Goal: Task Accomplishment & Management: Use online tool/utility

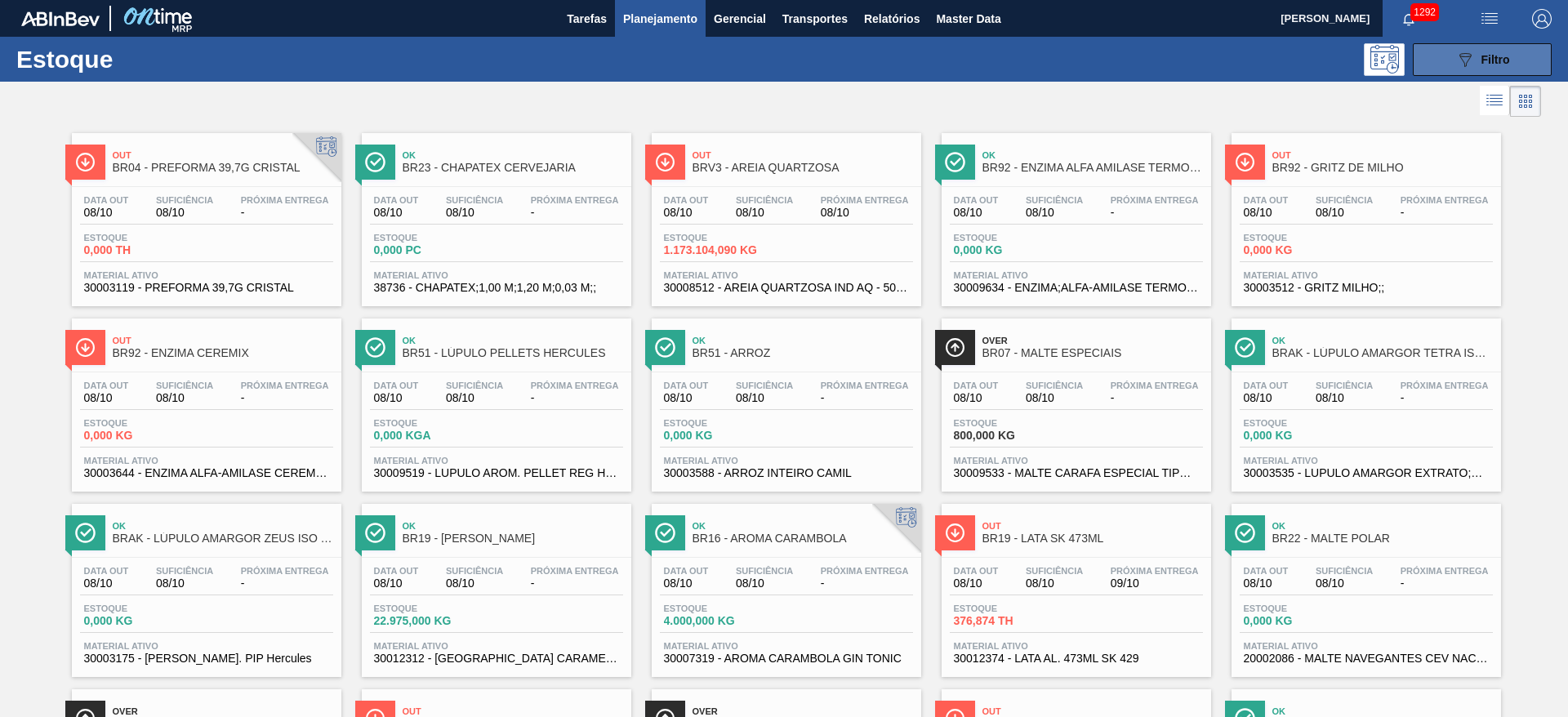
click at [1422, 59] on button "089F7B8B-B2A5-4AFE-B5C0-19BA573D28AC Filtro" at bounding box center [1482, 60] width 139 height 33
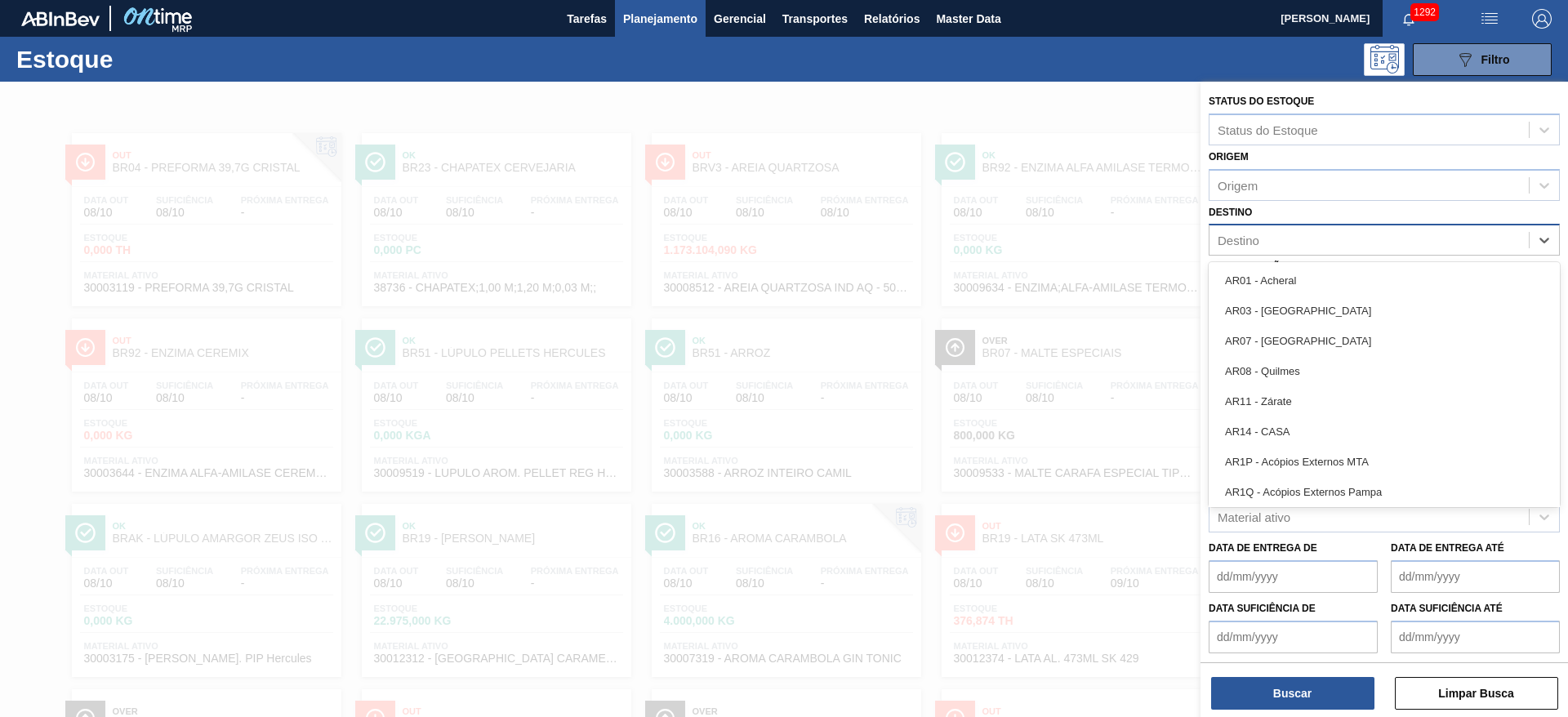
click at [1250, 248] on div "Destino" at bounding box center [1369, 240] width 319 height 24
type input "02"
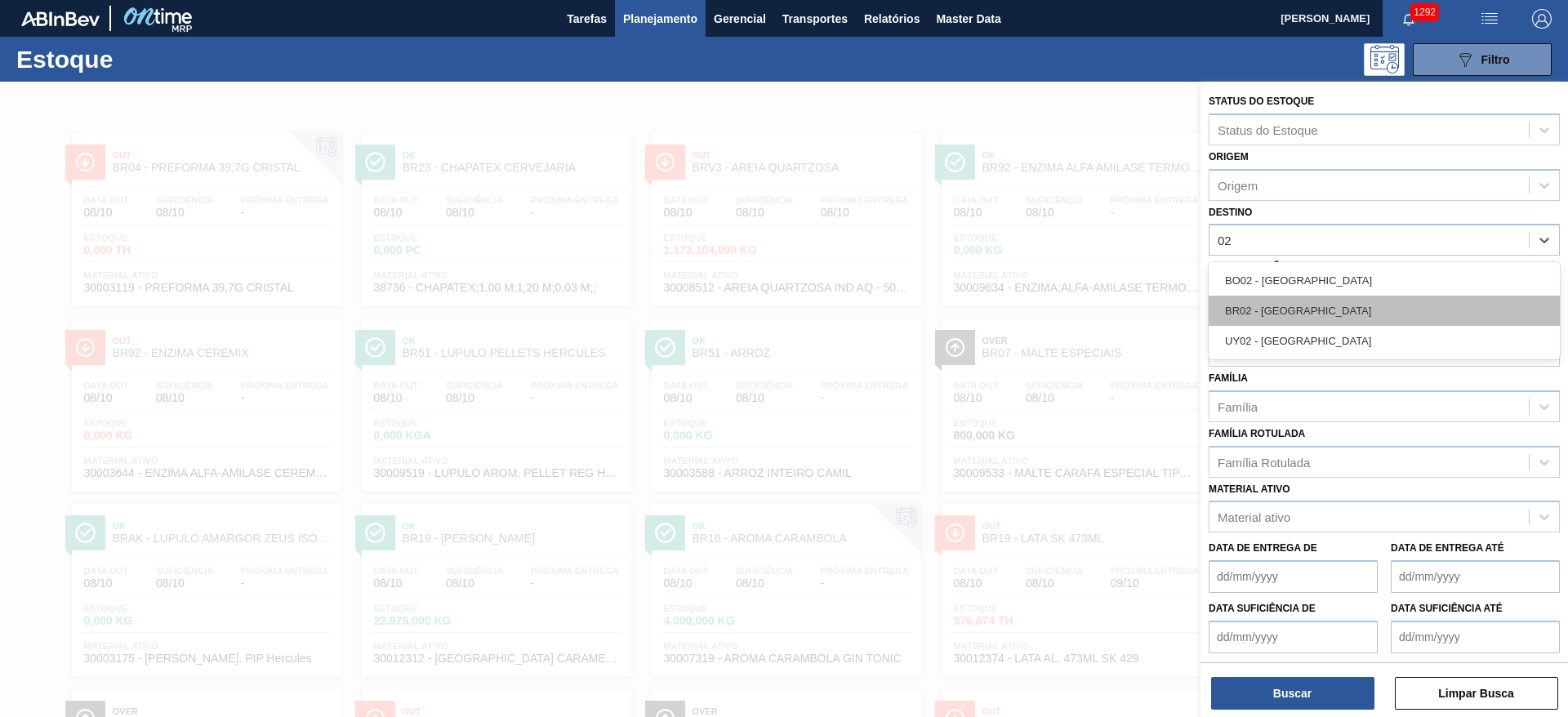
click at [1253, 300] on div "BR02 - [GEOGRAPHIC_DATA]" at bounding box center [1384, 311] width 351 height 30
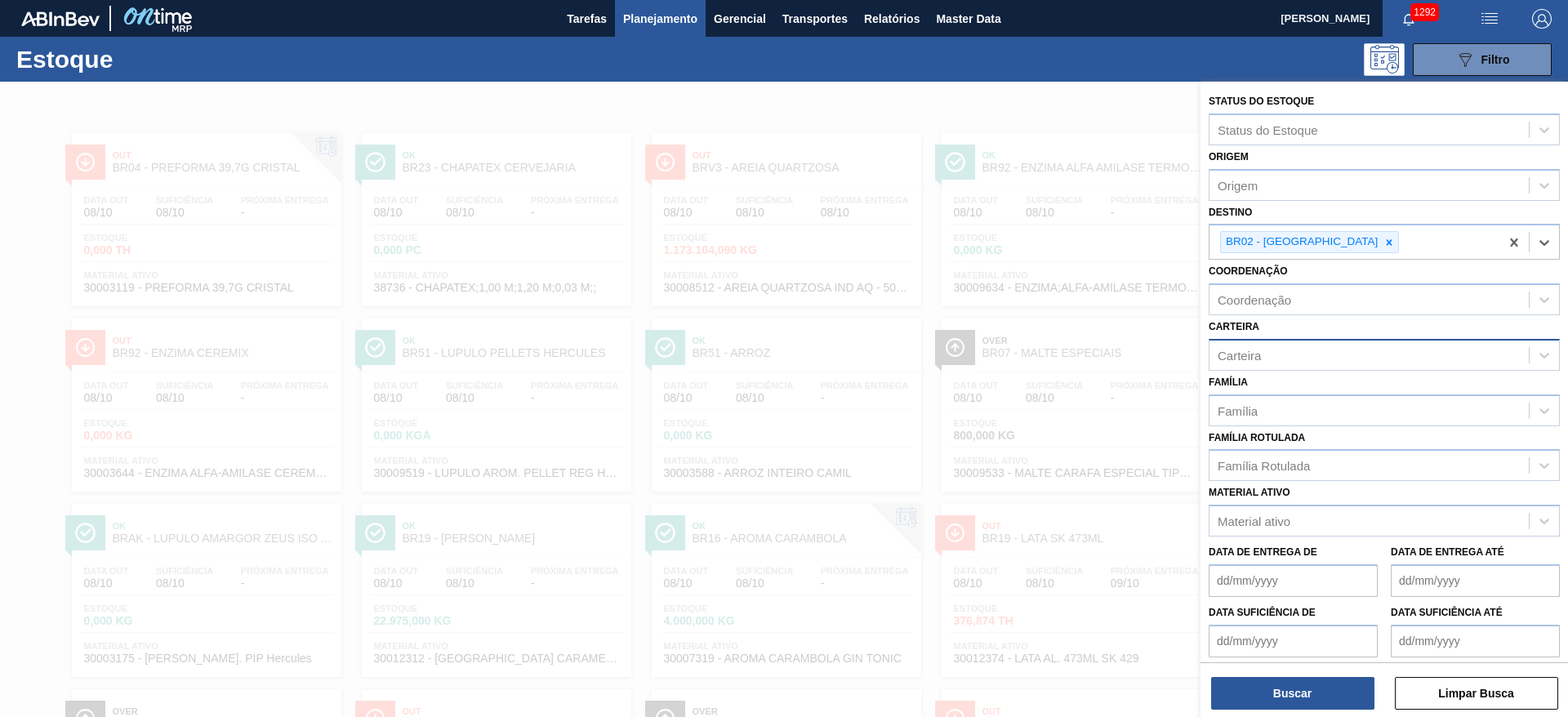
click at [1247, 357] on div "Carteira" at bounding box center [1239, 354] width 43 height 14
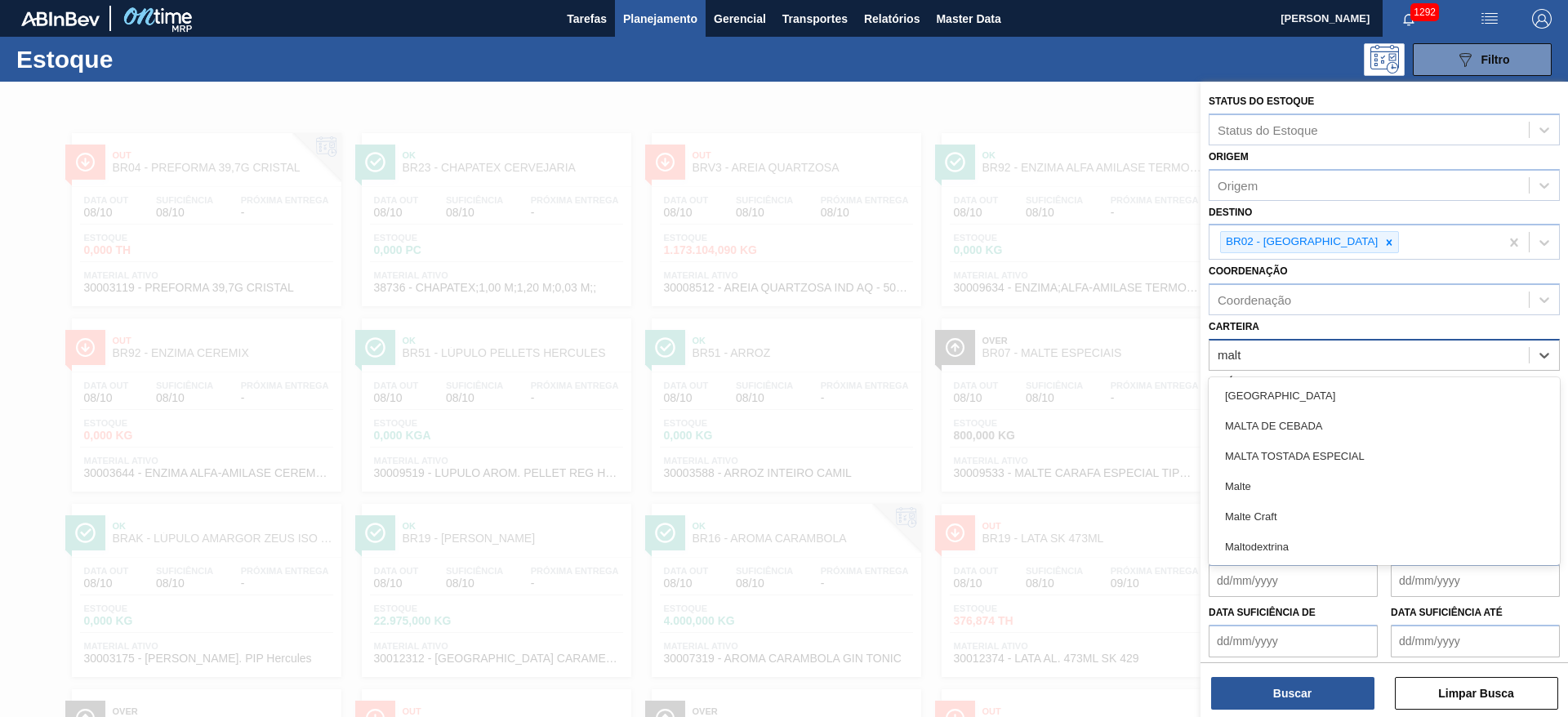
type input "malte"
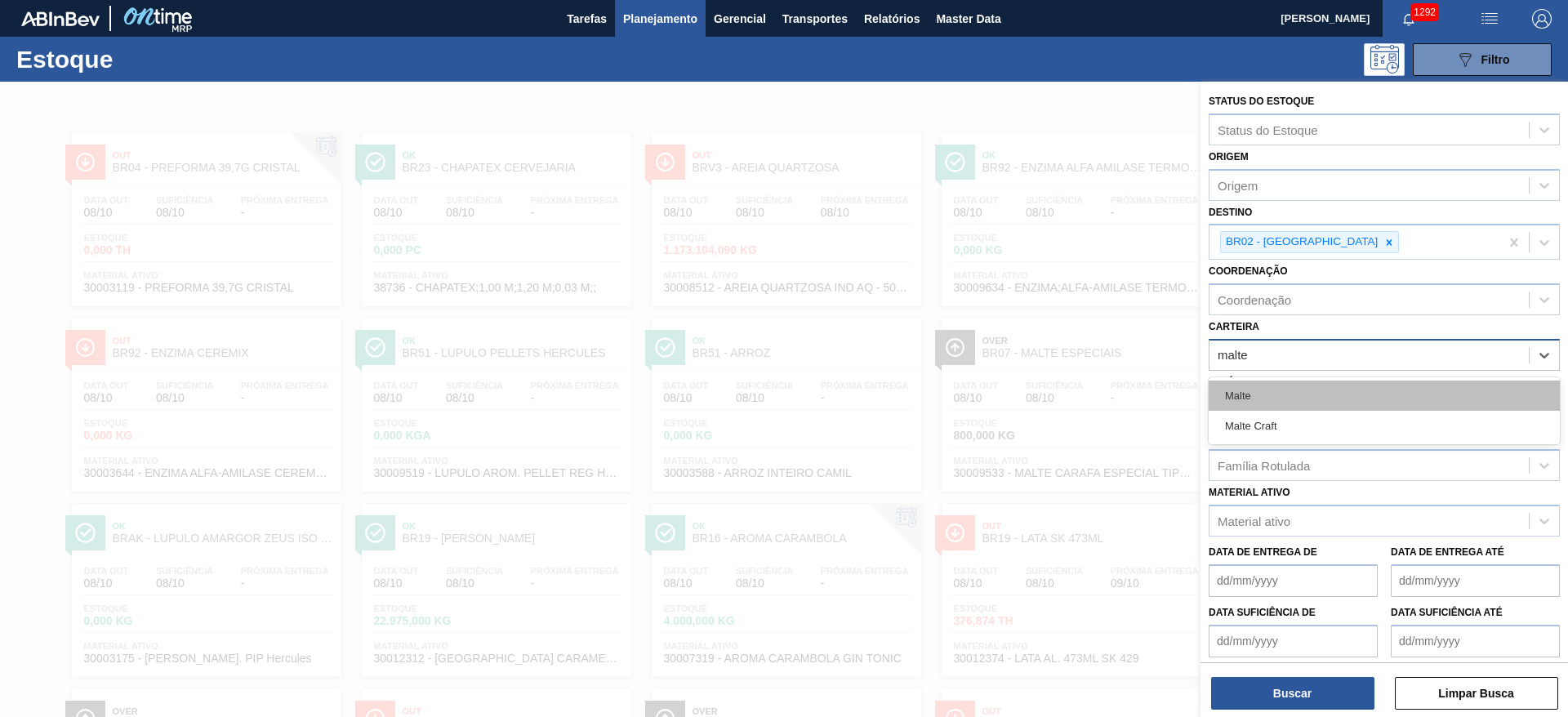
click at [1236, 398] on div "Malte" at bounding box center [1384, 396] width 351 height 30
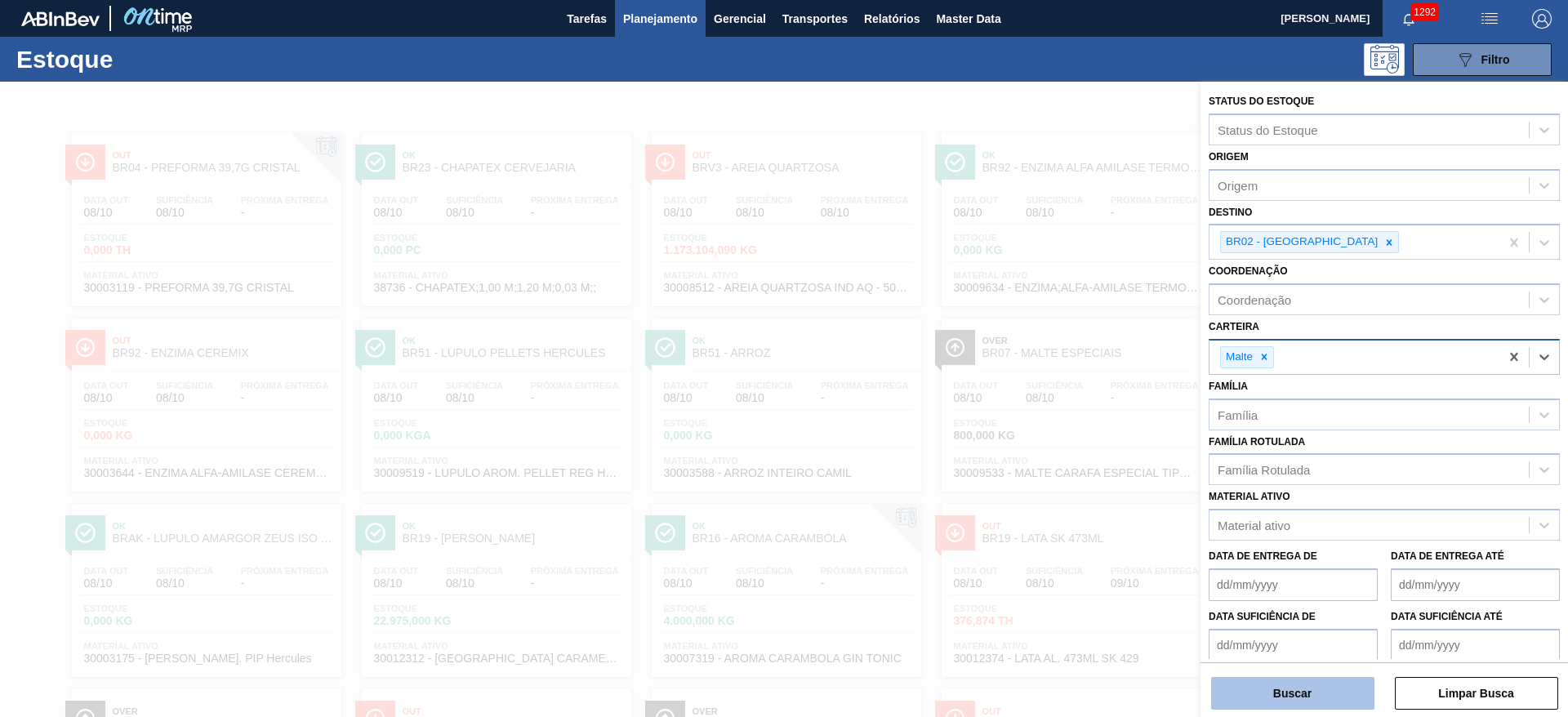
click at [1232, 683] on button "Buscar" at bounding box center [1292, 692] width 164 height 33
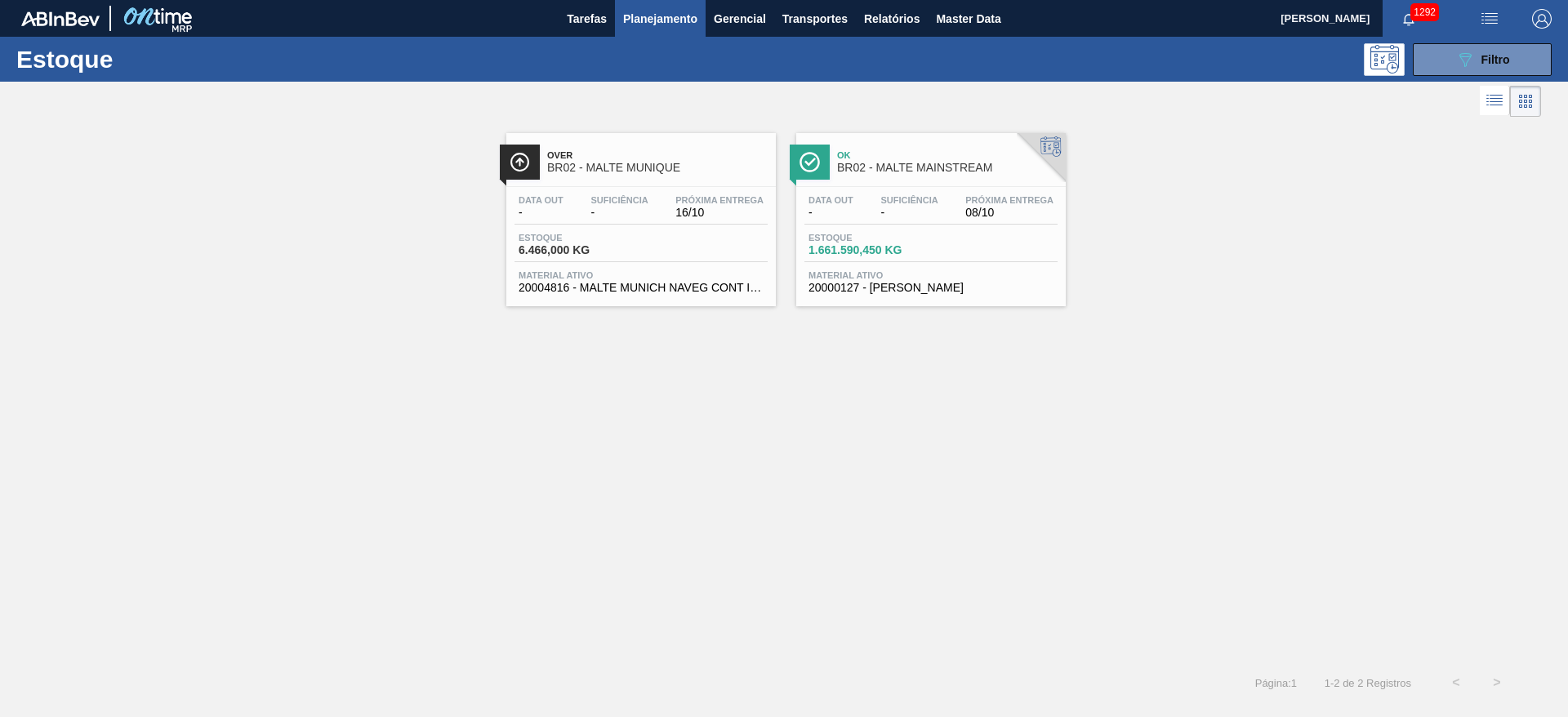
click at [630, 242] on span "Estoque" at bounding box center [576, 237] width 114 height 9
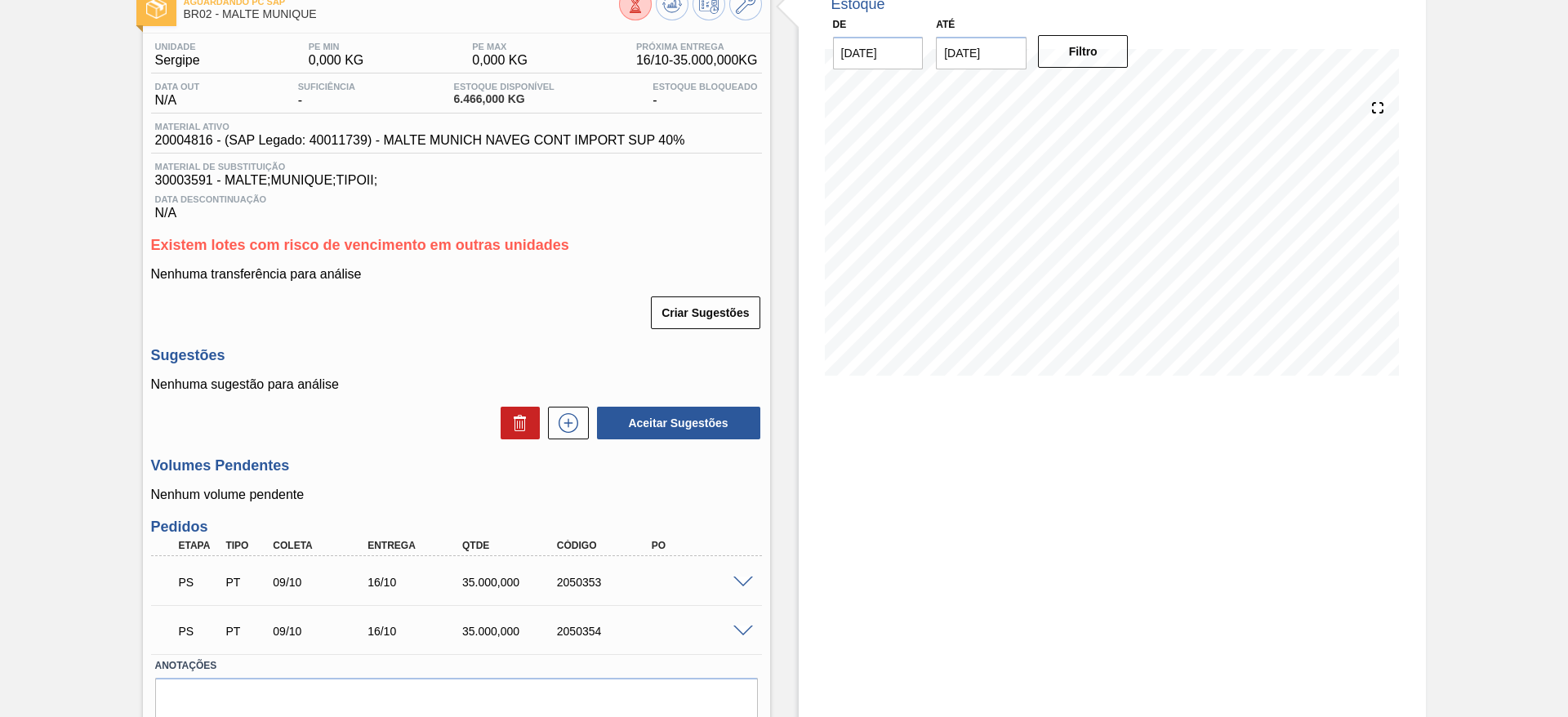
scroll to position [173, 0]
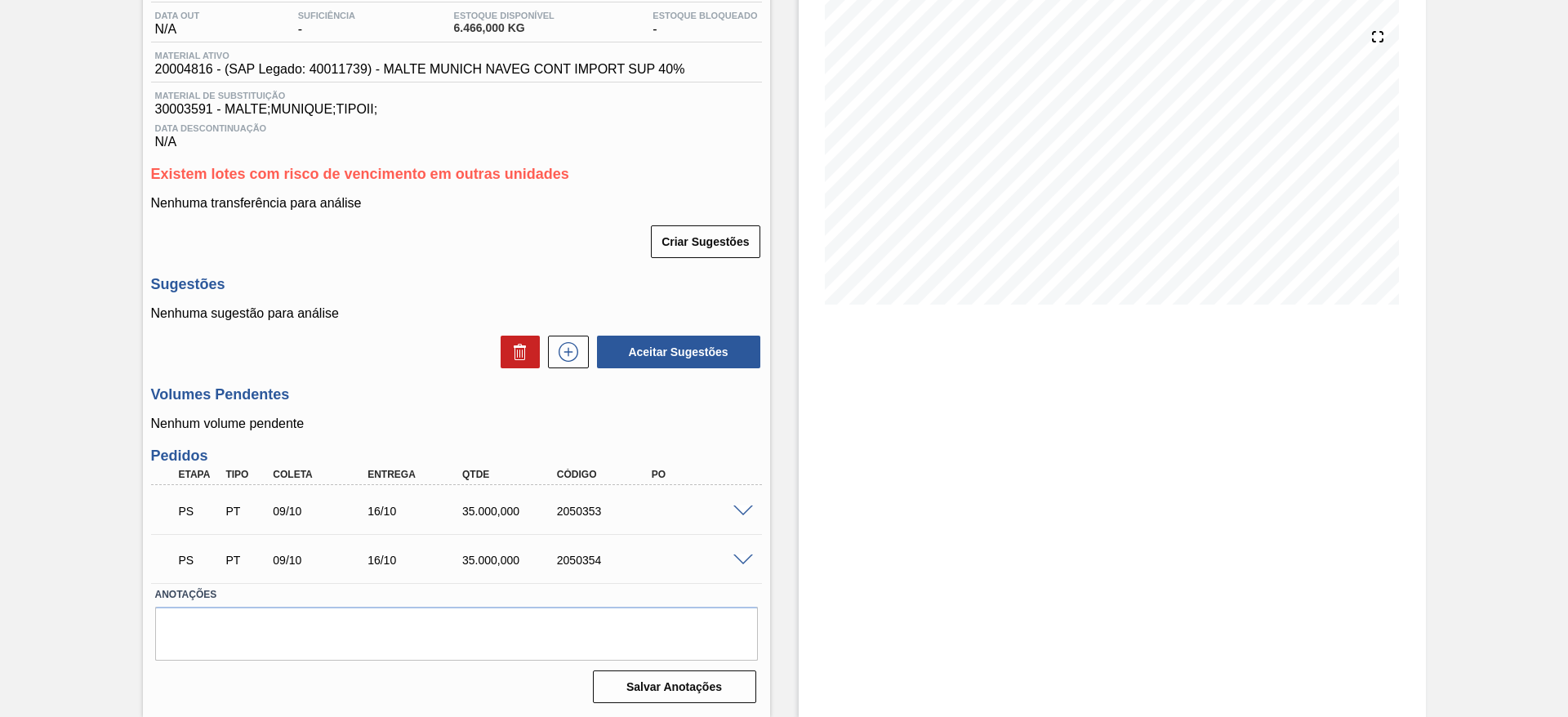
click at [746, 510] on span at bounding box center [743, 511] width 20 height 12
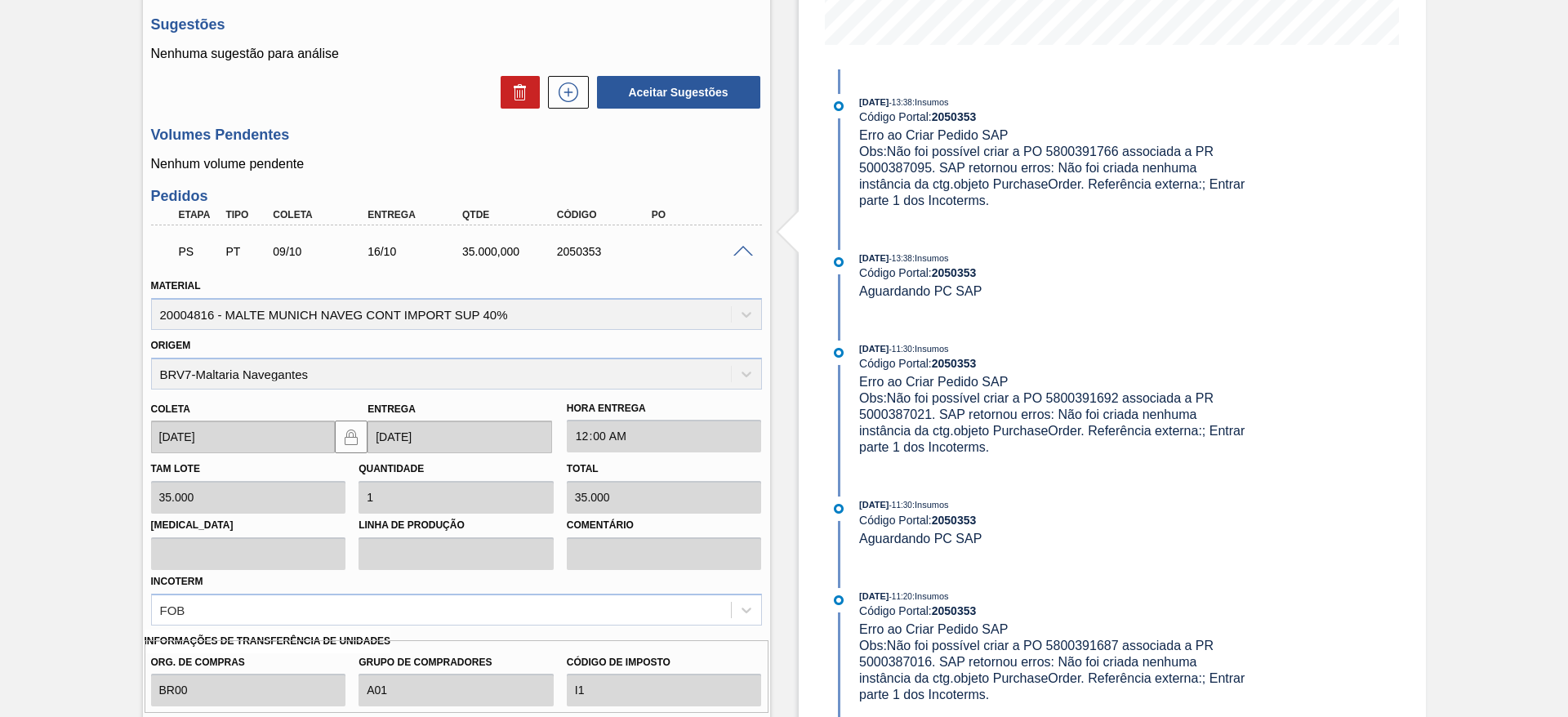
scroll to position [540, 0]
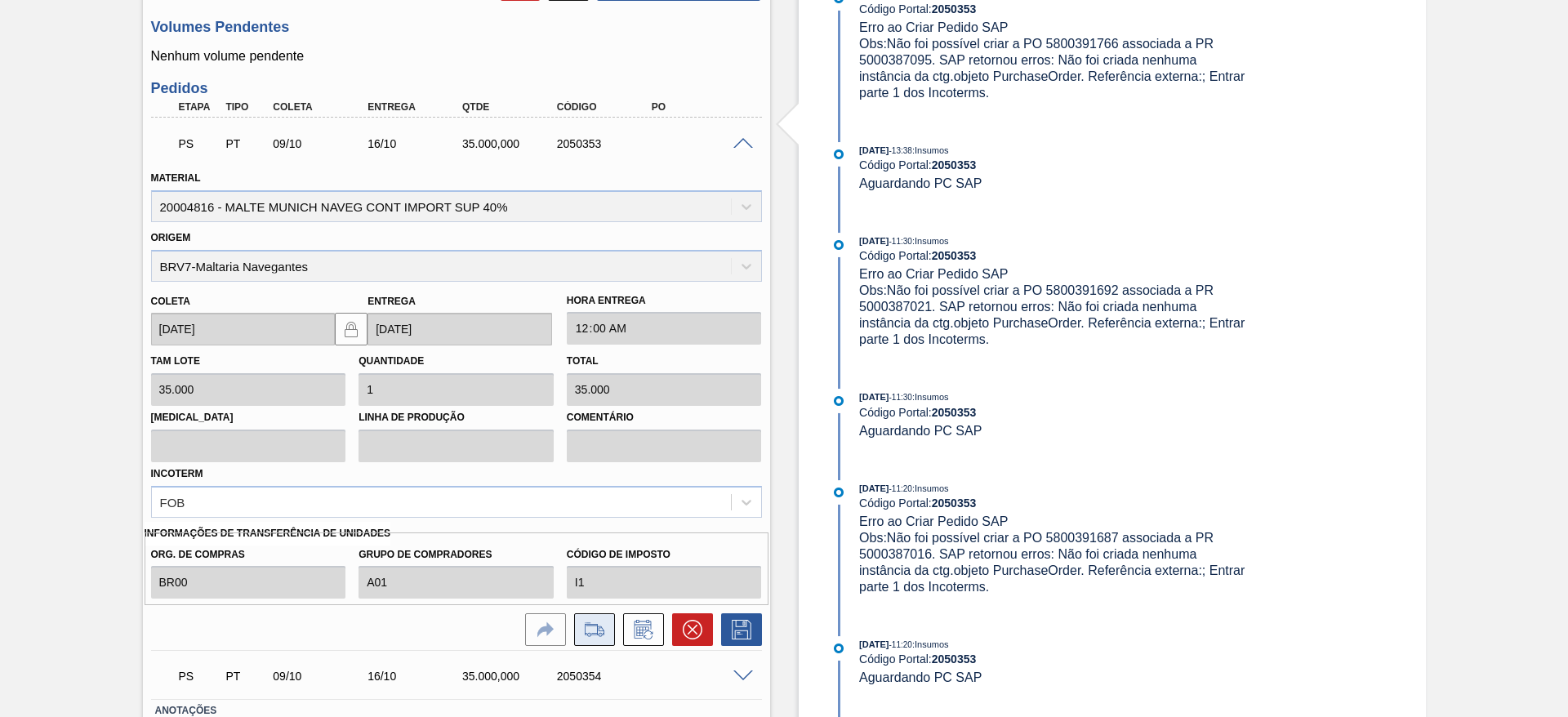
click at [597, 629] on icon at bounding box center [594, 629] width 19 height 11
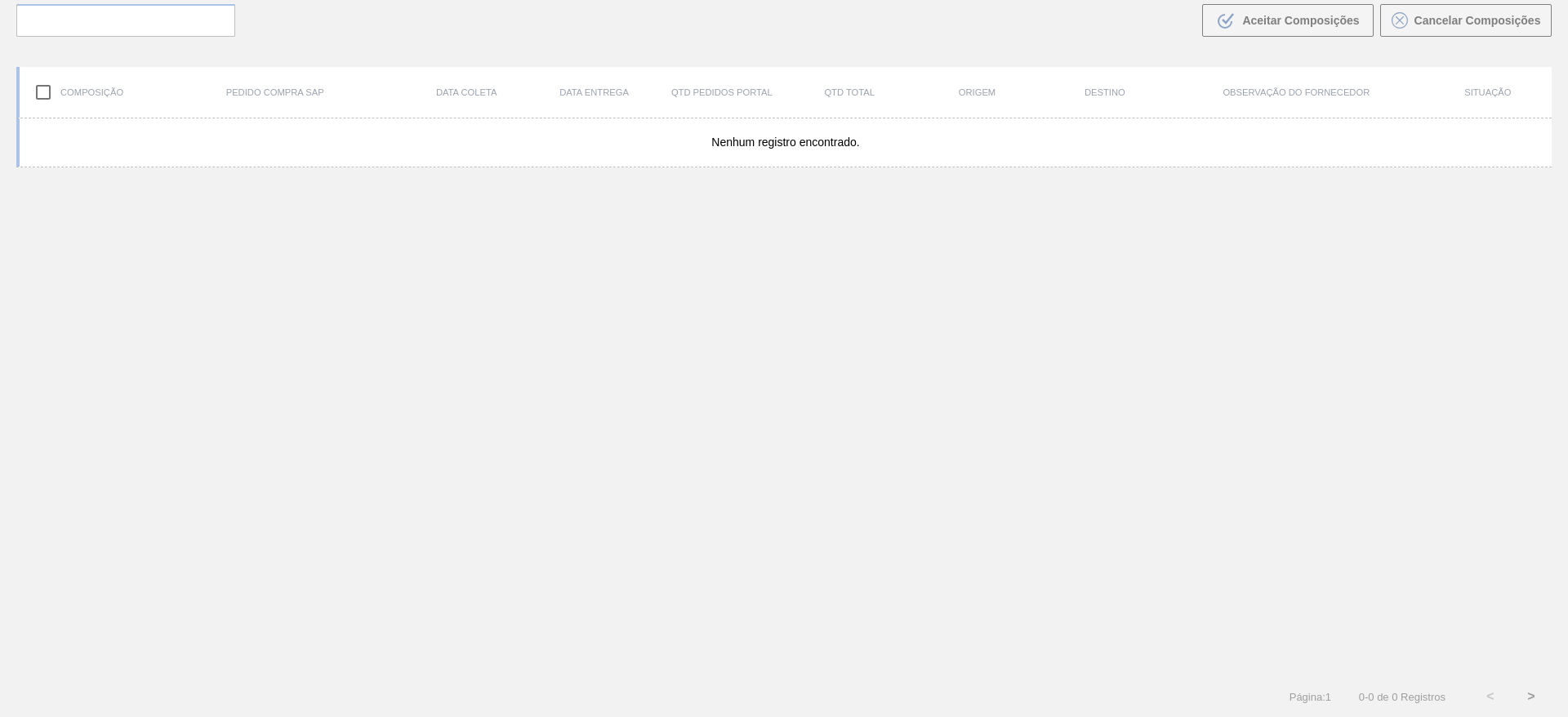
scroll to position [117, 0]
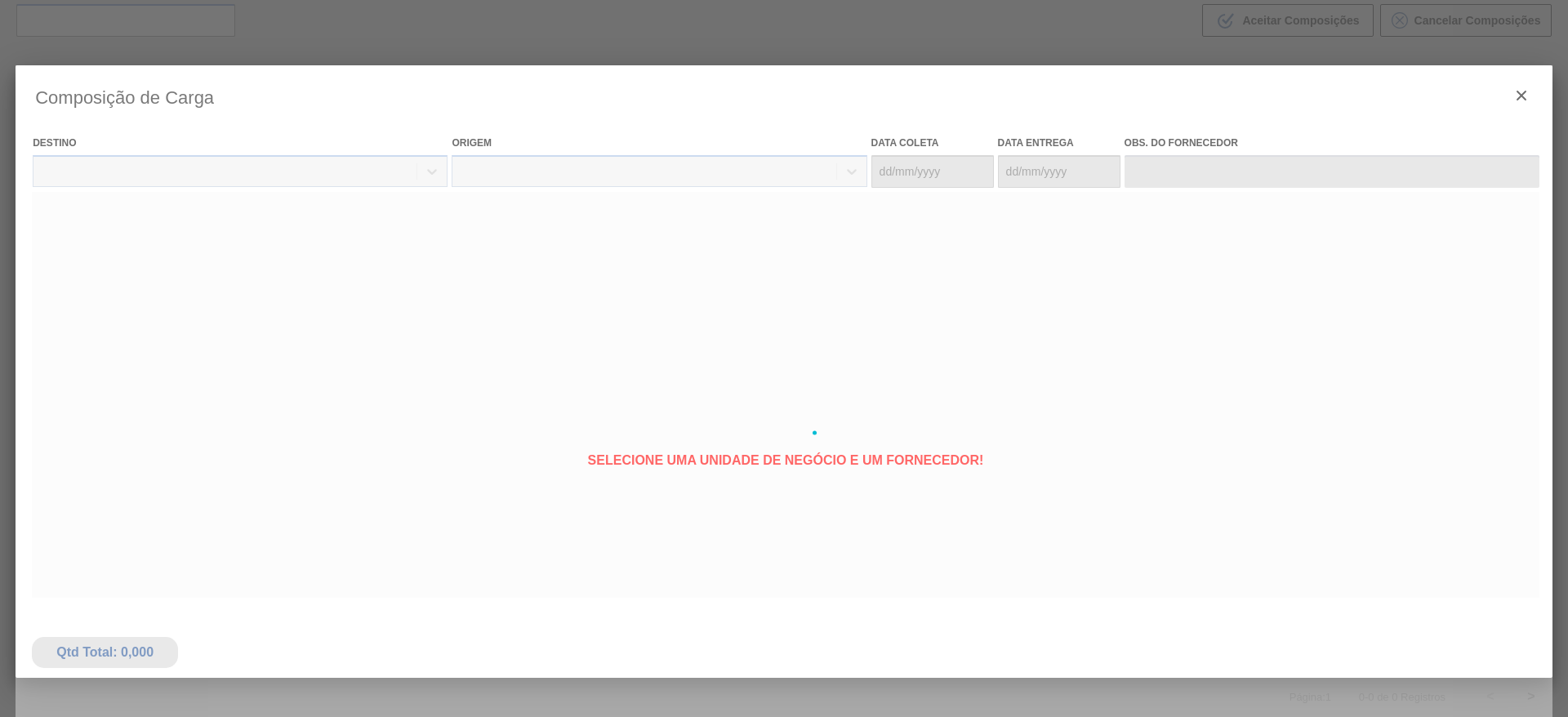
type coleta "[DATE]"
type Entrega "[DATE]"
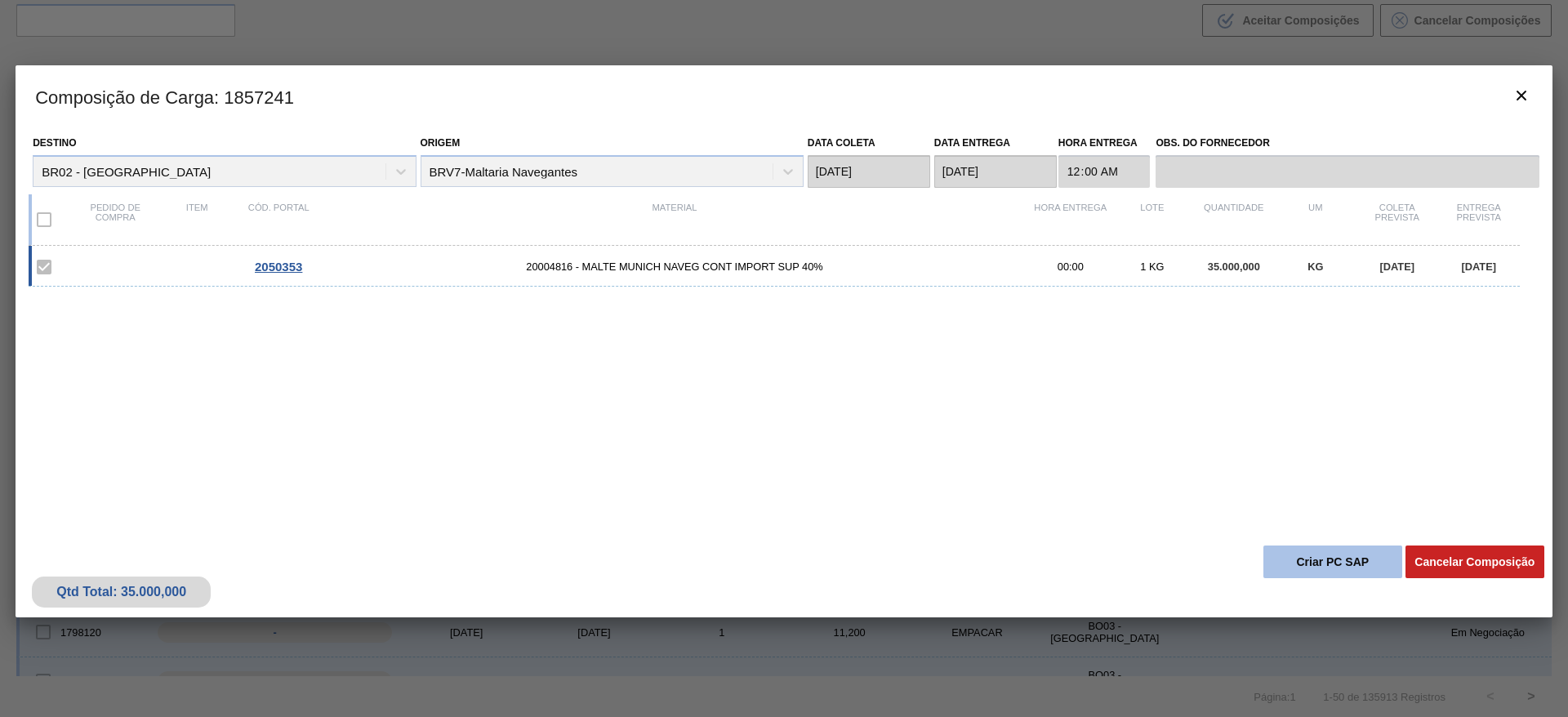
click at [1317, 562] on button "Criar PC SAP" at bounding box center [1332, 561] width 139 height 33
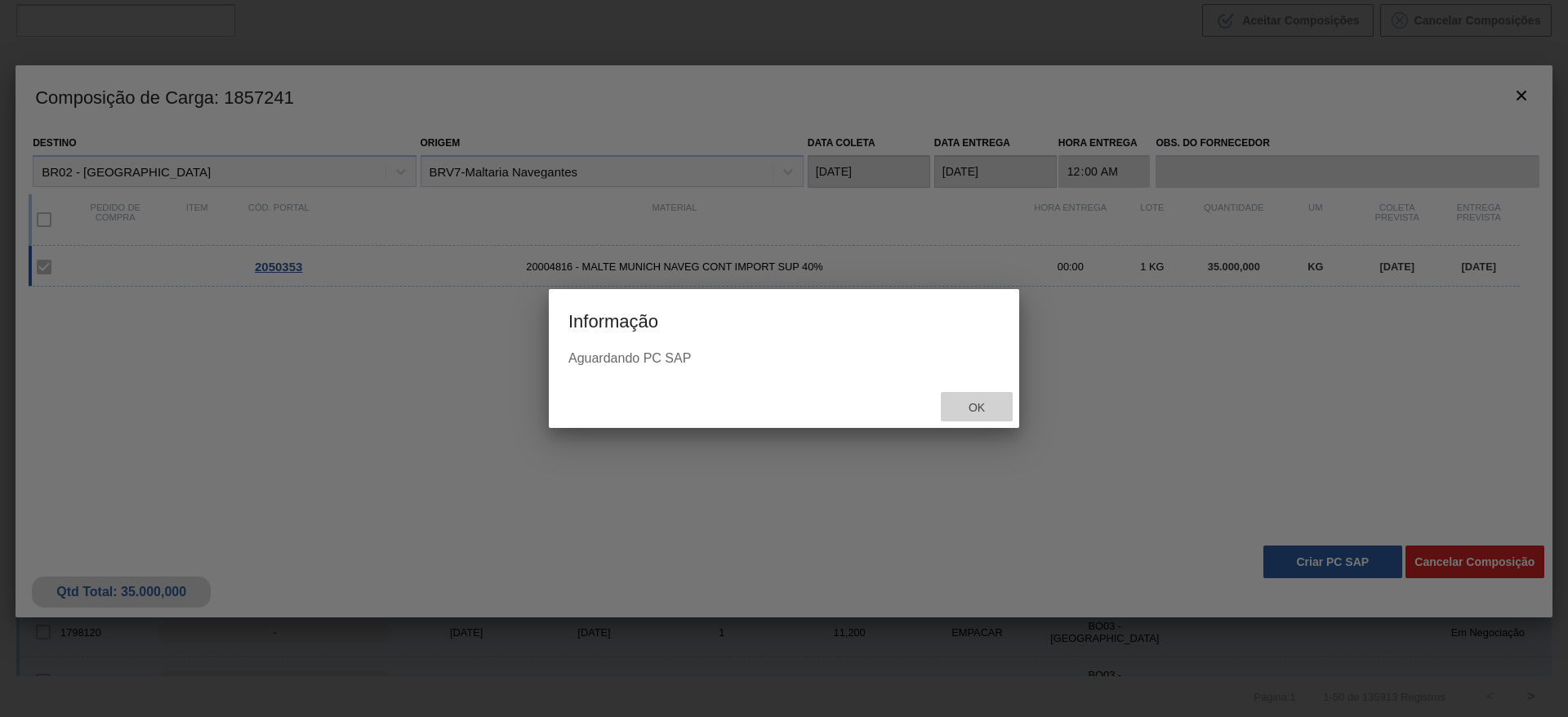
click at [966, 413] on span "Ok" at bounding box center [976, 407] width 43 height 13
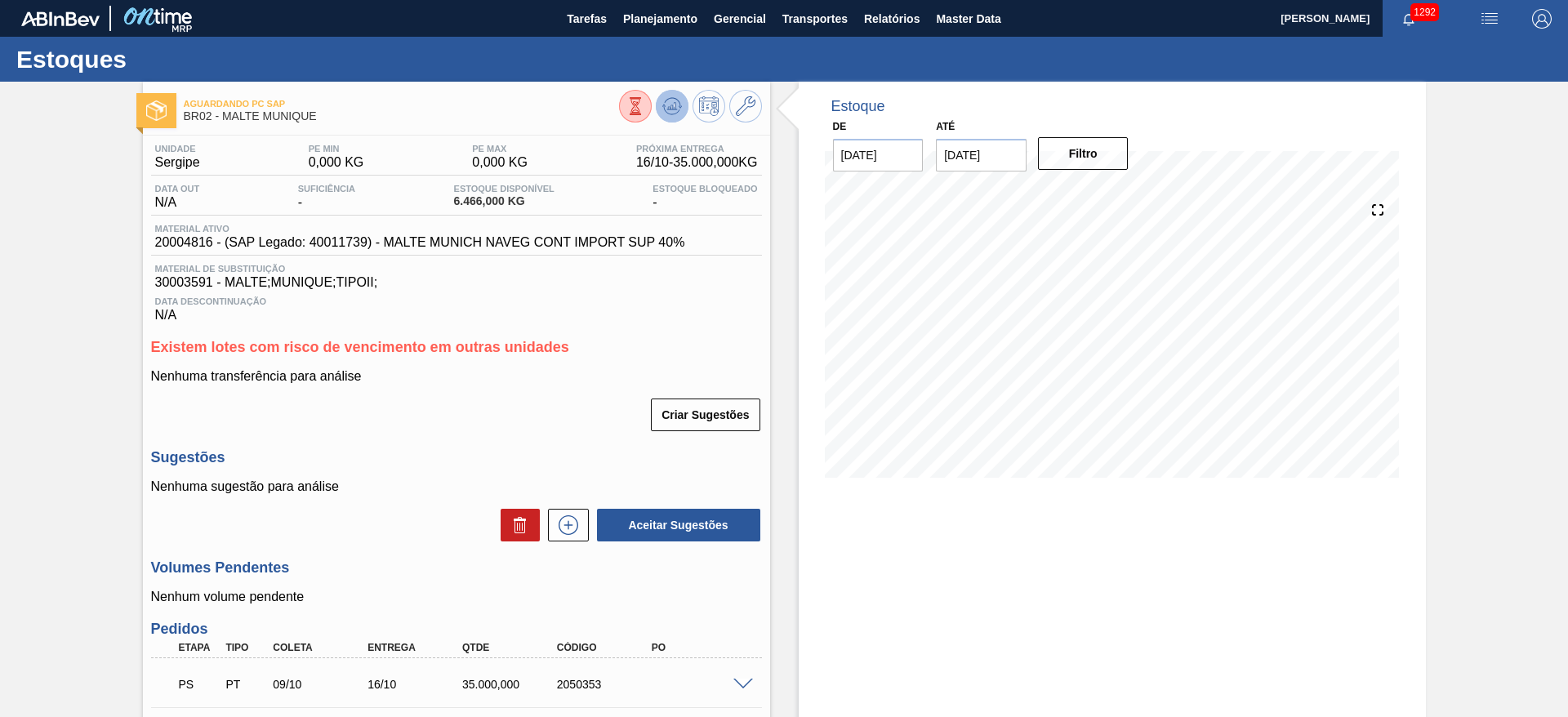
click at [675, 110] on icon at bounding box center [672, 106] width 20 height 20
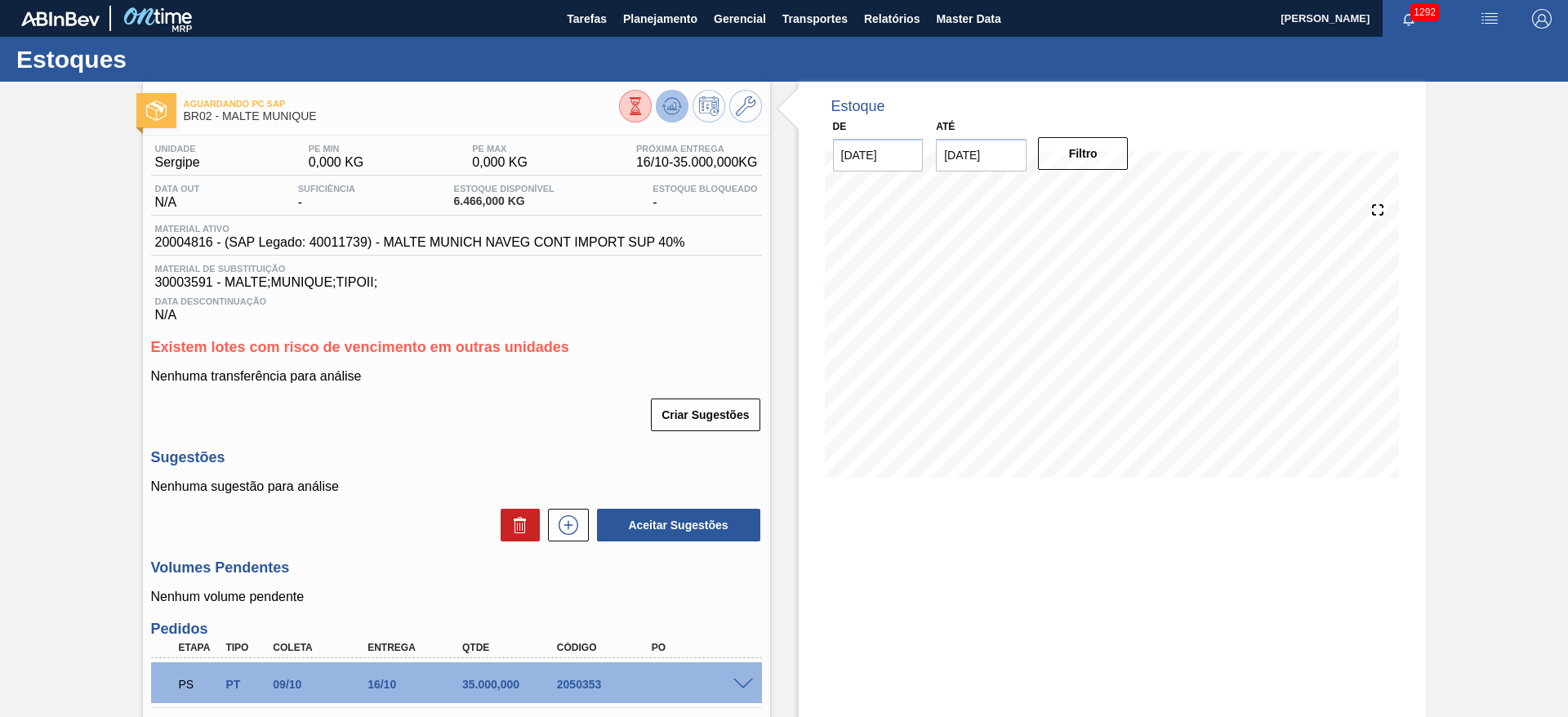
click at [674, 107] on icon at bounding box center [675, 106] width 2 height 7
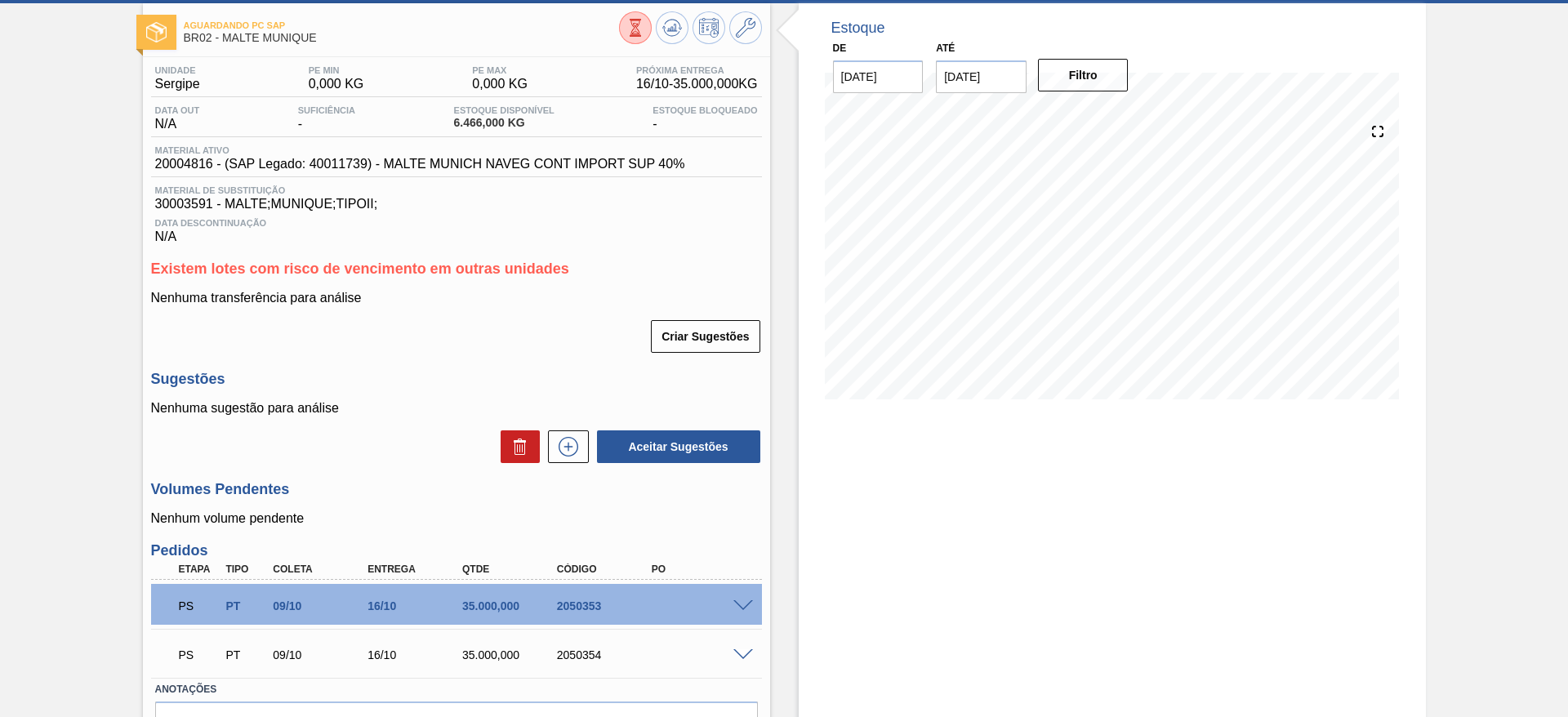
scroll to position [173, 0]
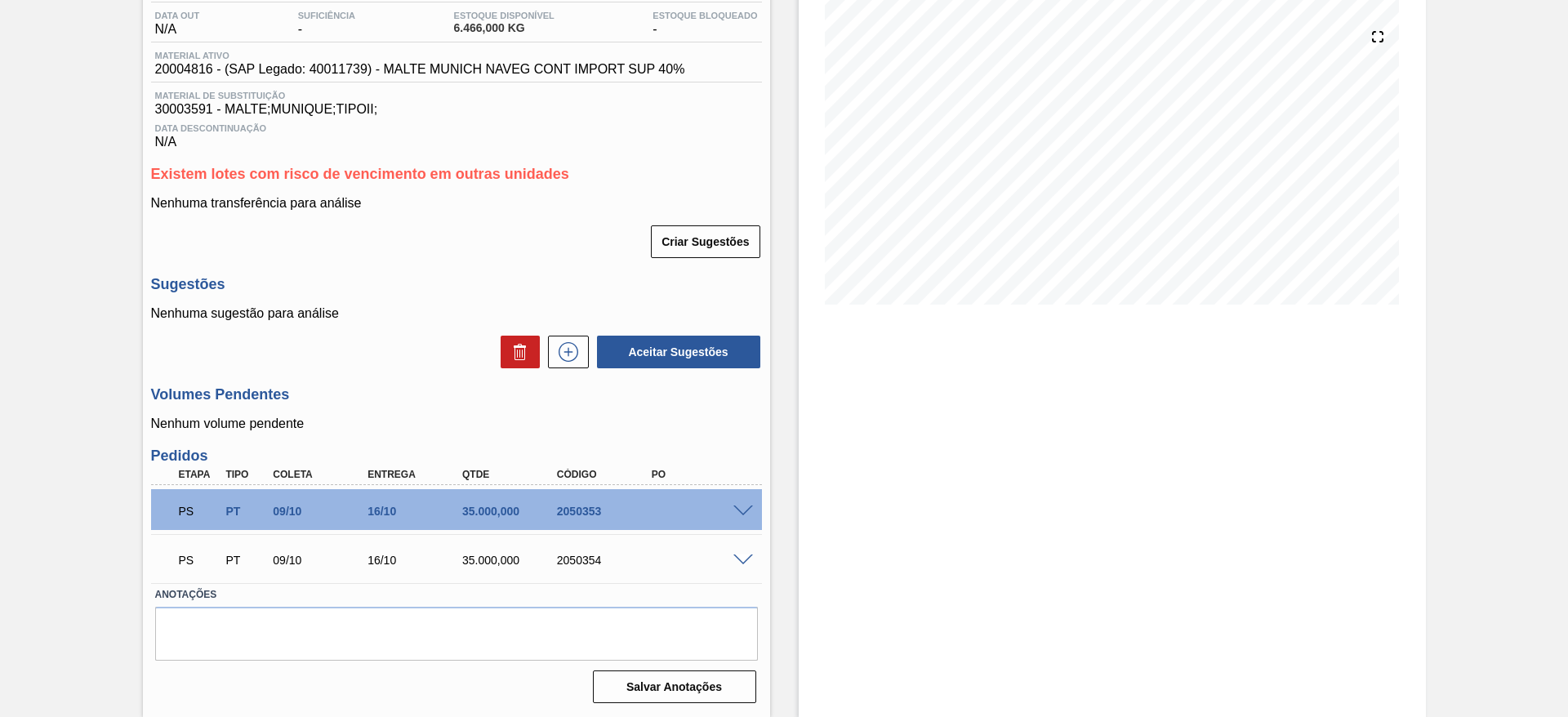
click at [738, 511] on span at bounding box center [743, 511] width 20 height 12
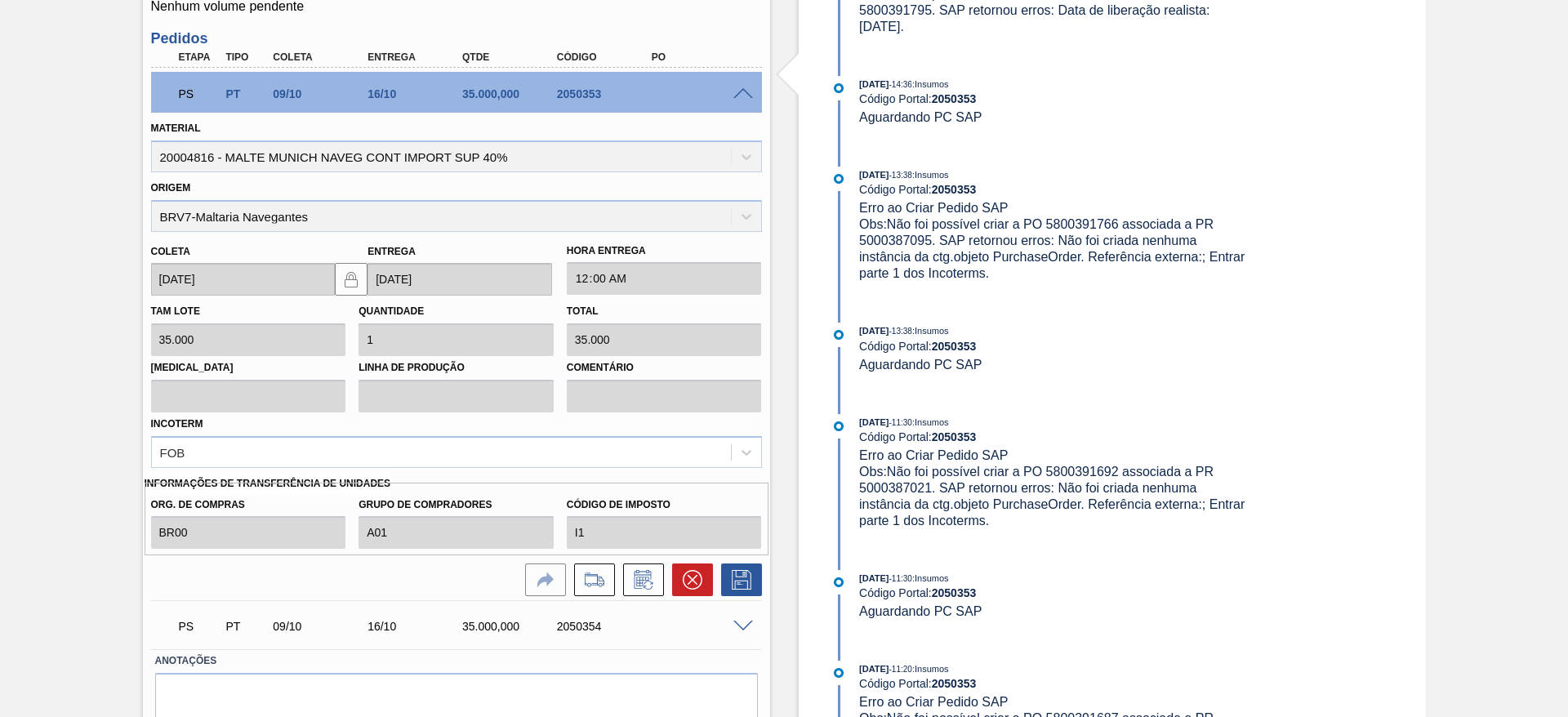
scroll to position [657, 0]
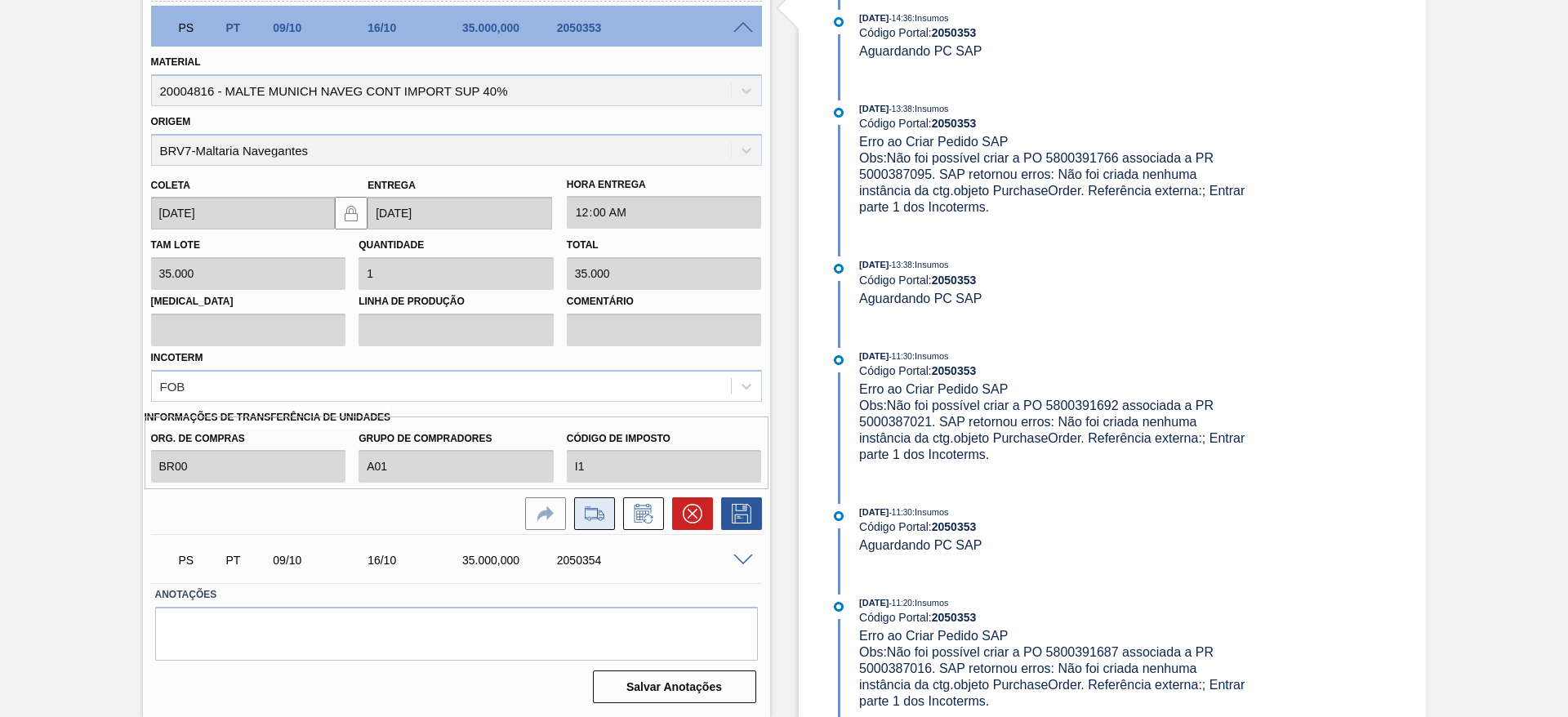
click at [591, 511] on icon at bounding box center [594, 513] width 26 height 20
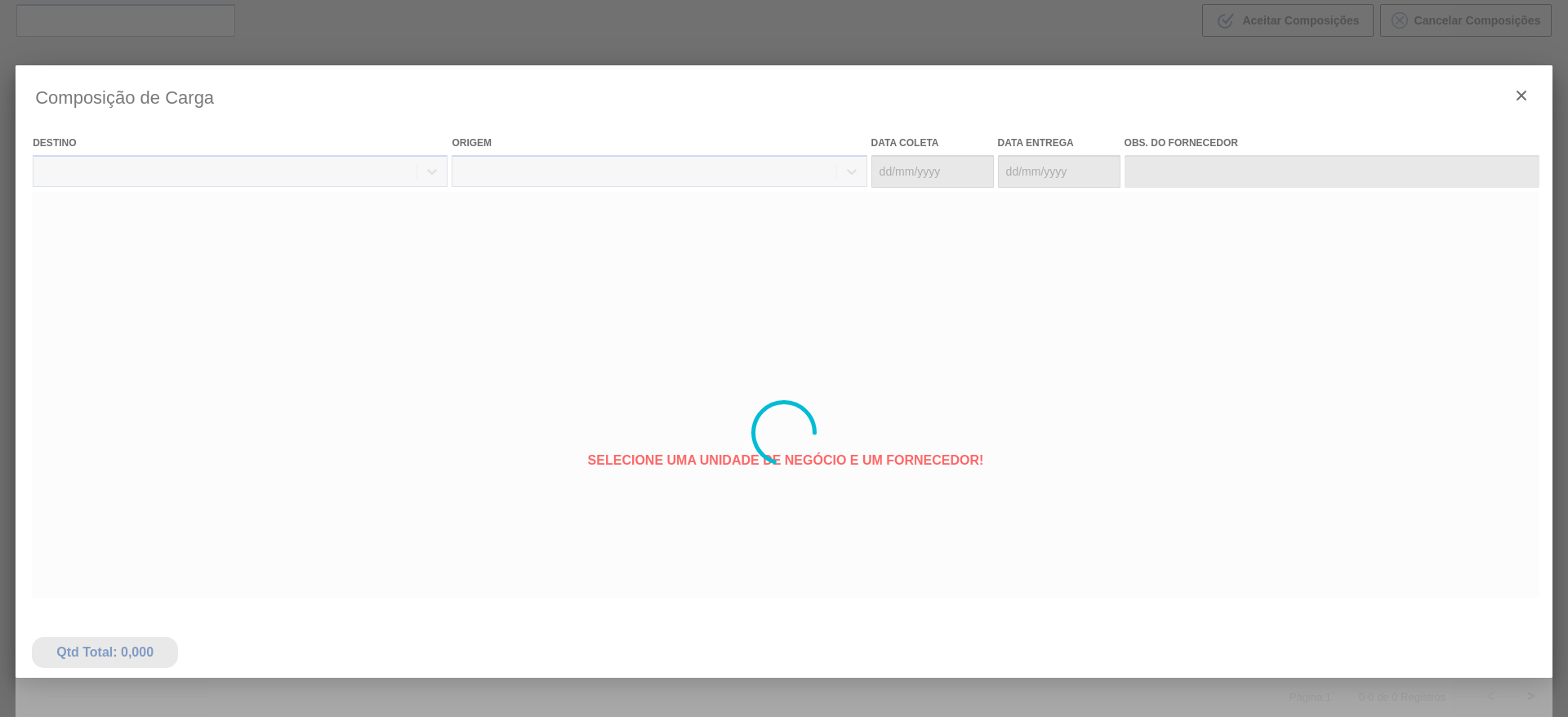
type coleta "[DATE]"
type Entrega "[DATE]"
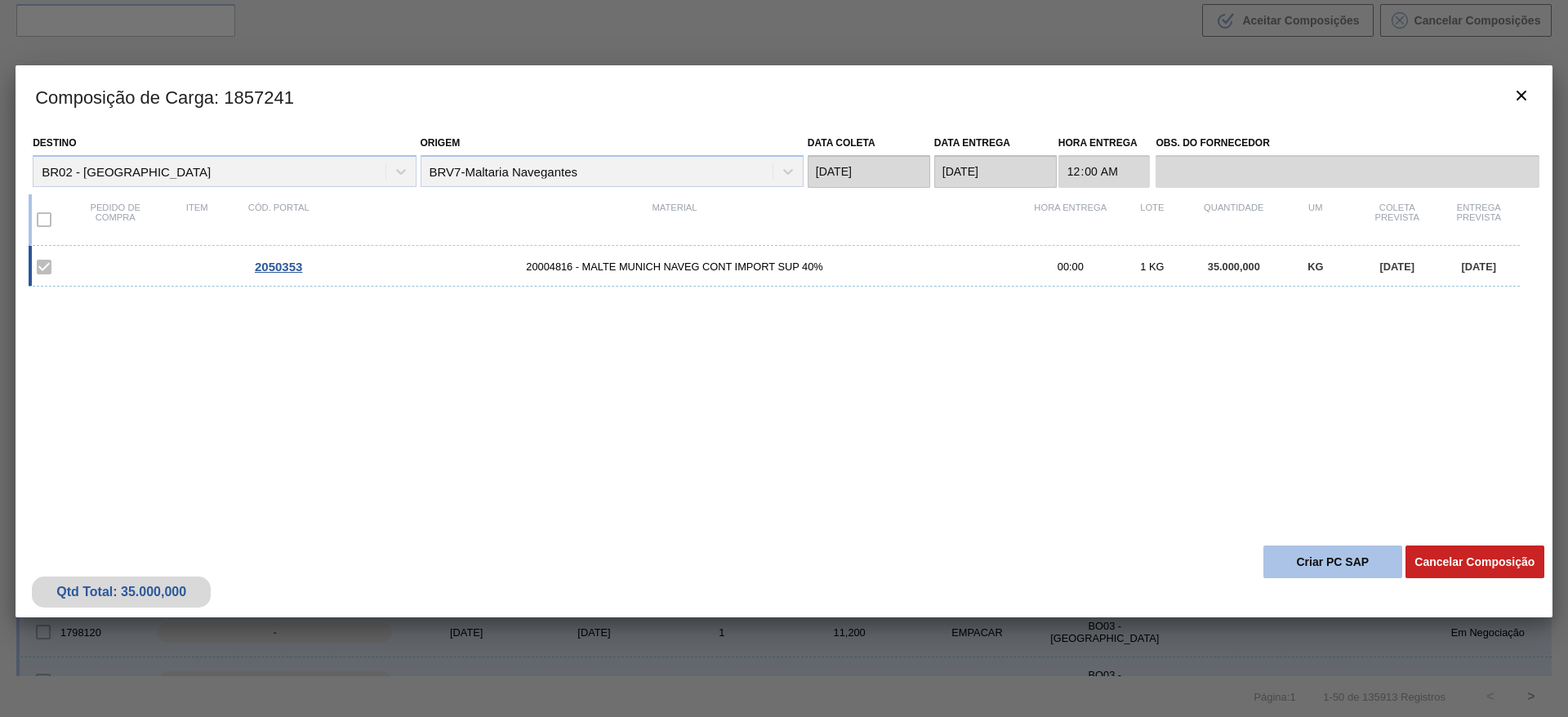
click at [1322, 555] on button "Criar PC SAP" at bounding box center [1332, 561] width 139 height 33
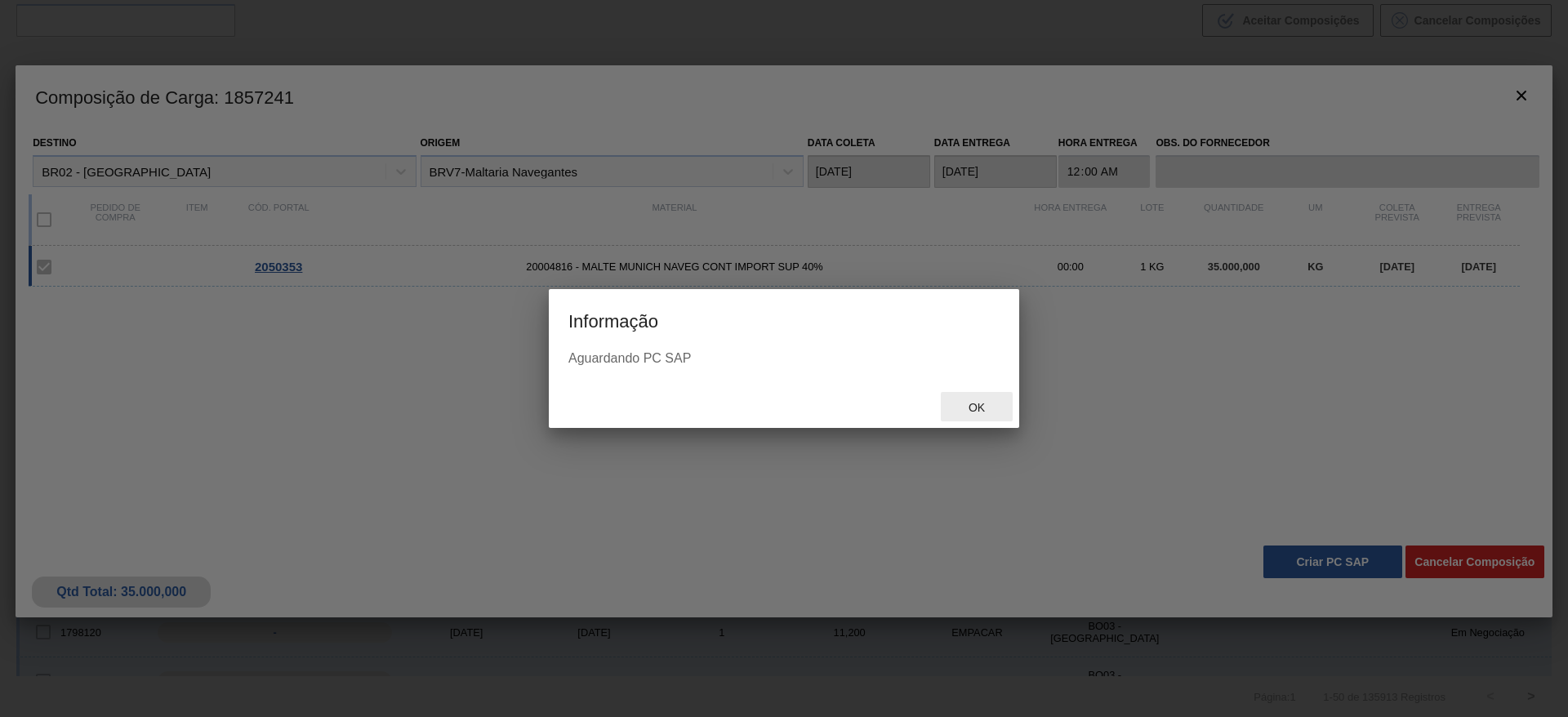
click at [965, 415] on div "Ok" at bounding box center [976, 407] width 72 height 30
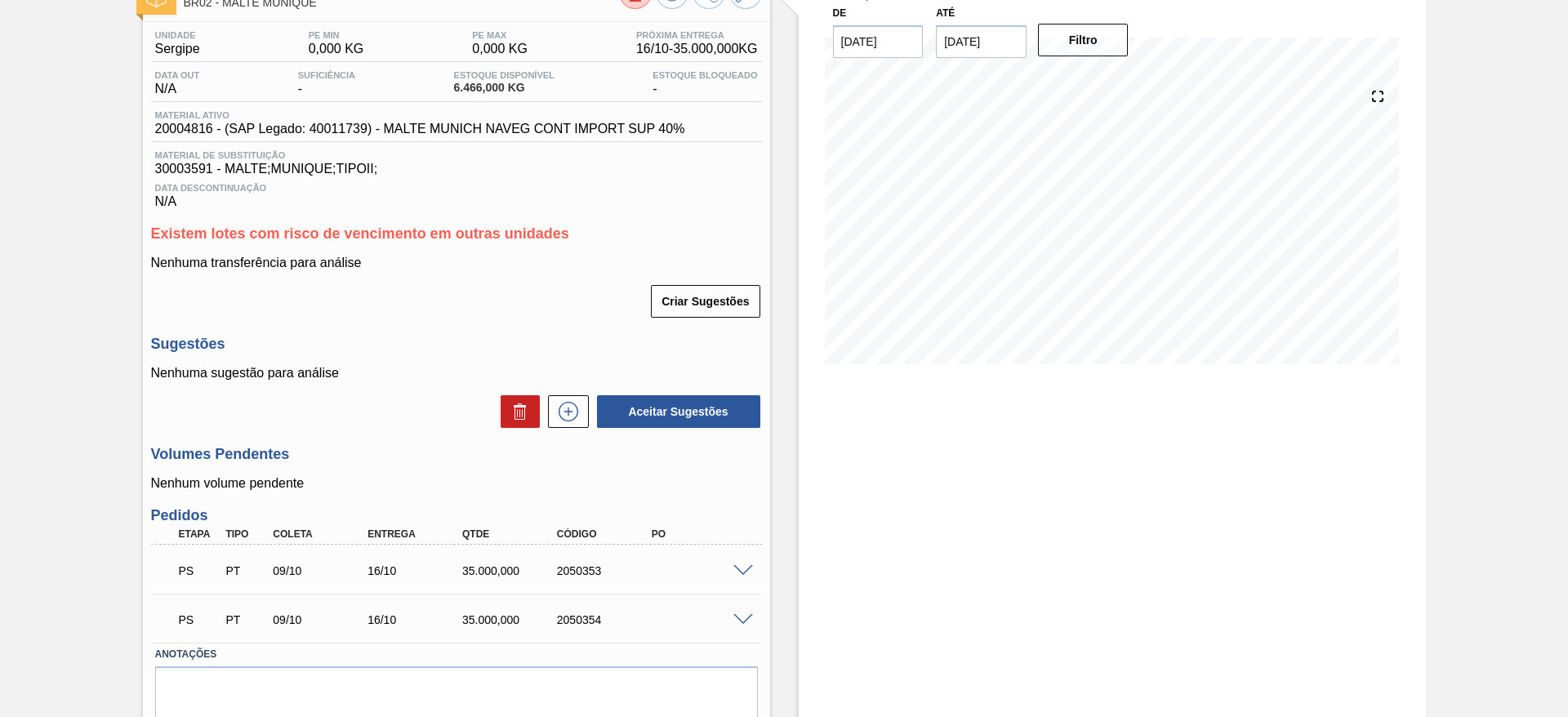
scroll to position [173, 0]
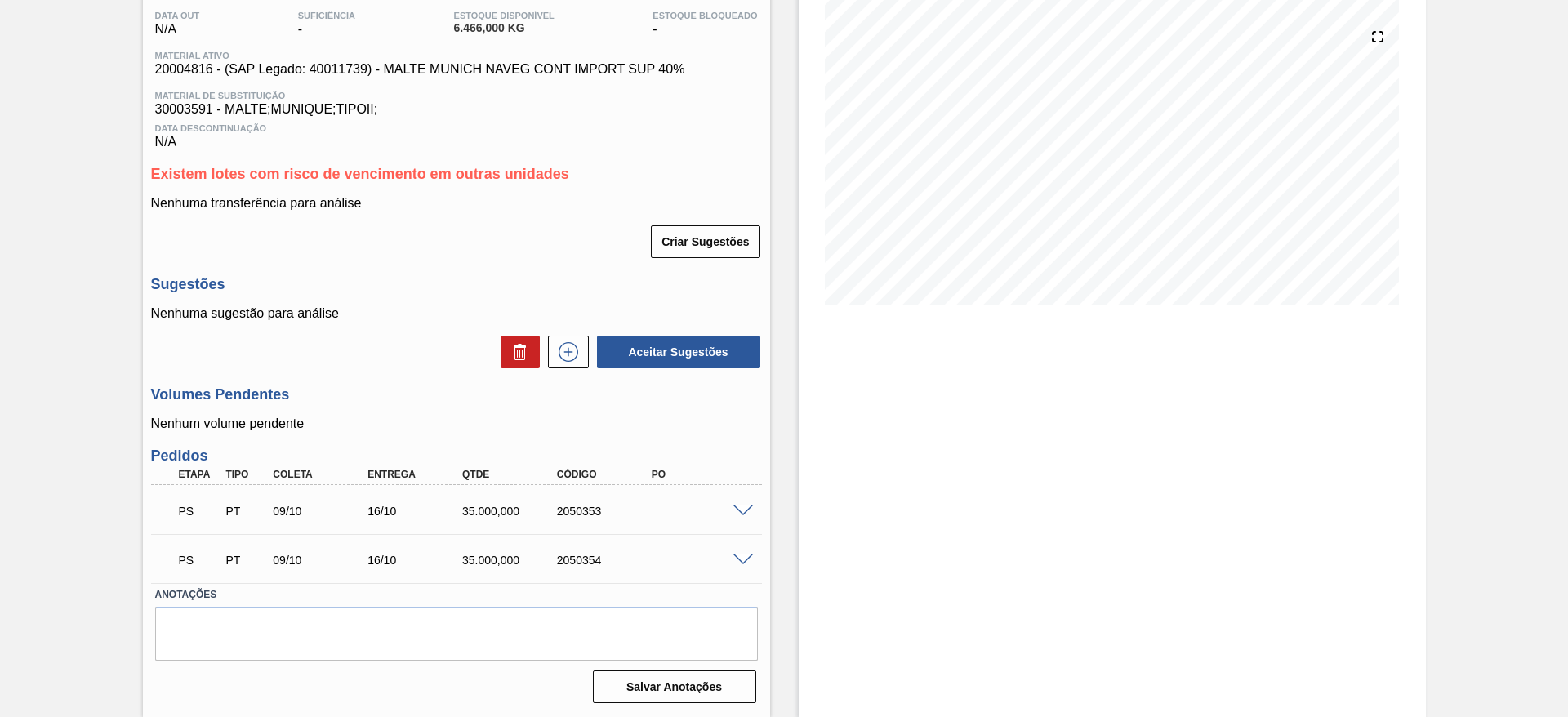
click at [740, 513] on span at bounding box center [743, 511] width 20 height 12
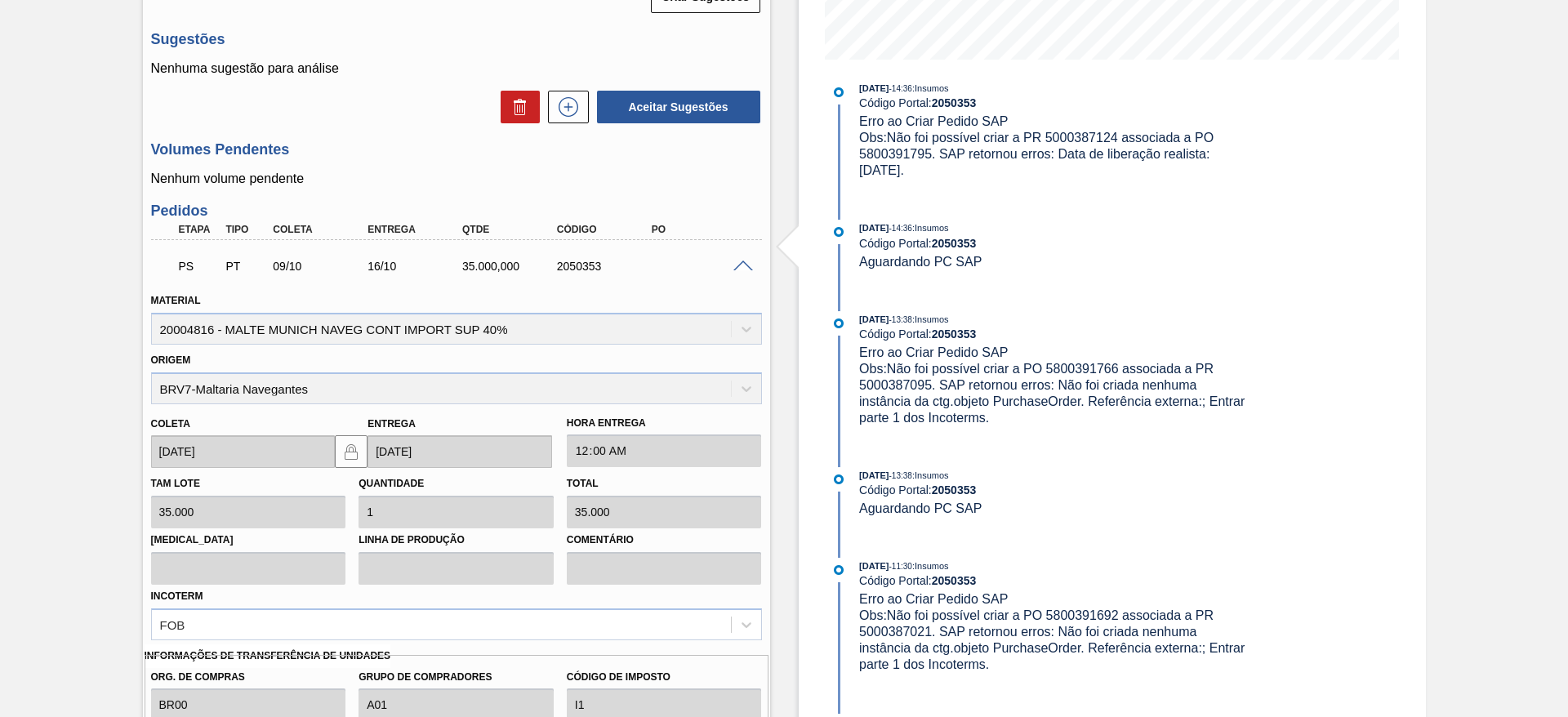
scroll to position [367, 0]
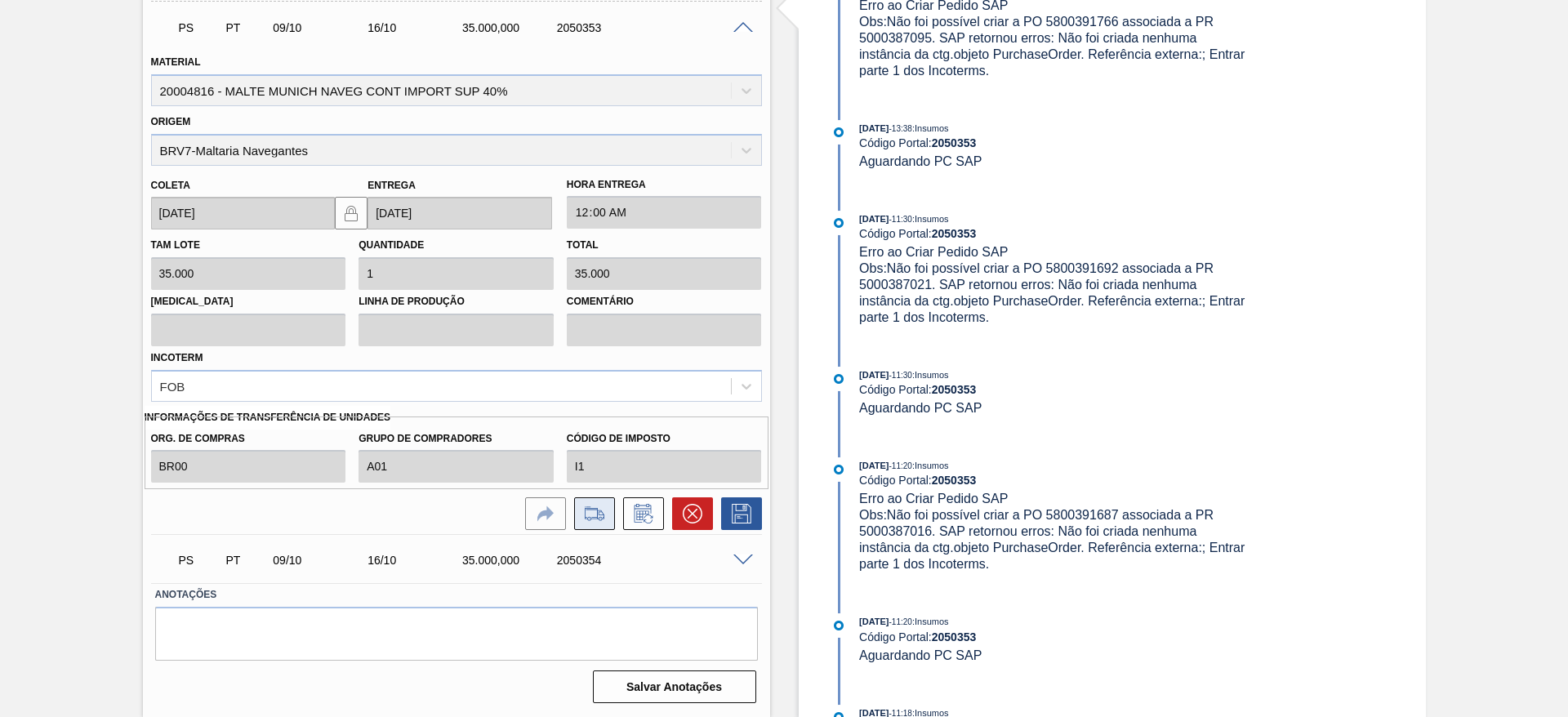
click at [595, 520] on icon at bounding box center [594, 513] width 26 height 20
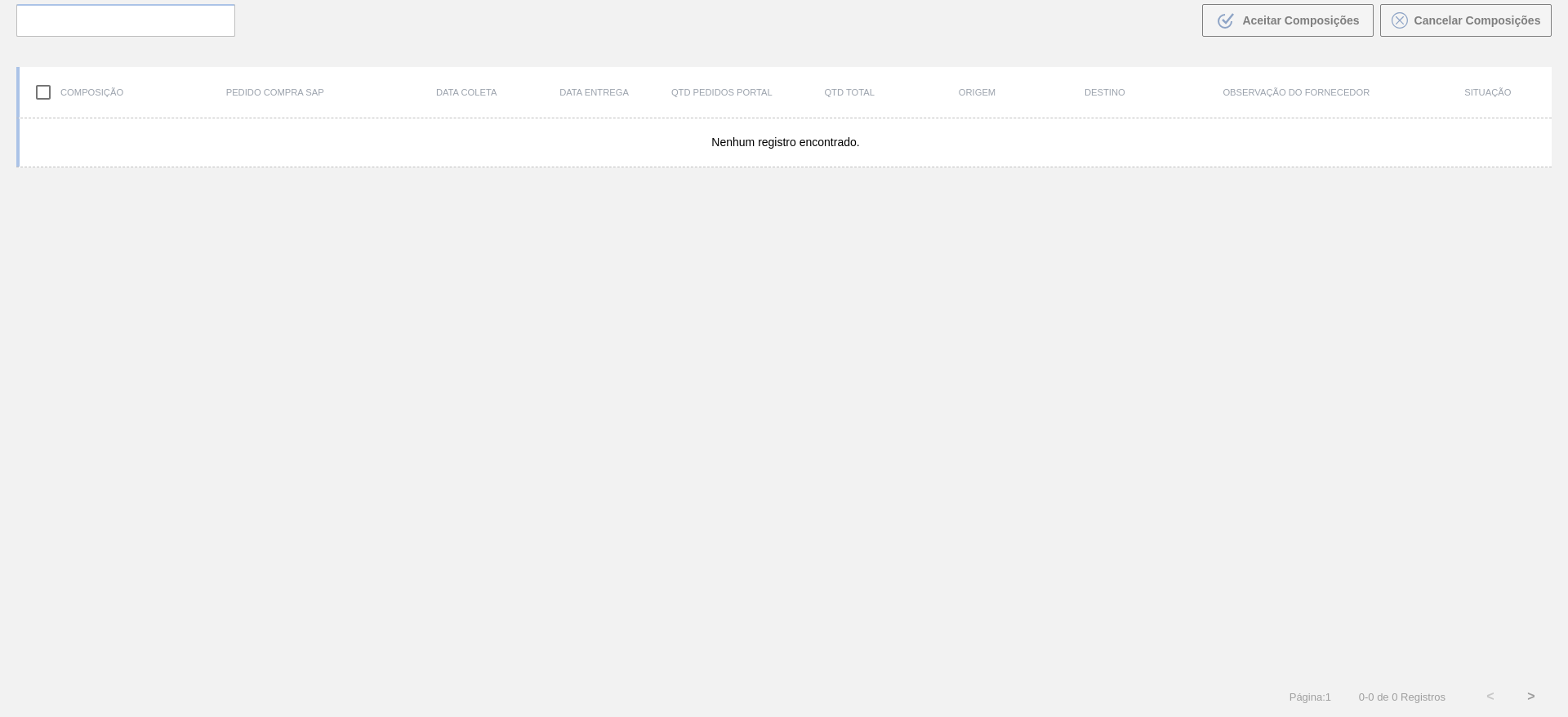
scroll to position [117, 0]
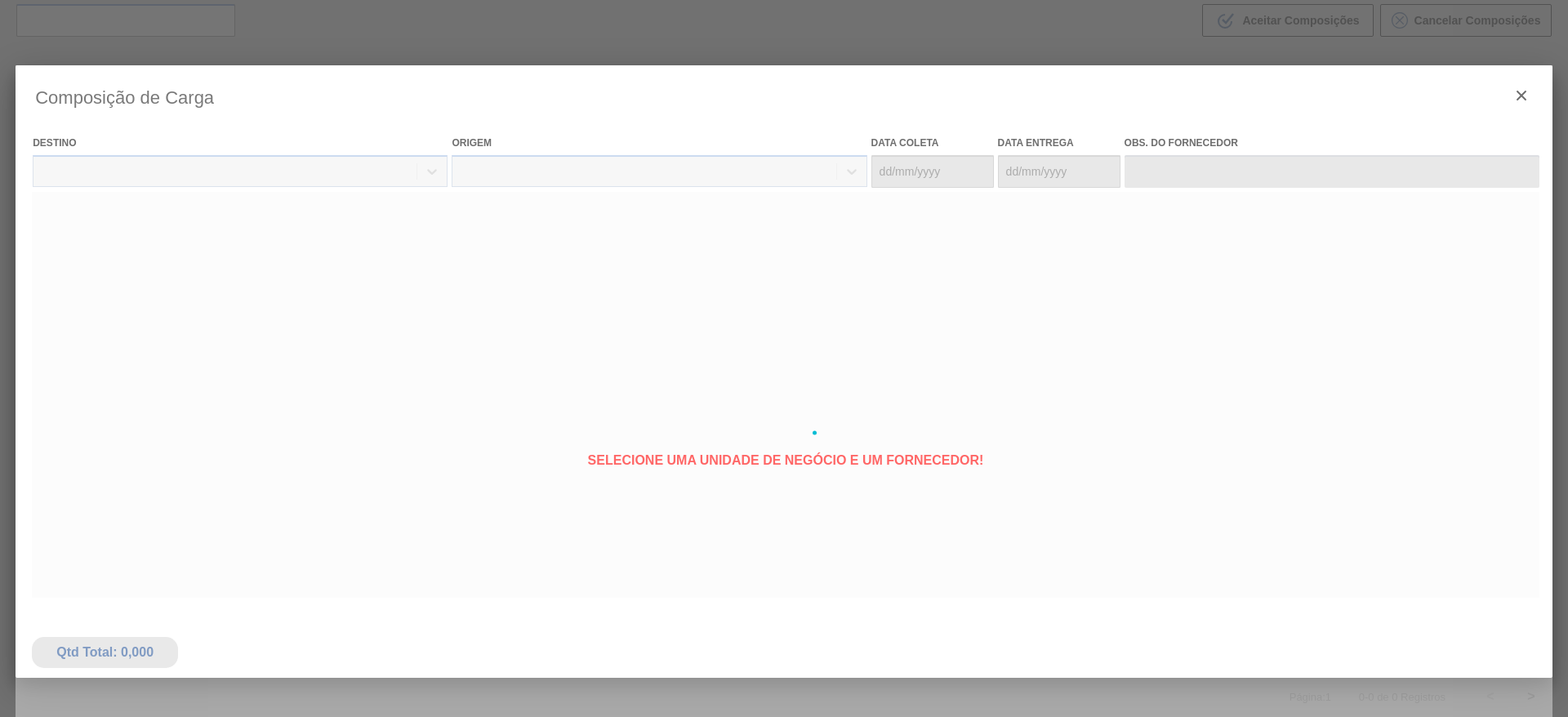
type coleta "[DATE]"
type Entrega "[DATE]"
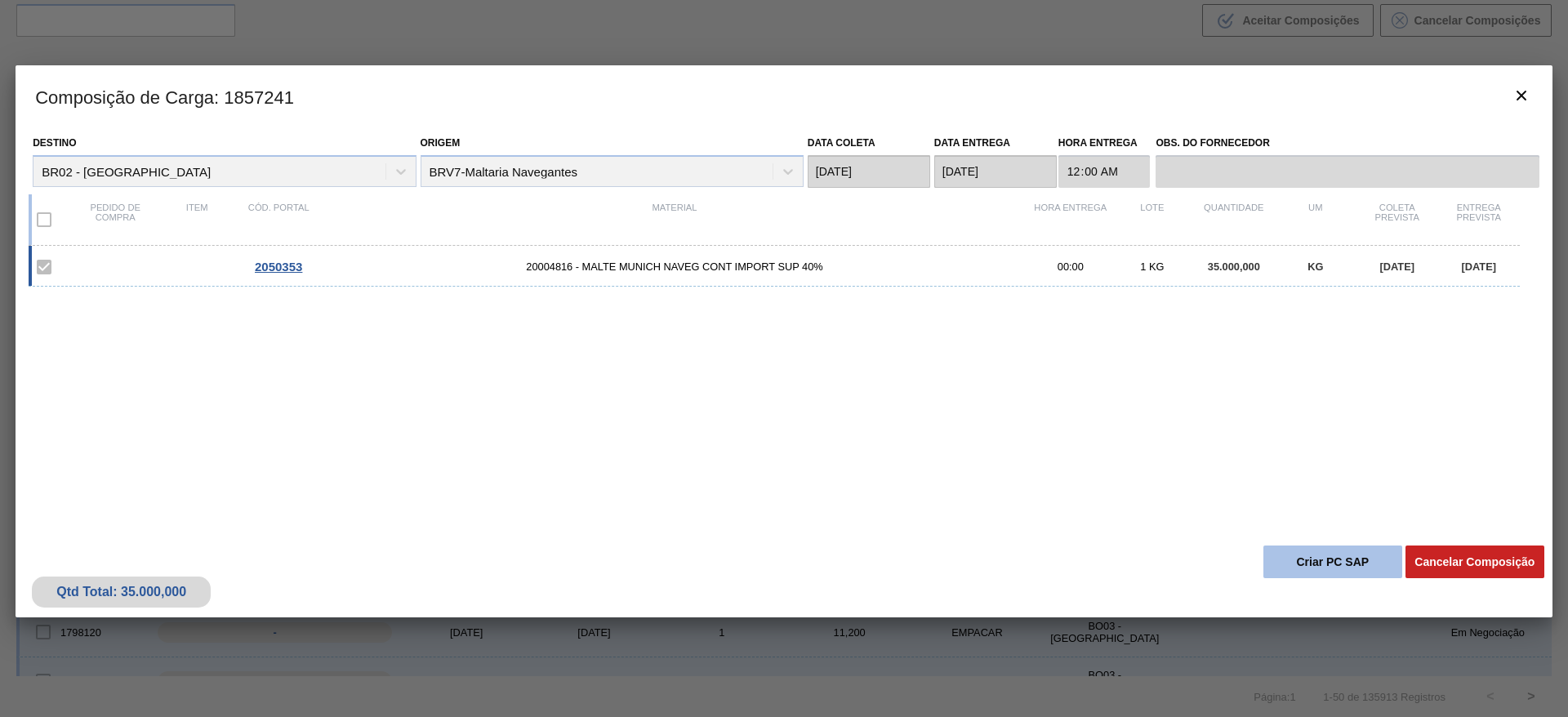
click at [1311, 558] on button "Criar PC SAP" at bounding box center [1332, 561] width 139 height 33
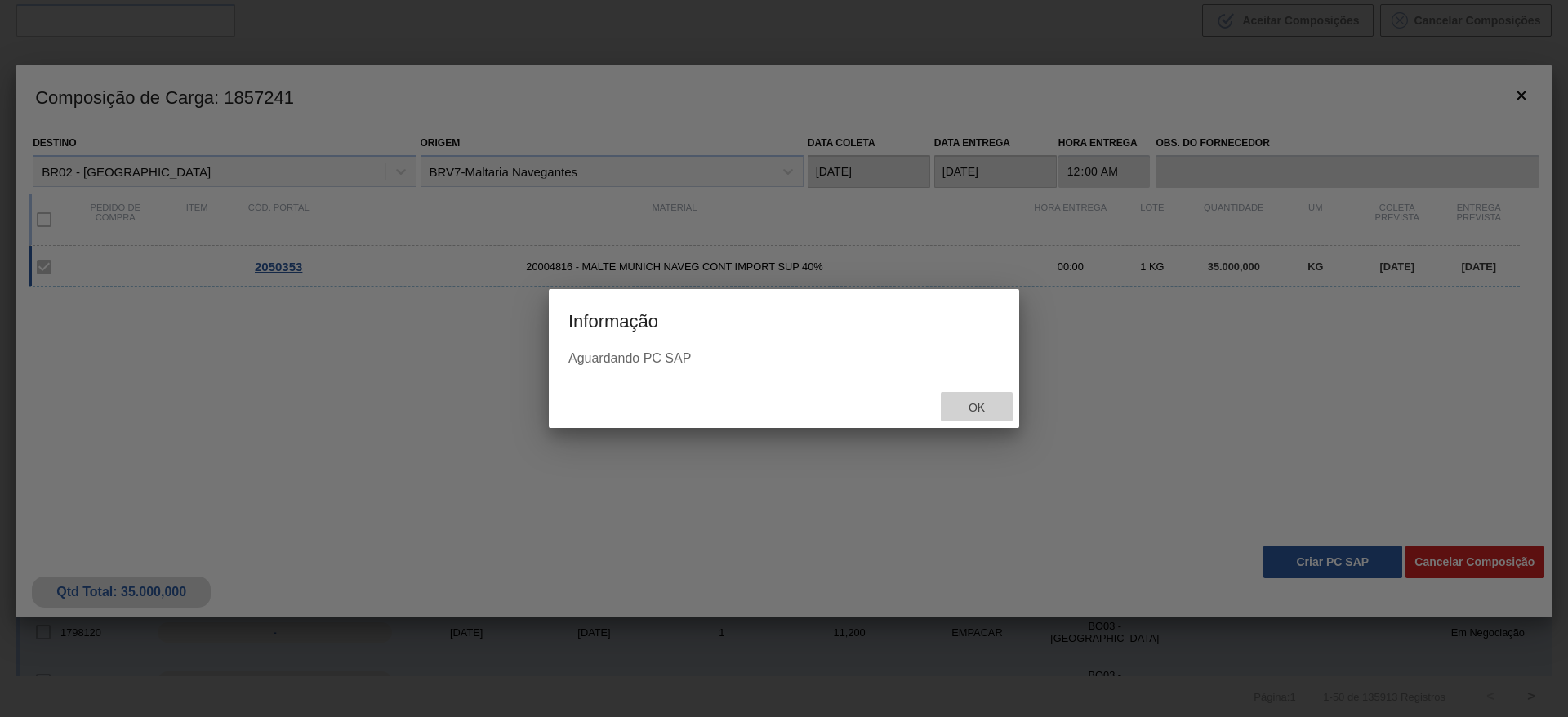
click at [976, 407] on span "Ok" at bounding box center [976, 407] width 43 height 13
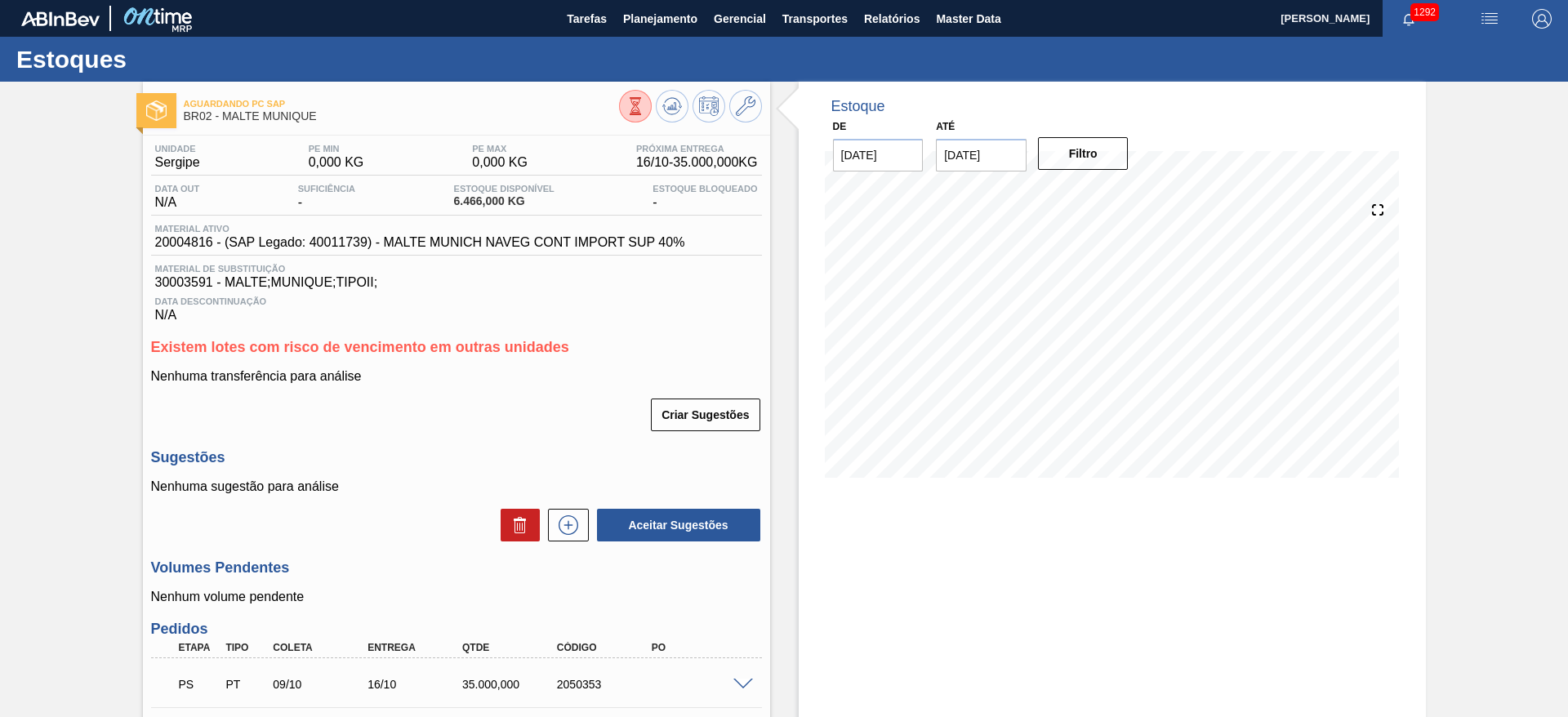
click at [181, 248] on span "20004816 - (SAP Legado: 40011739) - MALTE MUNICH NAVEG CONT IMPORT SUP 40%" at bounding box center [420, 243] width 530 height 15
copy span "20004816"
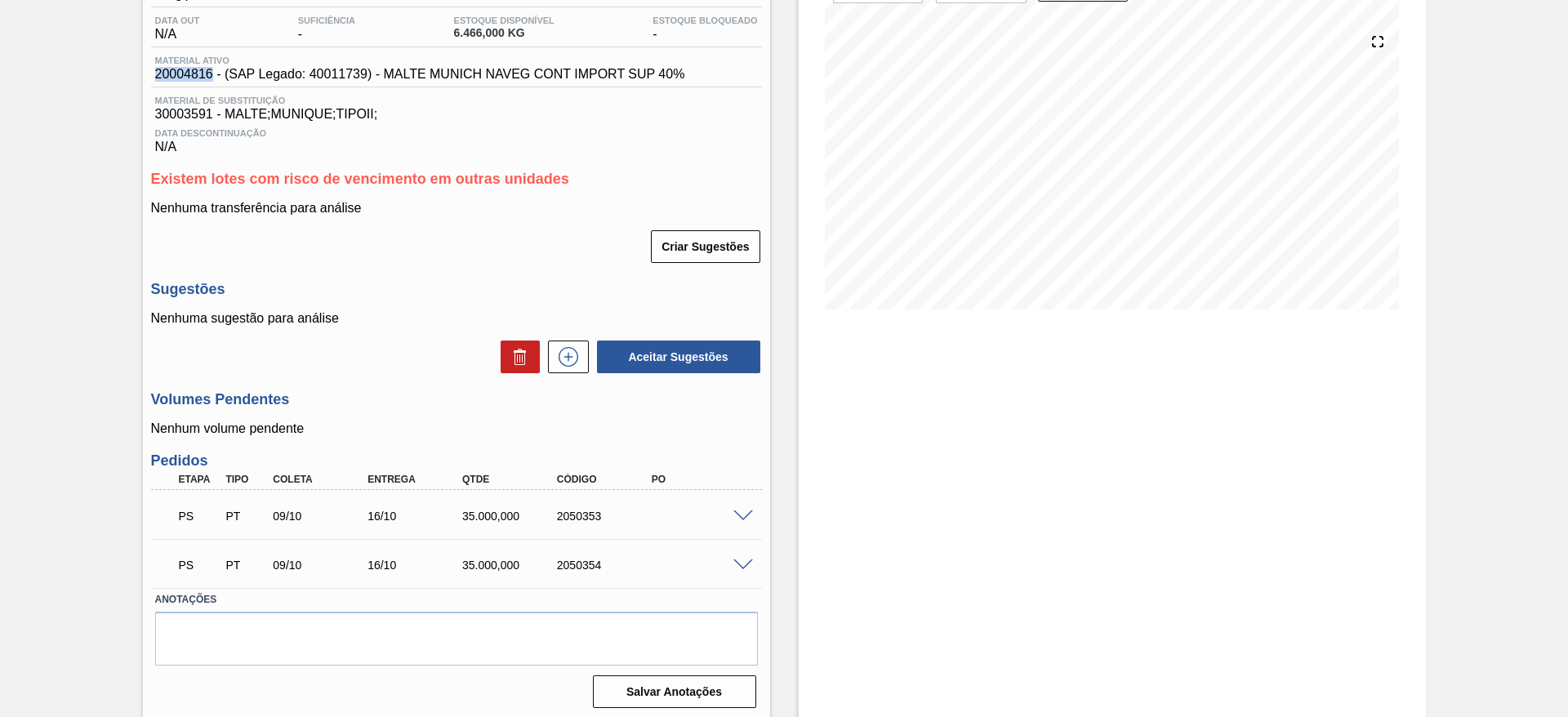
scroll to position [173, 0]
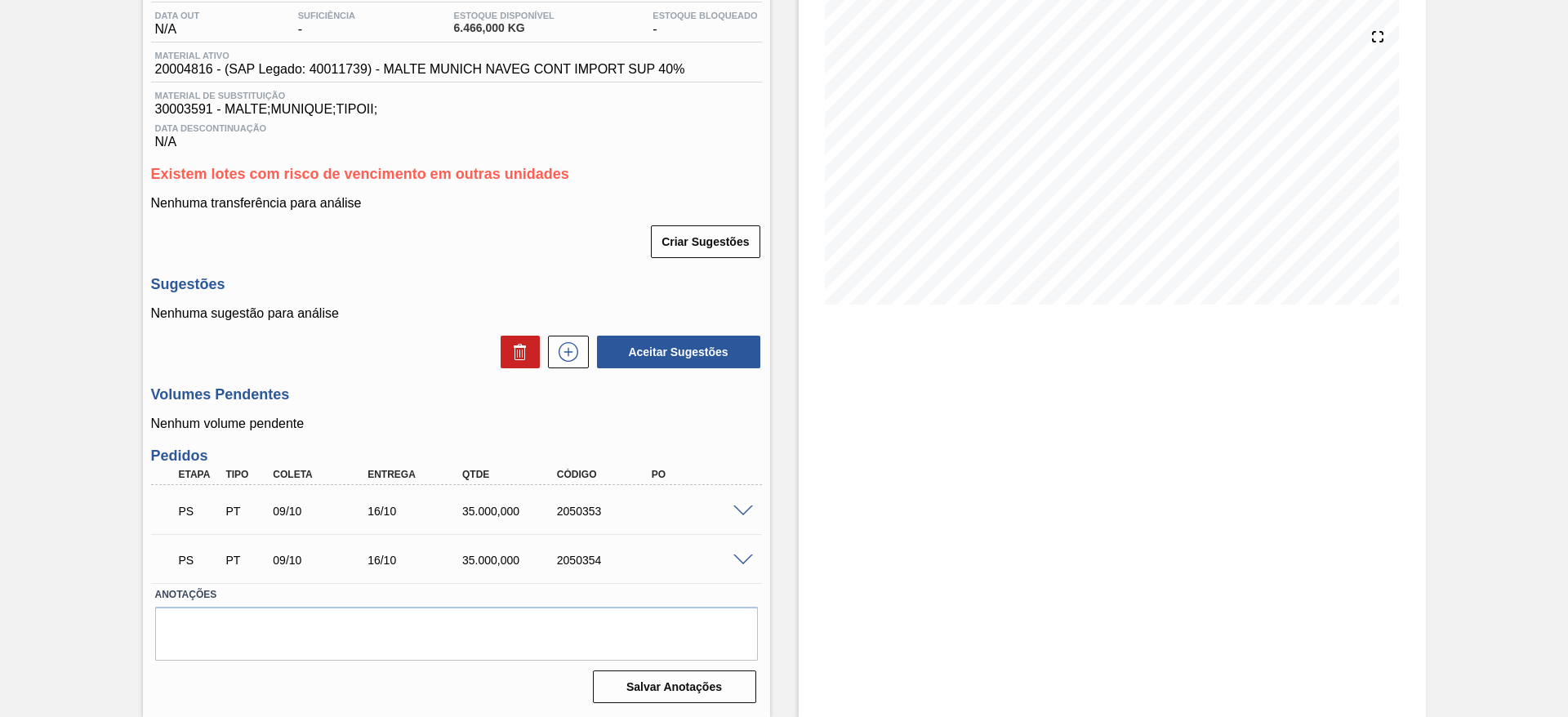
click at [741, 506] on span at bounding box center [743, 511] width 20 height 12
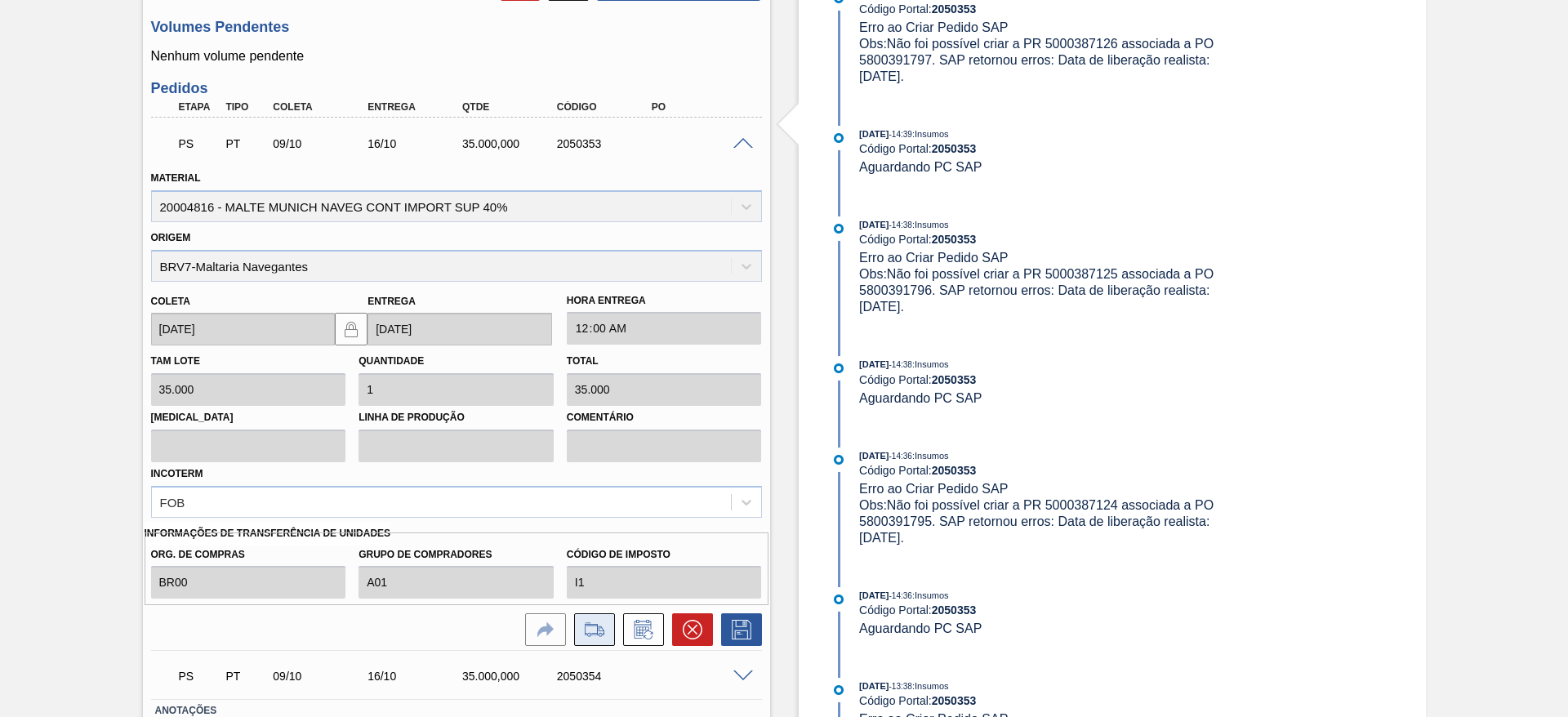
click at [600, 628] on icon at bounding box center [594, 629] width 26 height 20
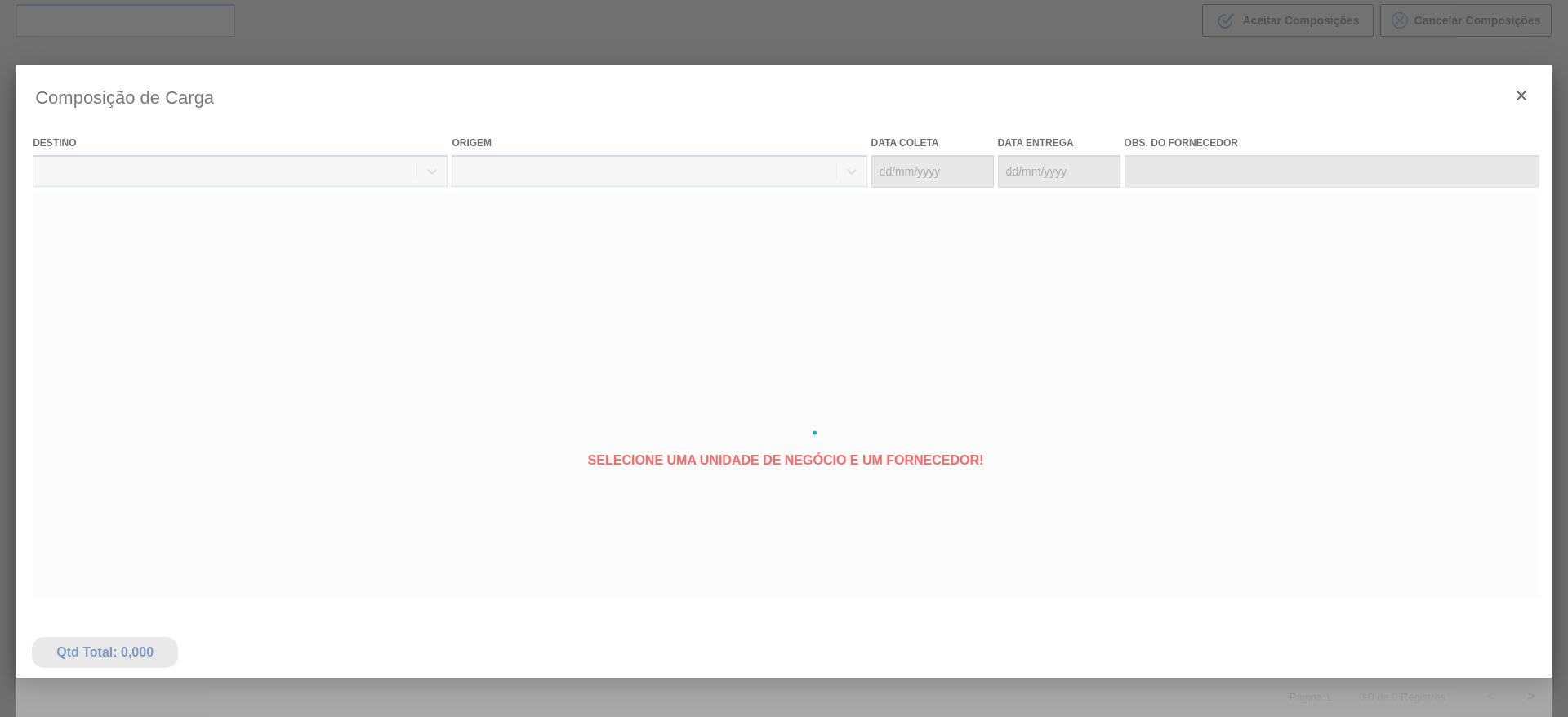
type coleta "[DATE]"
type Entrega "[DATE]"
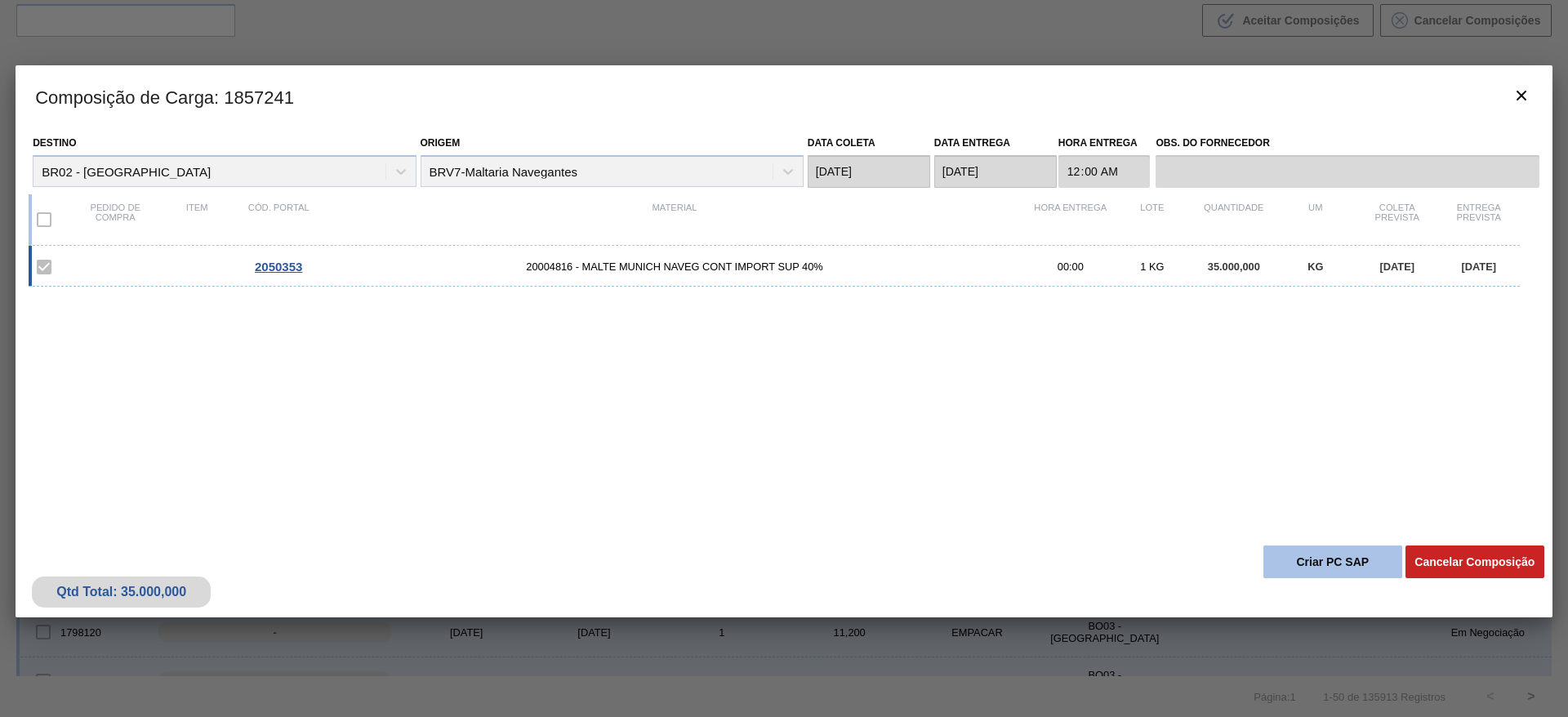
click at [1328, 561] on button "Criar PC SAP" at bounding box center [1332, 561] width 139 height 33
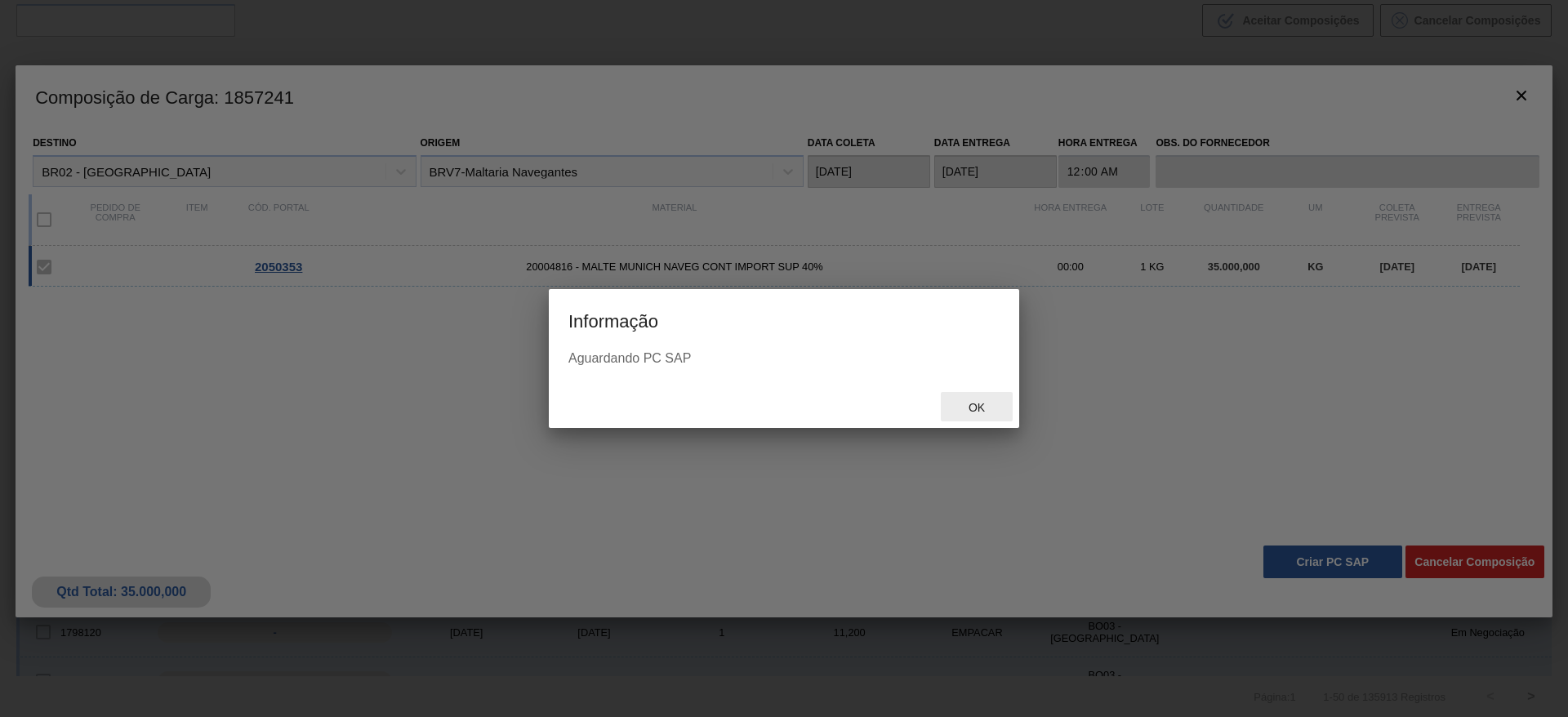
click at [970, 403] on span "Ok" at bounding box center [976, 407] width 43 height 13
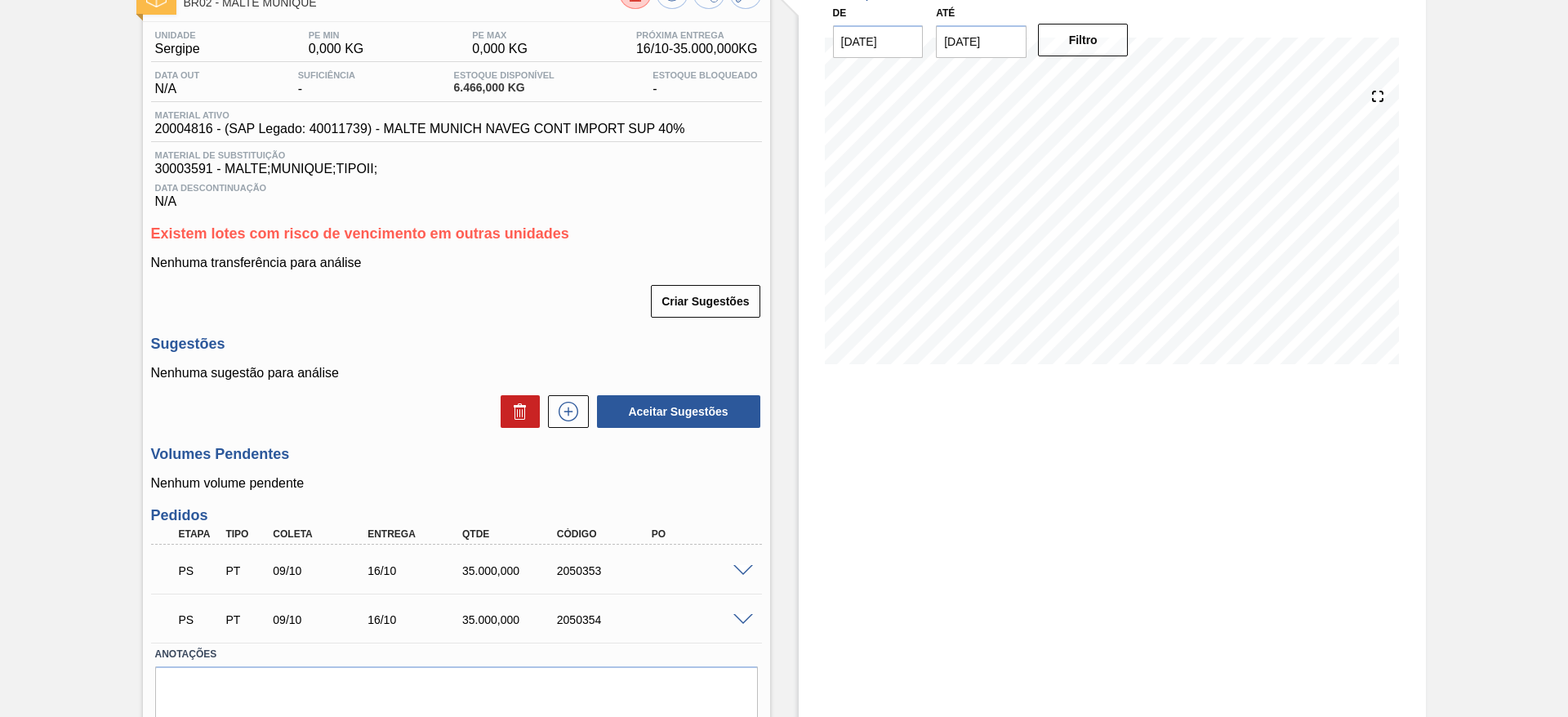
scroll to position [173, 0]
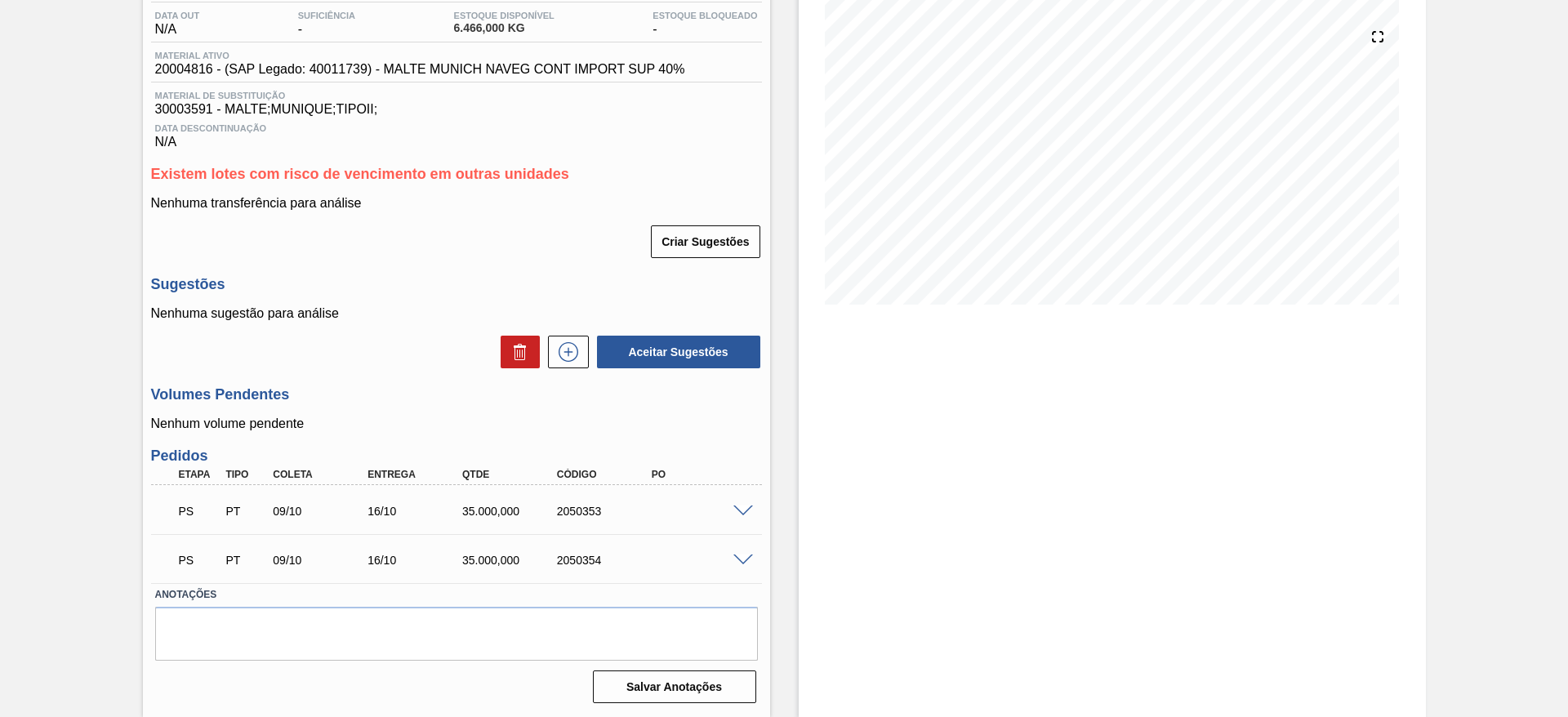
click at [753, 508] on div at bounding box center [745, 509] width 33 height 12
click at [742, 514] on span at bounding box center [743, 511] width 20 height 12
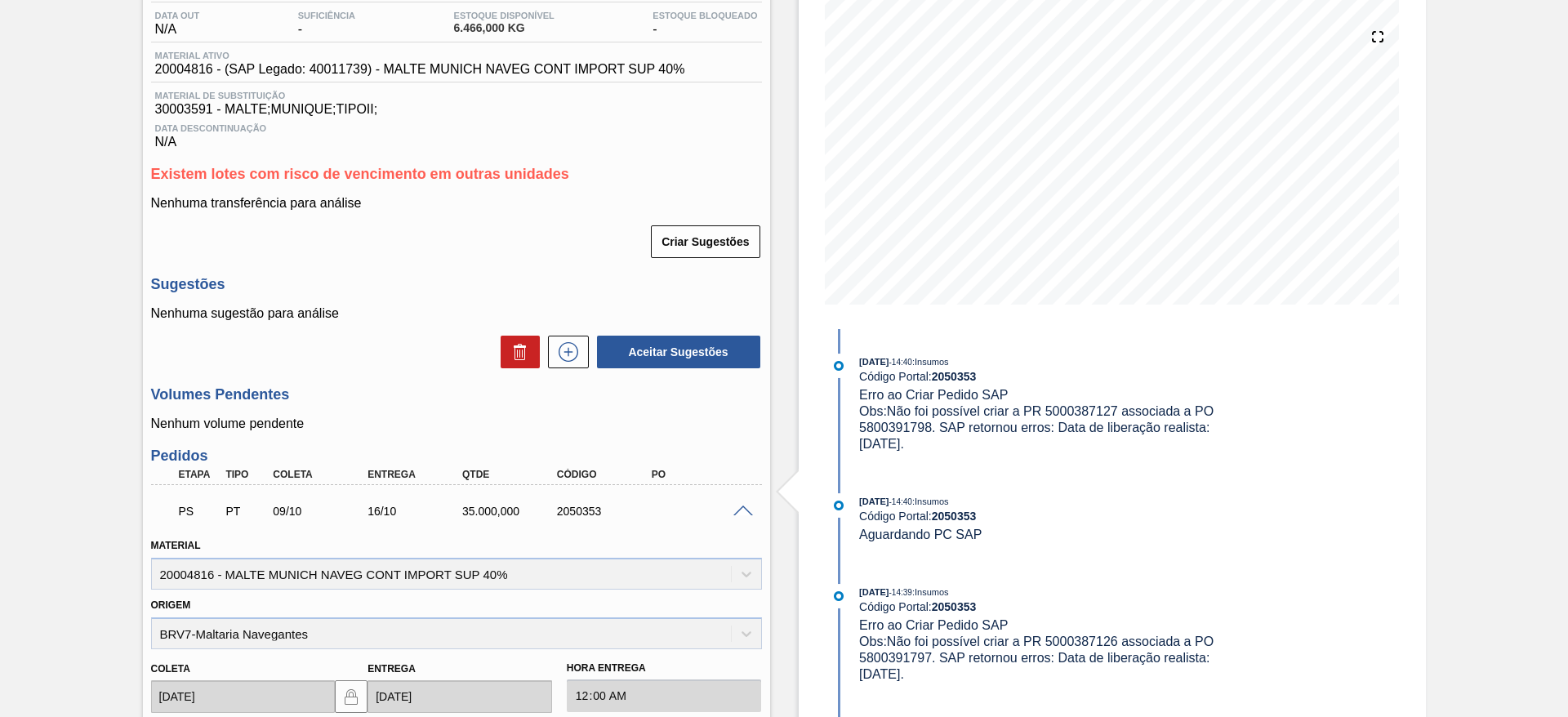
scroll to position [657, 0]
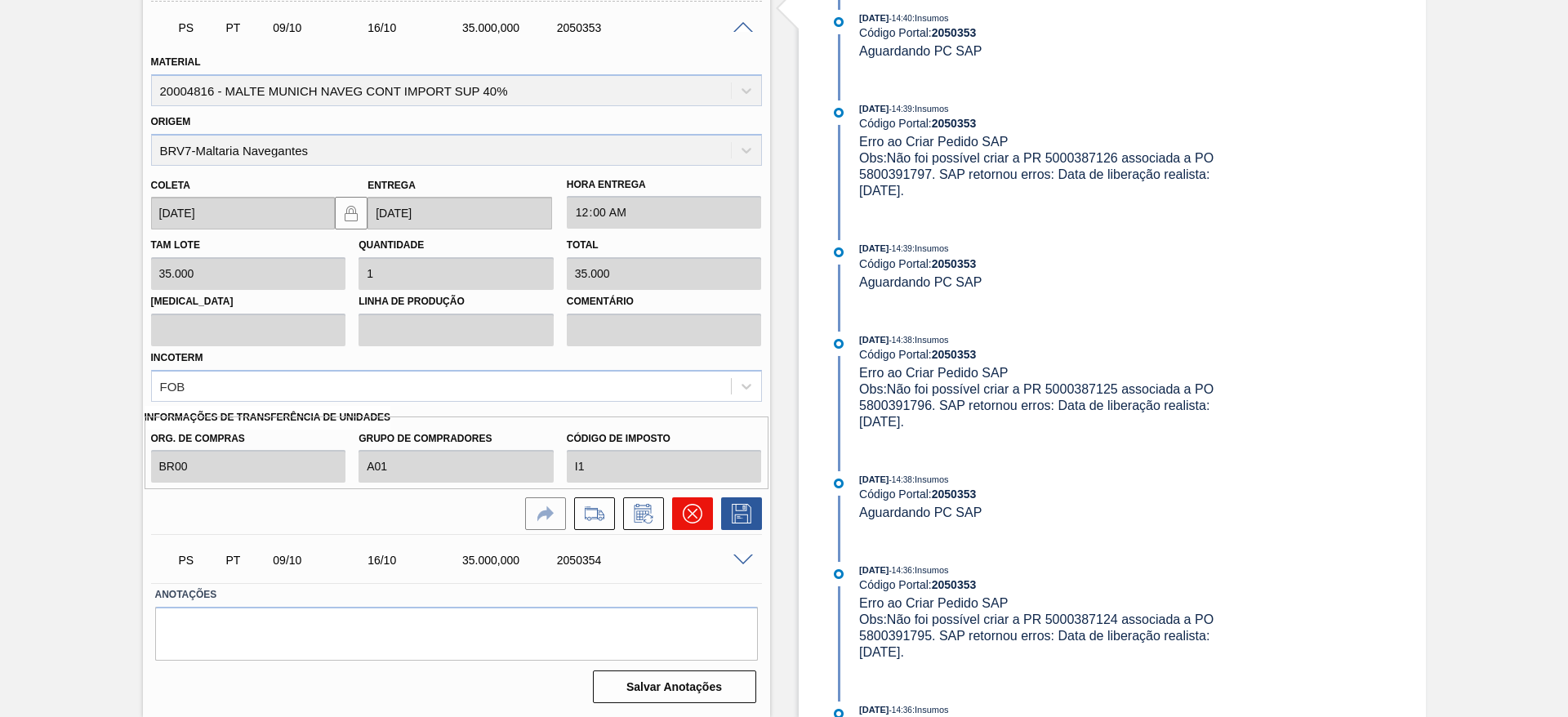
click at [699, 514] on icon at bounding box center [691, 513] width 20 height 20
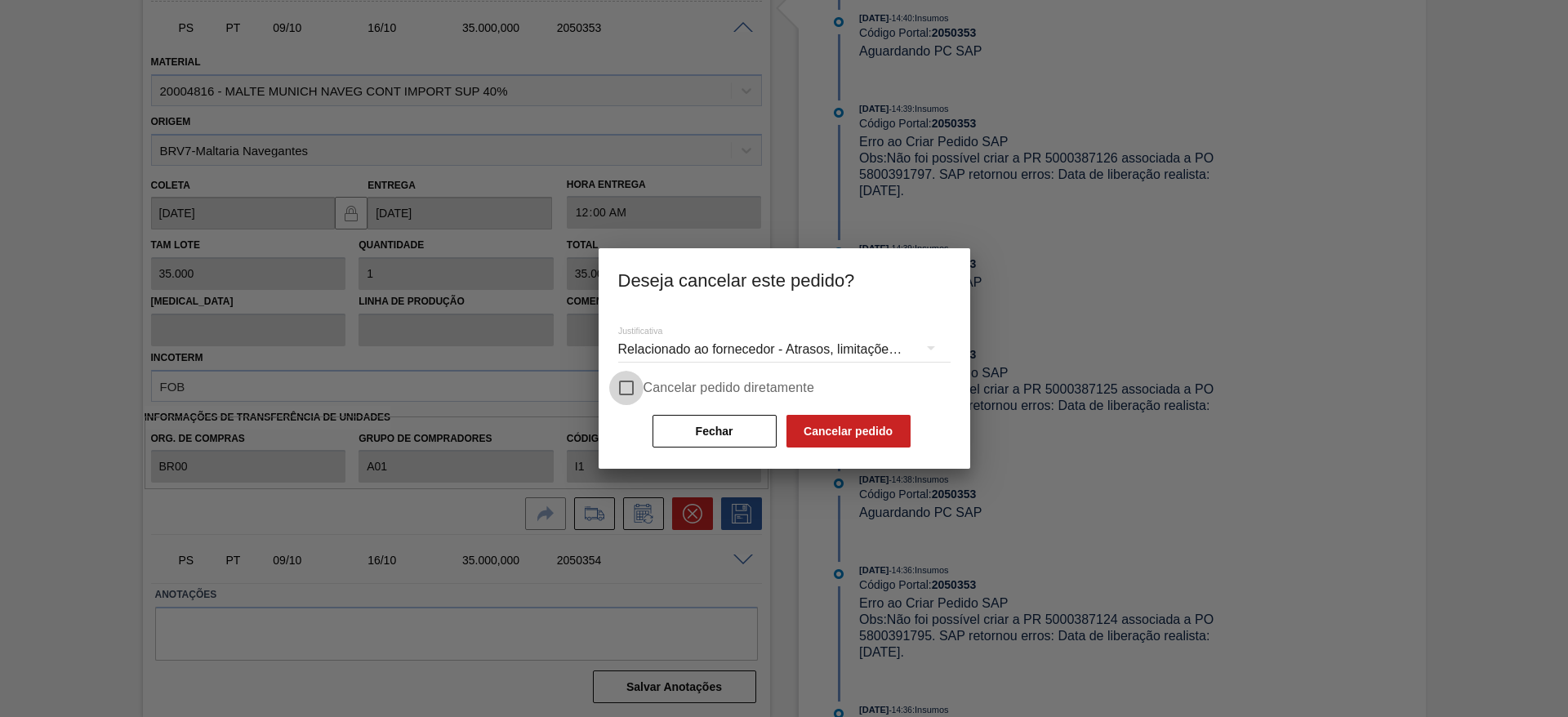
drag, startPoint x: 625, startPoint y: 393, endPoint x: 732, endPoint y: 417, distance: 109.7
click at [627, 393] on input "Cancelar pedido diretamente" at bounding box center [626, 387] width 34 height 34
checkbox input "true"
click at [877, 433] on button "Cancelar pedido" at bounding box center [848, 431] width 124 height 33
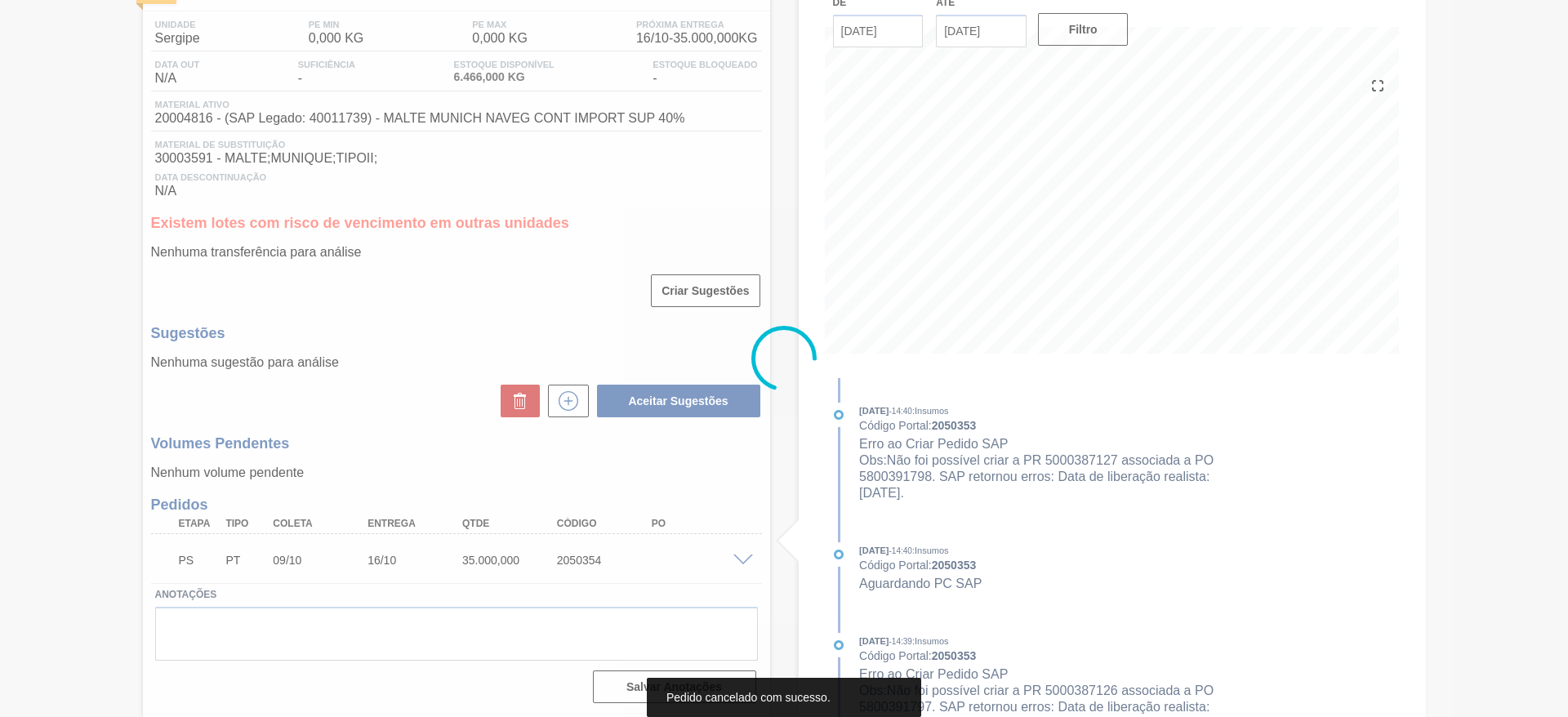
scroll to position [124, 0]
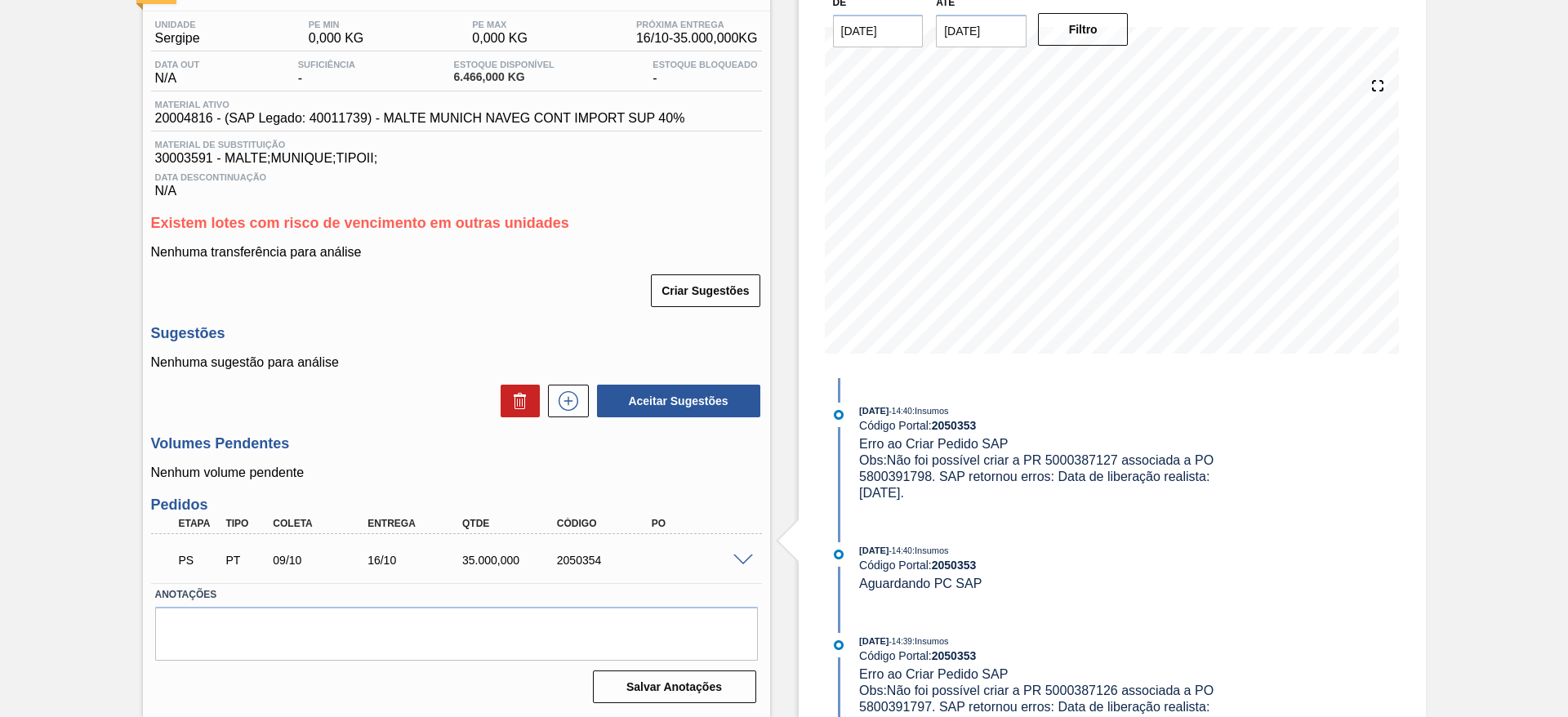
click at [747, 558] on span at bounding box center [743, 560] width 20 height 12
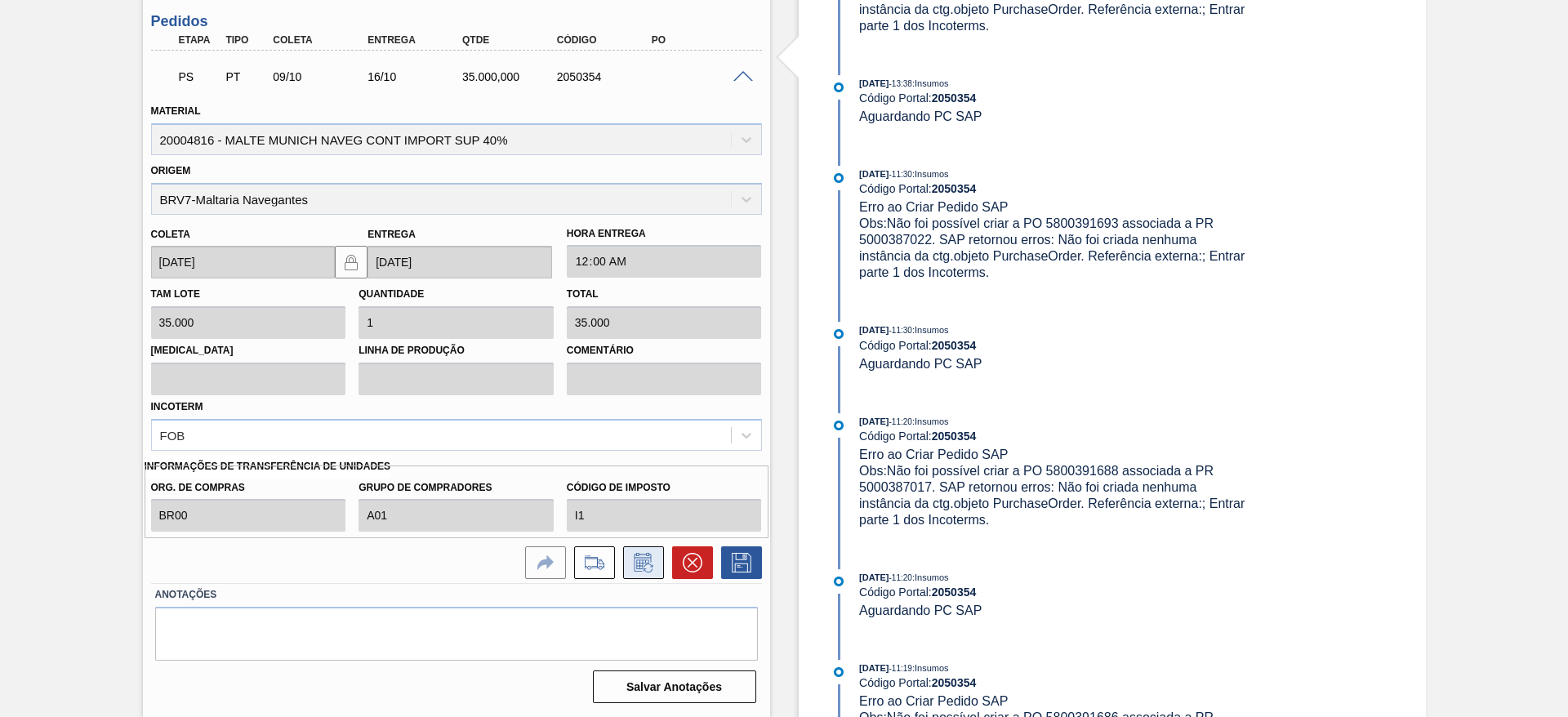
click at [643, 561] on icon at bounding box center [644, 562] width 26 height 20
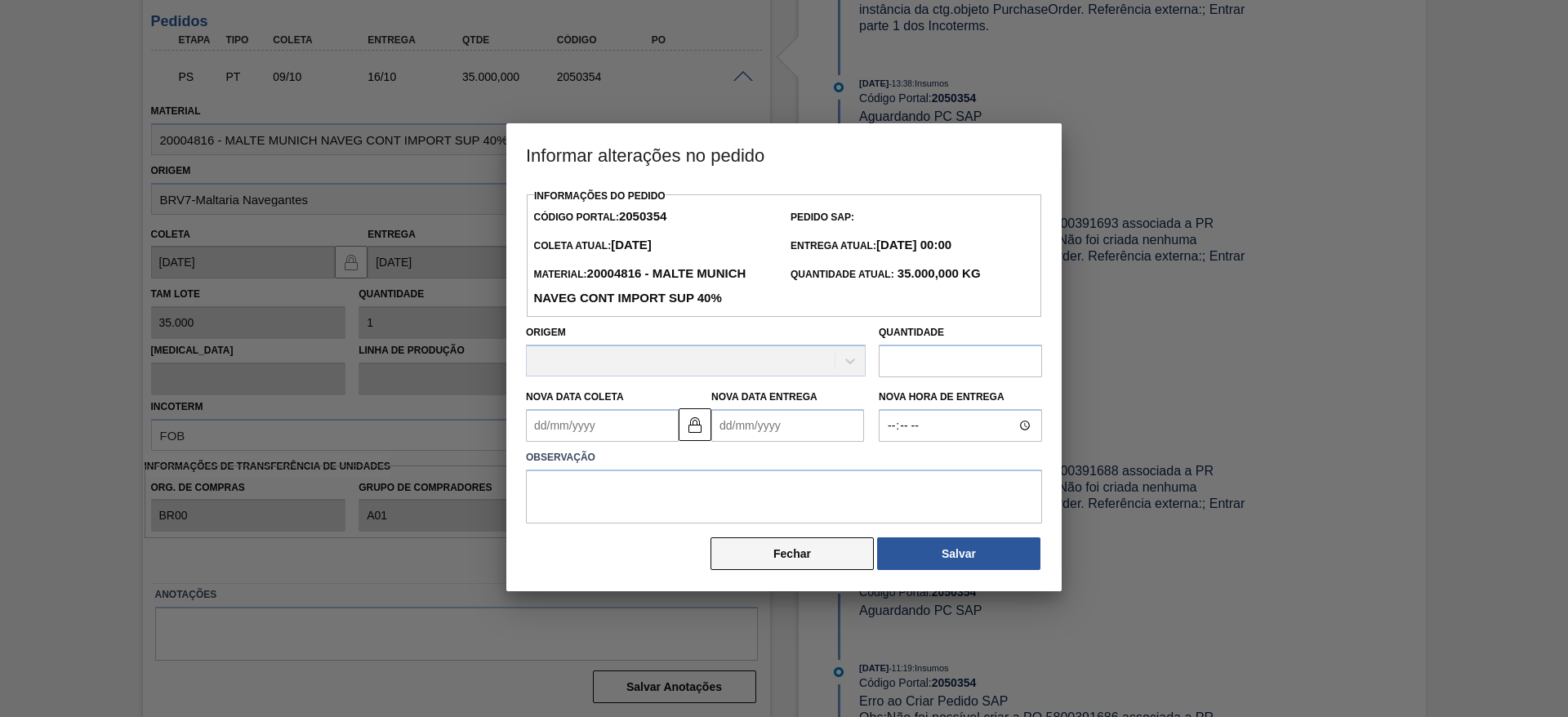
click at [766, 544] on button "Fechar" at bounding box center [792, 553] width 164 height 33
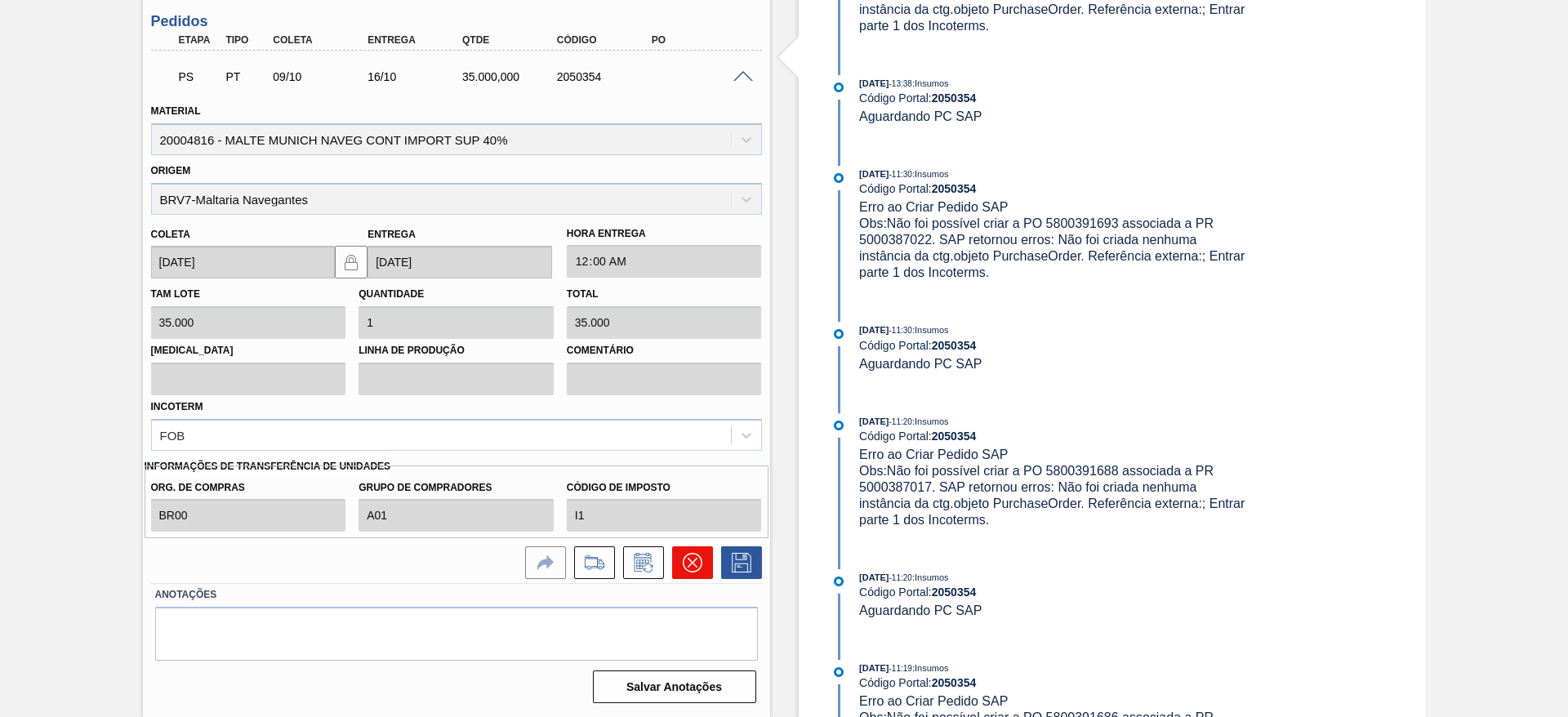
click at [698, 565] on icon at bounding box center [692, 562] width 20 height 20
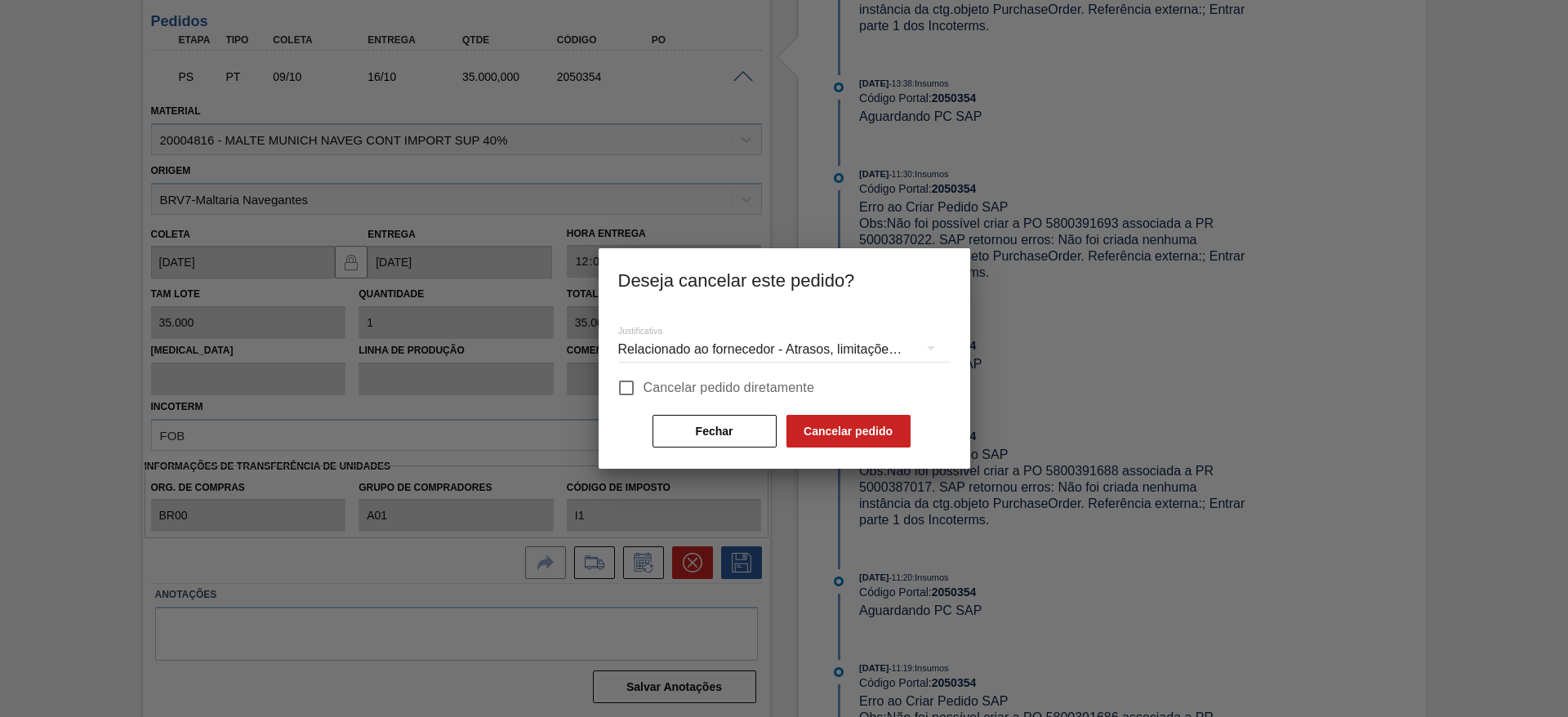
click at [629, 388] on input "Cancelar pedido diretamente" at bounding box center [626, 387] width 34 height 34
checkbox input "true"
click at [869, 439] on button "Cancelar pedido" at bounding box center [848, 431] width 124 height 33
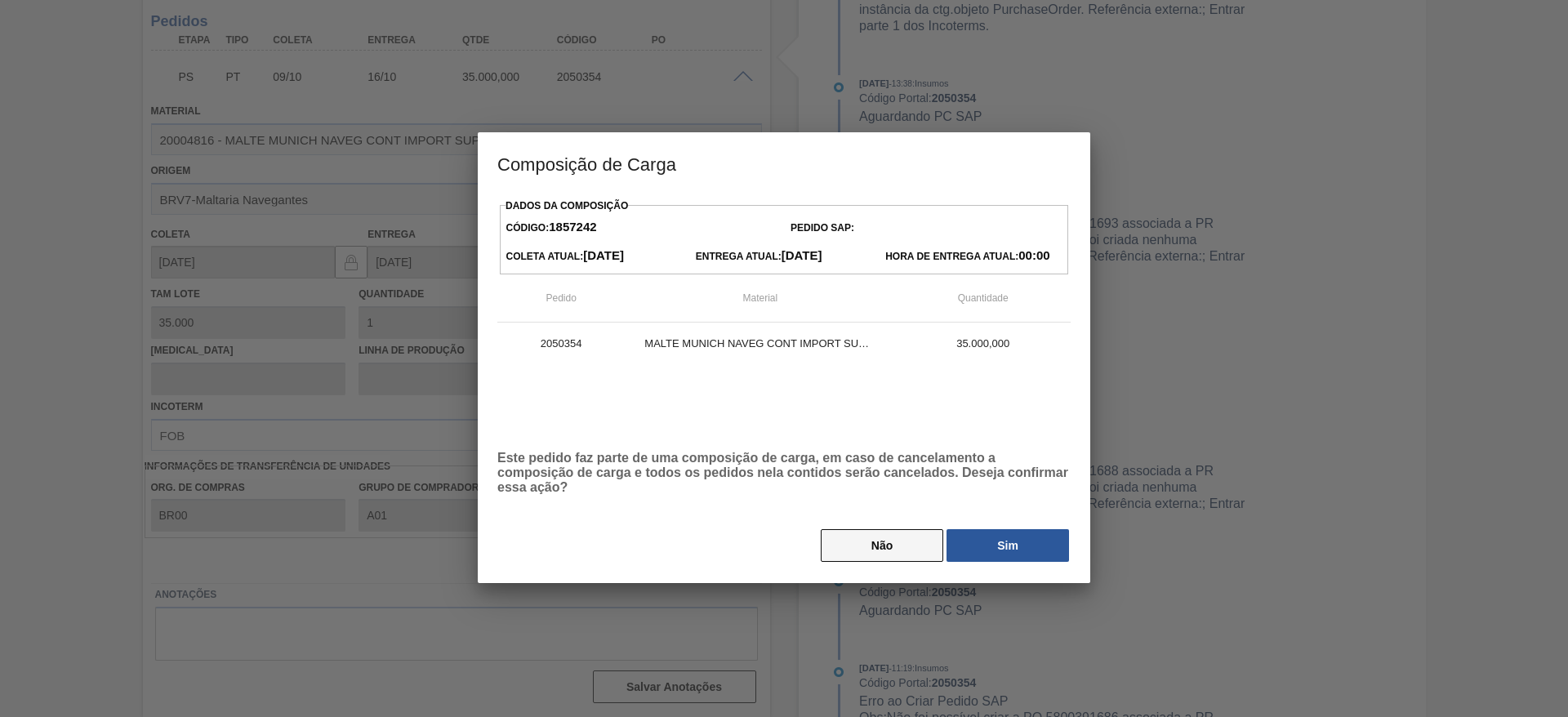
click at [860, 549] on button "Não" at bounding box center [882, 545] width 123 height 33
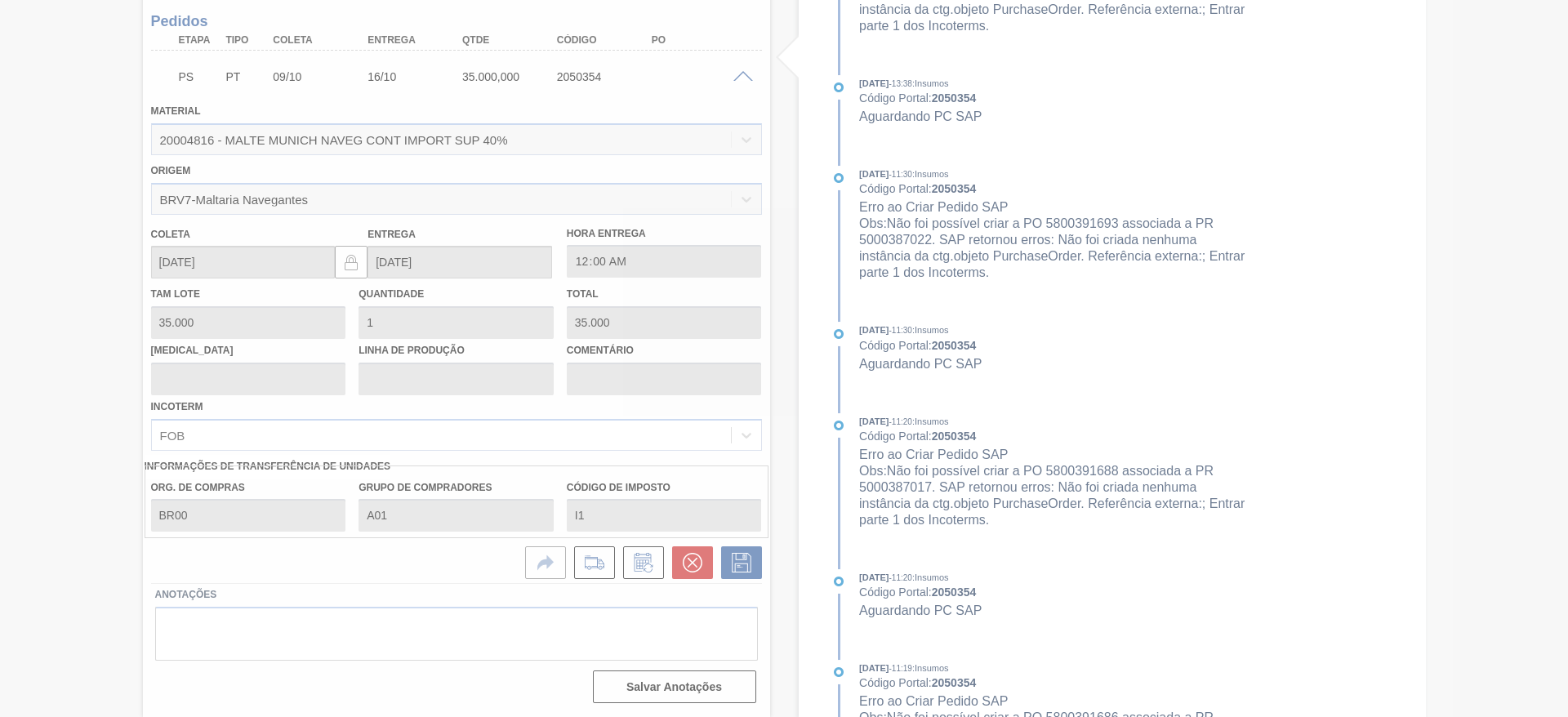
click at [695, 563] on div at bounding box center [784, 358] width 1568 height 717
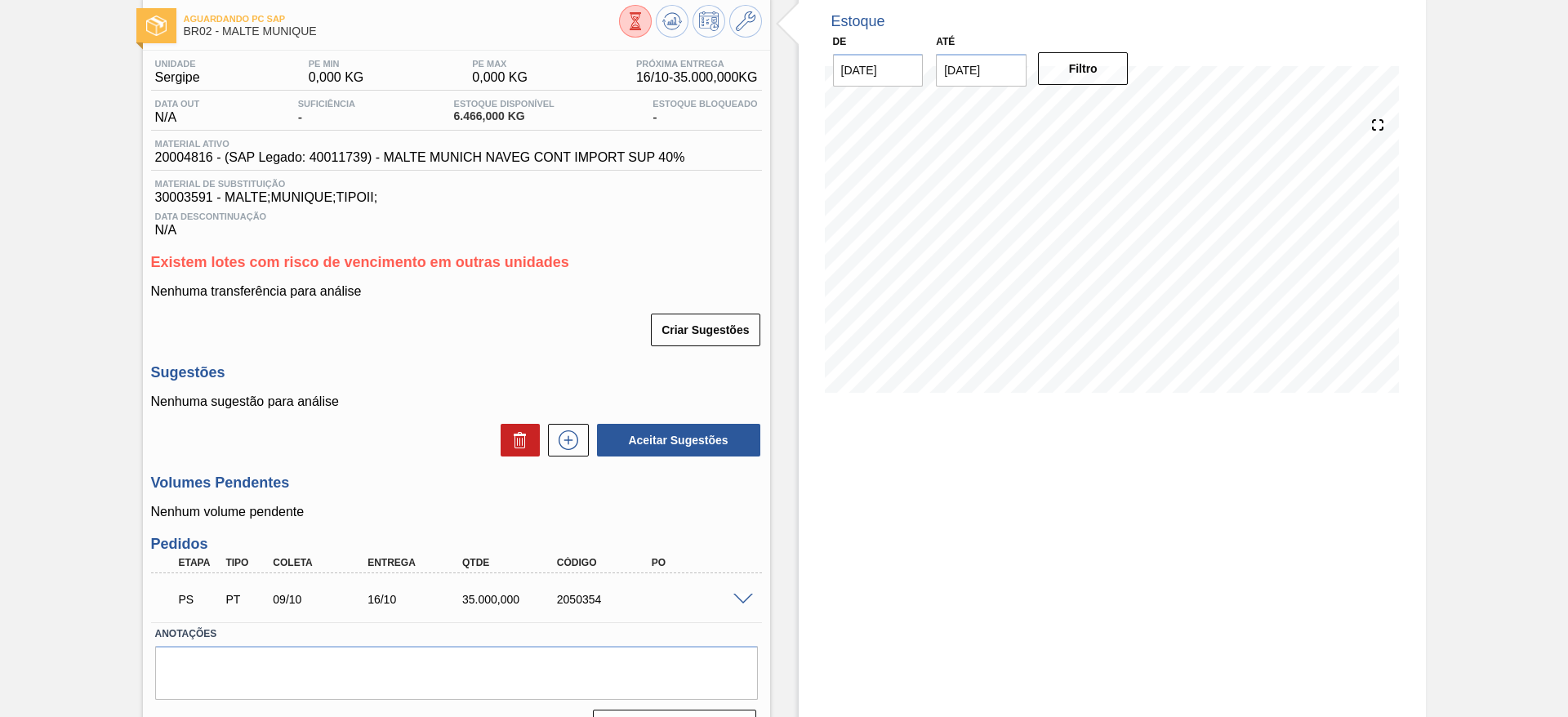
scroll to position [124, 0]
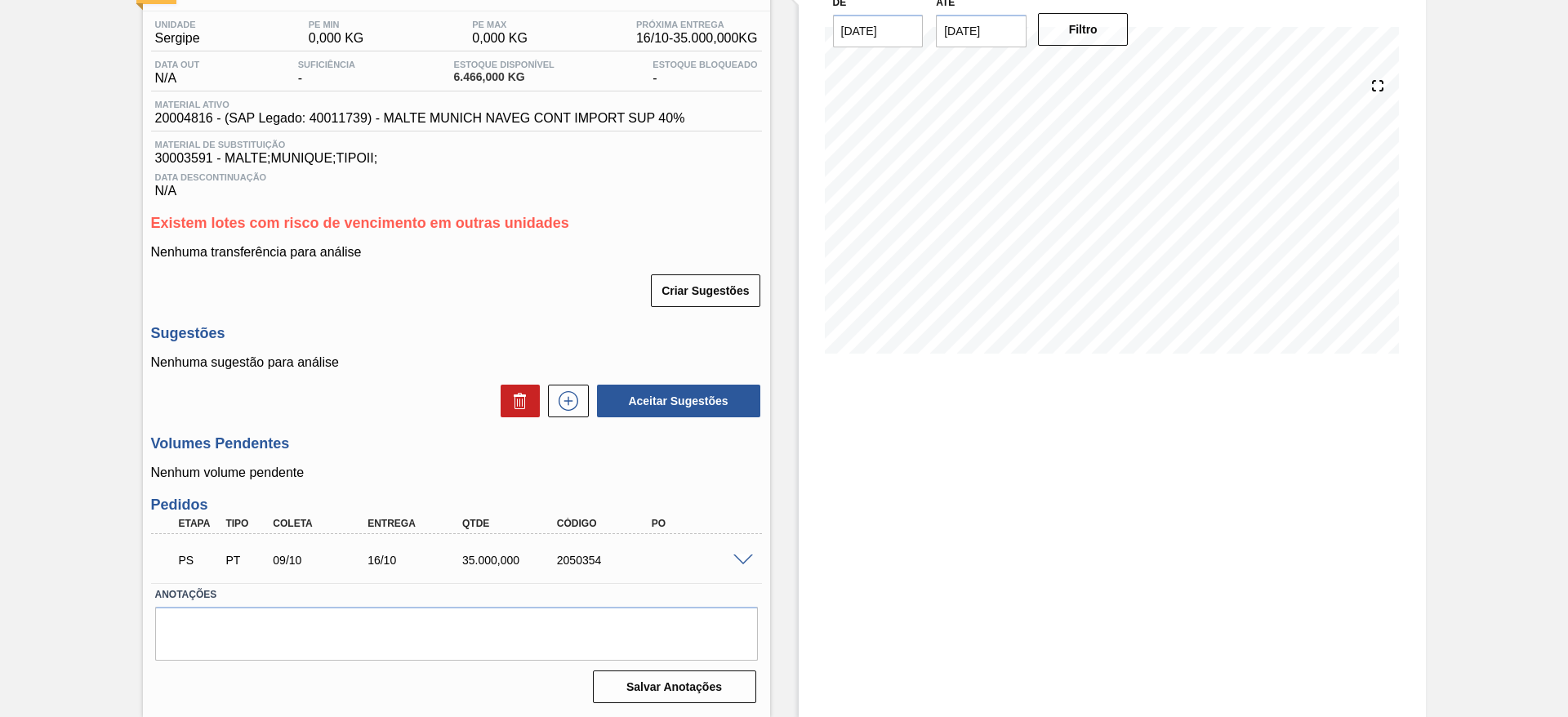
click at [741, 558] on span at bounding box center [743, 560] width 20 height 12
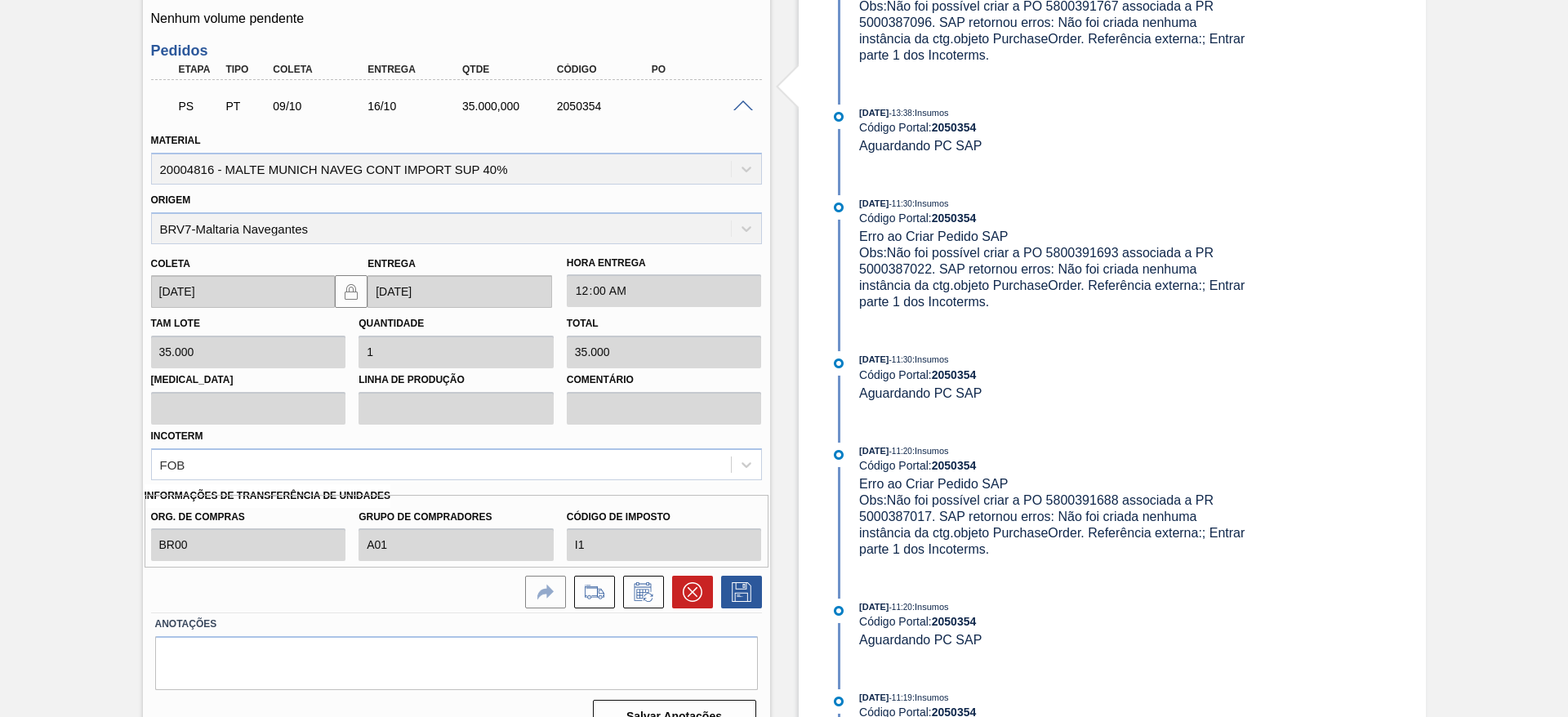
scroll to position [607, 0]
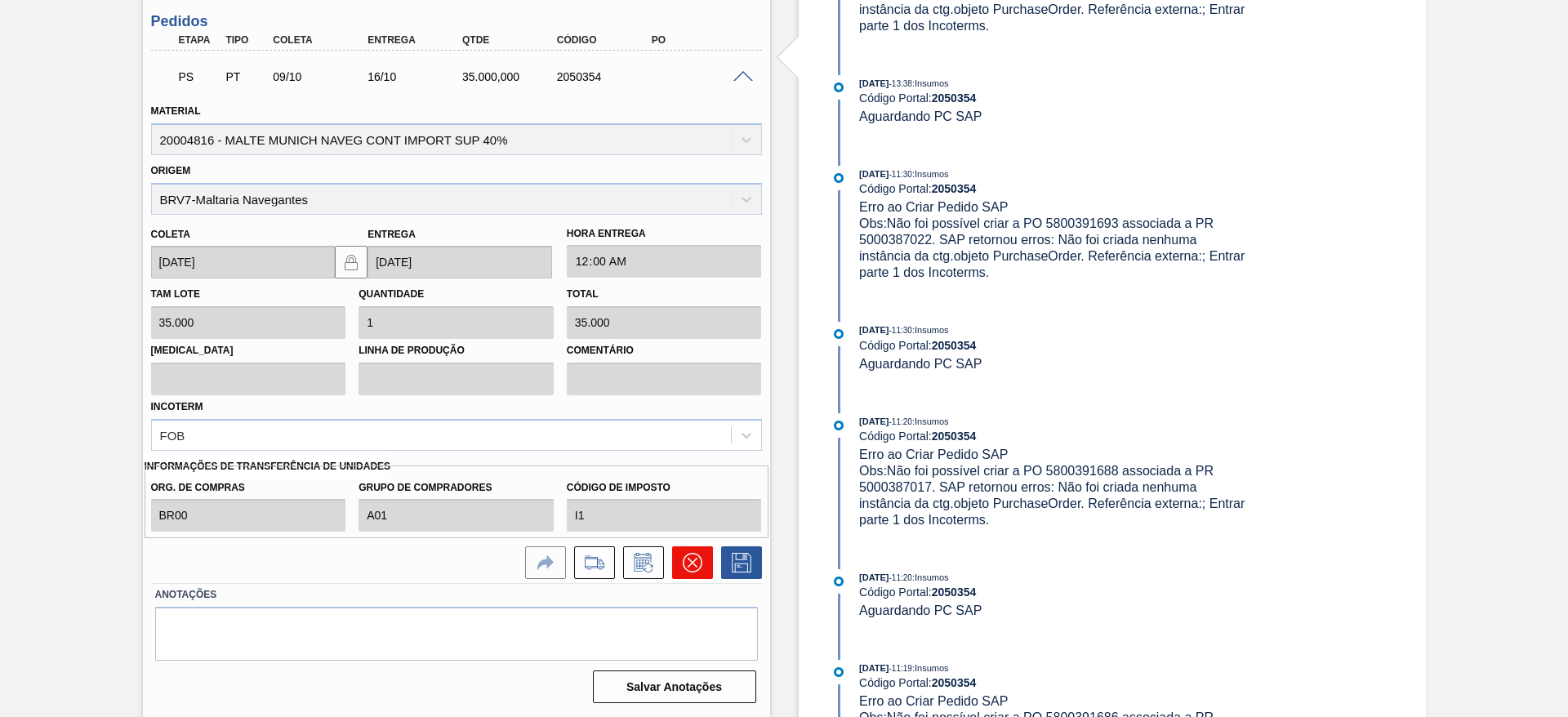
click at [700, 564] on button at bounding box center [692, 562] width 41 height 33
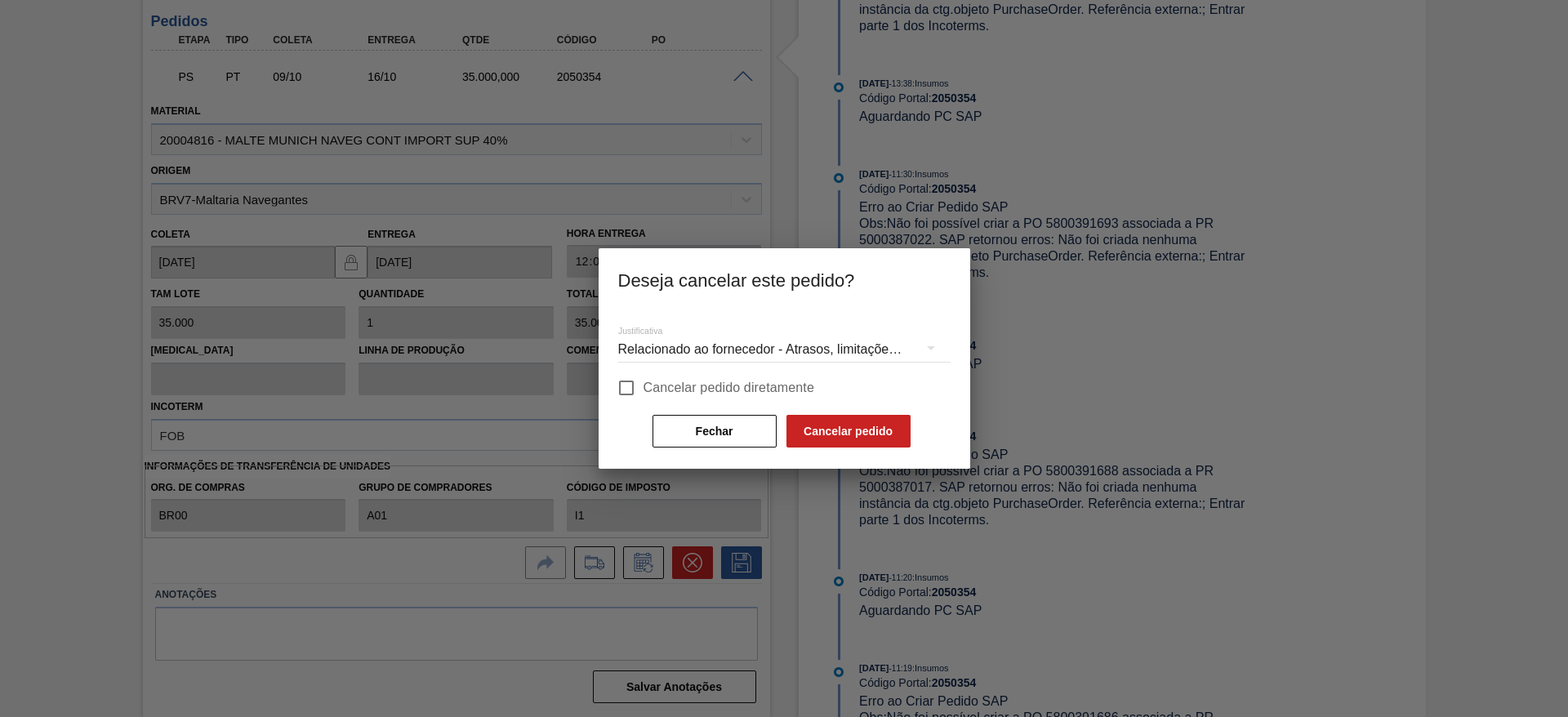
click at [626, 385] on input "Cancelar pedido diretamente" at bounding box center [626, 387] width 34 height 34
checkbox input "true"
click at [850, 433] on button "Cancelar pedido" at bounding box center [848, 431] width 124 height 33
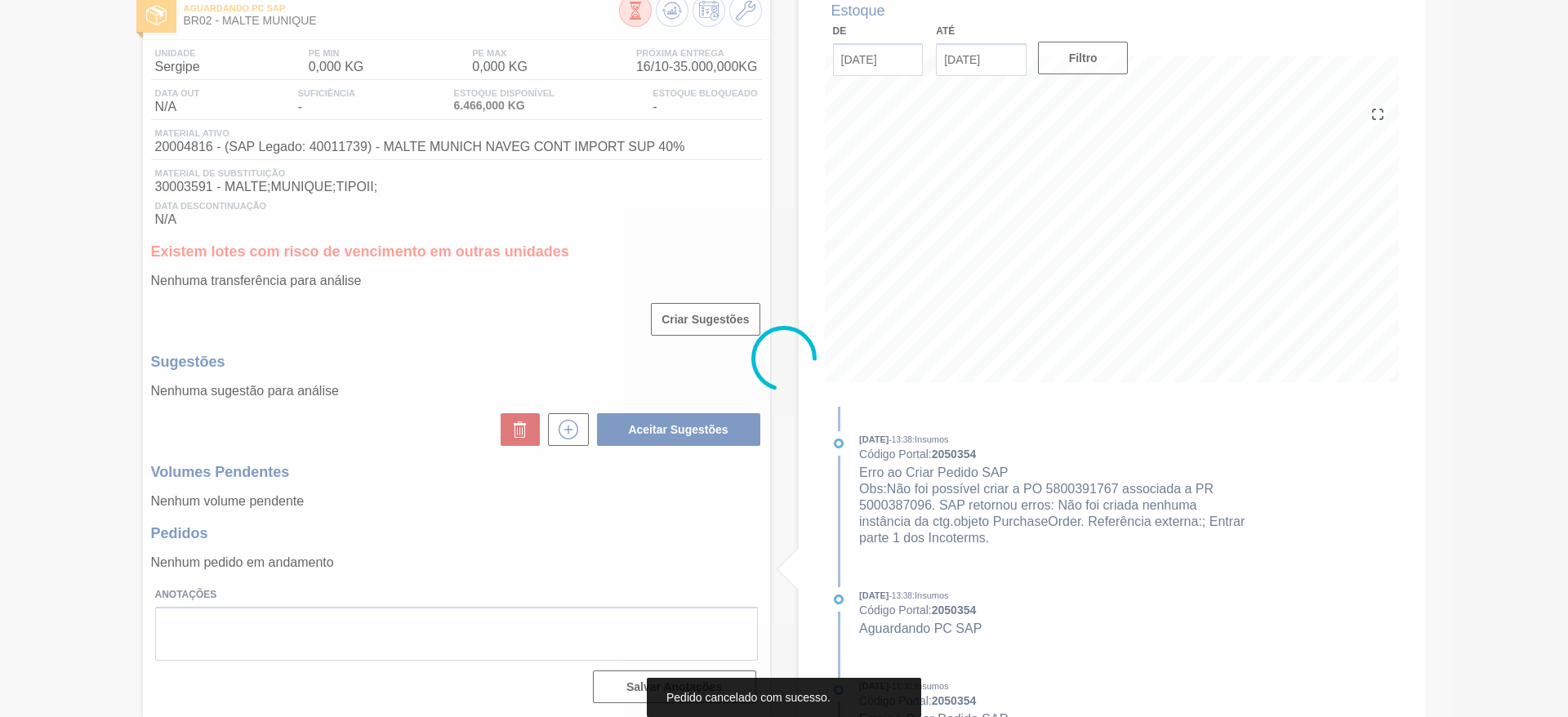
scroll to position [95, 0]
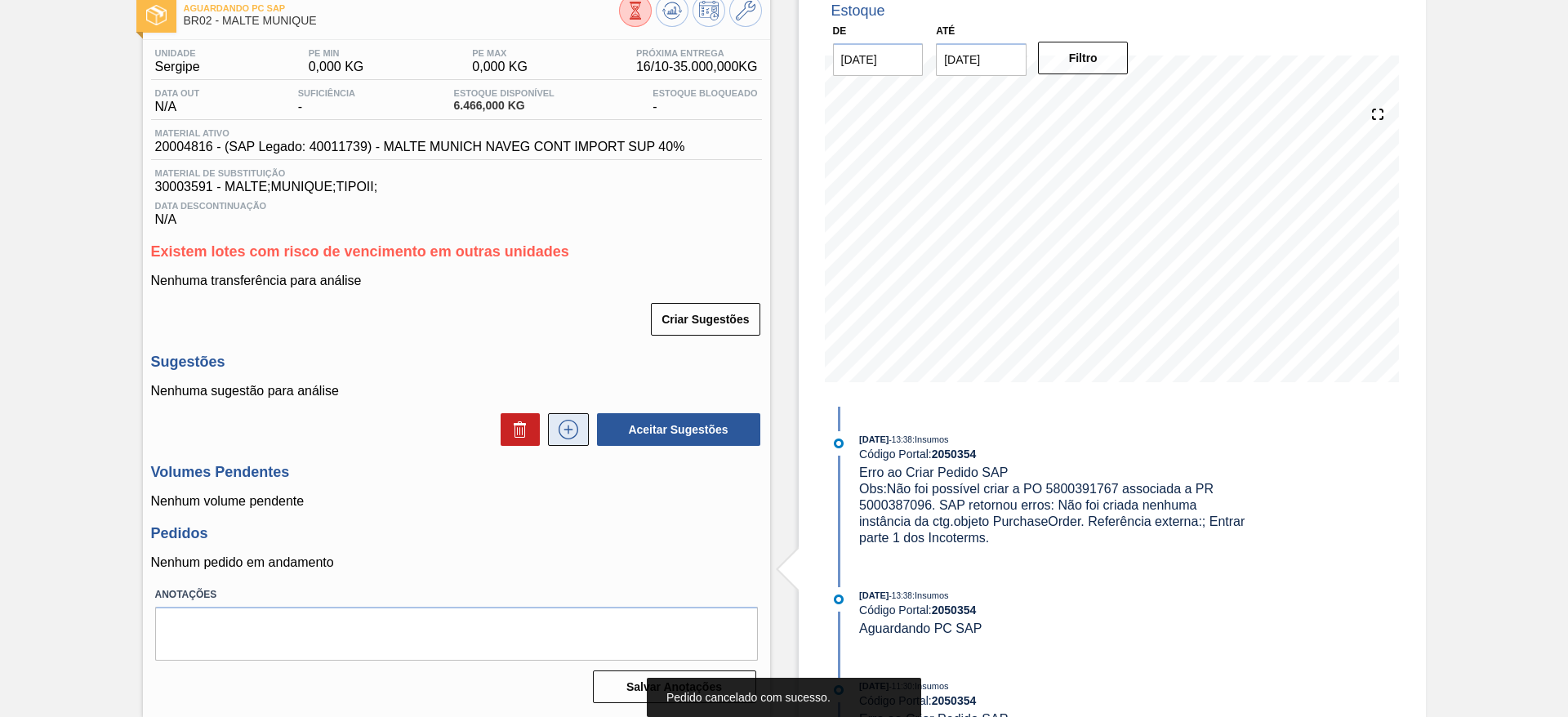
click at [566, 430] on icon at bounding box center [568, 429] width 26 height 20
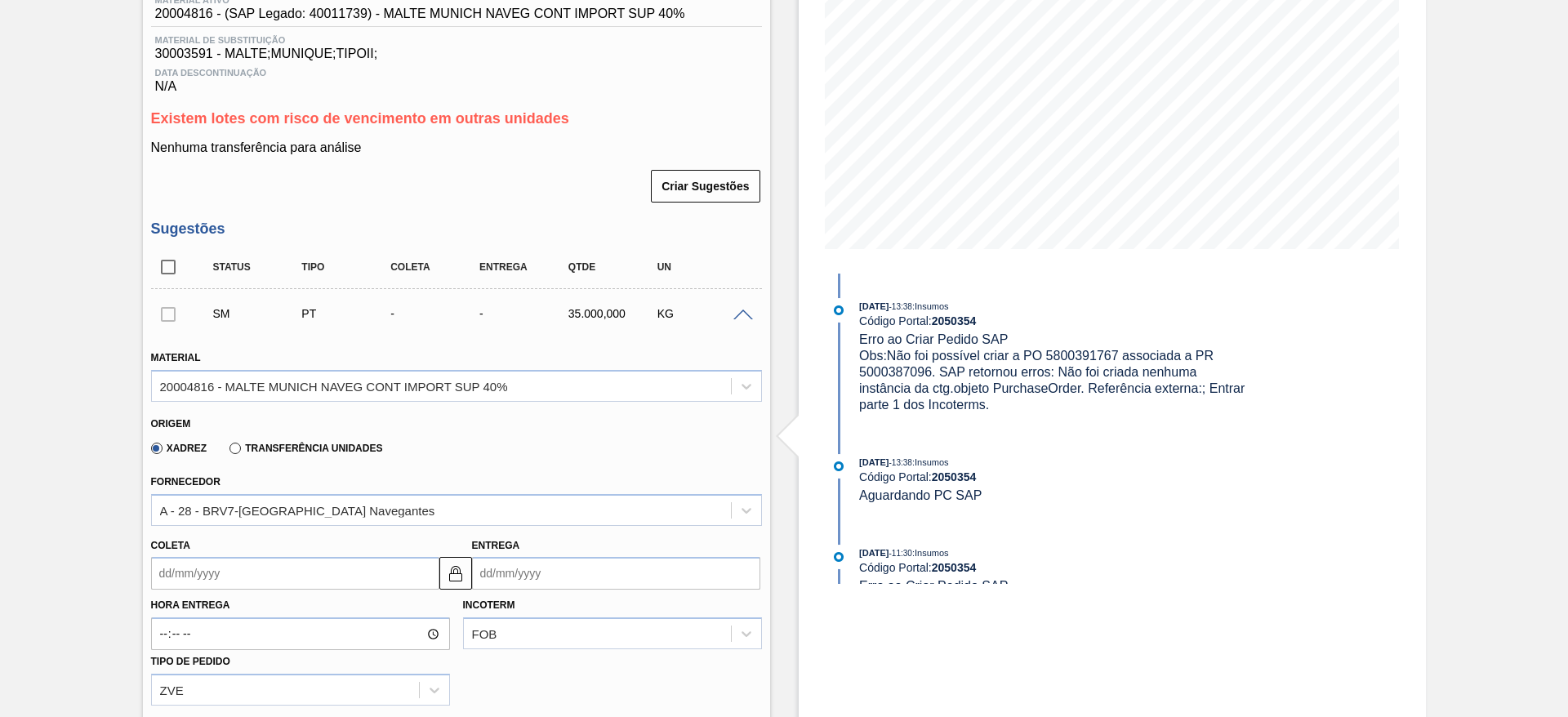
scroll to position [340, 0]
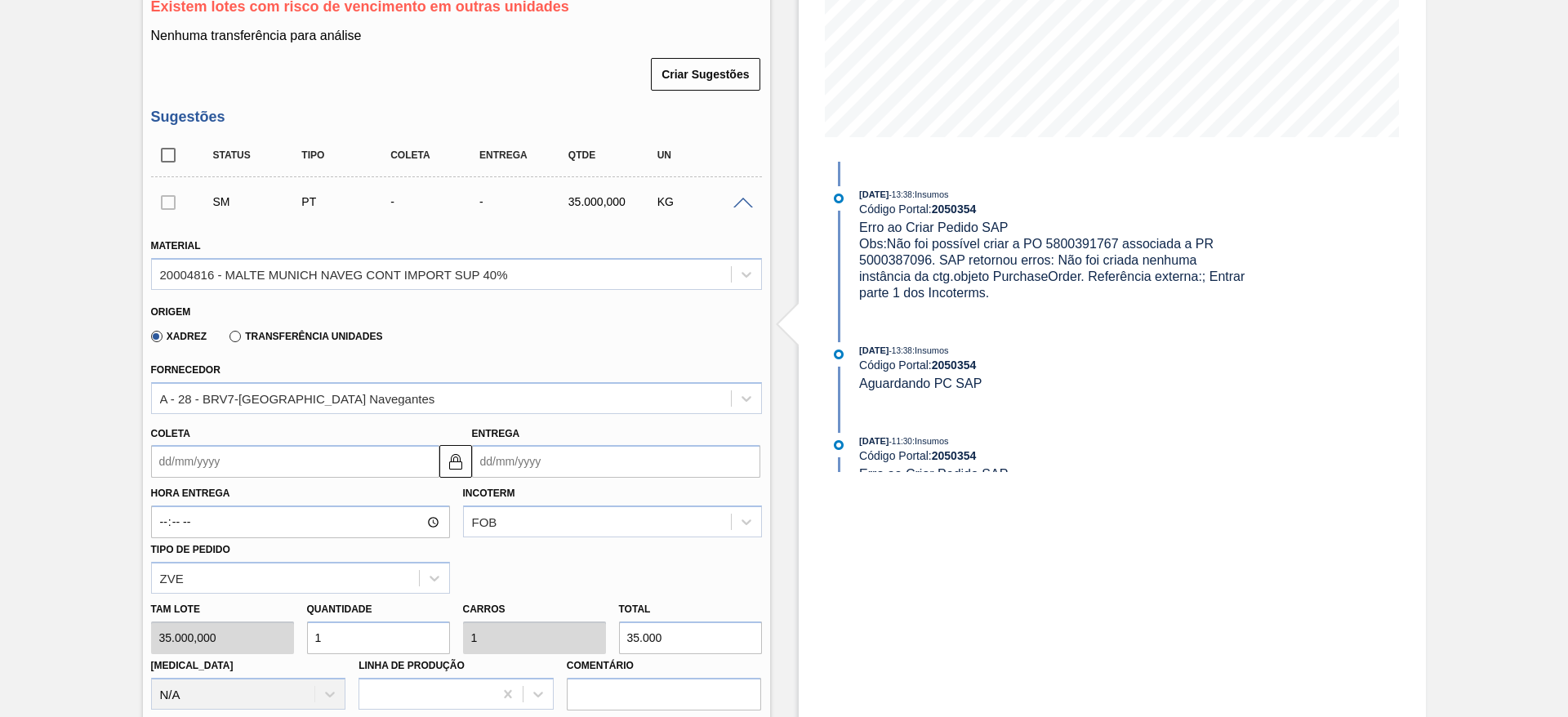
click at [160, 451] on input "Coleta" at bounding box center [295, 461] width 288 height 33
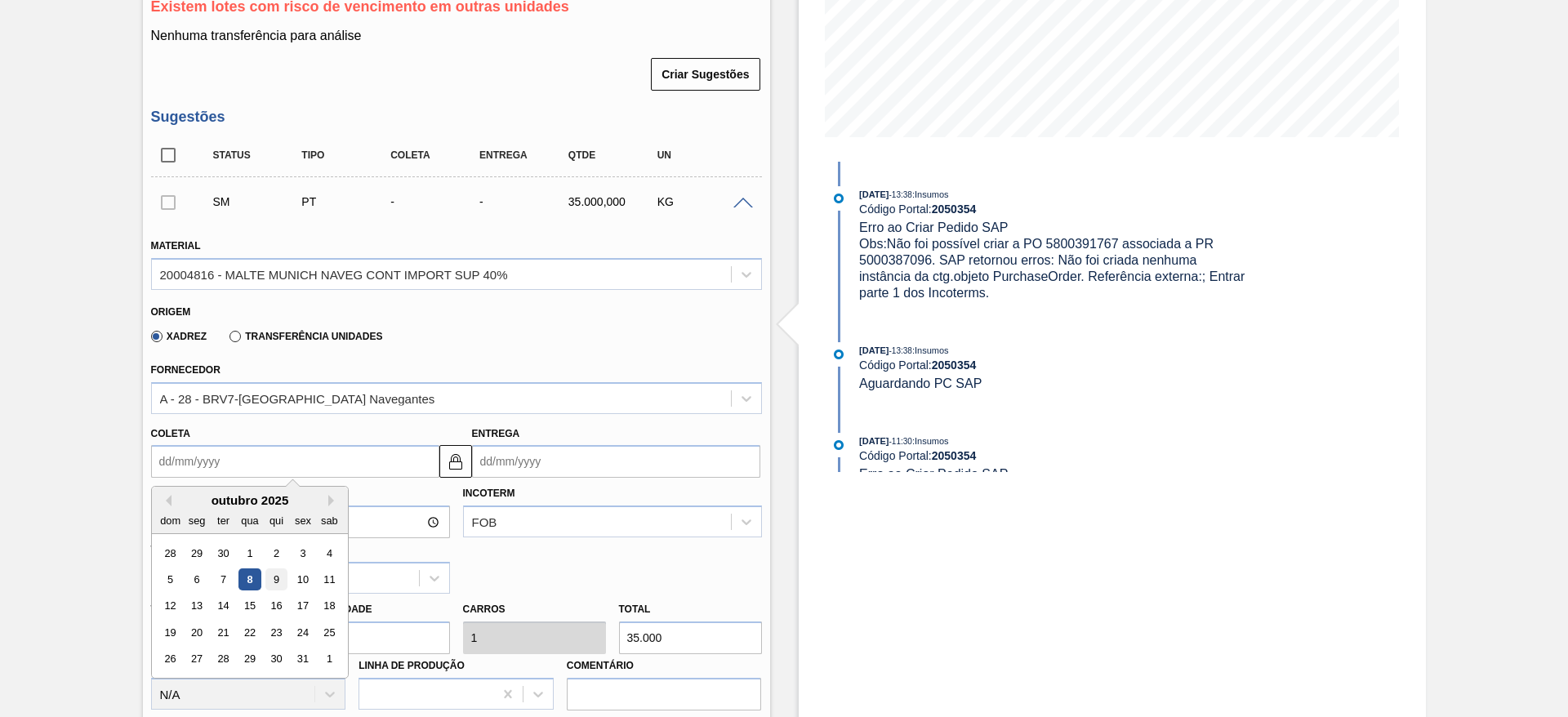
click at [274, 579] on div "9" at bounding box center [275, 578] width 22 height 22
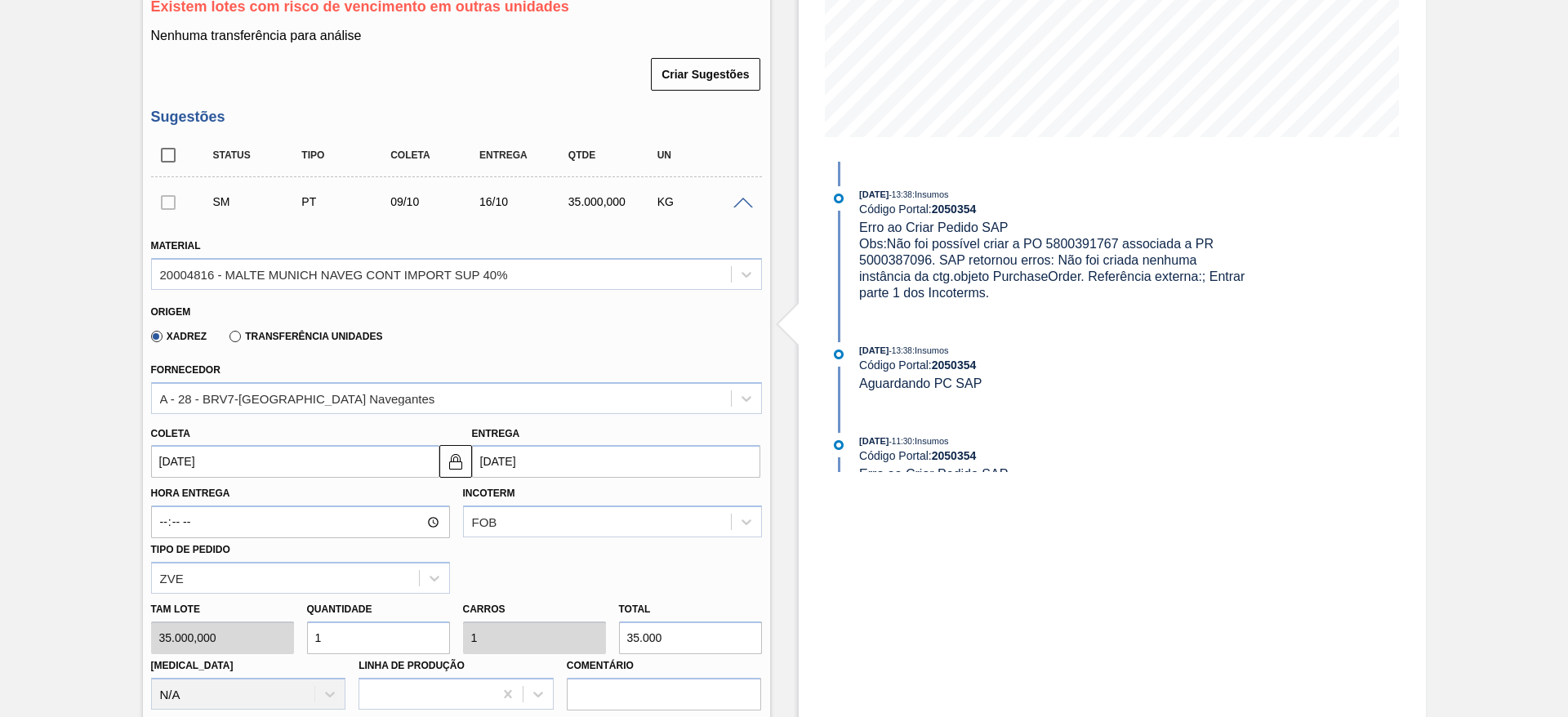
type input "[DATE]"
click at [278, 631] on div "[PERSON_NAME] 35.000,000 Quantidade 1 Carros 1 Total 35.000 [MEDICAL_DATA] N/A …" at bounding box center [457, 652] width 624 height 117
type input "2"
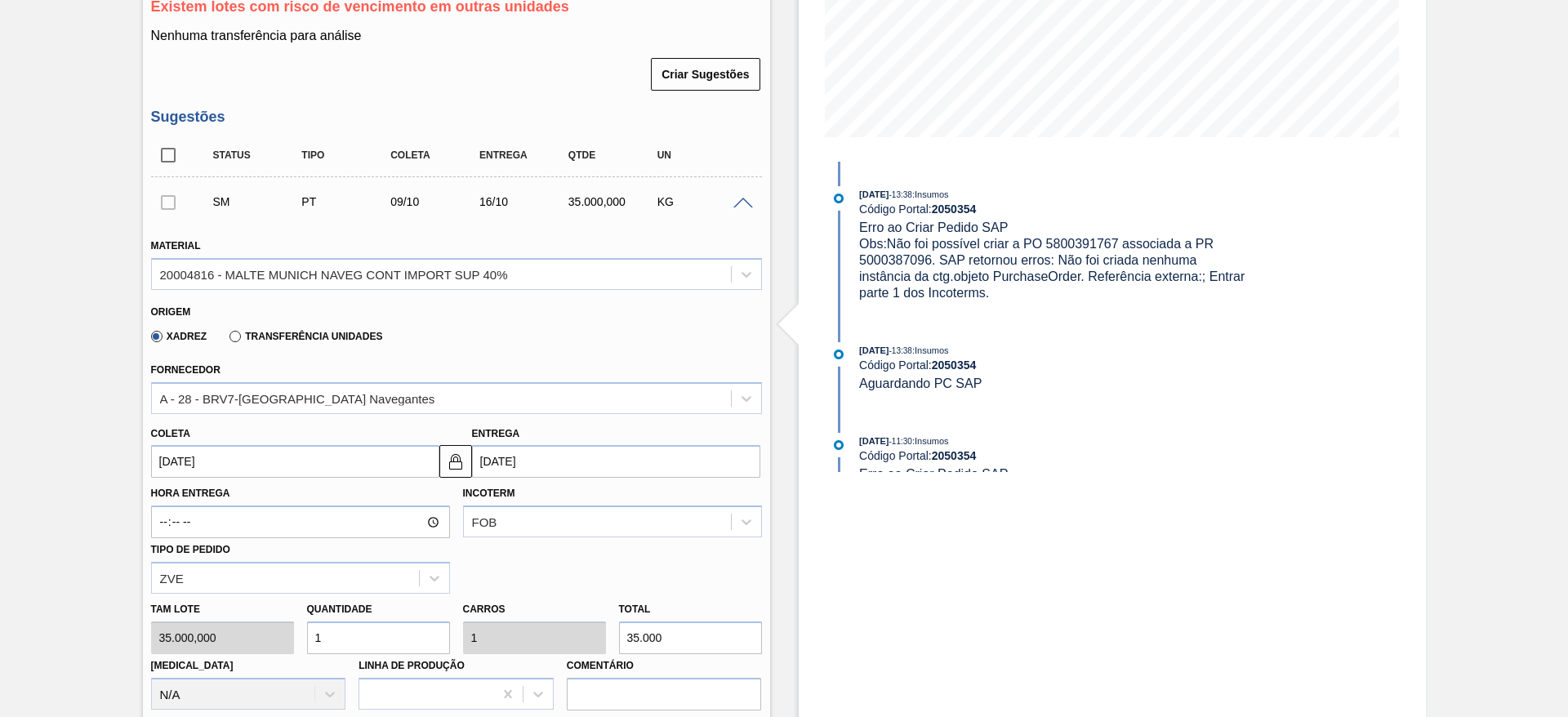
type input "70.000"
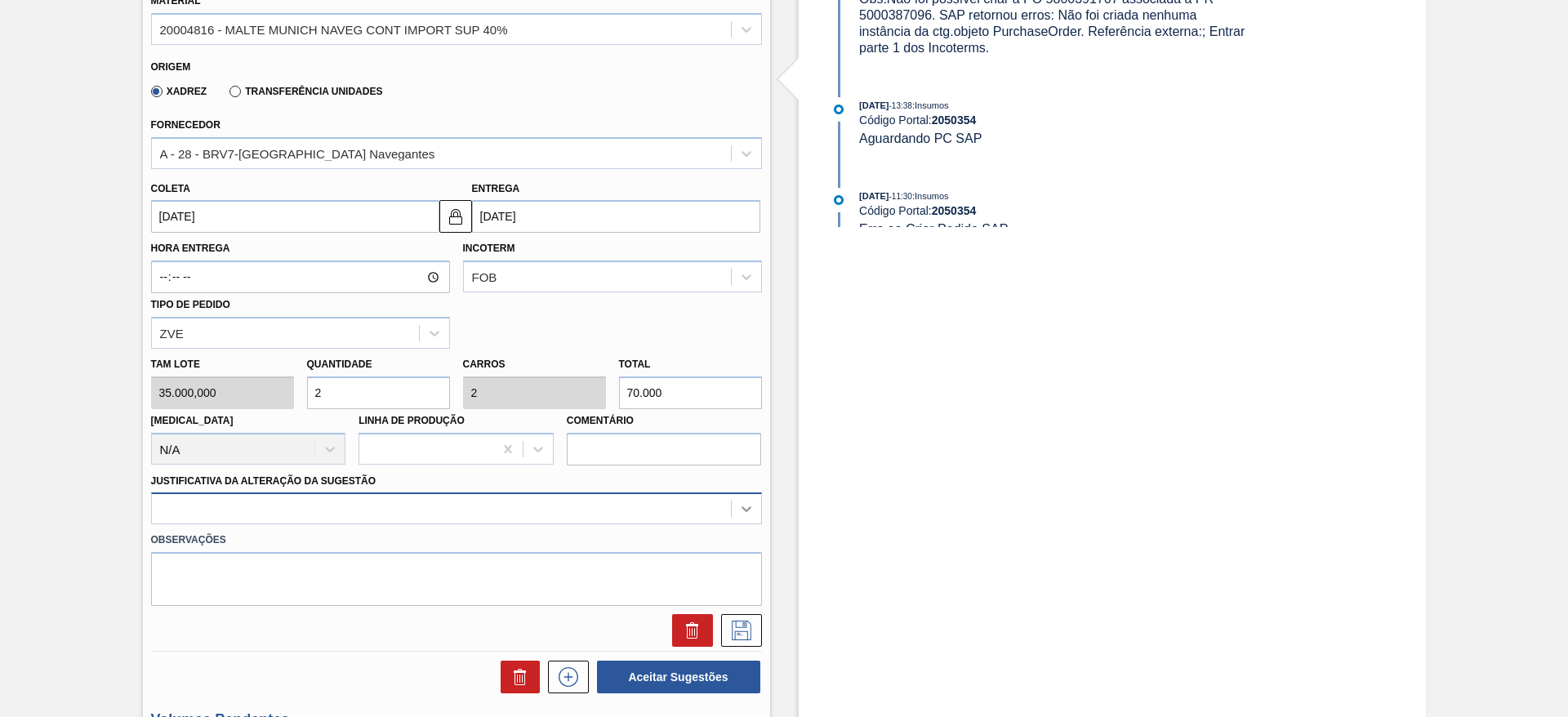
type input "2"
click at [740, 508] on div at bounding box center [457, 508] width 611 height 32
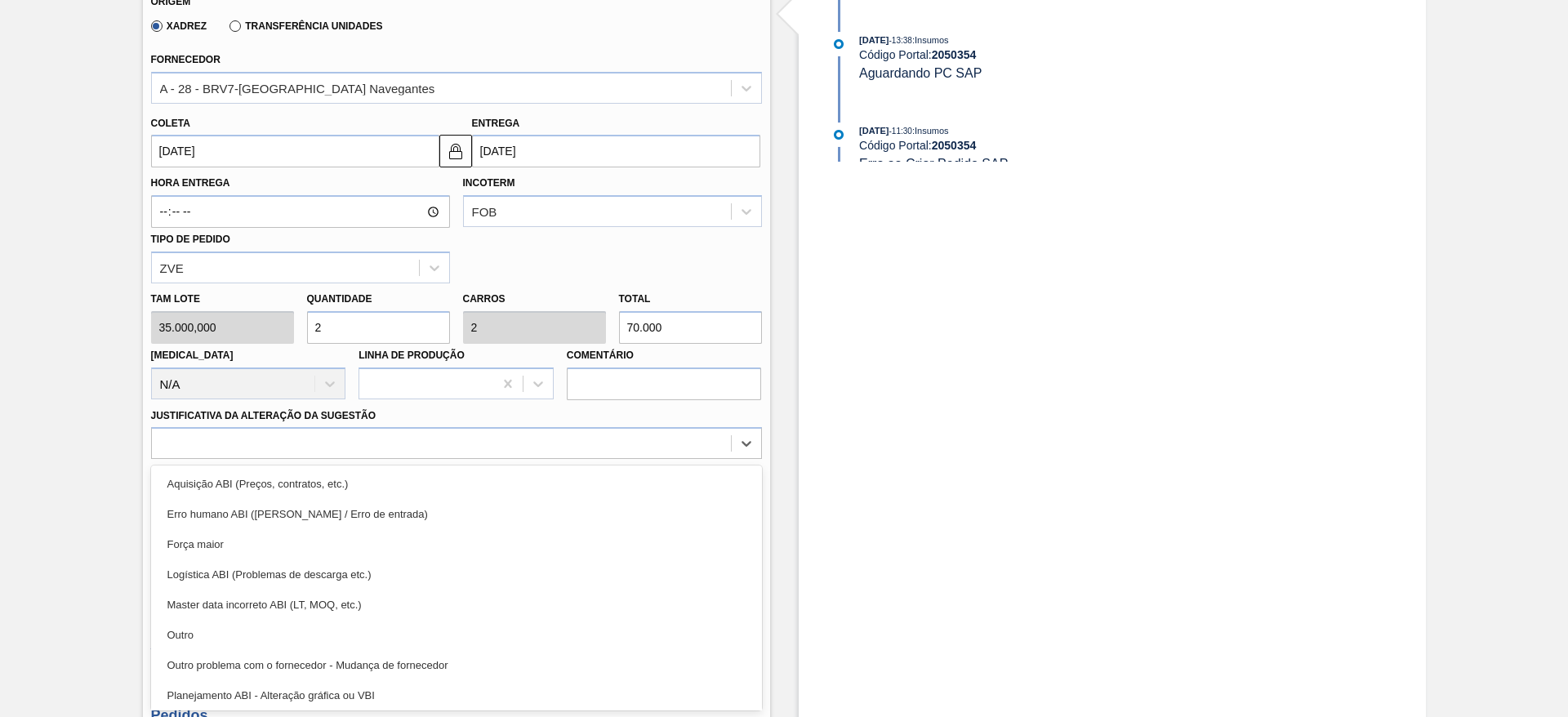
click at [248, 637] on div "Outro" at bounding box center [457, 635] width 611 height 30
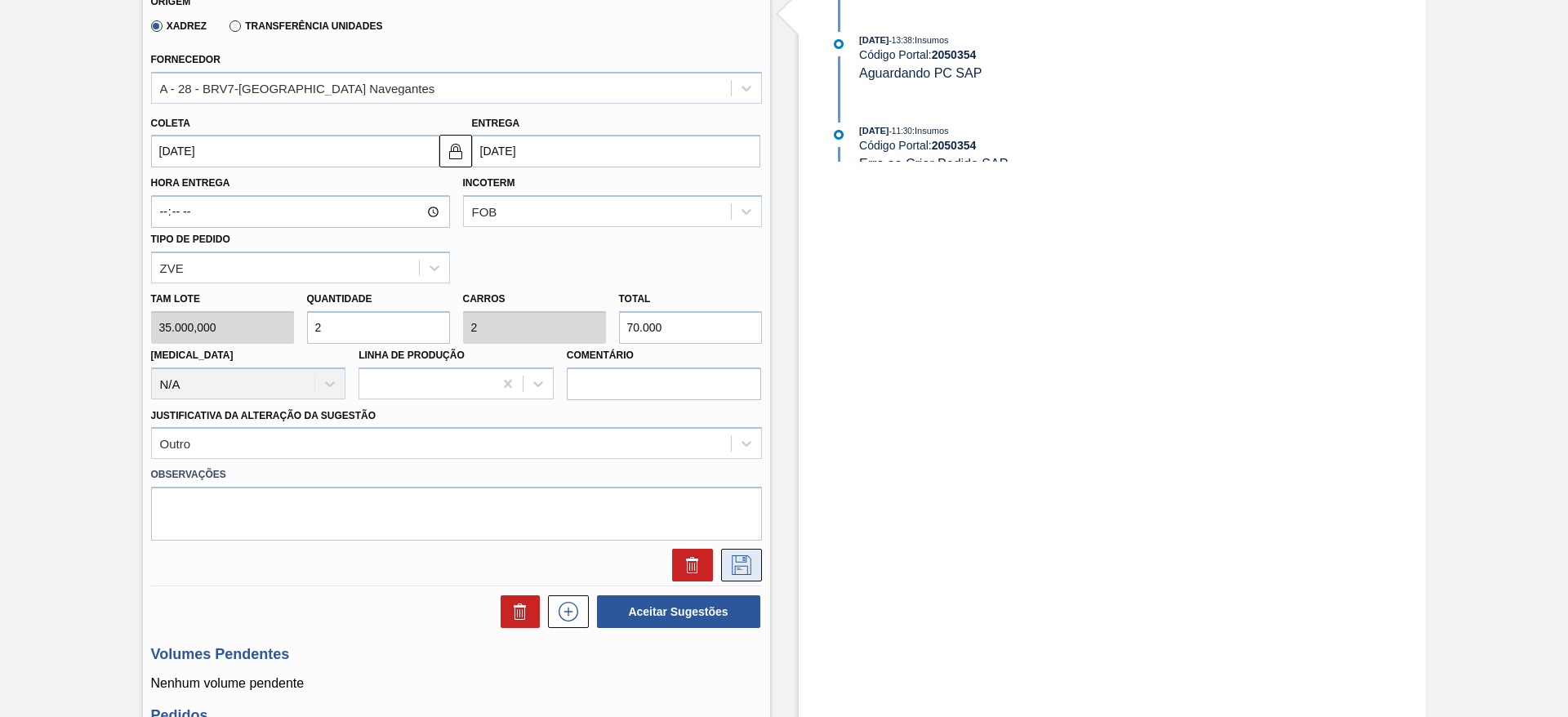
click at [742, 563] on icon at bounding box center [742, 564] width 26 height 20
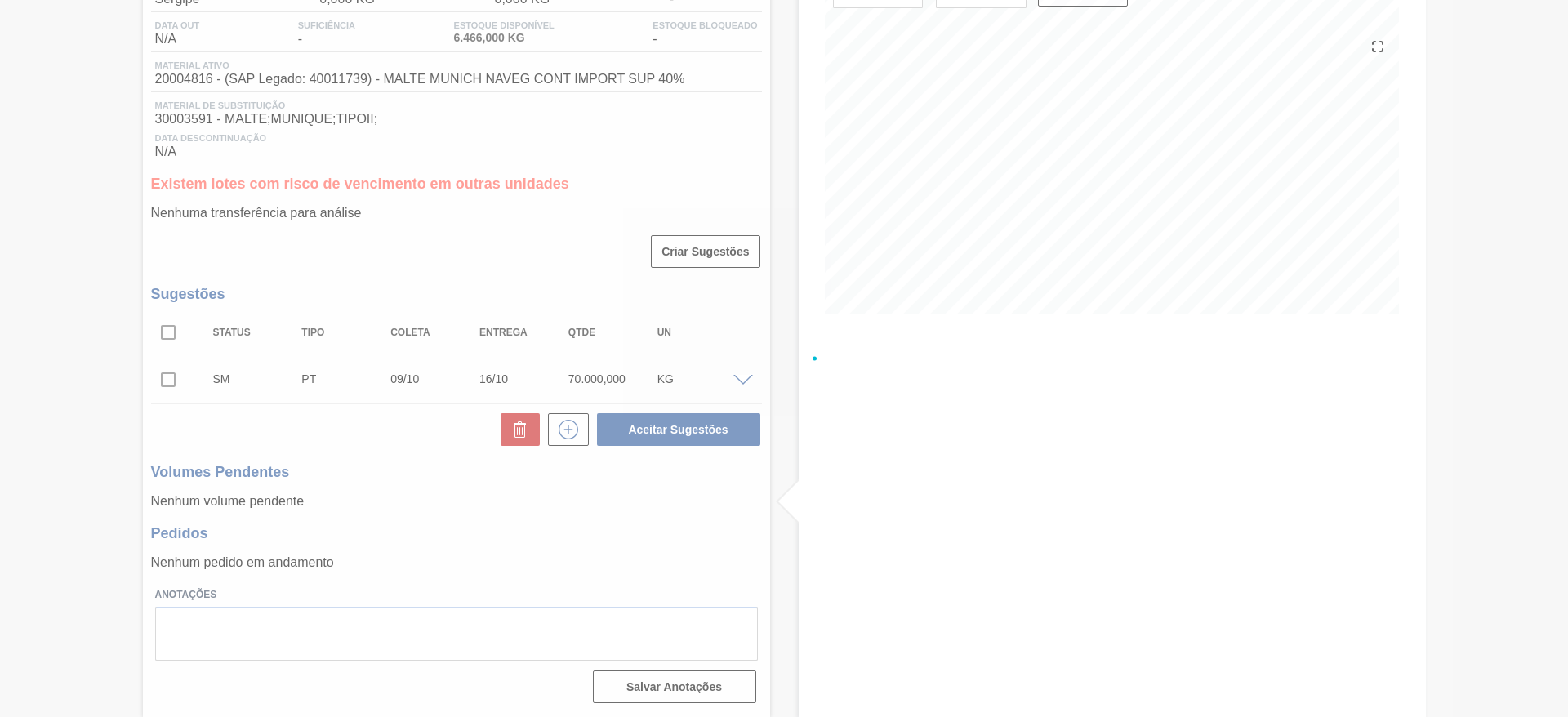
scroll to position [163, 0]
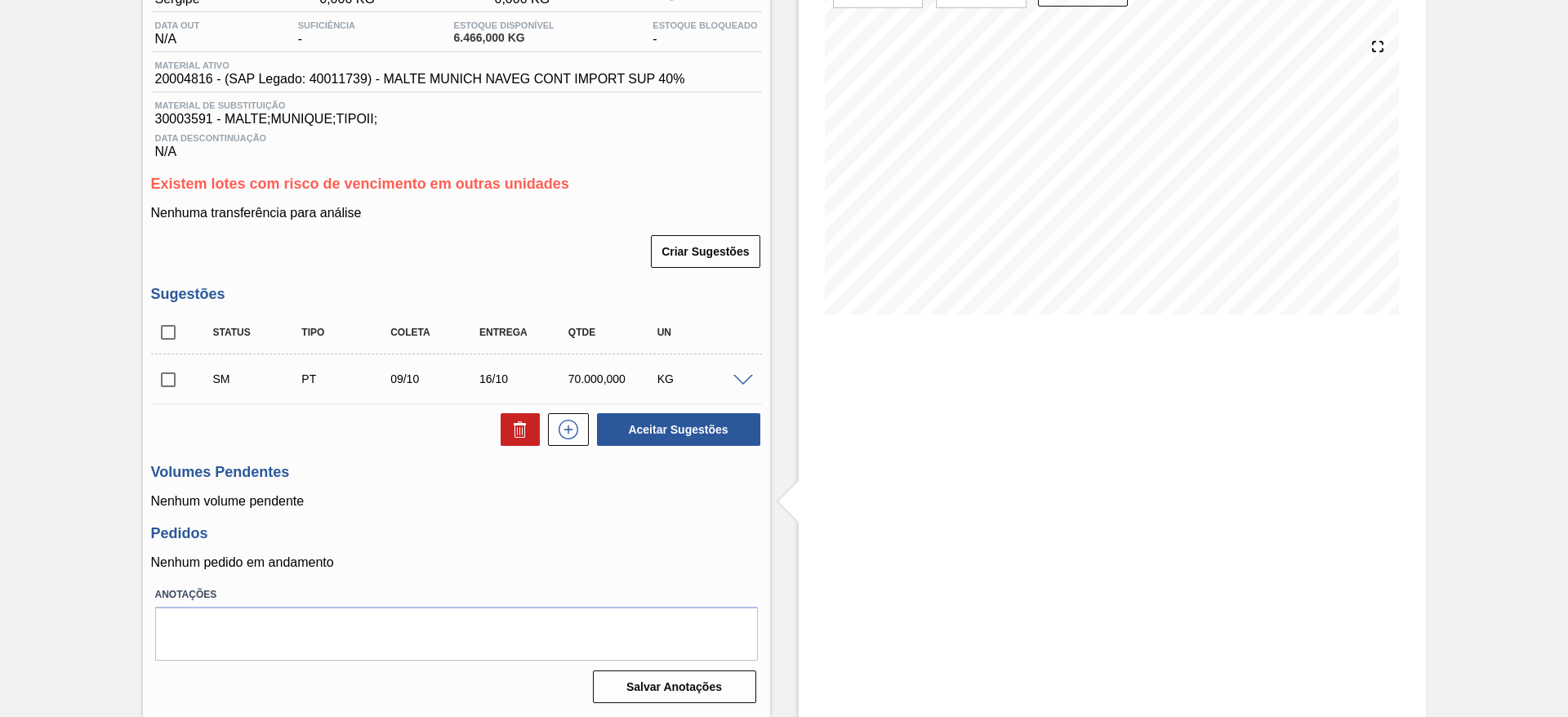
click at [165, 374] on input "checkbox" at bounding box center [168, 380] width 34 height 34
click at [626, 424] on button "Aceitar Sugestões" at bounding box center [679, 429] width 164 height 33
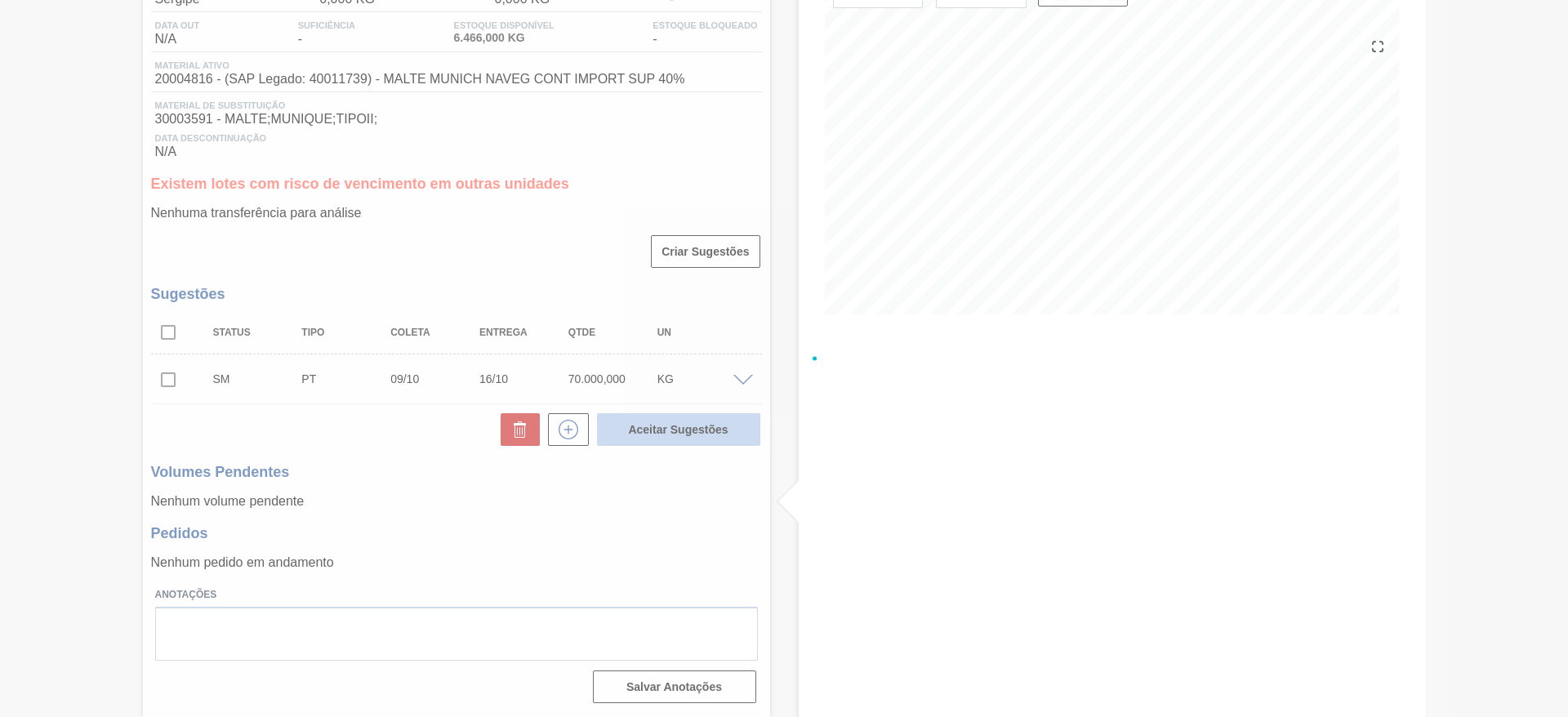
checkbox input "false"
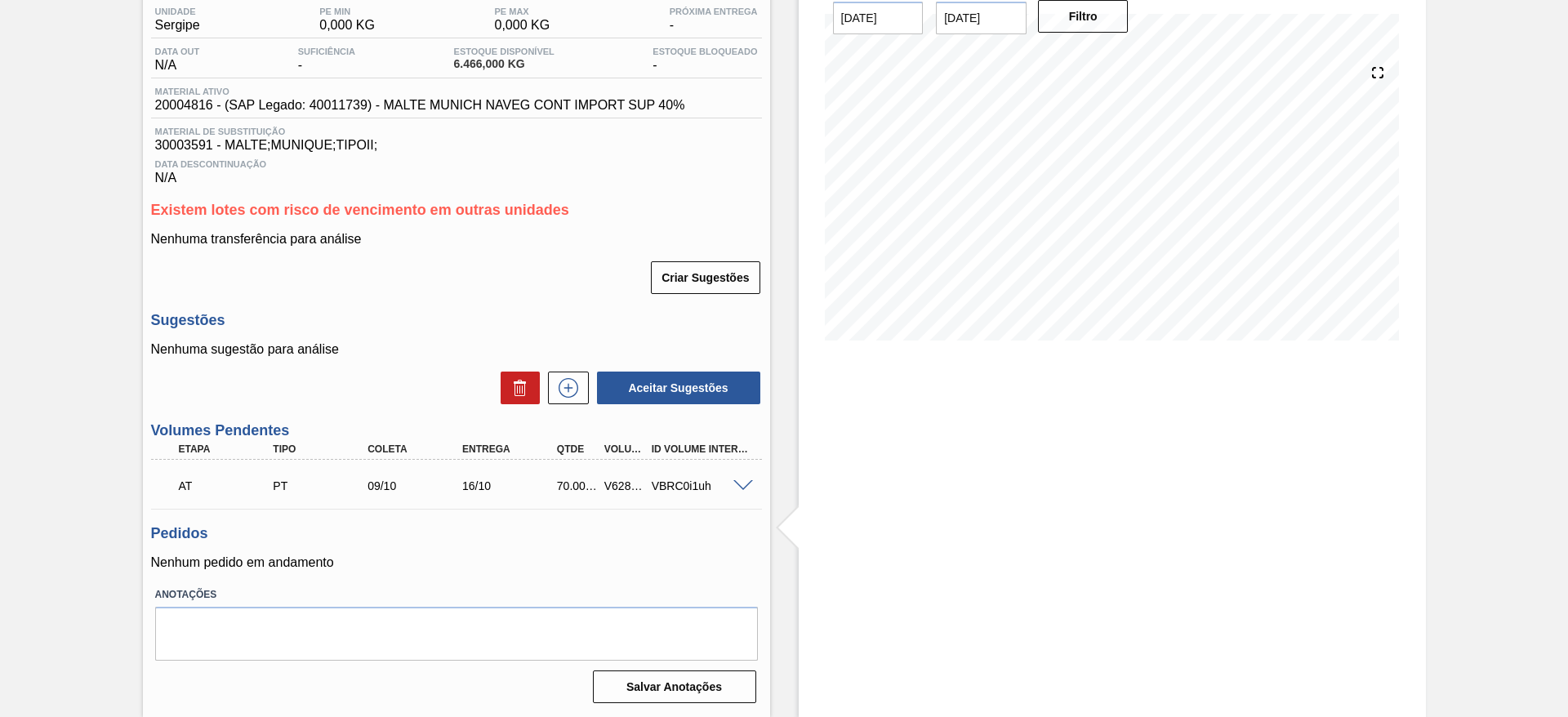
click at [609, 483] on div "V628870" at bounding box center [625, 486] width 49 height 13
copy div "V628870"
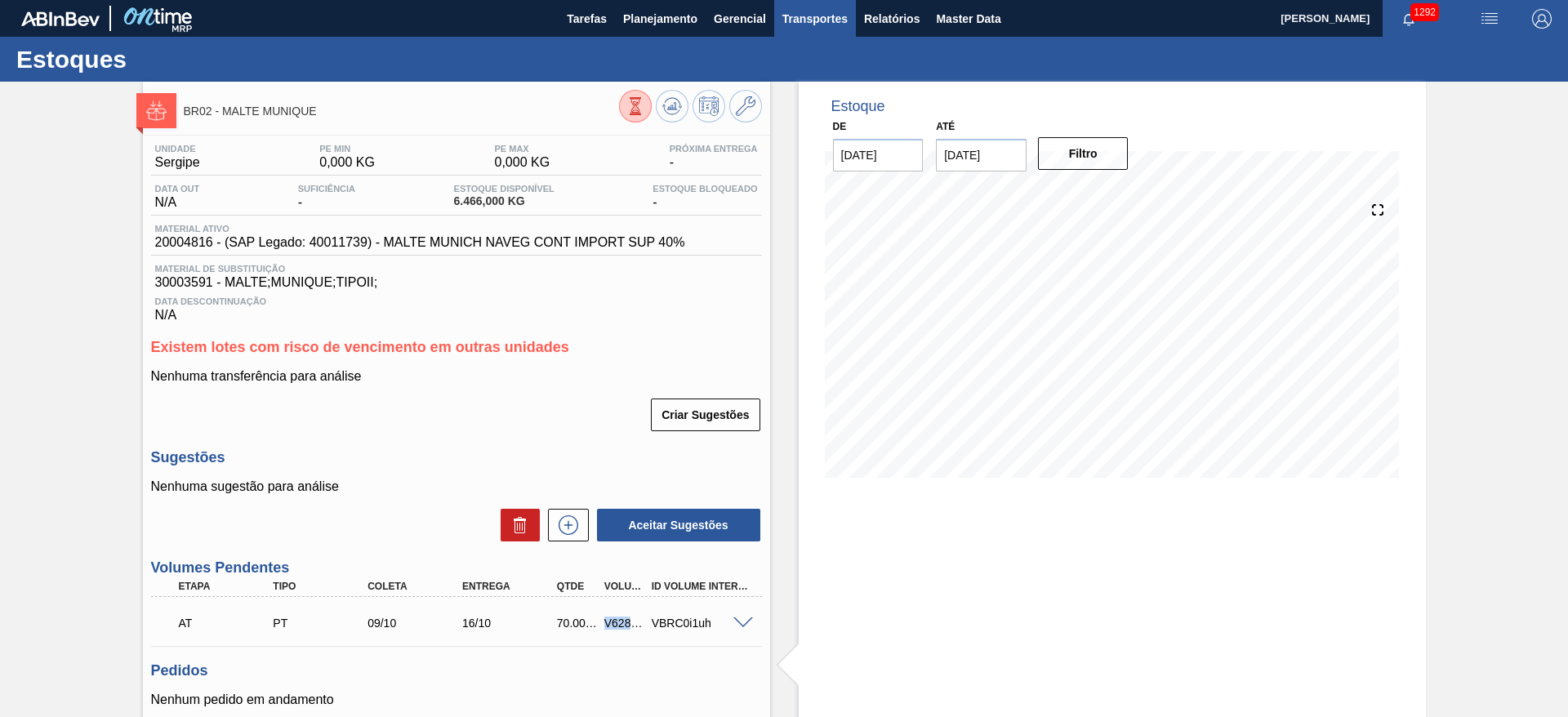
click at [798, 19] on span "Transportes" at bounding box center [815, 19] width 65 height 20
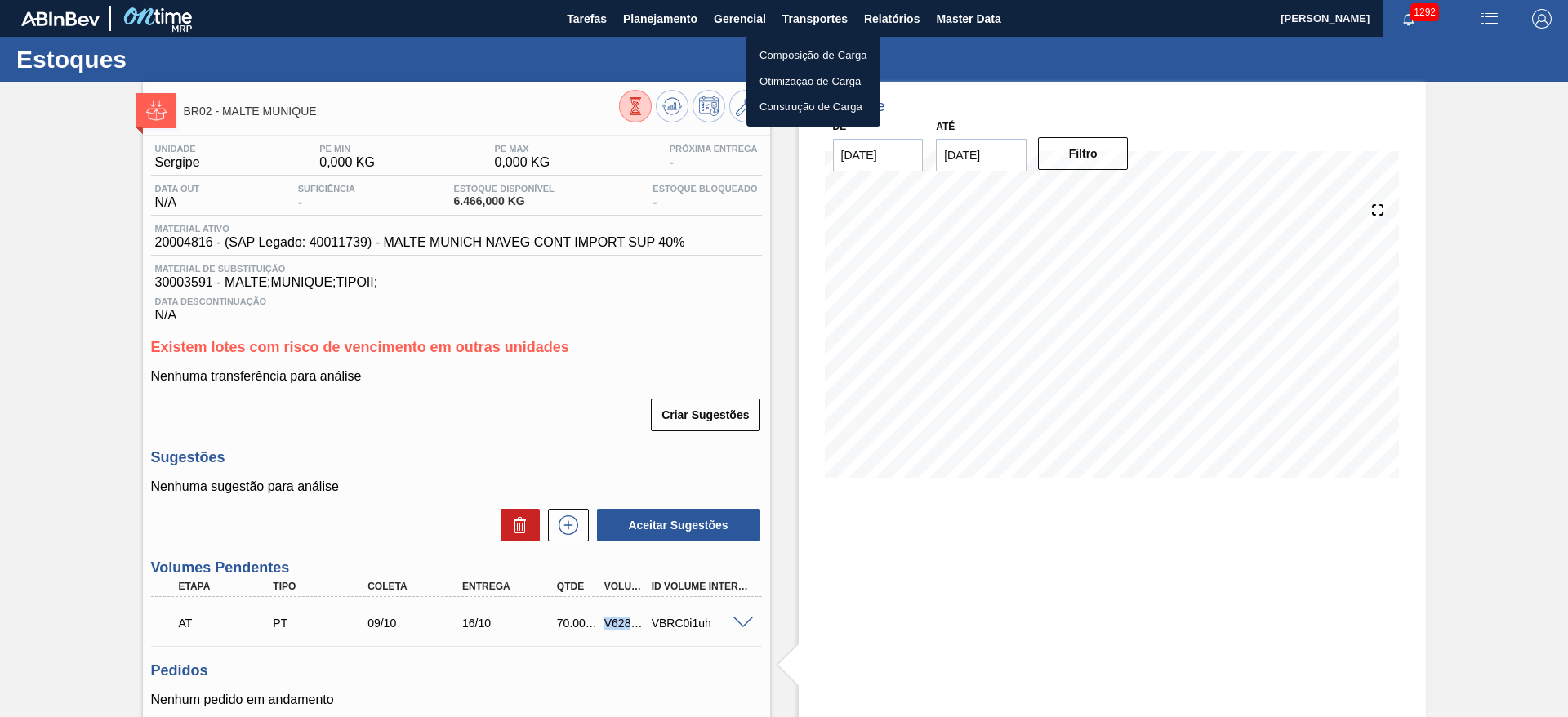
click at [771, 82] on li "Otimização de Carga" at bounding box center [814, 82] width 134 height 26
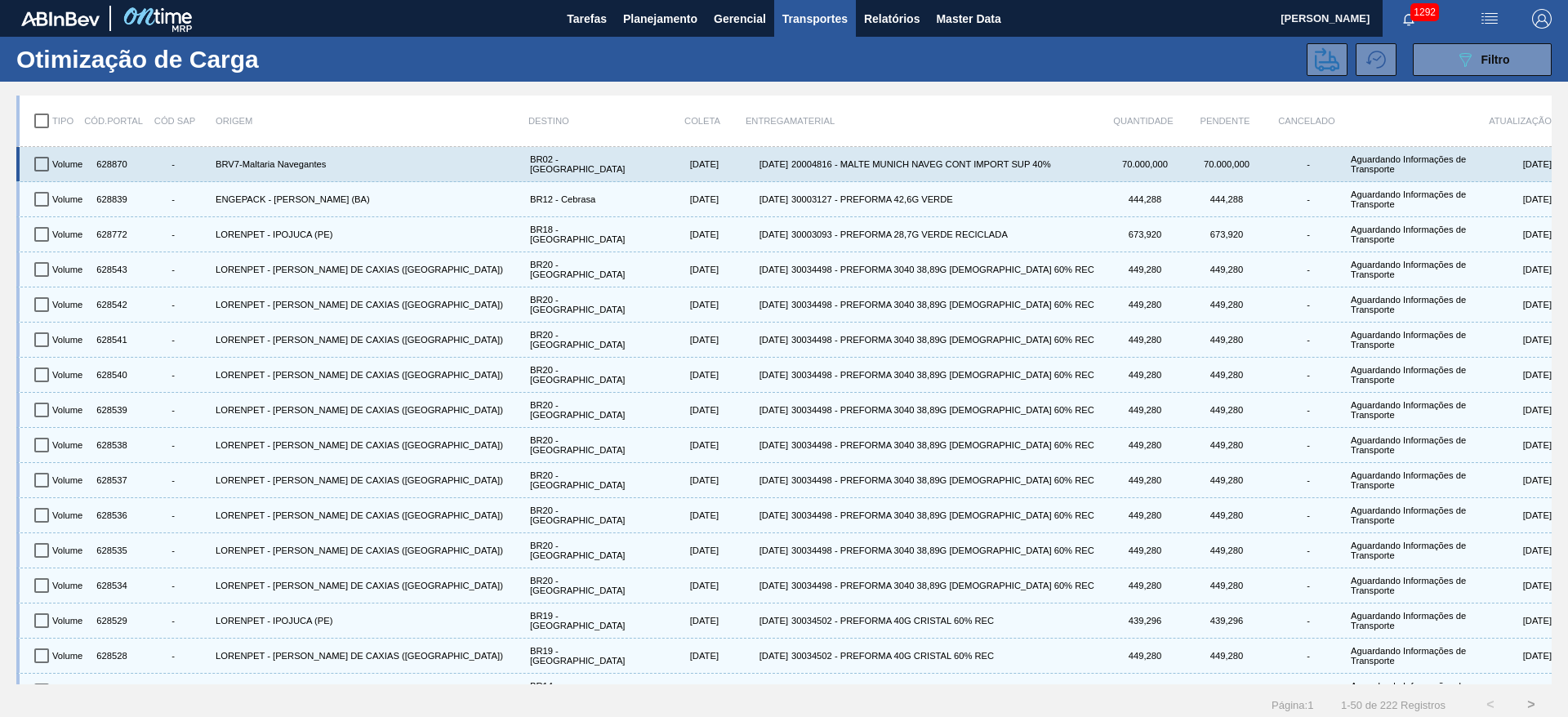
click at [38, 162] on input "checkbox" at bounding box center [42, 164] width 34 height 34
checkbox input "true"
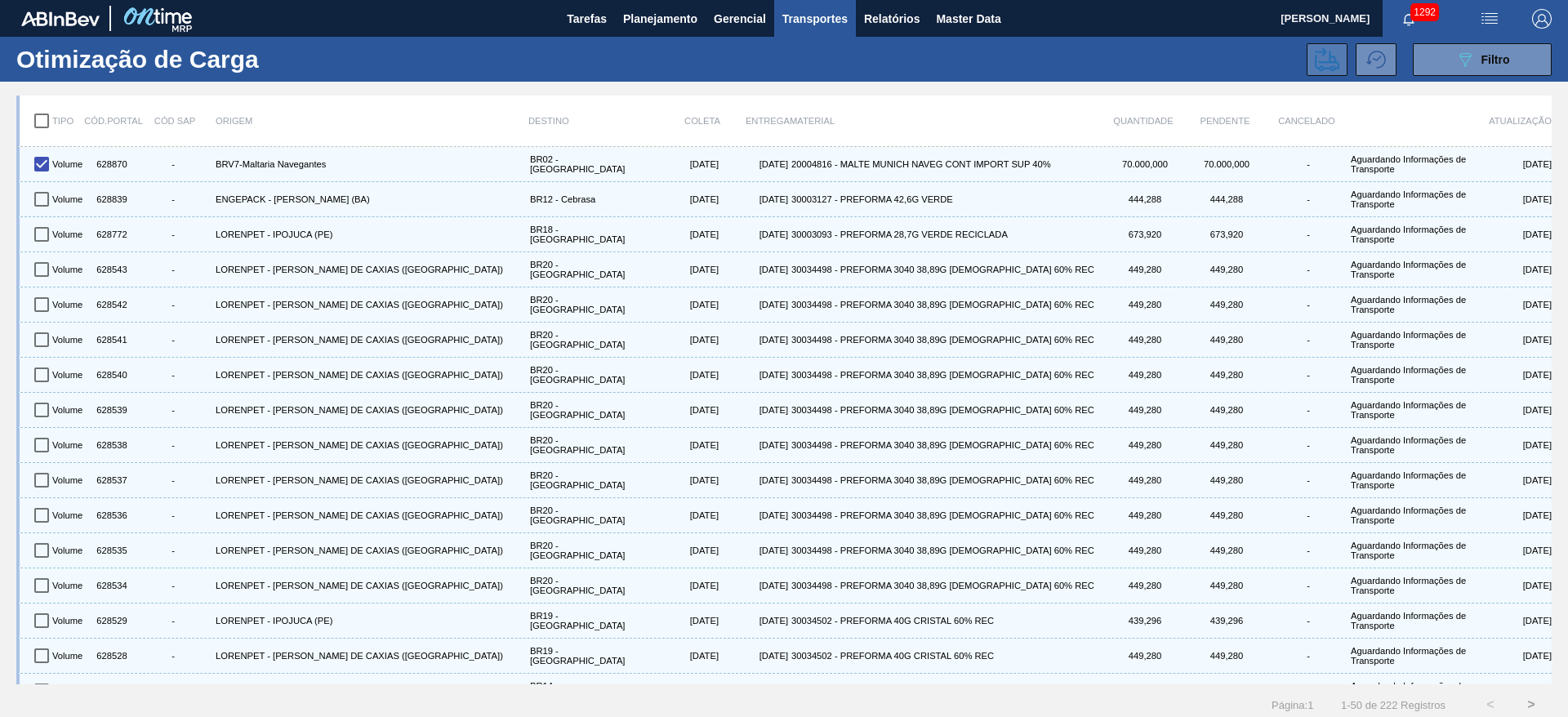
click at [1317, 59] on icon at bounding box center [1327, 60] width 25 height 25
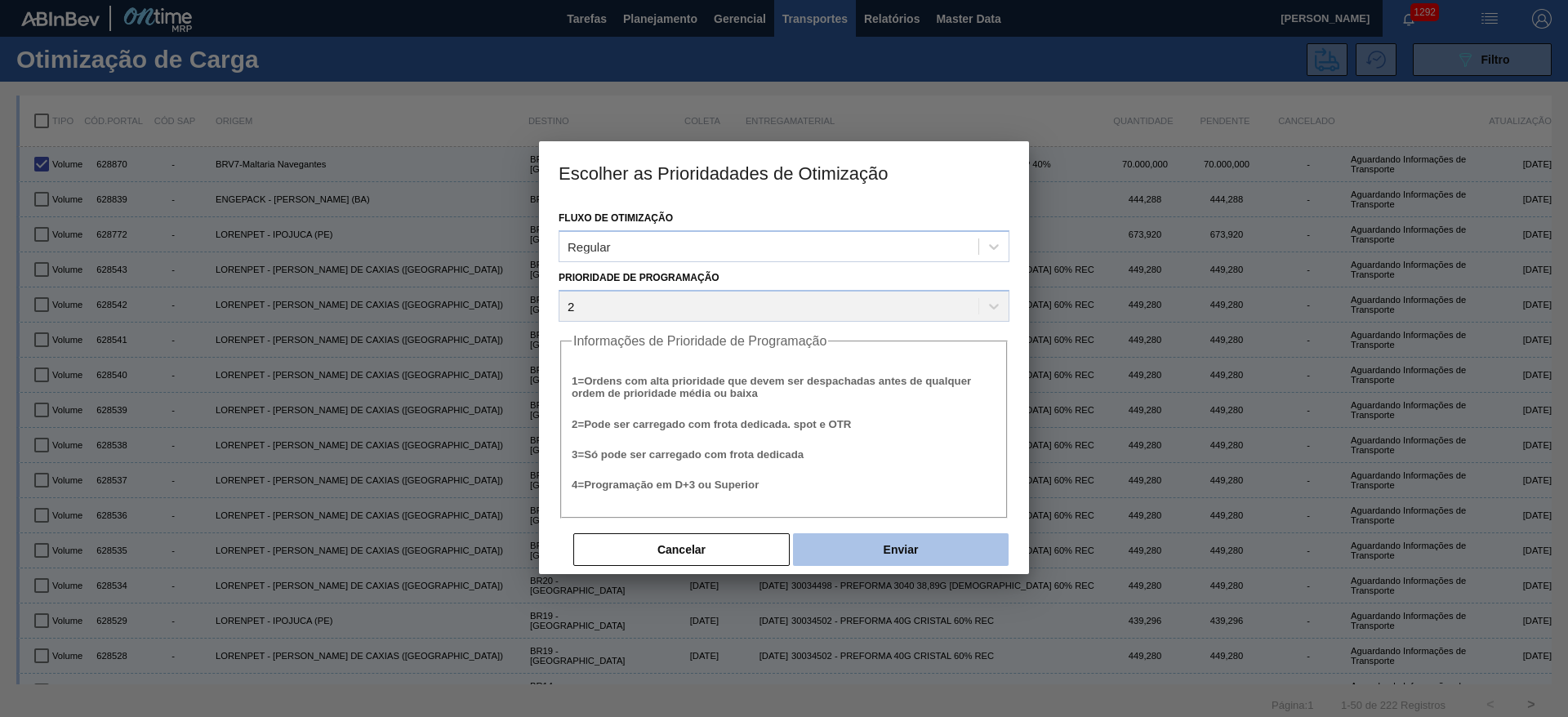
click at [839, 543] on button "Enviar" at bounding box center [901, 549] width 215 height 33
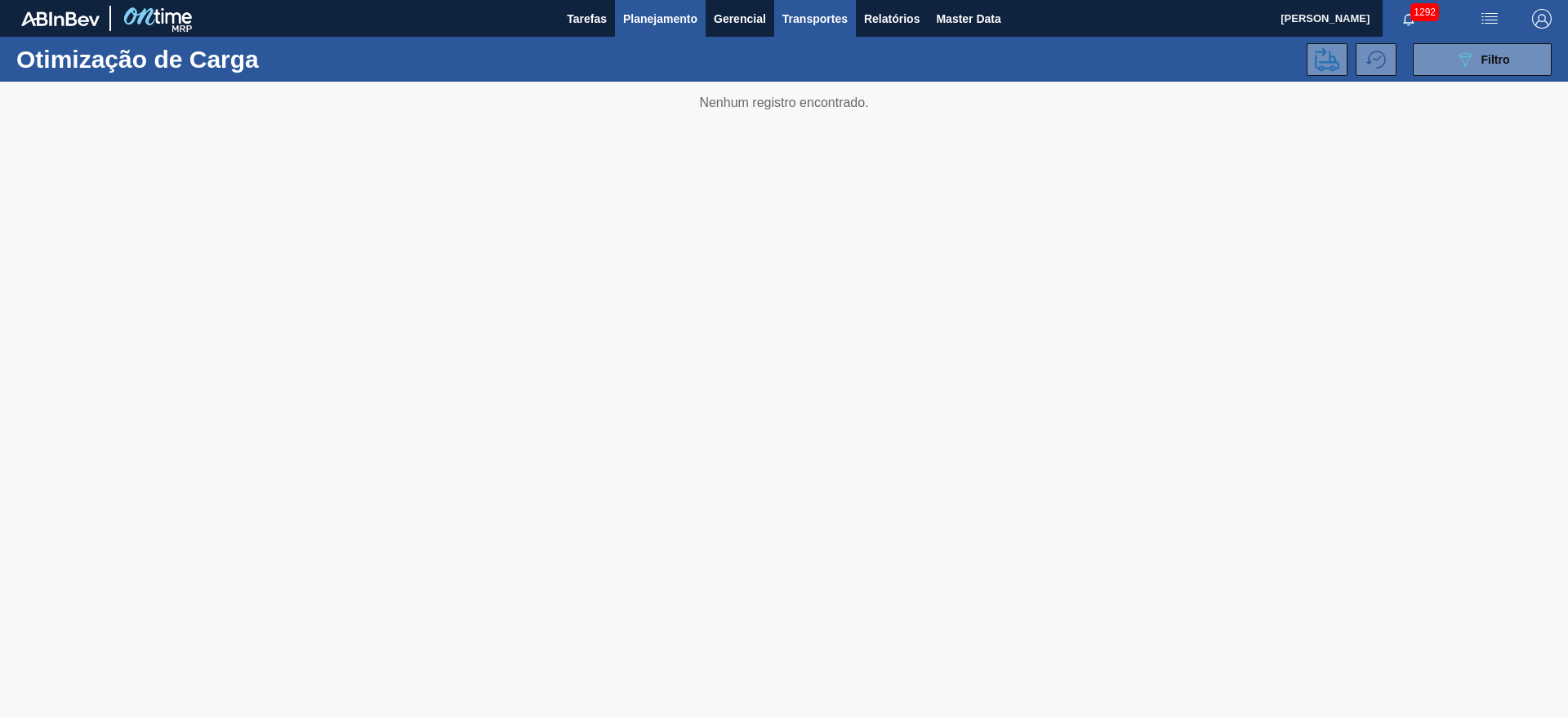
click at [646, 19] on span "Planejamento" at bounding box center [660, 19] width 75 height 20
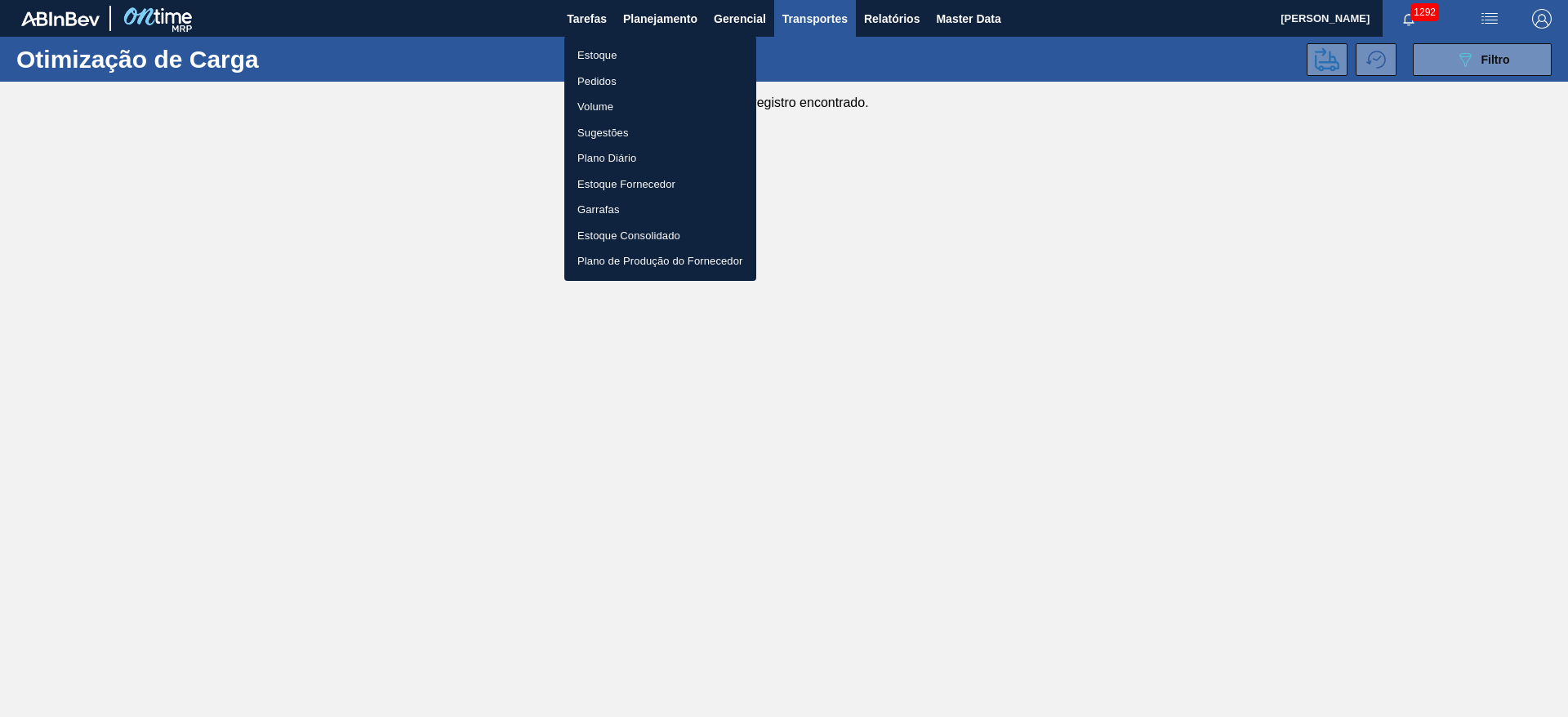
click at [599, 57] on li "Estoque" at bounding box center [660, 56] width 192 height 26
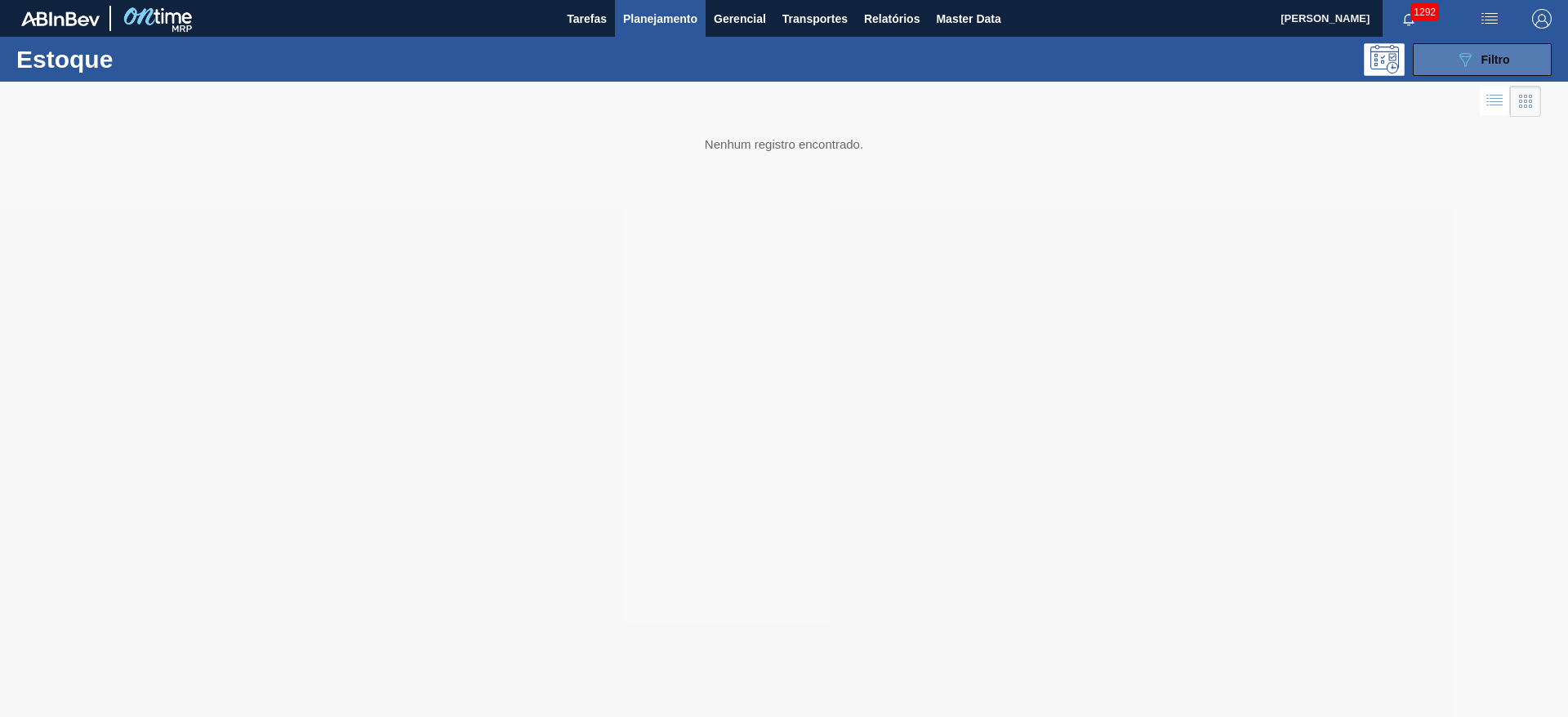
click at [1456, 60] on icon "089F7B8B-B2A5-4AFE-B5C0-19BA573D28AC" at bounding box center [1465, 60] width 20 height 20
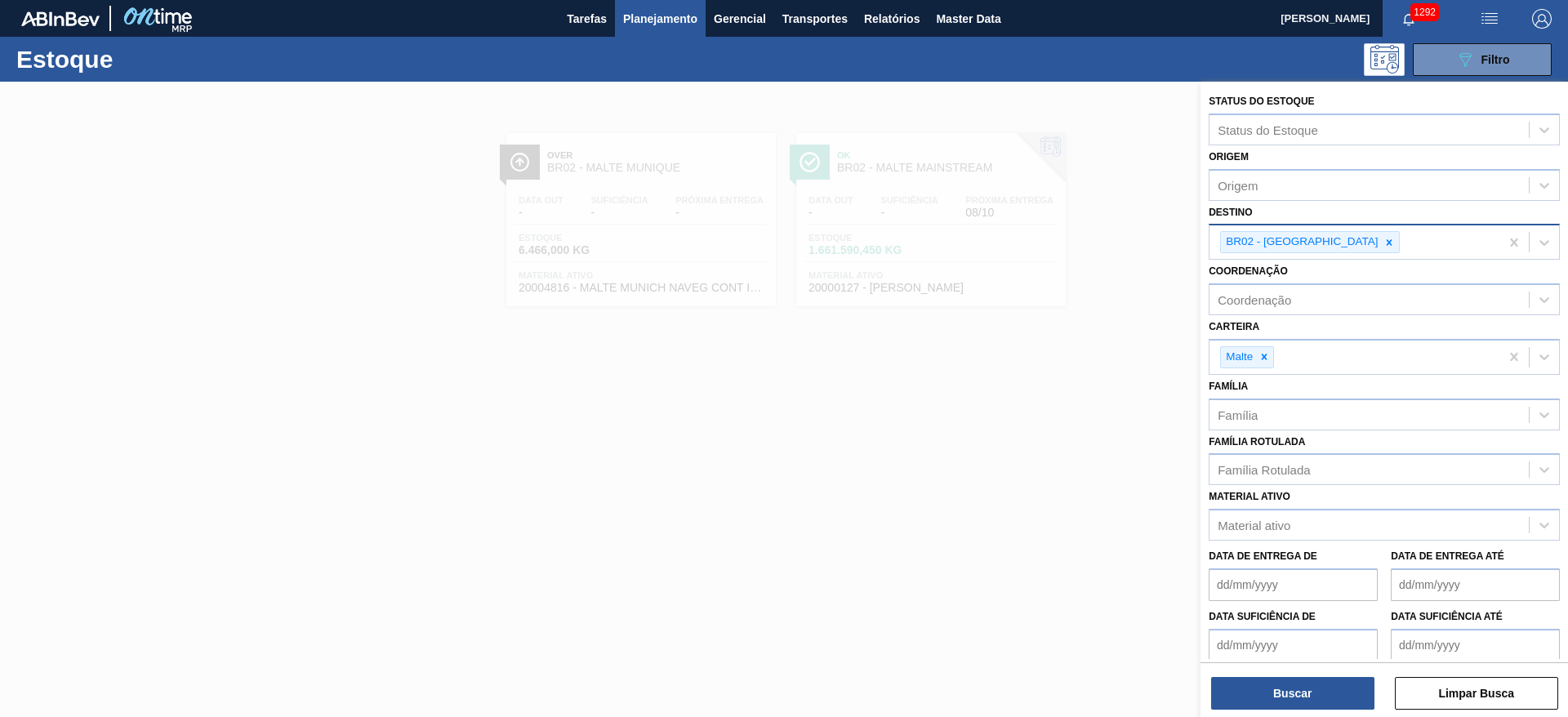
drag, startPoint x: 1313, startPoint y: 241, endPoint x: 1306, endPoint y: 248, distance: 9.9
click at [1387, 241] on icon at bounding box center [1389, 242] width 6 height 6
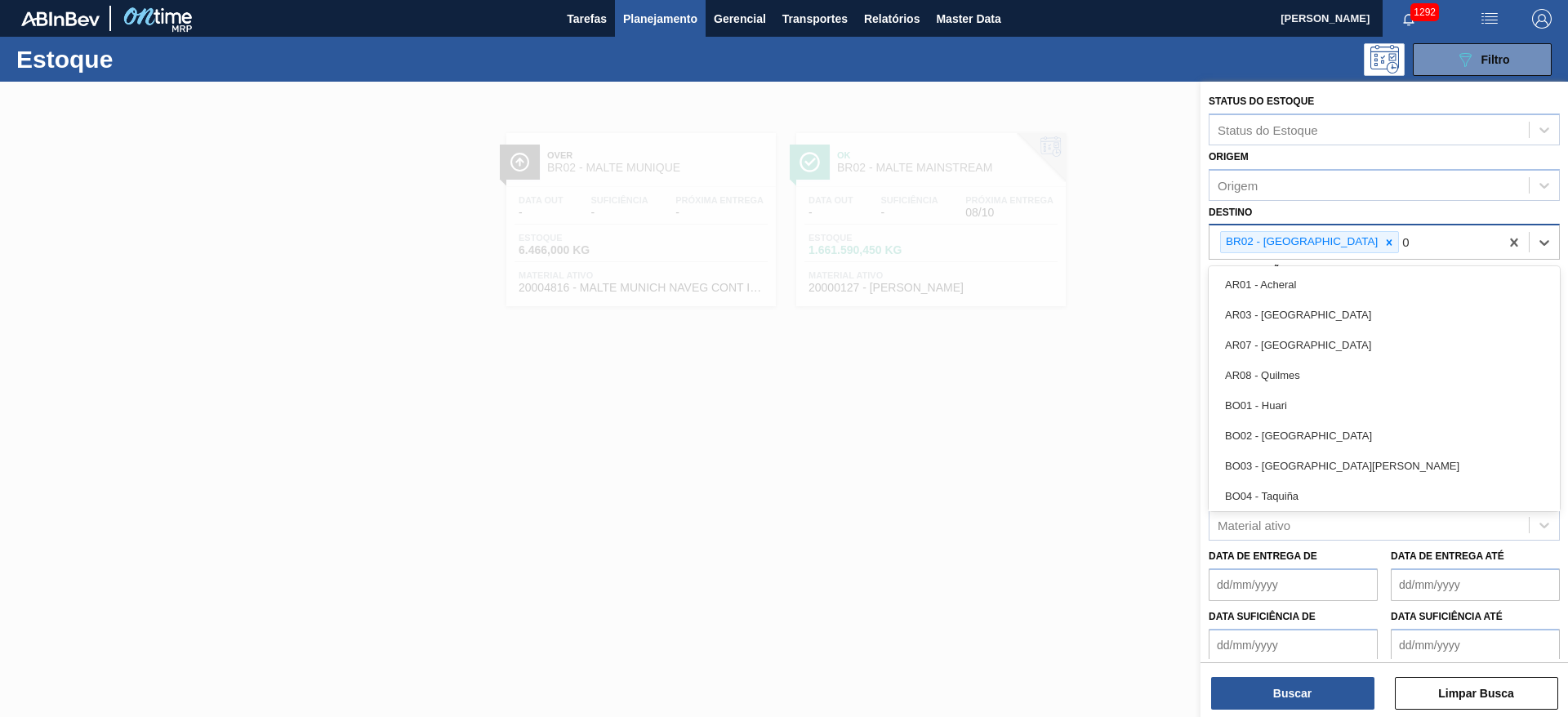
type input "03"
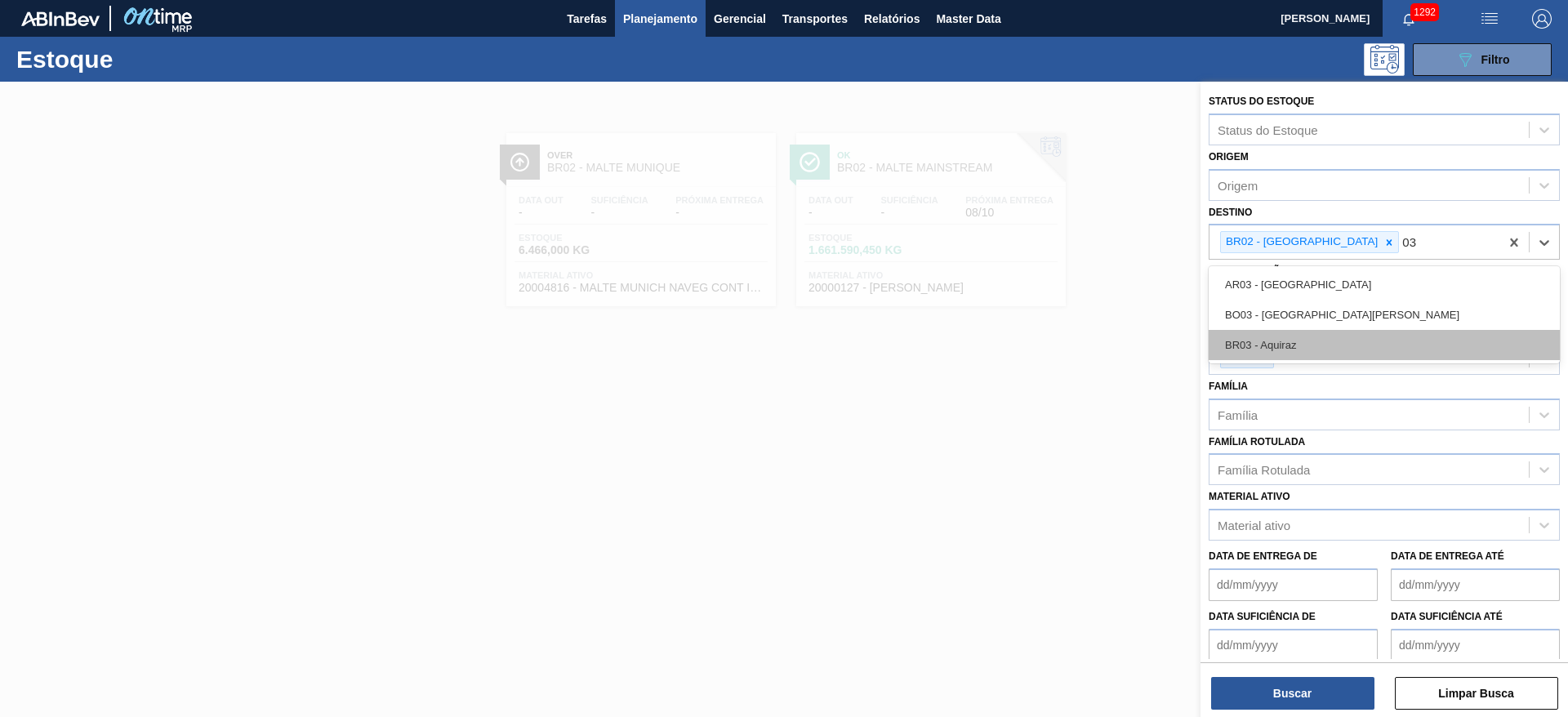
click at [1267, 343] on div "BR03 - Aquiraz" at bounding box center [1384, 345] width 351 height 30
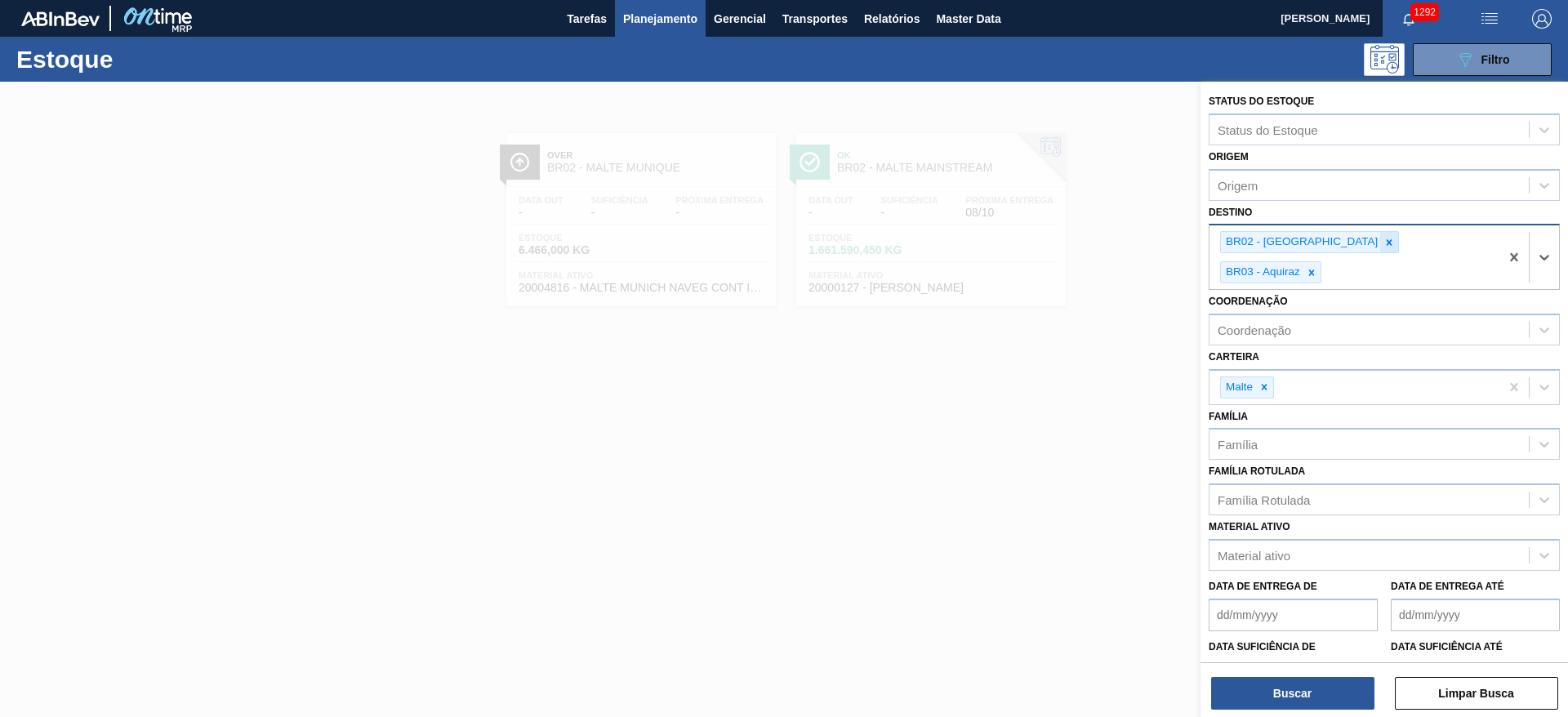
click at [1383, 238] on icon at bounding box center [1388, 243] width 11 height 11
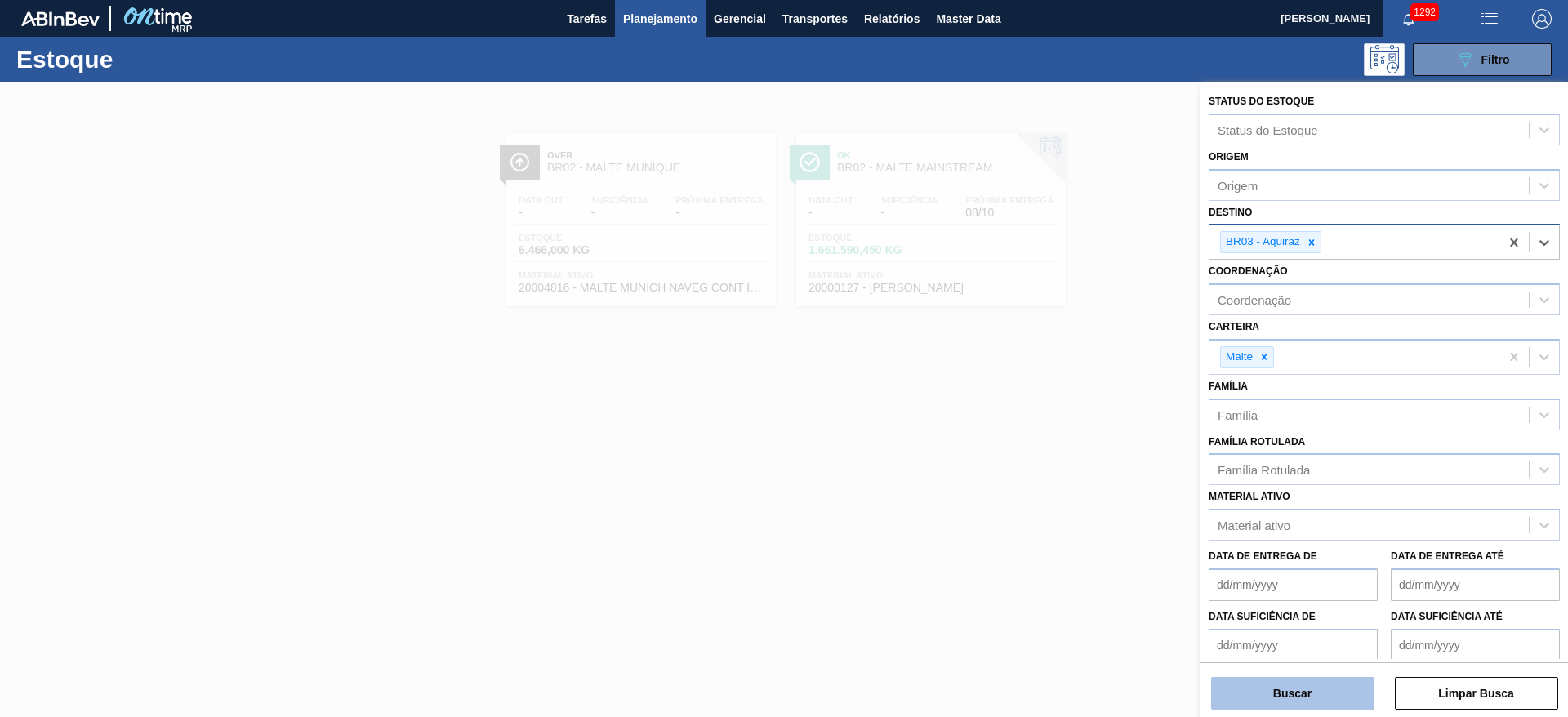
click at [1274, 692] on button "Buscar" at bounding box center [1292, 692] width 164 height 33
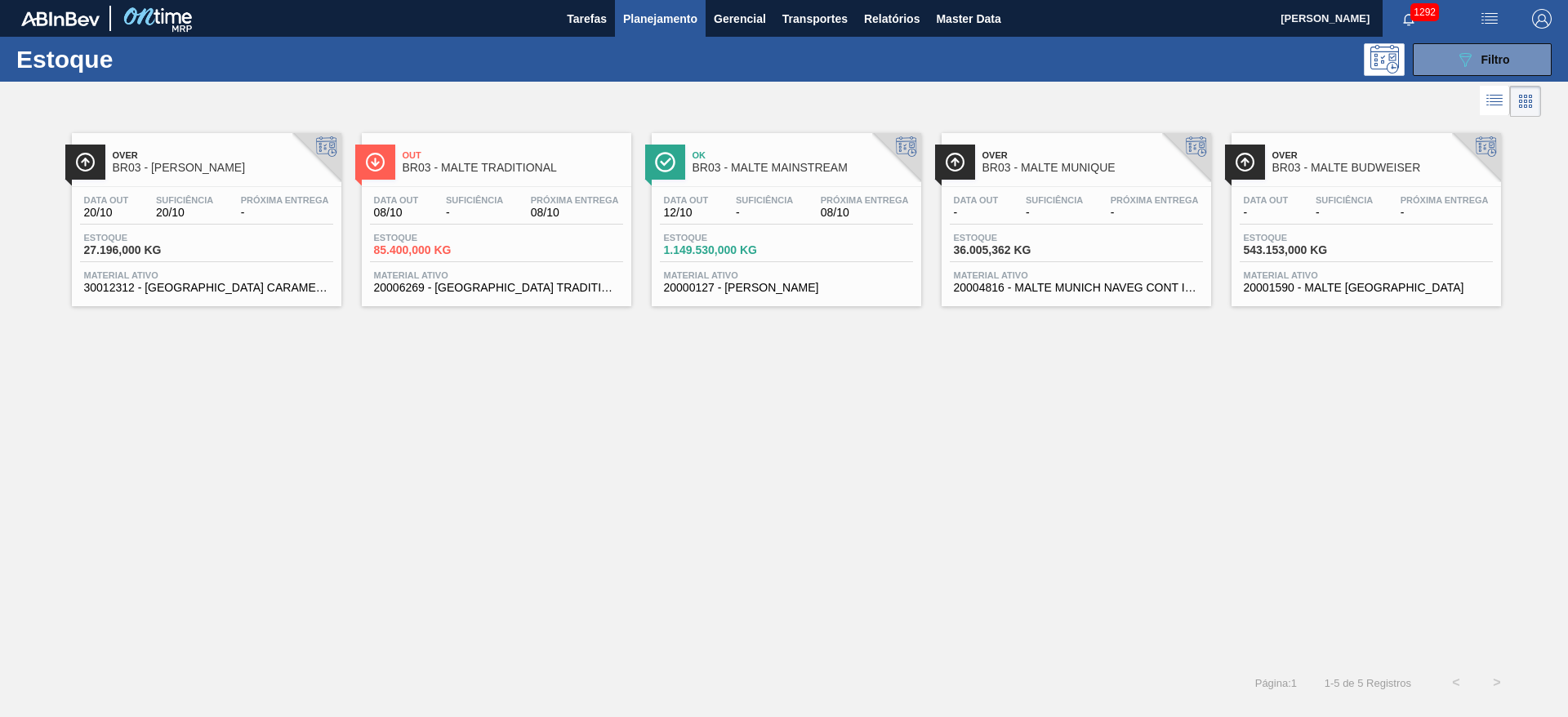
click at [777, 248] on div "Estoque 1.149.530,000 KG" at bounding box center [721, 244] width 123 height 24
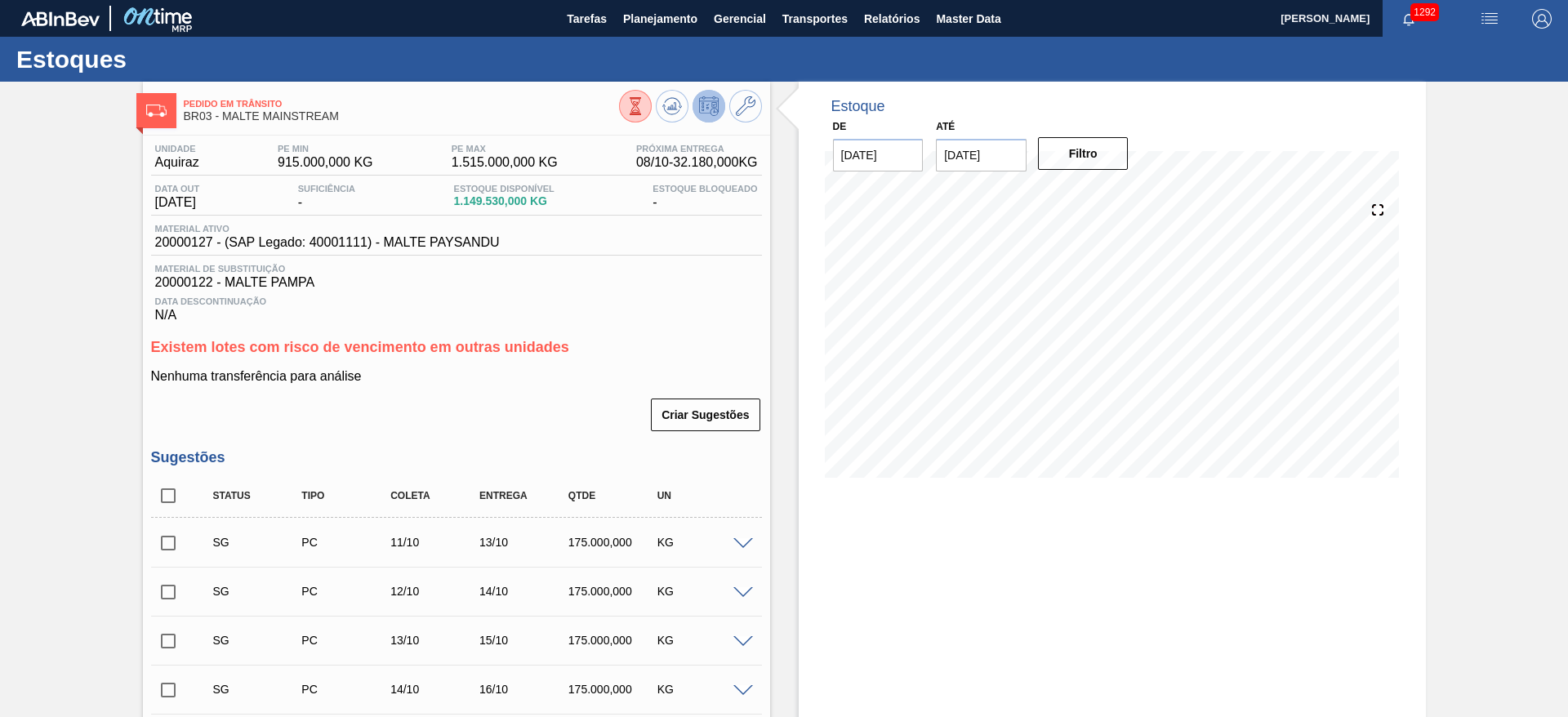
scroll to position [123, 0]
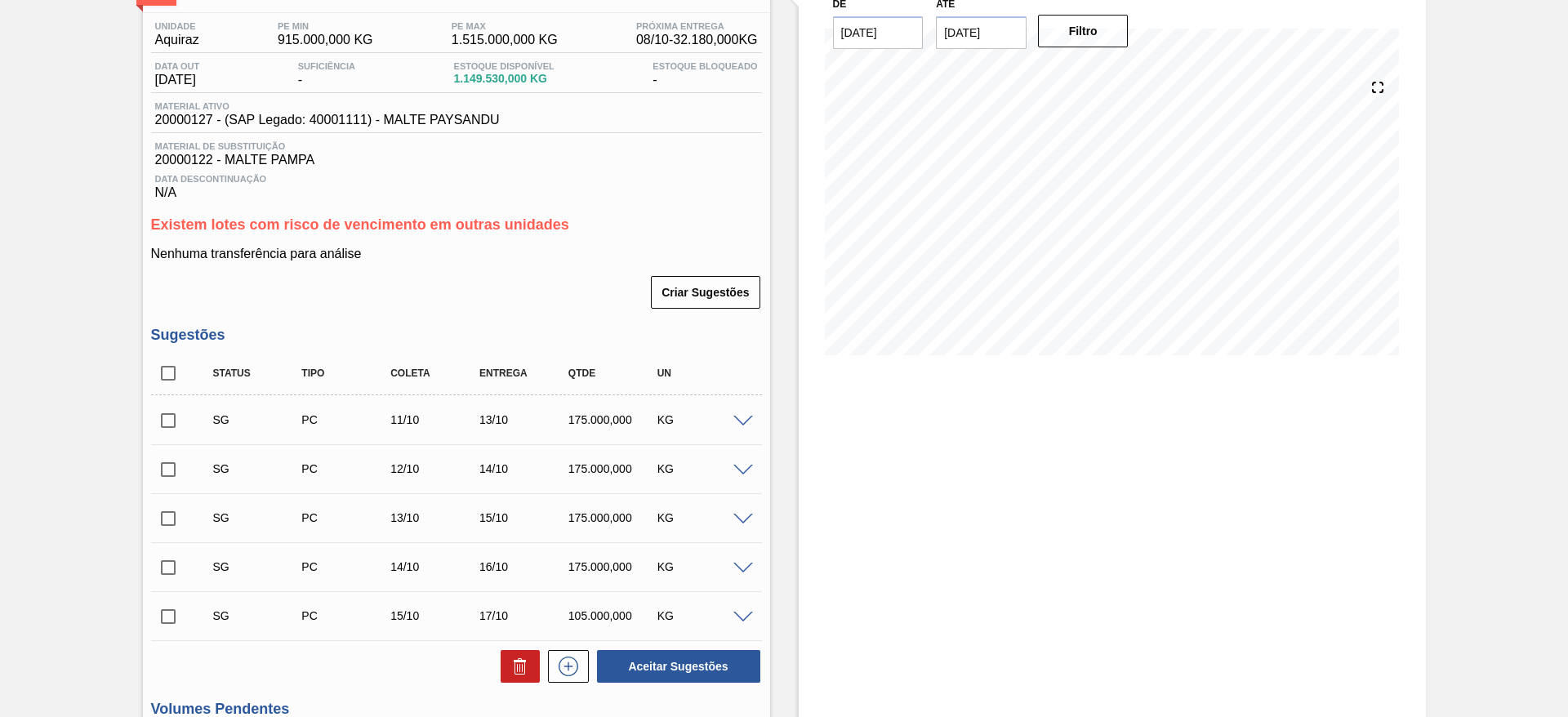
click at [743, 417] on span at bounding box center [743, 421] width 20 height 12
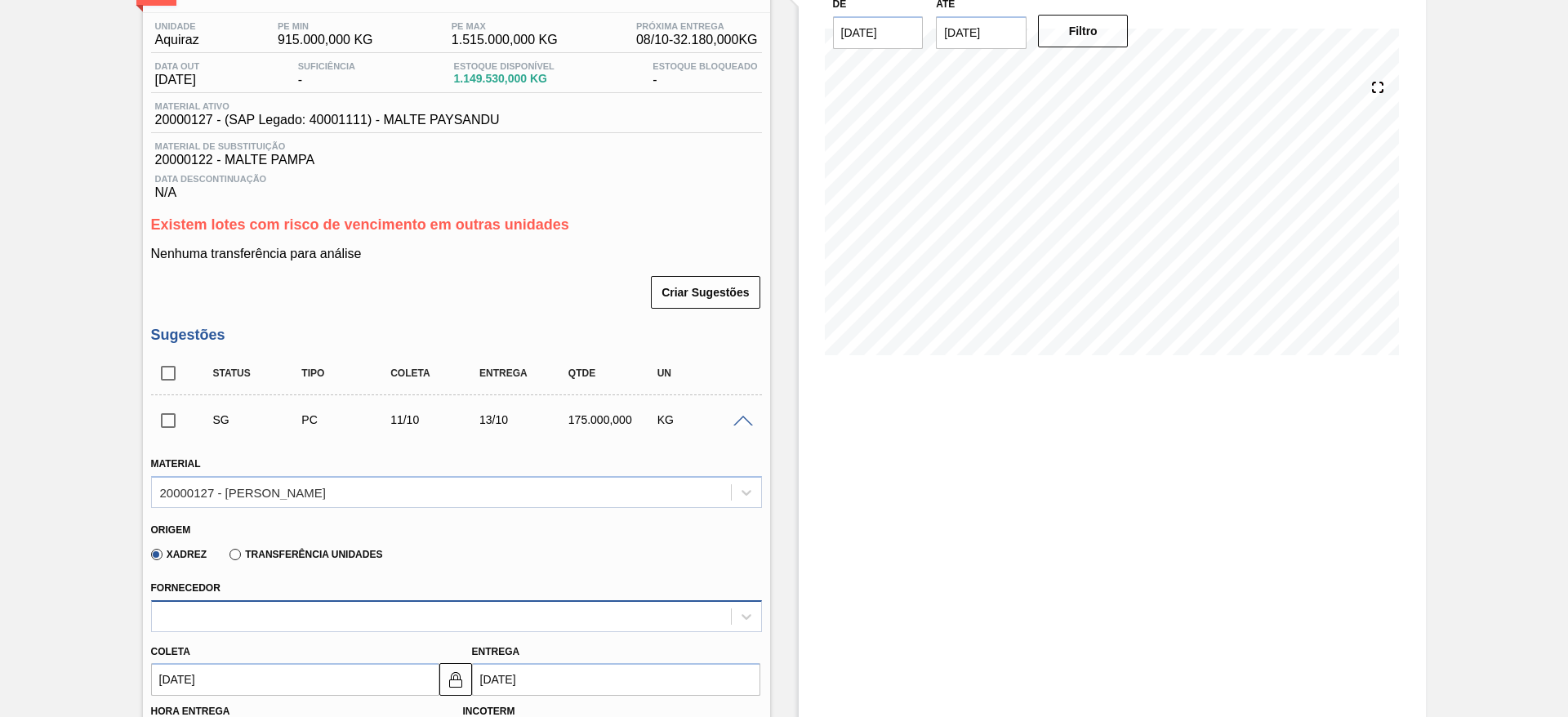
click at [200, 618] on div at bounding box center [441, 615] width 579 height 24
click at [201, 618] on div at bounding box center [441, 615] width 579 height 24
click at [735, 422] on span at bounding box center [743, 421] width 20 height 12
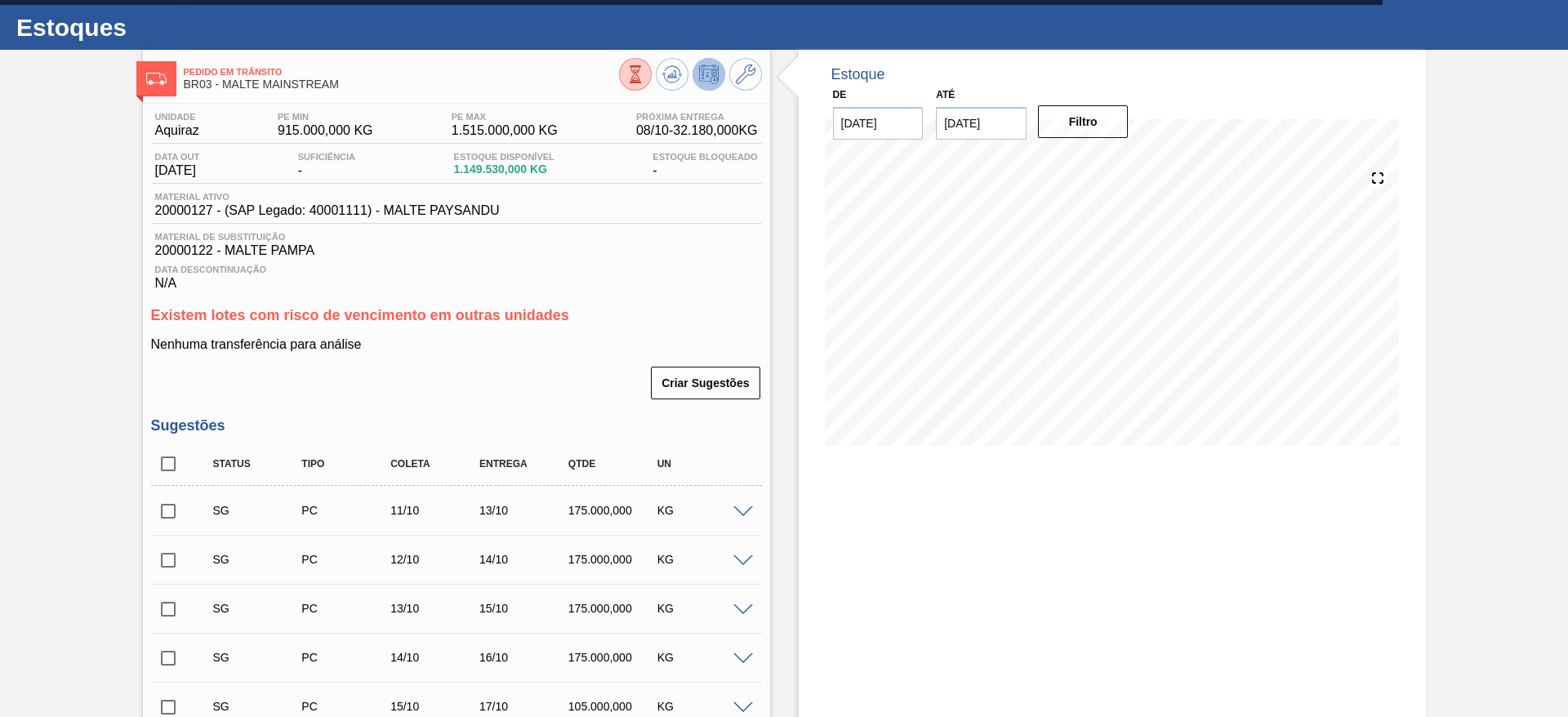
scroll to position [0, 0]
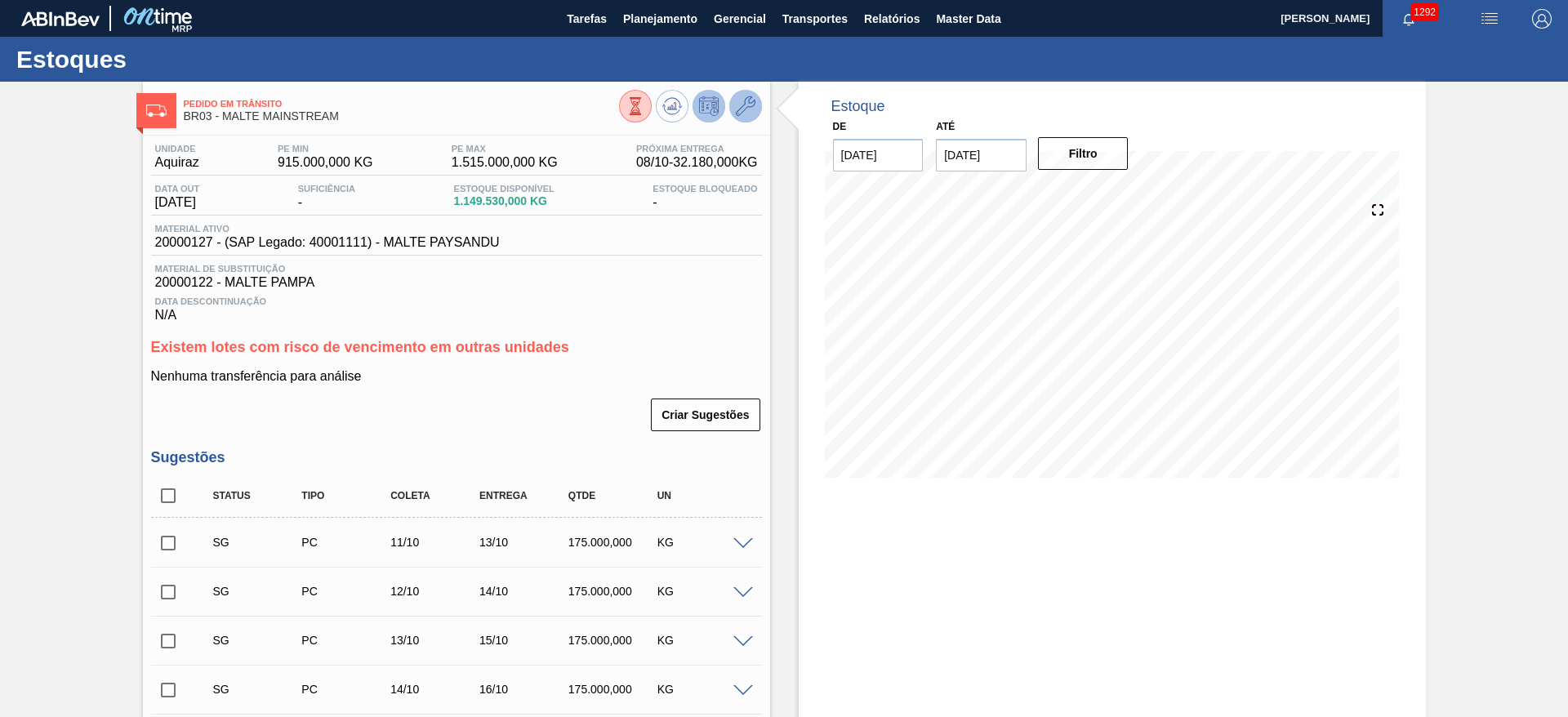
click at [741, 107] on icon at bounding box center [745, 106] width 20 height 20
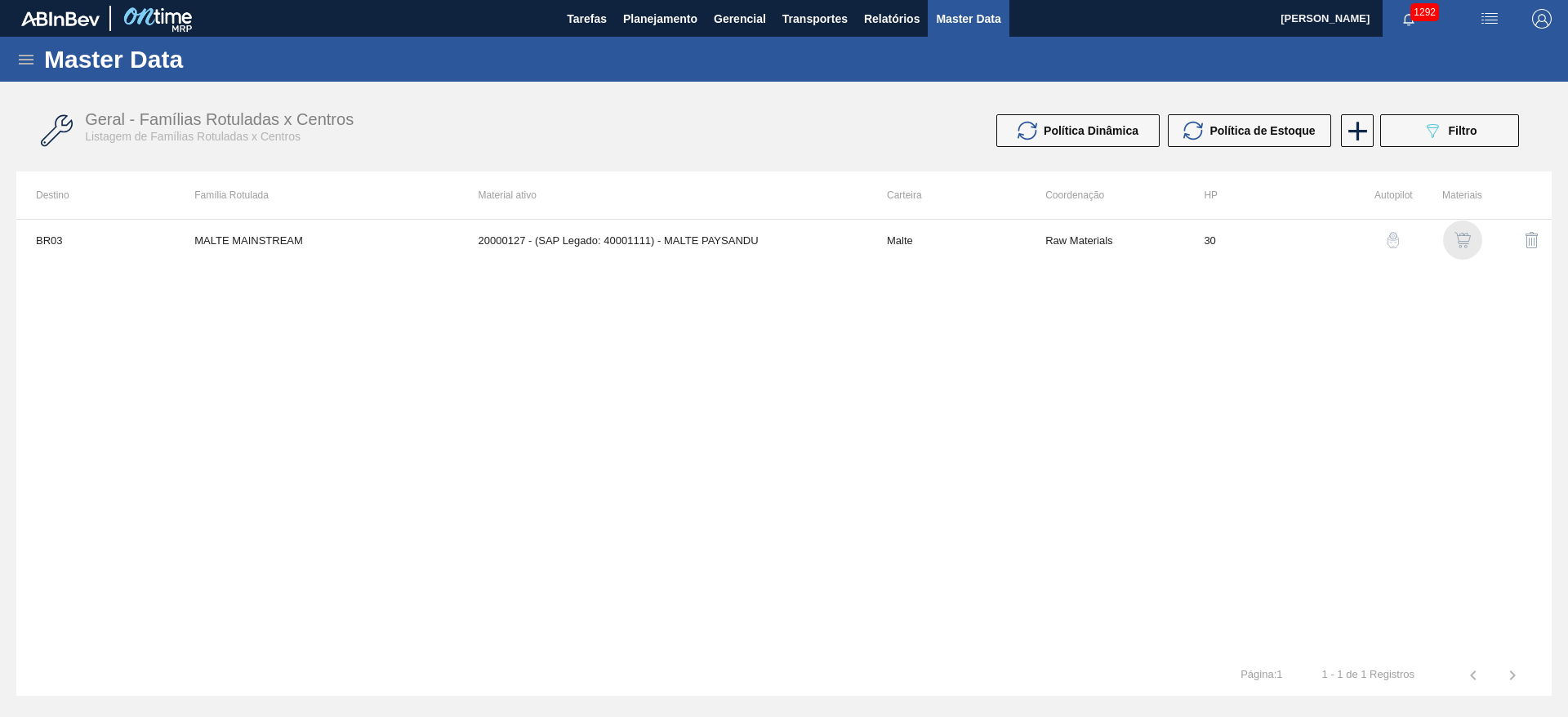
click at [1457, 243] on img "button" at bounding box center [1462, 239] width 16 height 16
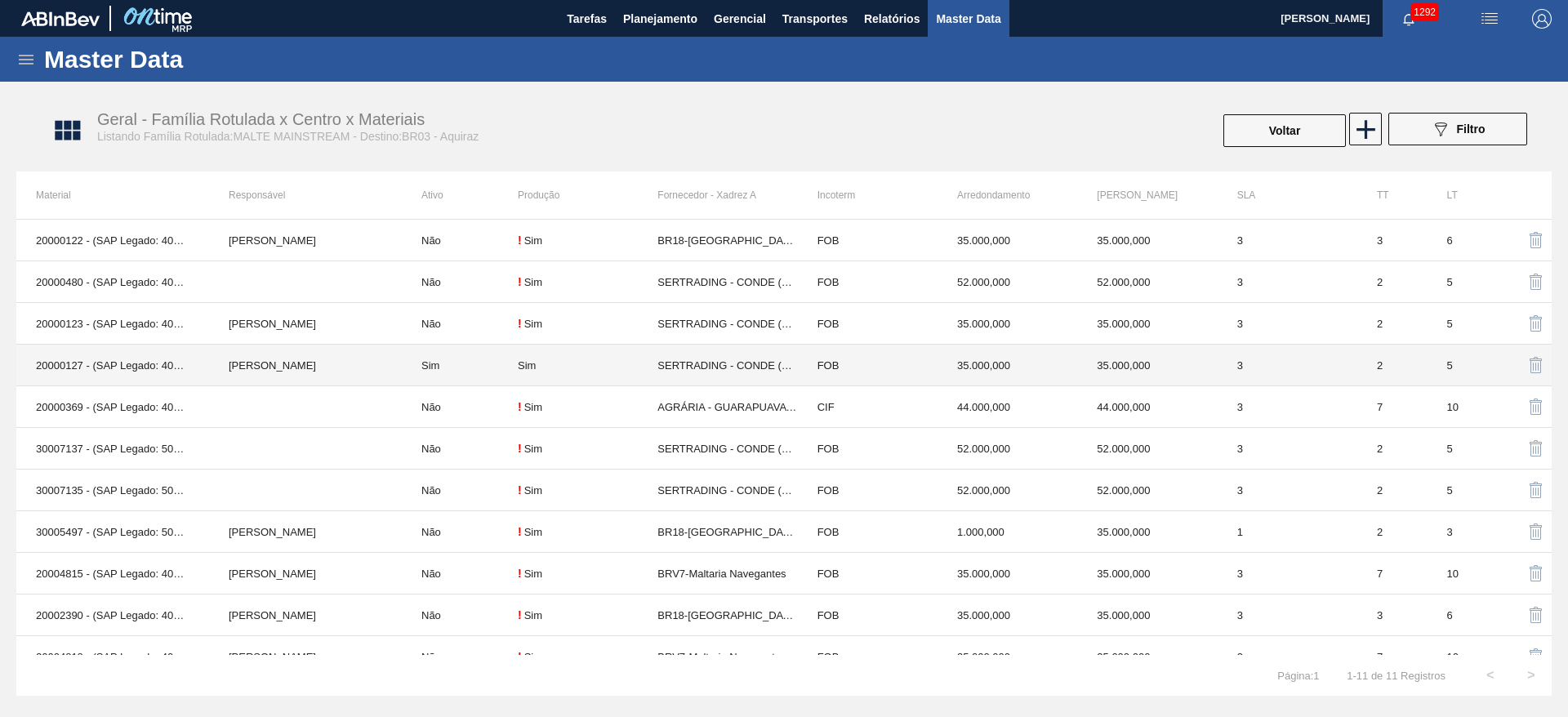
click at [483, 374] on td "Sim" at bounding box center [459, 366] width 116 height 42
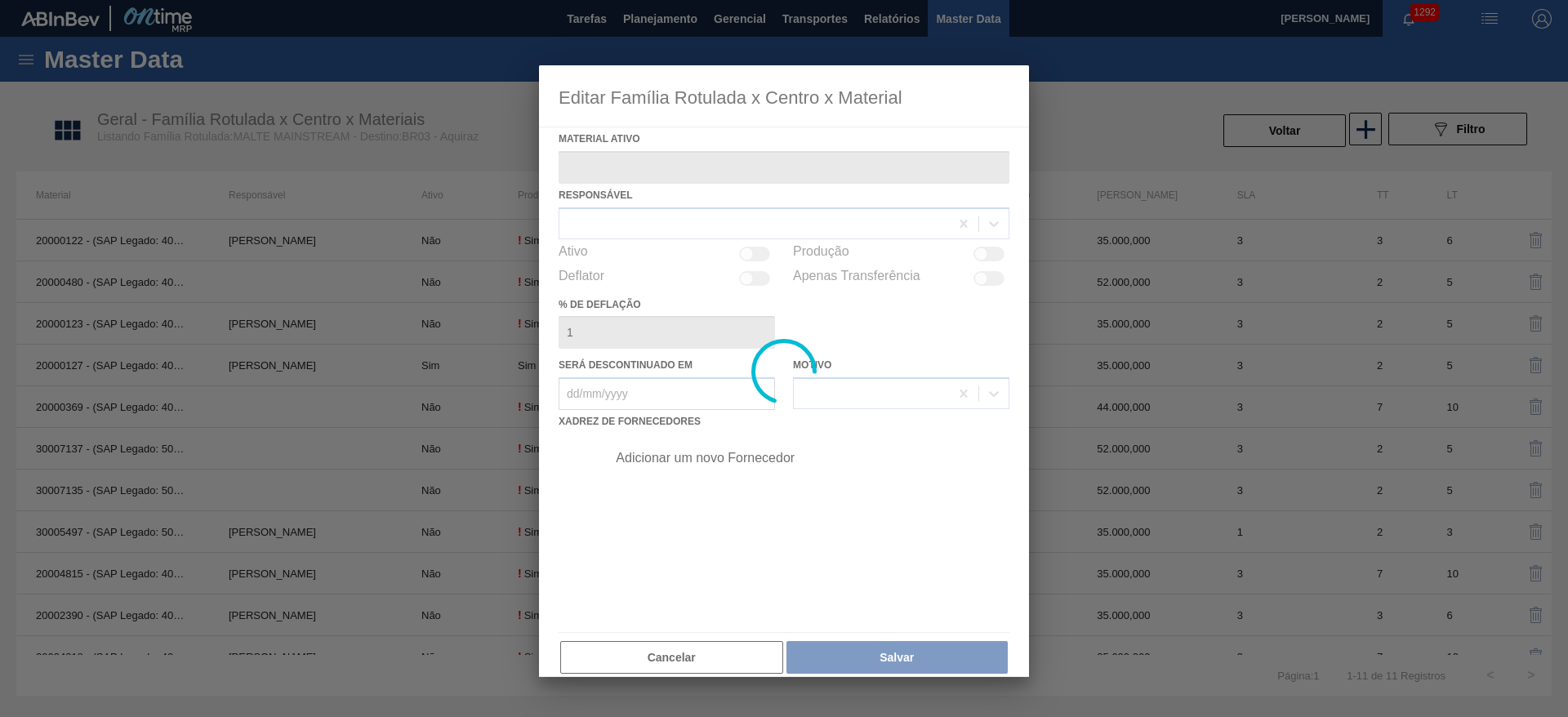
type ativo "20000127 - (SAP Legado: 40001111) - MALTE PAYSANDU"
checkbox input "true"
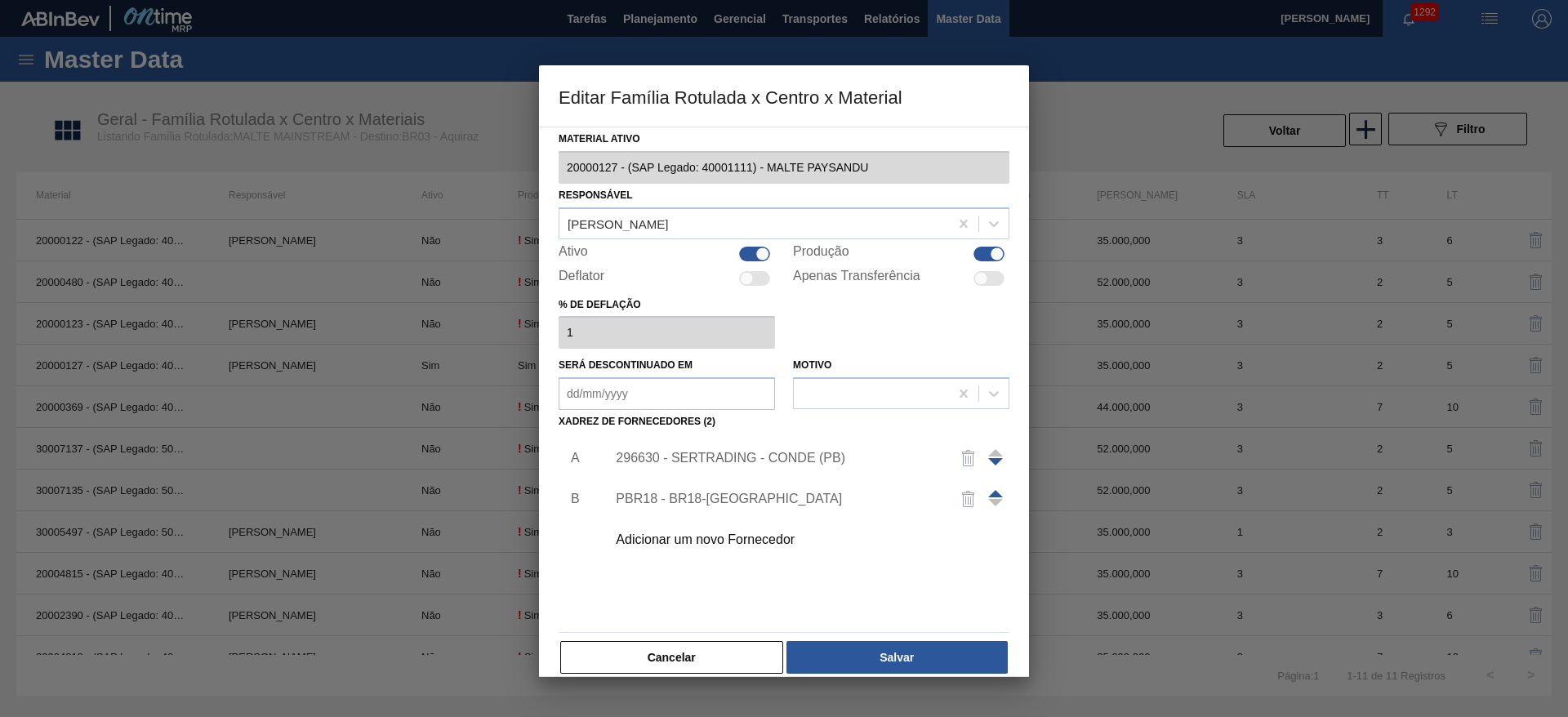
click at [687, 457] on div "296630 - SERTRADING - CONDE (PB)" at bounding box center [775, 458] width 320 height 15
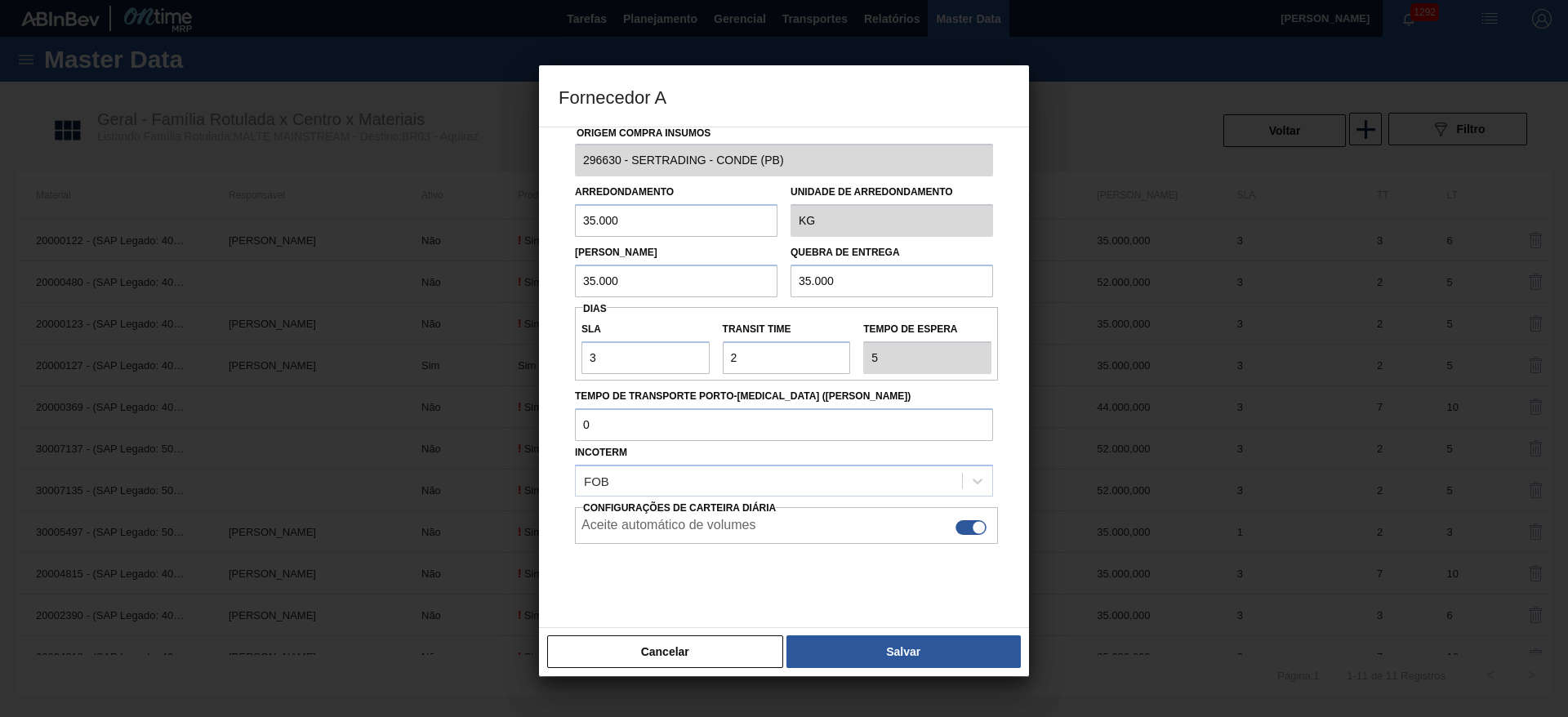
scroll to position [37, 0]
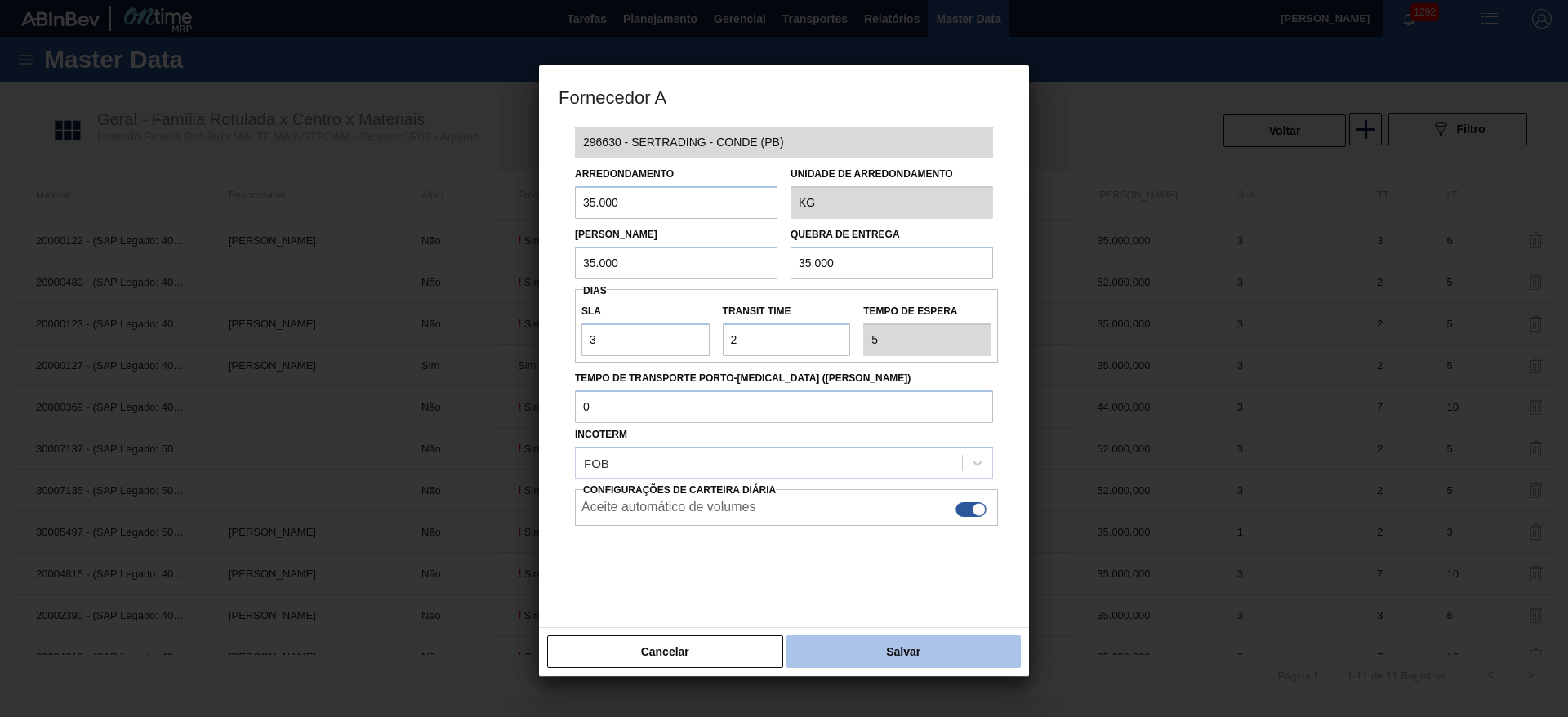
click at [862, 663] on button "Salvar" at bounding box center [904, 651] width 234 height 33
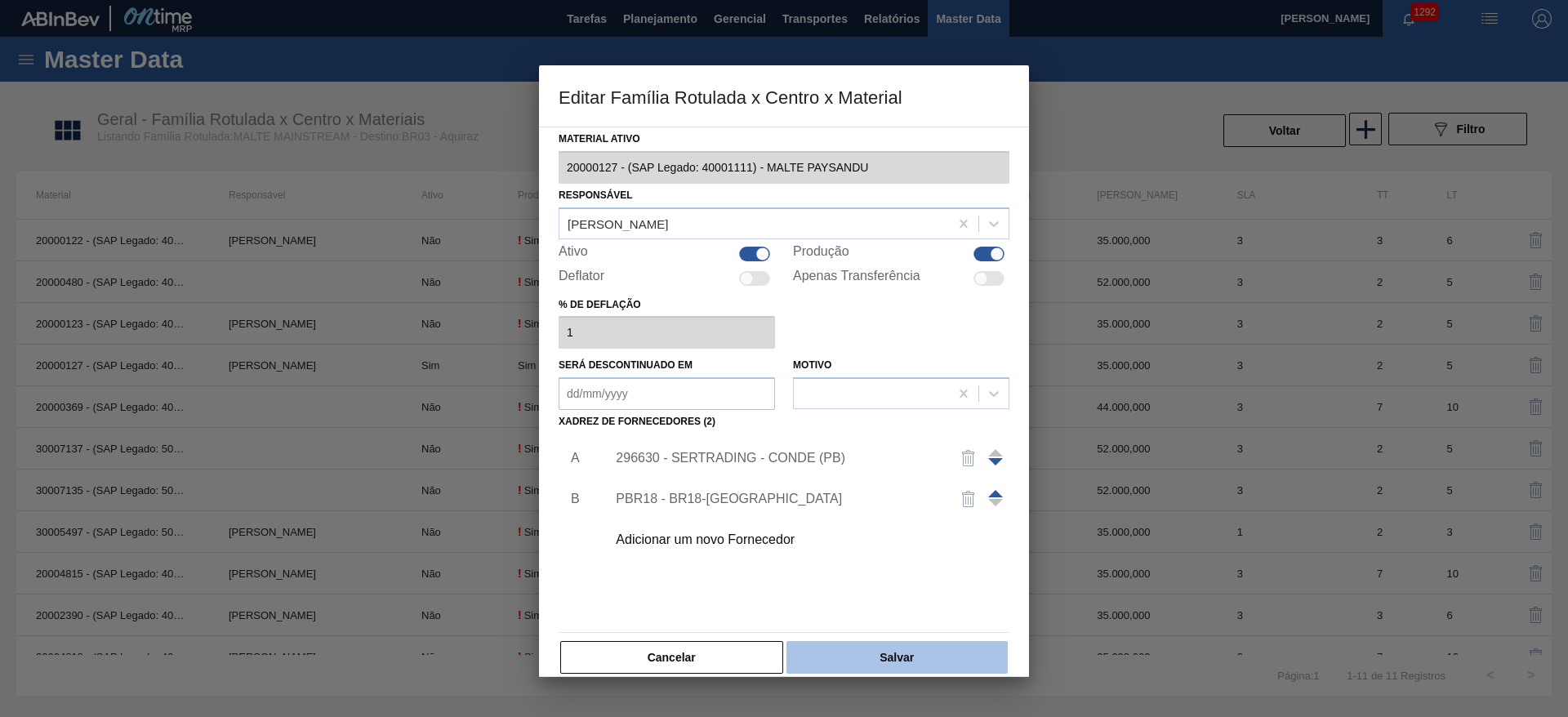
click at [881, 651] on button "Salvar" at bounding box center [897, 657] width 221 height 33
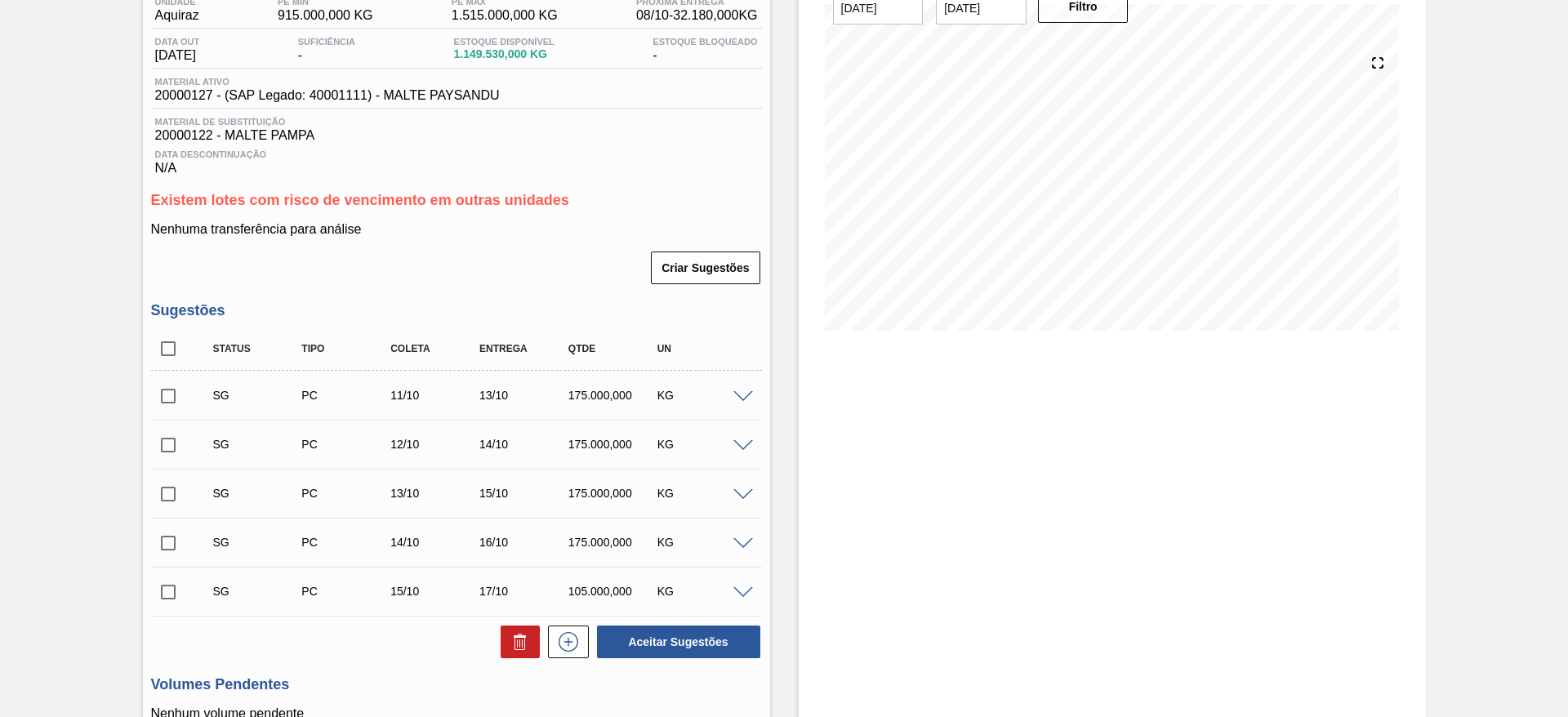
scroll to position [245, 0]
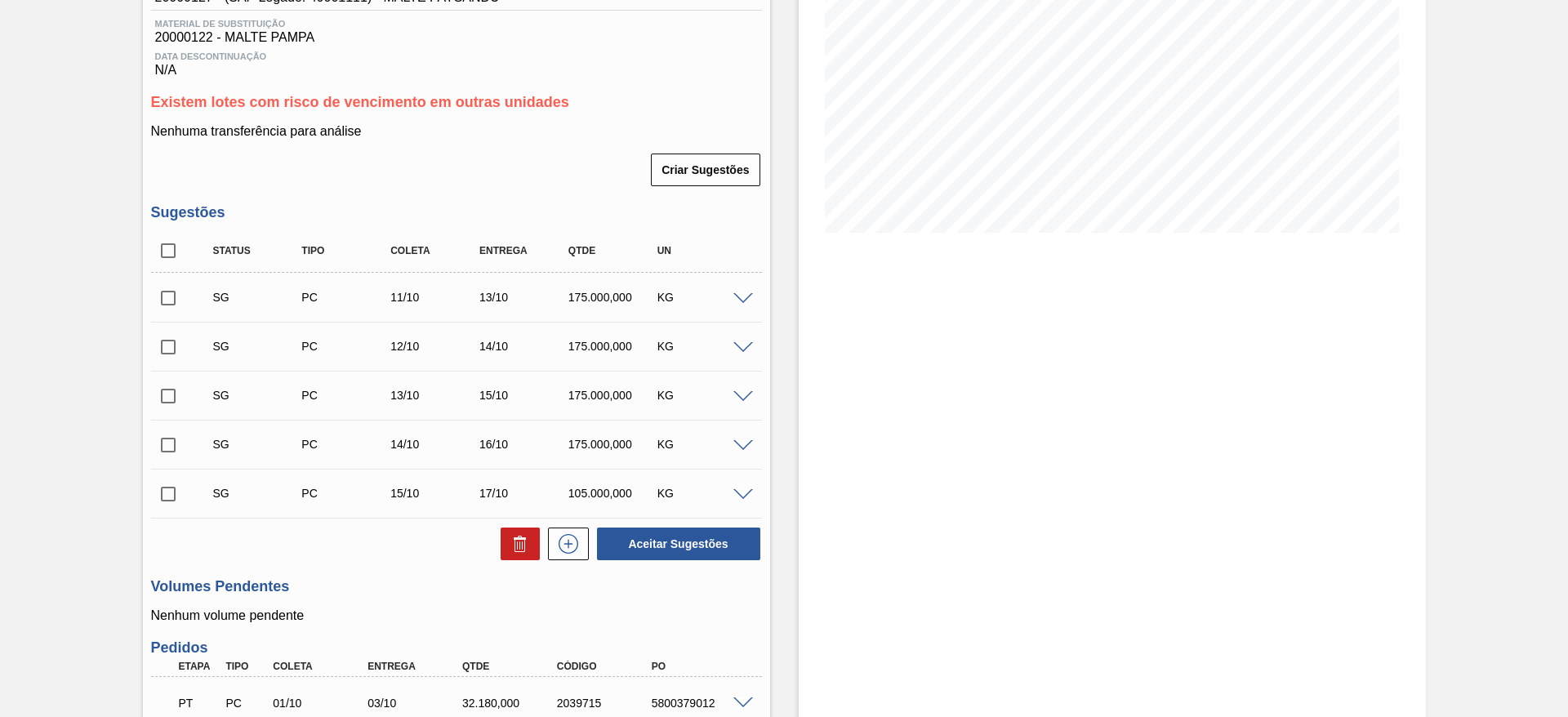
click at [744, 291] on div at bounding box center [745, 297] width 33 height 12
click at [745, 297] on span at bounding box center [743, 299] width 20 height 12
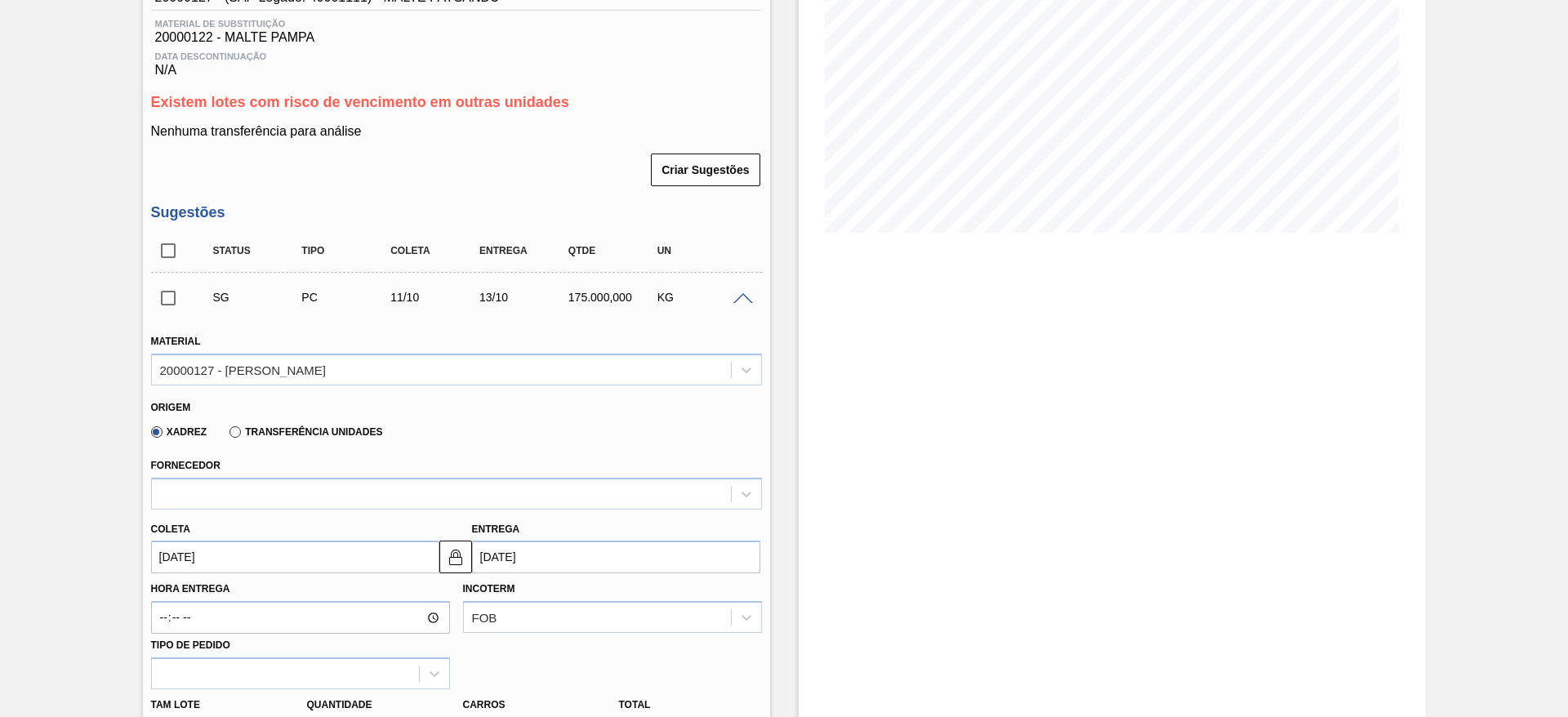
click at [745, 297] on span at bounding box center [743, 299] width 20 height 12
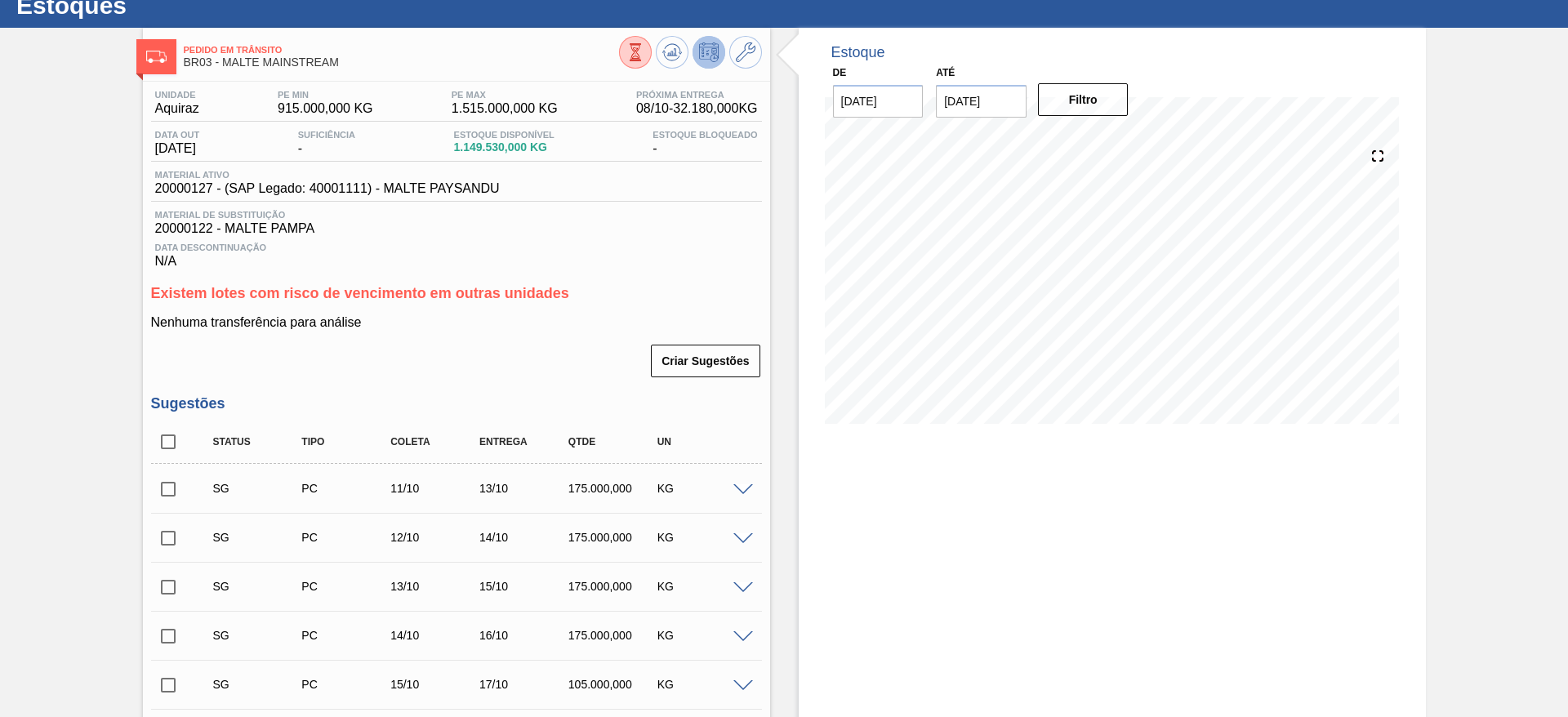
scroll to position [0, 0]
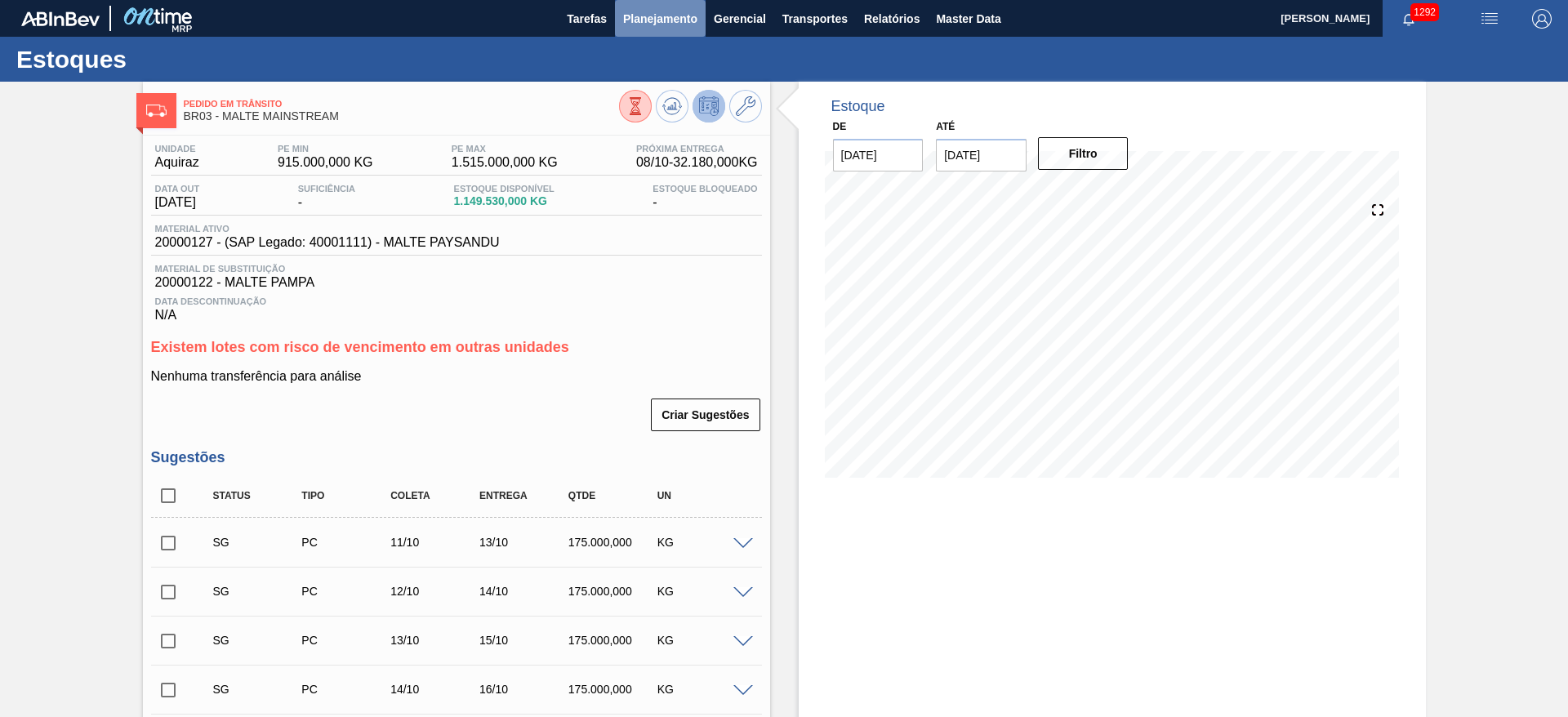
click at [649, 25] on span "Planejamento" at bounding box center [660, 19] width 75 height 20
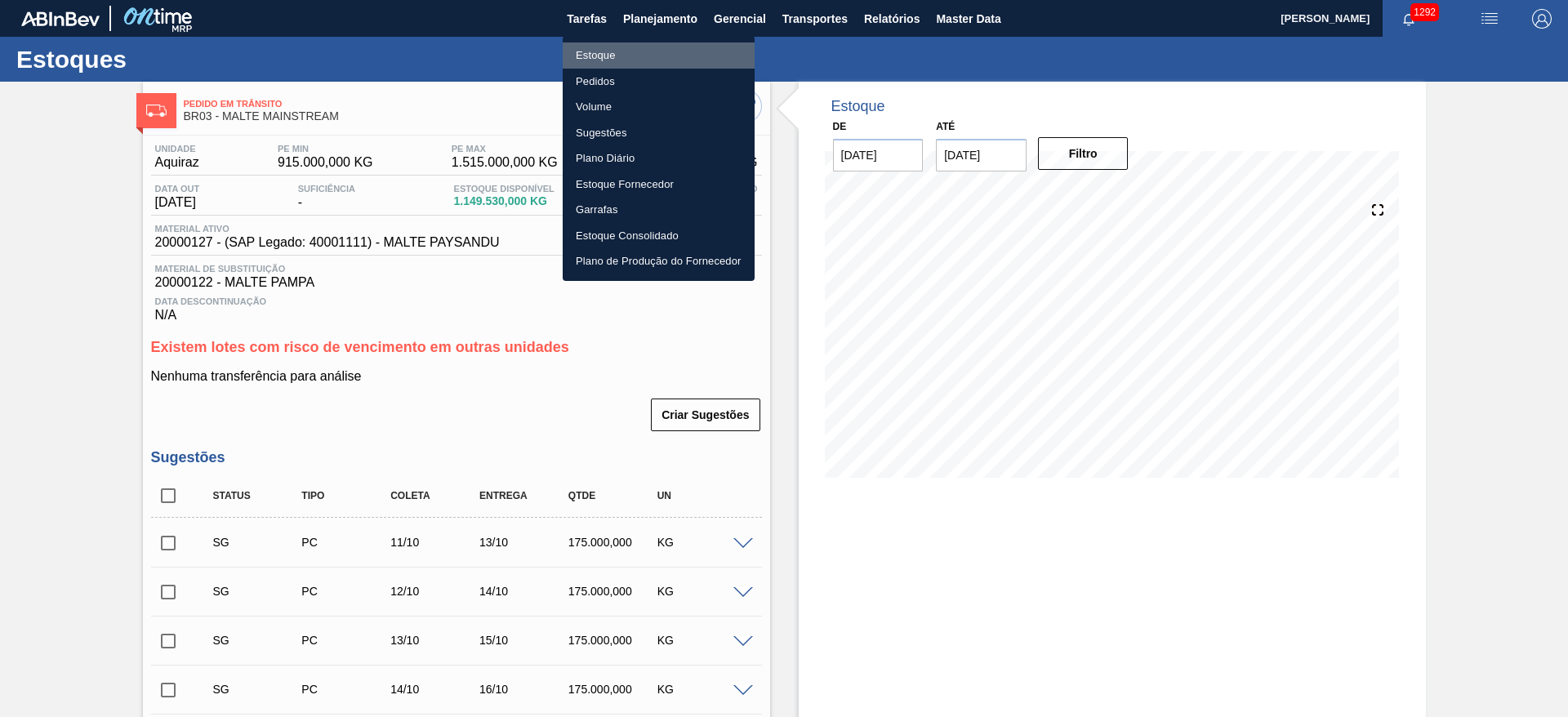
click at [599, 51] on li "Estoque" at bounding box center [658, 56] width 192 height 26
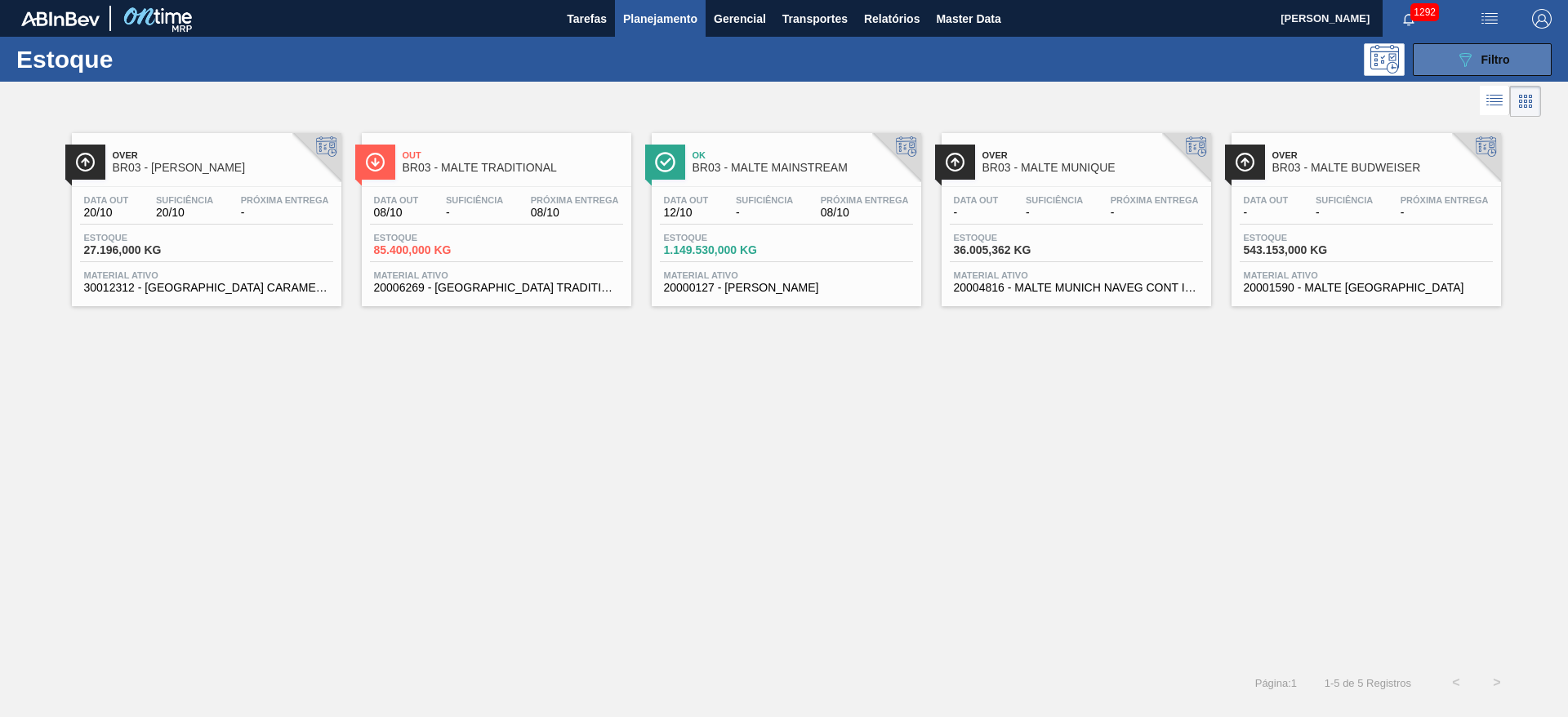
click at [1471, 58] on icon "089F7B8B-B2A5-4AFE-B5C0-19BA573D28AC" at bounding box center [1465, 60] width 20 height 20
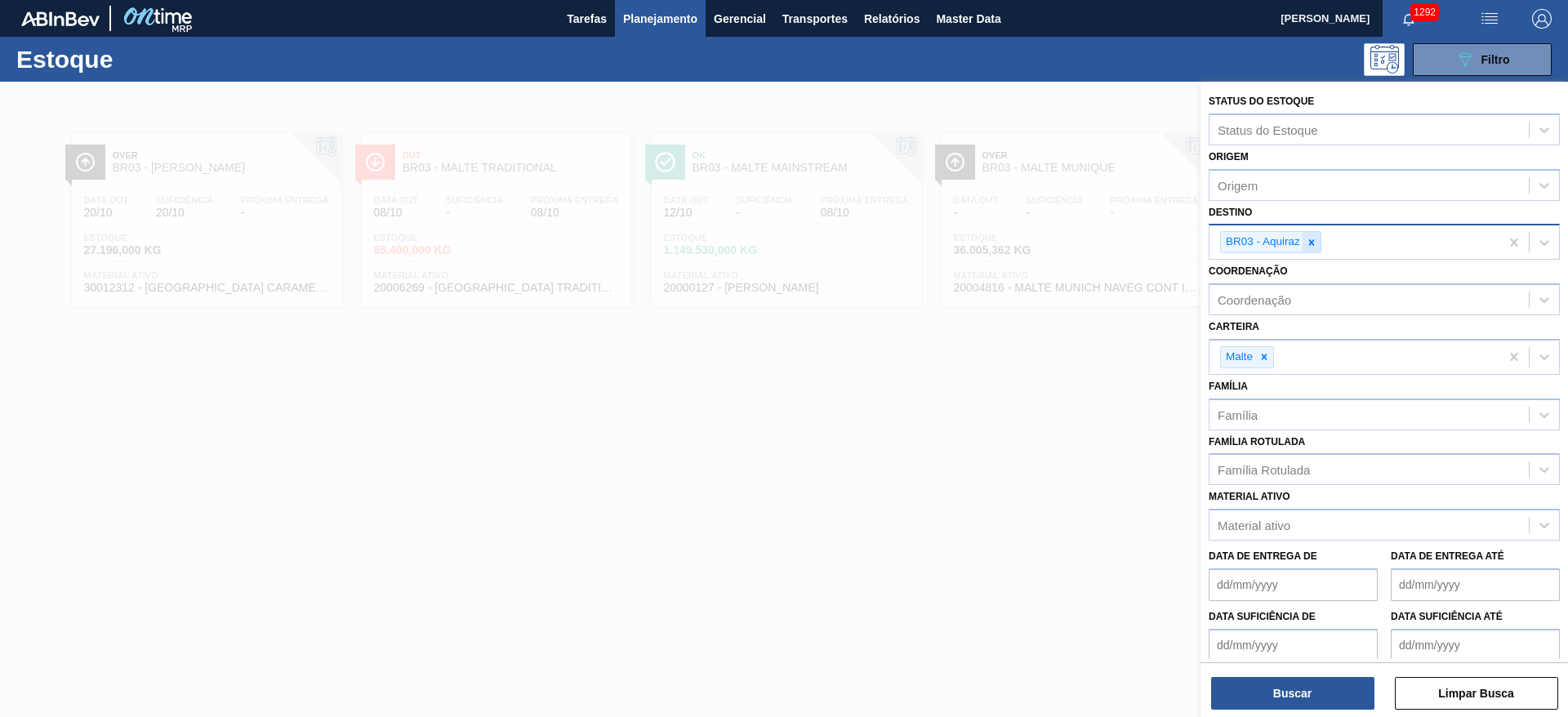
click at [1312, 240] on icon at bounding box center [1312, 242] width 6 height 6
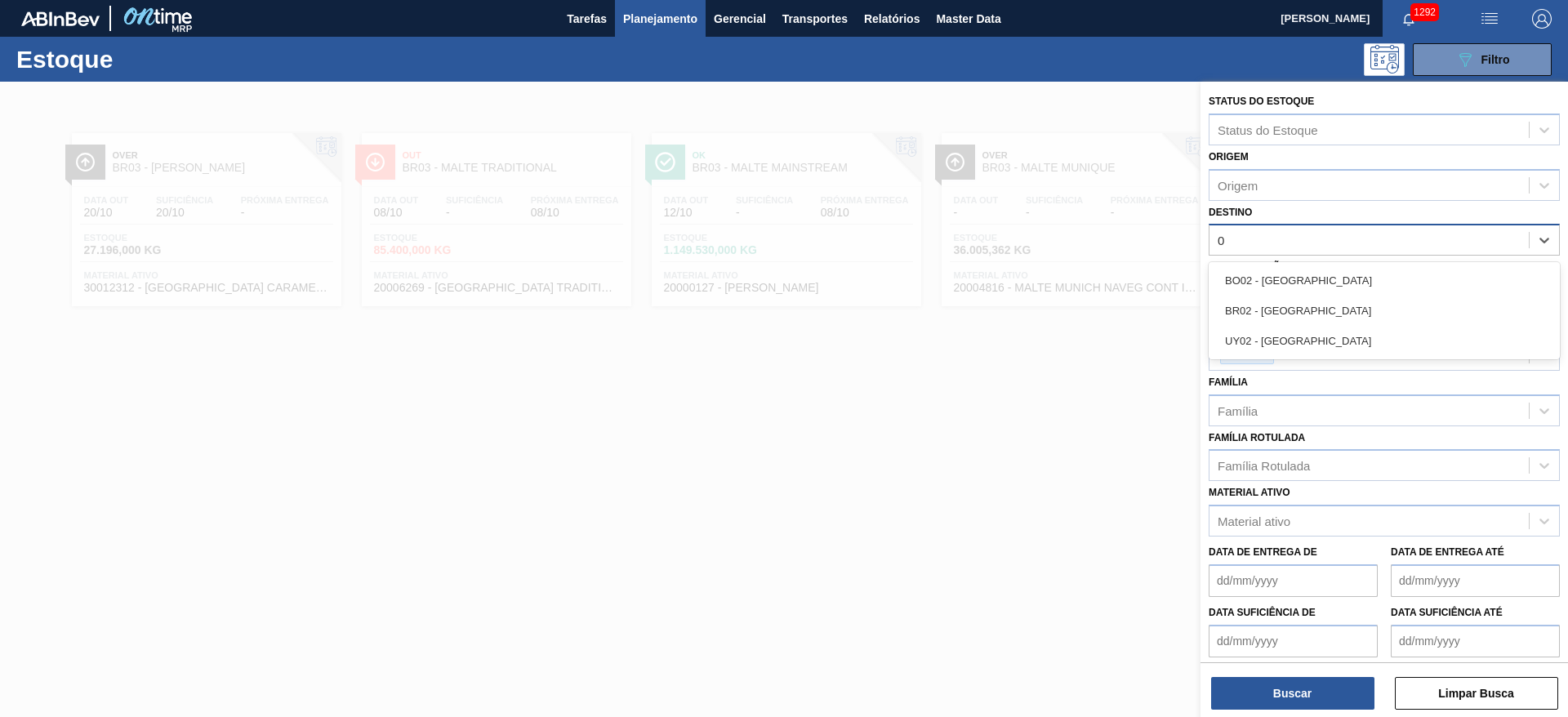
type input "02"
drag, startPoint x: 1250, startPoint y: 315, endPoint x: 1226, endPoint y: 393, distance: 81.6
click at [1249, 315] on div "BR02 - Sergipe" at bounding box center [1384, 311] width 351 height 30
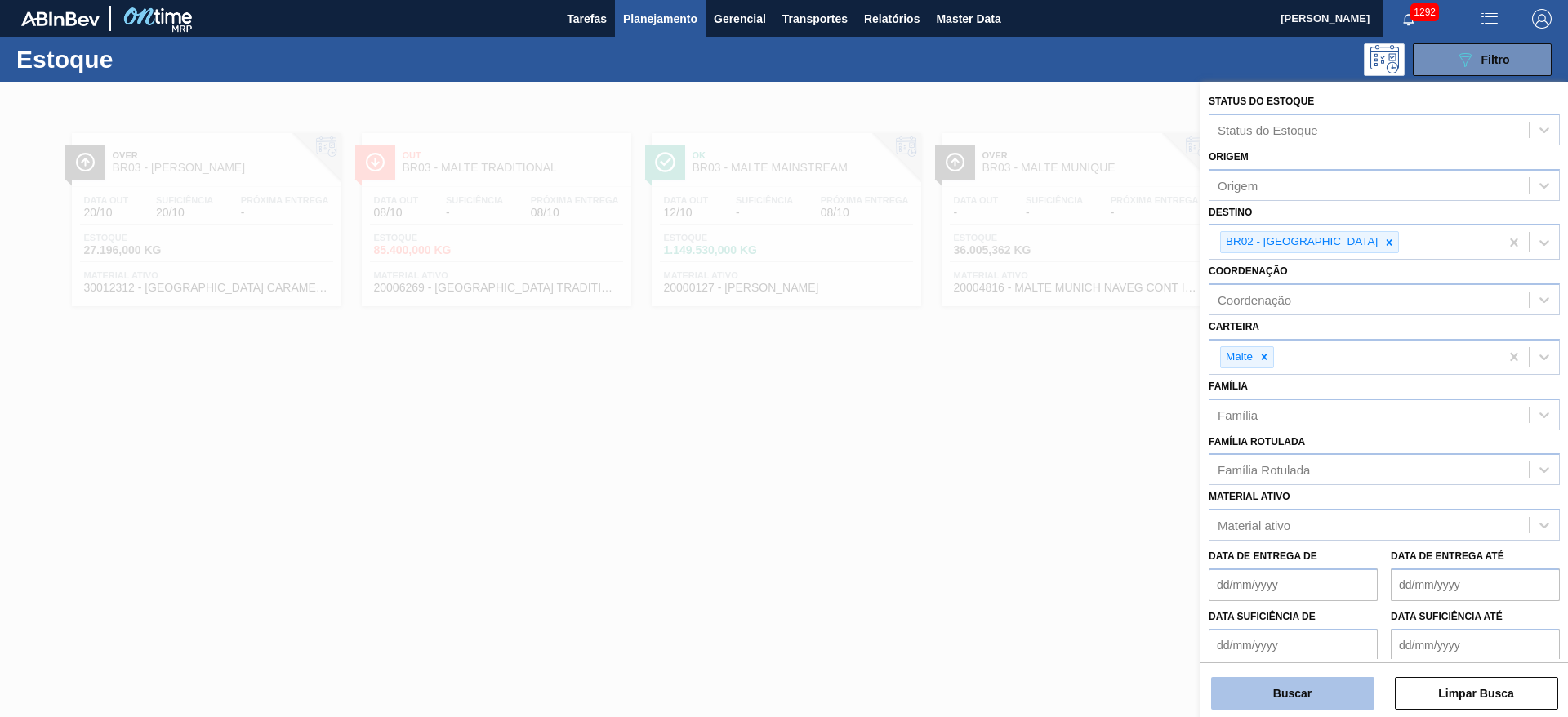
click at [1265, 696] on button "Buscar" at bounding box center [1292, 692] width 164 height 33
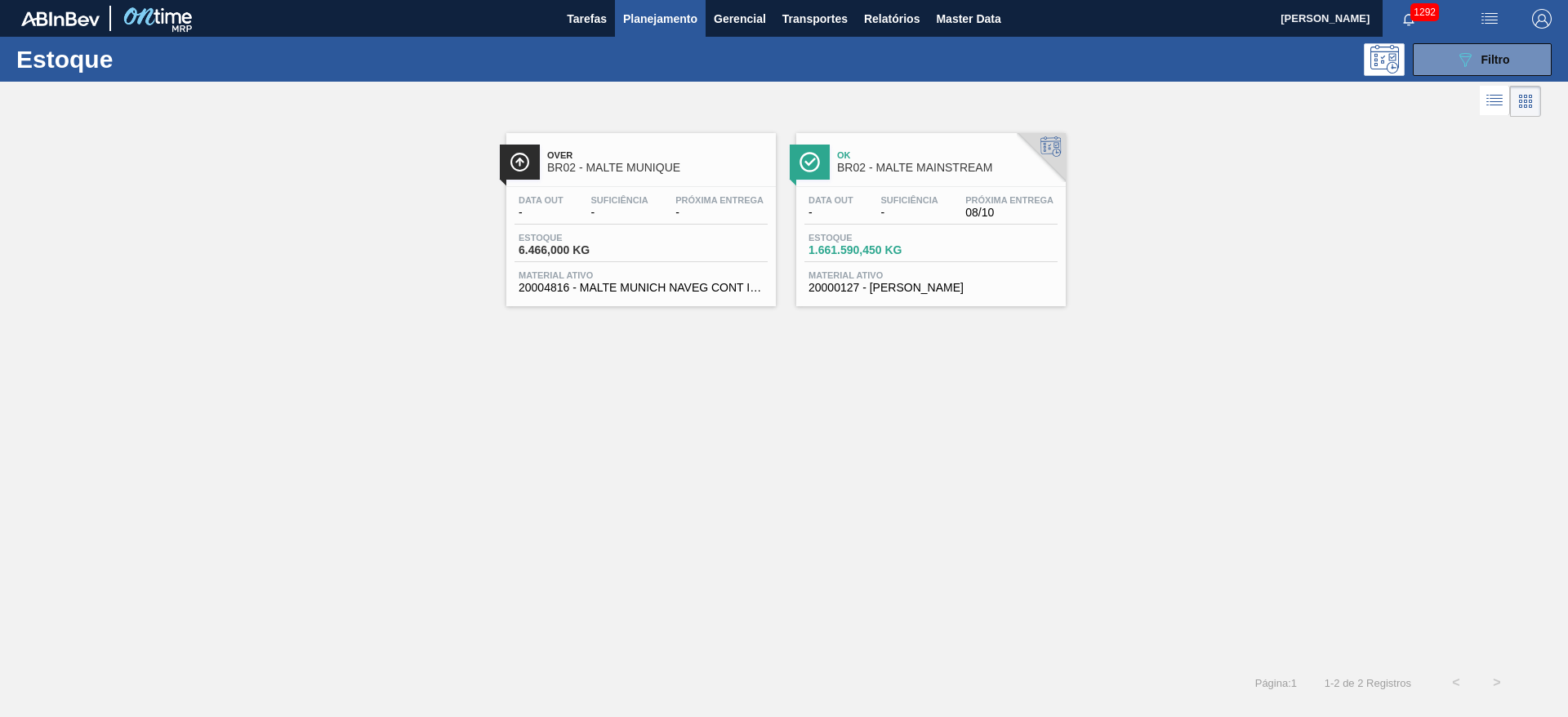
click at [604, 243] on div "Estoque 6.466,000 KG" at bounding box center [576, 244] width 123 height 24
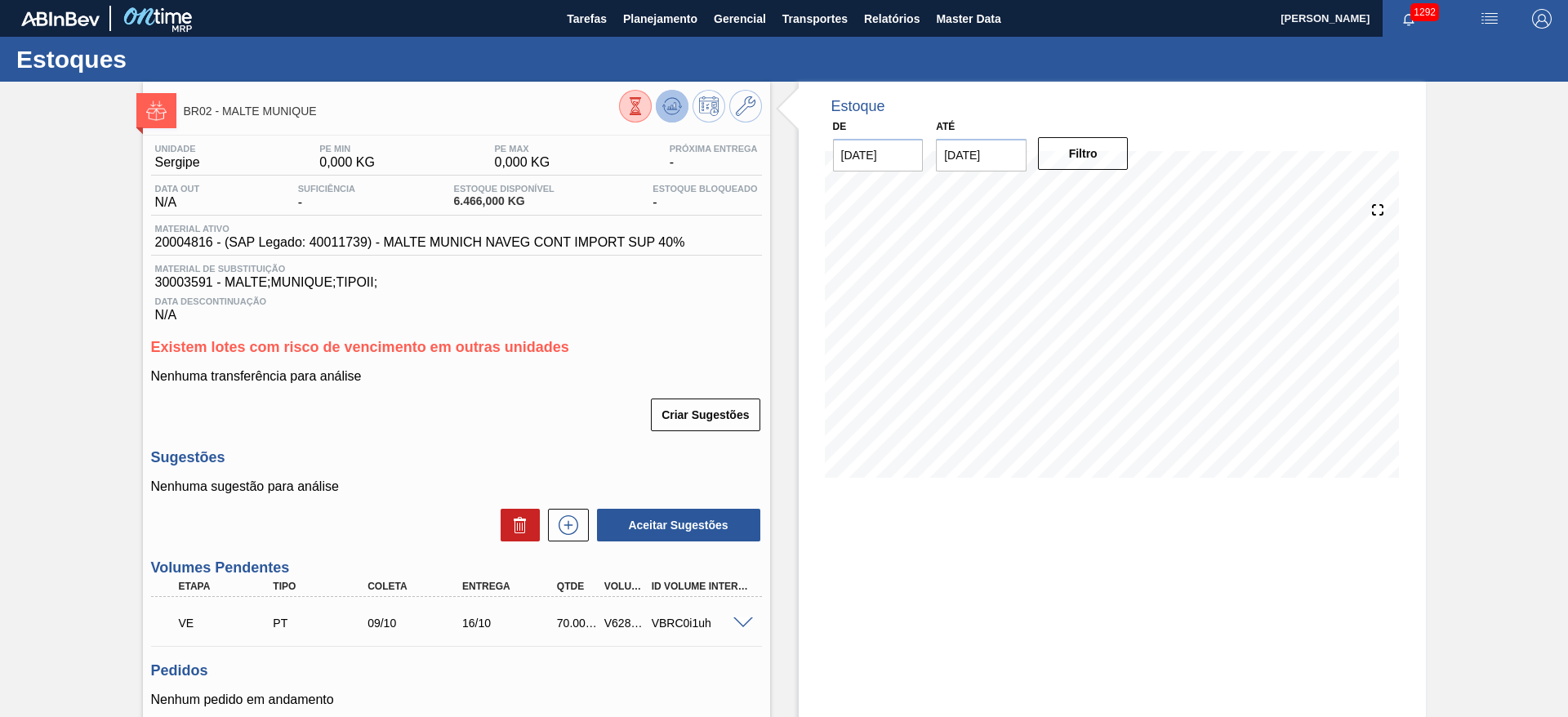
click at [679, 107] on icon at bounding box center [672, 106] width 20 height 20
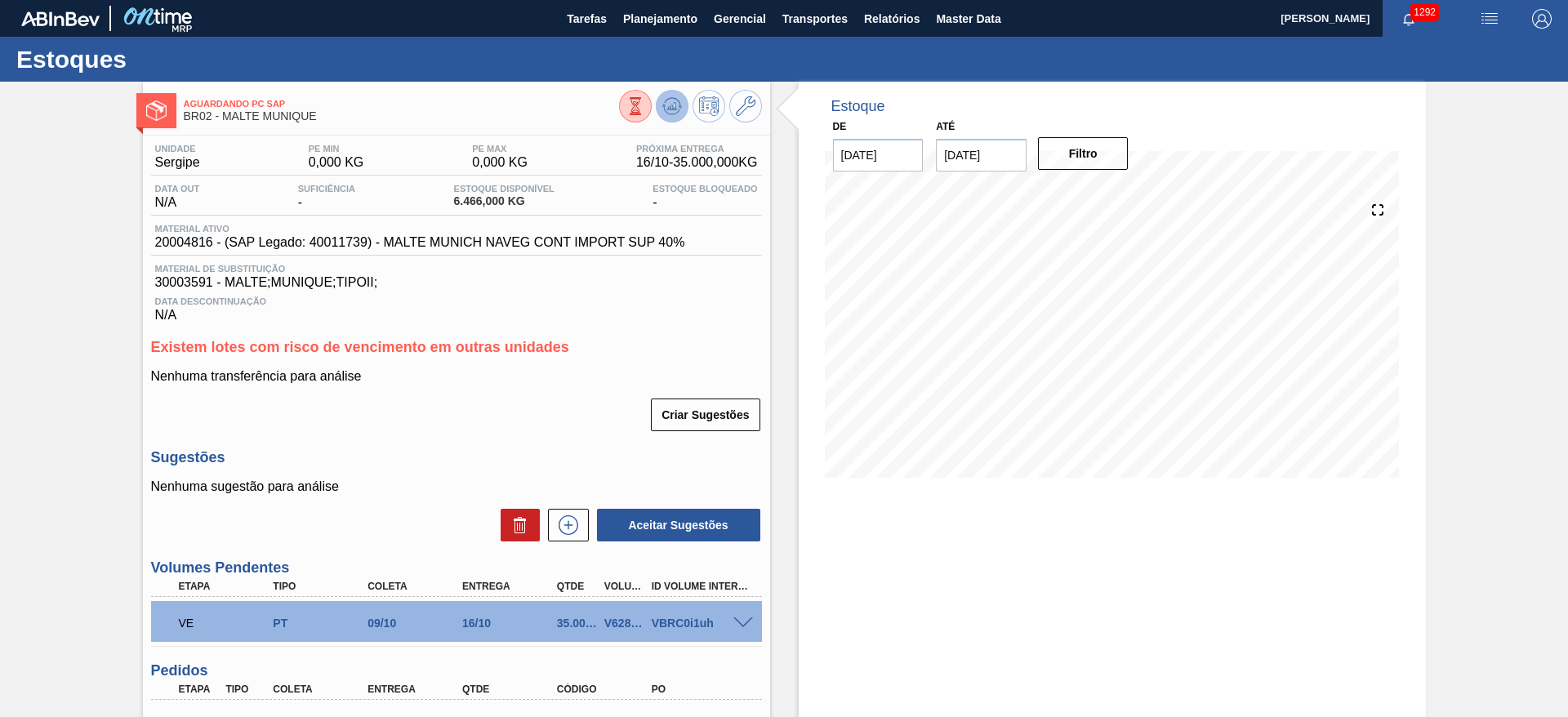
click at [669, 111] on icon at bounding box center [672, 106] width 20 height 20
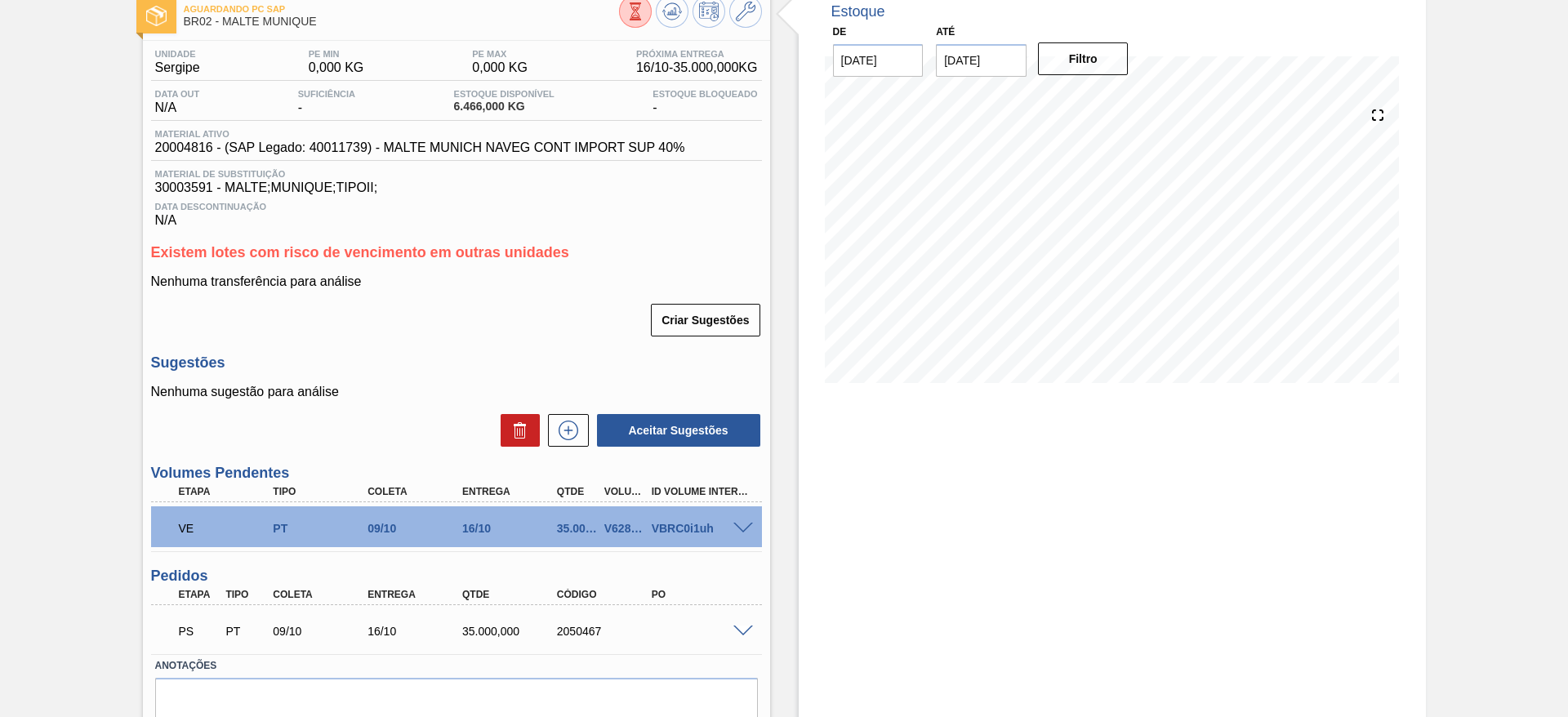
scroll to position [165, 0]
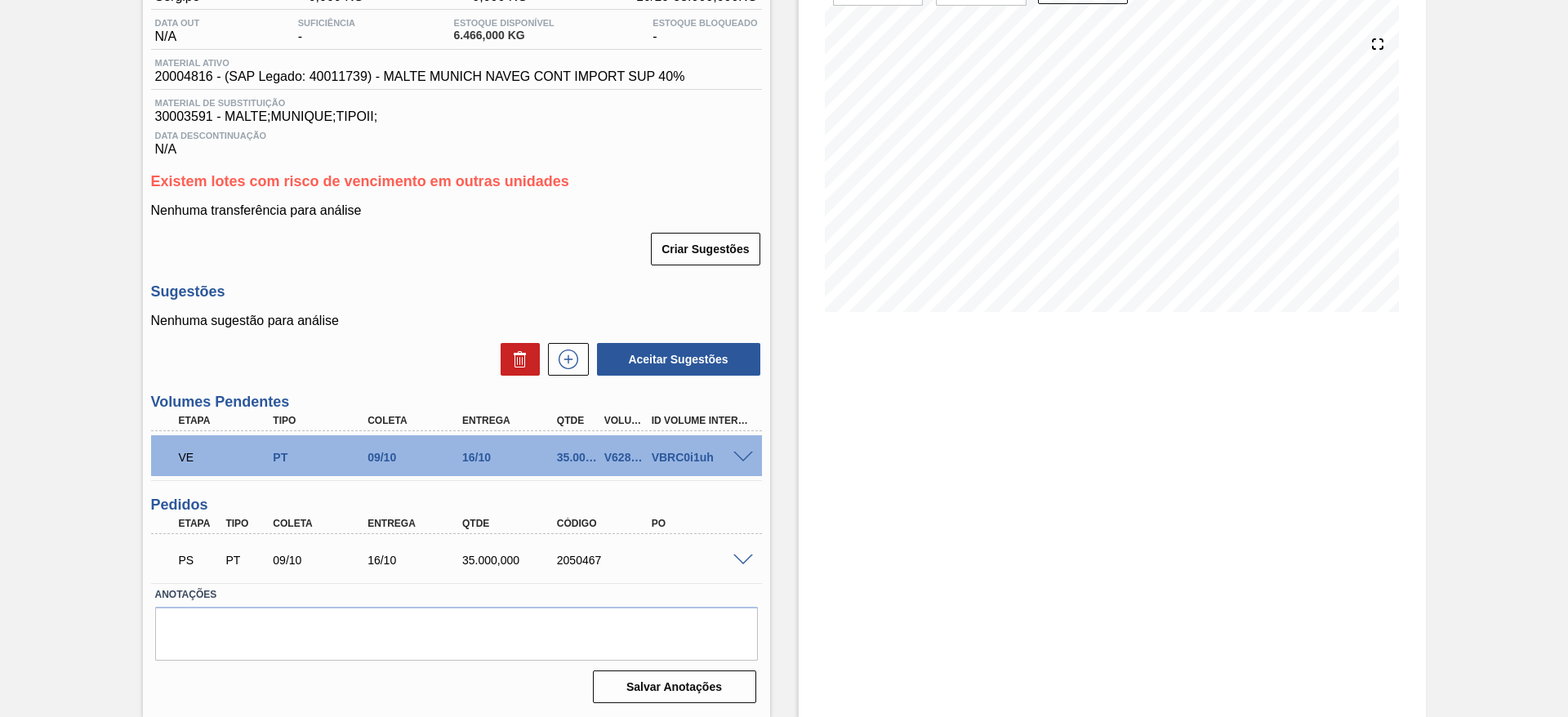
click at [738, 564] on div "PS PT 09/10 16/10 35.000,000 2050467" at bounding box center [457, 557] width 611 height 41
click at [743, 560] on span at bounding box center [743, 560] width 20 height 12
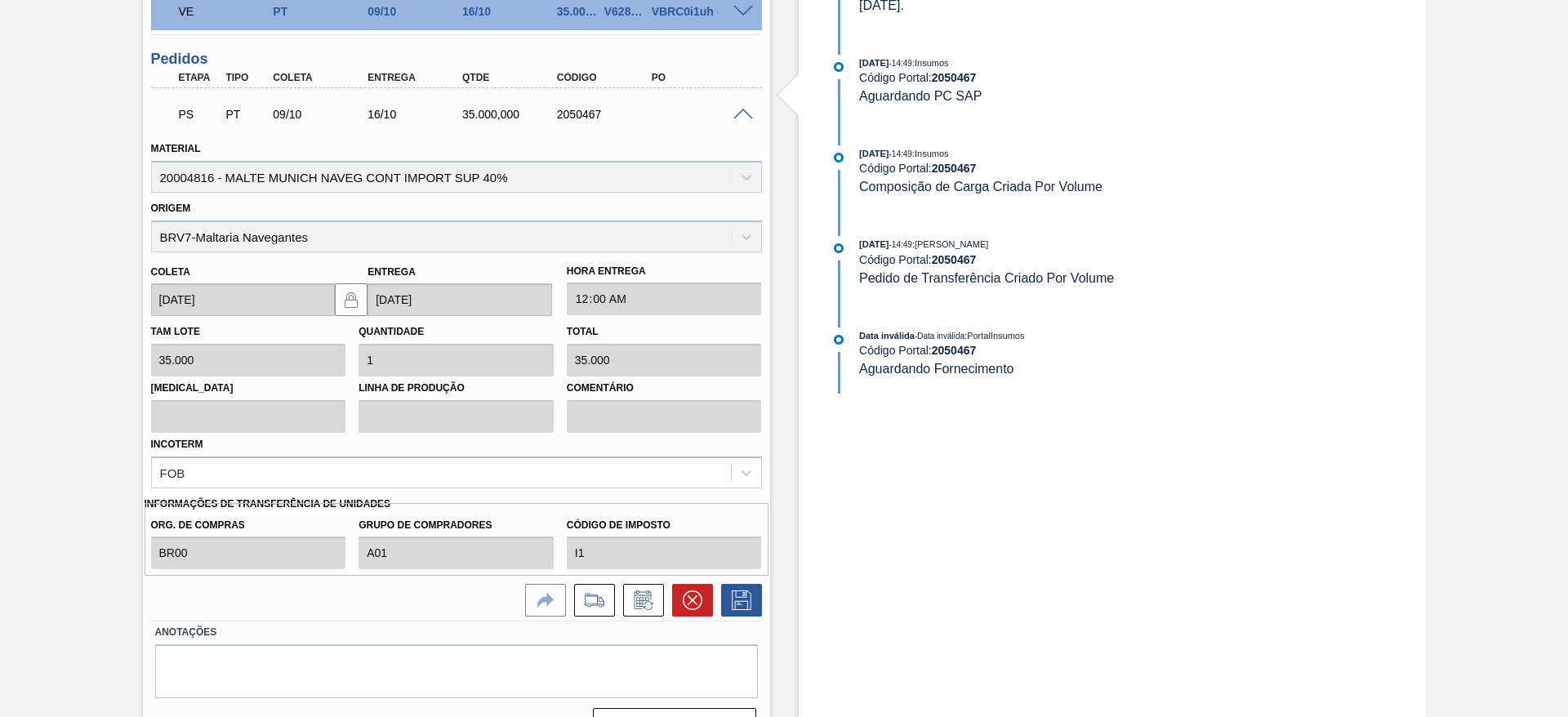
scroll to position [649, 0]
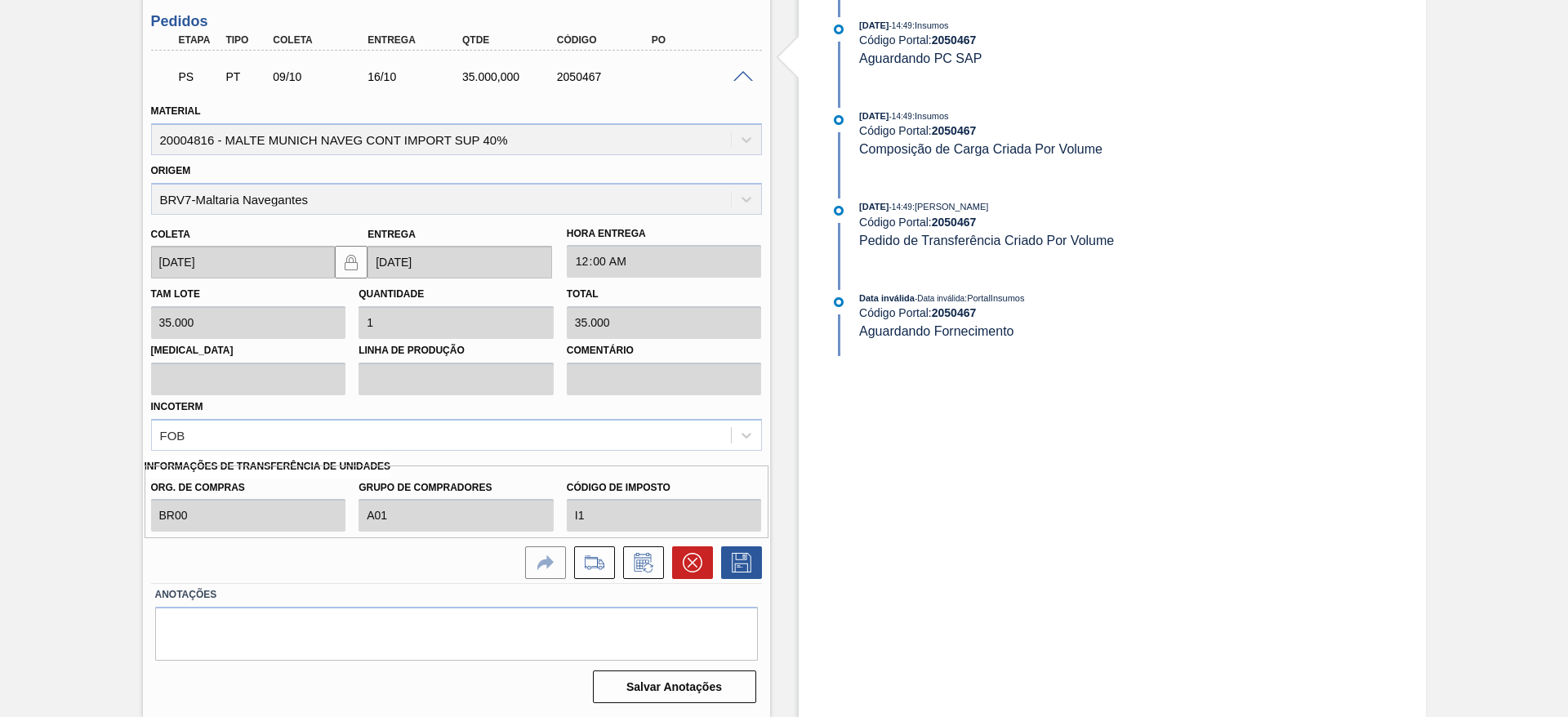
click at [738, 77] on span at bounding box center [743, 77] width 20 height 12
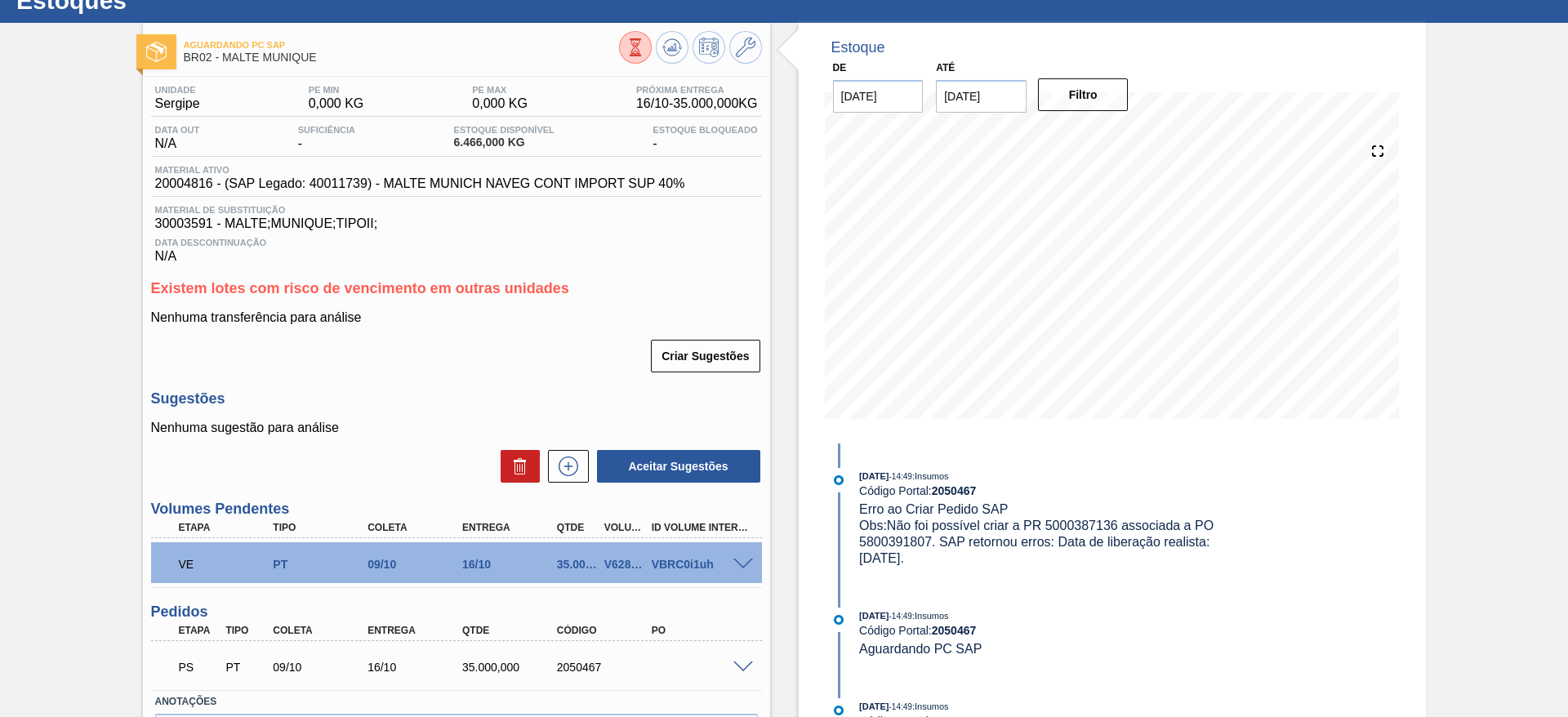
scroll to position [0, 0]
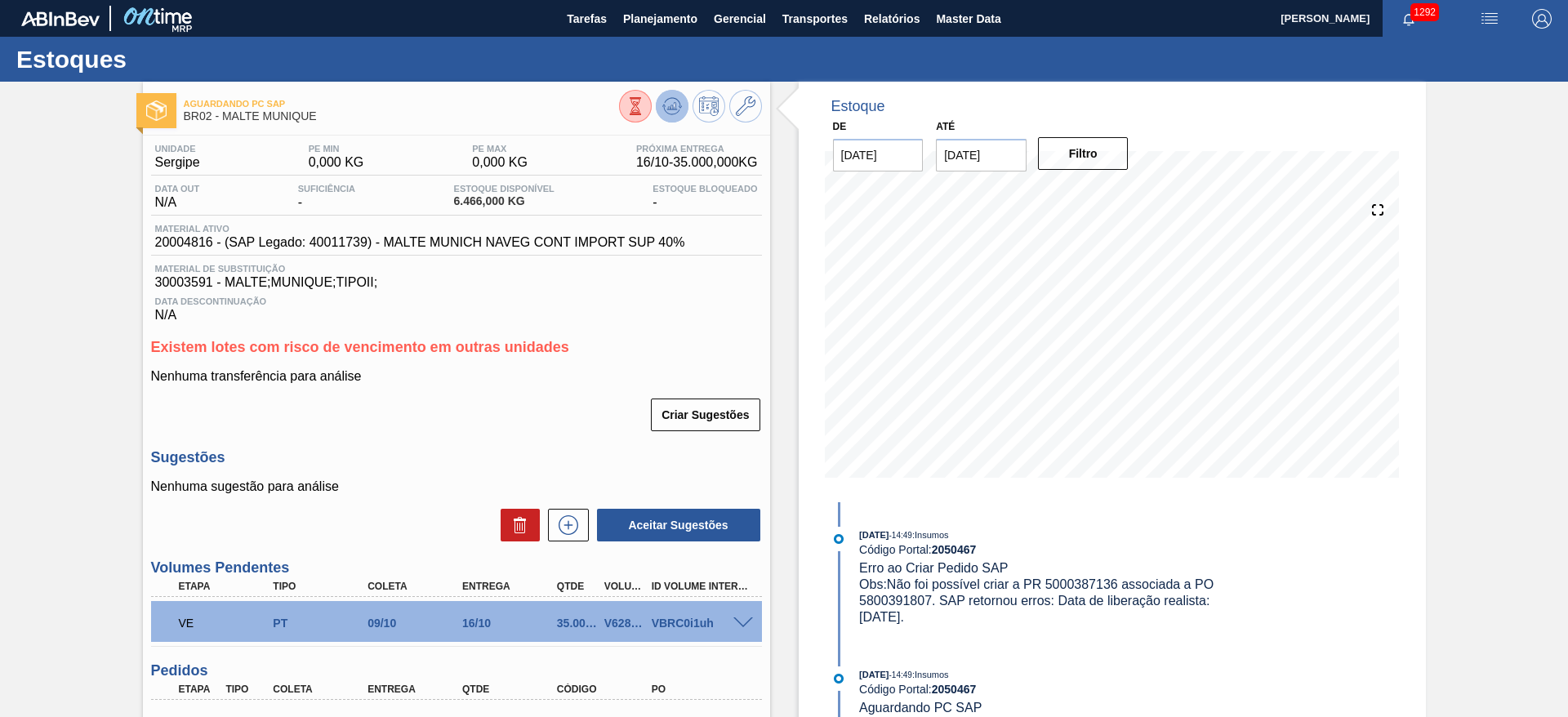
click at [674, 108] on icon at bounding box center [671, 106] width 10 height 8
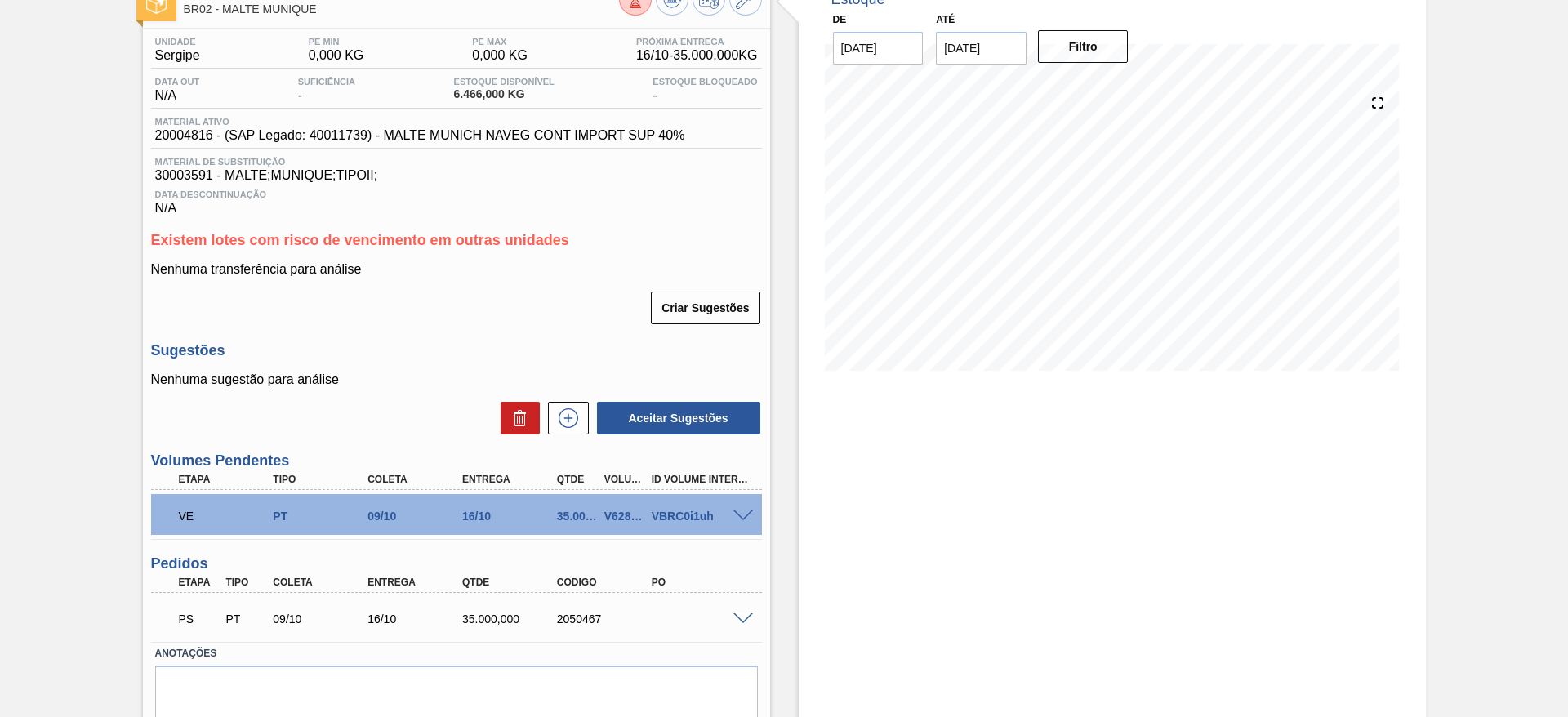
scroll to position [165, 0]
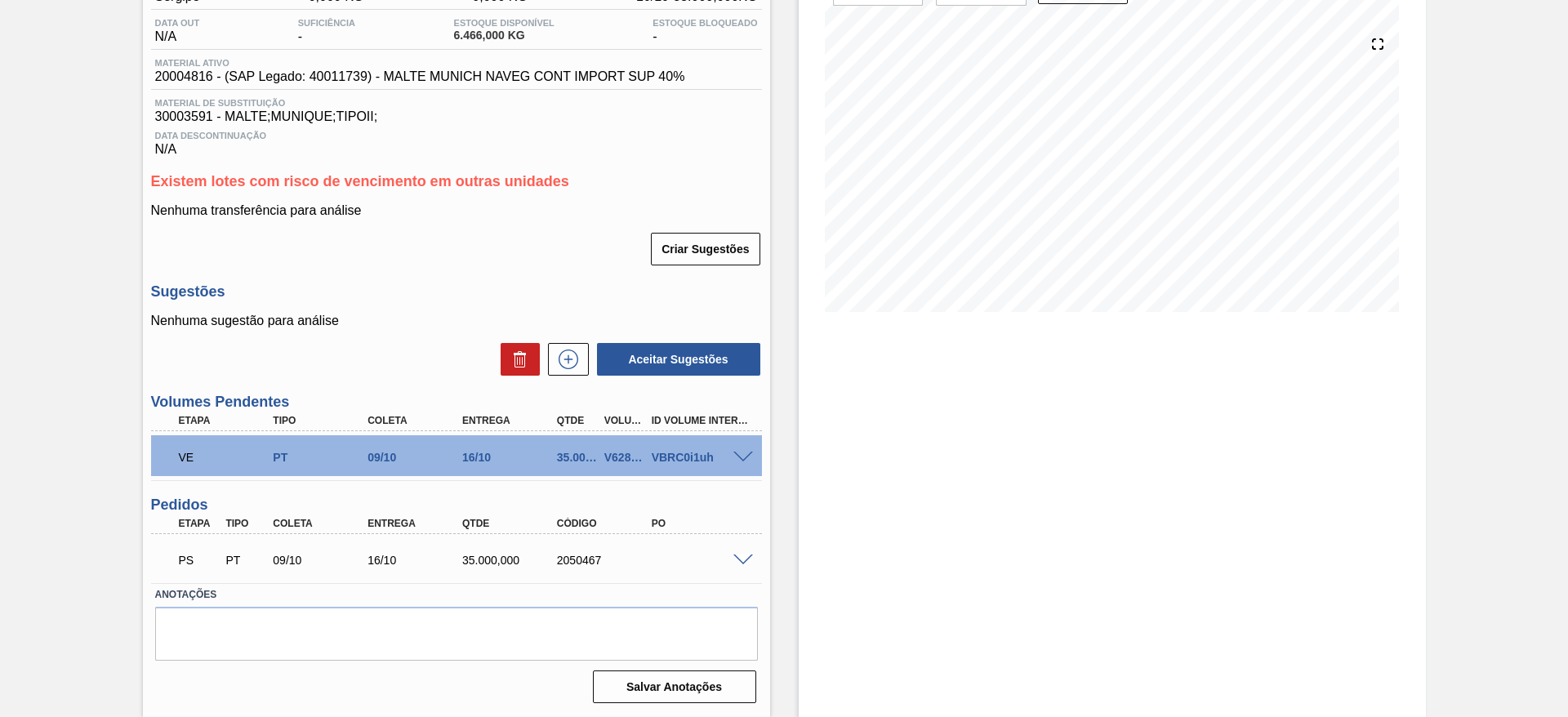
click at [742, 561] on span at bounding box center [743, 560] width 20 height 12
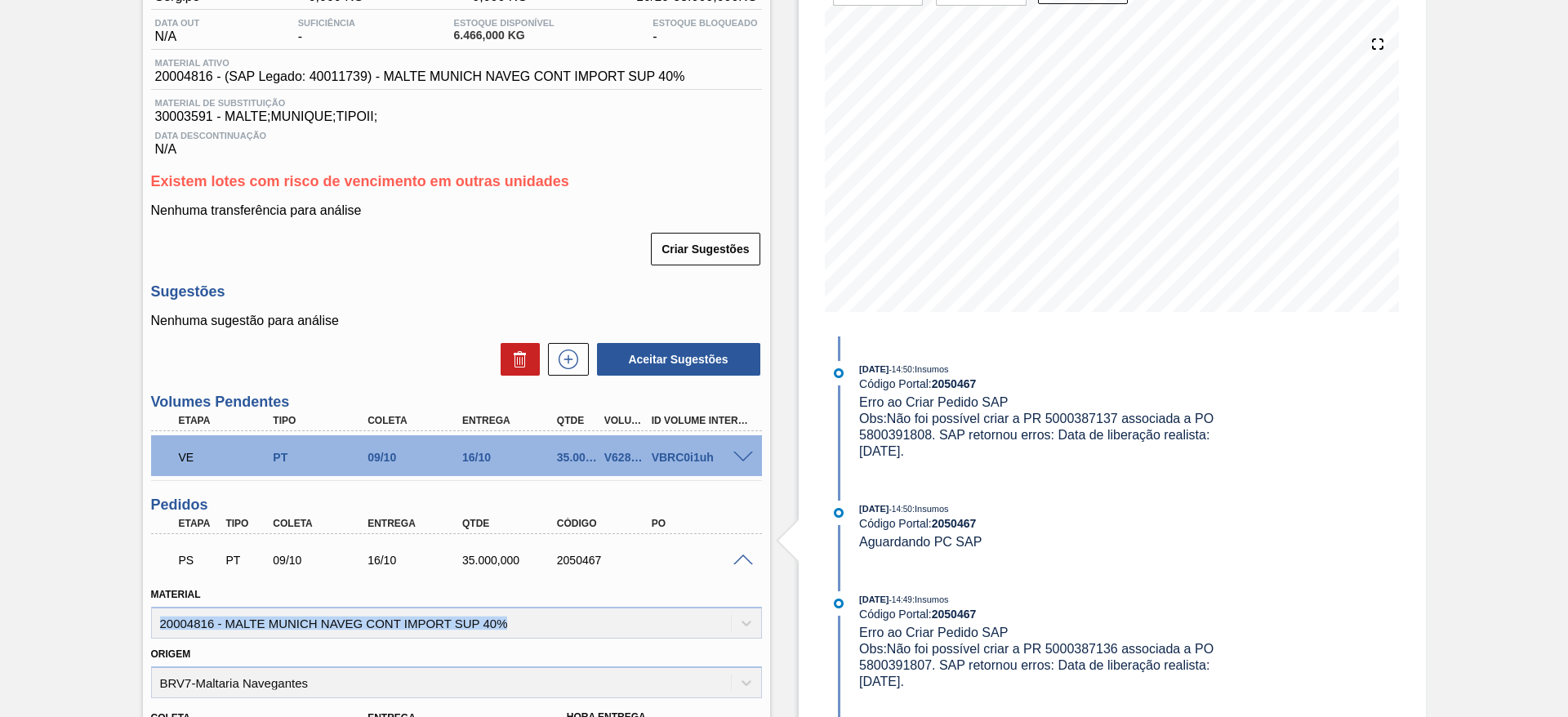
drag, startPoint x: 227, startPoint y: 609, endPoint x: 0, endPoint y: 615, distance: 227.1
click at [0, 615] on div "Aguardando PC SAP BR02 - MALTE MUNIQUE Unidade Sergipe PE MIN 0,000 KG PE MAX 0…" at bounding box center [784, 557] width 1568 height 1284
copy div "20004816 - MALTE MUNICH NAVEG CONT IMPORT SUP 40%"
click at [740, 555] on span at bounding box center [743, 560] width 20 height 12
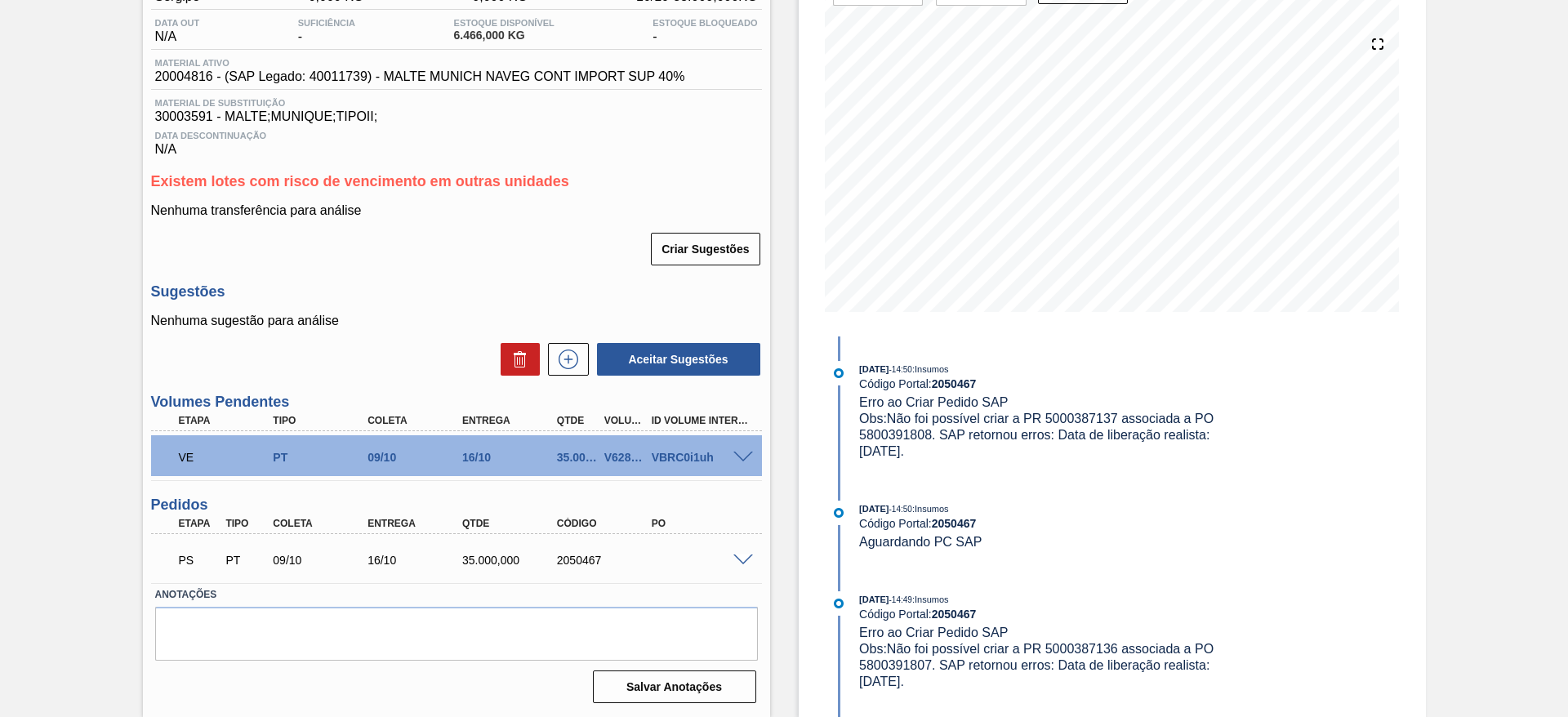
click at [1090, 416] on span "Obs: Não foi possível criar a PR 5000387137 associada a PO 5800391808. SAP reto…" at bounding box center [1038, 434] width 357 height 46
copy span "5000387137"
click at [912, 434] on span "Obs: Não foi possível criar a PR 5000387137 associada a PO 5800391808. SAP reto…" at bounding box center [1038, 434] width 357 height 46
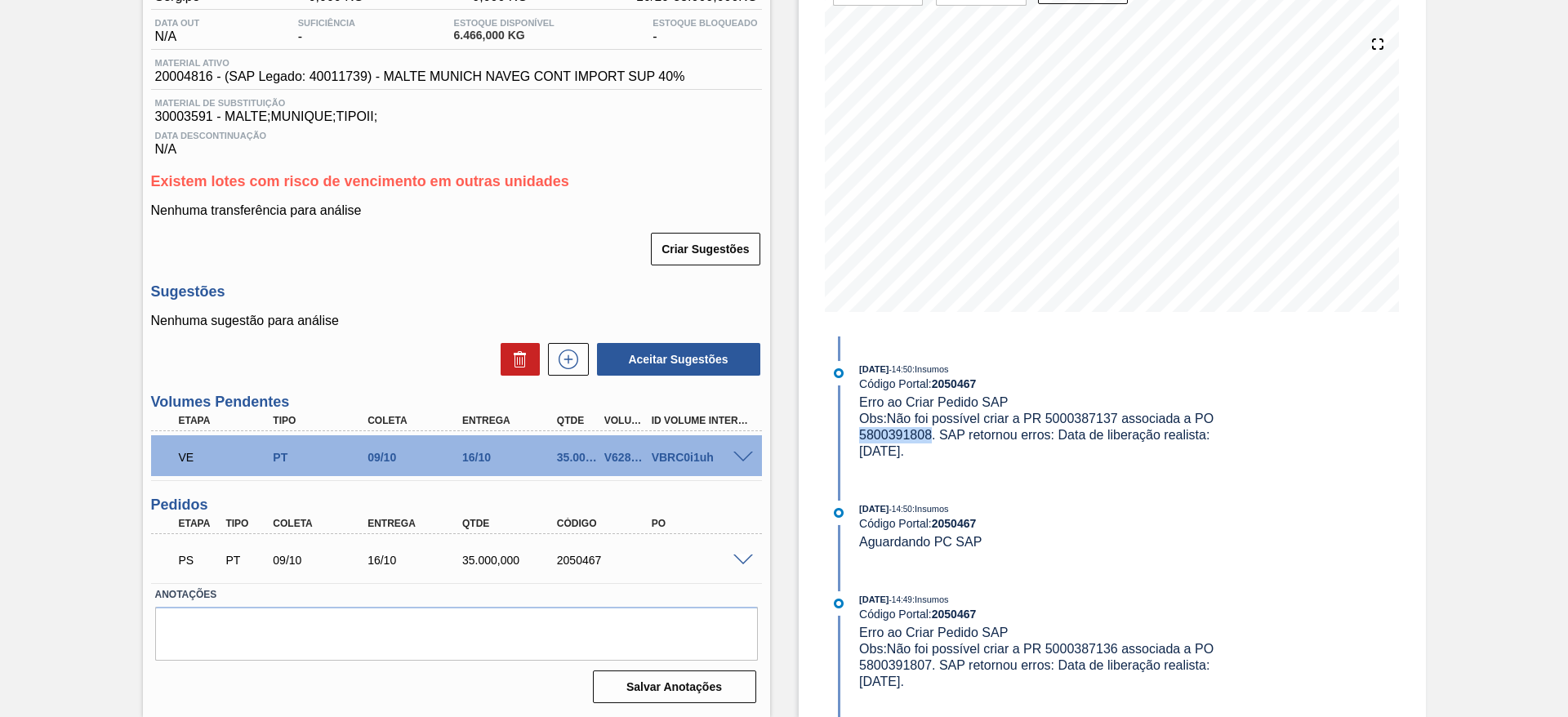
copy span "5800391808"
click at [75, 334] on div "Aguardando PC SAP BR02 - MALTE MUNIQUE Unidade Sergipe PE MIN 0,000 KG PE MAX 0…" at bounding box center [784, 316] width 1568 height 801
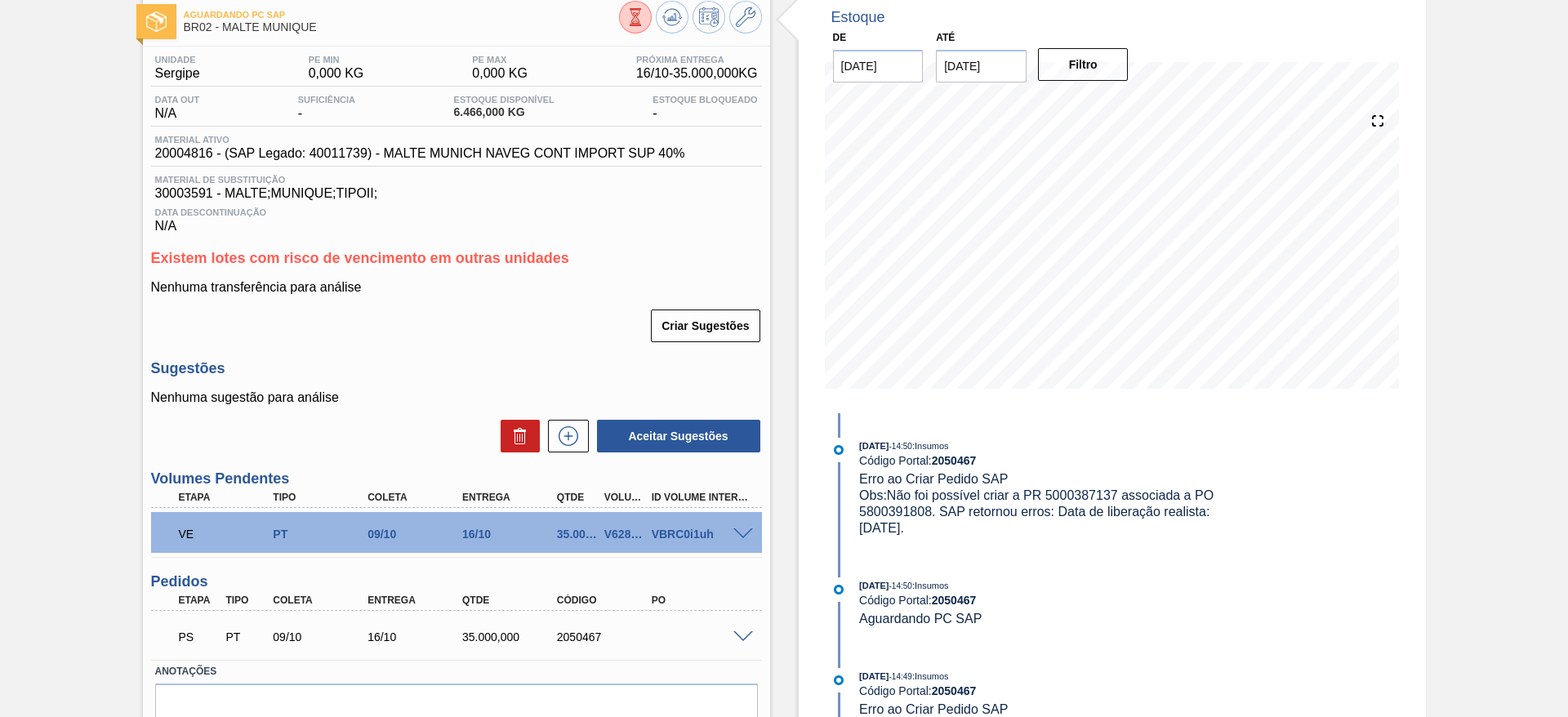
scroll to position [0, 0]
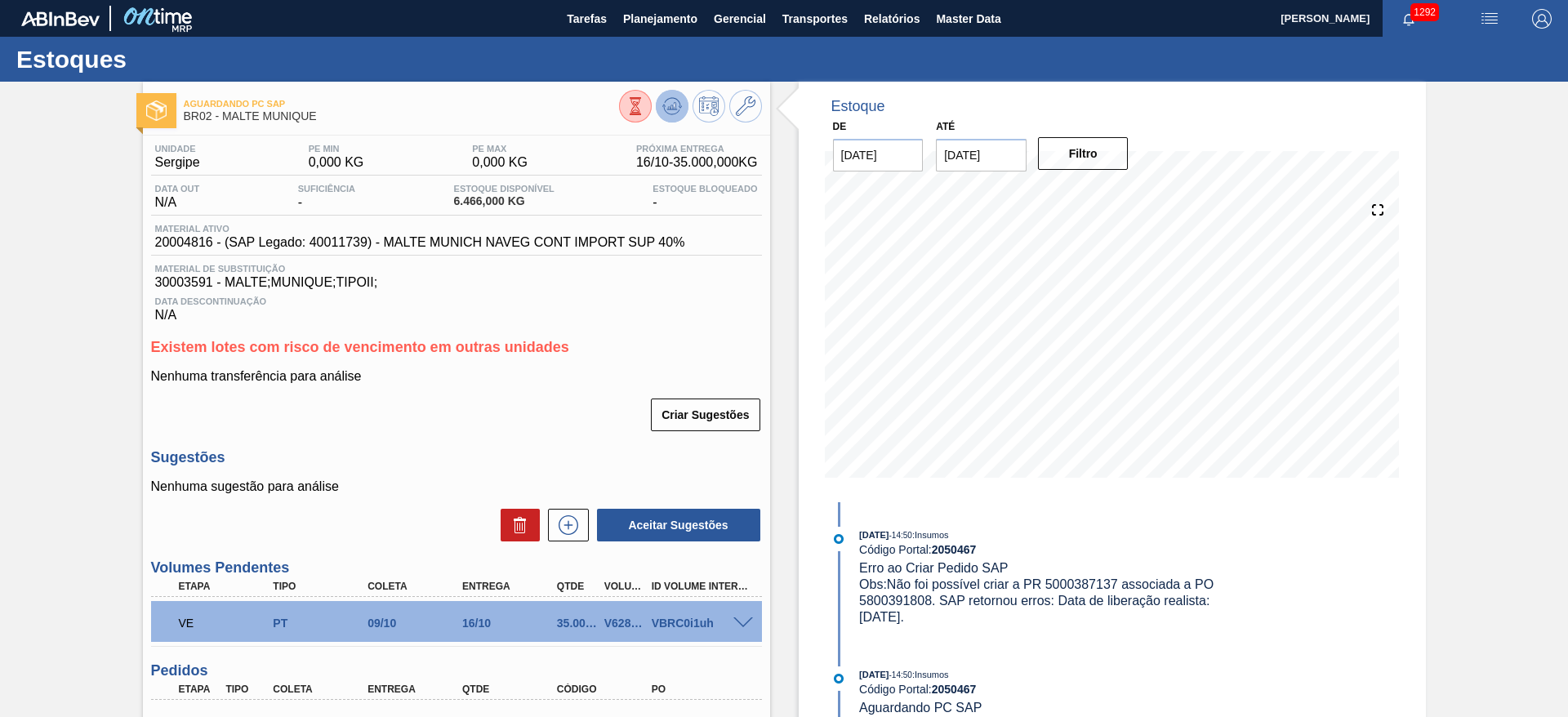
click at [667, 101] on icon at bounding box center [672, 106] width 20 height 20
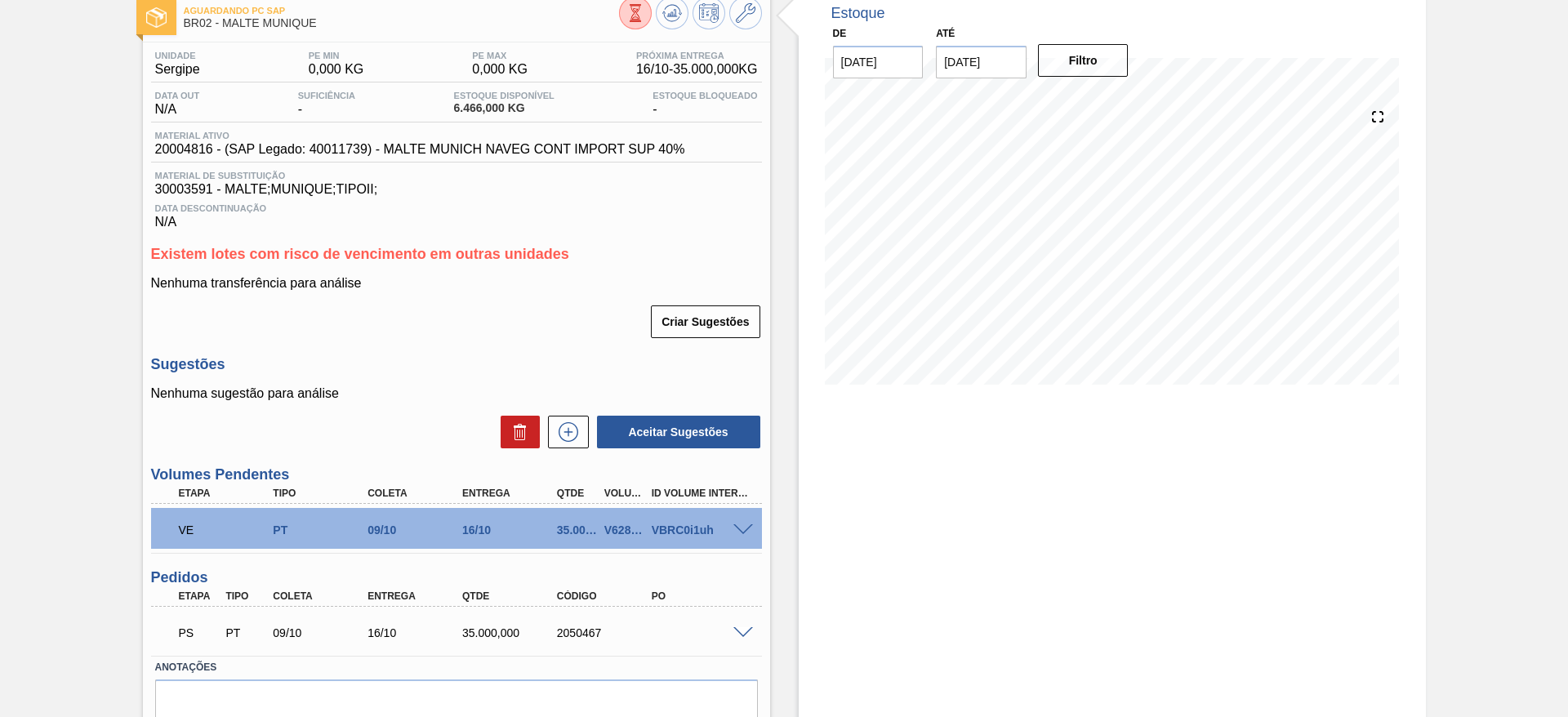
scroll to position [165, 0]
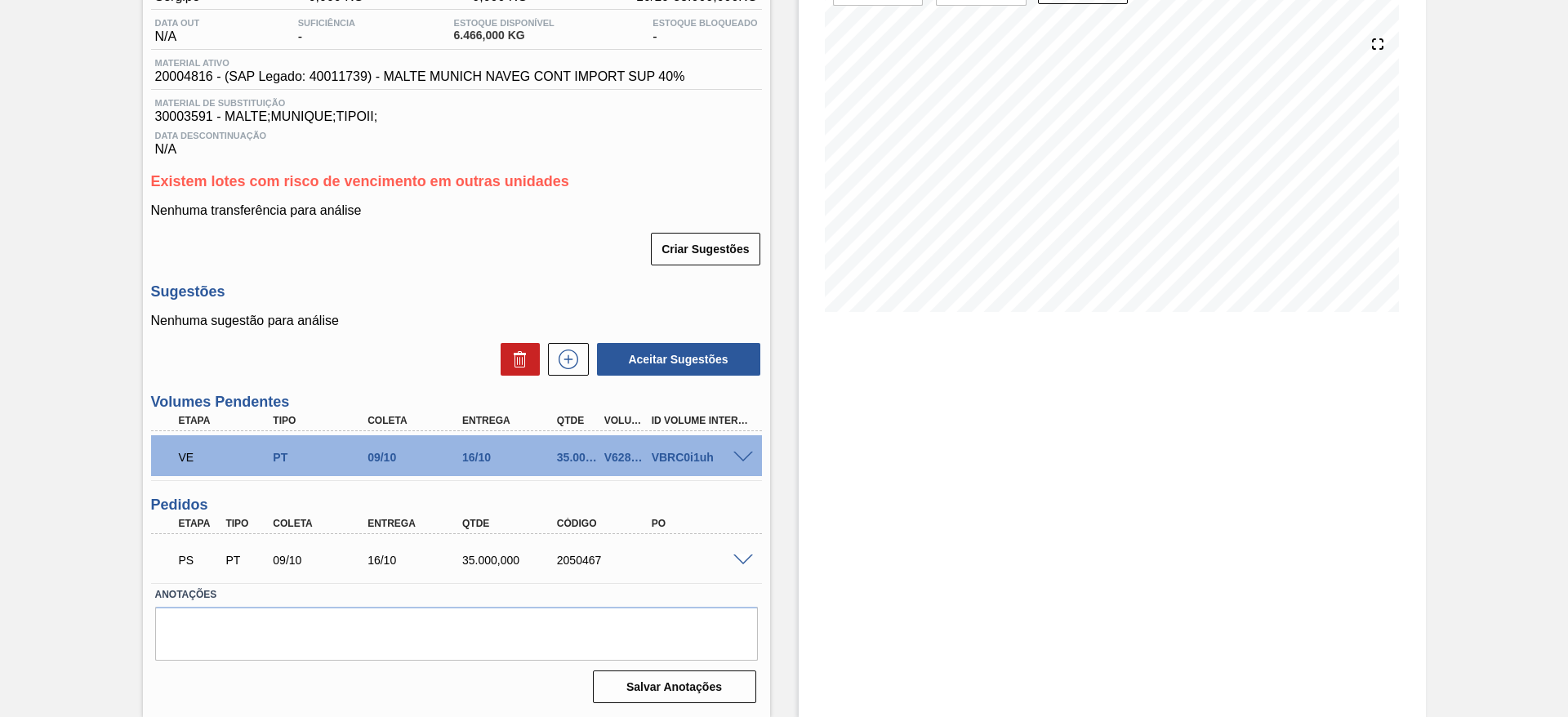
click at [739, 566] on div "PS PT 09/10 16/10 35.000,000 2050467" at bounding box center [457, 557] width 611 height 41
click at [745, 557] on span at bounding box center [743, 560] width 20 height 12
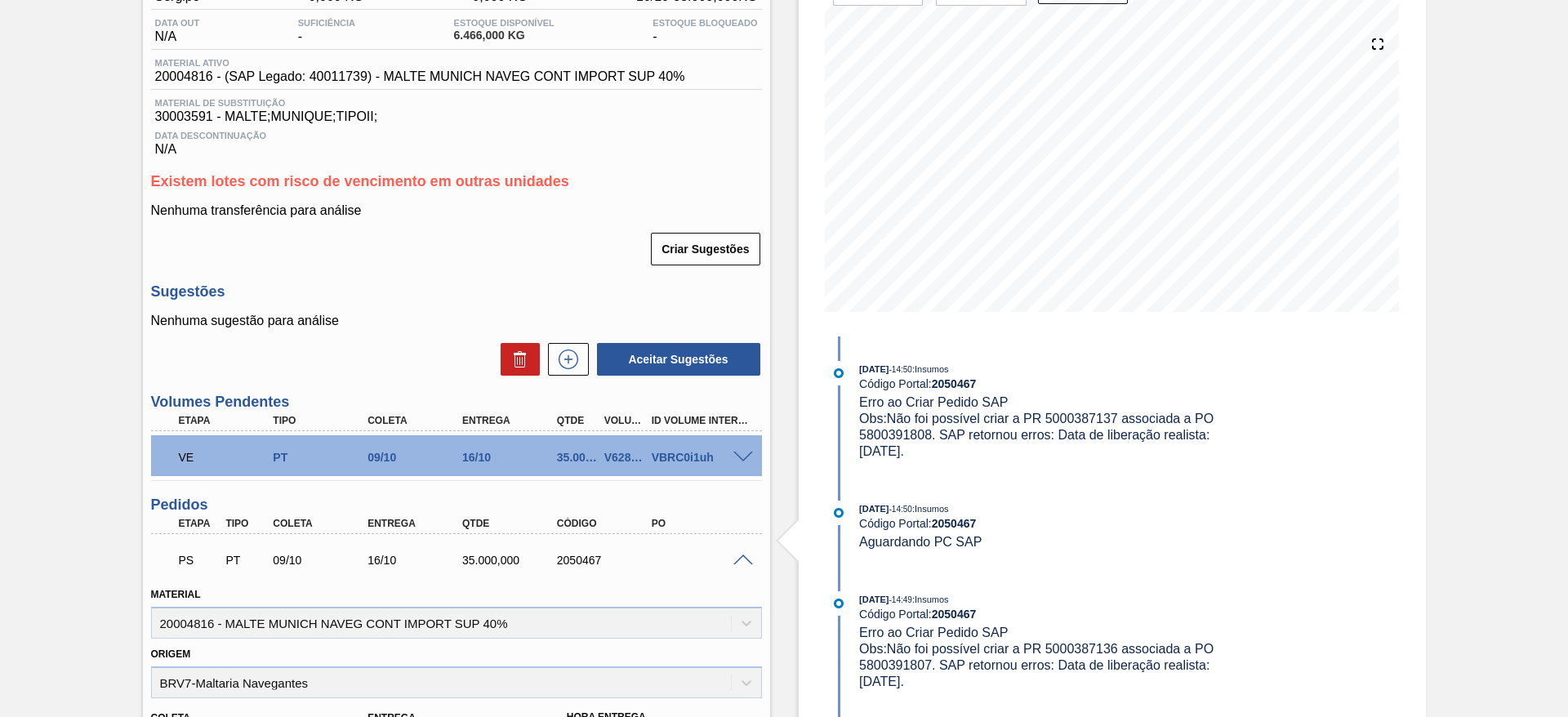
scroll to position [649, 0]
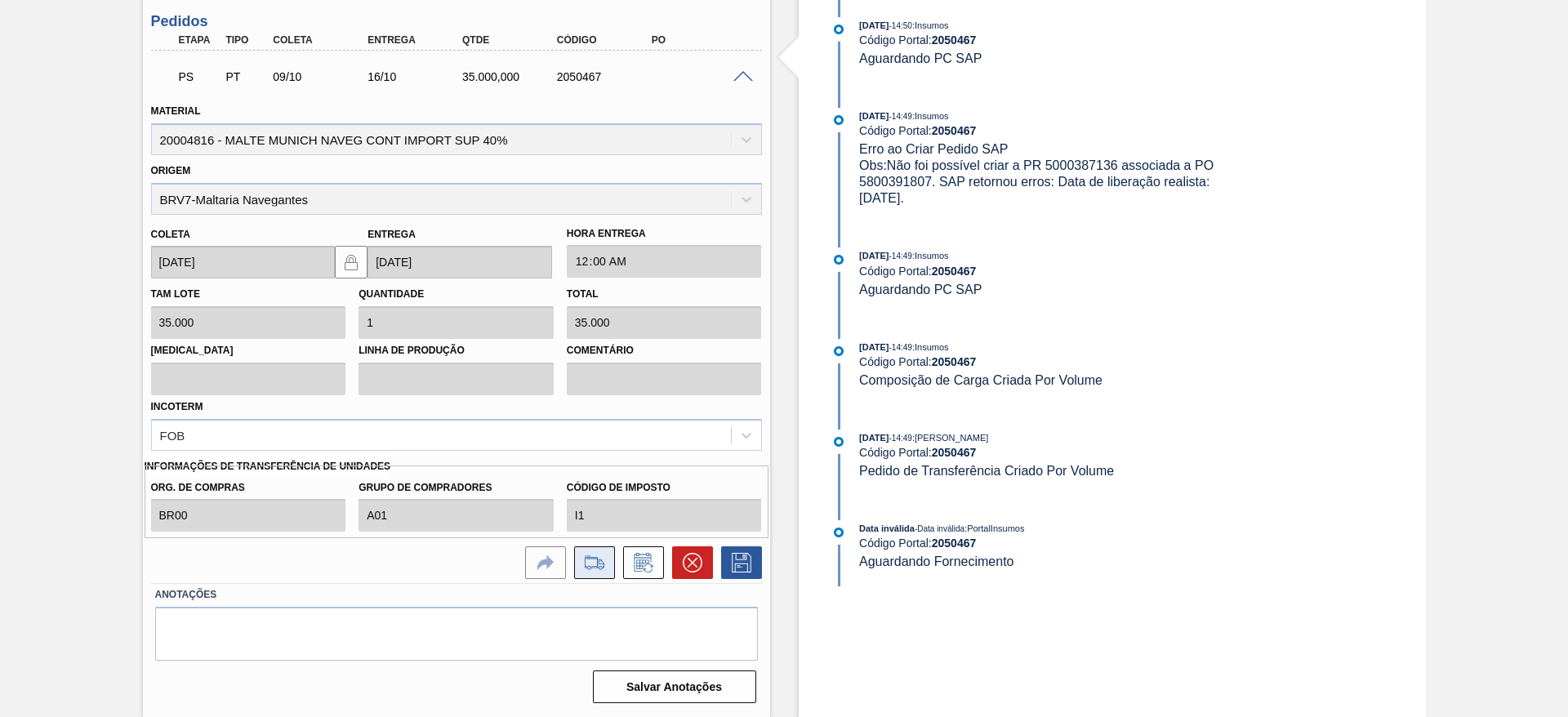
click at [585, 563] on icon at bounding box center [594, 562] width 26 height 20
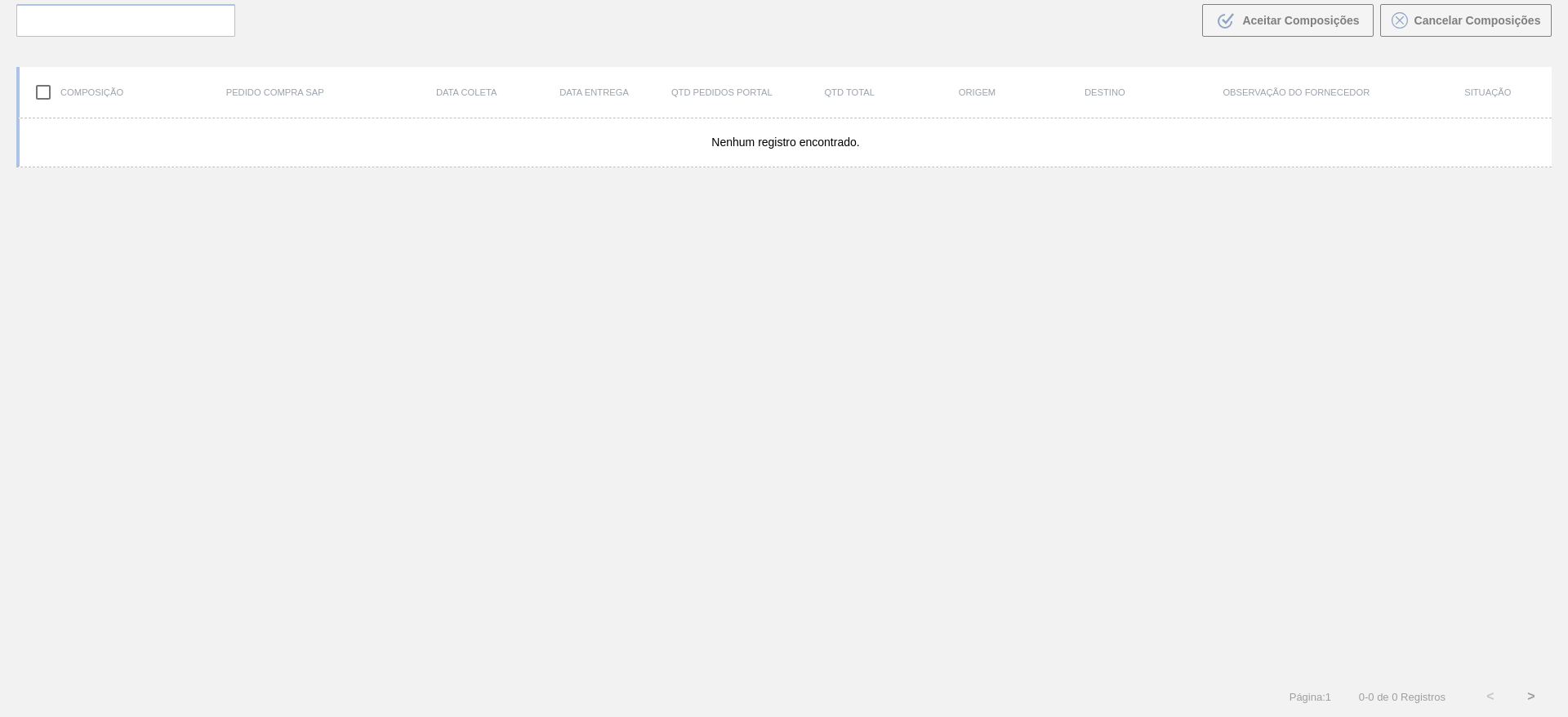
scroll to position [117, 0]
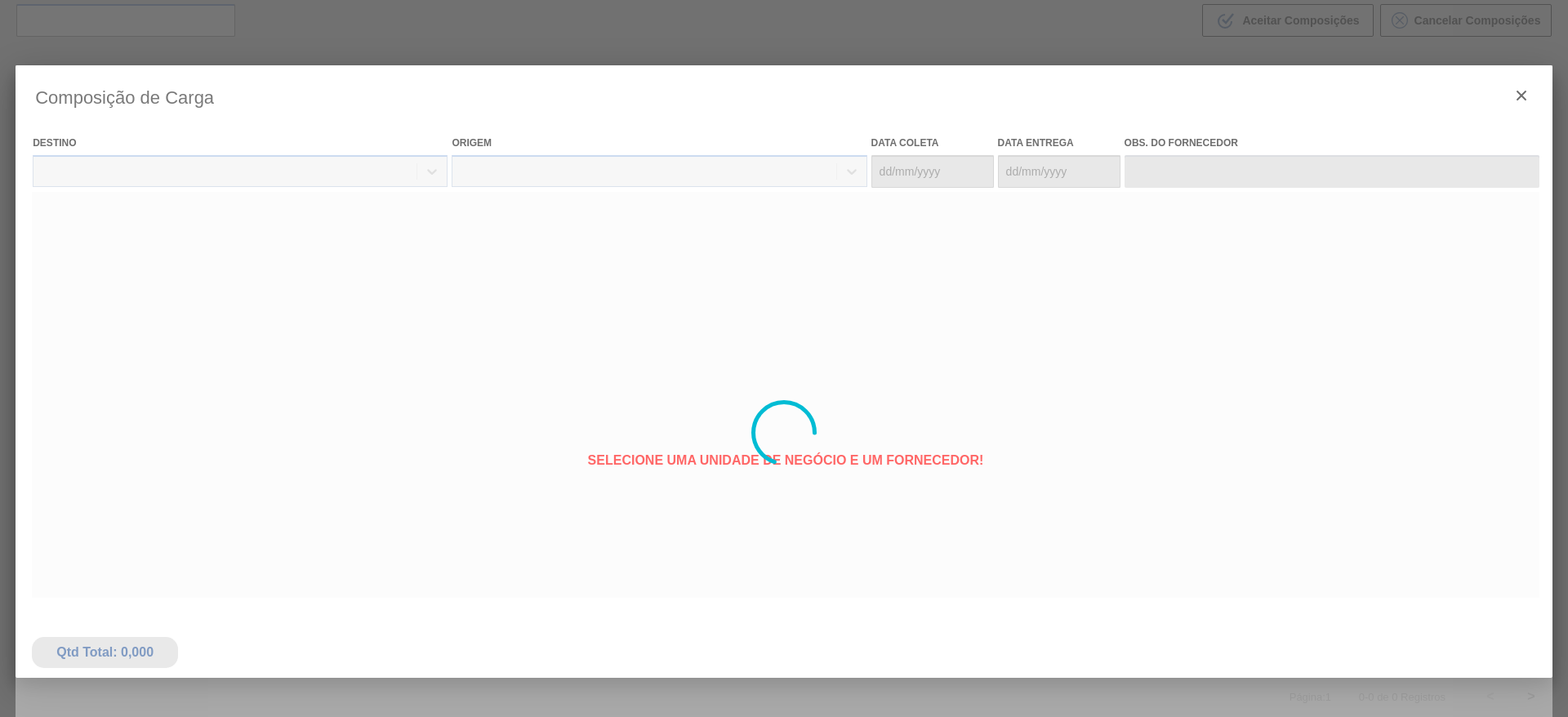
type coleta "[DATE]"
type Entrega "[DATE]"
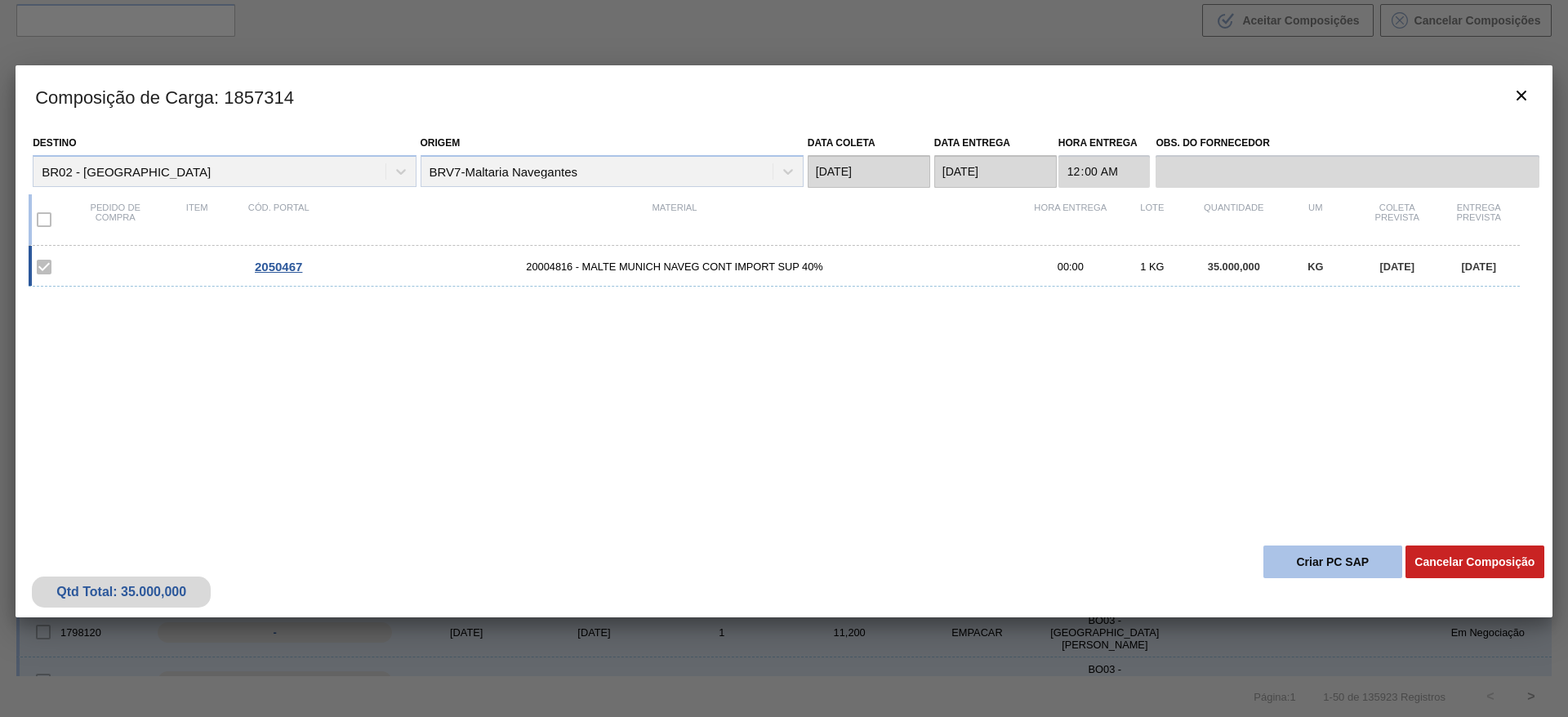
click at [1339, 560] on button "Criar PC SAP" at bounding box center [1332, 561] width 139 height 33
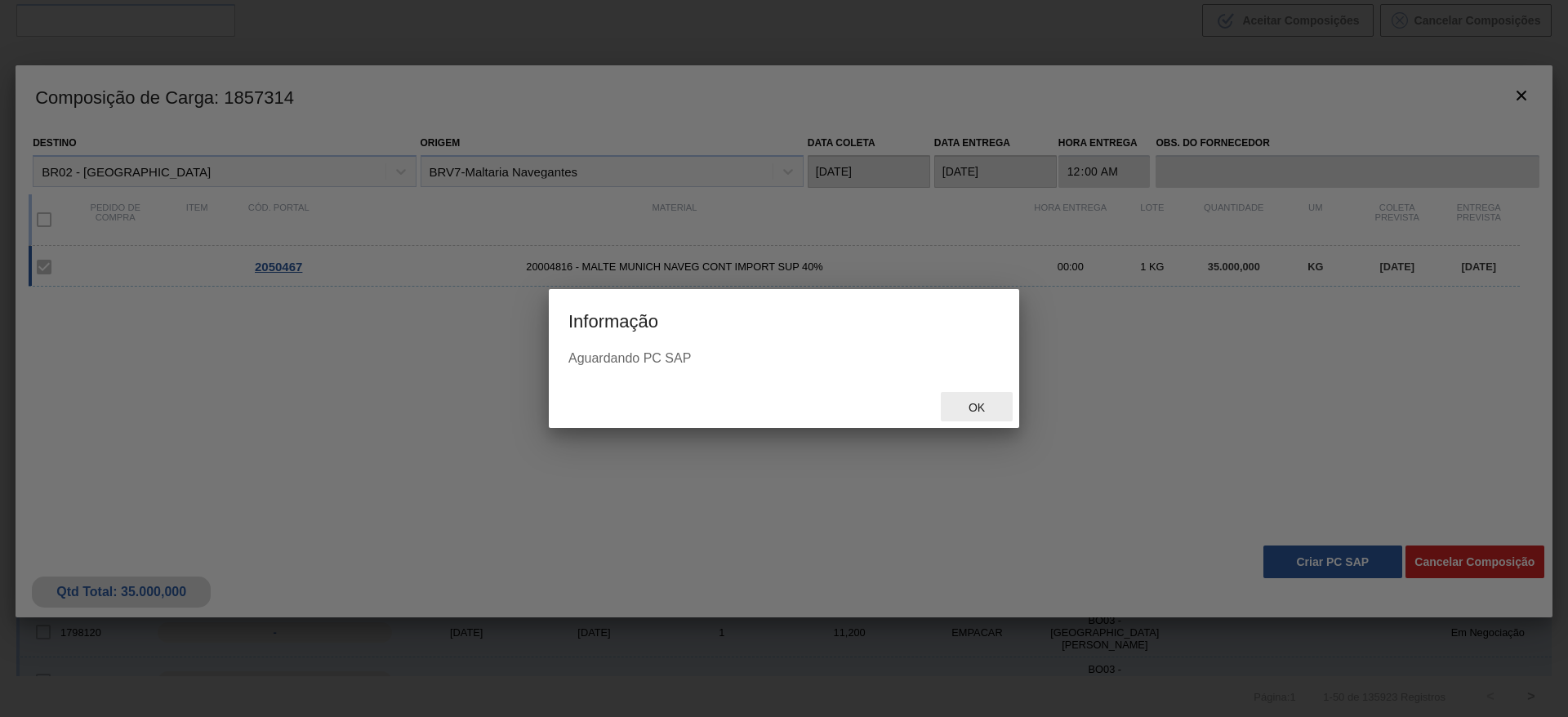
click at [963, 417] on div "Ok" at bounding box center [976, 407] width 72 height 30
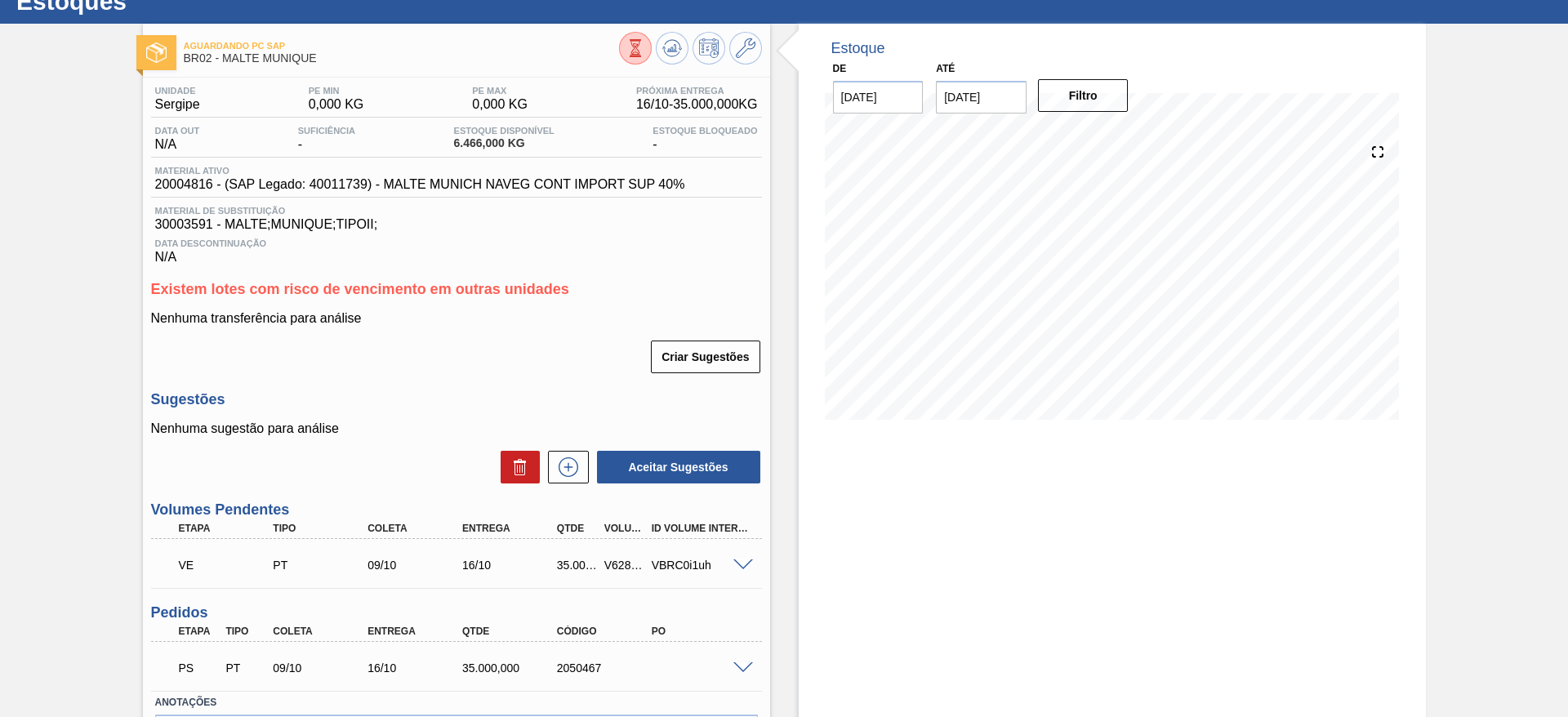
scroll to position [165, 0]
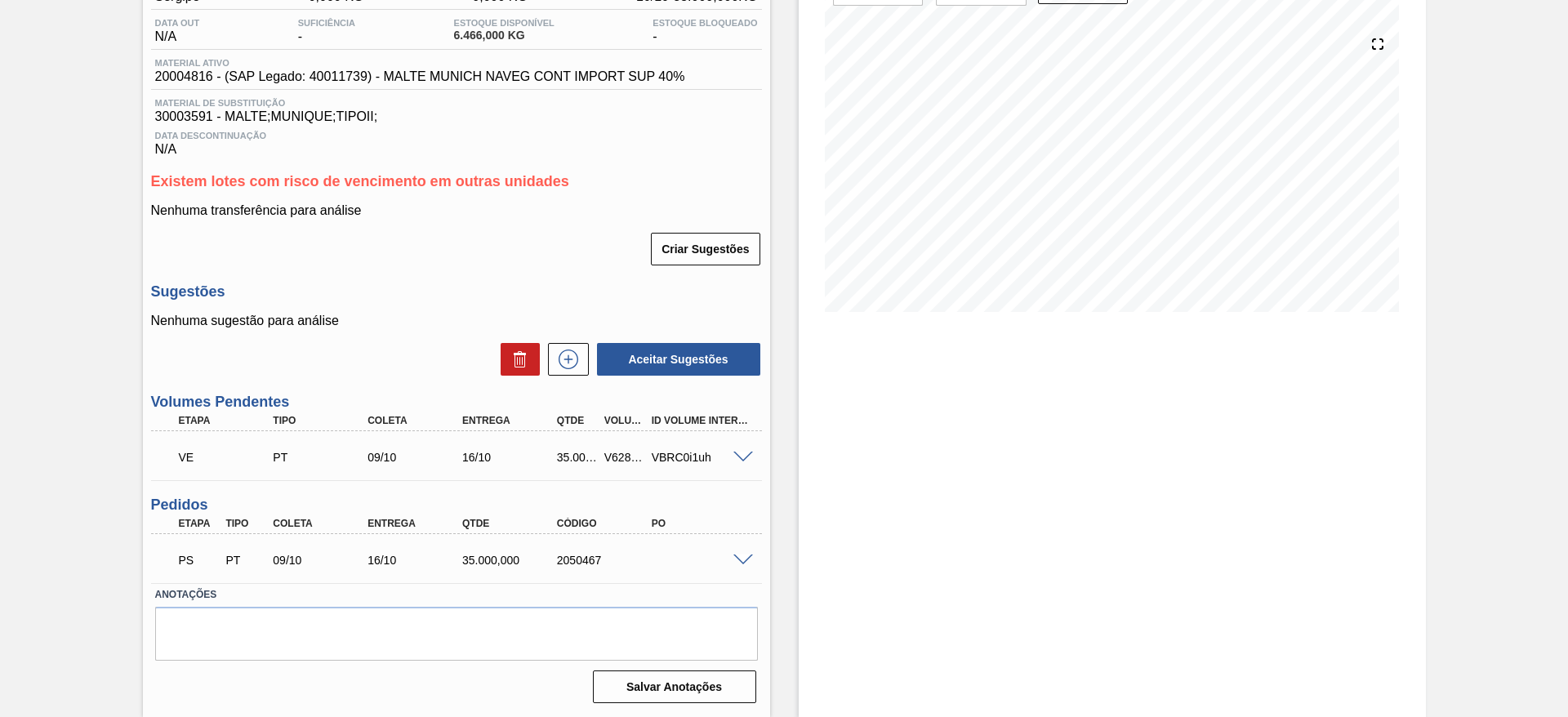
click at [740, 456] on span at bounding box center [743, 457] width 20 height 12
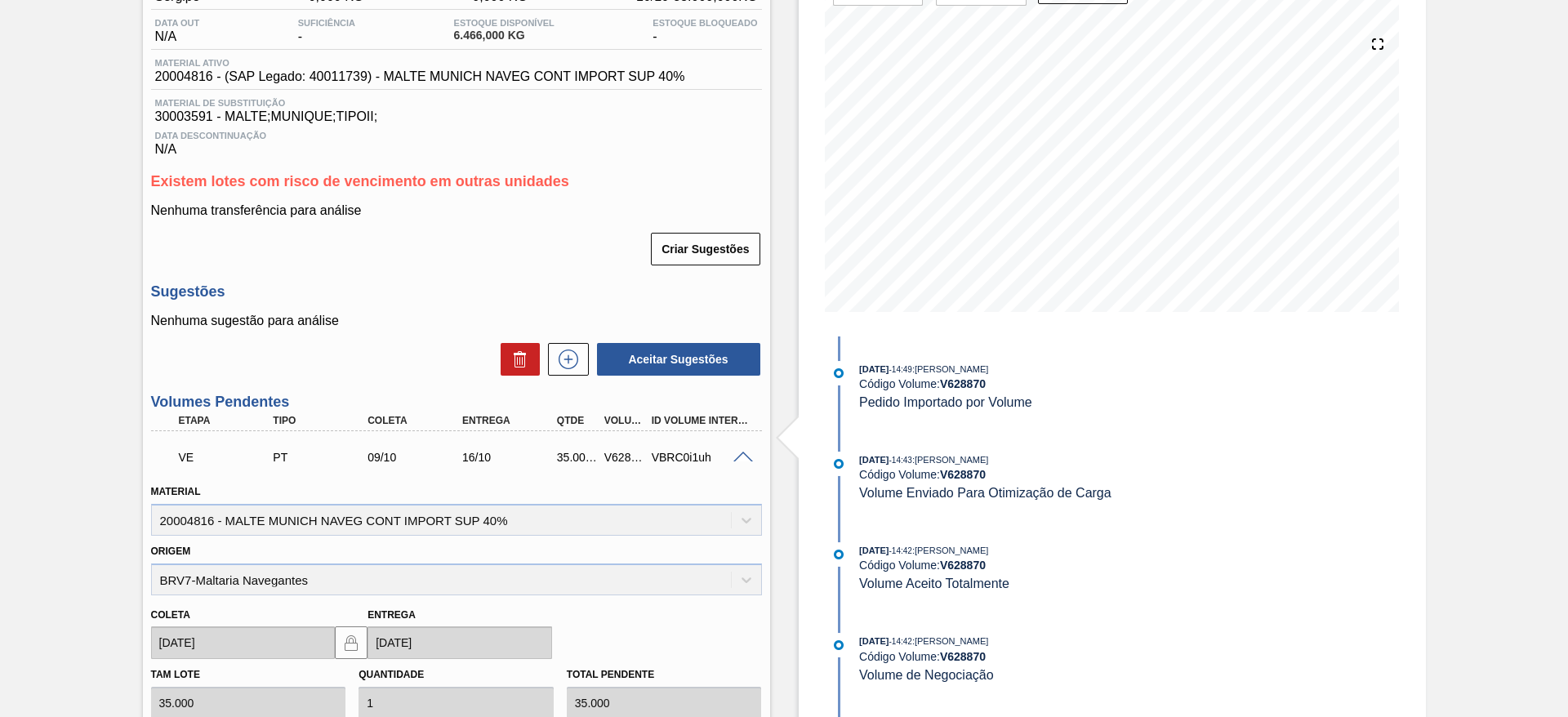
scroll to position [656, 0]
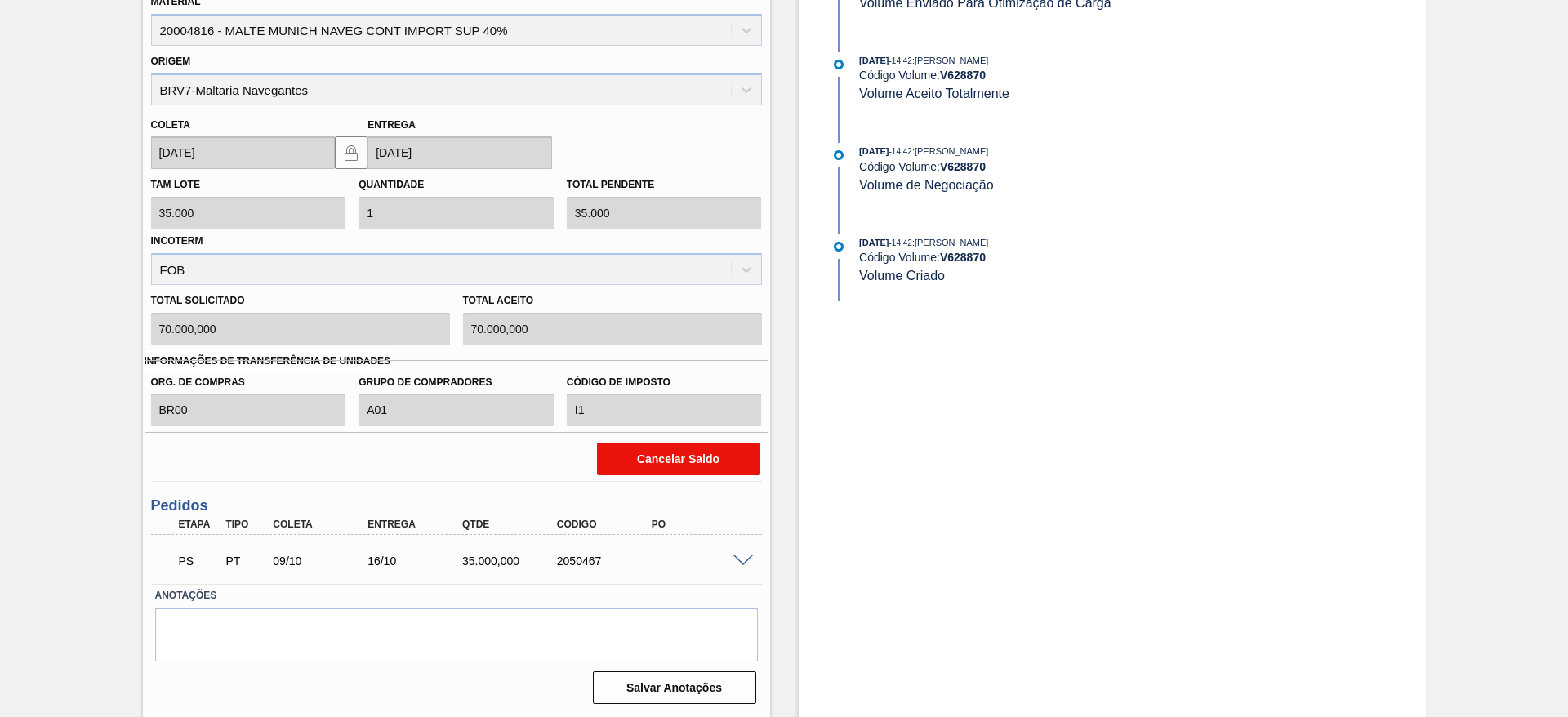
click at [677, 459] on button "Cancelar Saldo" at bounding box center [679, 458] width 164 height 33
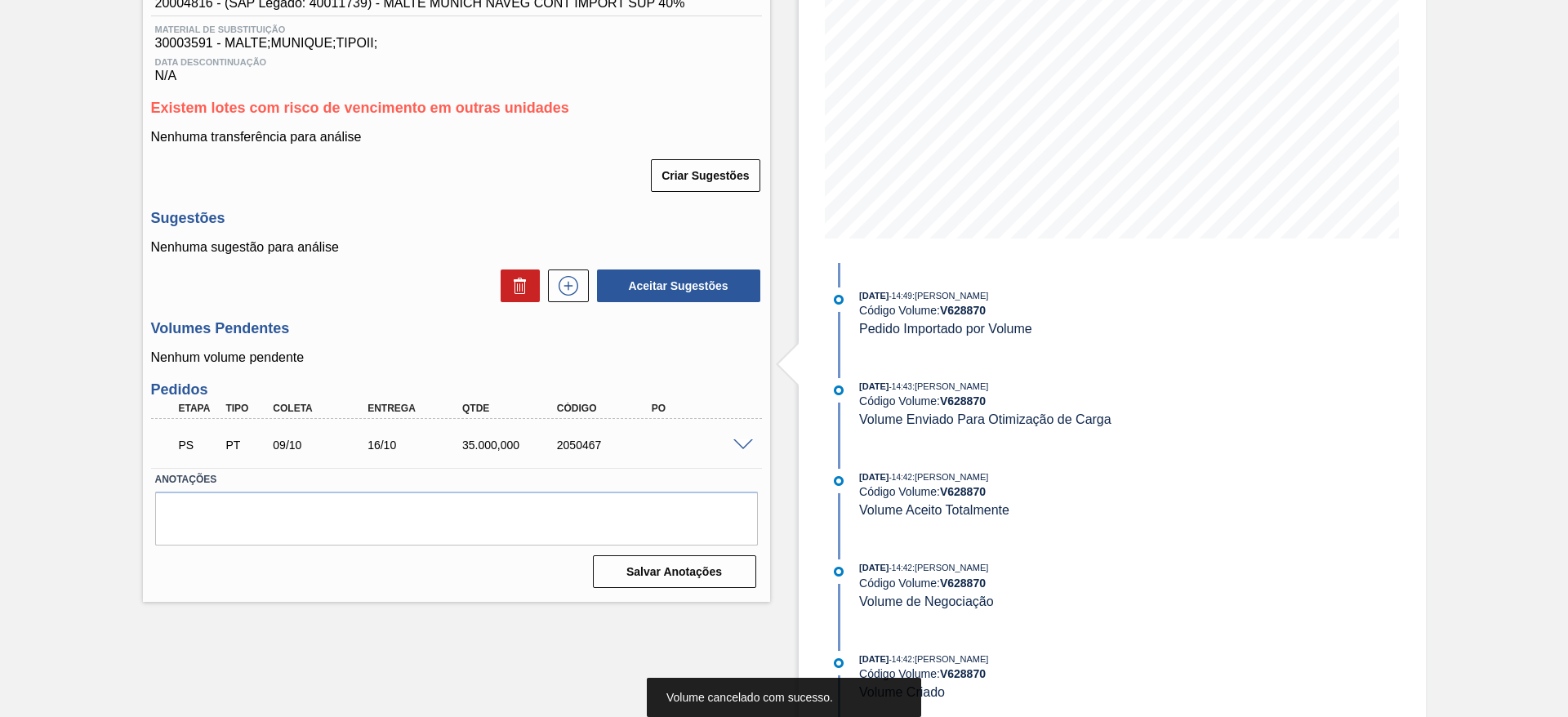
scroll to position [239, 0]
click at [563, 282] on icon at bounding box center [568, 285] width 26 height 20
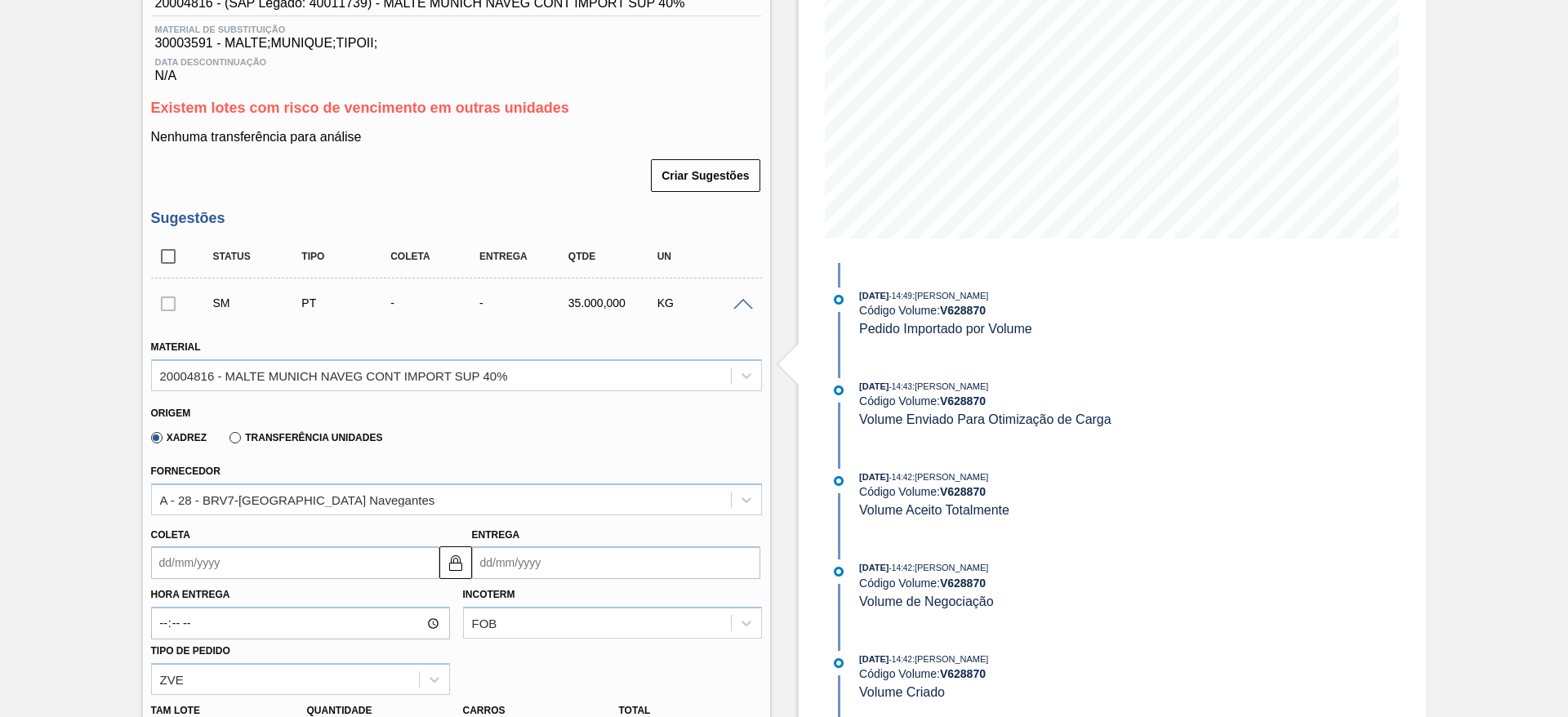
click at [159, 552] on input "Coleta" at bounding box center [295, 562] width 288 height 33
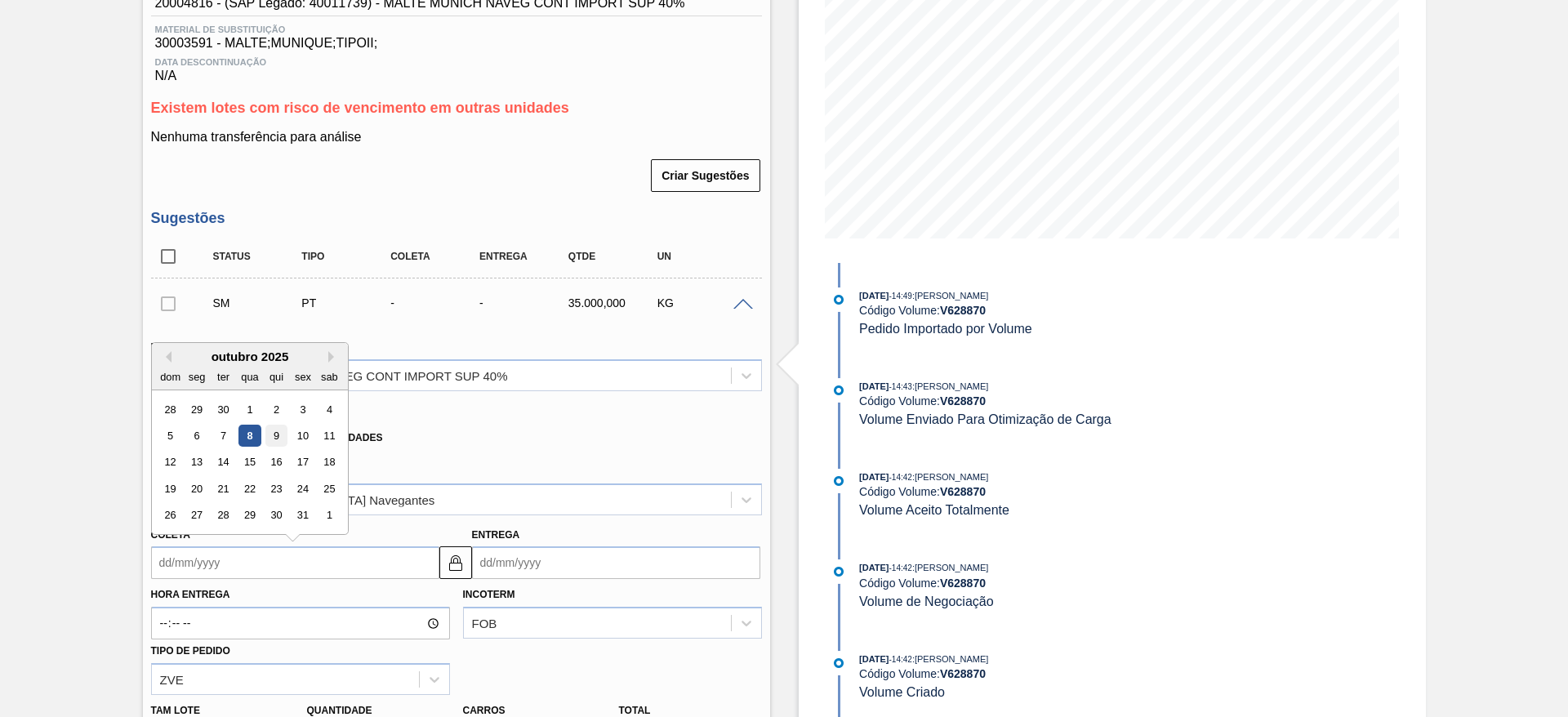
click at [277, 435] on div "9" at bounding box center [275, 435] width 22 height 22
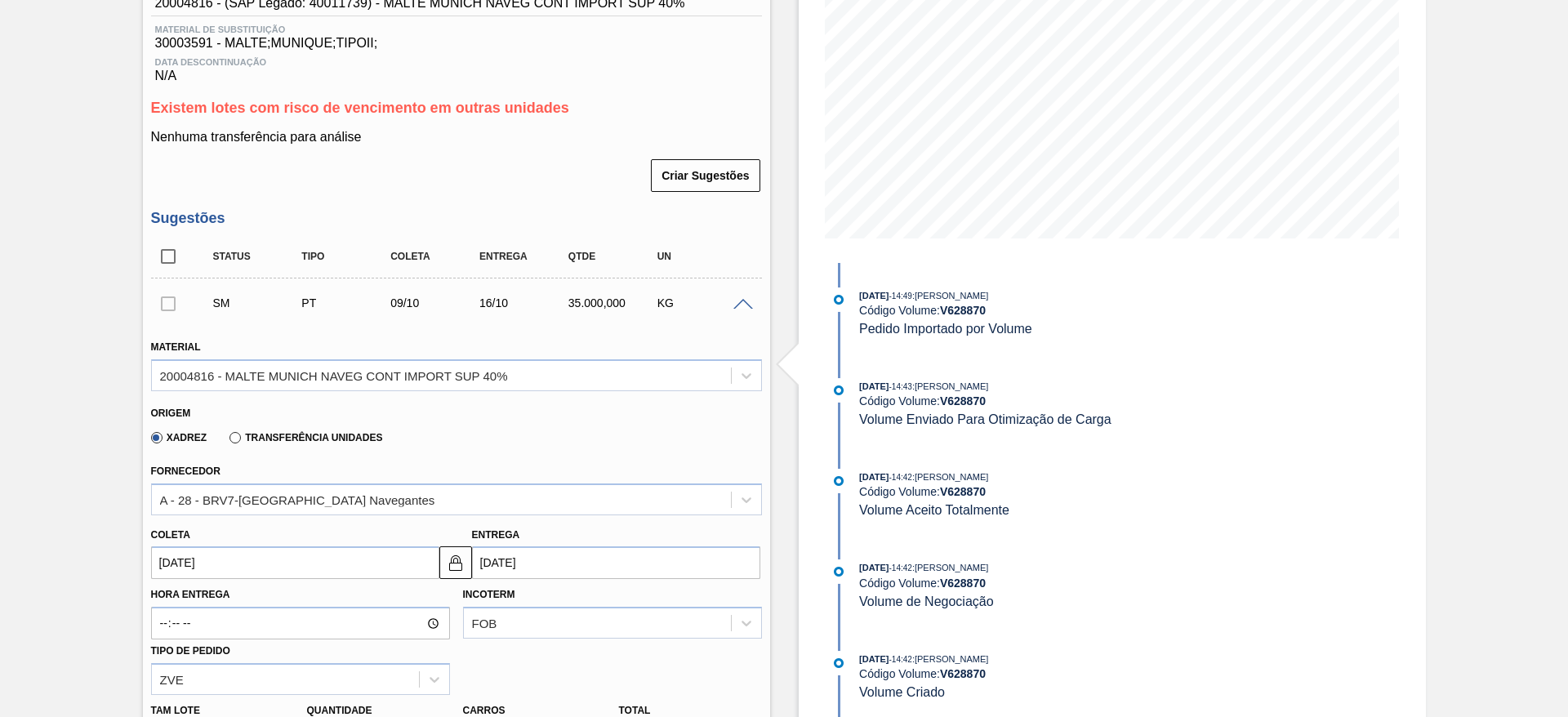
type input "[DATE]"
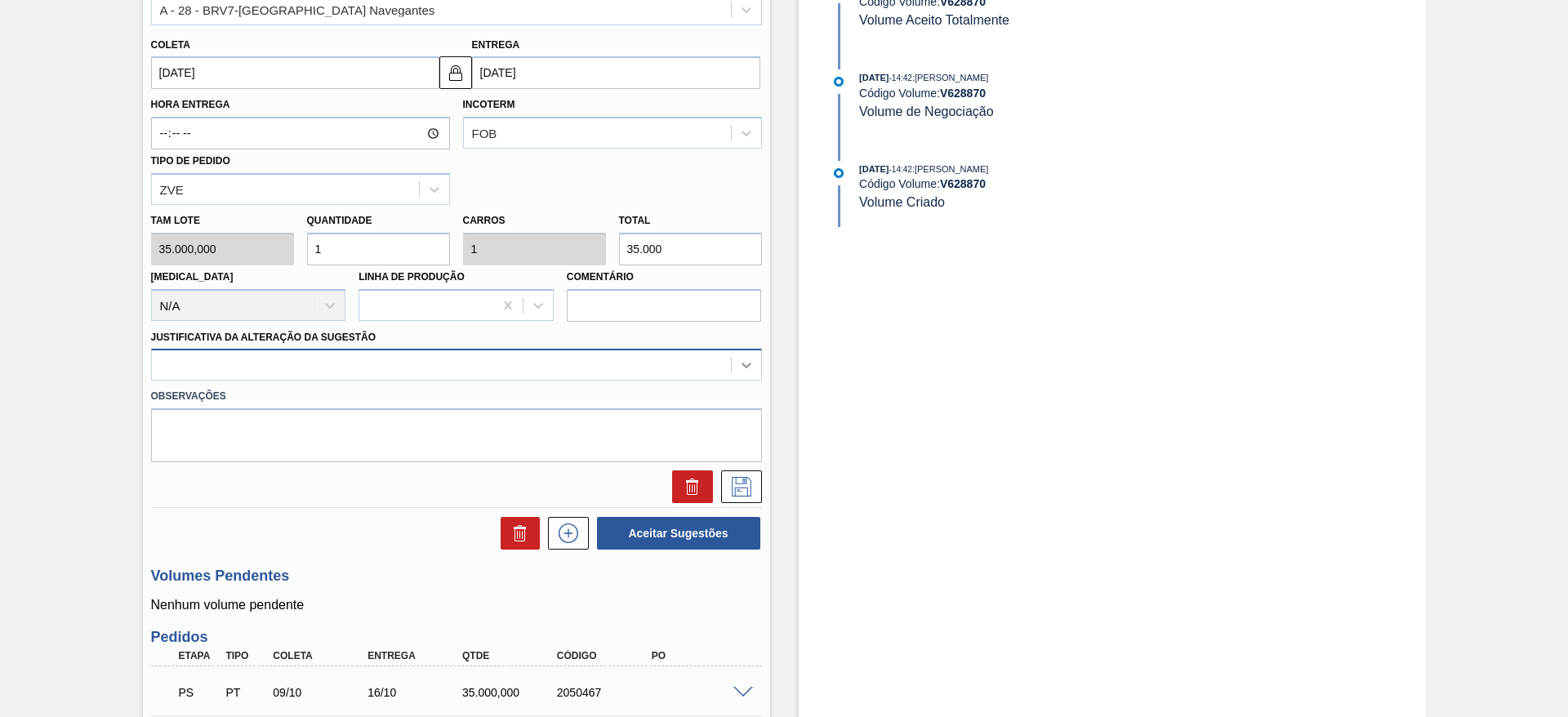
drag, startPoint x: 750, startPoint y: 368, endPoint x: 759, endPoint y: 367, distance: 9.1
click at [757, 367] on div at bounding box center [746, 365] width 29 height 29
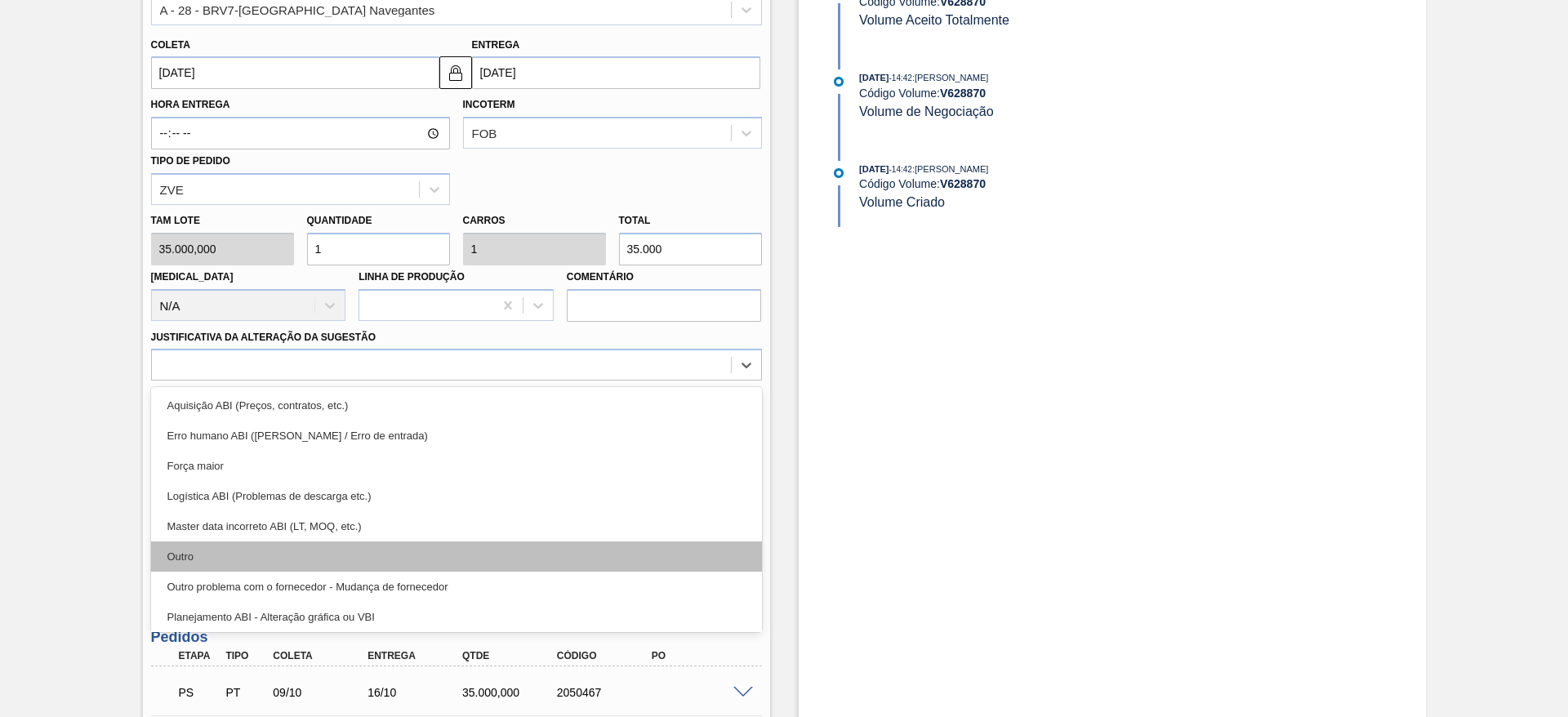
click at [232, 548] on div "Outro" at bounding box center [457, 556] width 611 height 30
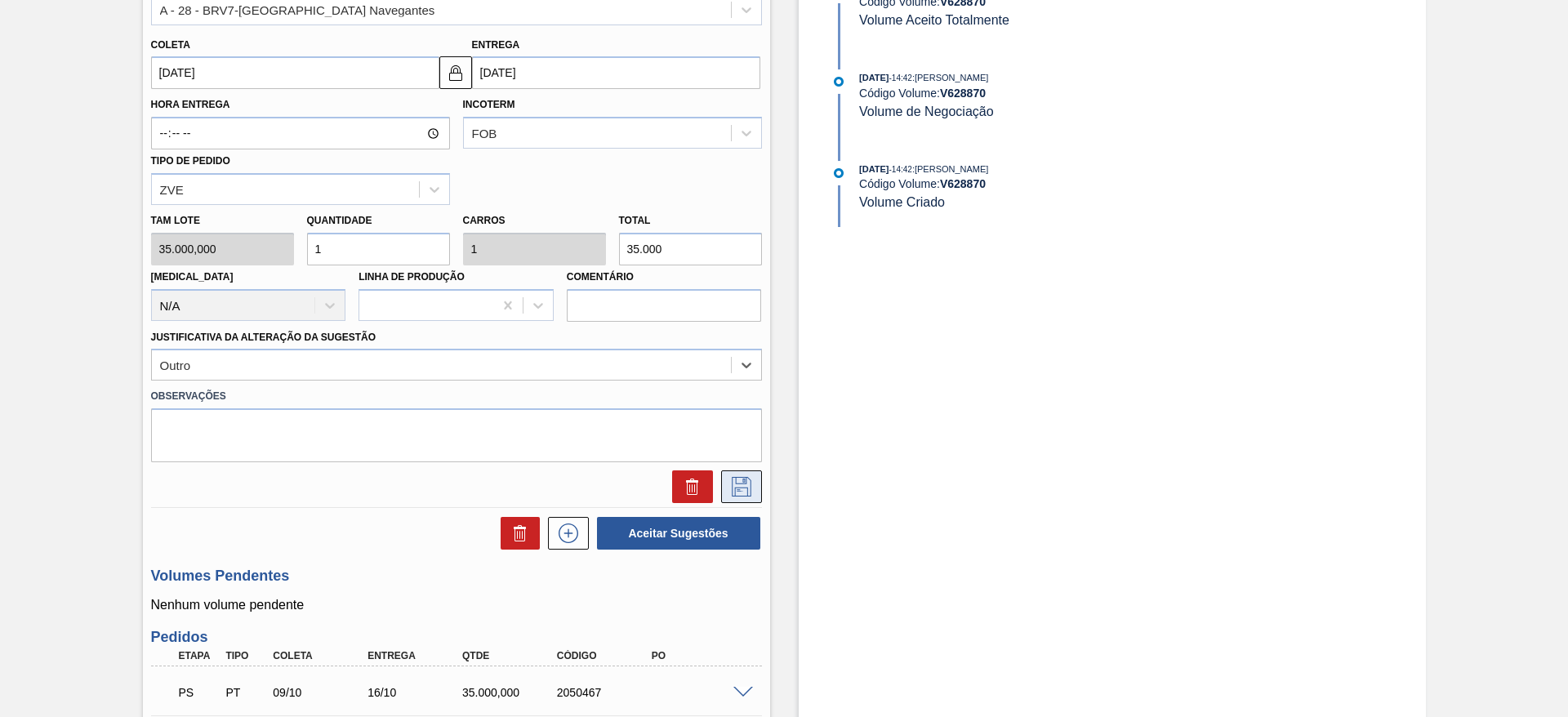
click at [758, 487] on button at bounding box center [741, 487] width 41 height 33
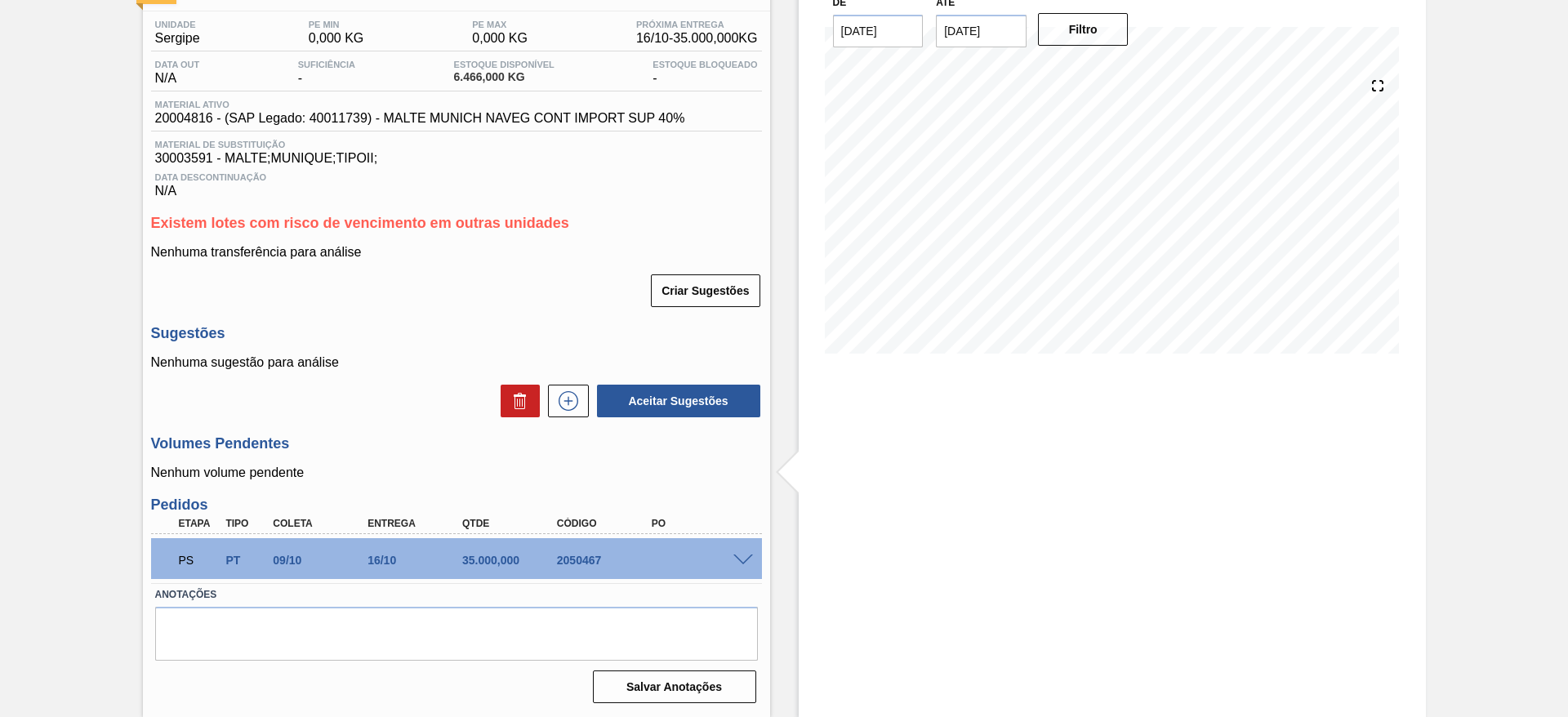
scroll to position [124, 0]
click at [563, 405] on icon at bounding box center [568, 401] width 26 height 20
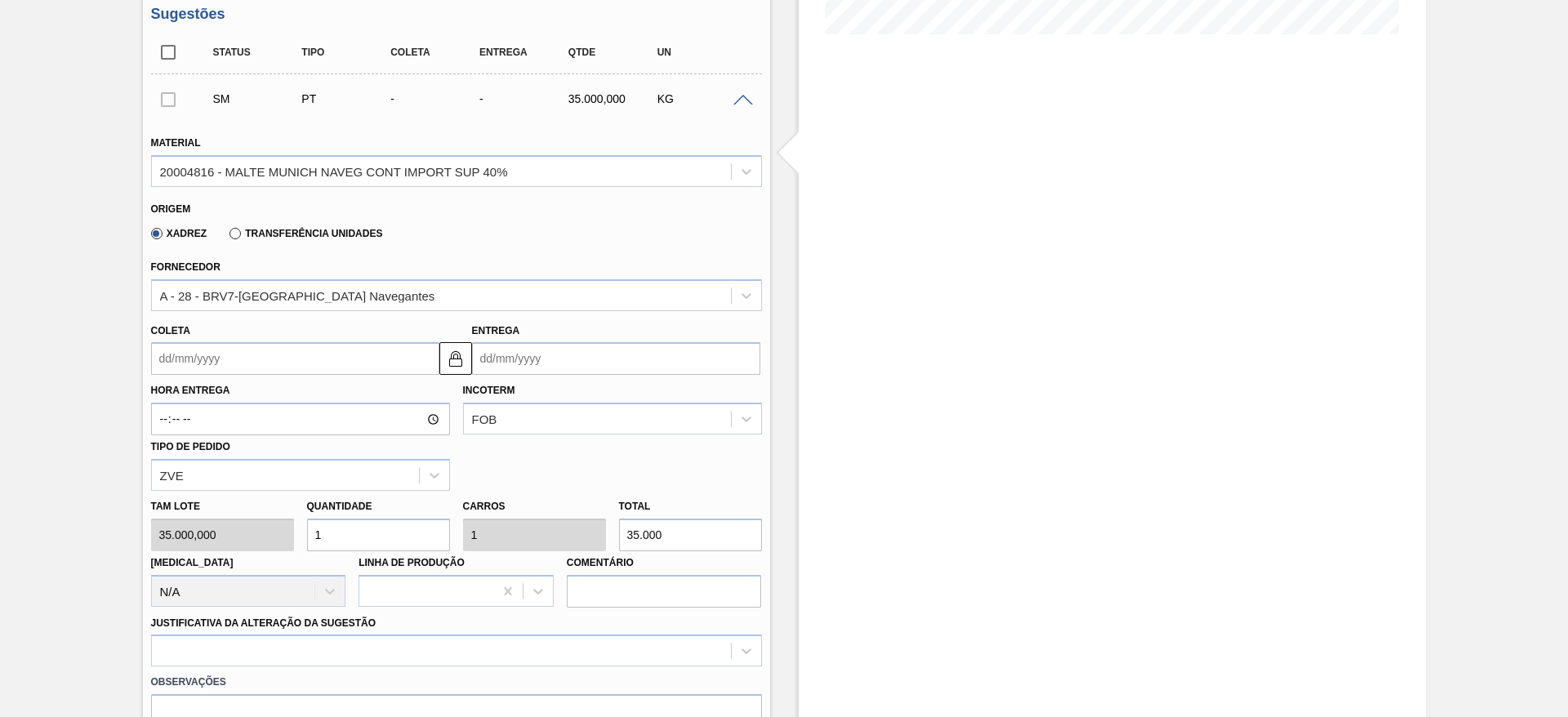
scroll to position [614, 0]
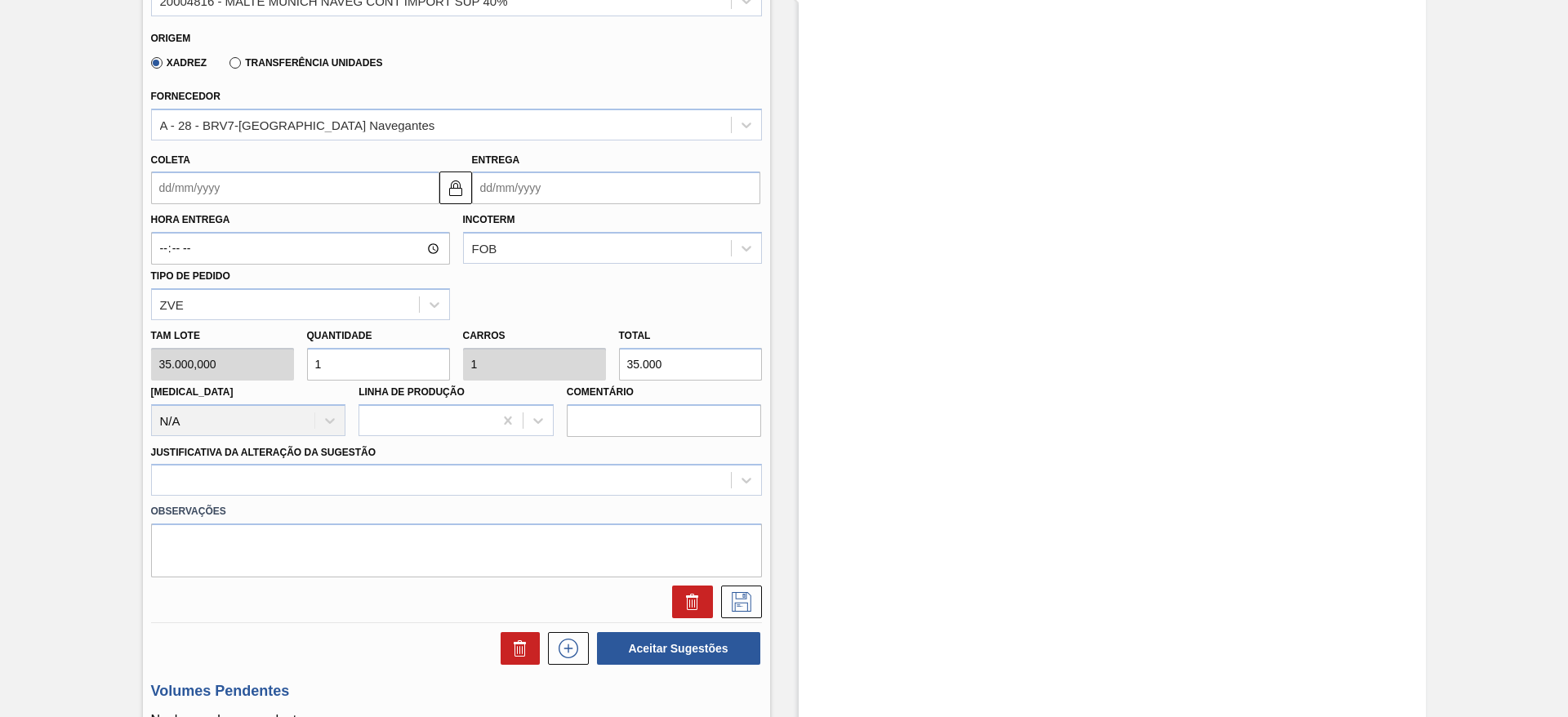
click at [159, 191] on input "Coleta" at bounding box center [295, 187] width 288 height 33
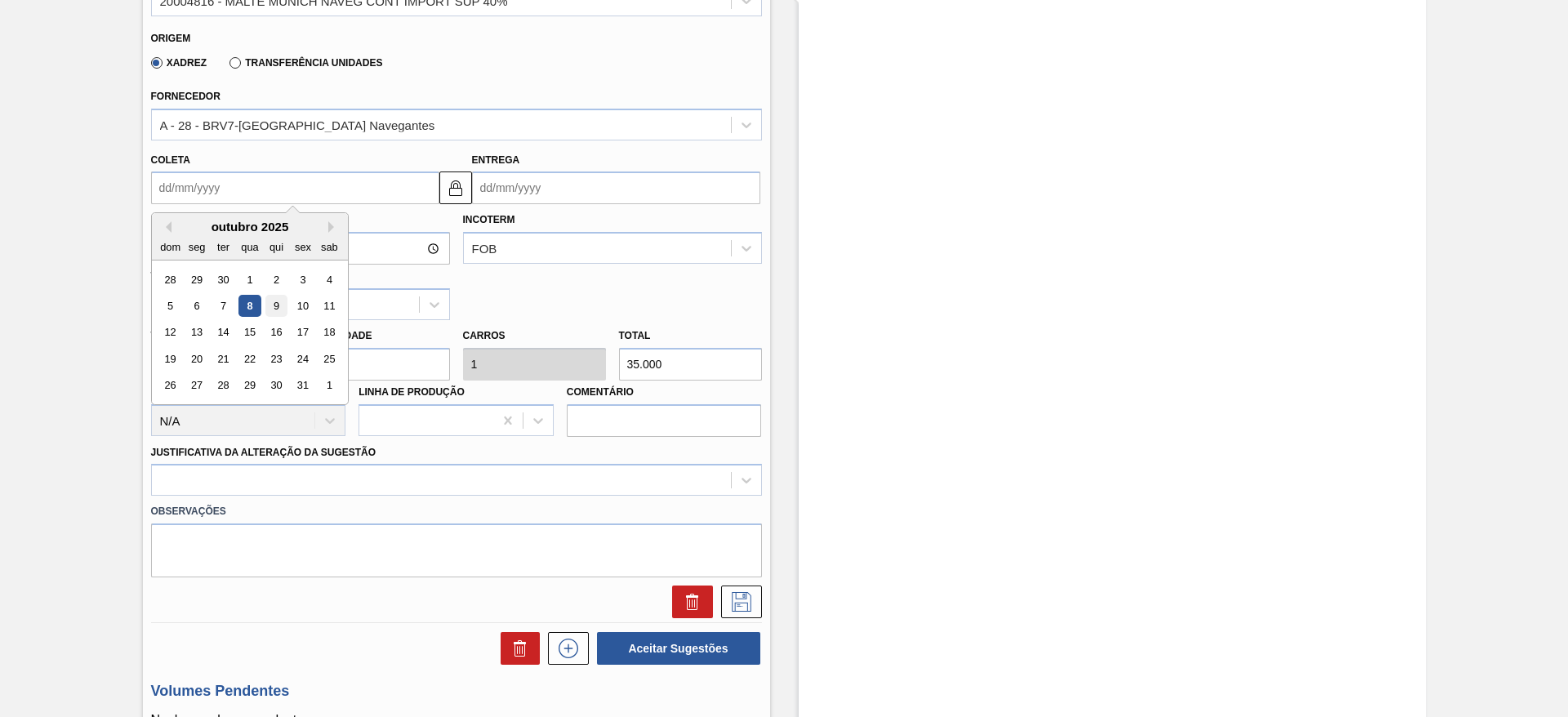
click at [277, 303] on div "9" at bounding box center [275, 305] width 22 height 22
type input "[DATE]"
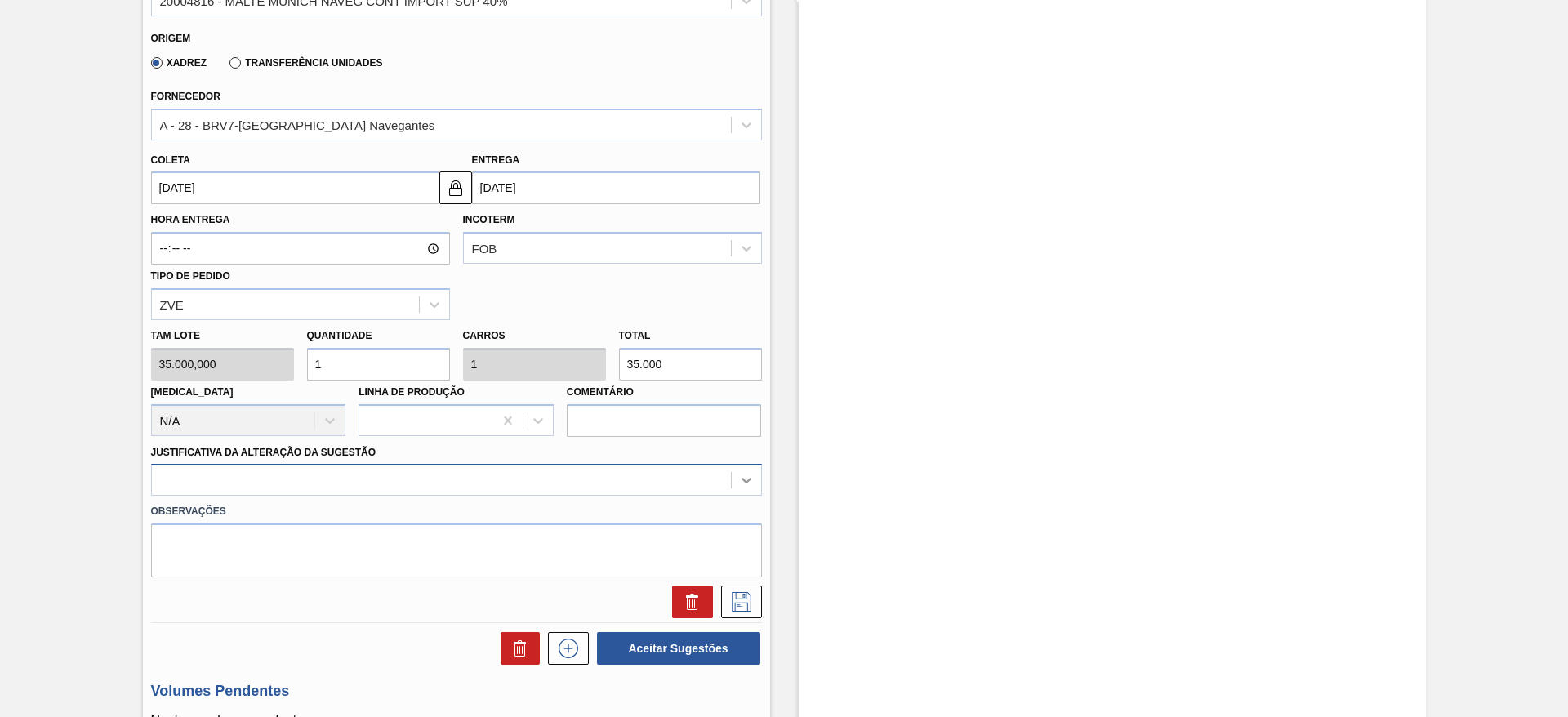
click at [735, 488] on div at bounding box center [457, 480] width 611 height 32
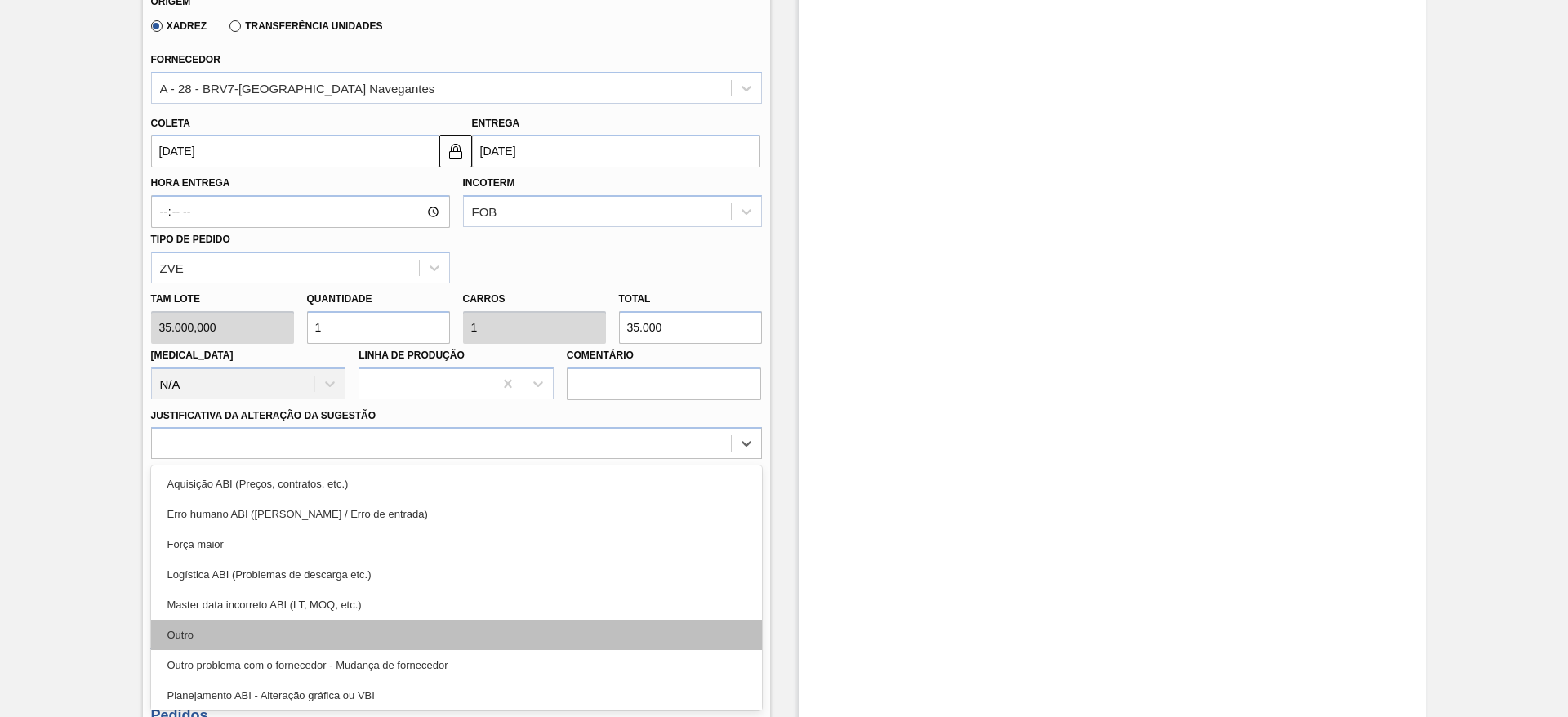
click at [243, 640] on div "Outro" at bounding box center [457, 635] width 611 height 30
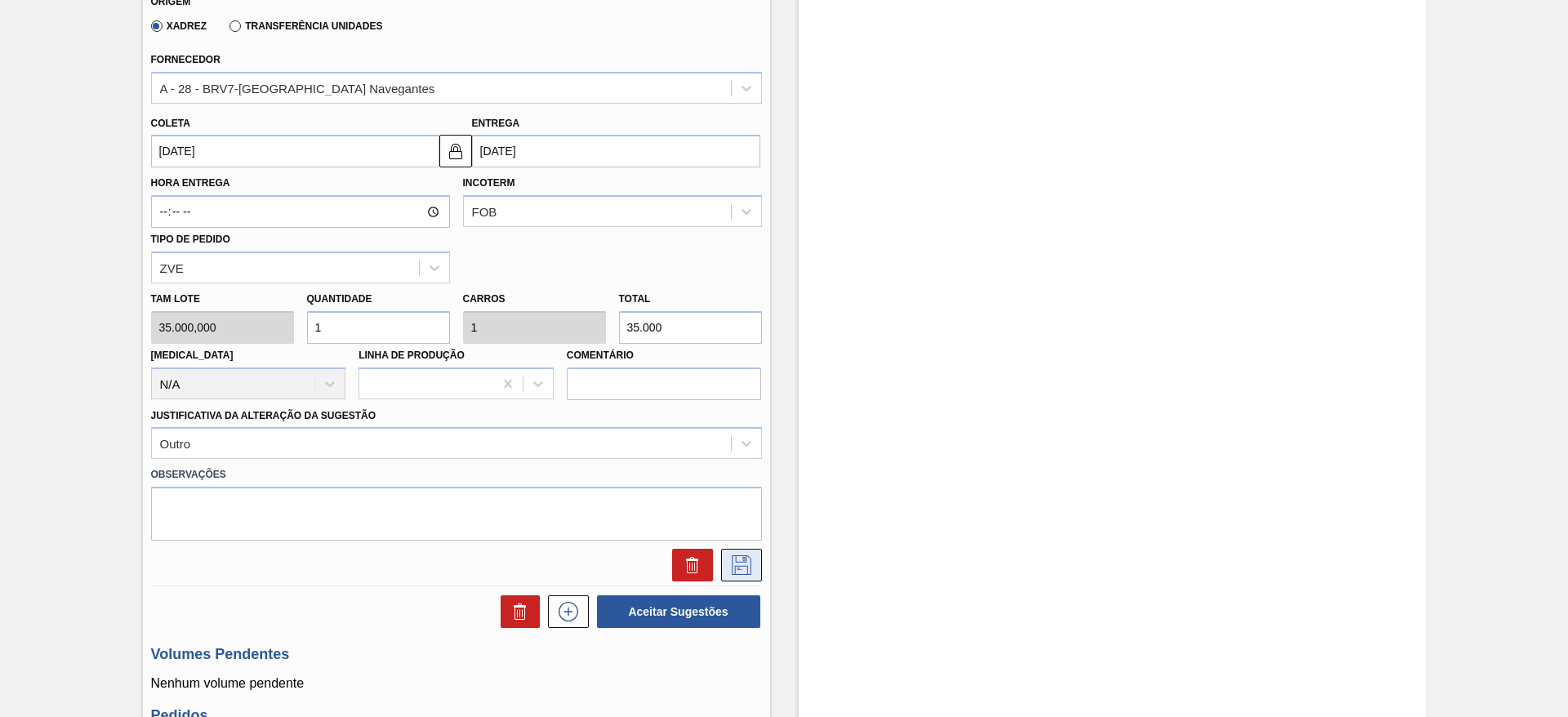
click at [733, 567] on icon at bounding box center [741, 564] width 20 height 20
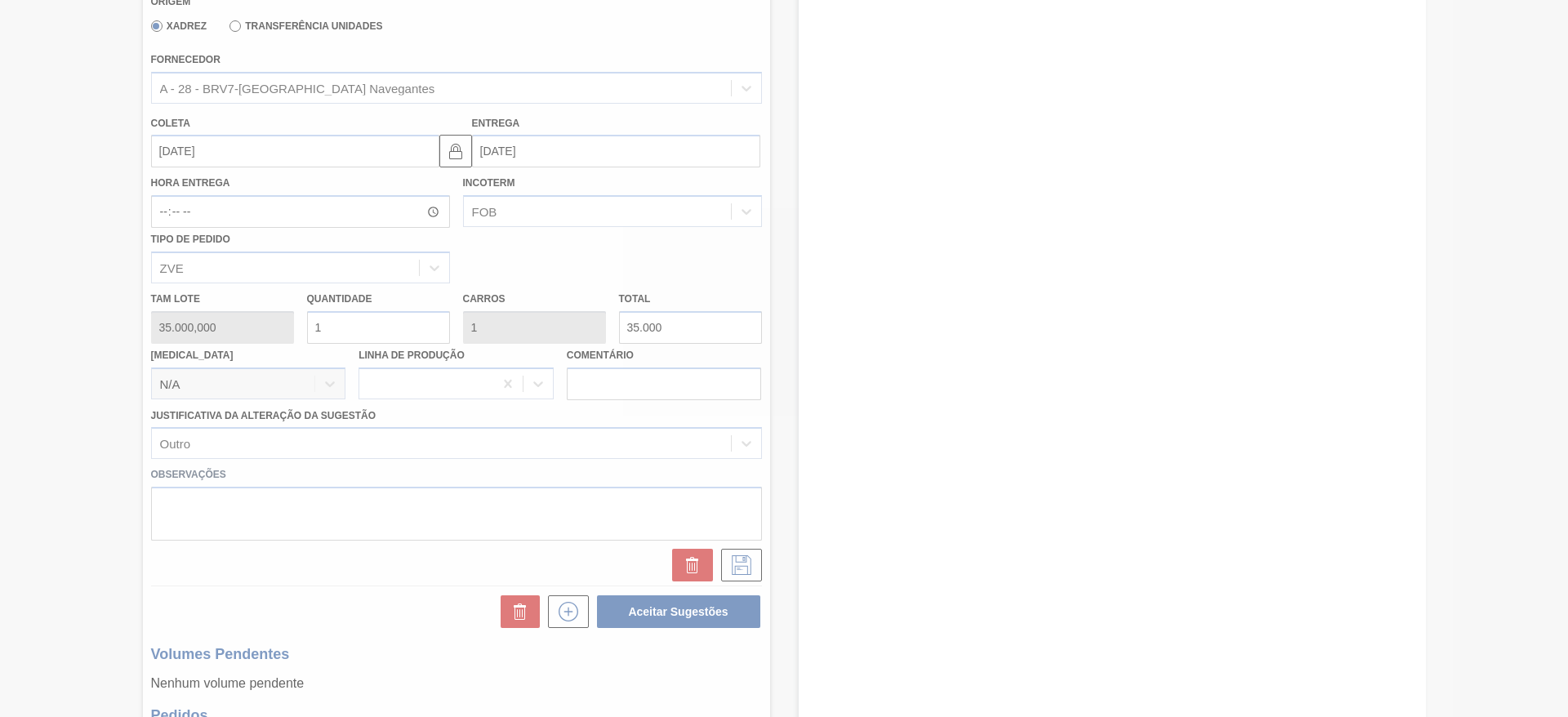
scroll to position [192, 0]
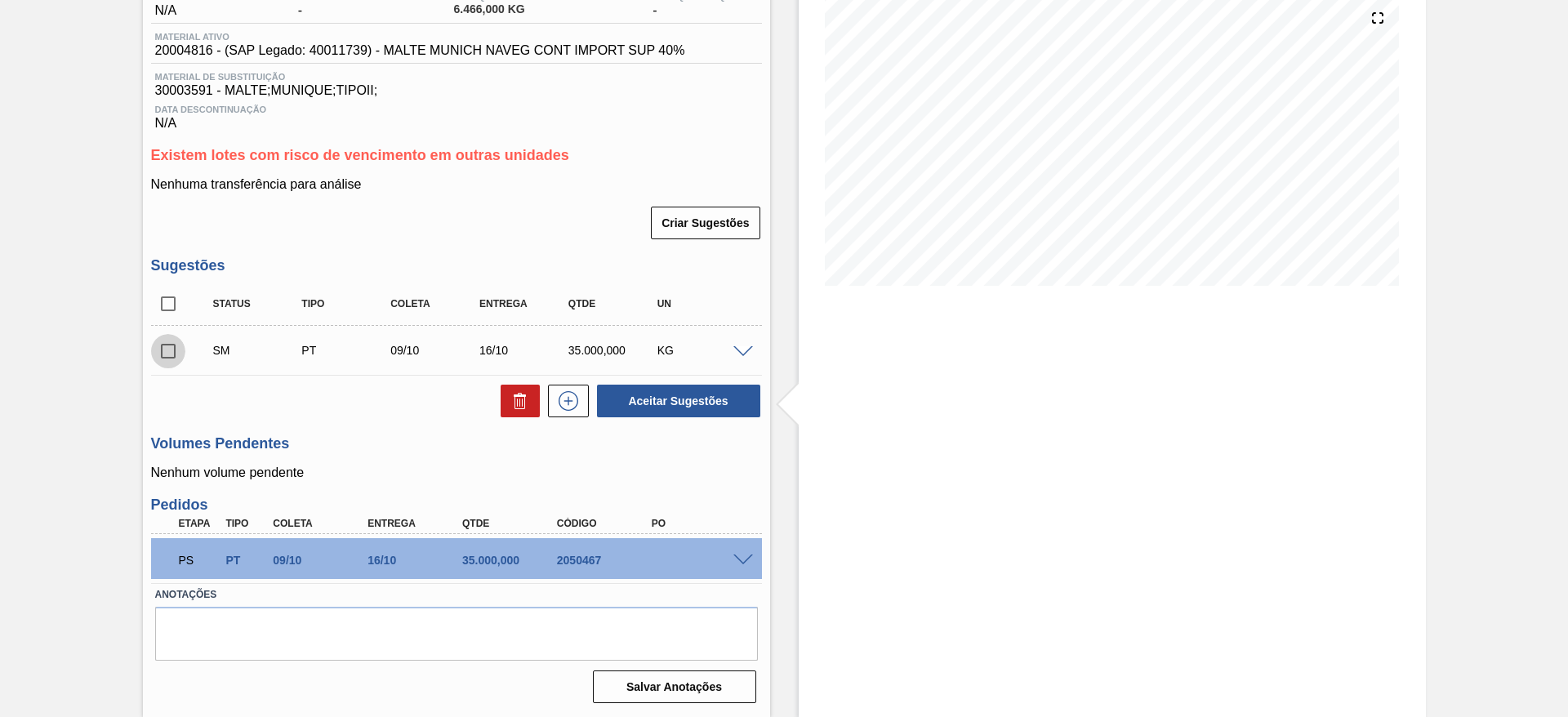
click at [164, 360] on input "checkbox" at bounding box center [168, 350] width 34 height 34
click at [651, 401] on button "Aceitar Sugestões" at bounding box center [679, 401] width 164 height 33
checkbox input "false"
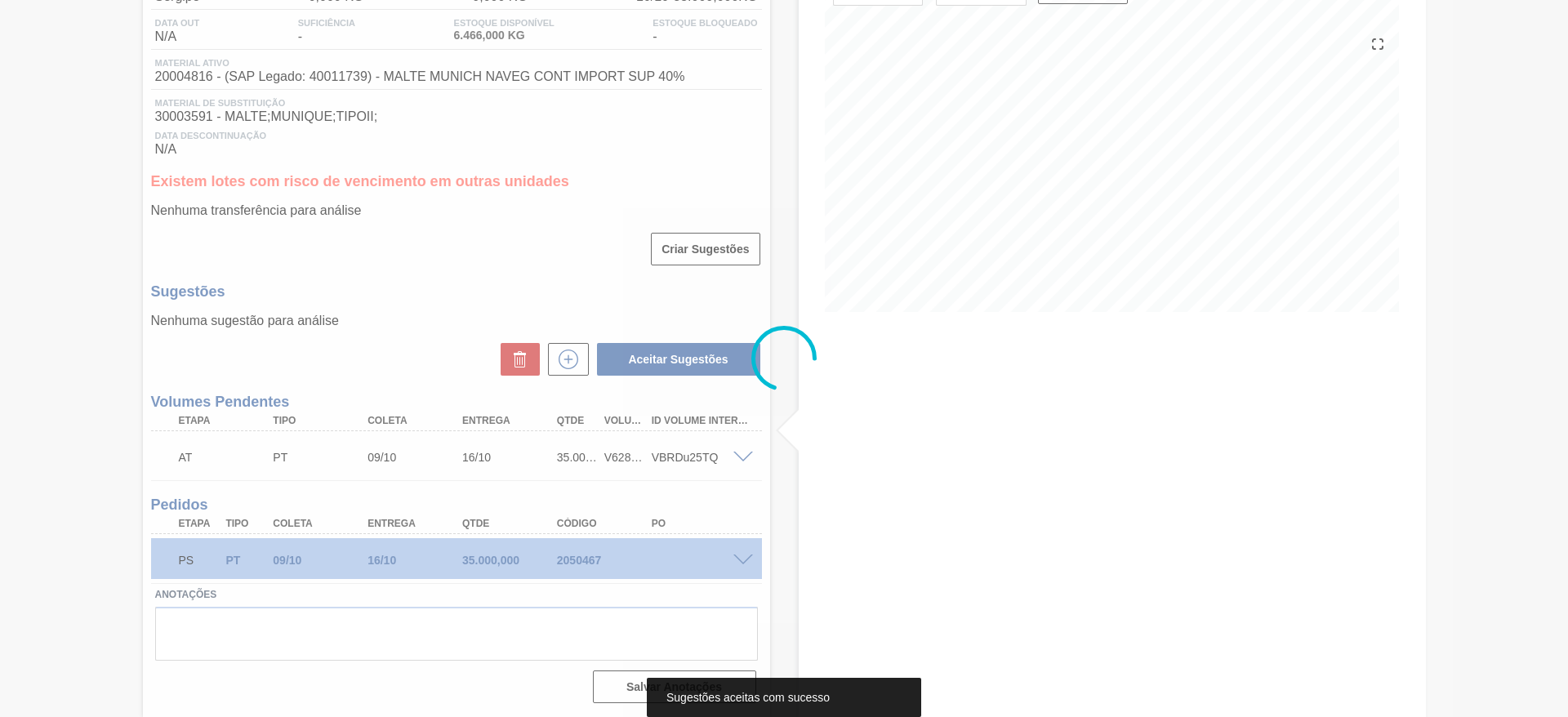
scroll to position [165, 0]
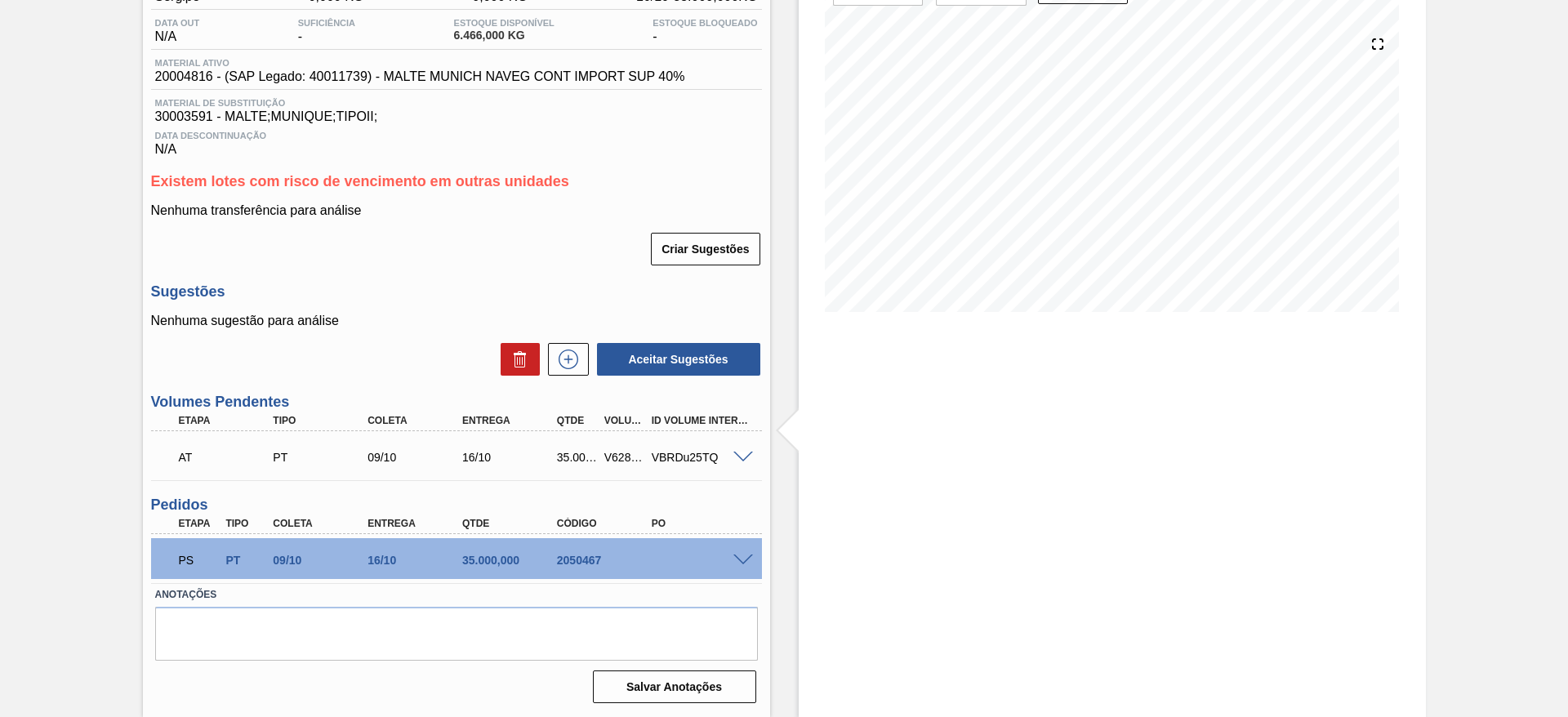
click at [617, 453] on div "V628891" at bounding box center [625, 457] width 49 height 13
copy div "V628891"
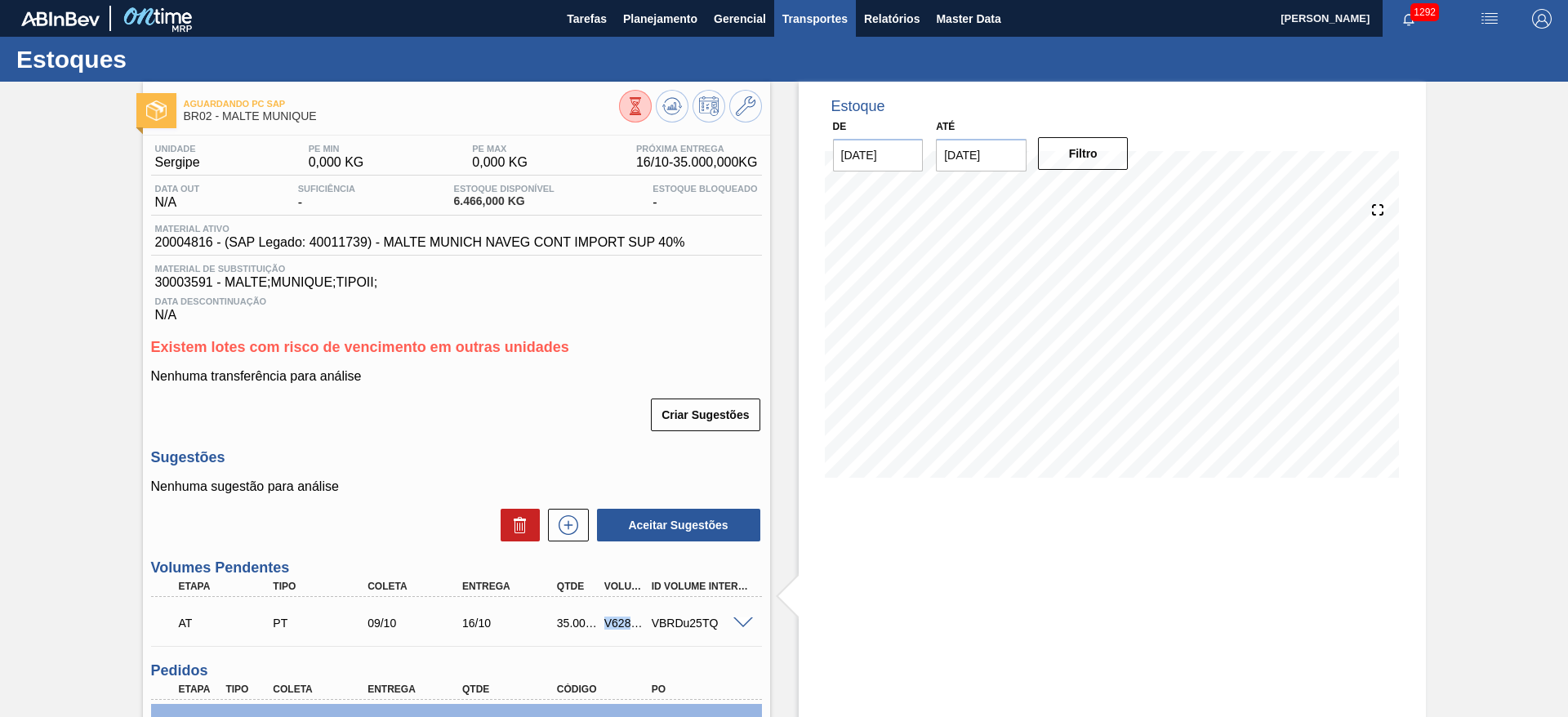
click at [813, 13] on span "Transportes" at bounding box center [815, 19] width 65 height 20
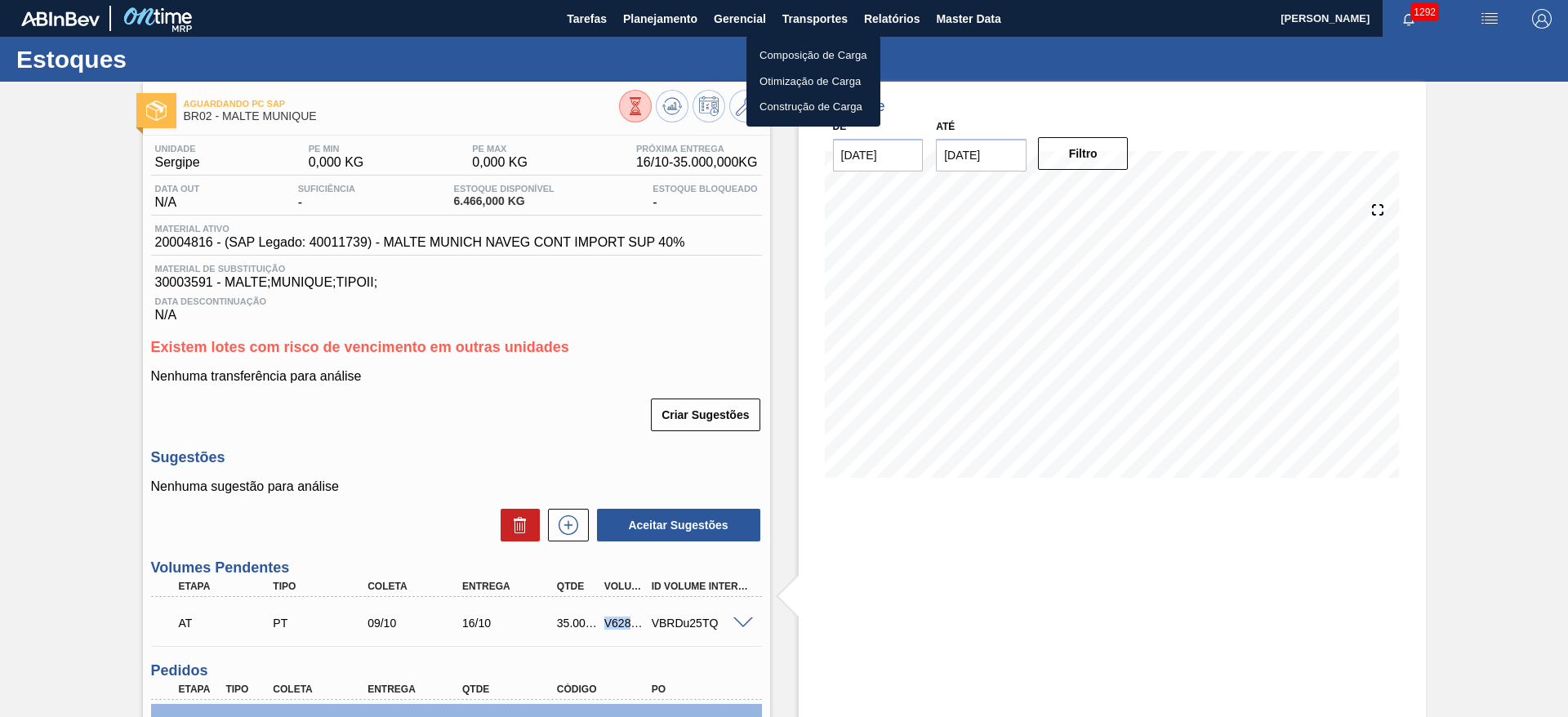
click at [776, 85] on li "Otimização de Carga" at bounding box center [814, 82] width 134 height 26
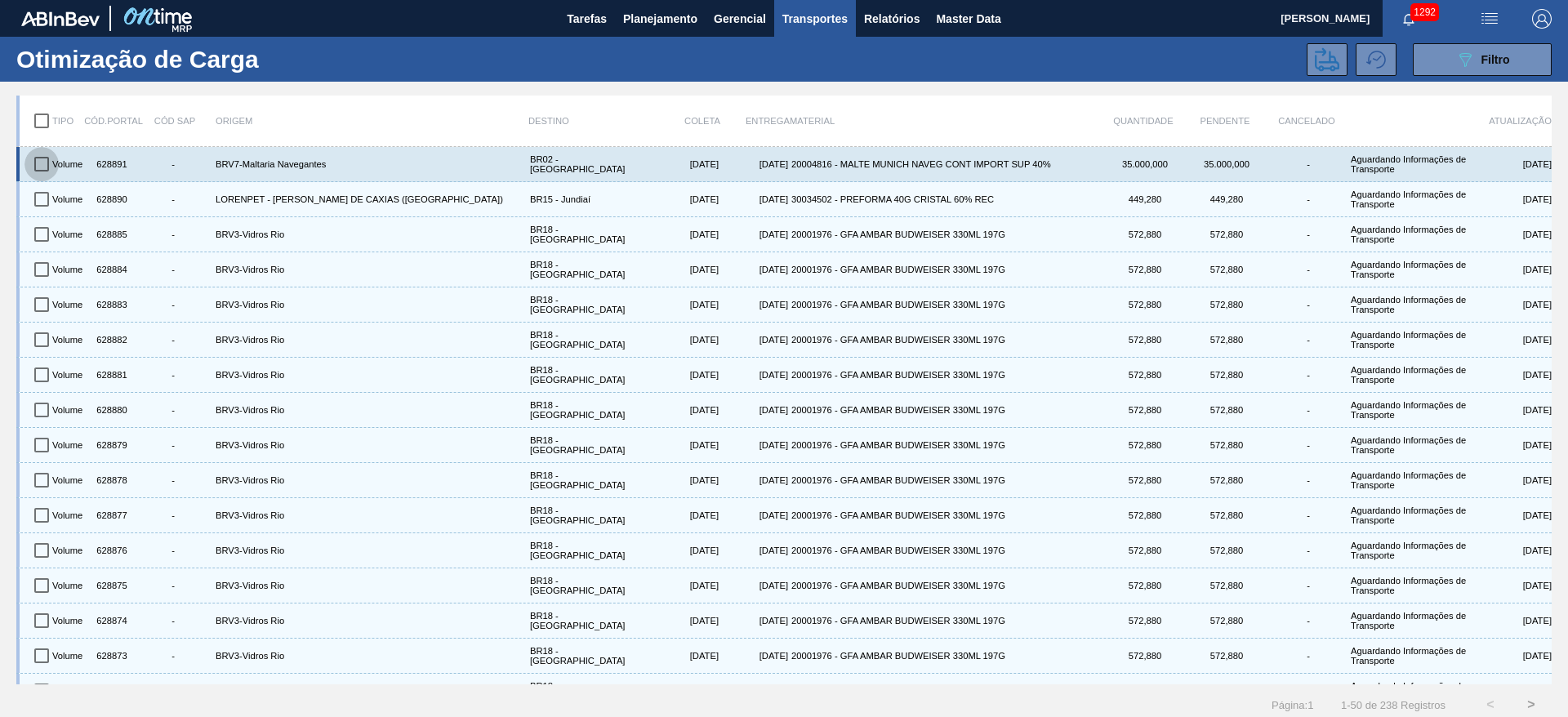
click at [44, 164] on input "checkbox" at bounding box center [42, 164] width 34 height 34
checkbox input "true"
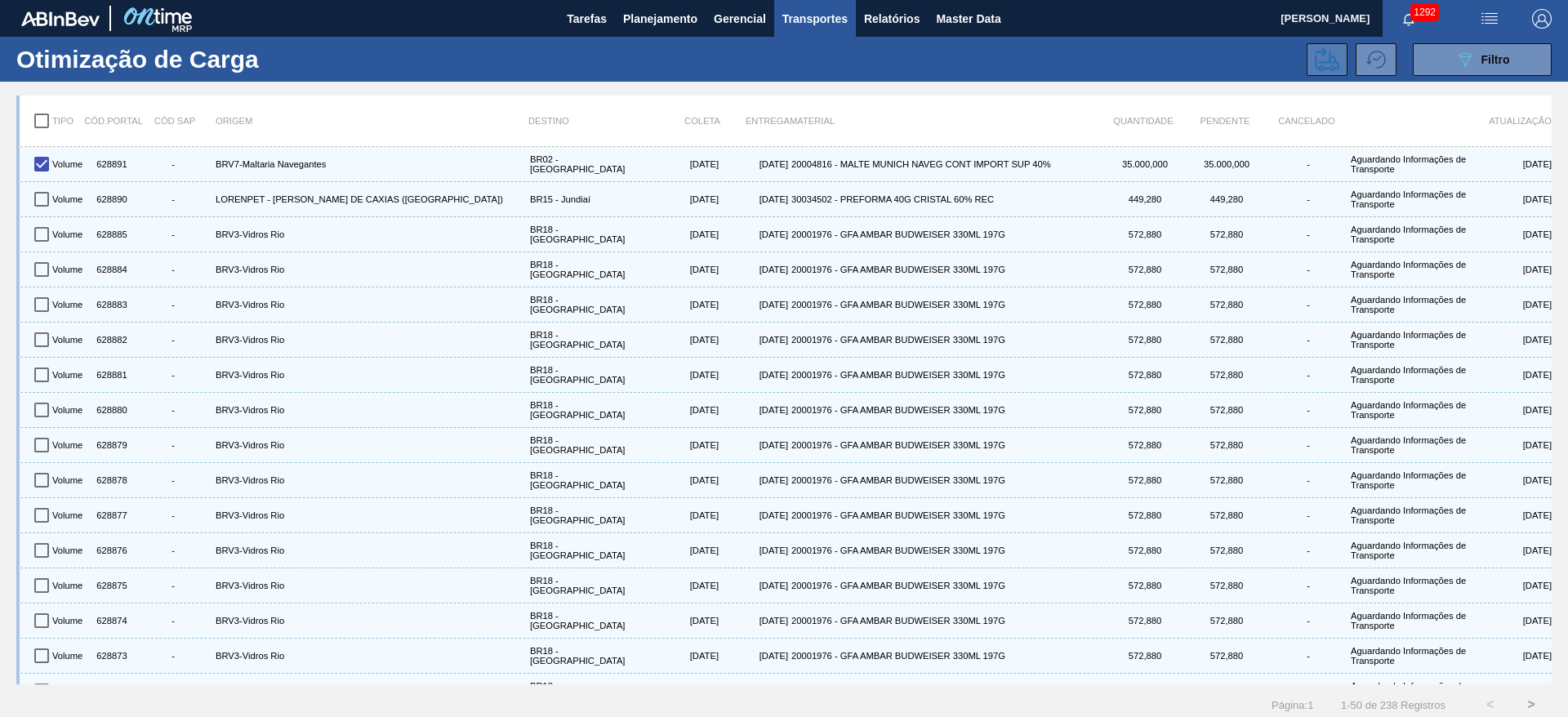
click at [1330, 62] on icon at bounding box center [1327, 59] width 25 height 24
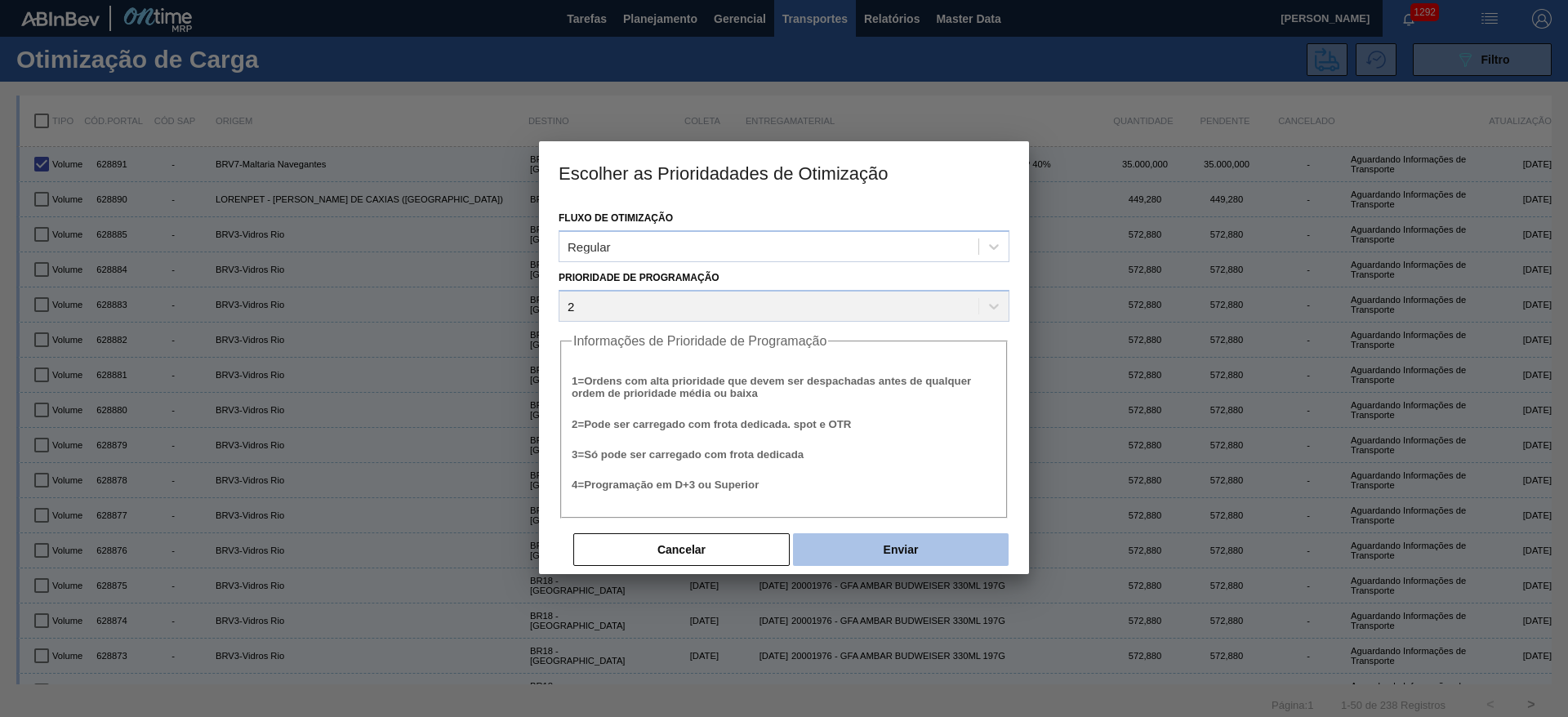
click at [862, 558] on button "Enviar" at bounding box center [901, 549] width 215 height 33
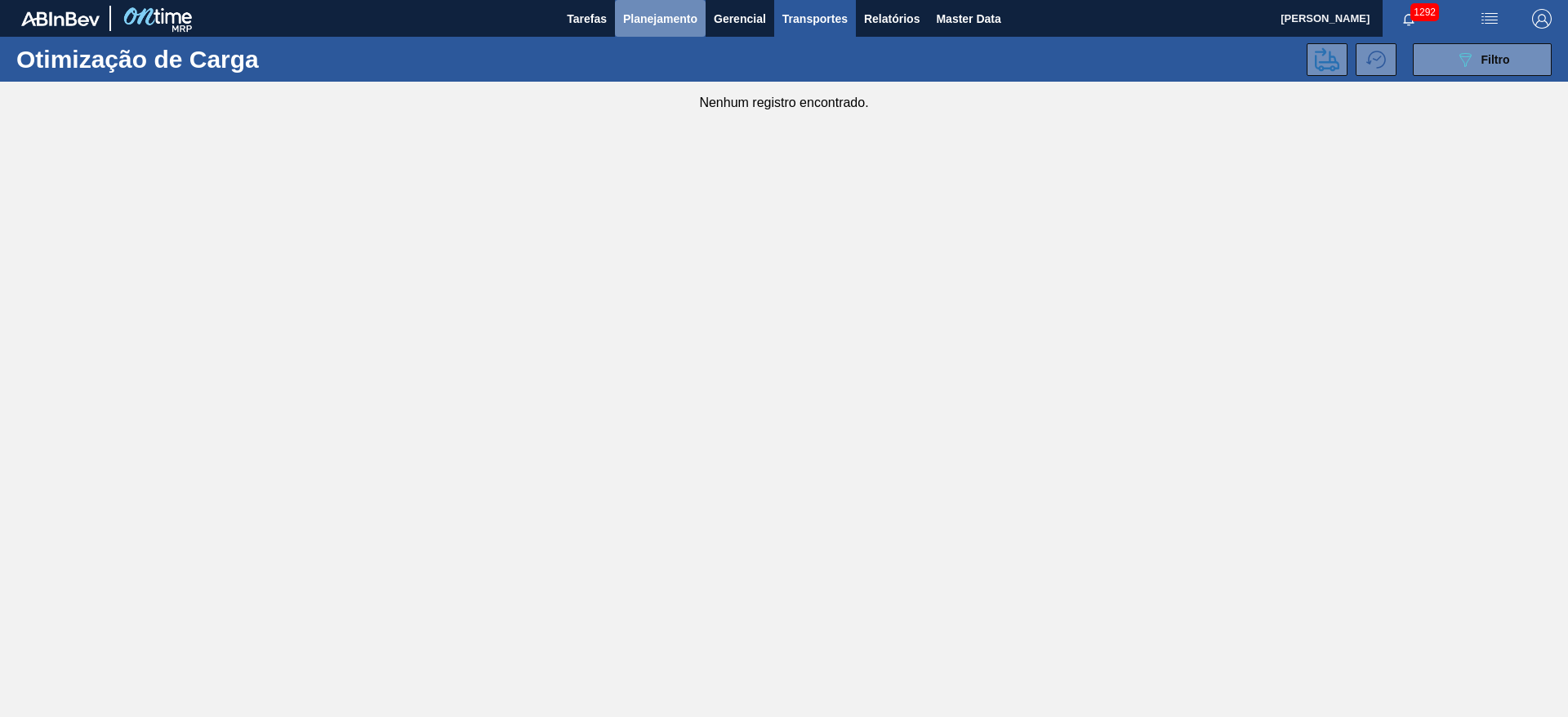
click at [645, 15] on span "Planejamento" at bounding box center [660, 19] width 75 height 20
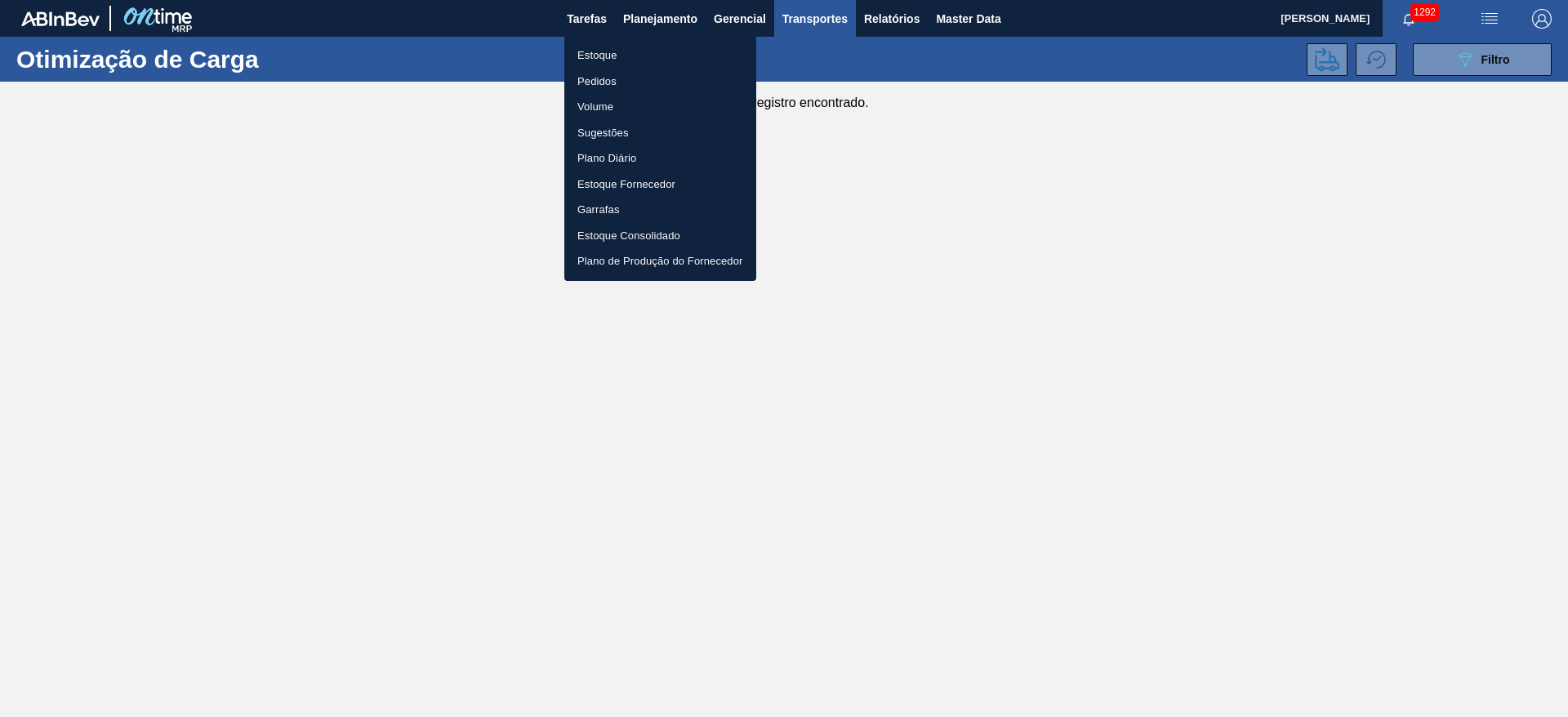
click at [601, 60] on li "Estoque" at bounding box center [660, 56] width 192 height 26
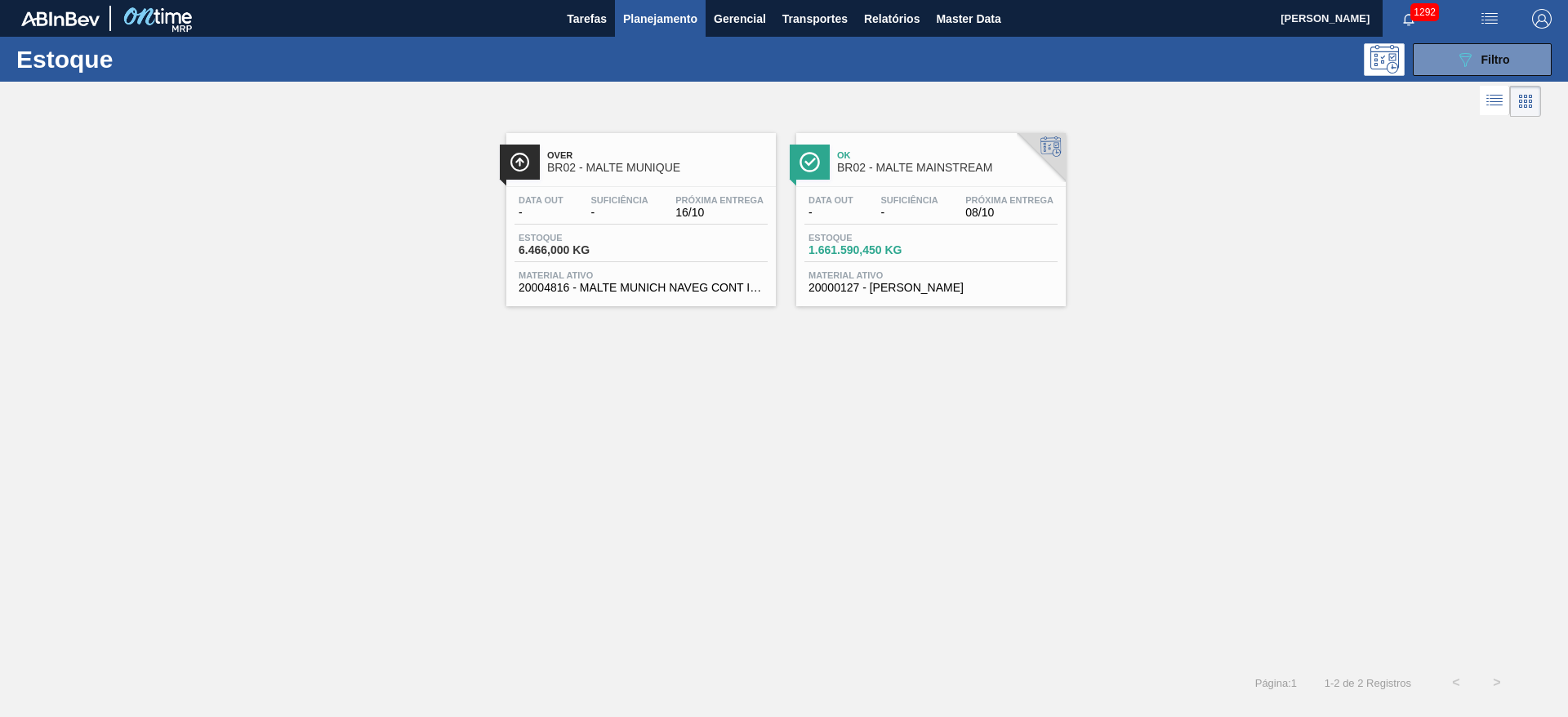
click at [589, 213] on div "Suficiência -" at bounding box center [618, 206] width 65 height 24
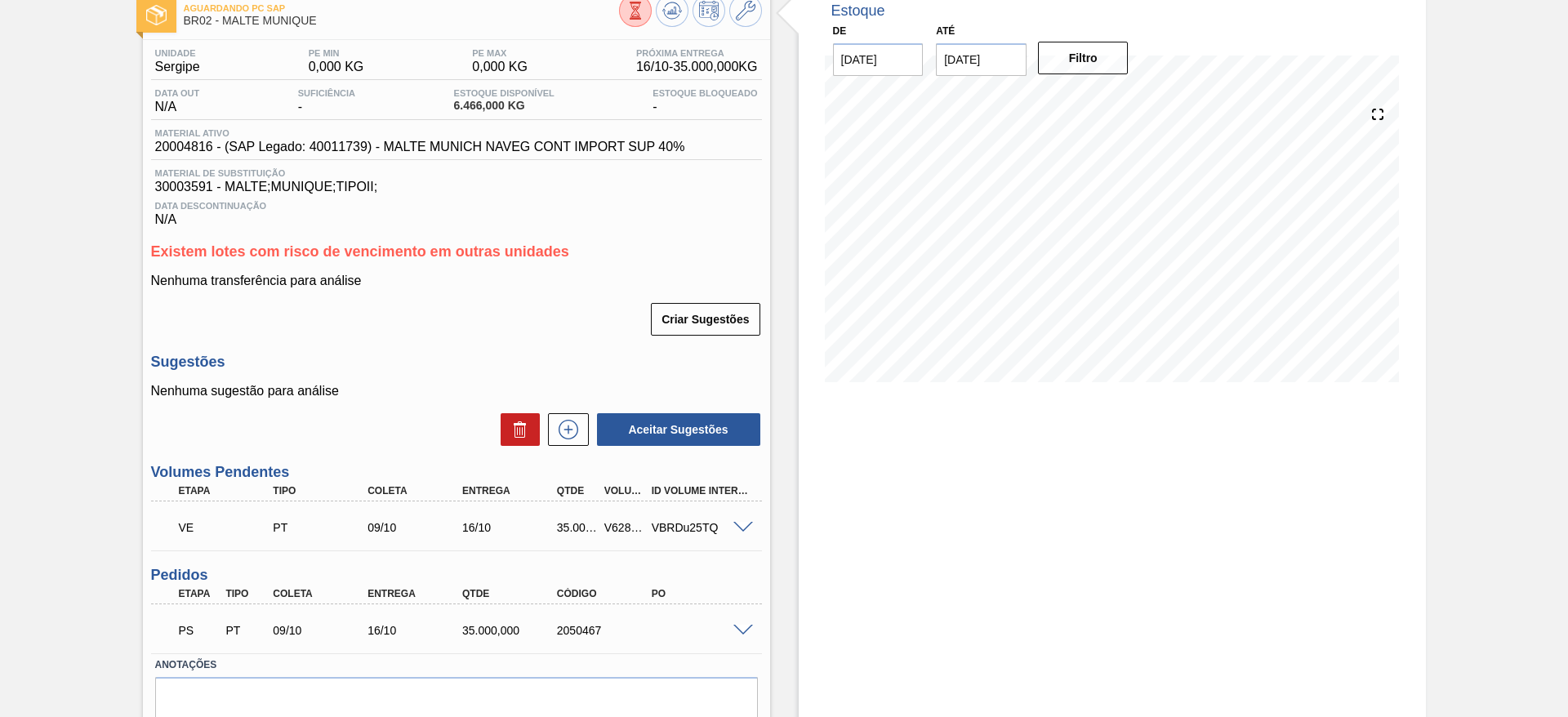
scroll to position [165, 0]
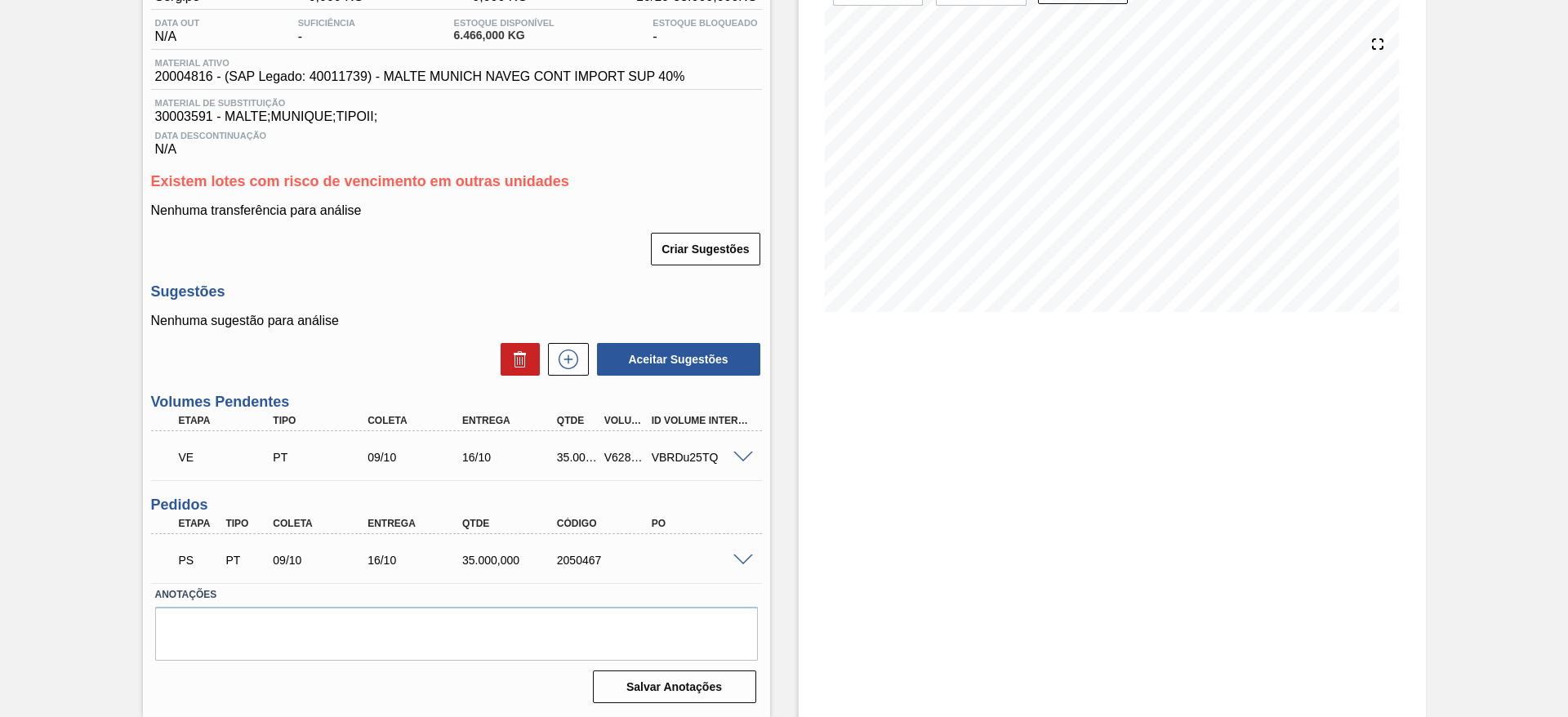
click at [747, 560] on span at bounding box center [743, 560] width 20 height 12
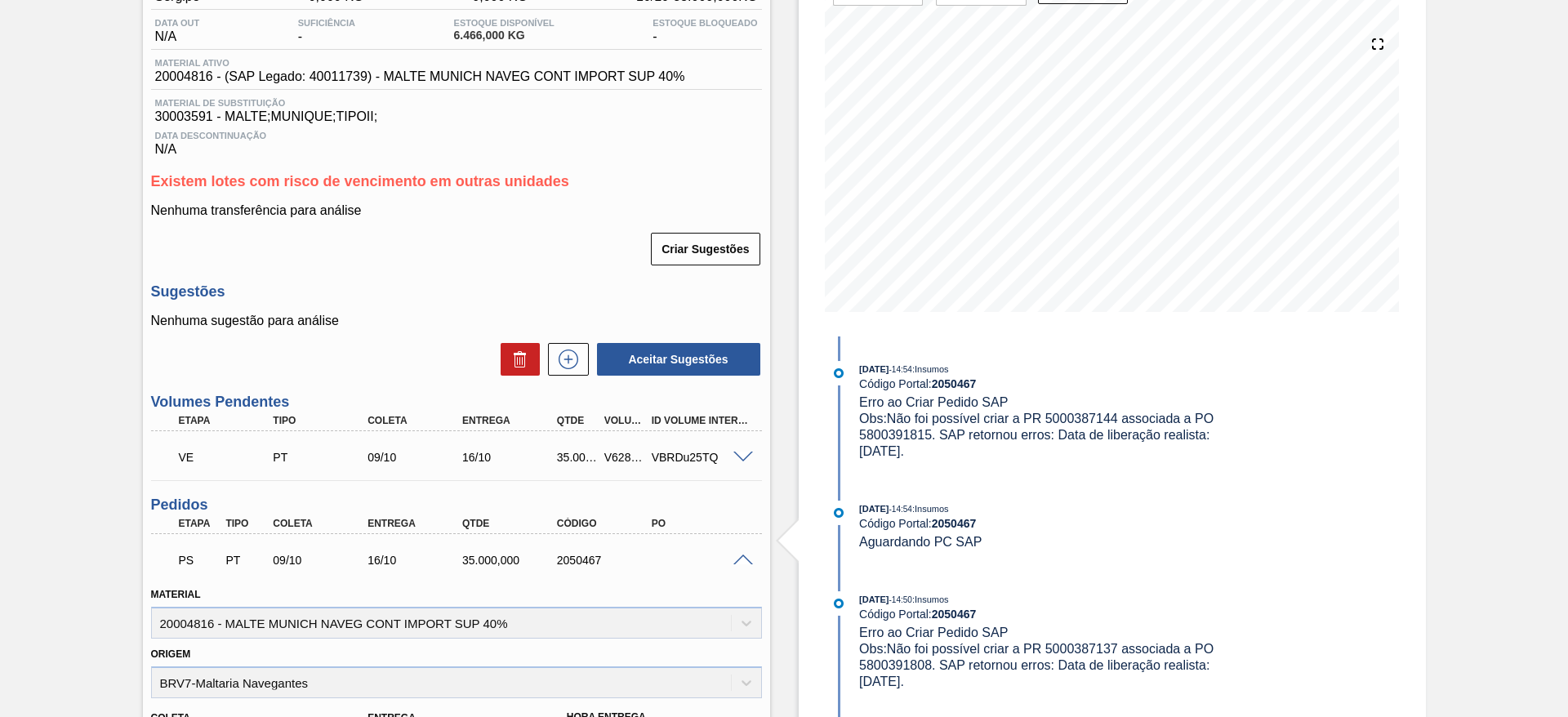
click at [740, 561] on span at bounding box center [743, 560] width 20 height 12
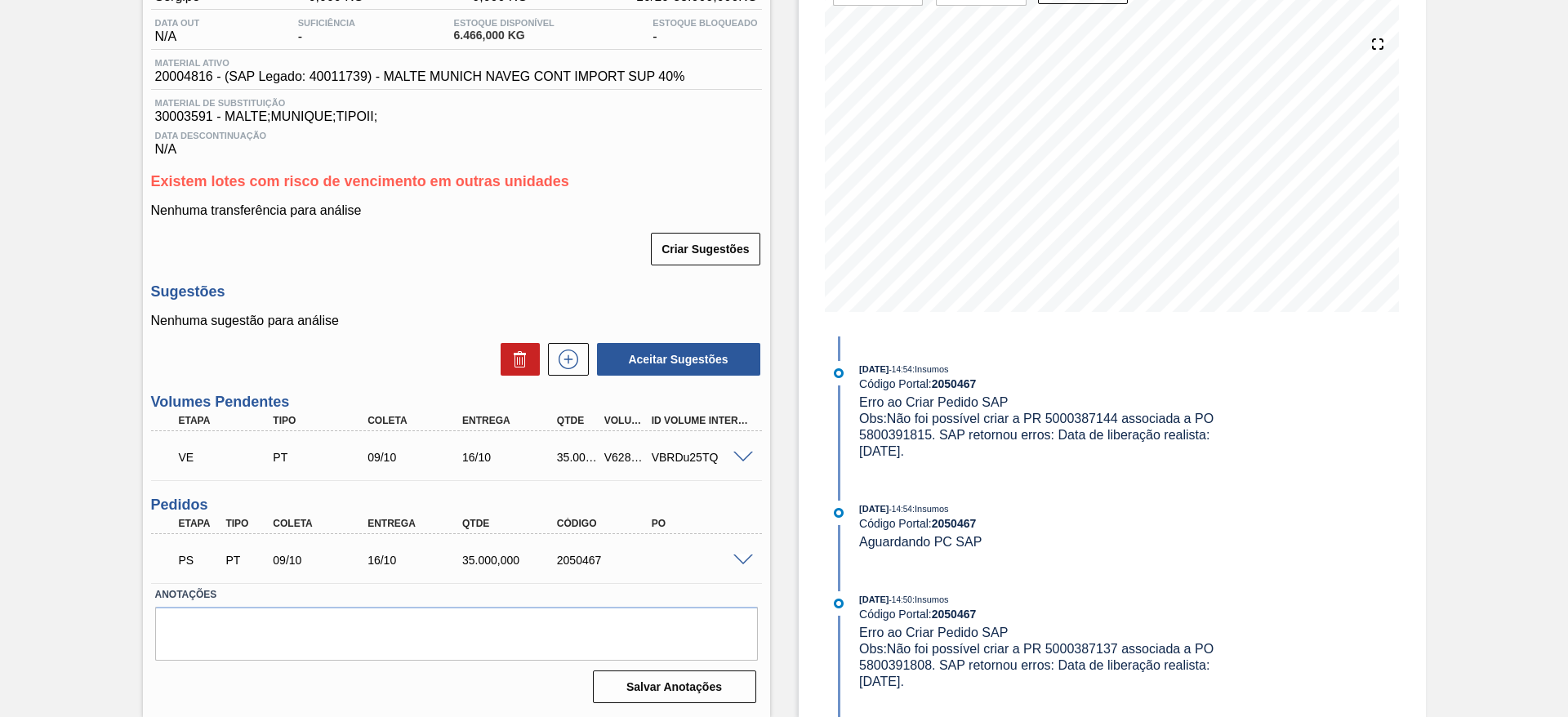
click at [741, 562] on span at bounding box center [743, 560] width 20 height 12
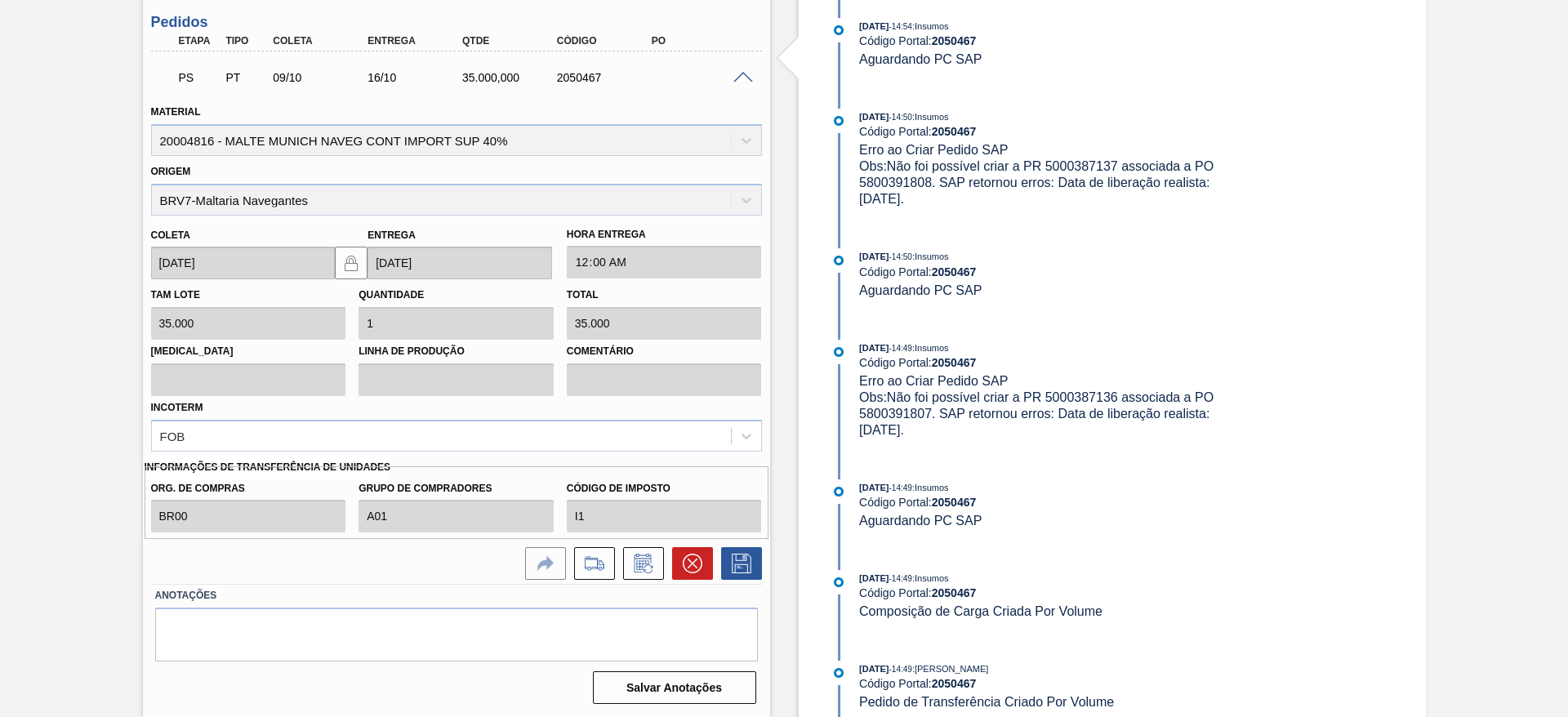
scroll to position [649, 0]
drag, startPoint x: 739, startPoint y: 71, endPoint x: 669, endPoint y: 57, distance: 71.4
click at [739, 71] on span at bounding box center [743, 77] width 20 height 12
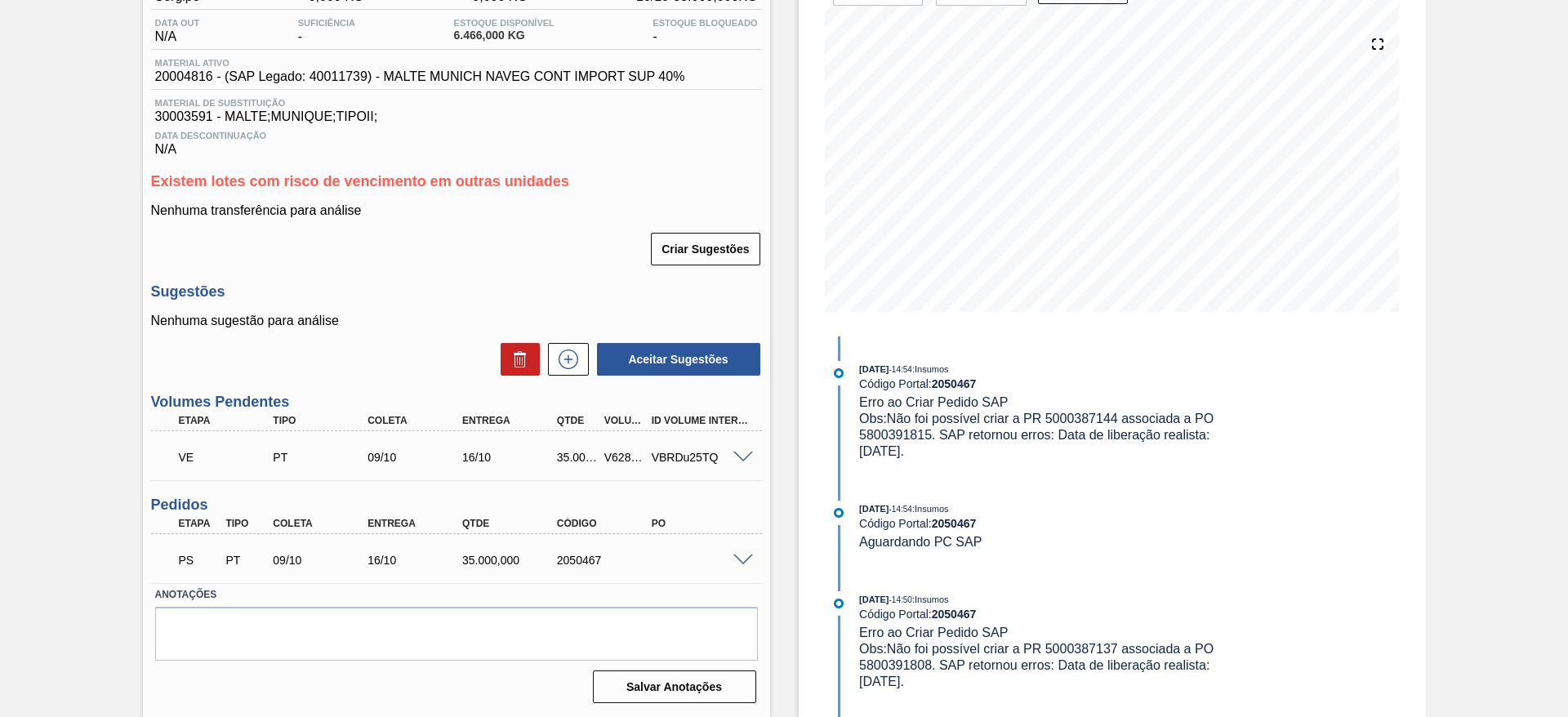
scroll to position [0, 0]
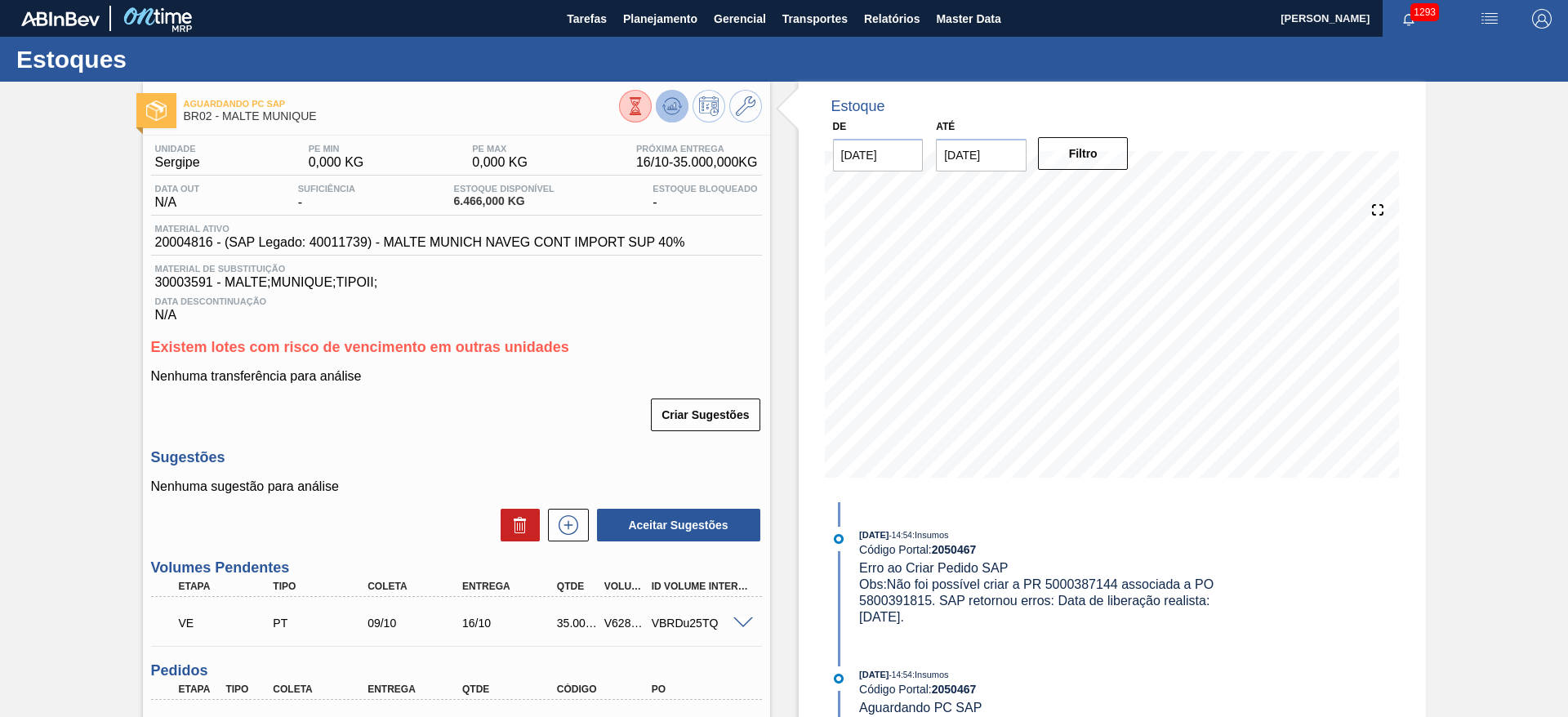
click at [672, 107] on icon at bounding box center [671, 106] width 10 height 8
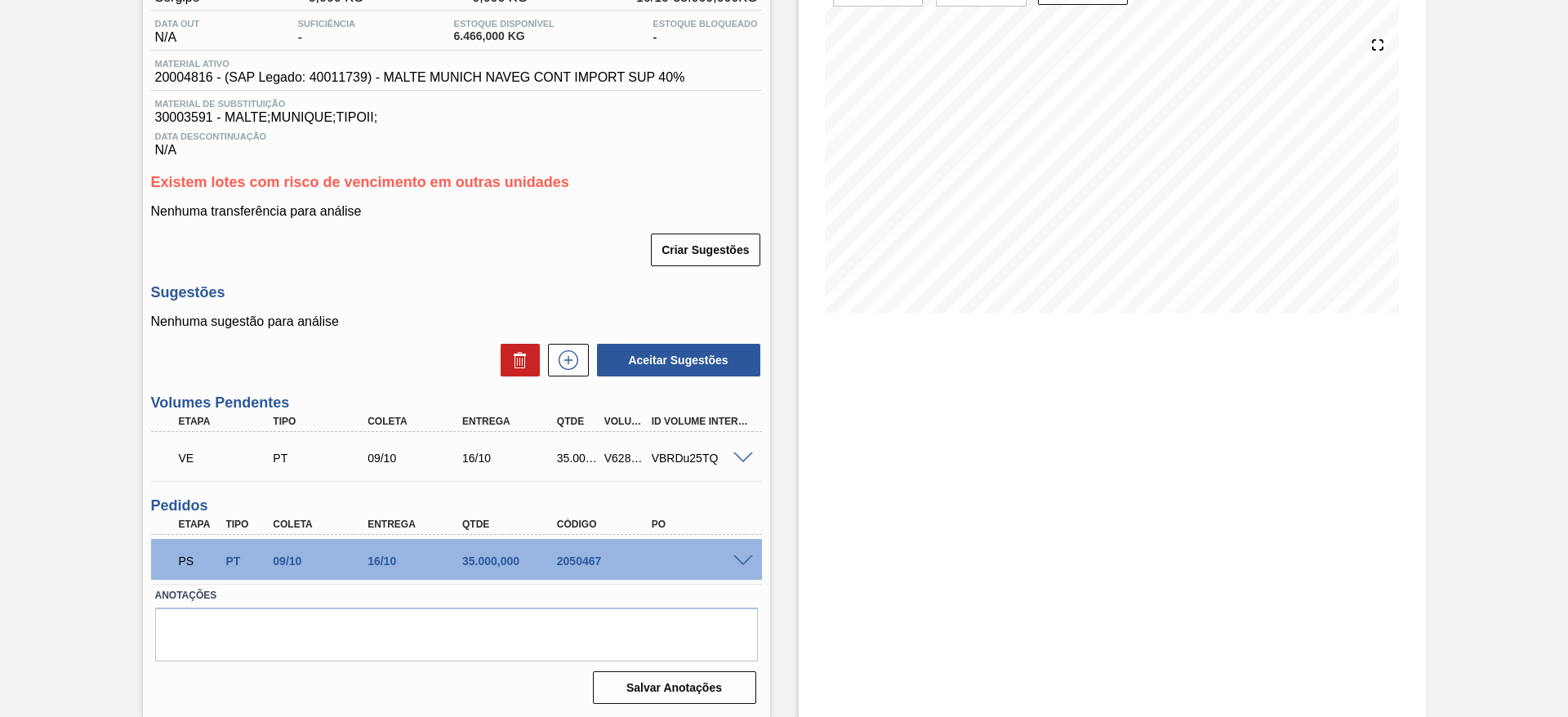
scroll to position [165, 0]
click at [742, 558] on span at bounding box center [743, 560] width 20 height 12
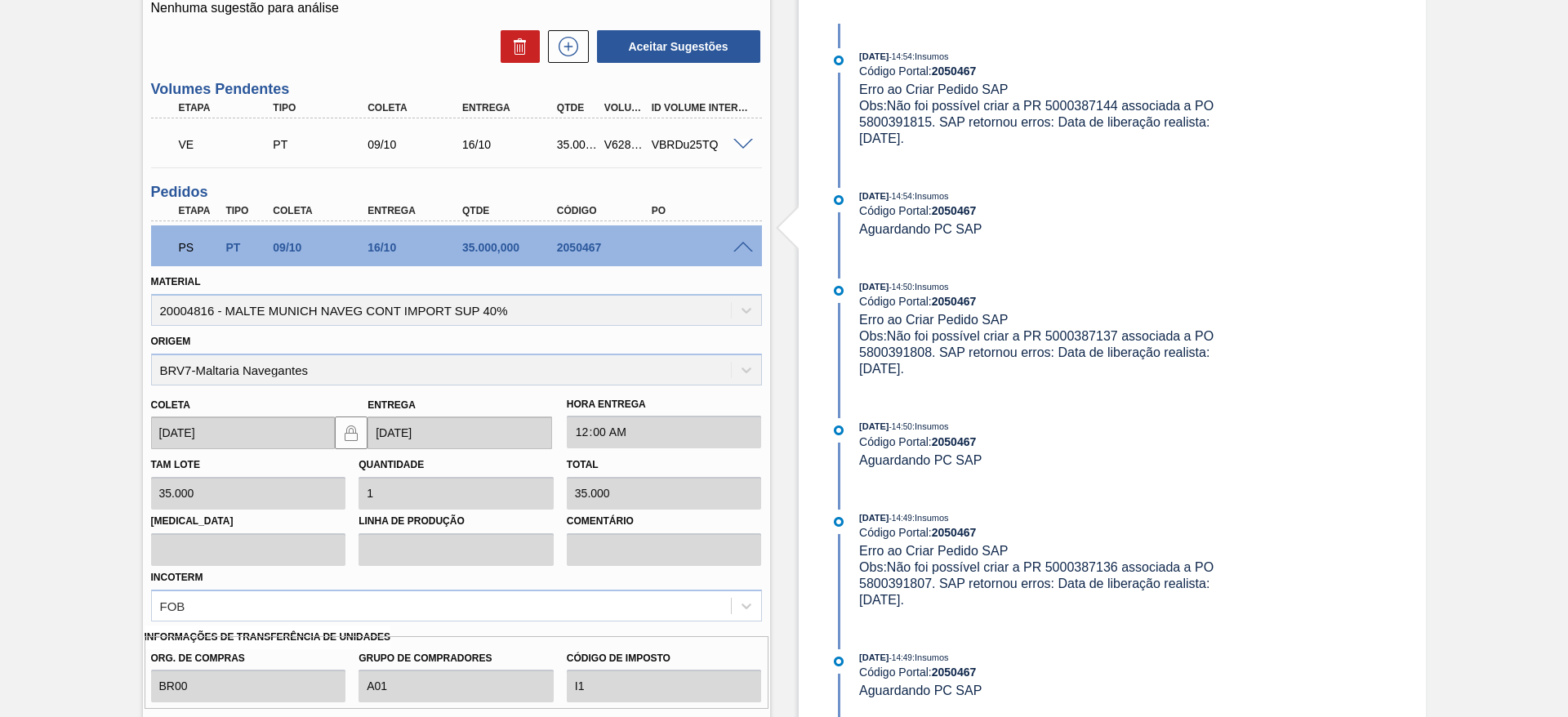
scroll to position [649, 0]
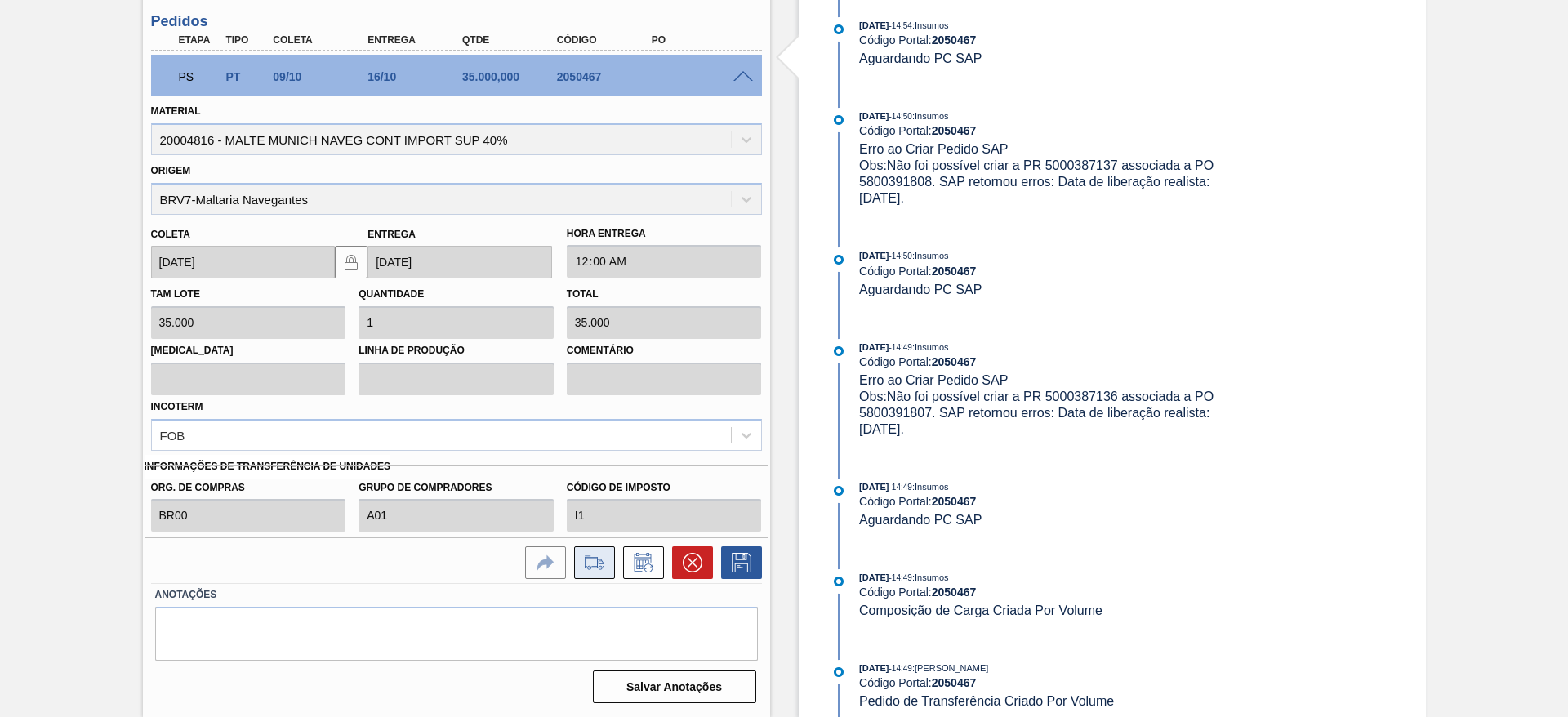
click at [591, 558] on icon at bounding box center [594, 561] width 20 height 12
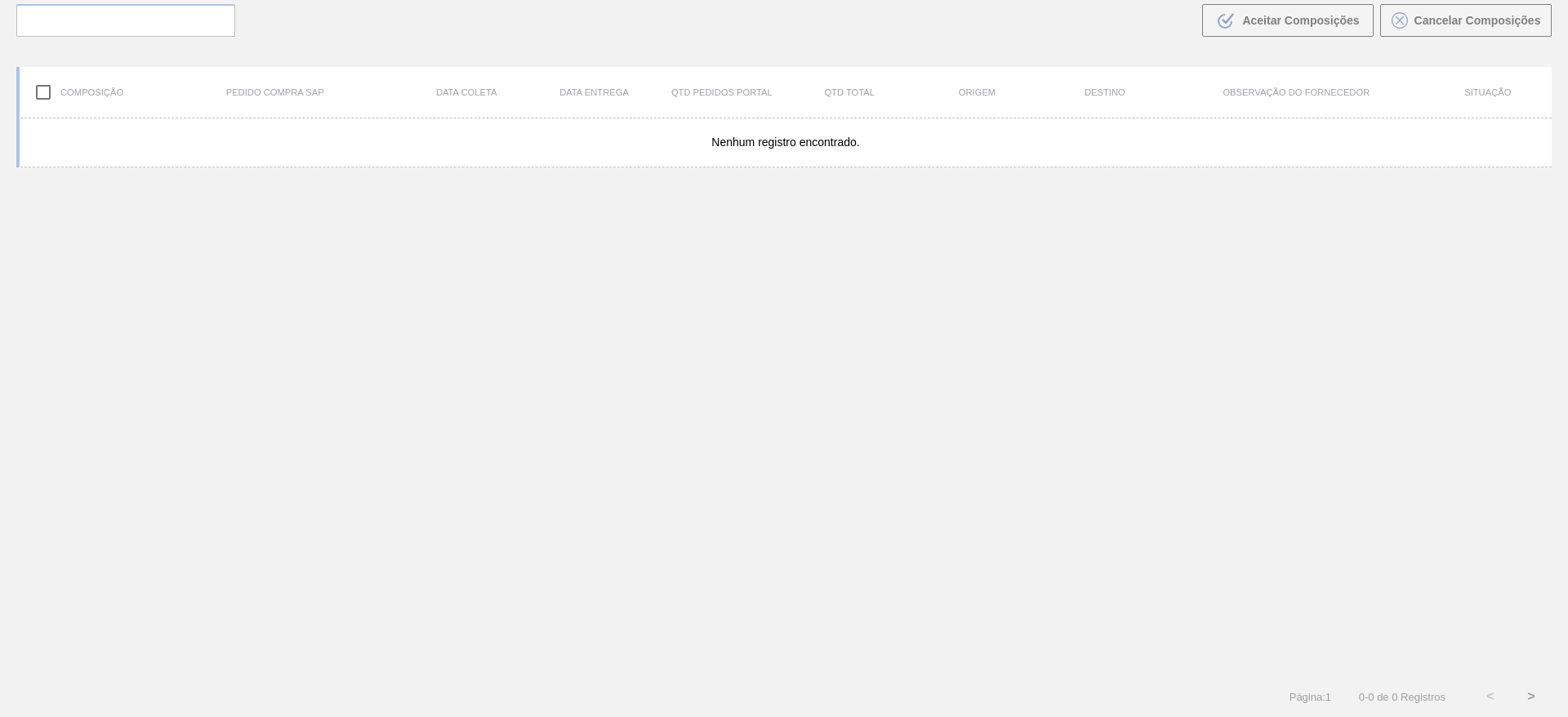
scroll to position [117, 0]
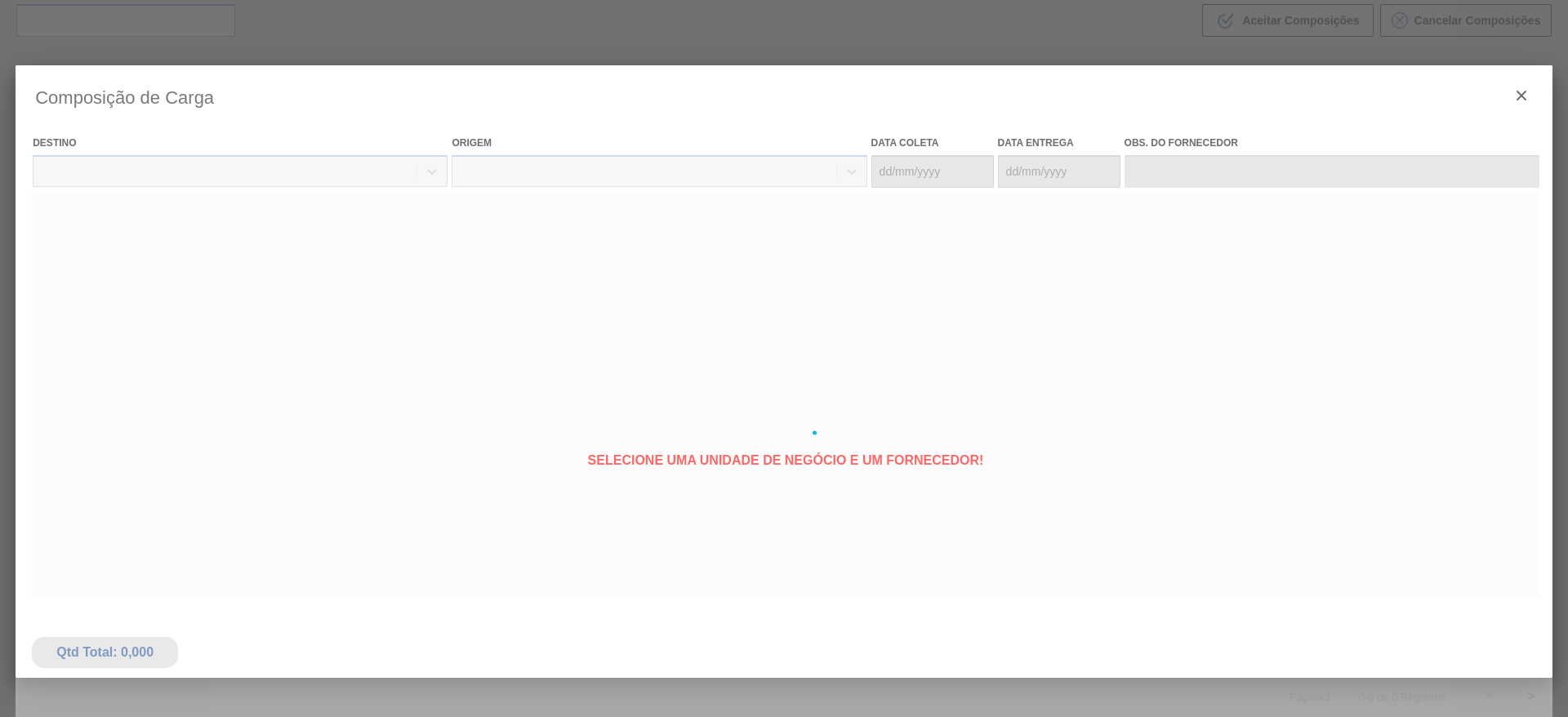
type coleta "[DATE]"
type Entrega "[DATE]"
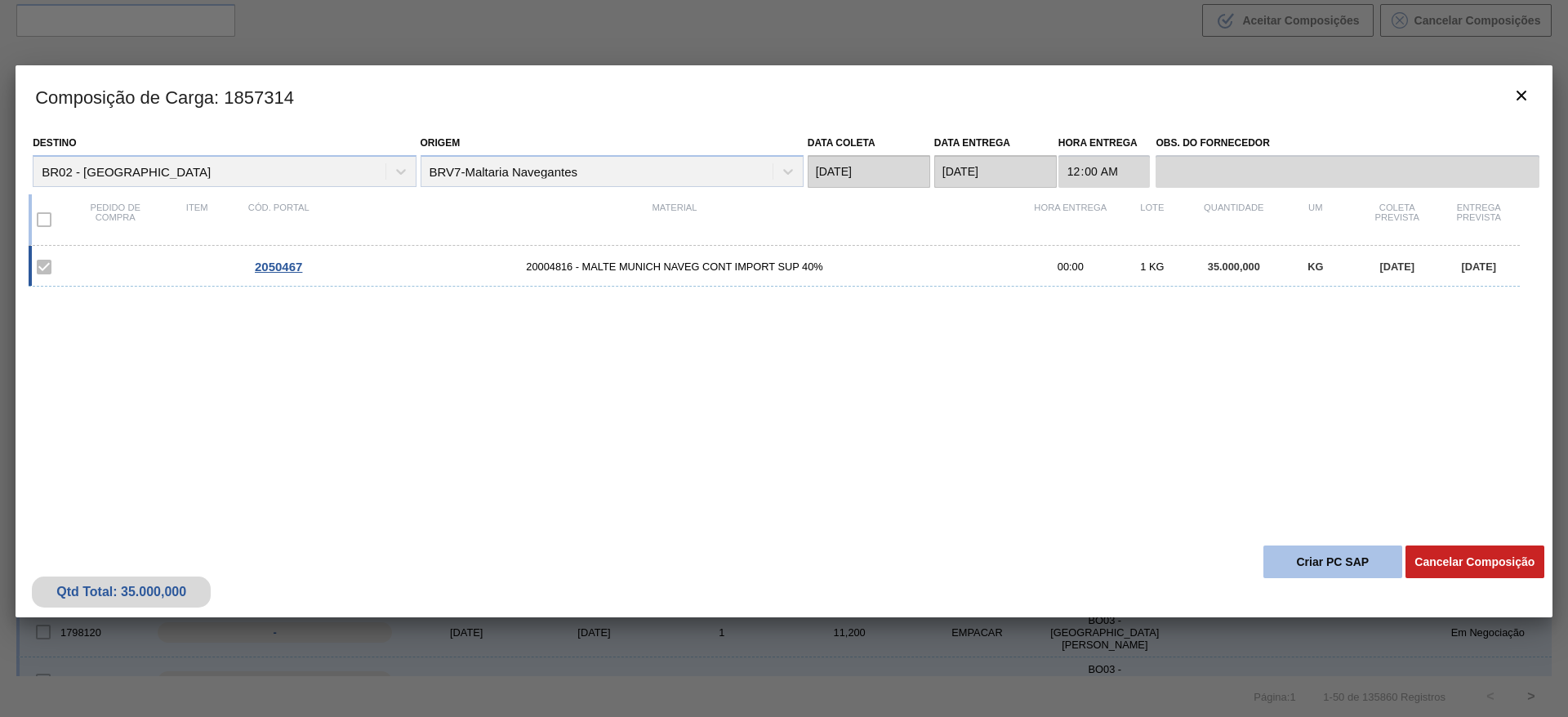
click at [1335, 564] on button "Criar PC SAP" at bounding box center [1332, 561] width 139 height 33
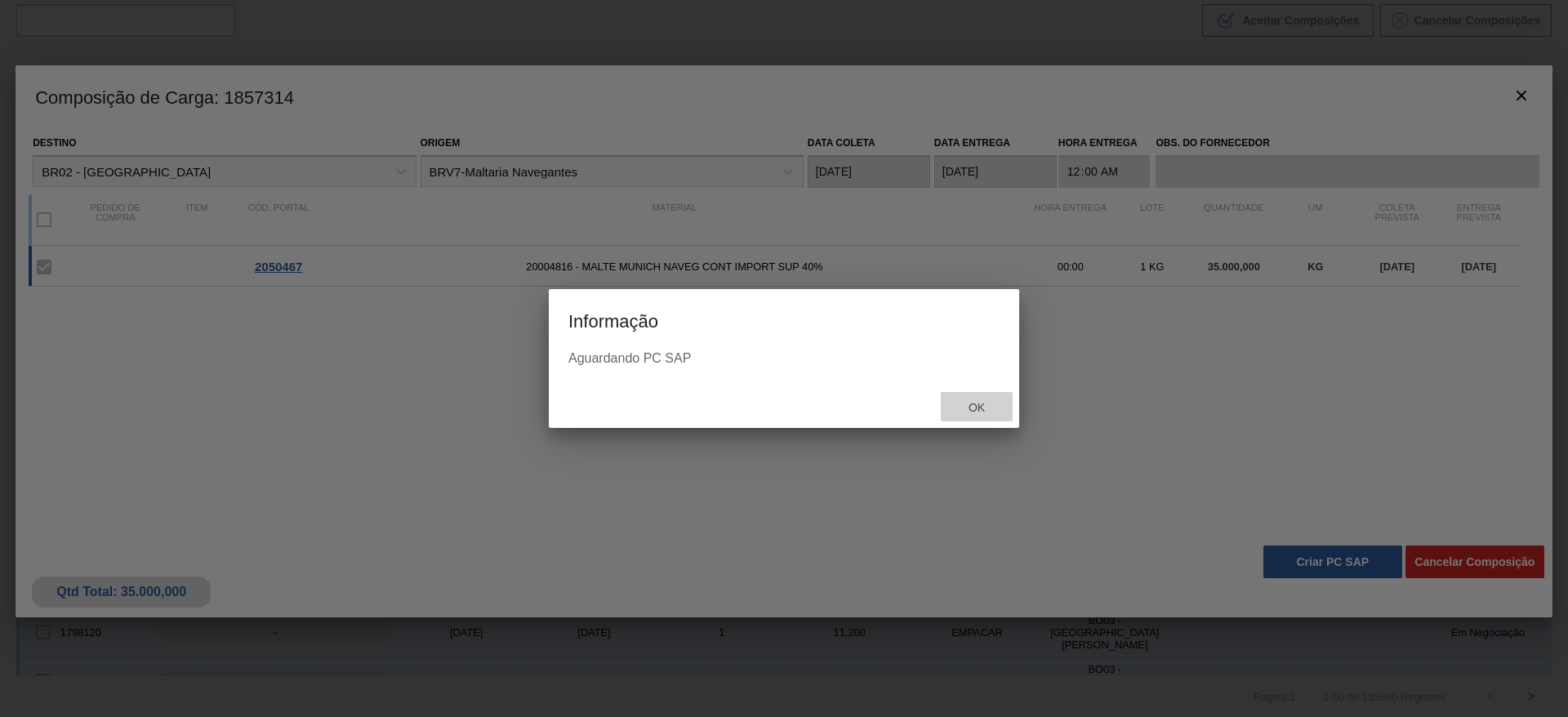
click at [974, 401] on span "Ok" at bounding box center [976, 407] width 43 height 13
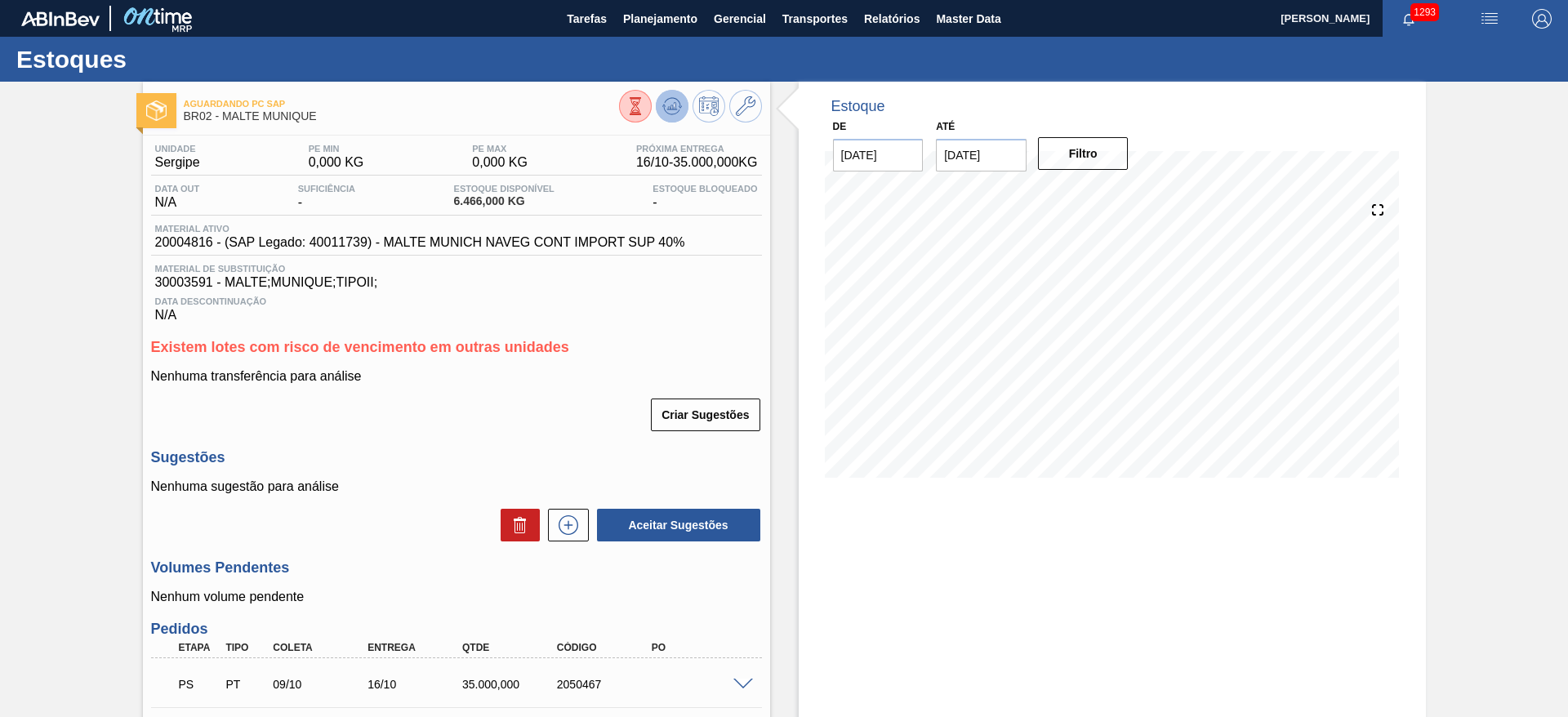
click at [668, 103] on icon at bounding box center [672, 106] width 20 height 20
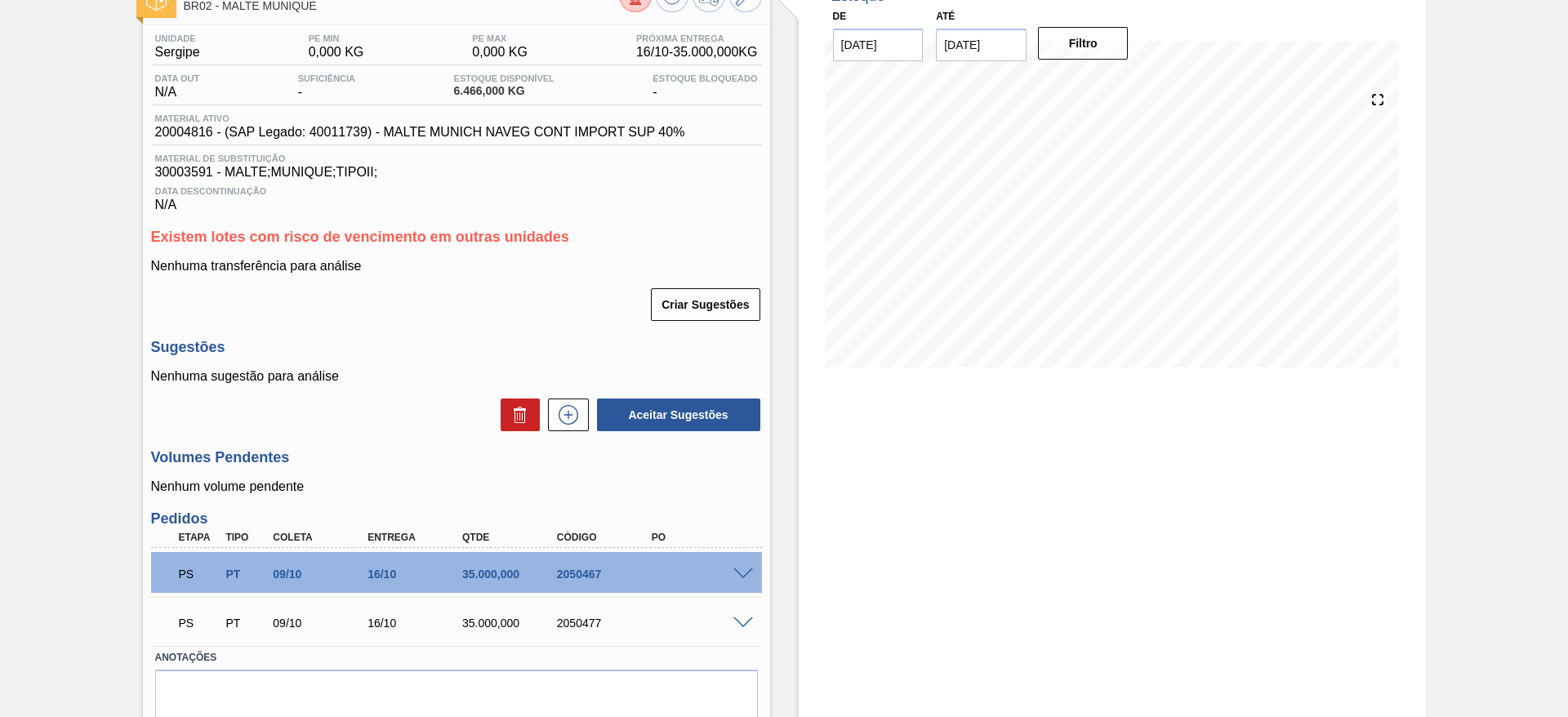
scroll to position [173, 0]
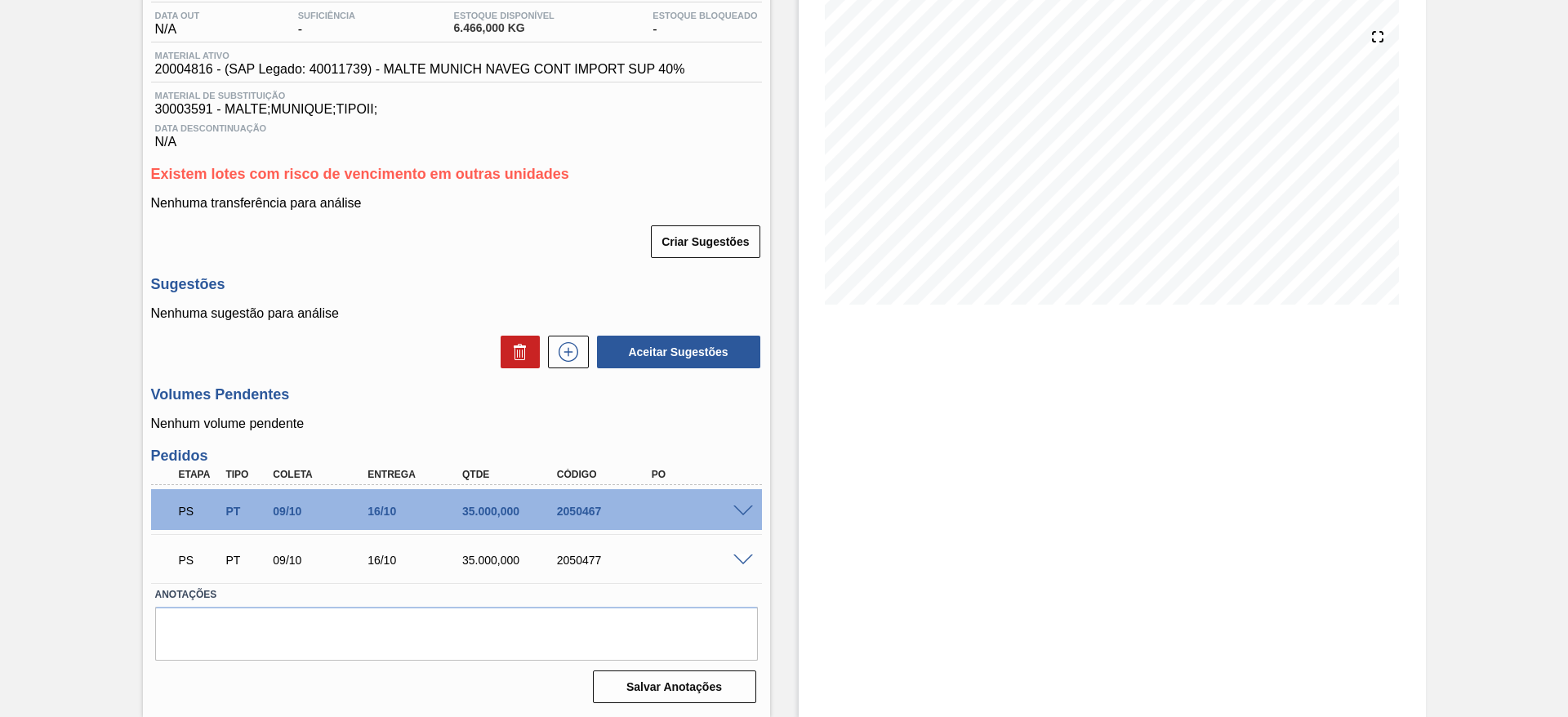
click at [1097, 403] on div "Estoque De 08/10/2025 Até 22/10/2025 Filtro 16/10 Projeção de Estoque 6,466 Nec…" at bounding box center [1111, 312] width 627 height 808
click at [733, 559] on span at bounding box center [743, 560] width 20 height 12
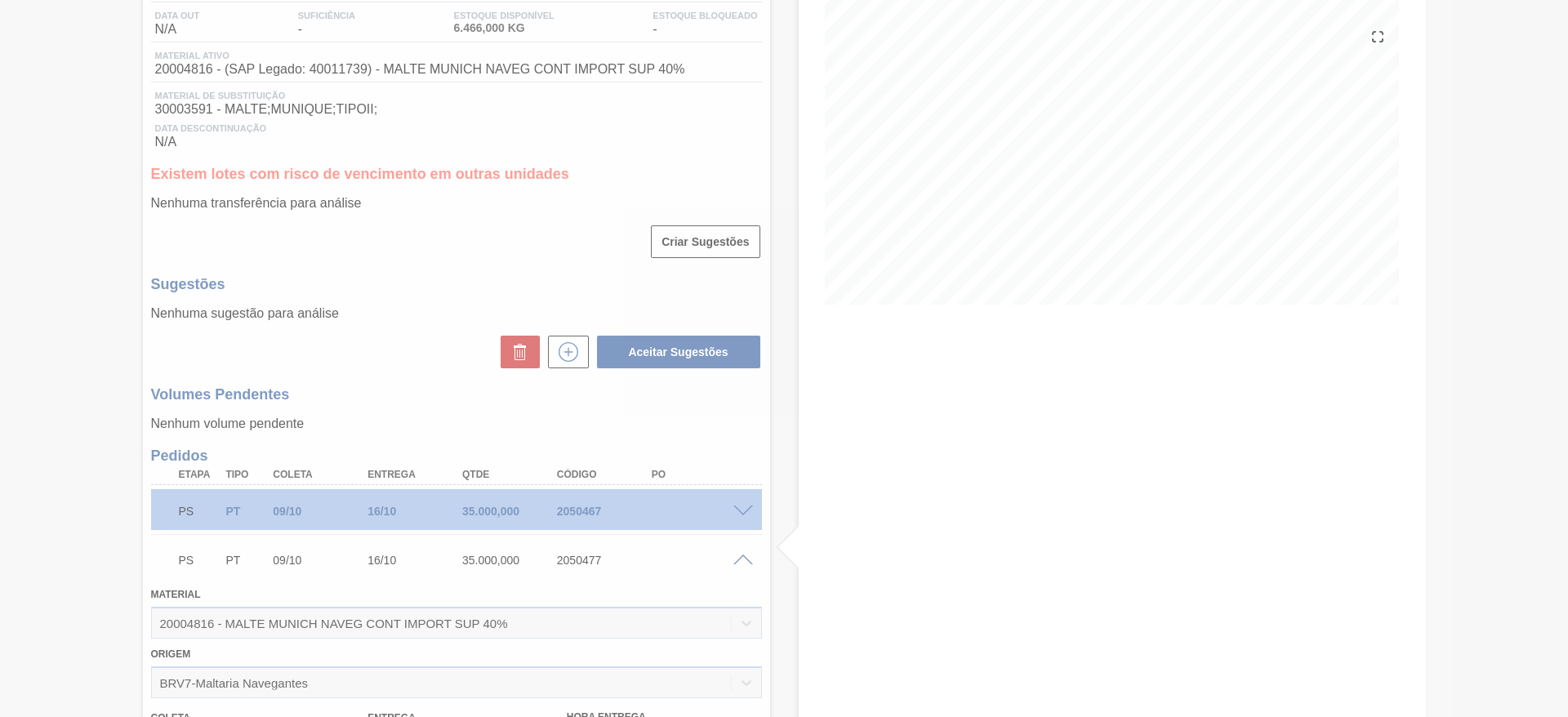
click at [173, 71] on div at bounding box center [784, 358] width 1568 height 717
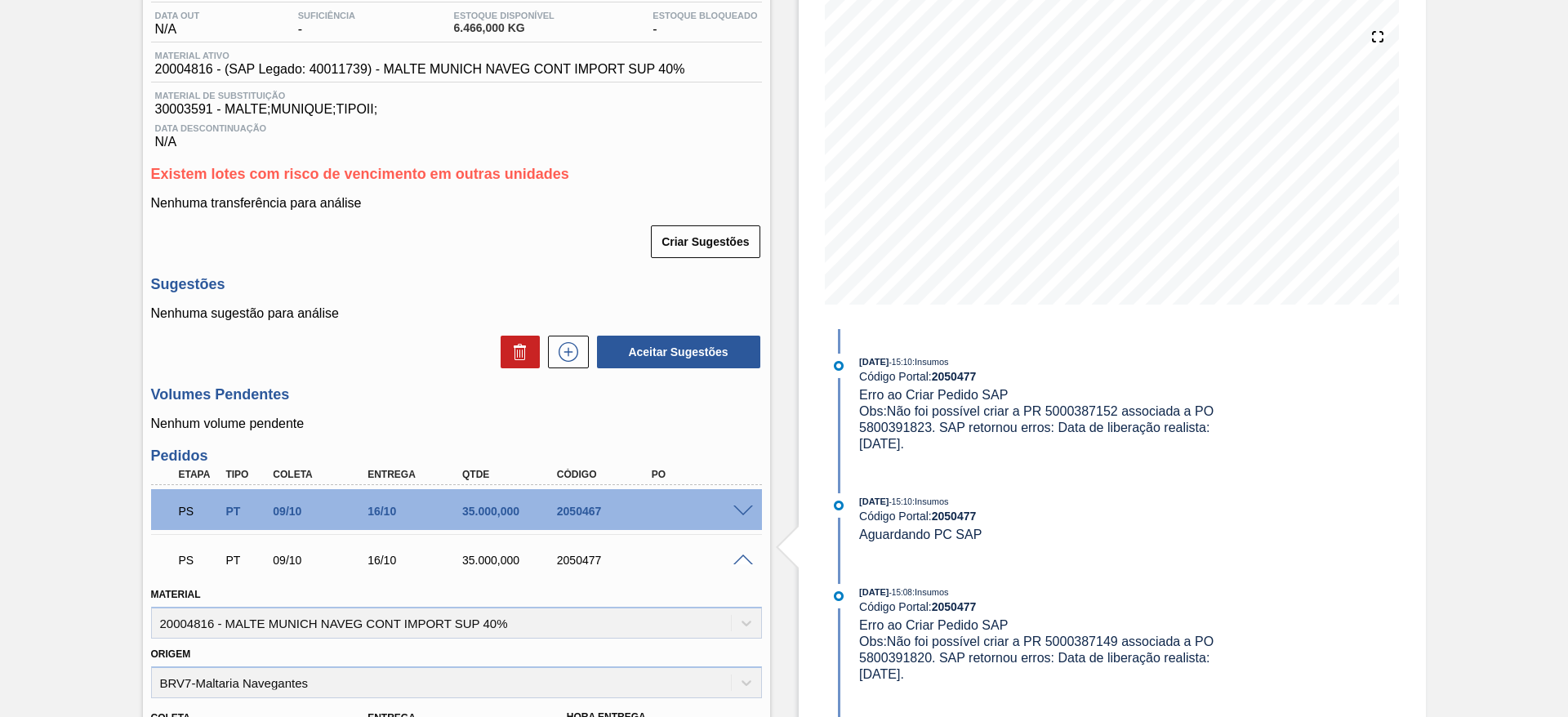
click at [170, 62] on span "20004816 - (SAP Legado: 40011739) - MALTE MUNICH NAVEG CONT IMPORT SUP 40%" at bounding box center [420, 70] width 530 height 15
copy span "20004816"
click at [740, 565] on div "PS PT 09/10 16/10 35.000,000 2050477" at bounding box center [457, 557] width 611 height 41
click at [742, 559] on span at bounding box center [743, 560] width 20 height 12
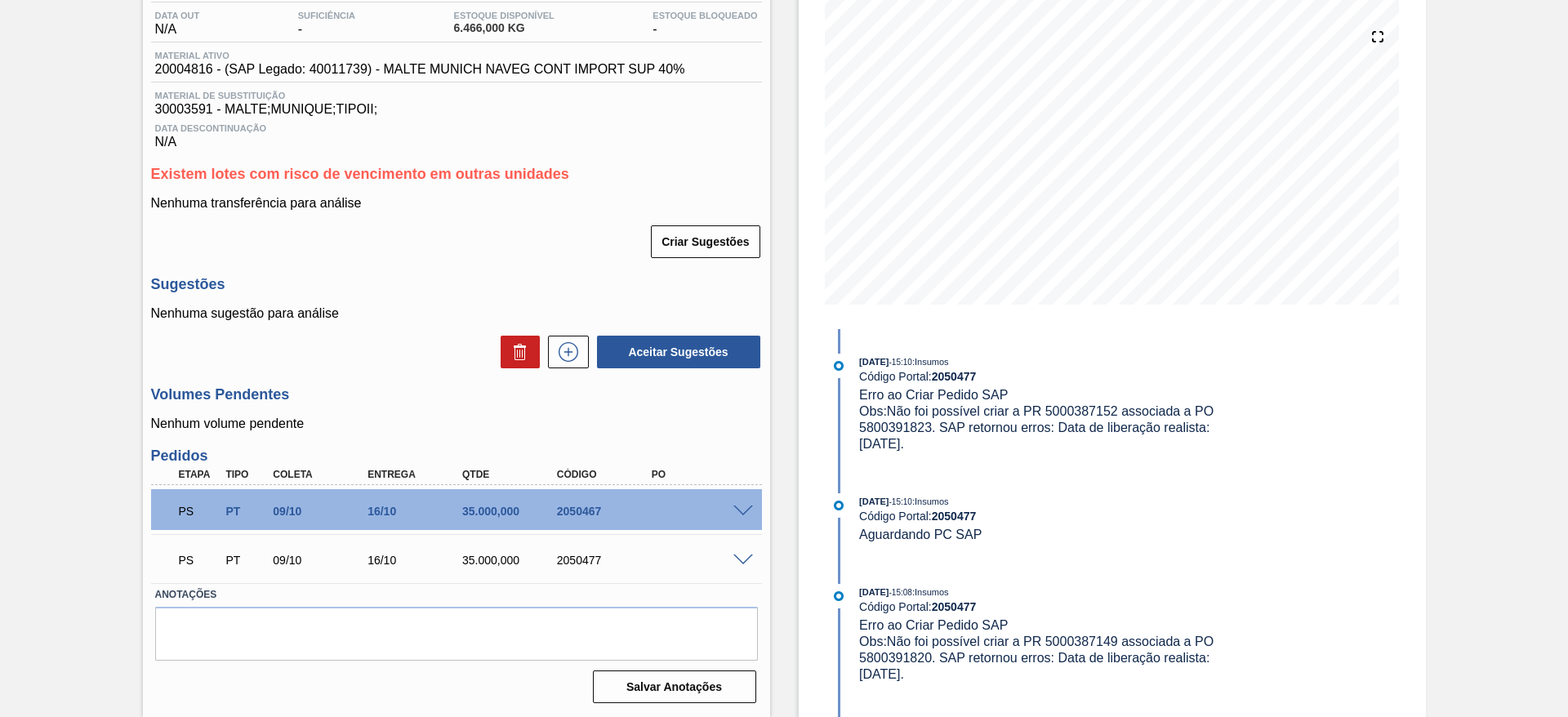
click at [63, 375] on div "Aguardando PC SAP BR02 - MALTE MUNIQUE Unidade Sergipe PE MIN 0,000 KG PE MAX 0…" at bounding box center [784, 312] width 1568 height 808
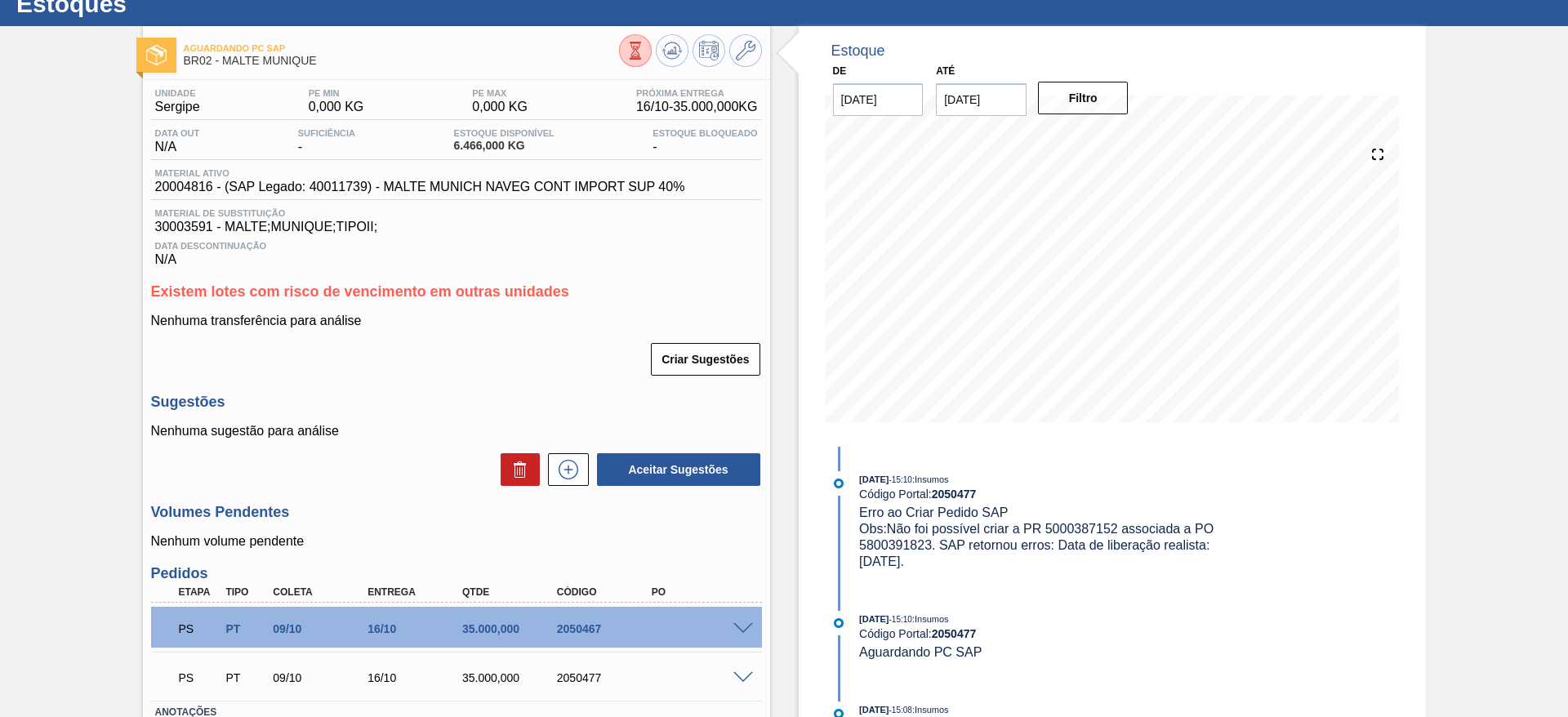
scroll to position [0, 0]
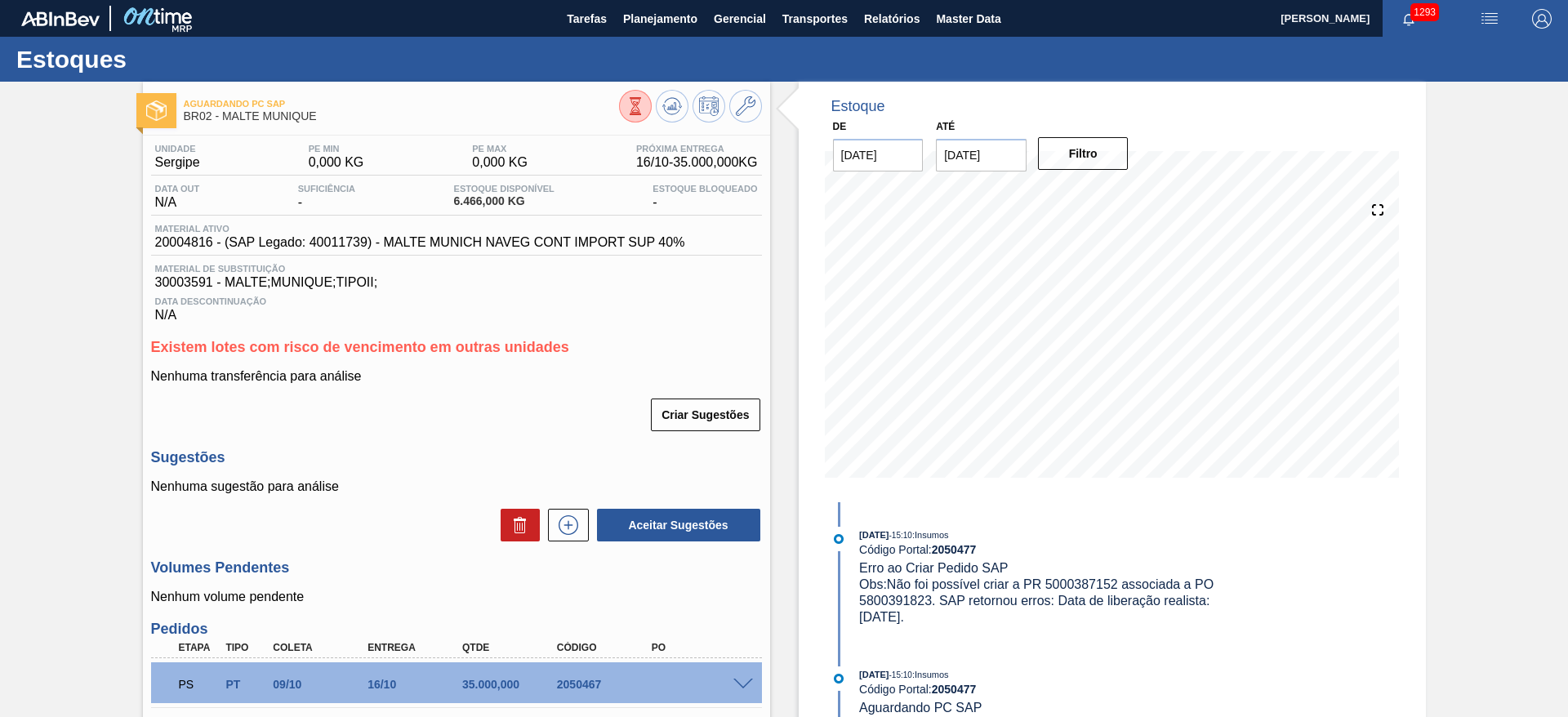
click at [81, 509] on div "Aguardando PC SAP BR02 - MALTE MUNIQUE Unidade Sergipe PE MIN 0,000 KG PE MAX 0…" at bounding box center [784, 485] width 1568 height 808
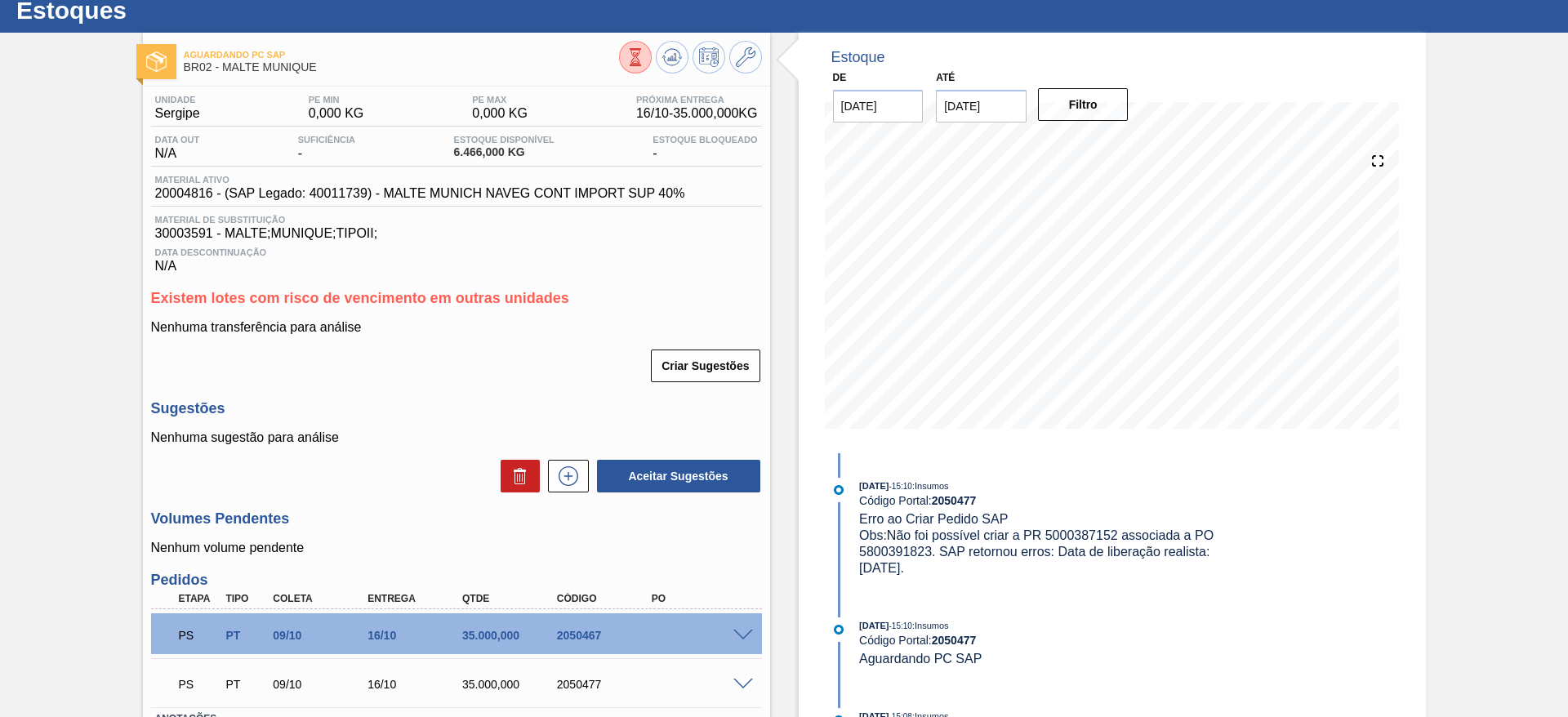
scroll to position [98, 0]
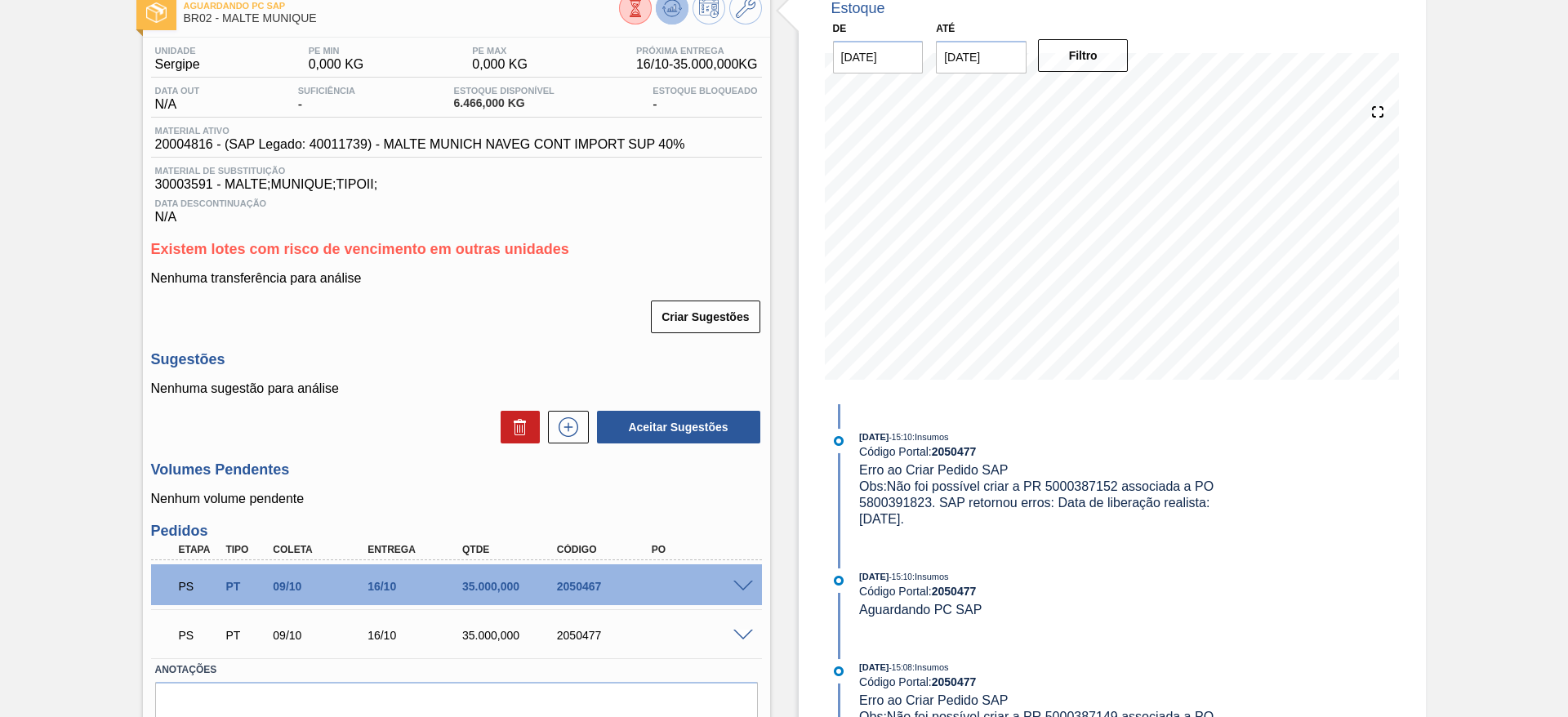
click at [663, 12] on icon at bounding box center [672, 8] width 20 height 20
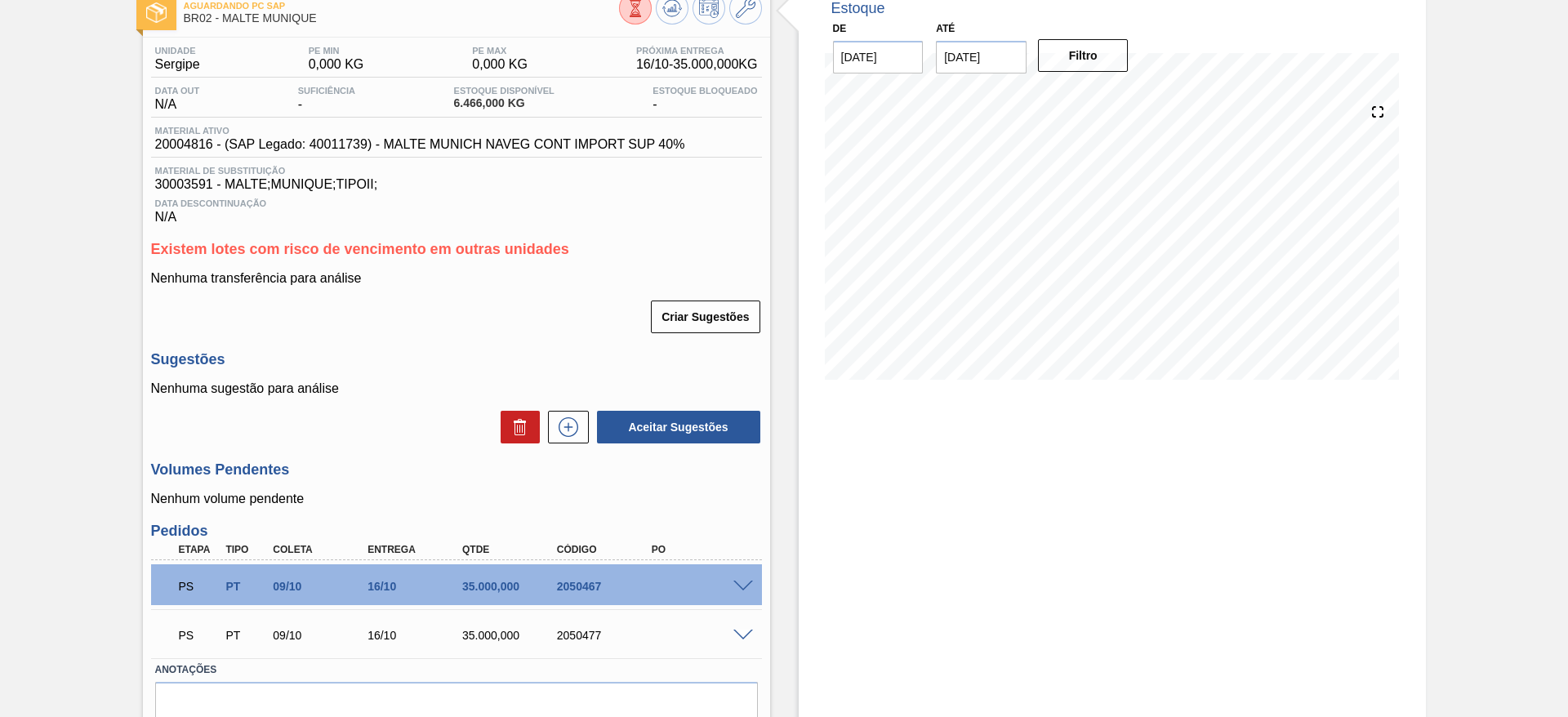
click at [741, 589] on span at bounding box center [743, 586] width 20 height 12
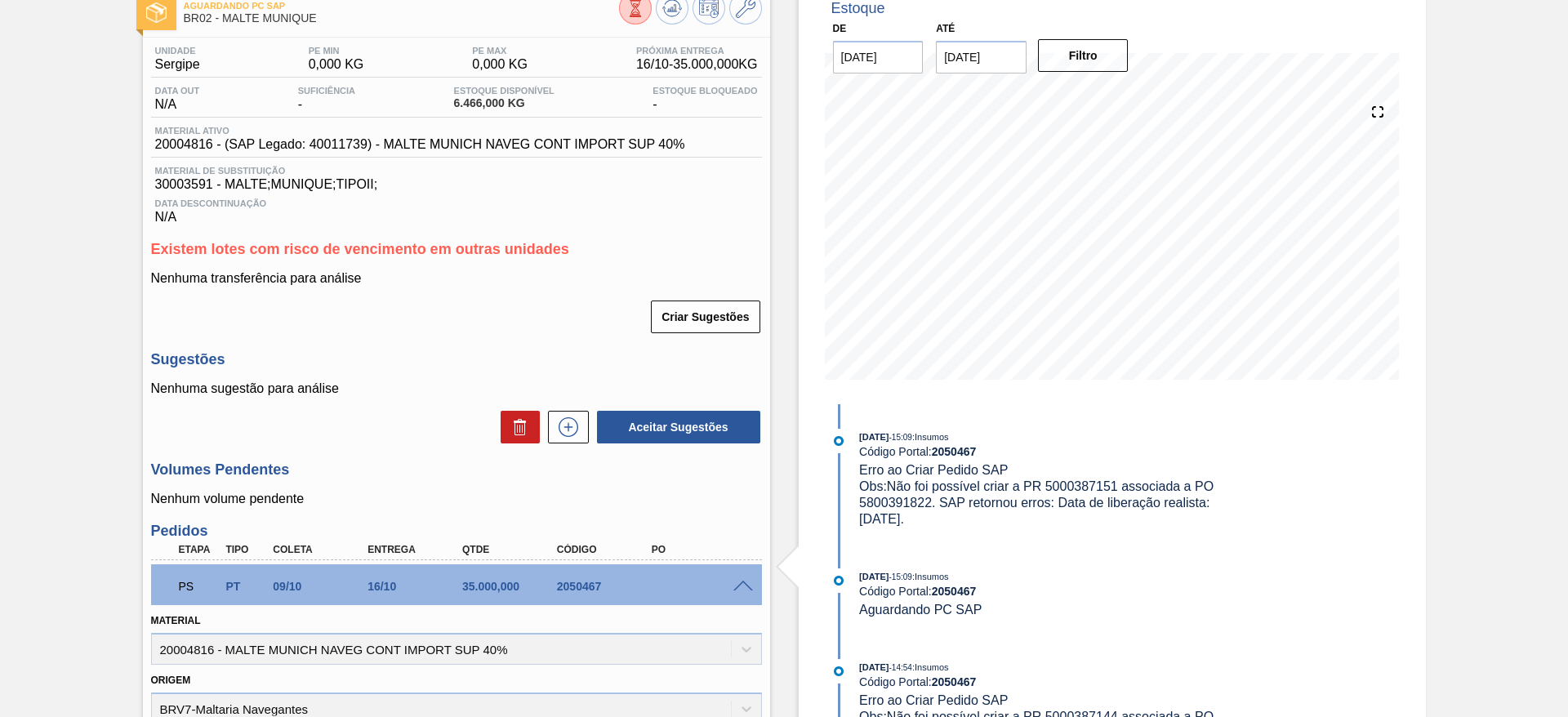
click at [62, 604] on div "Aguardando PC SAP BR02 - MALTE MUNIQUE Unidade Sergipe PE MIN 0,000 KG PE MAX 0…" at bounding box center [784, 629] width 1568 height 1291
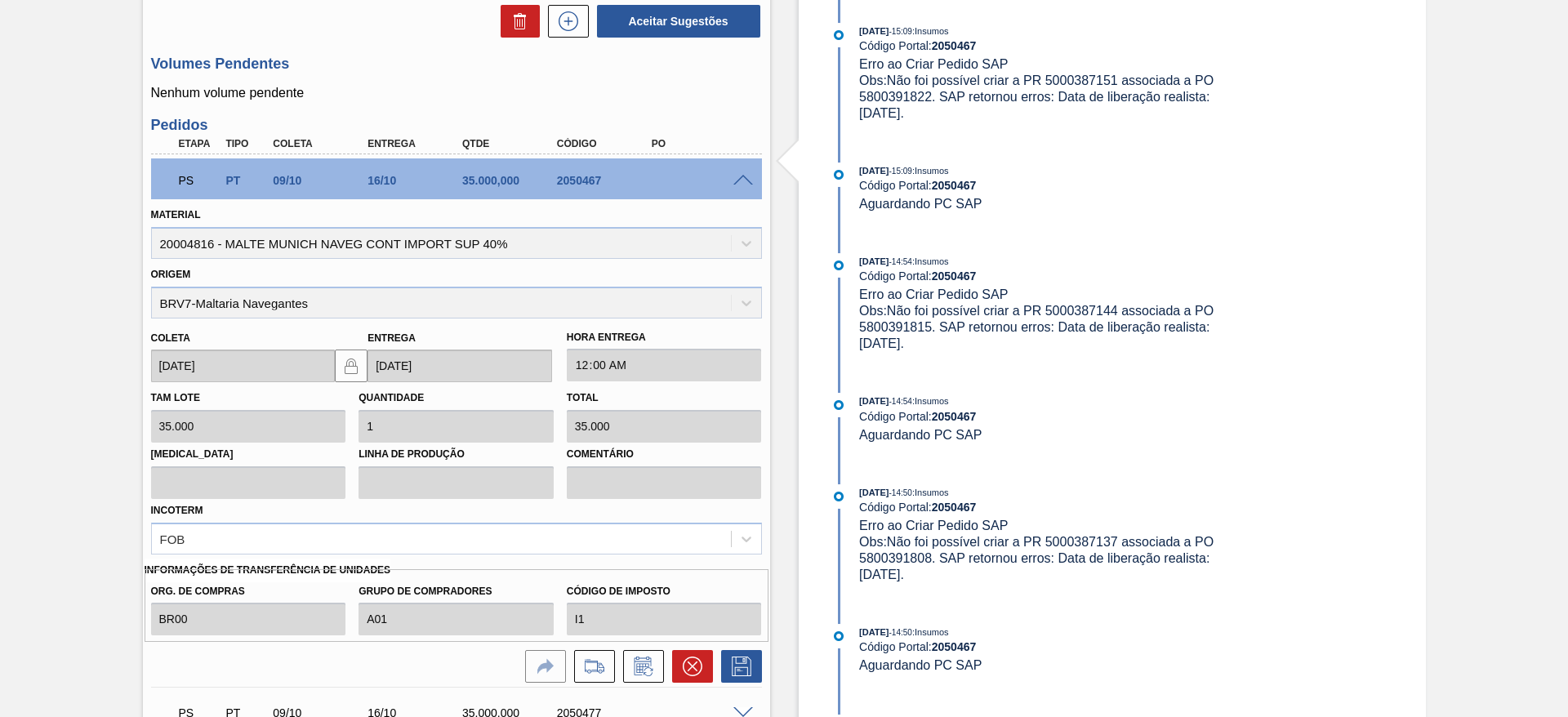
scroll to position [538, 0]
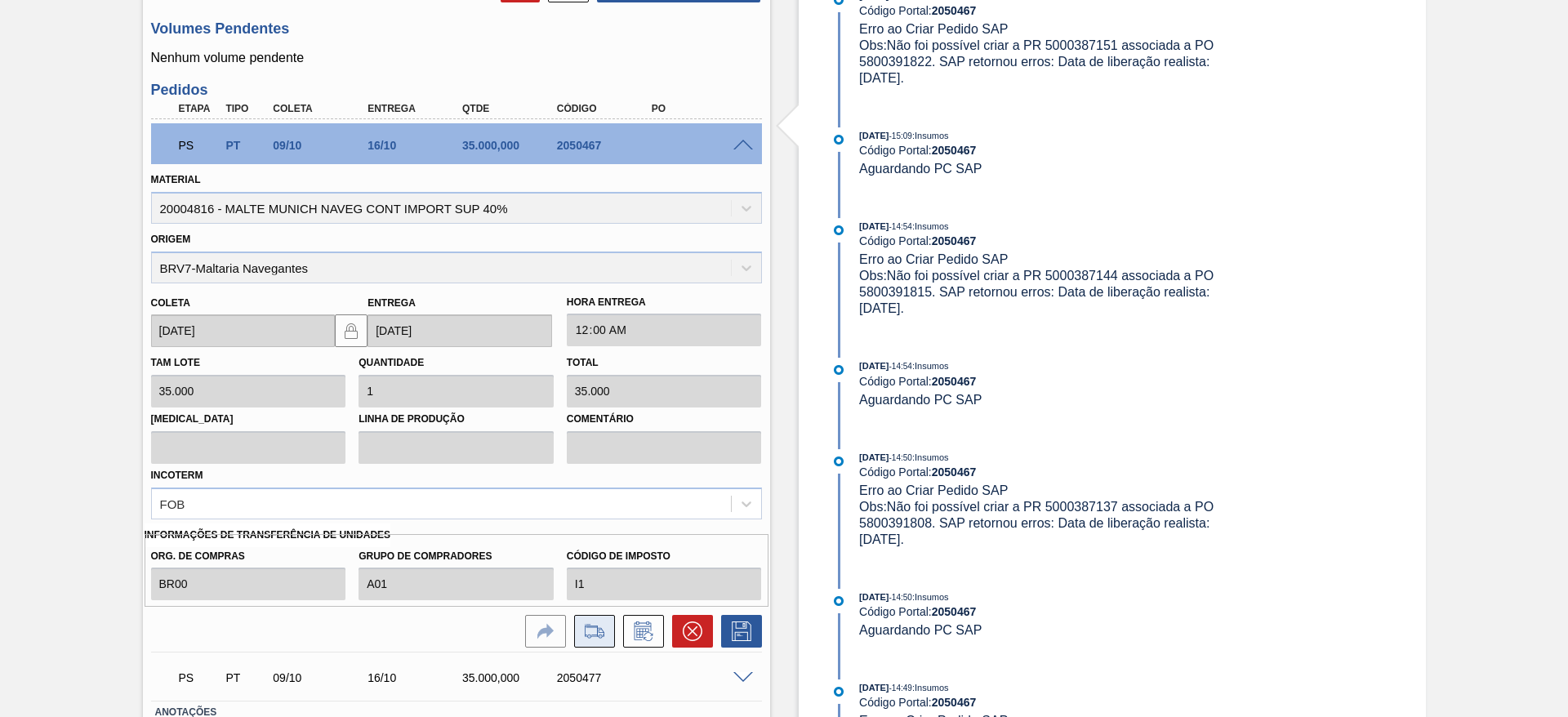
click at [592, 629] on icon at bounding box center [594, 630] width 26 height 20
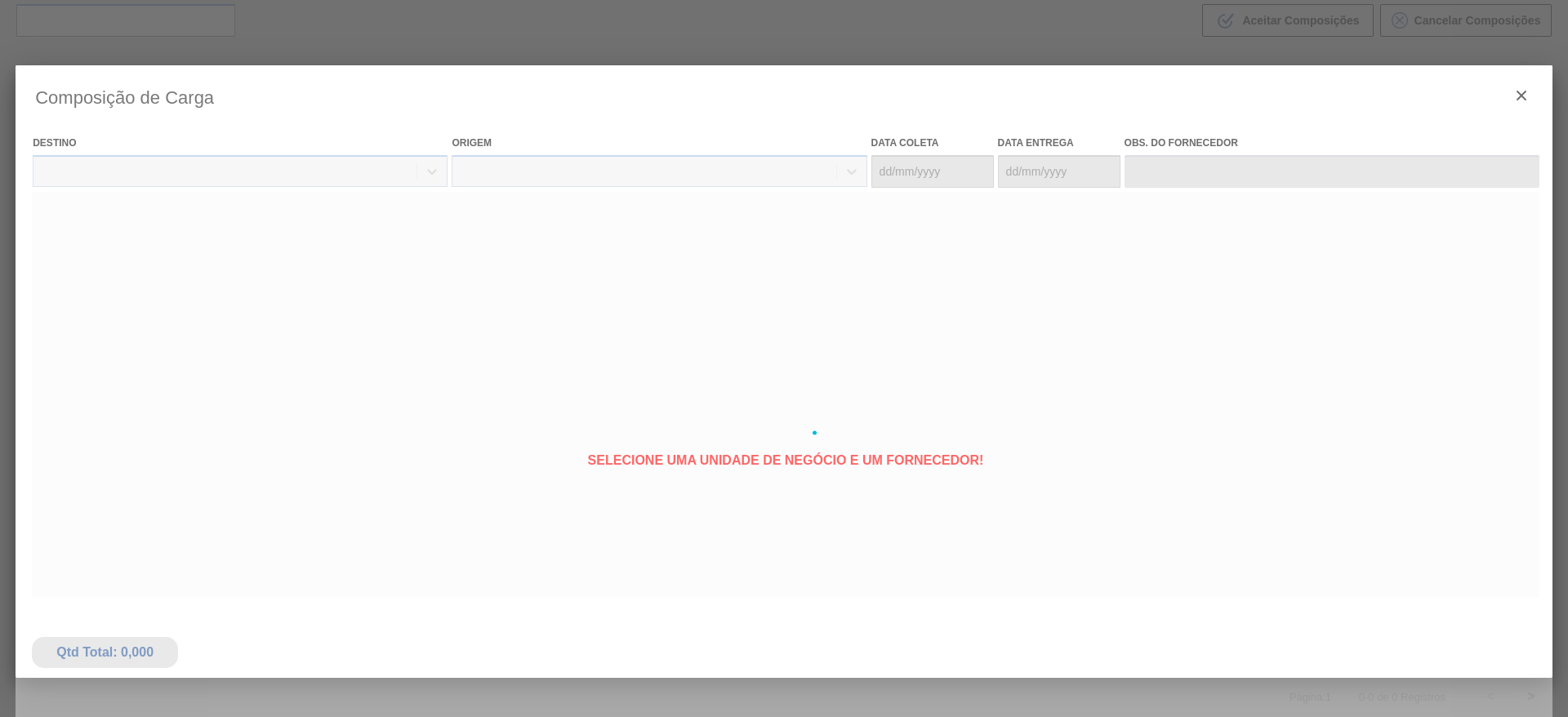
type coleta "[DATE]"
type Entrega "[DATE]"
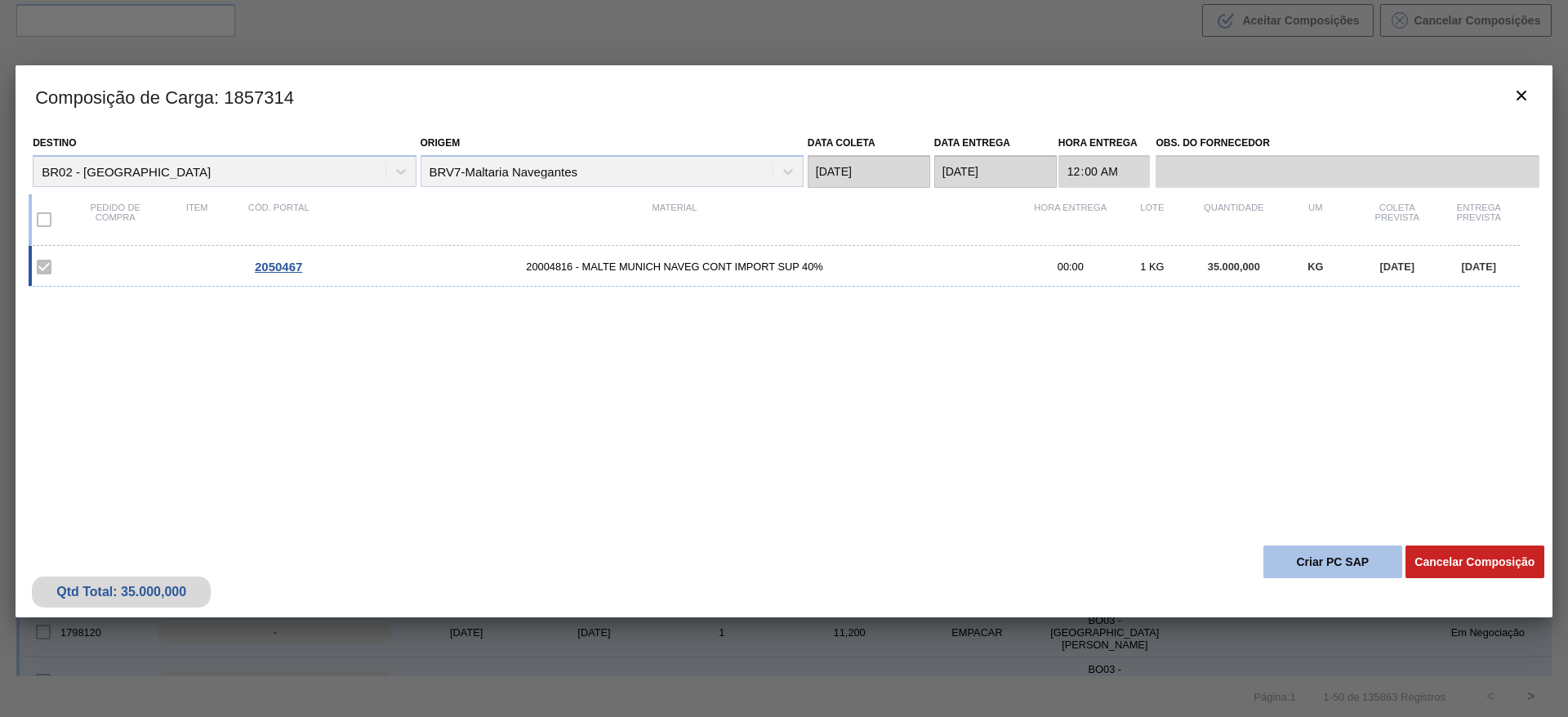
click at [1305, 561] on button "Criar PC SAP" at bounding box center [1332, 561] width 139 height 33
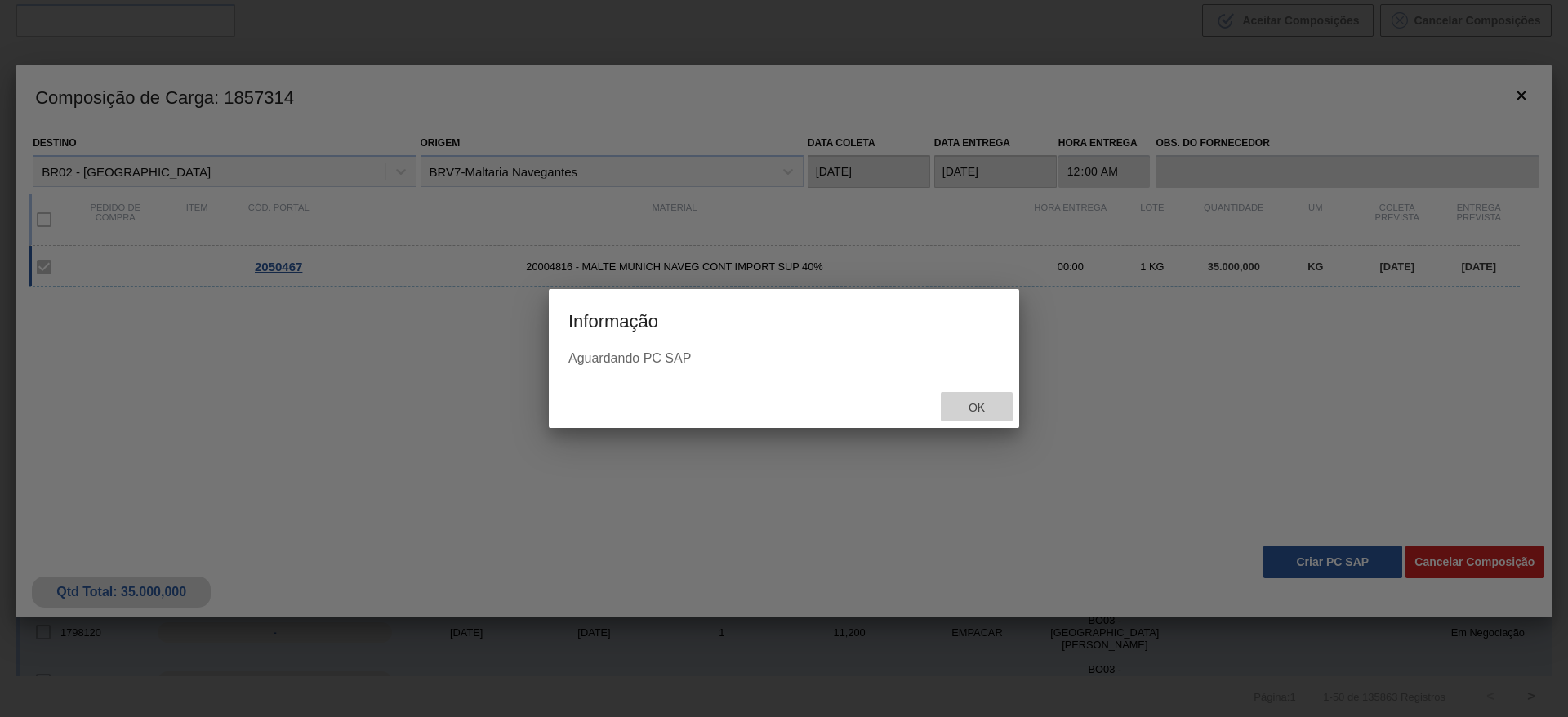
click at [981, 405] on span "Ok" at bounding box center [976, 407] width 43 height 13
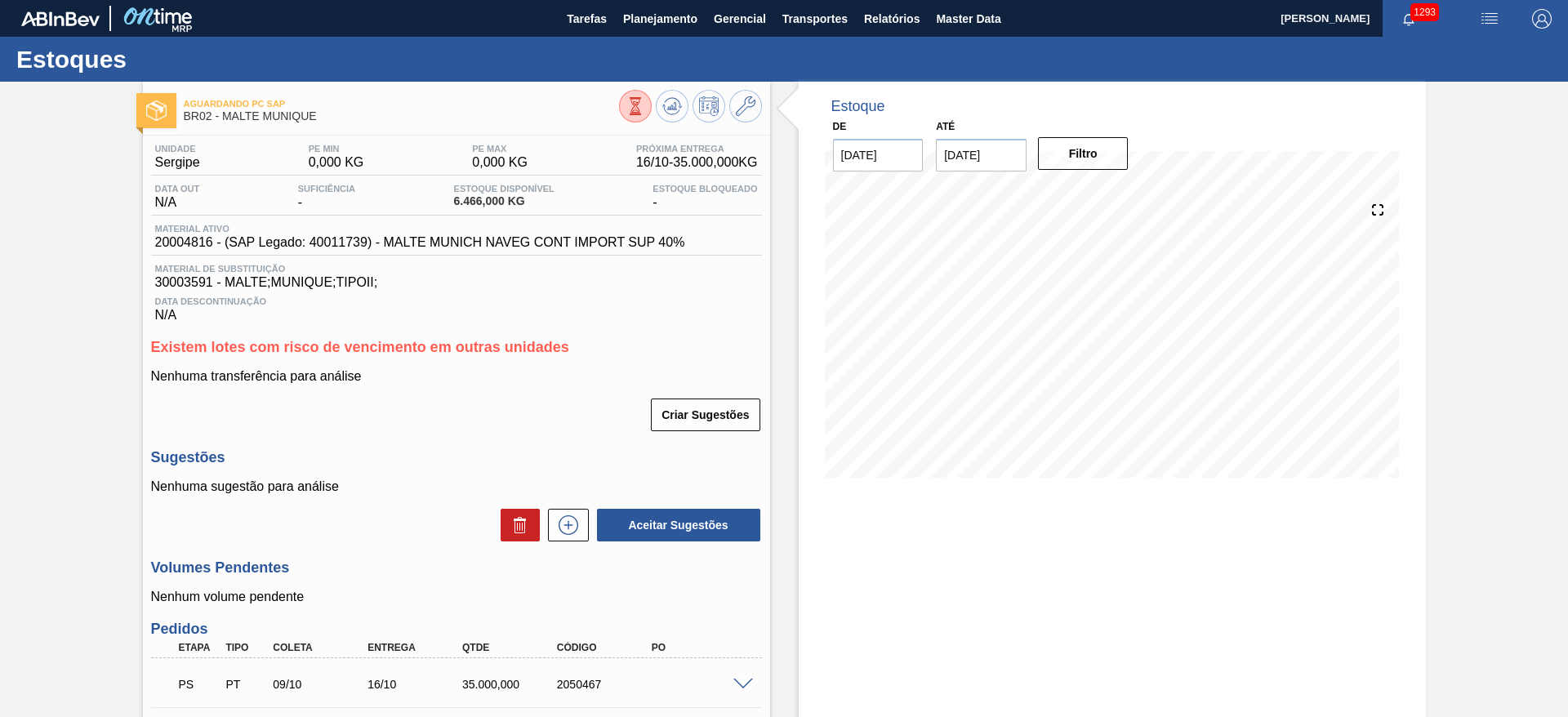
click at [102, 613] on div "Aguardando PC SAP BR02 - MALTE MUNIQUE Unidade Sergipe PE MIN 0,000 KG PE MAX 0…" at bounding box center [784, 485] width 1568 height 808
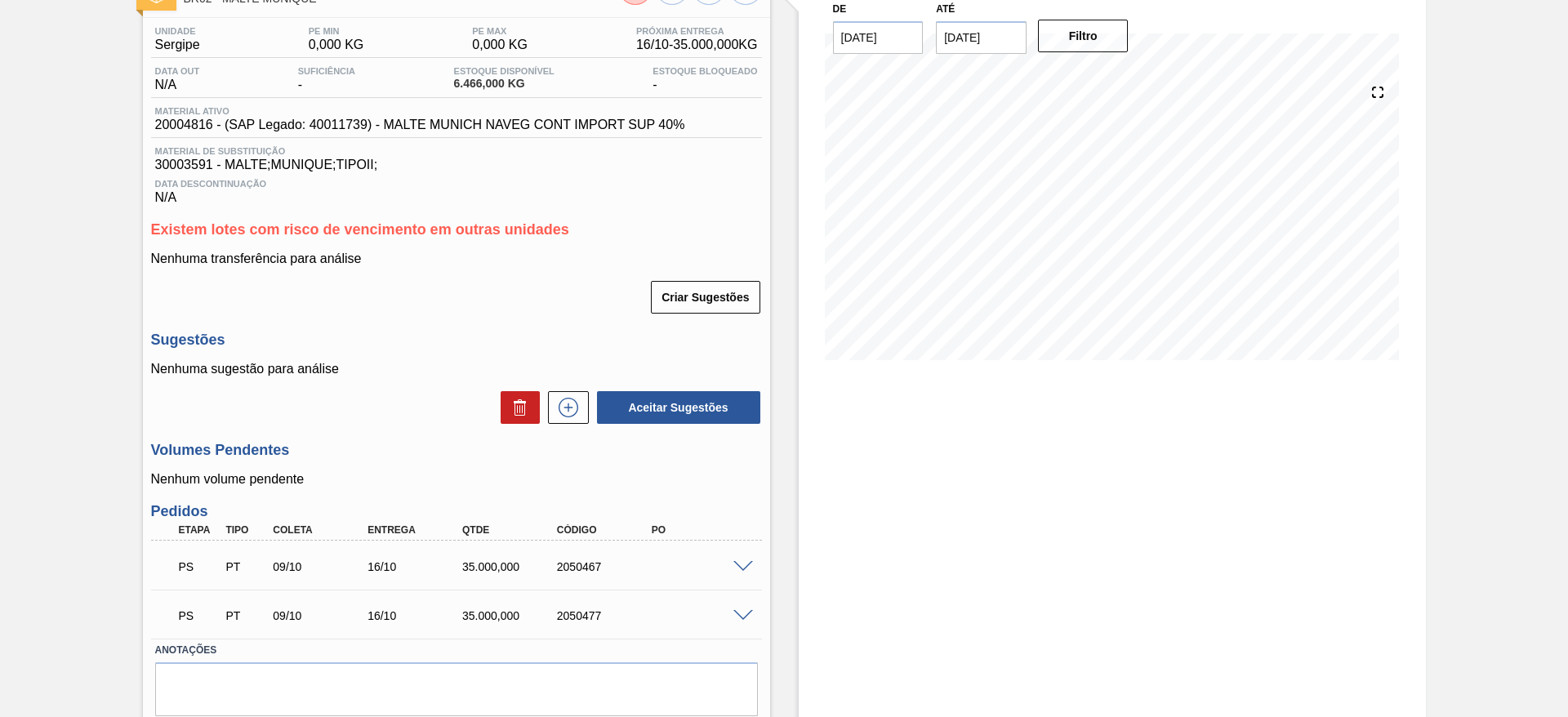
scroll to position [173, 0]
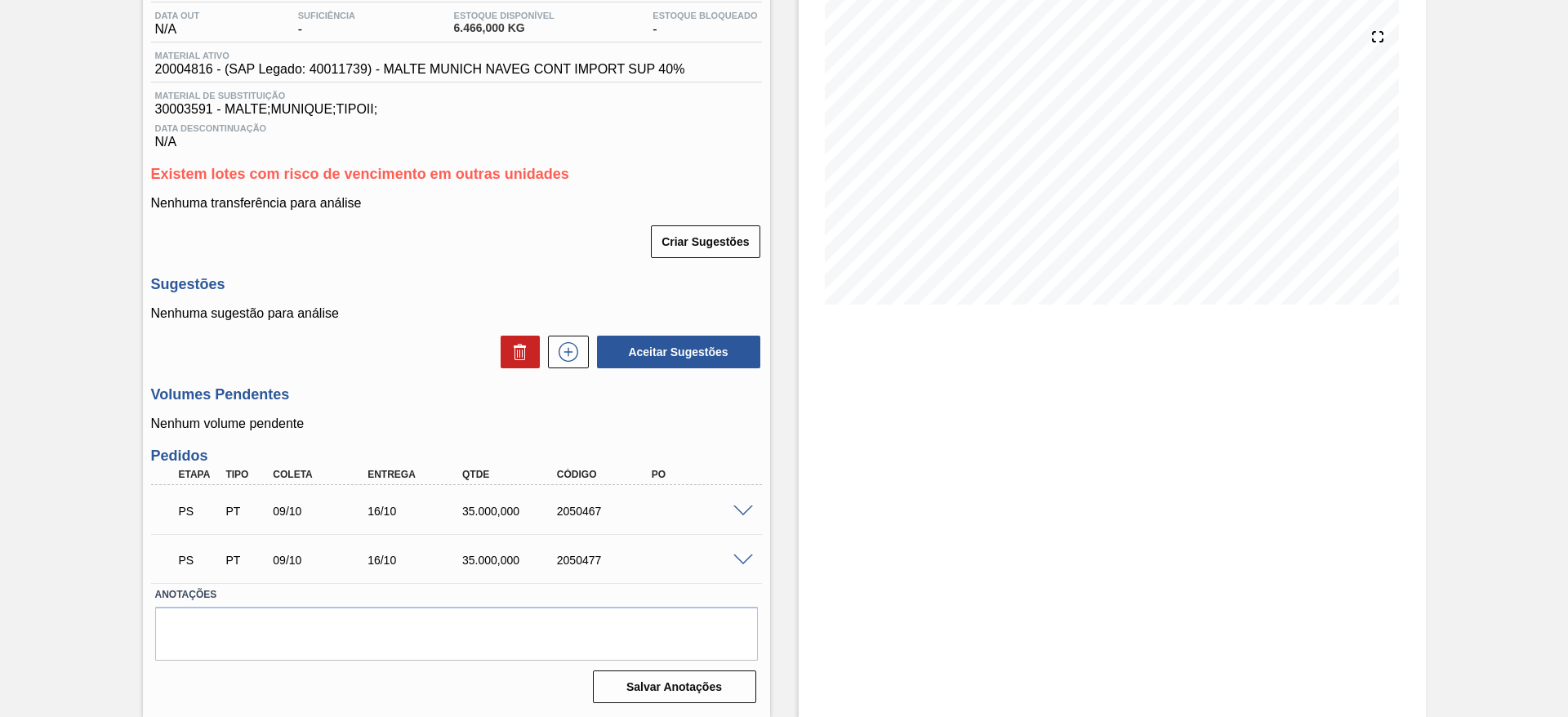
click at [740, 507] on span at bounding box center [743, 511] width 20 height 12
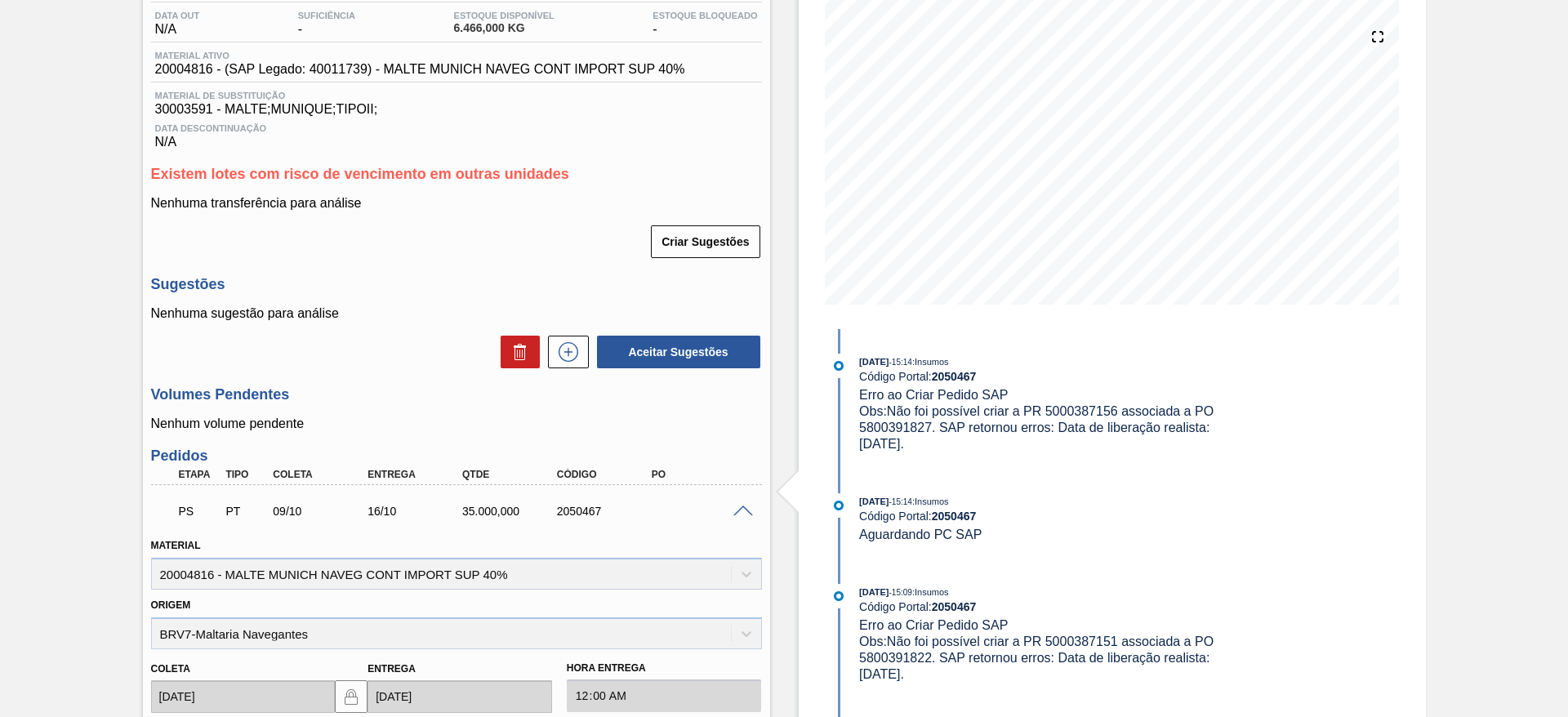
click at [73, 272] on div "Aguardando PC SAP BR02 - MALTE MUNIQUE Unidade Sergipe PE MIN 0,000 KG PE MAX 0…" at bounding box center [784, 554] width 1568 height 1291
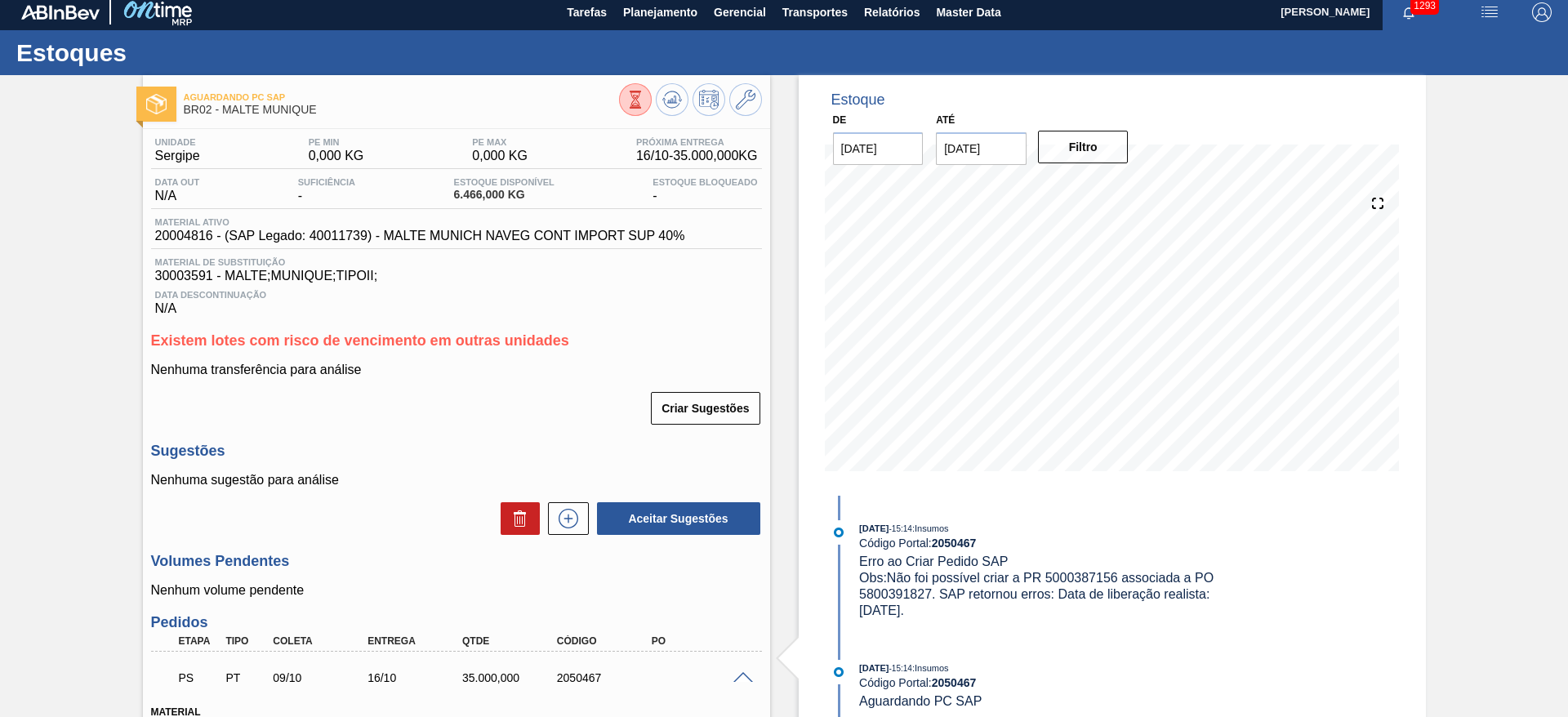
scroll to position [0, 0]
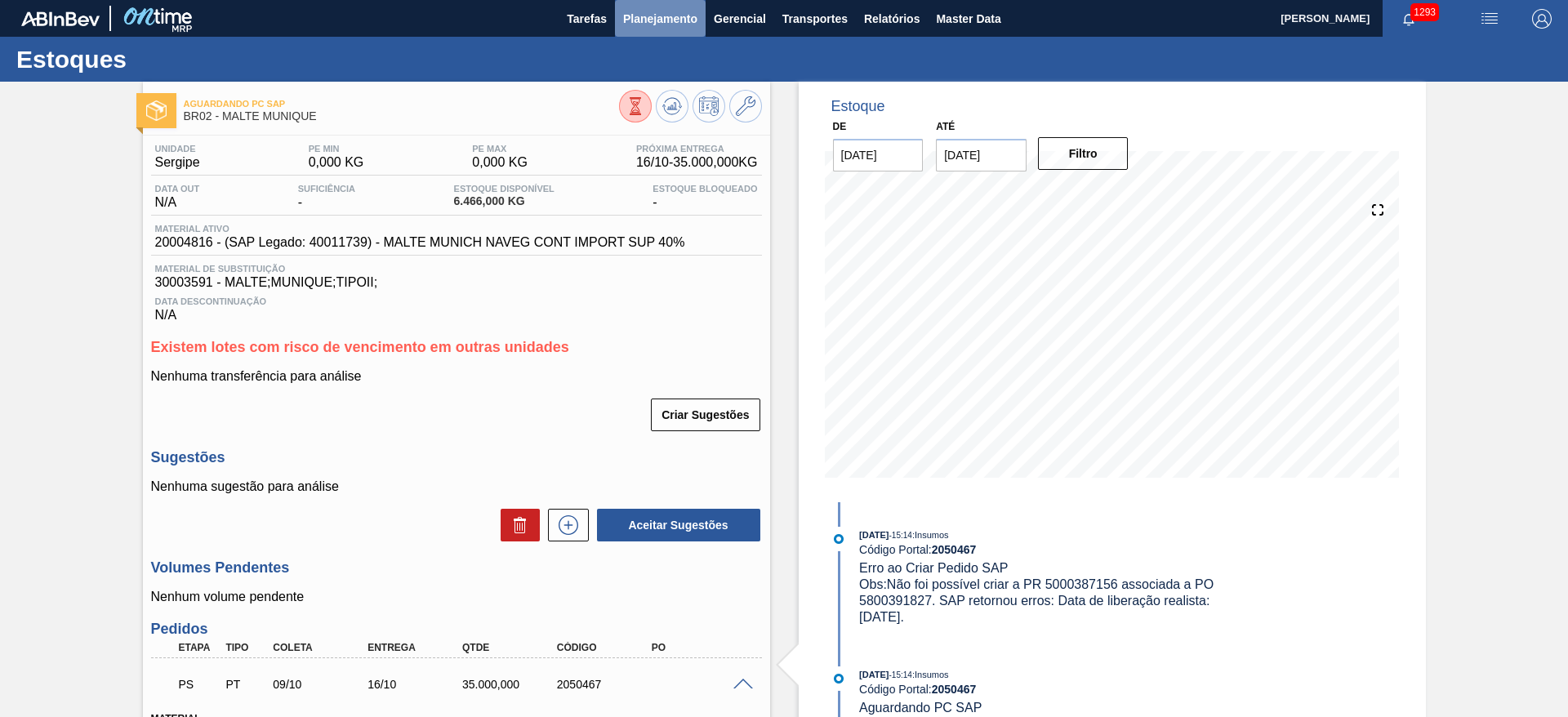
click at [658, 24] on span "Planejamento" at bounding box center [660, 19] width 75 height 20
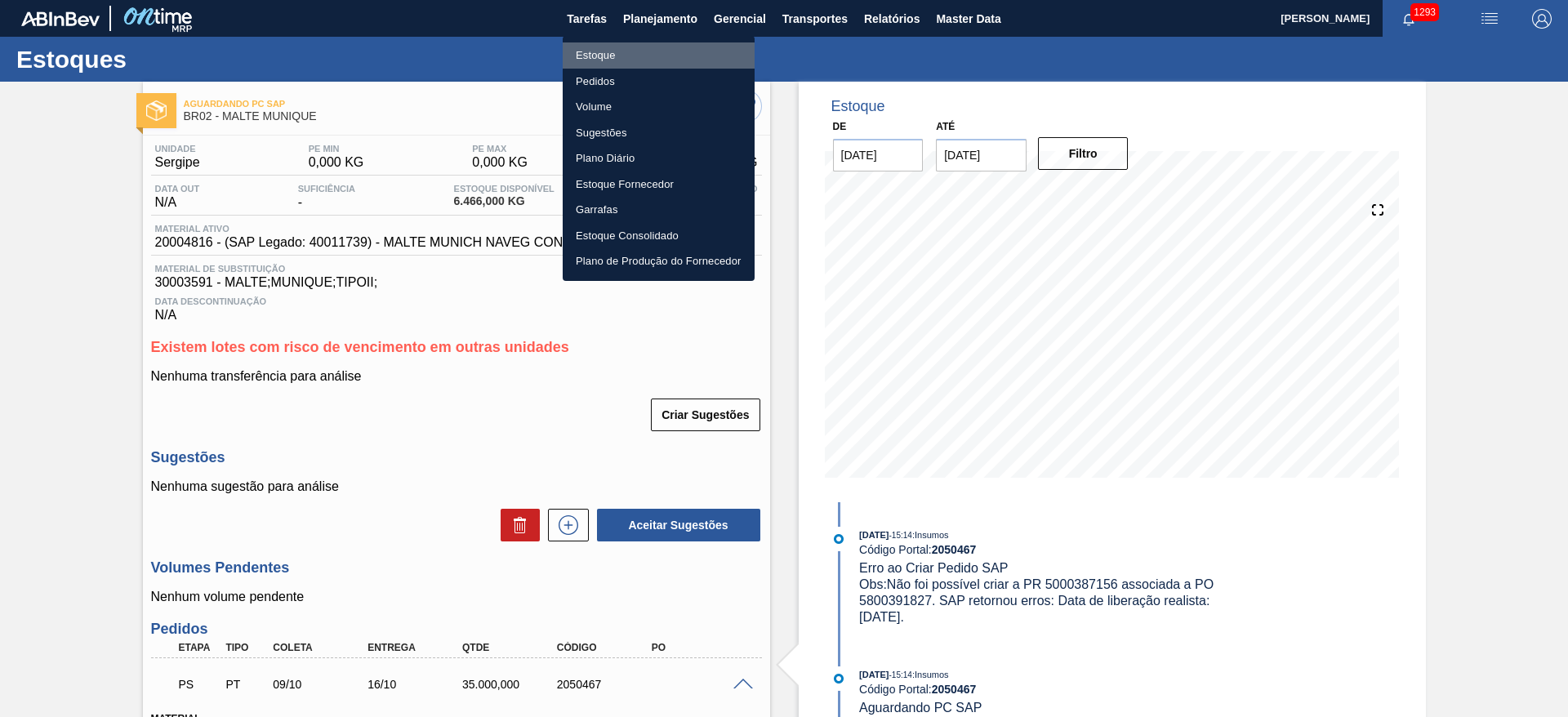
click at [613, 56] on li "Estoque" at bounding box center [658, 56] width 192 height 26
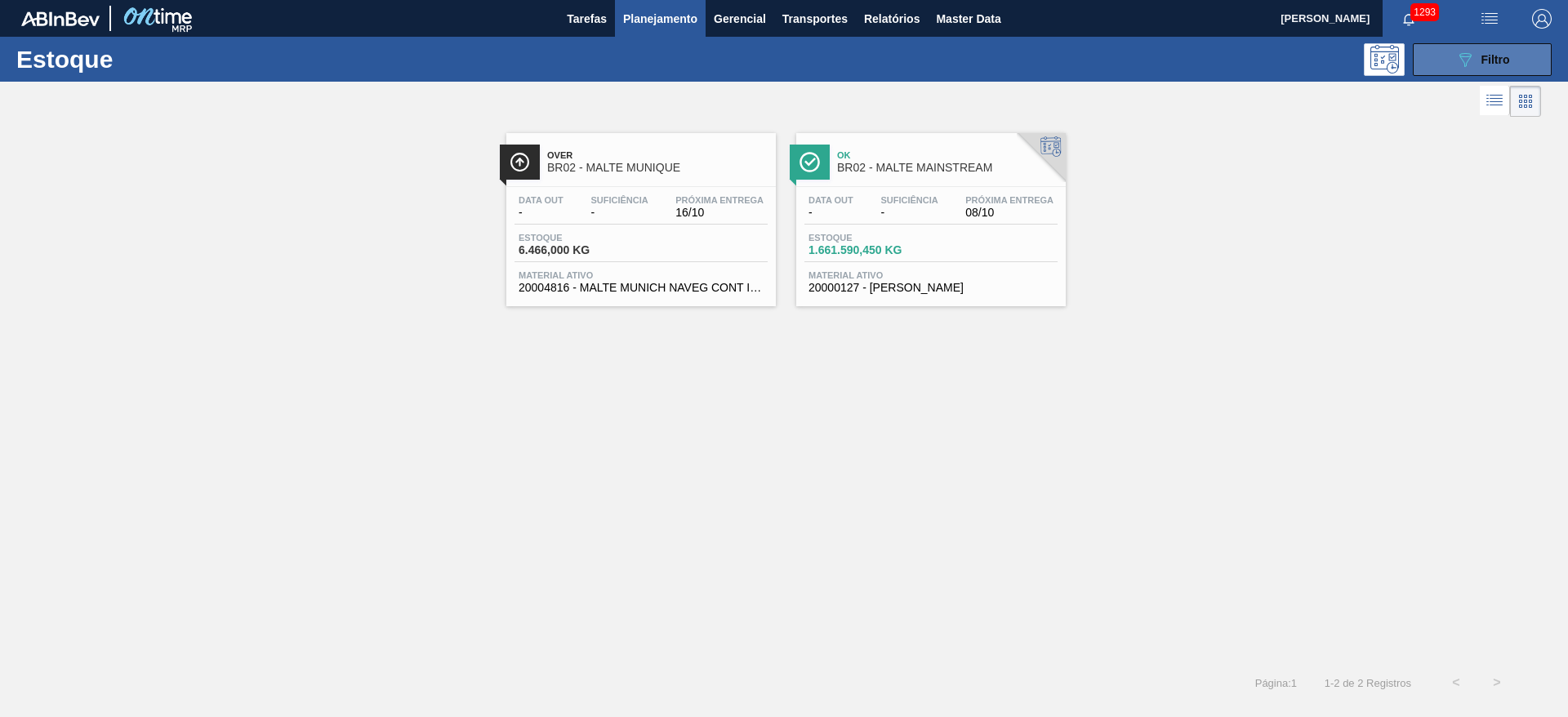
click at [1499, 45] on button "089F7B8B-B2A5-4AFE-B5C0-19BA573D28AC Filtro" at bounding box center [1482, 60] width 139 height 33
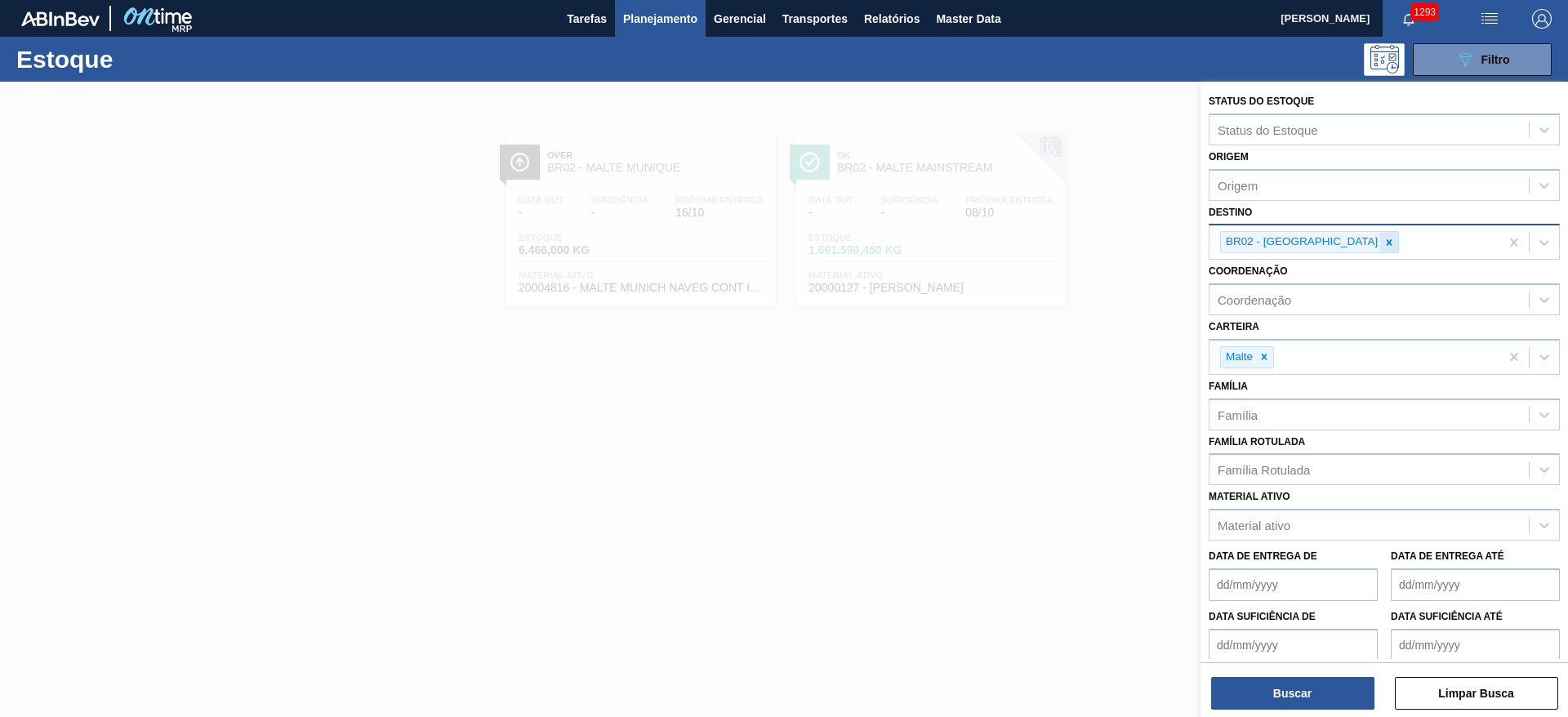
click at [1383, 240] on icon at bounding box center [1388, 243] width 11 height 11
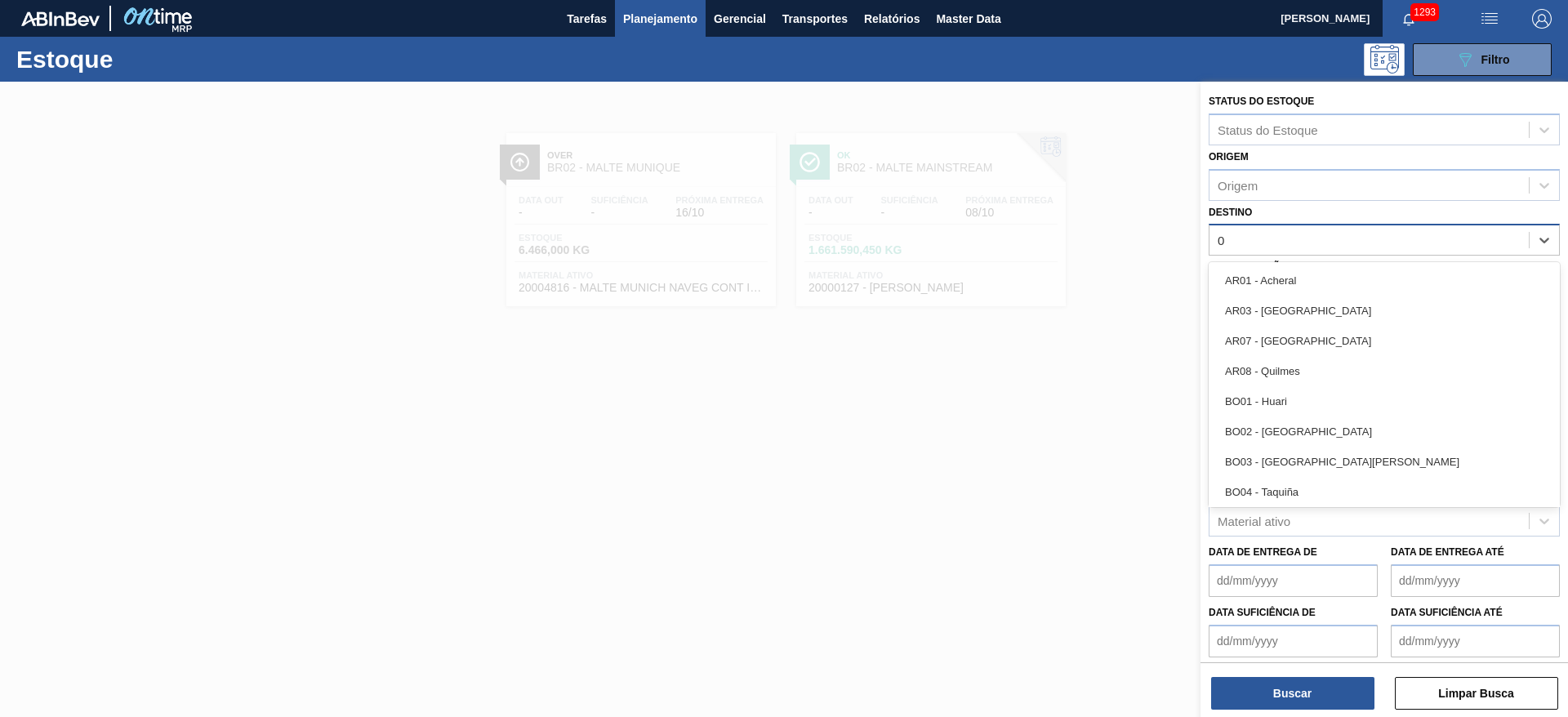
type input "04"
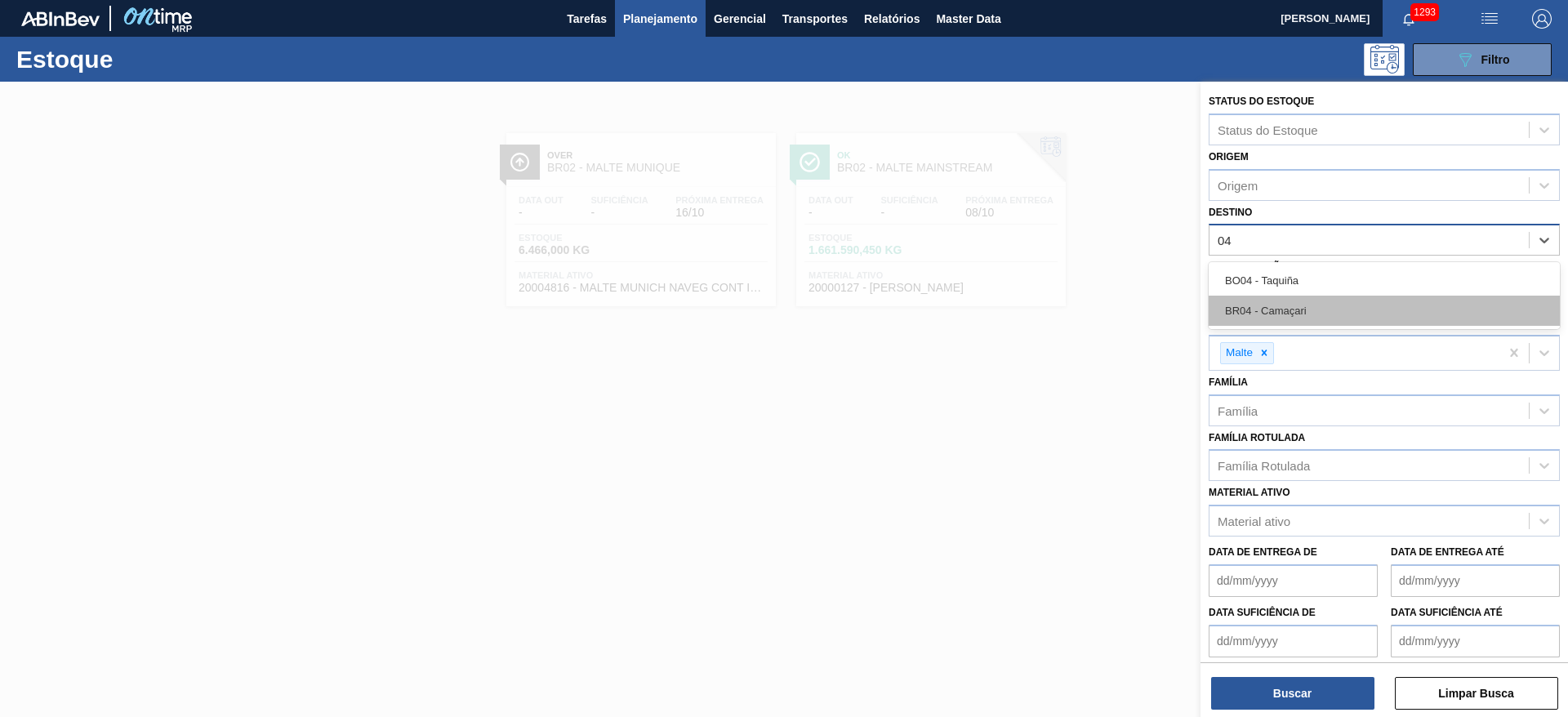
click at [1273, 306] on div "BR04 - Camaçari" at bounding box center [1384, 311] width 351 height 30
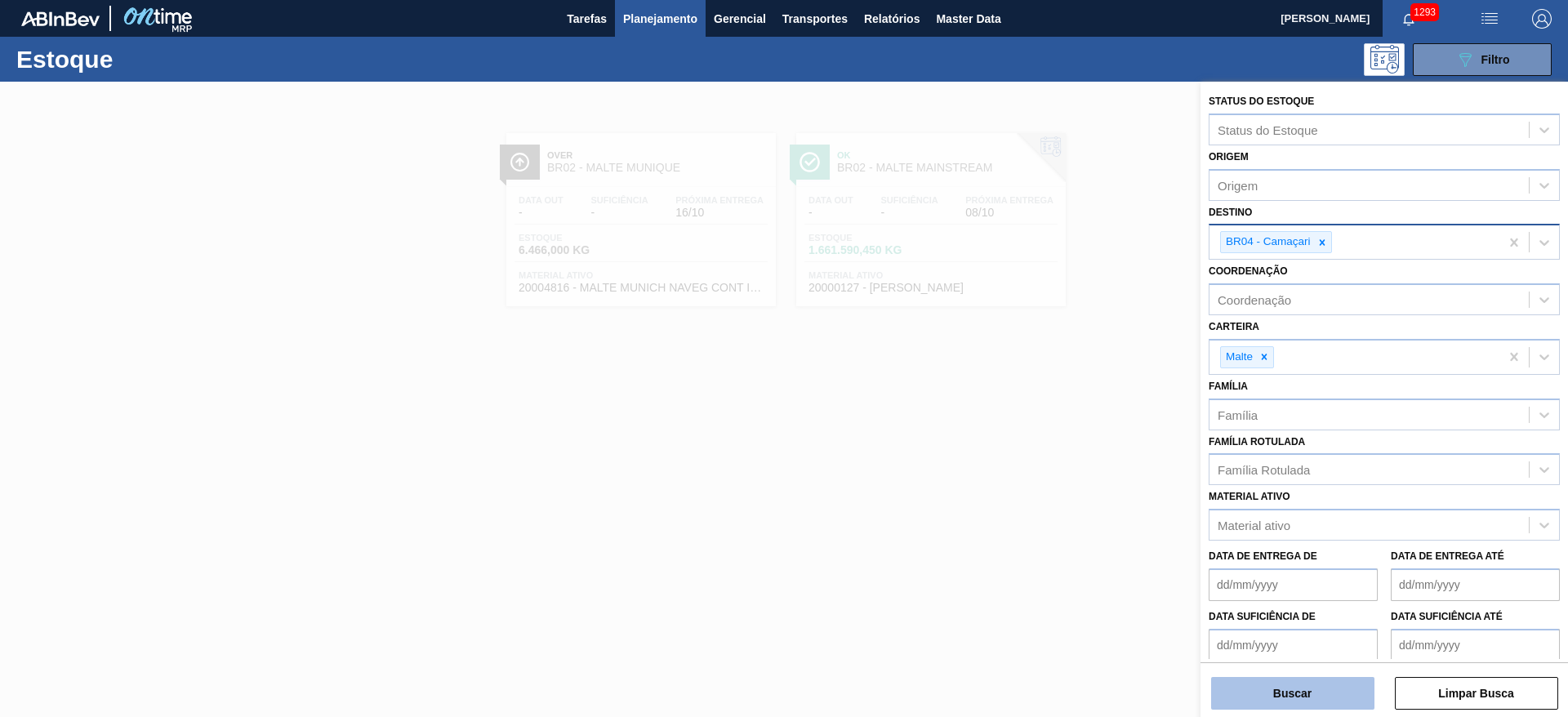
click at [1265, 691] on button "Buscar" at bounding box center [1292, 692] width 164 height 33
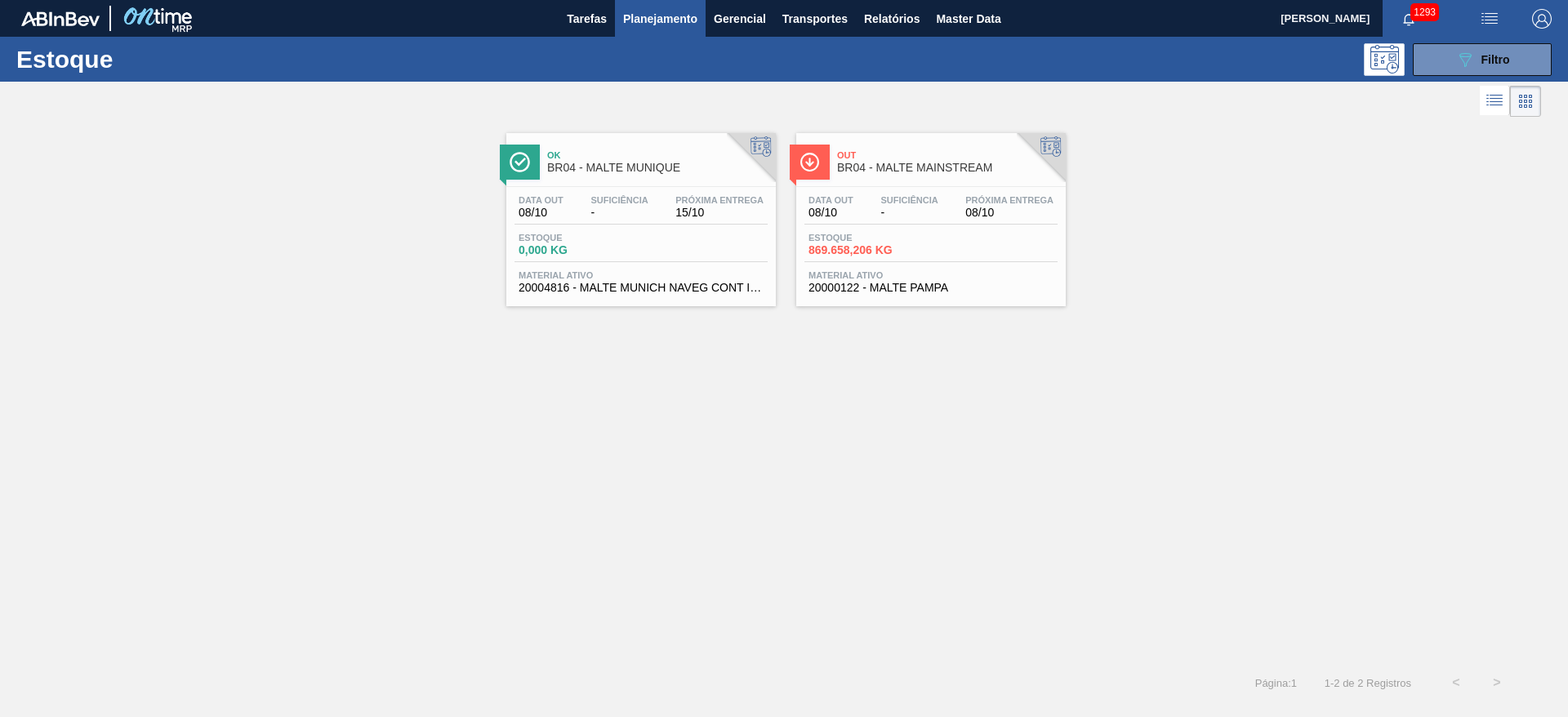
click at [585, 213] on div "Data out 08/10 Suficiência - Próxima Entrega 15/10" at bounding box center [641, 209] width 253 height 29
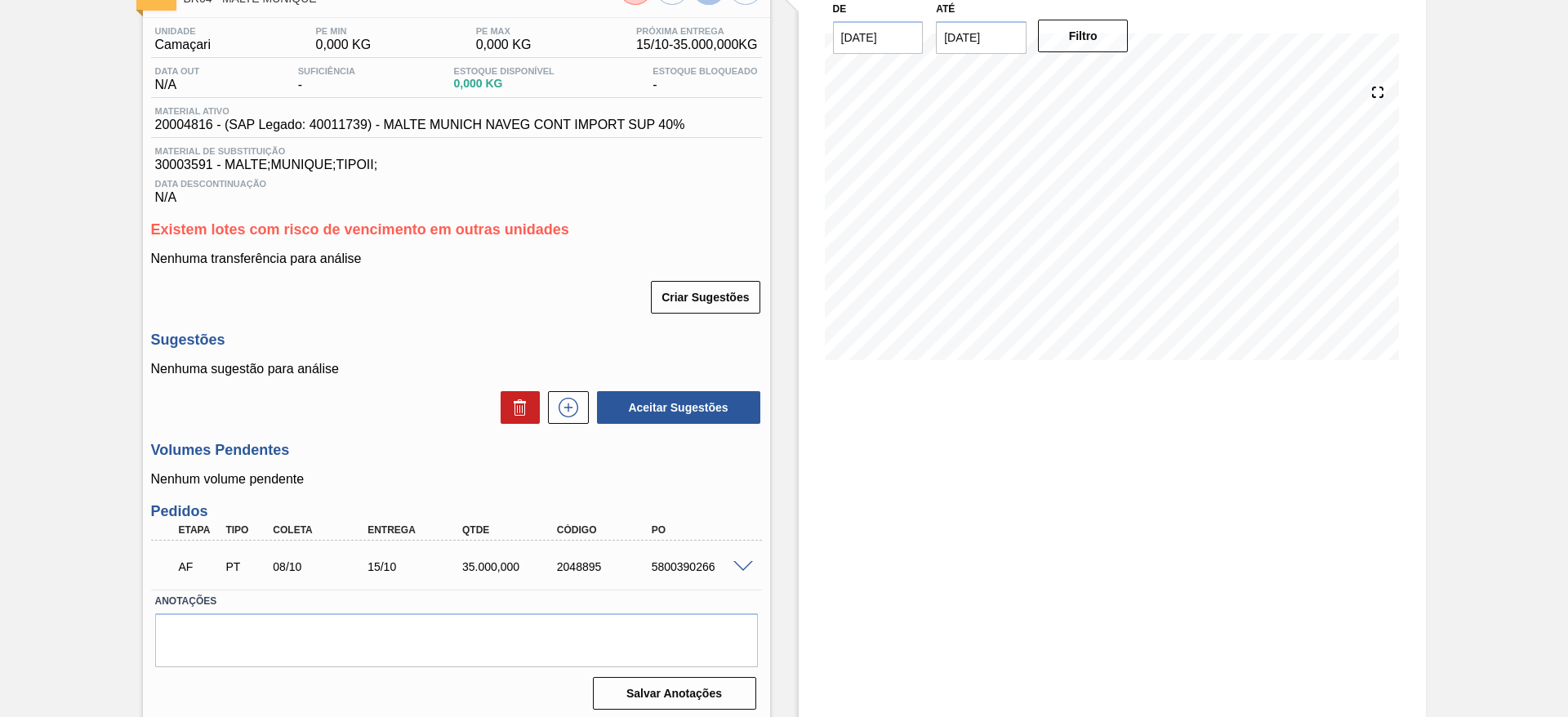
scroll to position [124, 0]
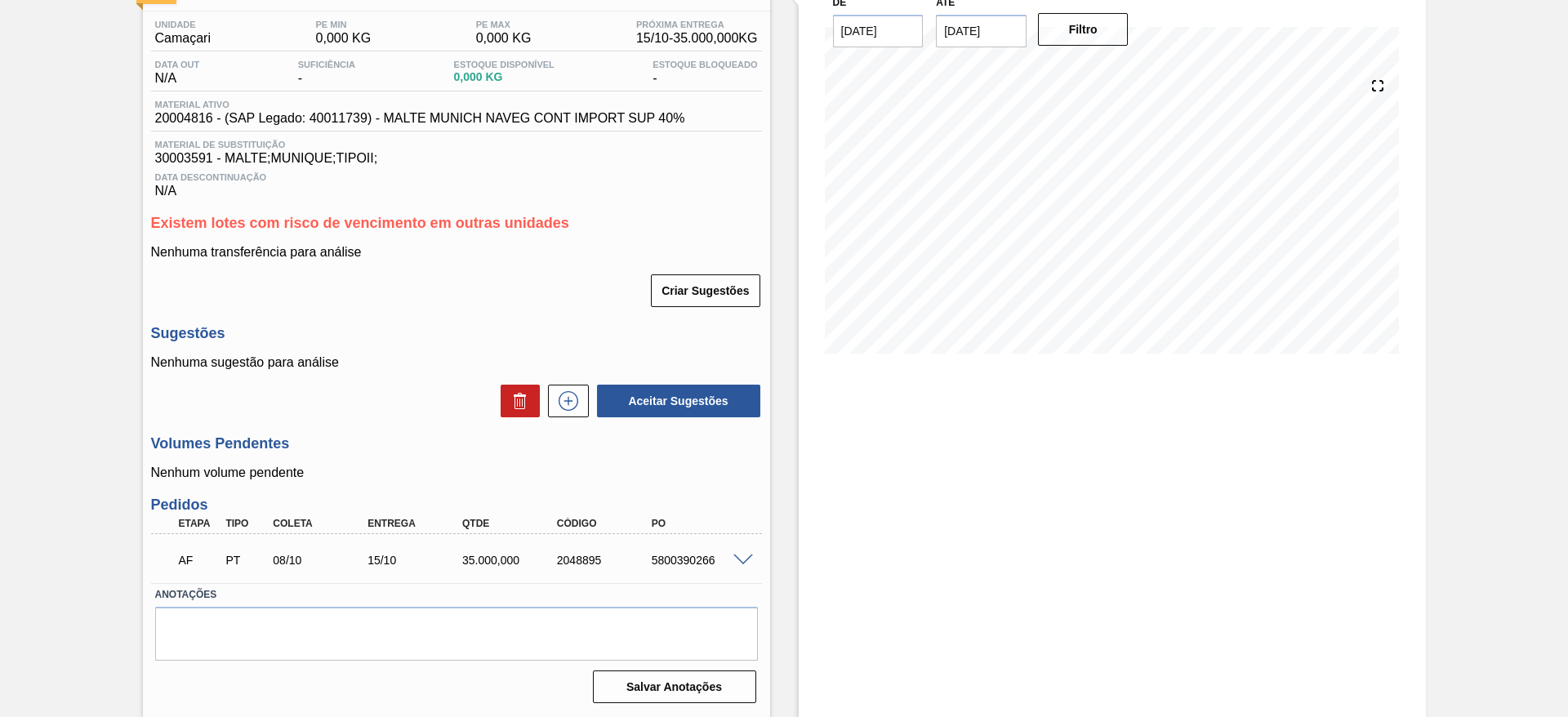
click at [750, 561] on span at bounding box center [743, 560] width 20 height 12
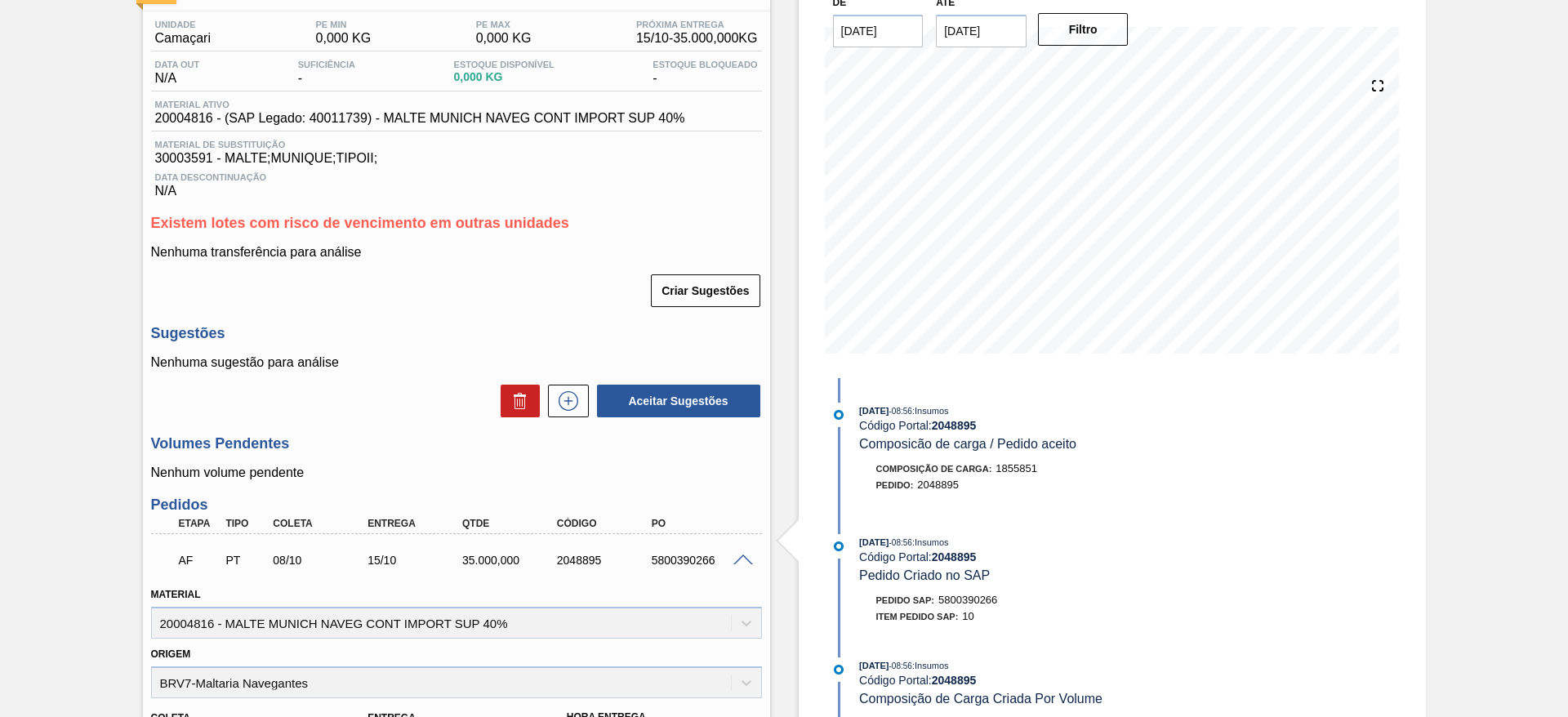
click at [12, 333] on div "Aguardando Faturamento BR04 - MALTE MUNIQUE Unidade Camaçari PE MIN 0,000 KG PE…" at bounding box center [784, 578] width 1568 height 1242
click at [179, 121] on span "20004816 - (SAP Legado: 40011739) - MALTE MUNICH NAVEG CONT IMPORT SUP 40%" at bounding box center [420, 118] width 530 height 15
copy span "20004816"
click at [95, 255] on div "Aguardando Faturamento BR04 - MALTE MUNIQUE Unidade Camaçari PE MIN 0,000 KG PE…" at bounding box center [784, 578] width 1568 height 1242
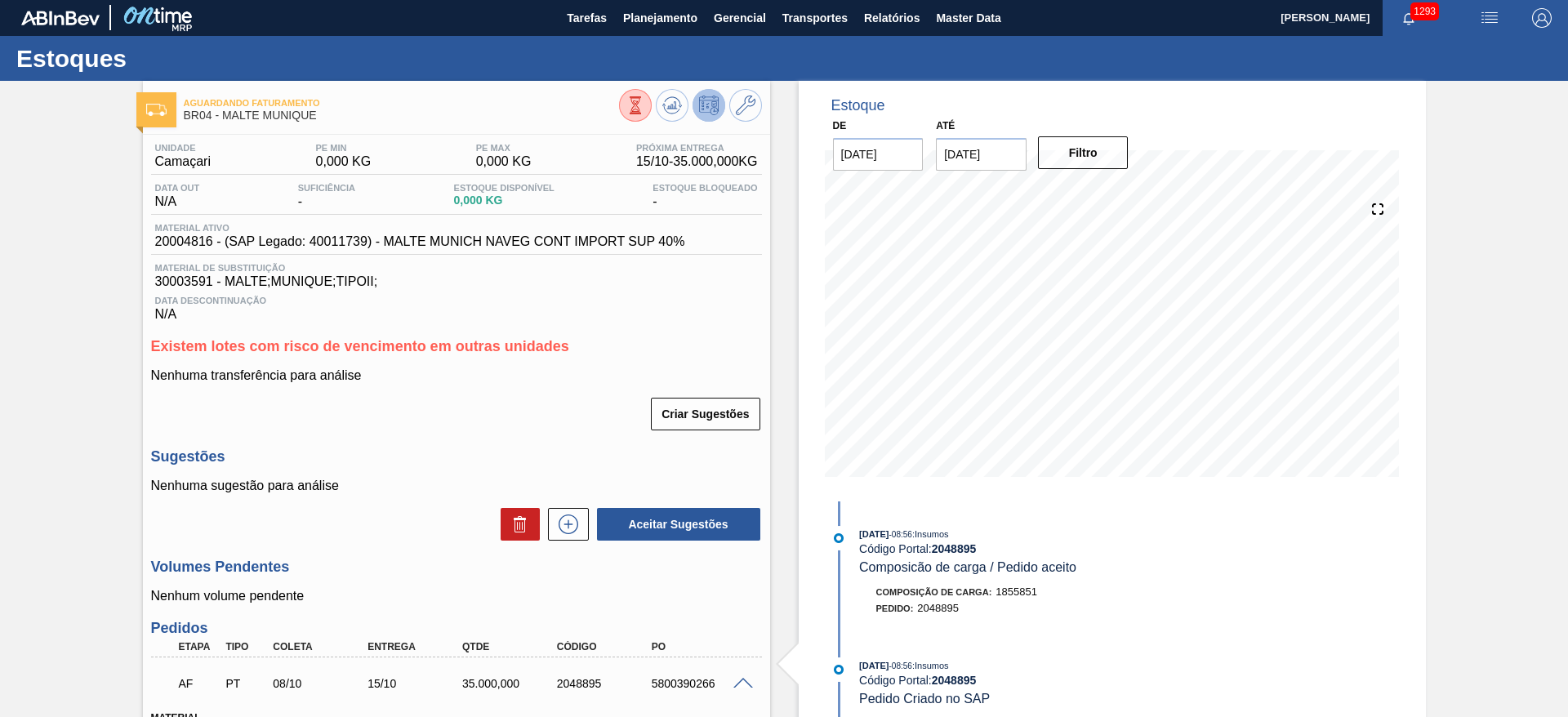
scroll to position [0, 0]
click at [647, 15] on span "Planejamento" at bounding box center [660, 19] width 75 height 20
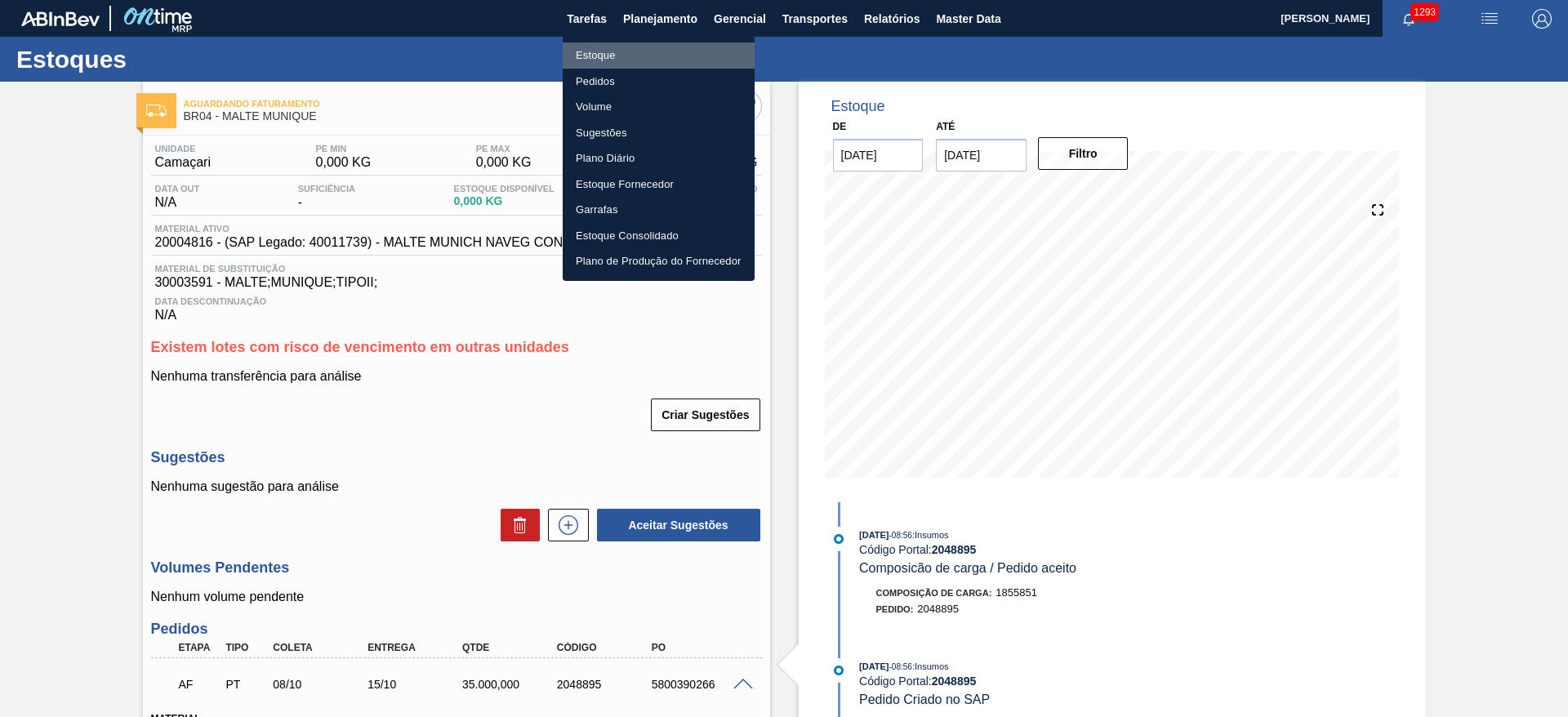
click at [594, 57] on li "Estoque" at bounding box center [658, 56] width 192 height 26
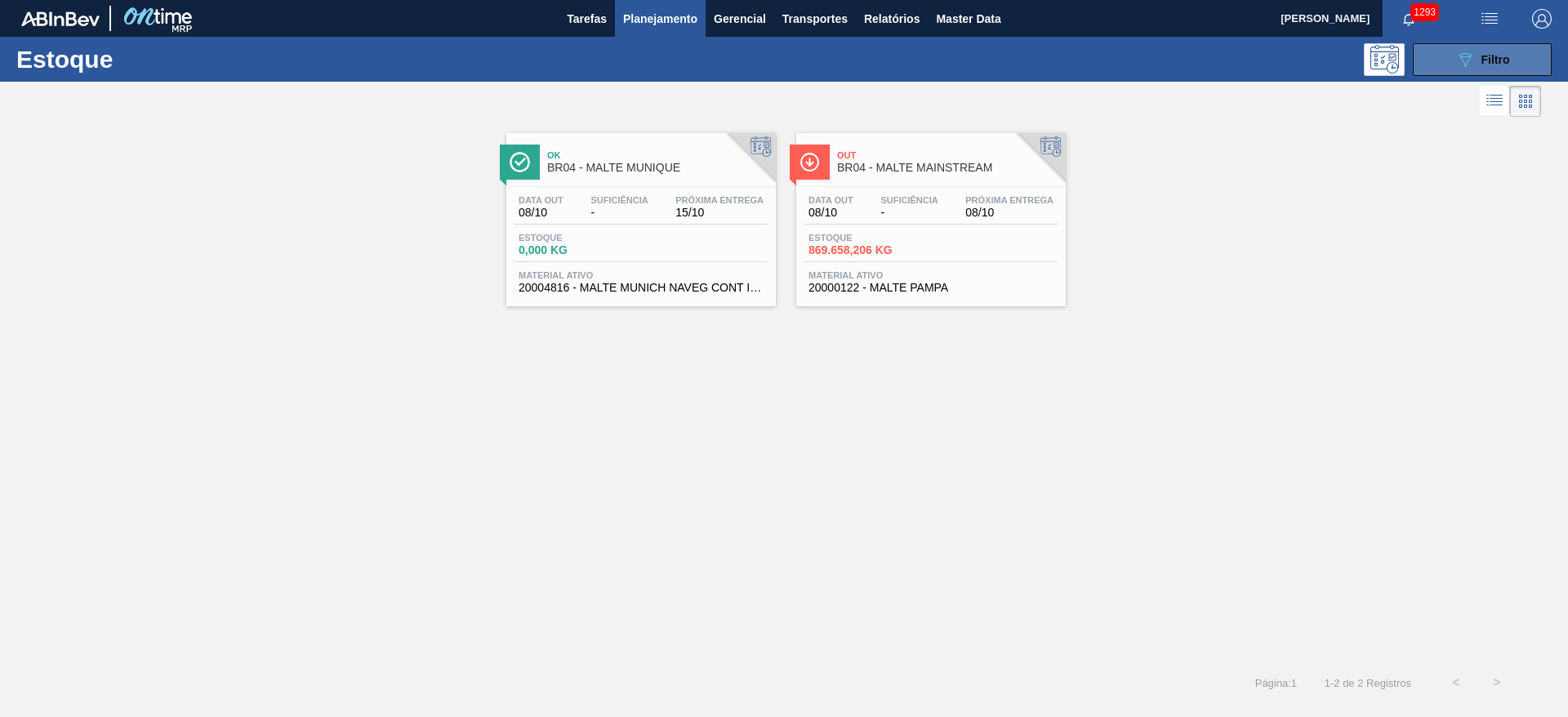
click at [1479, 58] on div "089F7B8B-B2A5-4AFE-B5C0-19BA573D28AC Filtro" at bounding box center [1483, 60] width 55 height 20
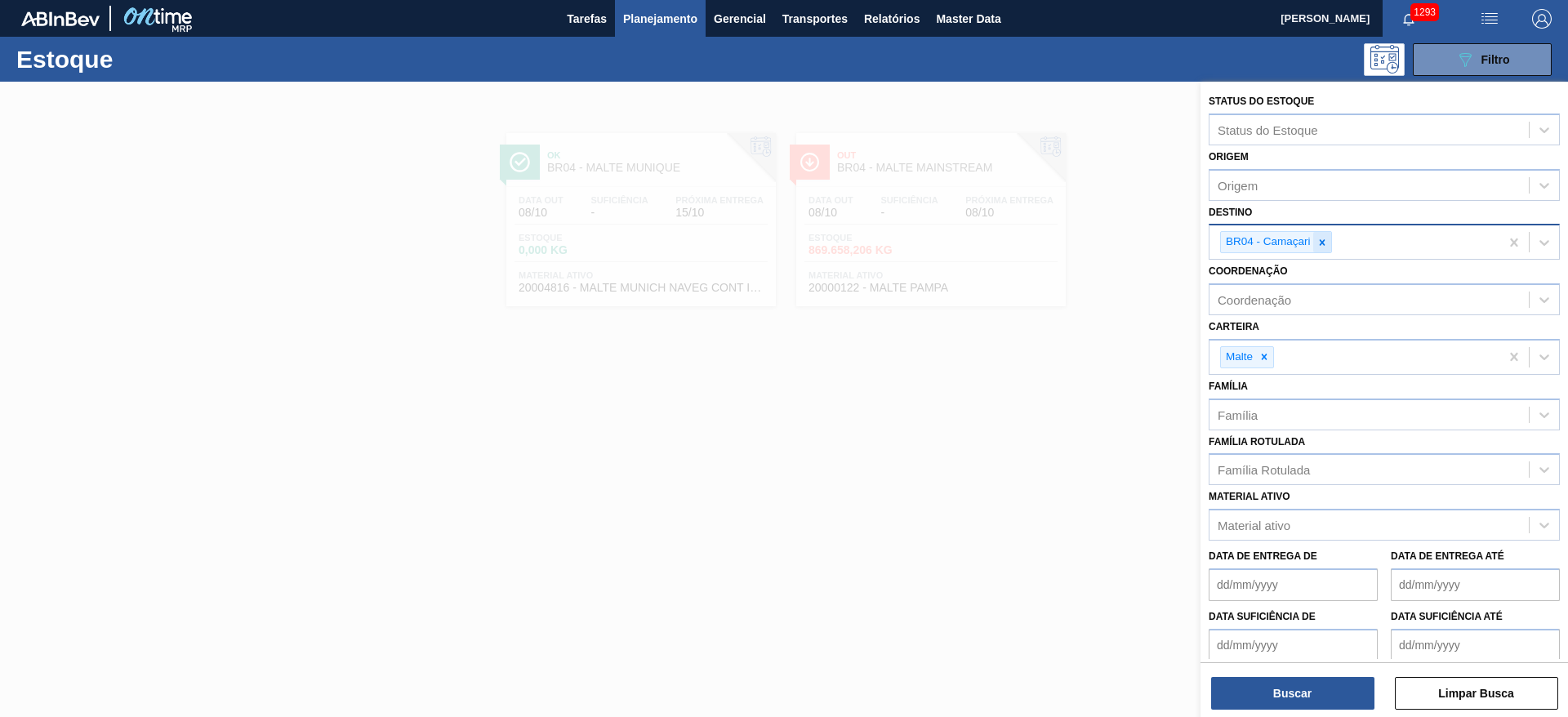
click at [1321, 247] on icon at bounding box center [1322, 243] width 11 height 11
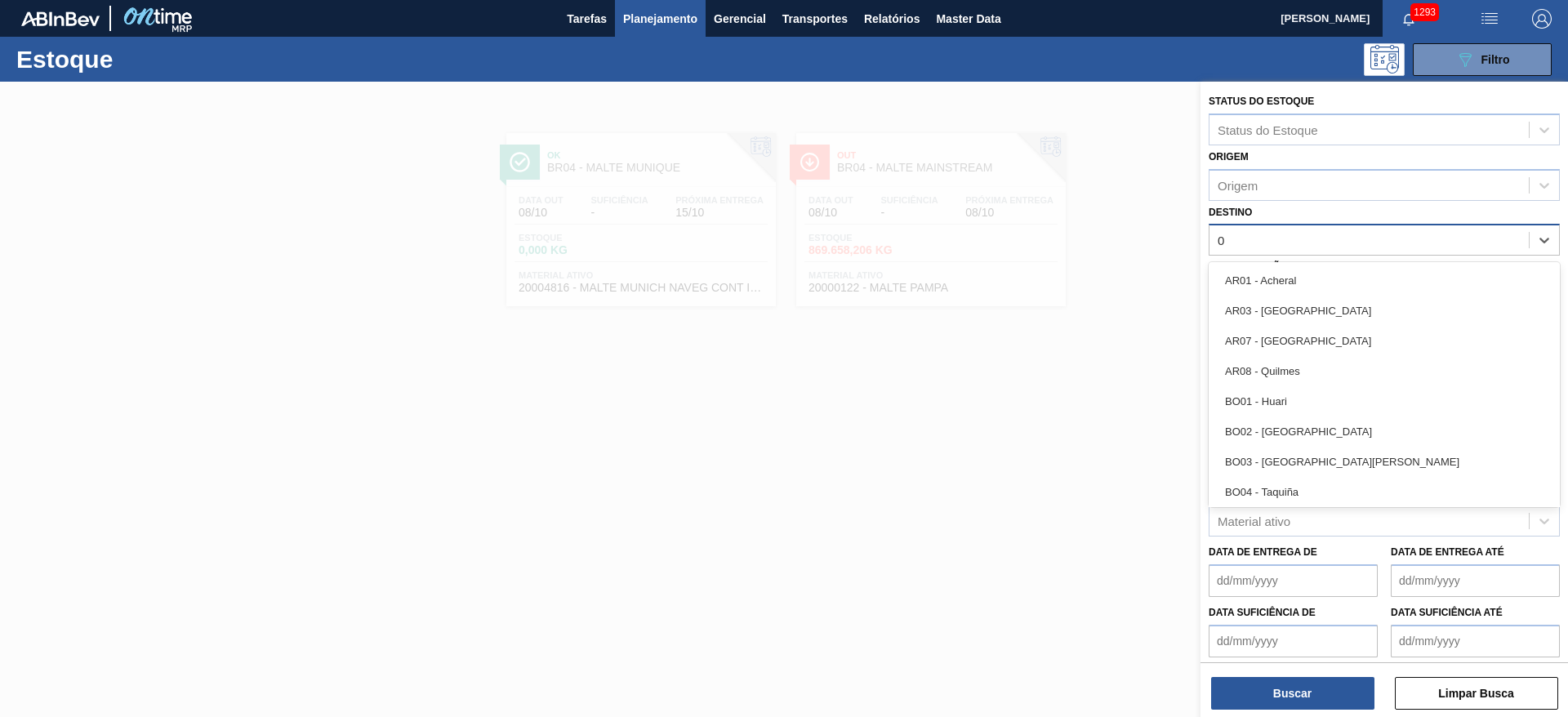
type input "02"
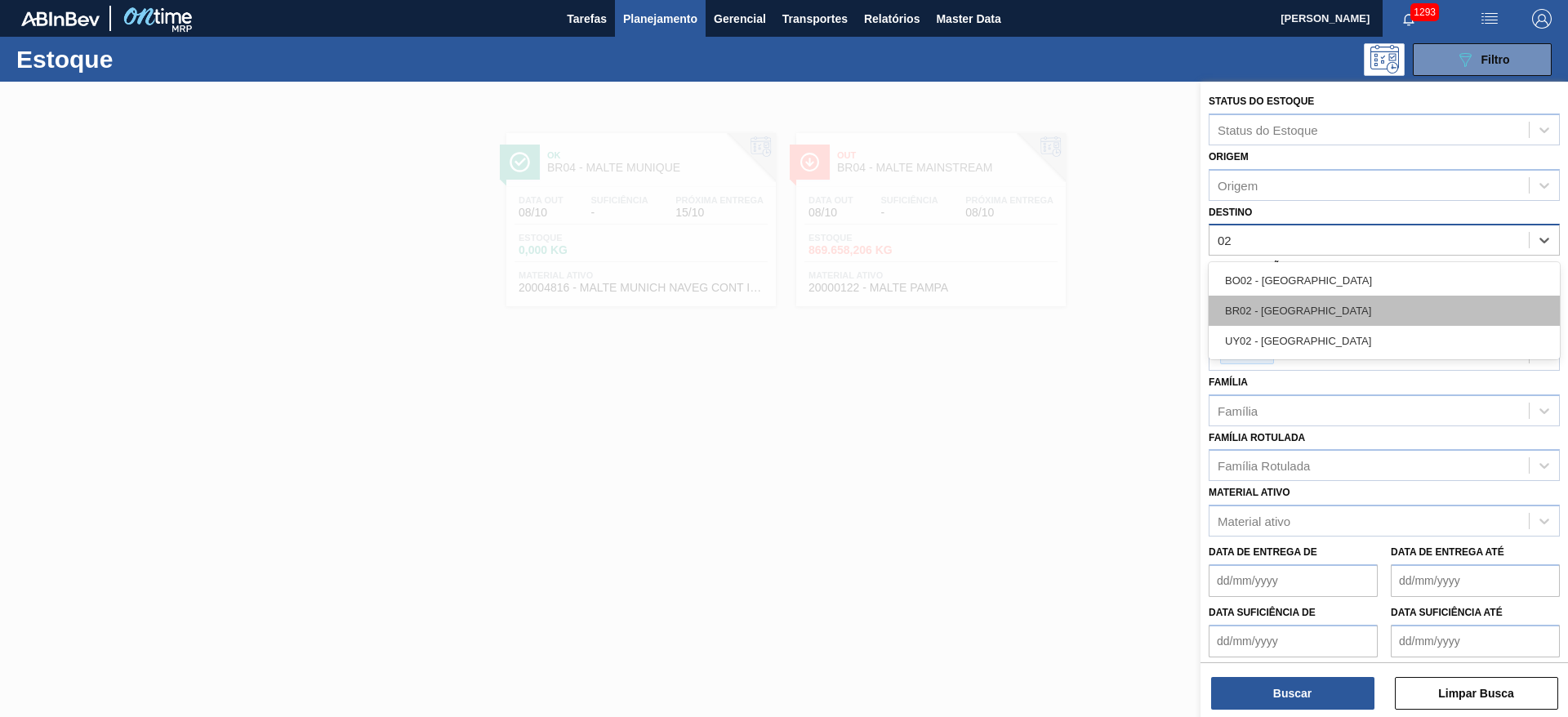
click at [1269, 298] on div "BR02 - Sergipe" at bounding box center [1384, 311] width 351 height 30
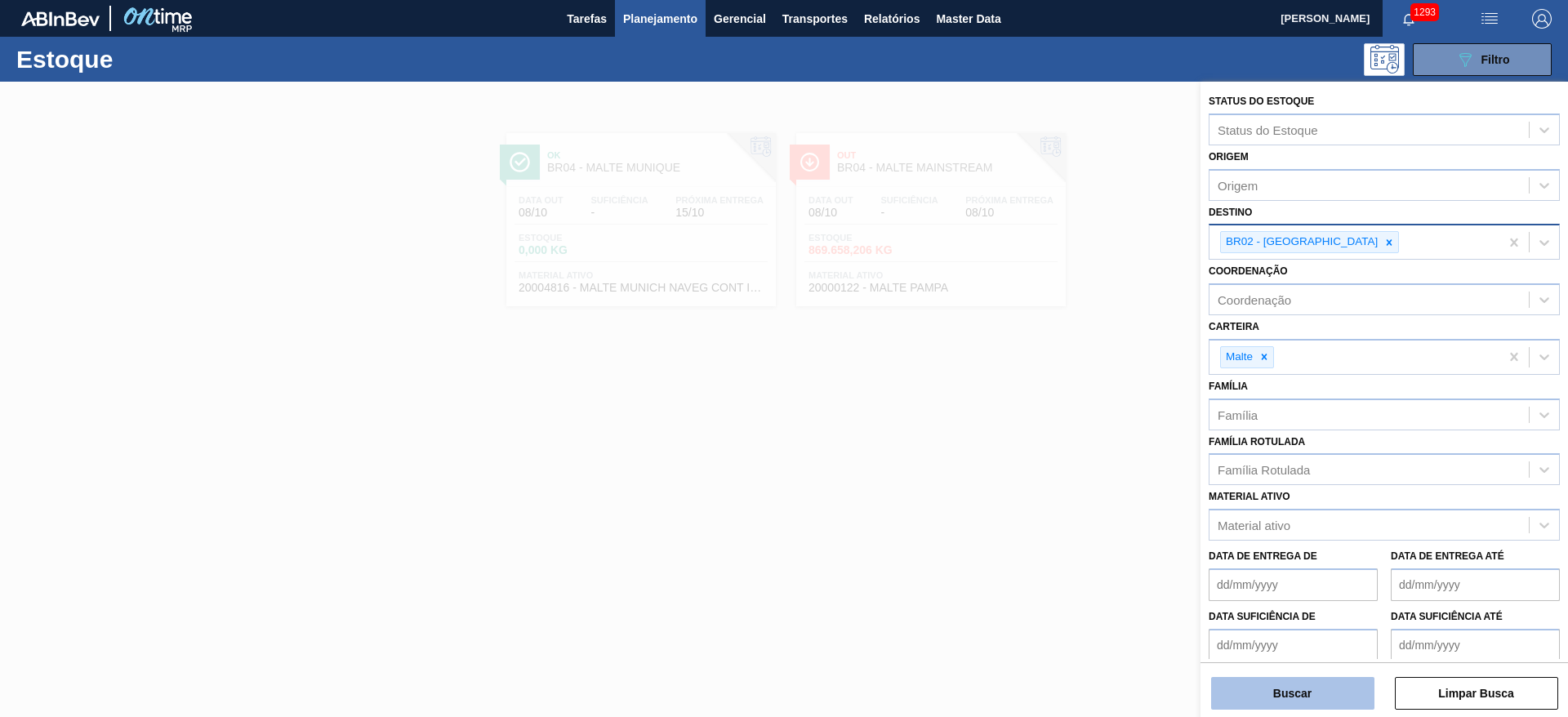
click at [1282, 691] on button "Buscar" at bounding box center [1292, 692] width 164 height 33
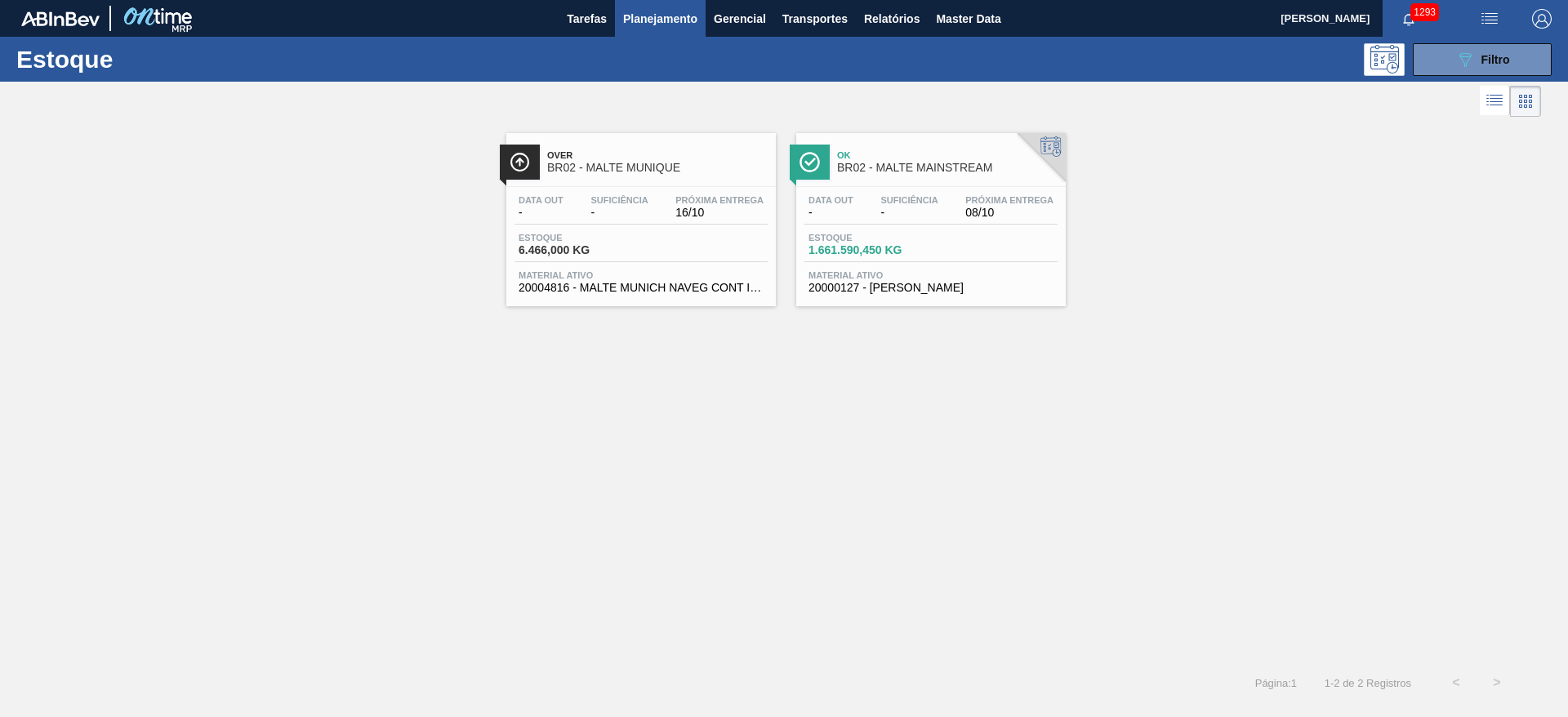
click at [612, 225] on div "Data out - Suficiência - Próxima Entrega 16/10 Estoque 6.466,000 KG Material at…" at bounding box center [641, 242] width 269 height 111
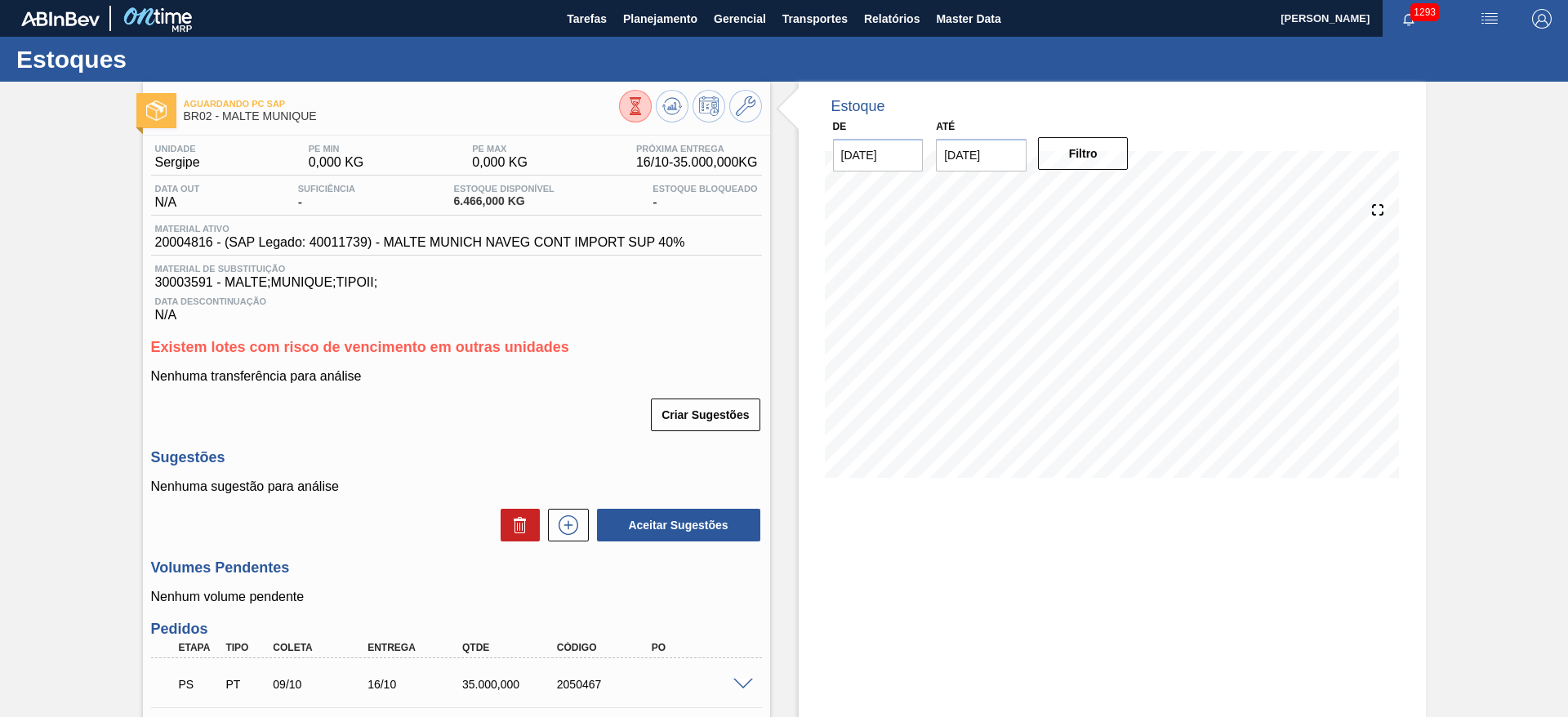
click at [51, 487] on div "Aguardando PC SAP BR02 - MALTE MUNIQUE Unidade Sergipe PE MIN 0,000 KG PE MAX 0…" at bounding box center [784, 485] width 1568 height 808
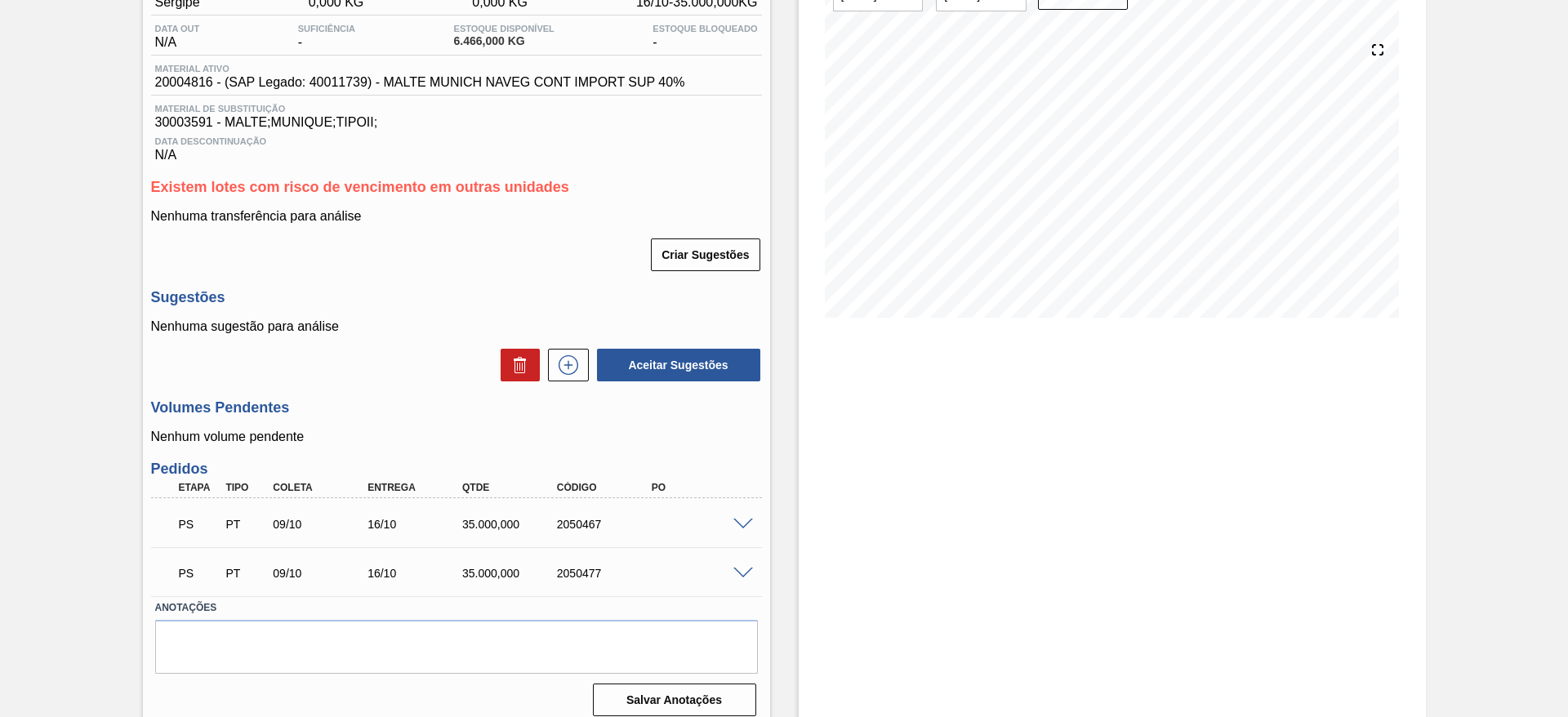
scroll to position [173, 0]
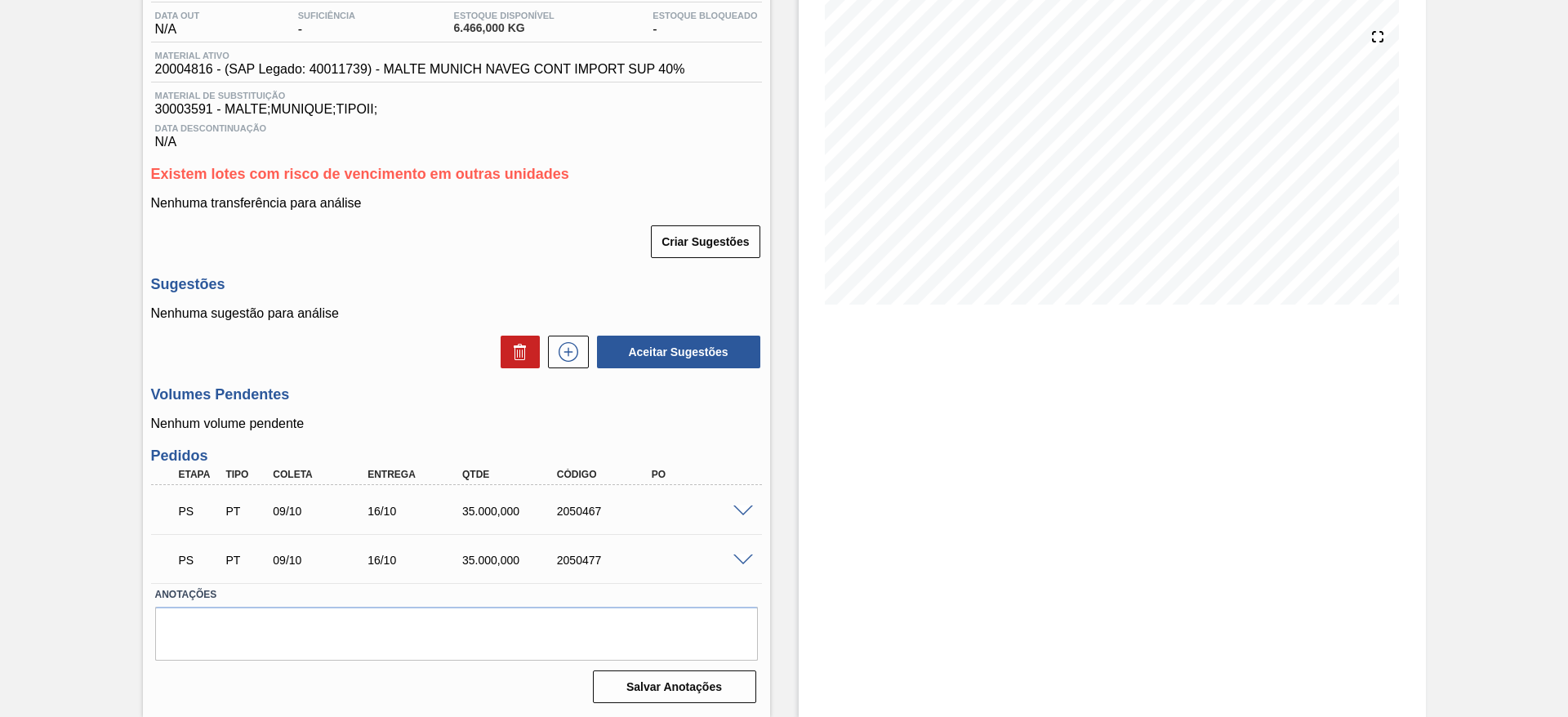
click at [743, 513] on span at bounding box center [743, 511] width 20 height 12
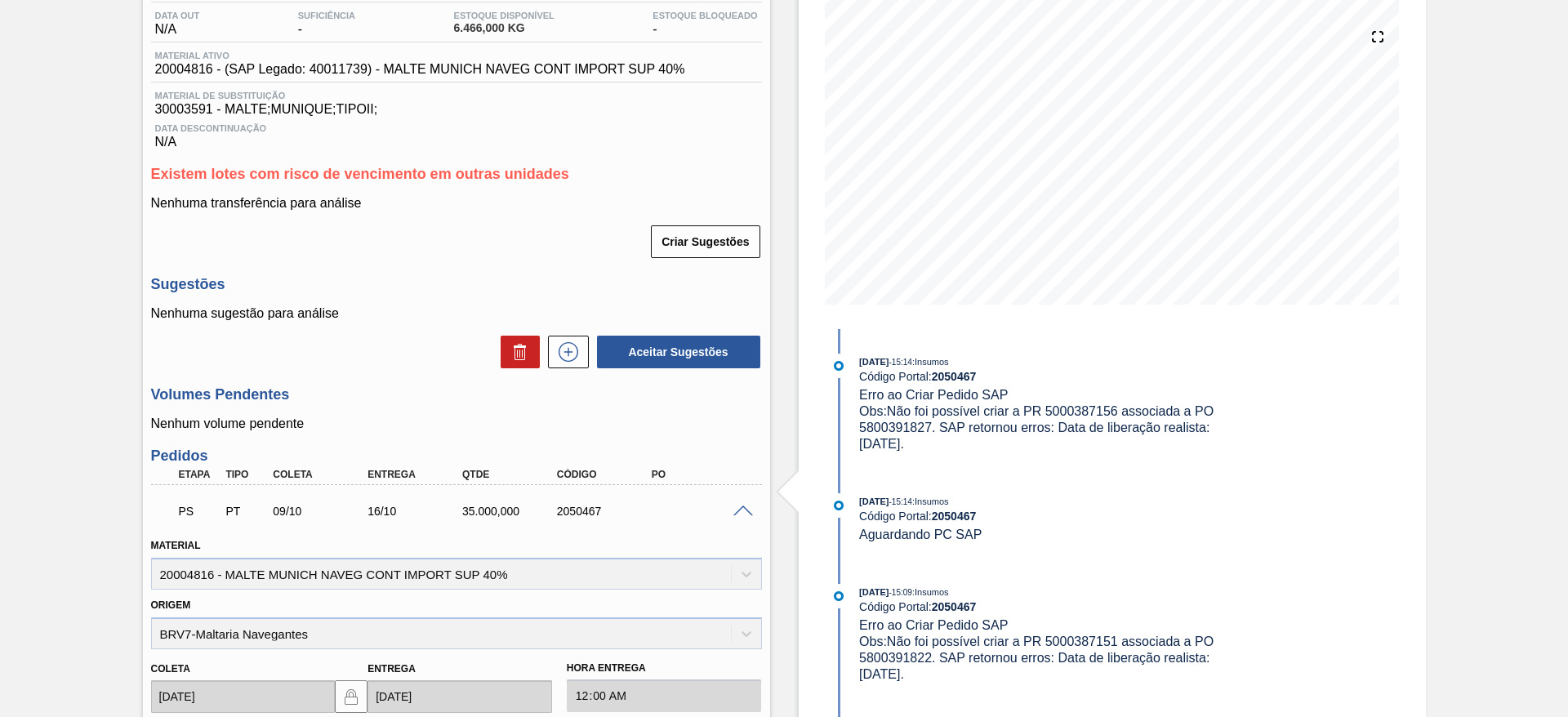
click at [90, 315] on div "Aguardando PC SAP BR02 - MALTE MUNIQUE Unidade Sergipe PE MIN 0,000 KG PE MAX 0…" at bounding box center [784, 554] width 1568 height 1291
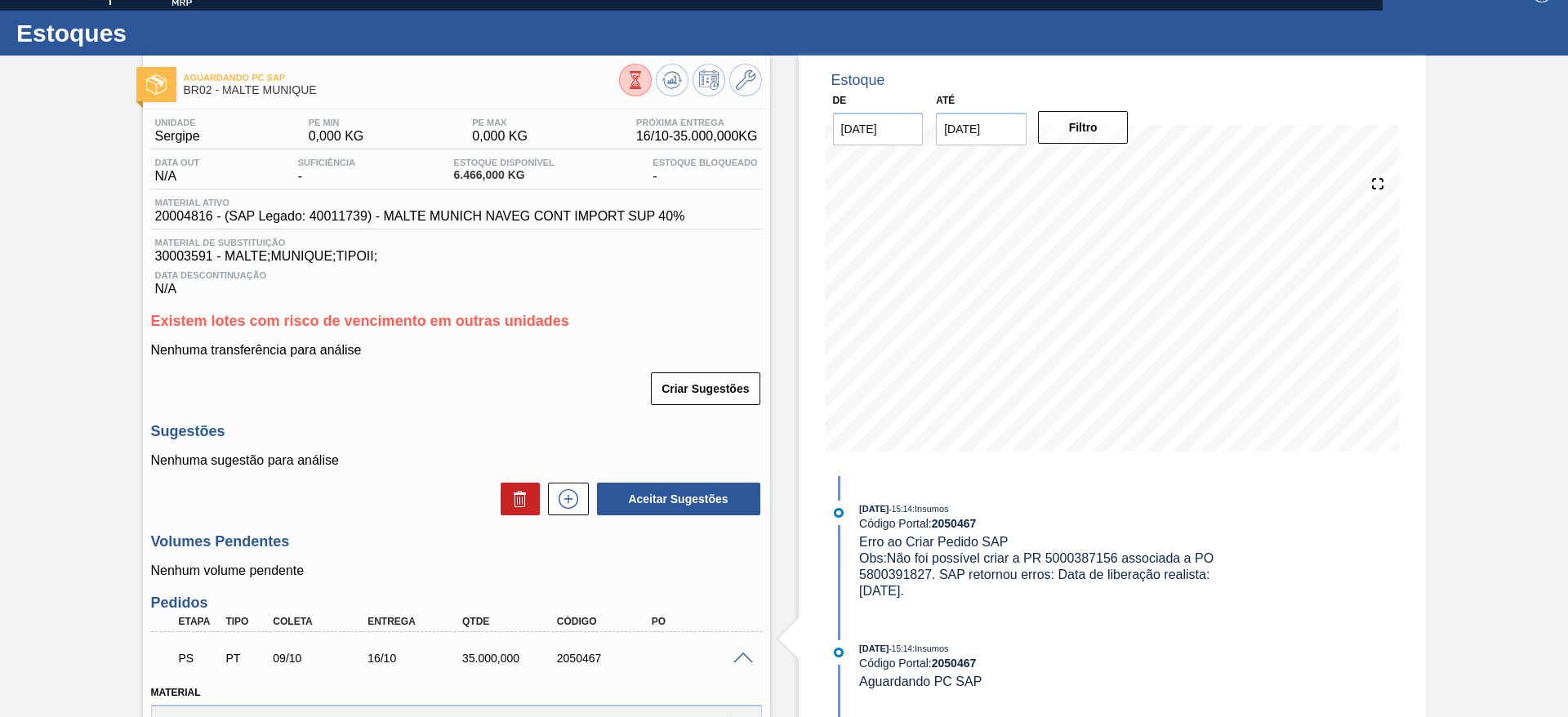
scroll to position [0, 0]
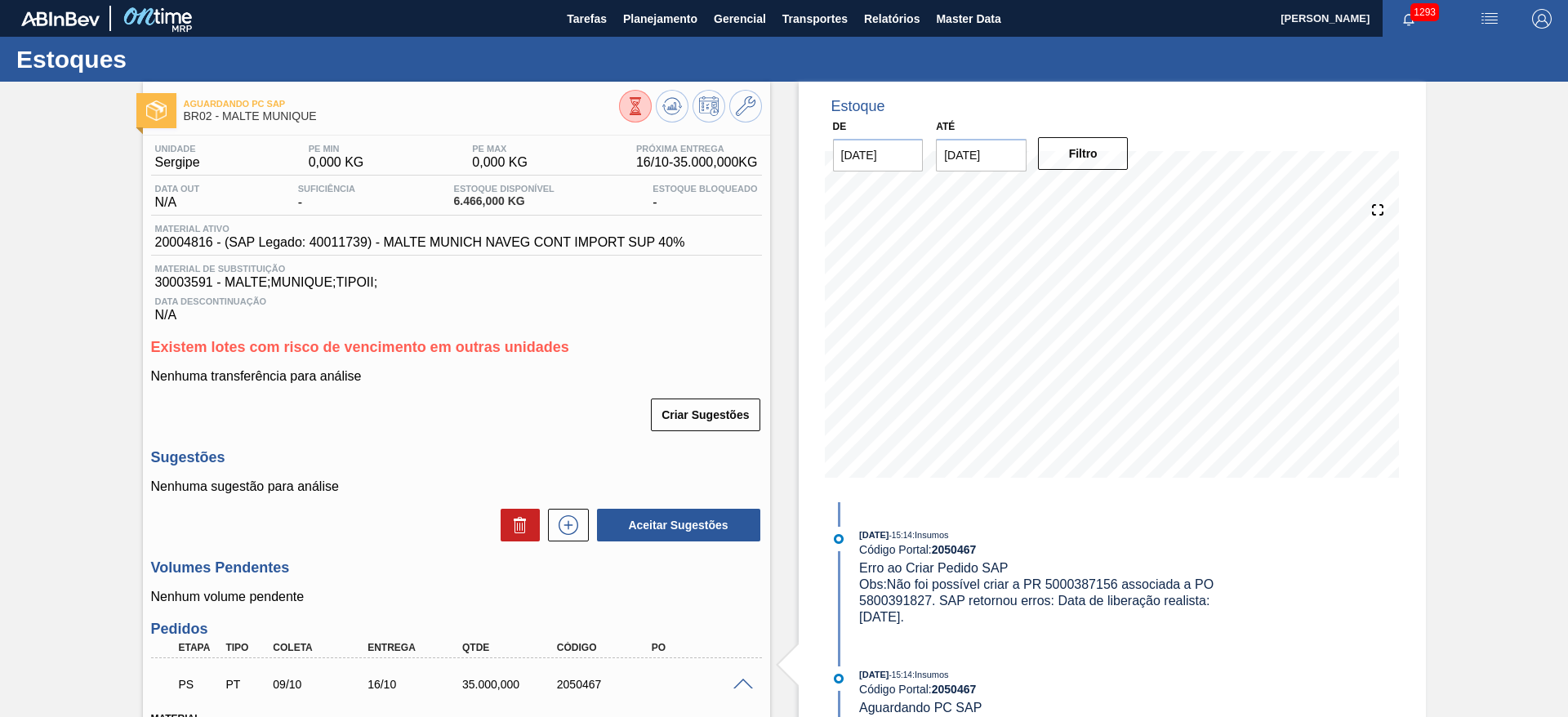
click at [0, 273] on div "Aguardando PC SAP BR02 - MALTE MUNIQUE Unidade Sergipe PE MIN 0,000 KG PE MAX 0…" at bounding box center [784, 726] width 1568 height 1291
click at [39, 459] on div "Aguardando PC SAP BR02 - MALTE MUNIQUE Unidade Sergipe PE MIN 0,000 KG PE MAX 0…" at bounding box center [784, 726] width 1568 height 1291
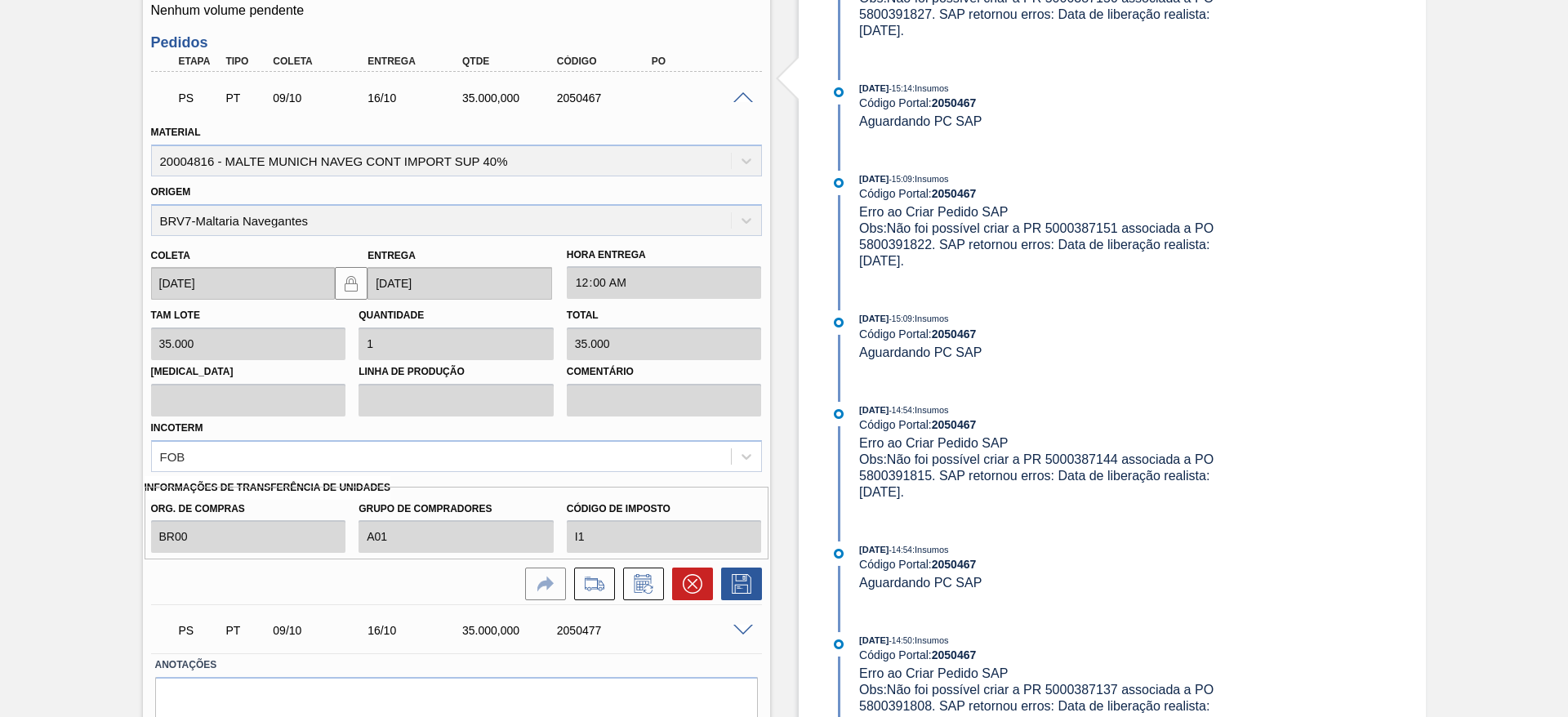
scroll to position [588, 0]
click at [597, 572] on icon at bounding box center [594, 582] width 26 height 20
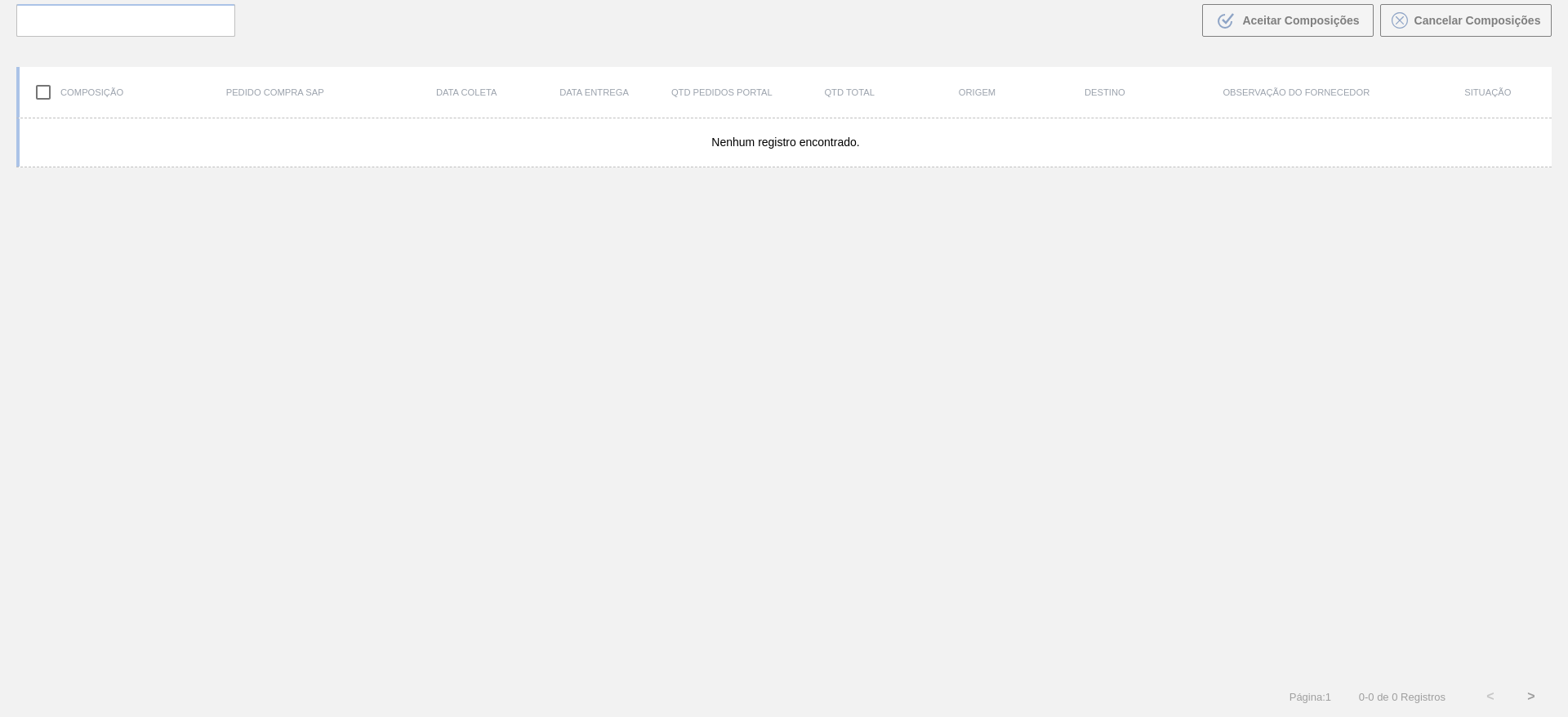
scroll to position [117, 0]
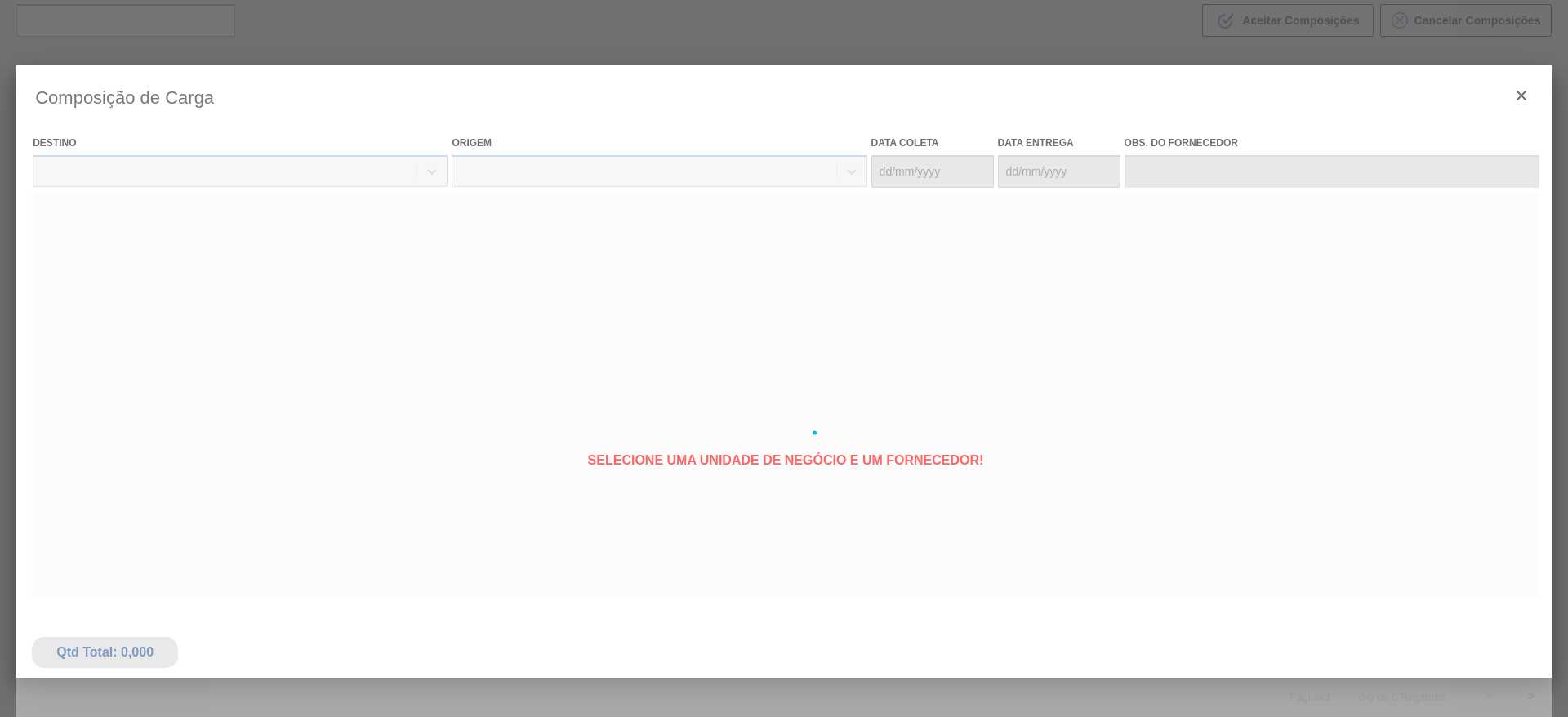
type coleta "[DATE]"
type Entrega "[DATE]"
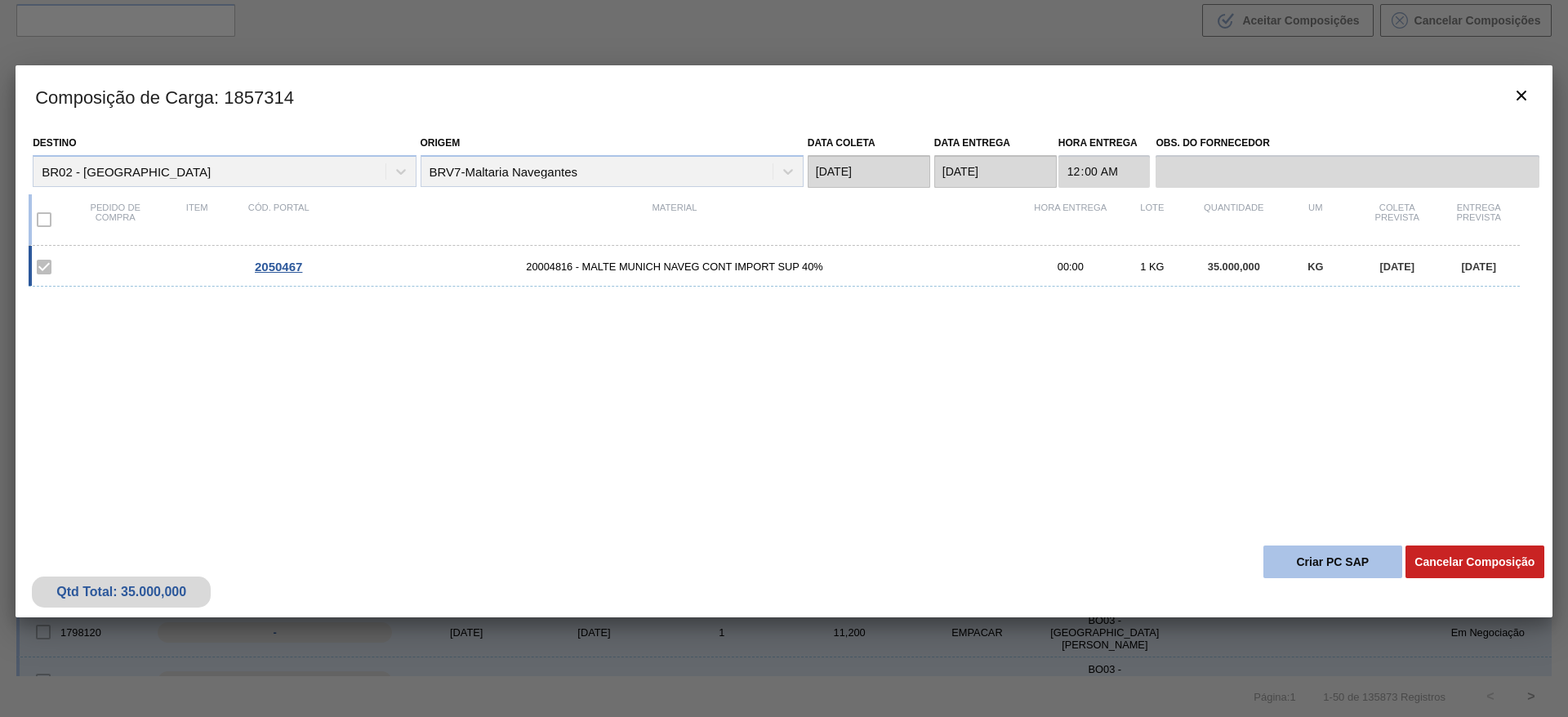
click at [1305, 560] on button "Criar PC SAP" at bounding box center [1332, 561] width 139 height 33
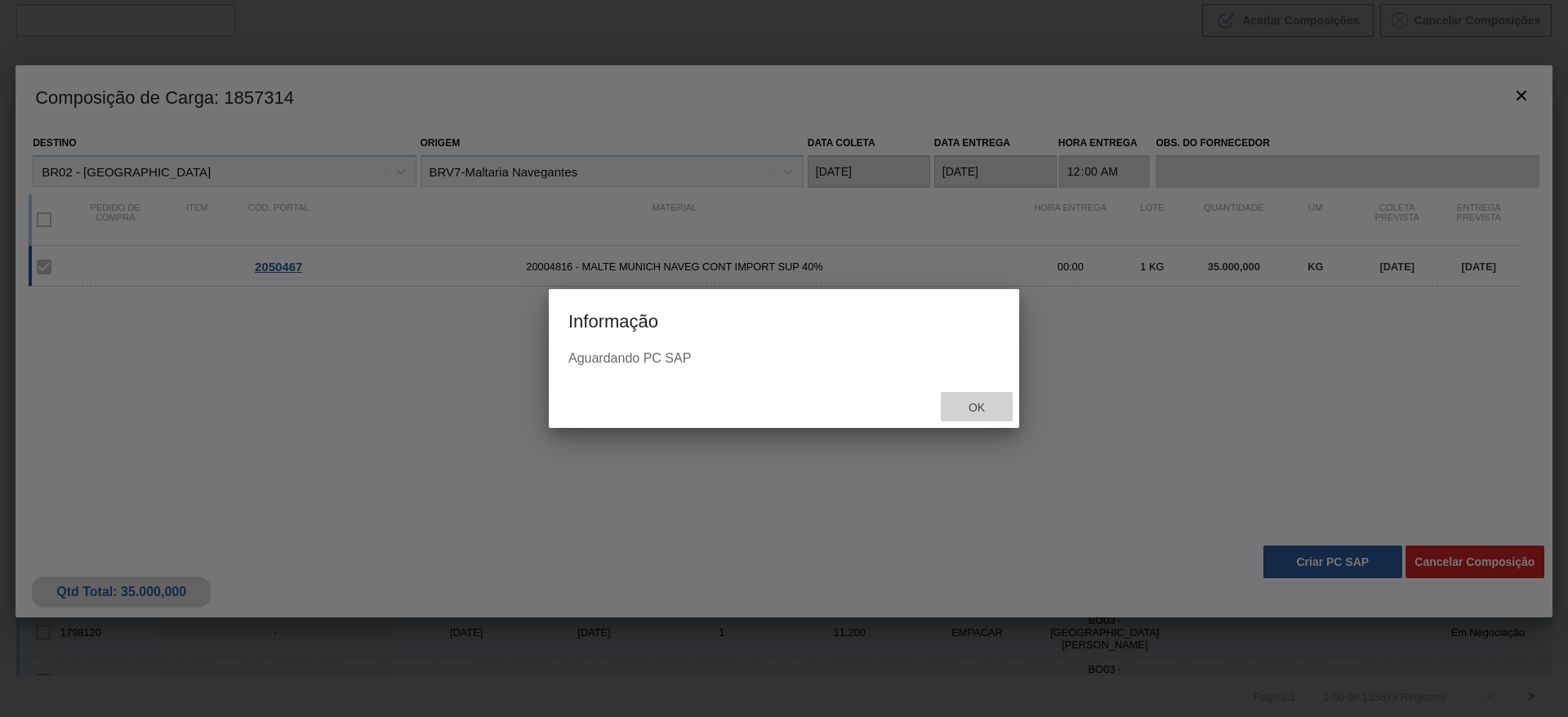
click at [996, 406] on span "Ok" at bounding box center [976, 407] width 43 height 13
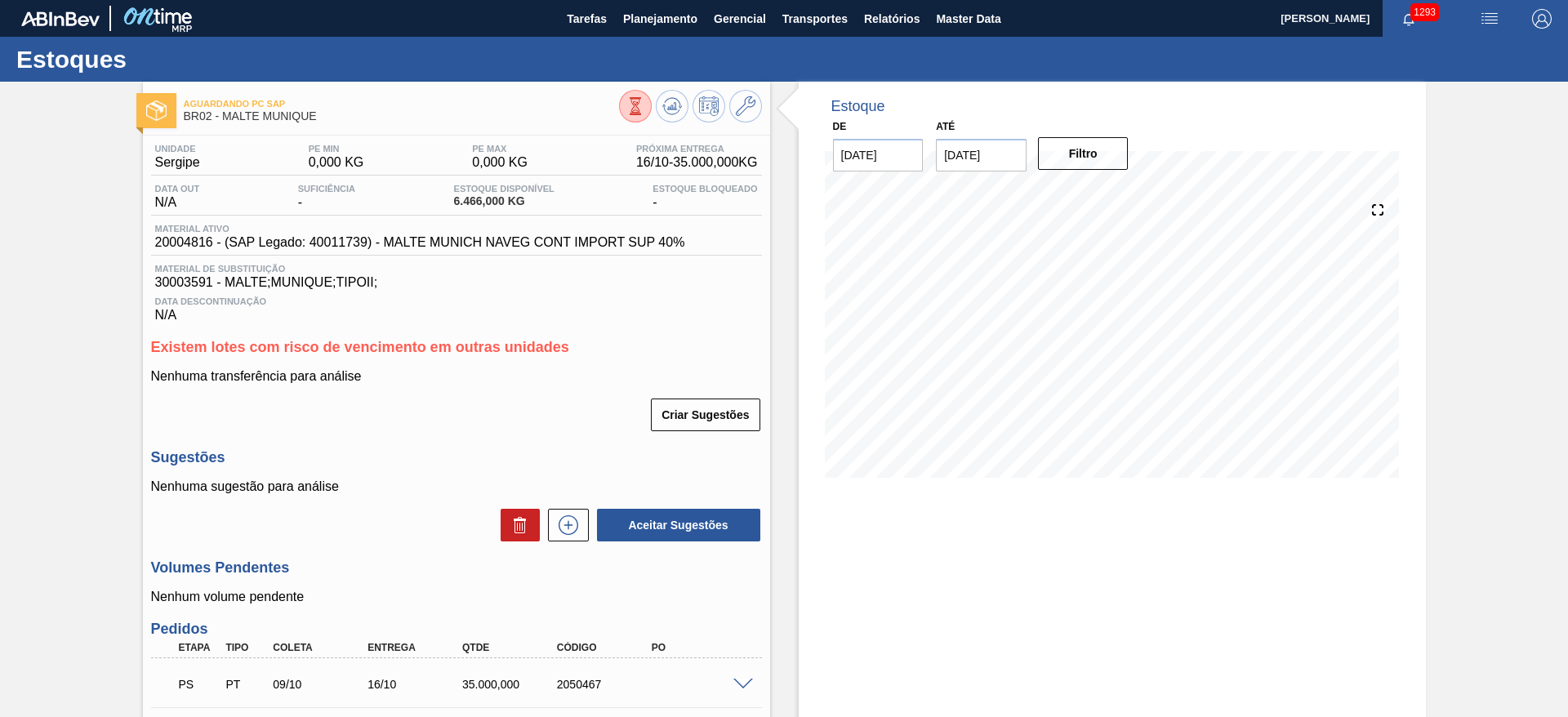
click at [98, 427] on div "Aguardando PC SAP BR02 - MALTE MUNIQUE Unidade Sergipe PE MIN 0,000 KG PE MAX 0…" at bounding box center [784, 485] width 1568 height 808
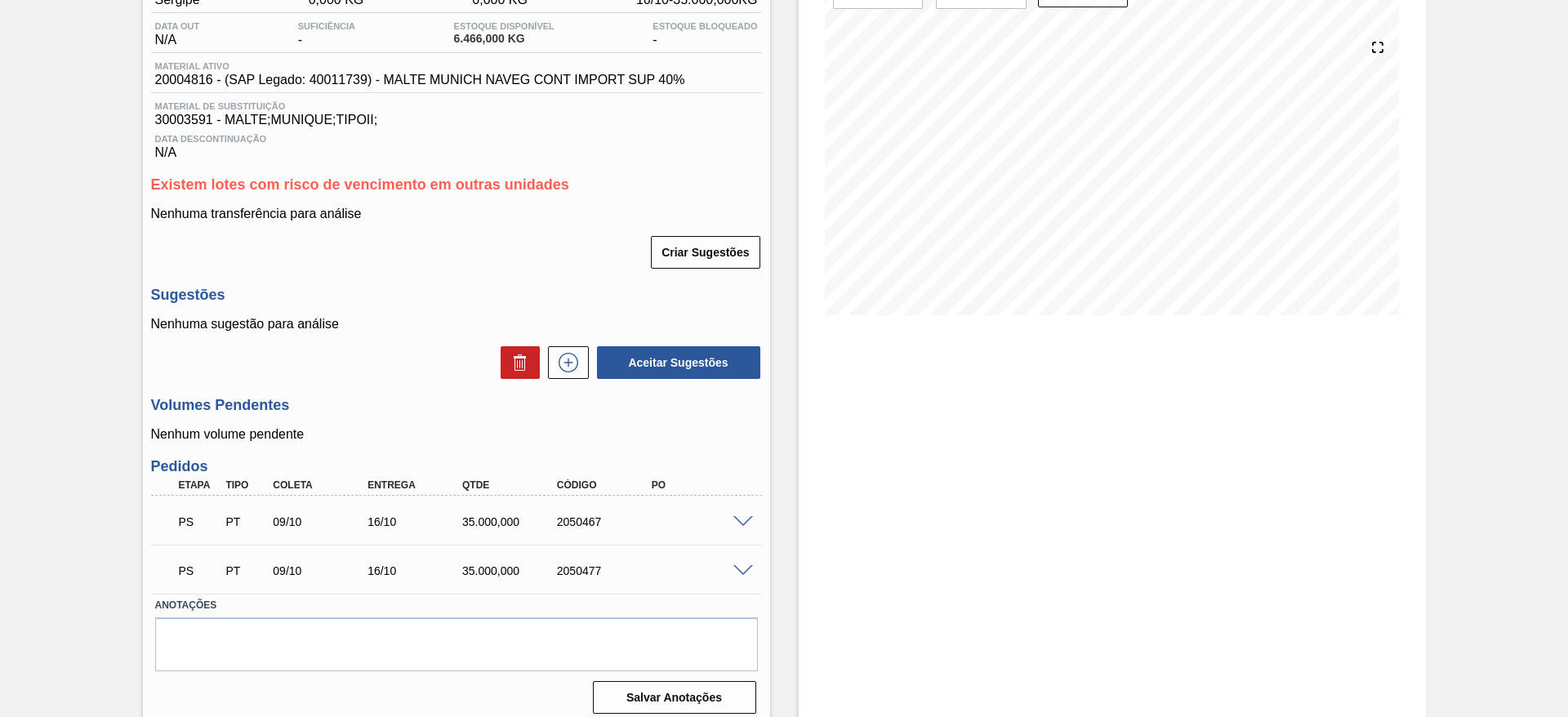
scroll to position [173, 0]
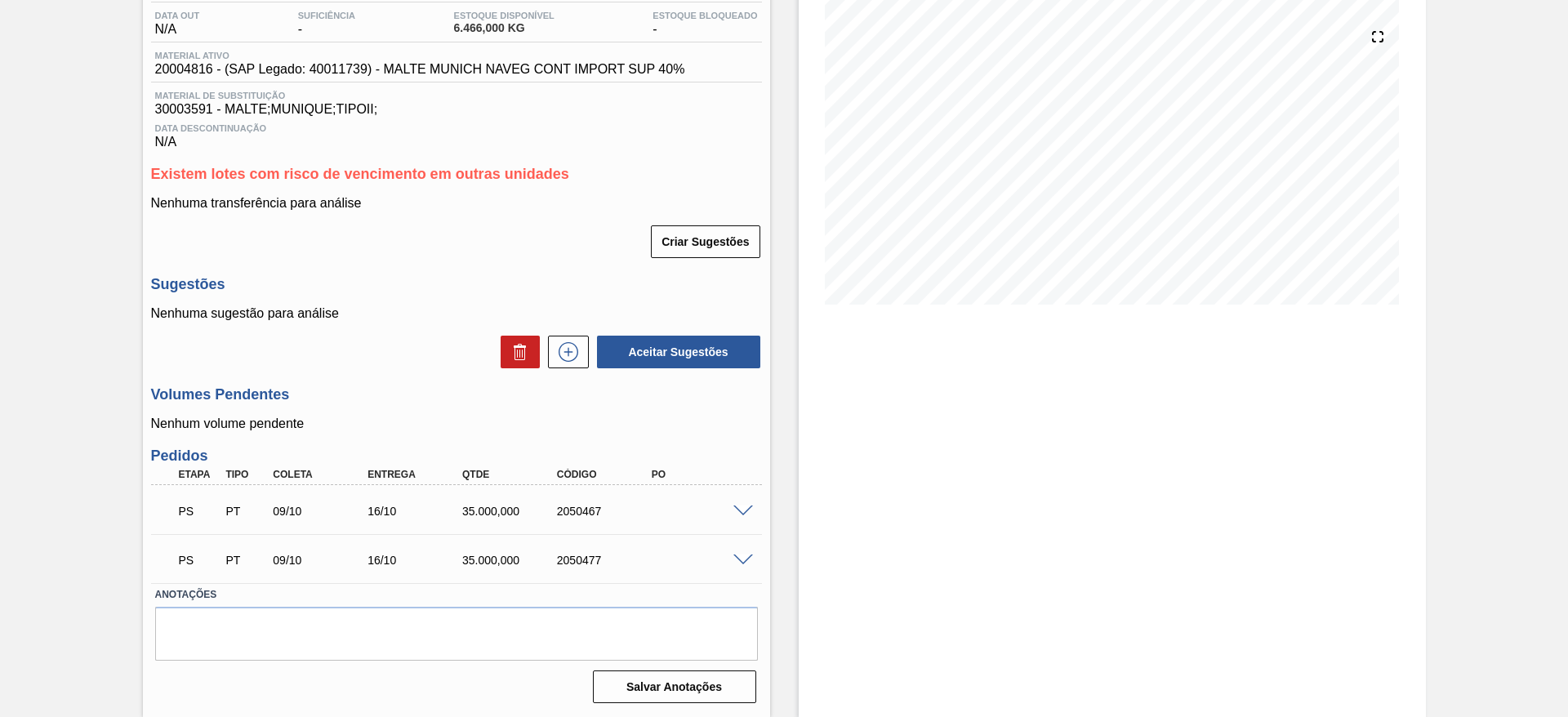
click at [741, 508] on span at bounding box center [743, 511] width 20 height 12
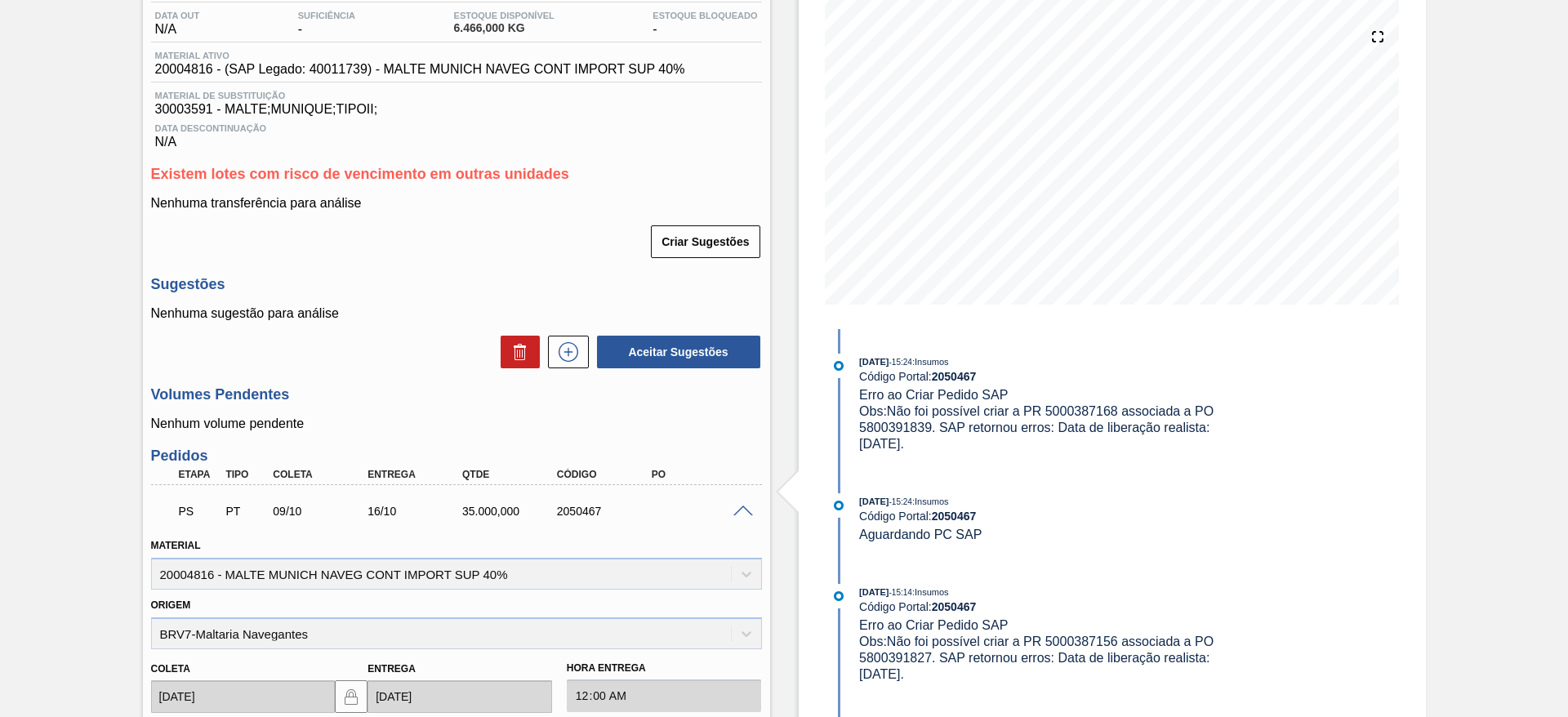
click at [91, 381] on div "Aguardando PC SAP BR02 - MALTE MUNIQUE Unidade Sergipe PE MIN 0,000 KG PE MAX 0…" at bounding box center [784, 554] width 1568 height 1291
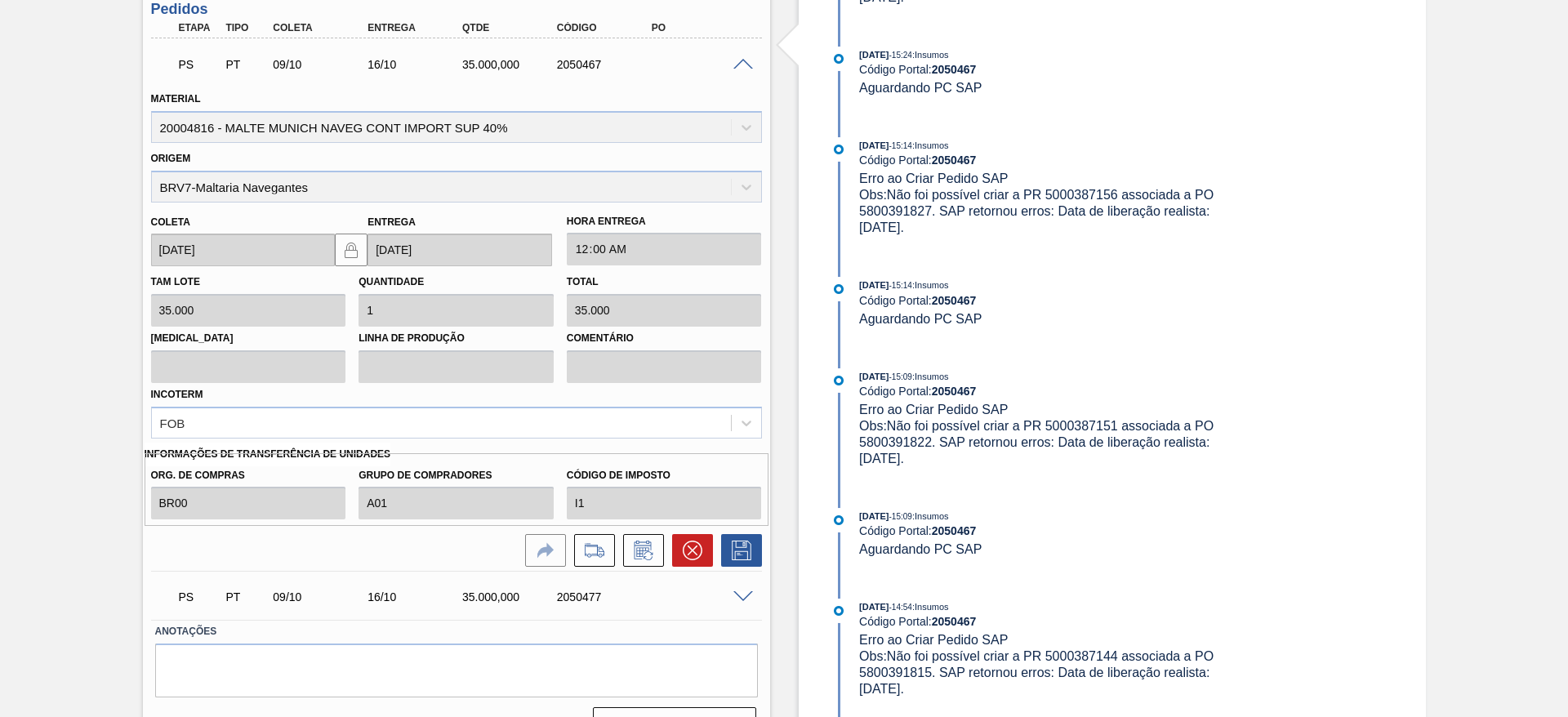
scroll to position [657, 0]
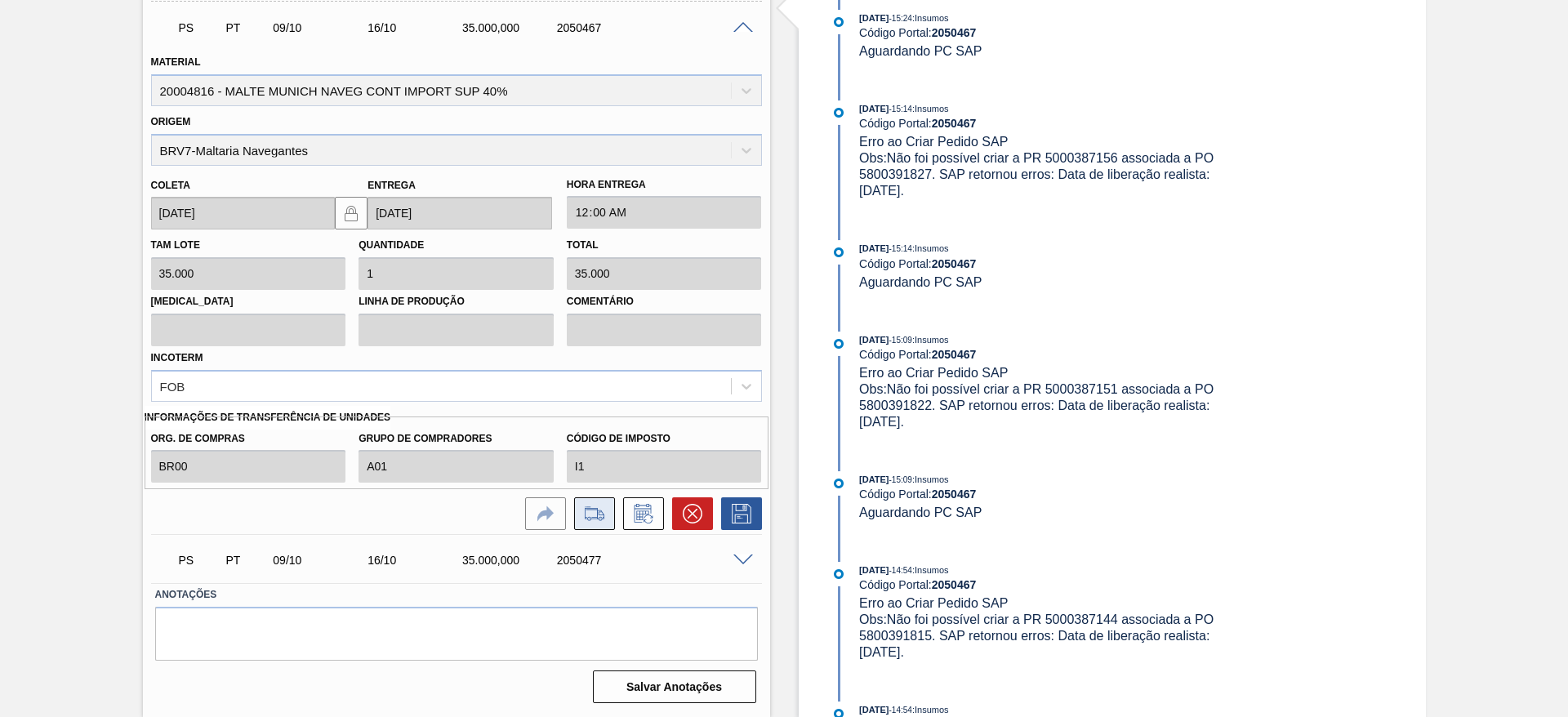
click at [592, 521] on icon at bounding box center [594, 513] width 26 height 20
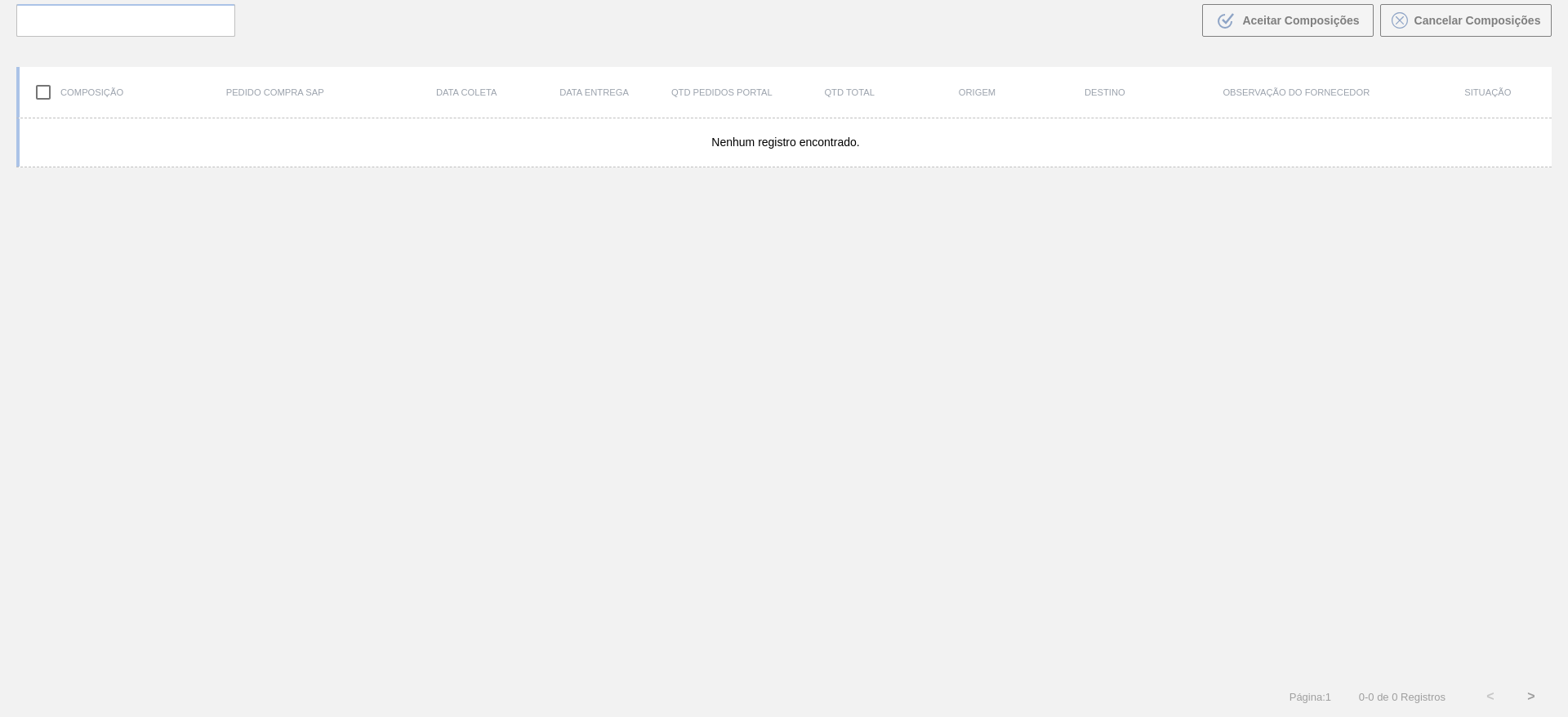
scroll to position [117, 0]
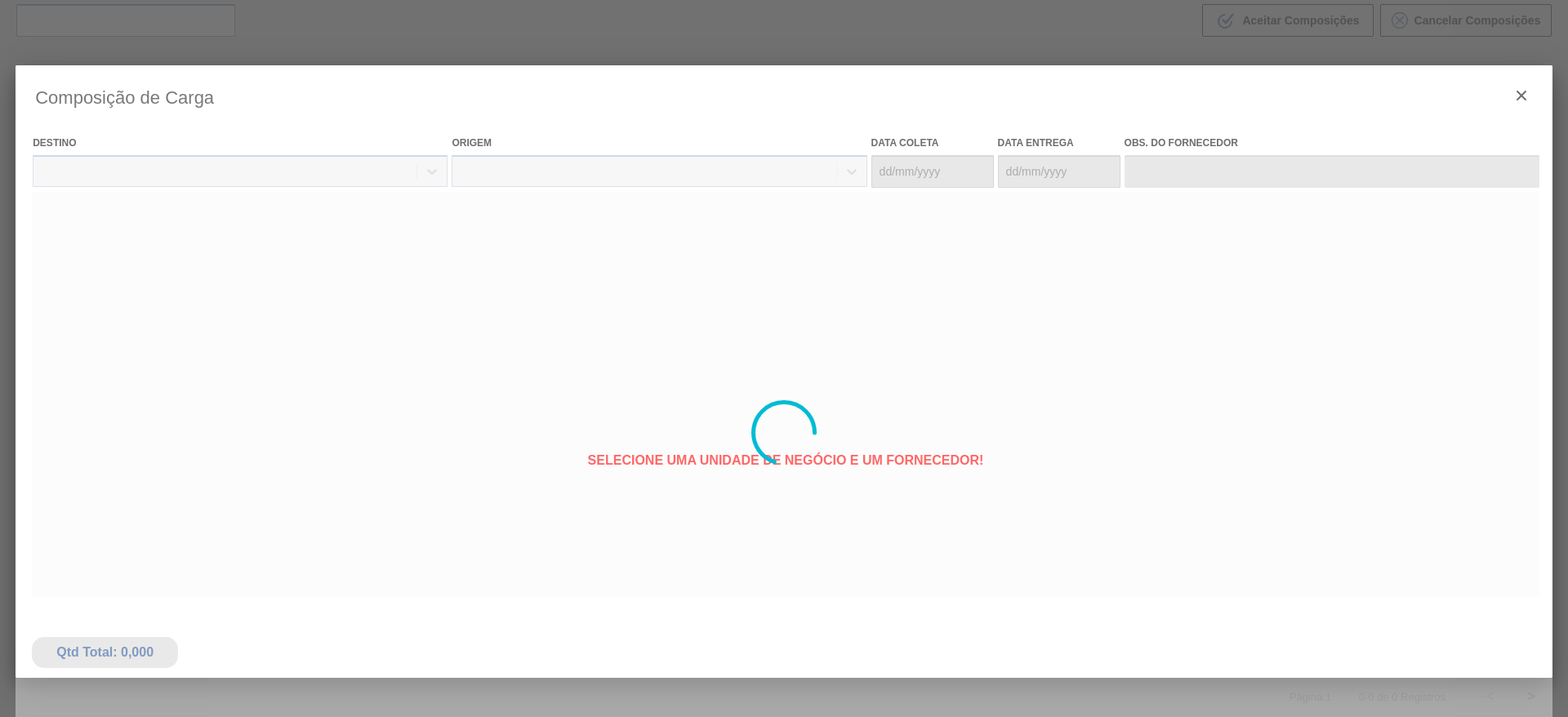
type coleta "[DATE]"
type Entrega "[DATE]"
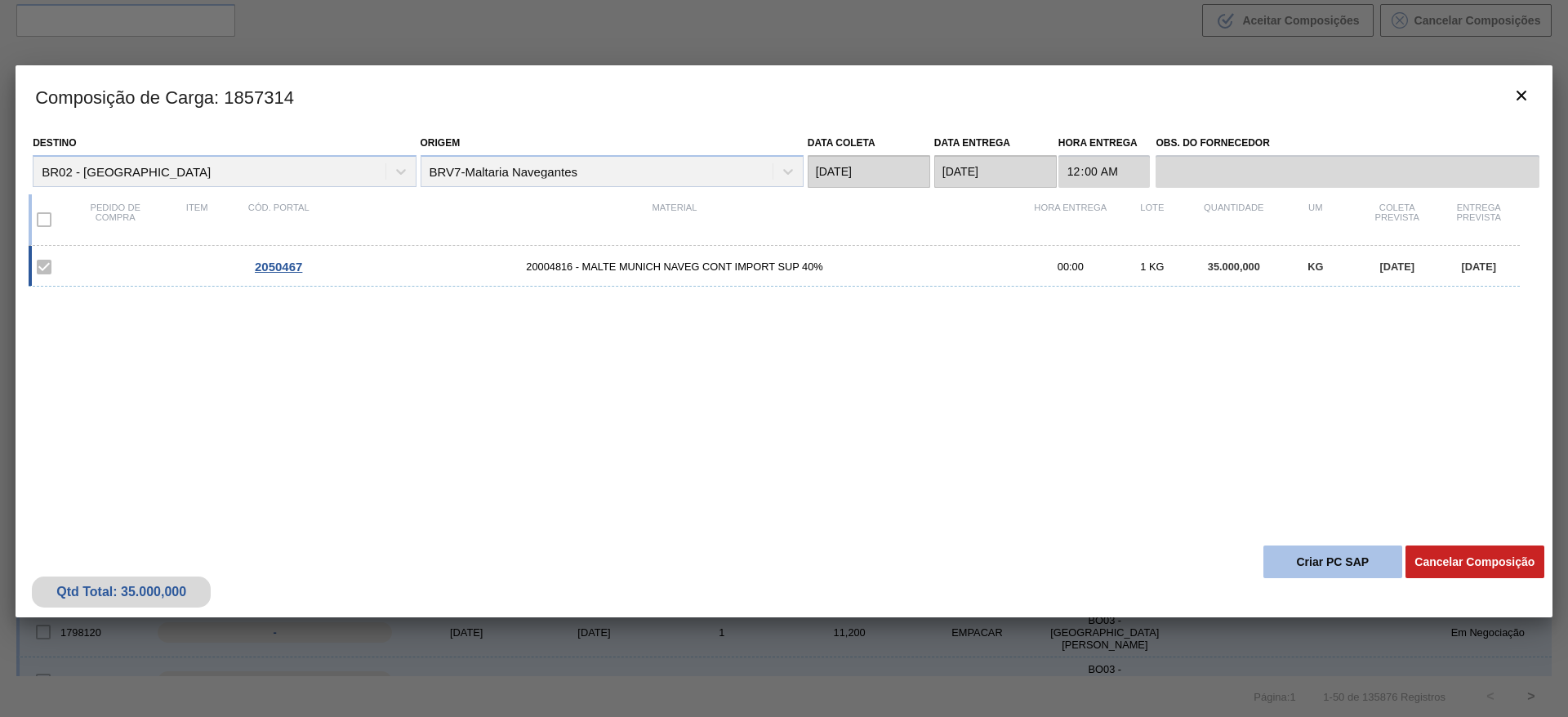
click at [1295, 552] on button "Criar PC SAP" at bounding box center [1332, 561] width 139 height 33
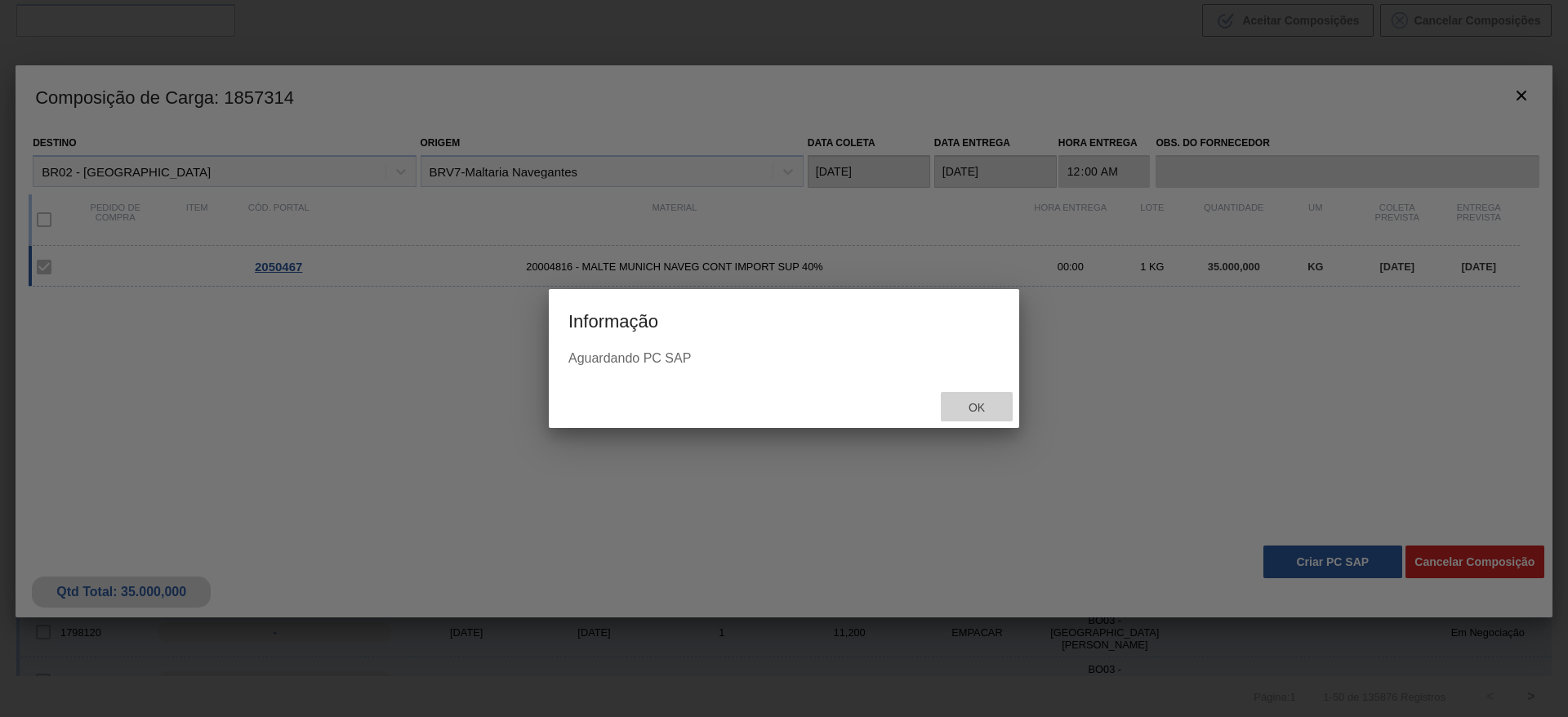
click at [978, 405] on span "Ok" at bounding box center [976, 407] width 43 height 13
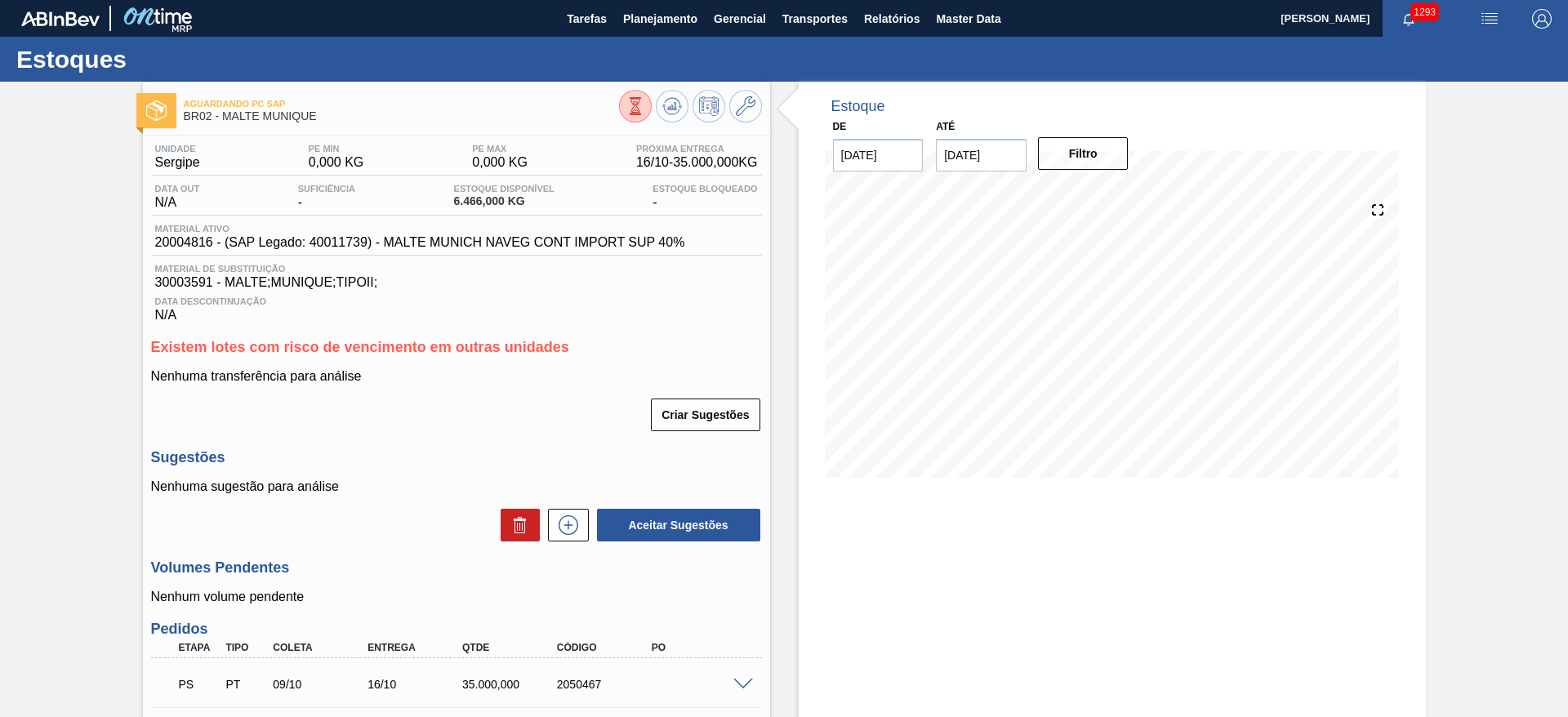
click at [117, 401] on div "Aguardando PC SAP BR02 - MALTE MUNIQUE Unidade Sergipe PE MIN 0,000 KG PE MAX 0…" at bounding box center [784, 485] width 1568 height 808
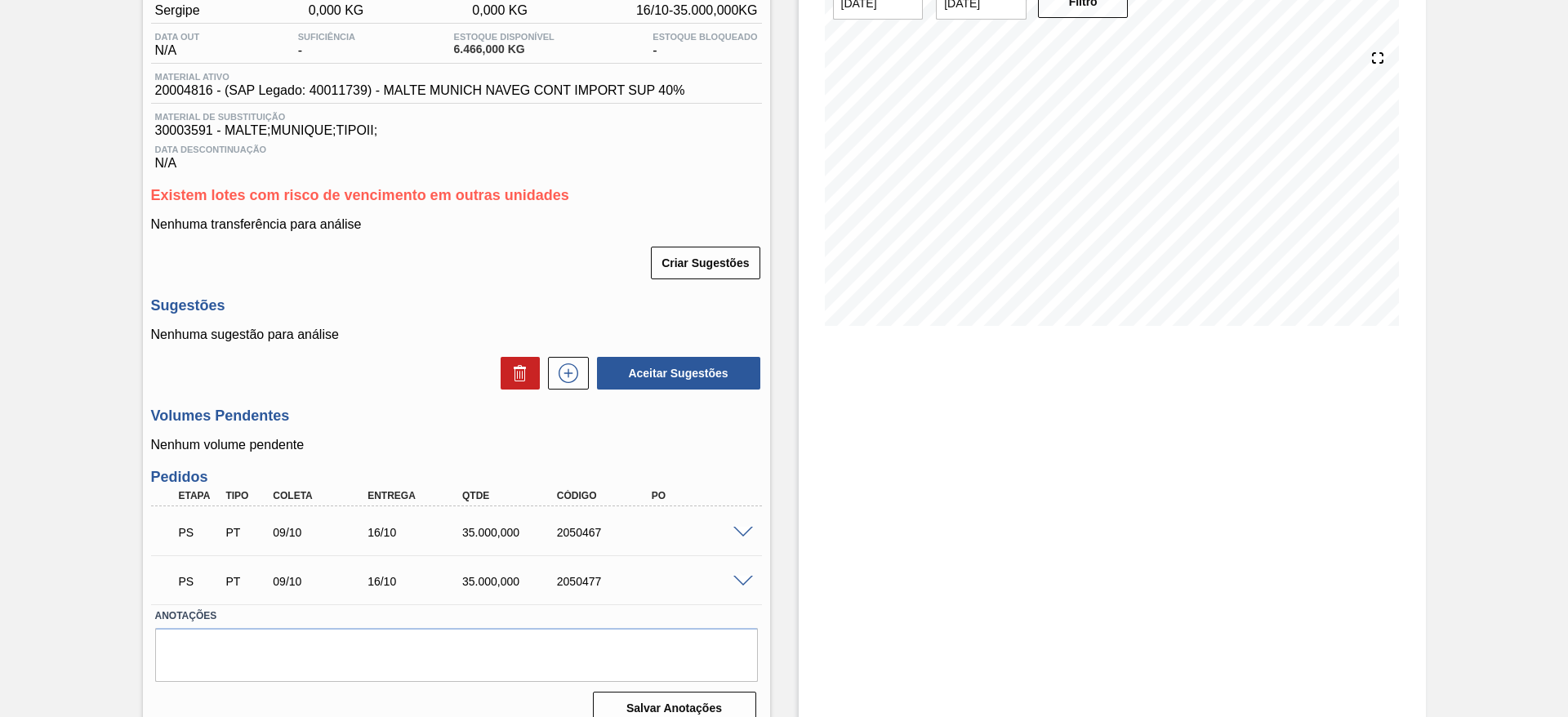
scroll to position [173, 0]
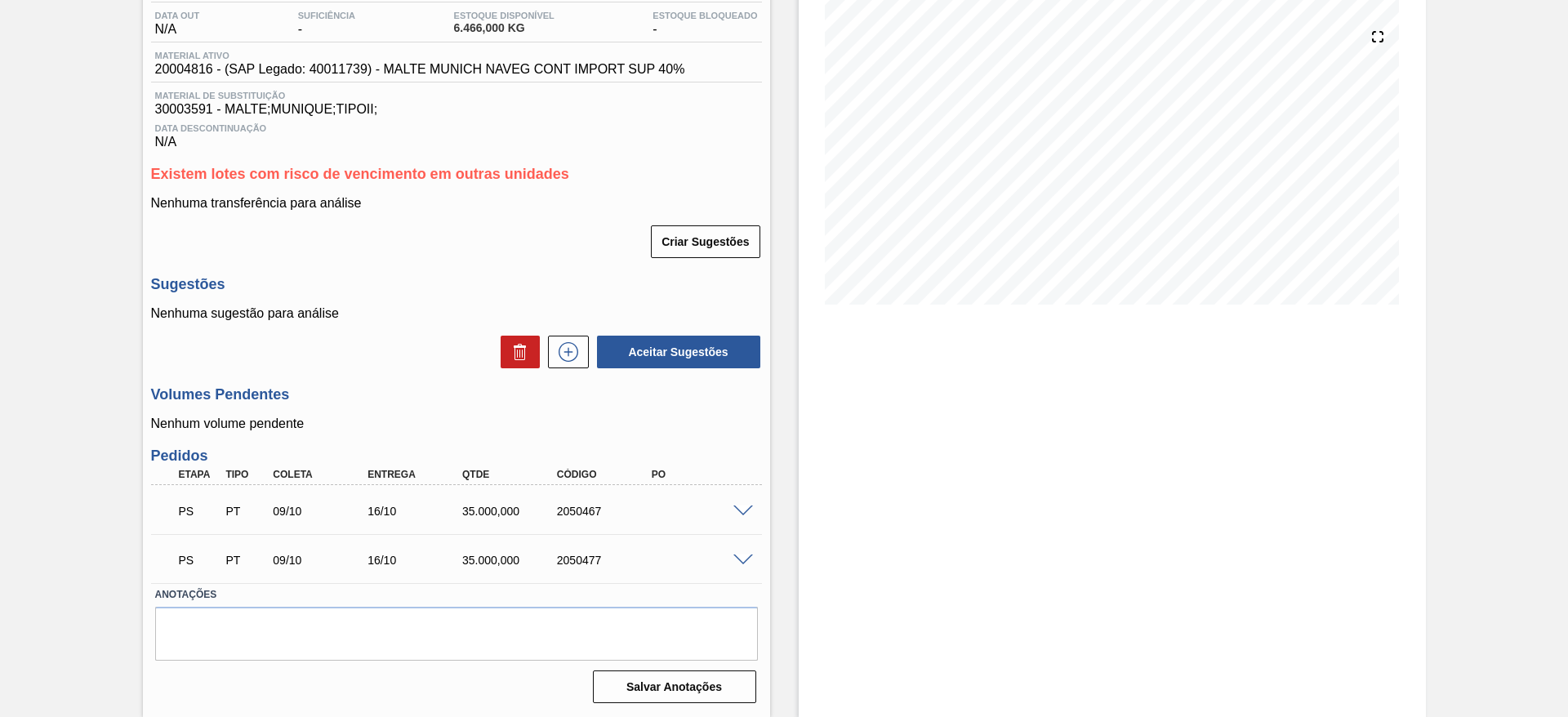
click at [741, 557] on span at bounding box center [743, 560] width 20 height 12
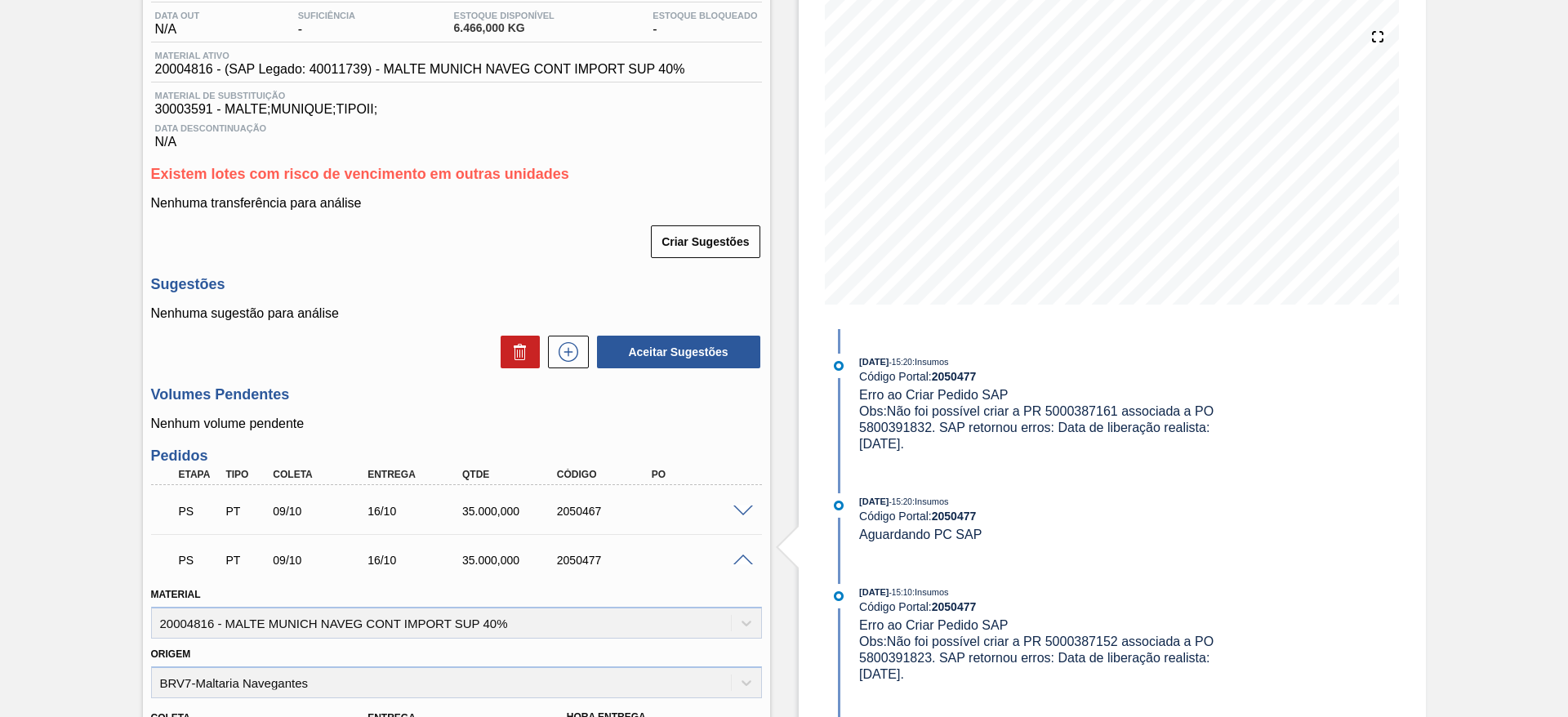
click at [24, 435] on div "Aguardando PC SAP BR02 - MALTE MUNIQUE Unidade Sergipe PE MIN 0,000 KG PE MAX 0…" at bounding box center [784, 554] width 1568 height 1291
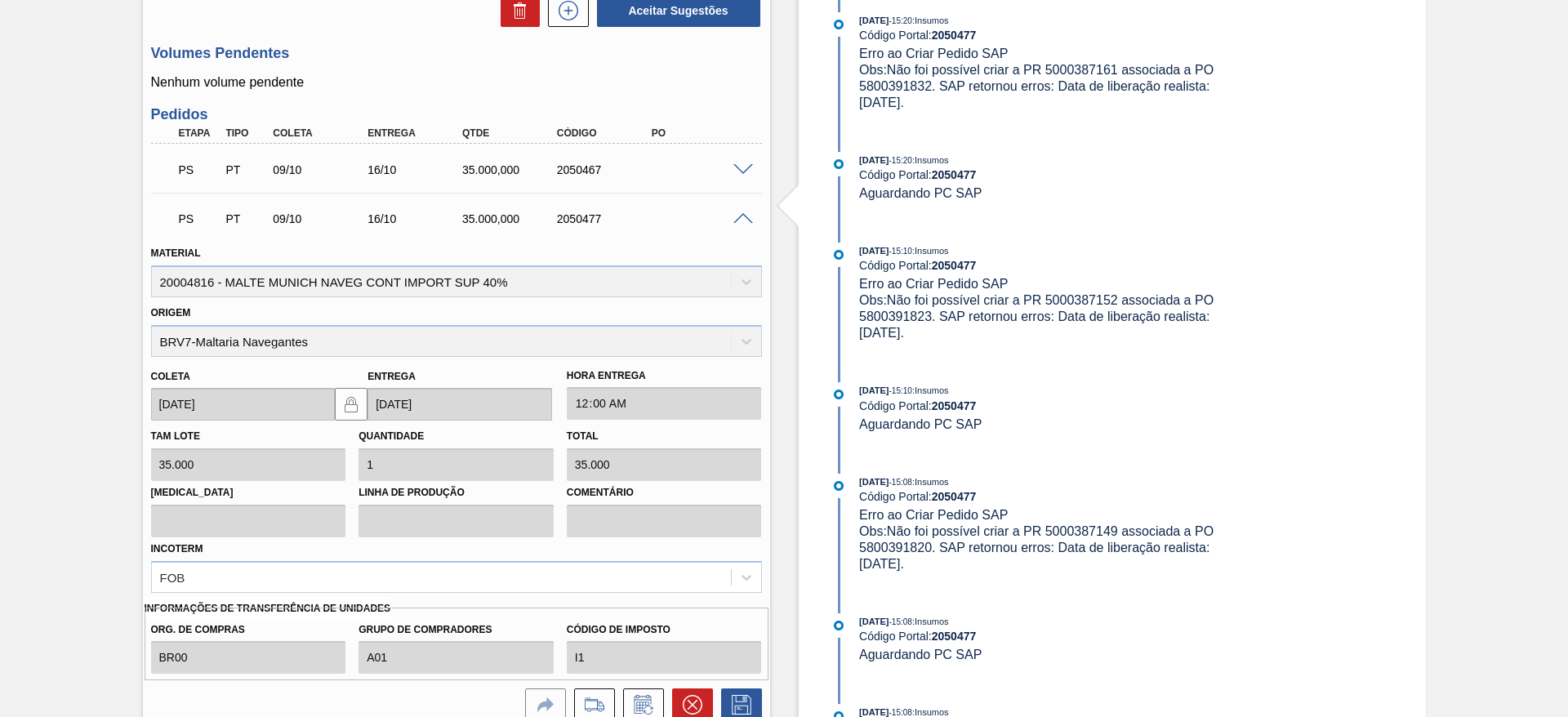
scroll to position [516, 0]
click at [589, 699] on icon at bounding box center [594, 702] width 26 height 20
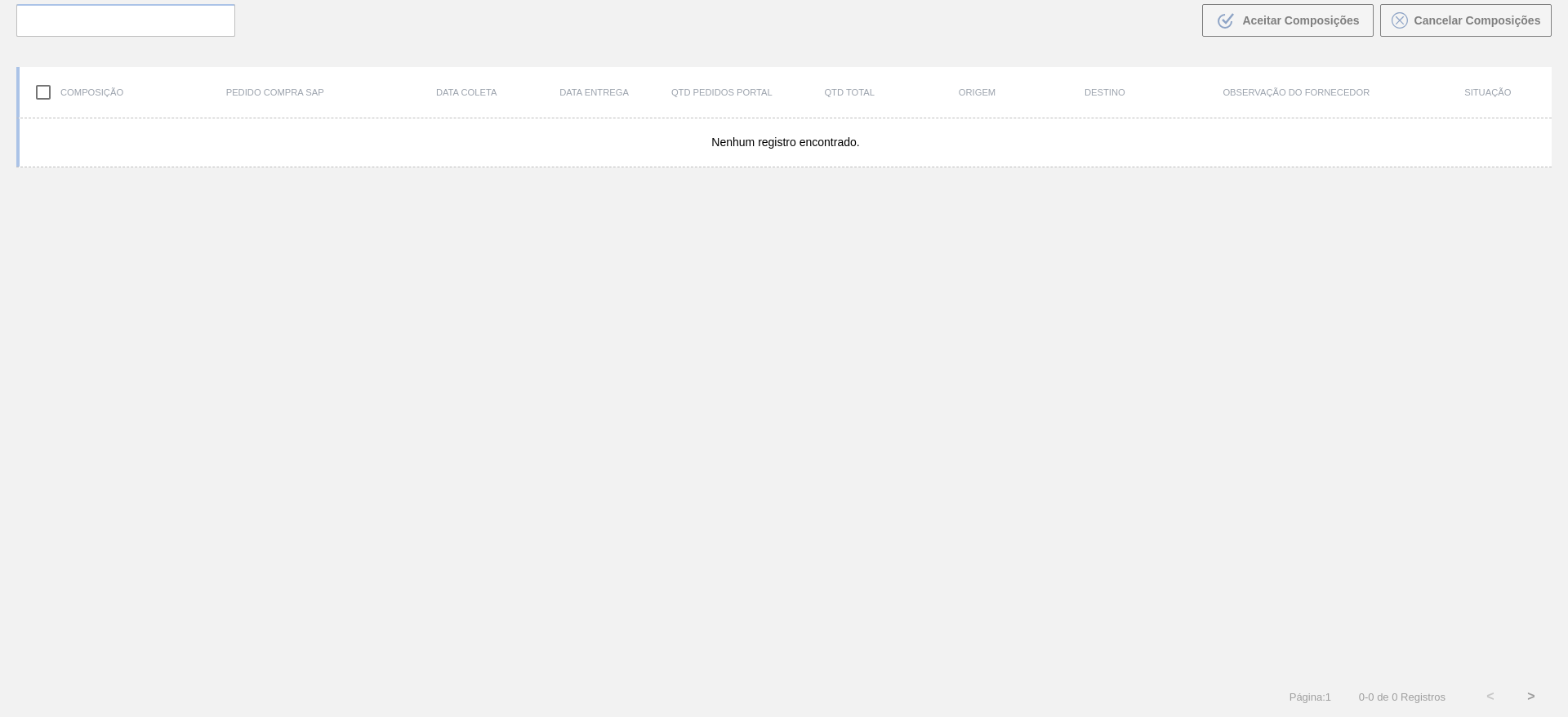
scroll to position [117, 0]
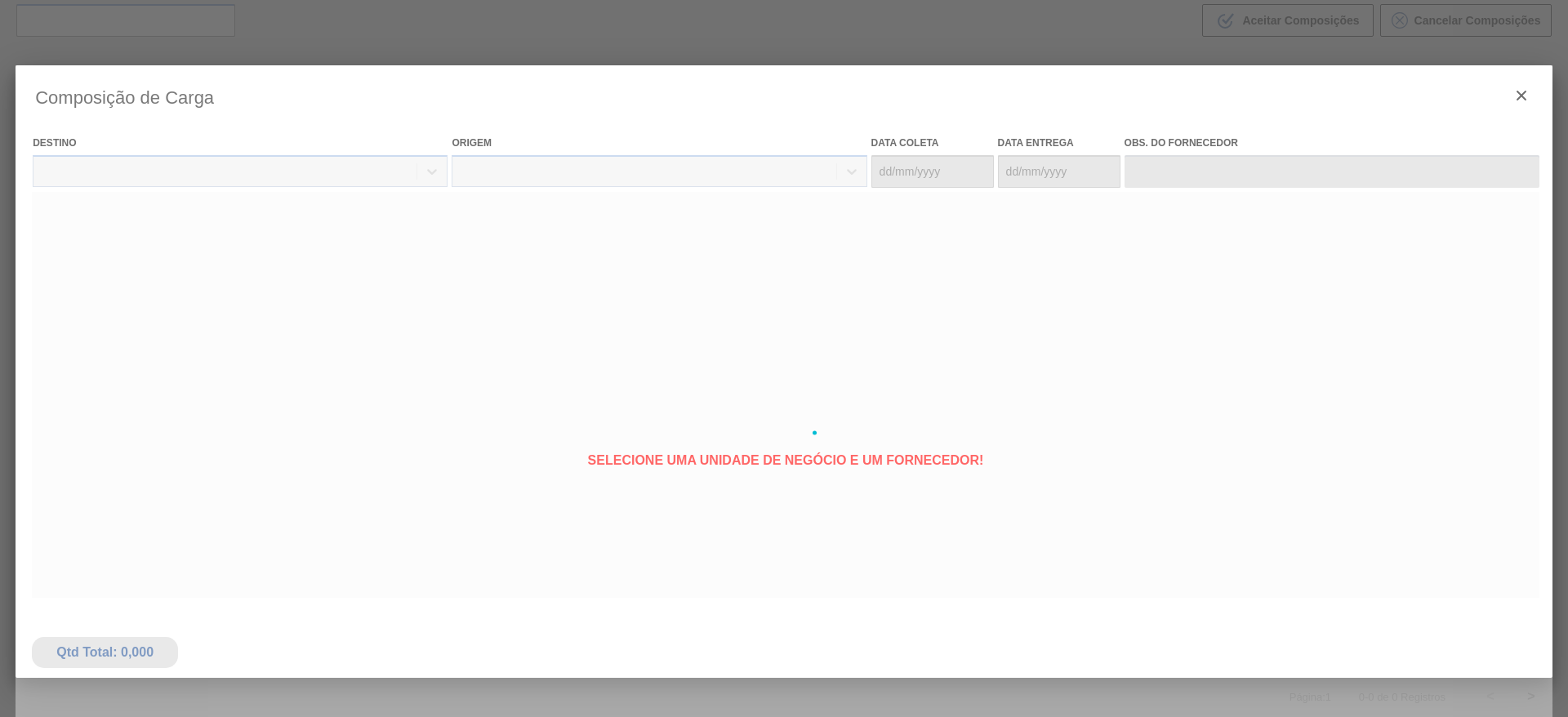
type coleta "[DATE]"
type Entrega "[DATE]"
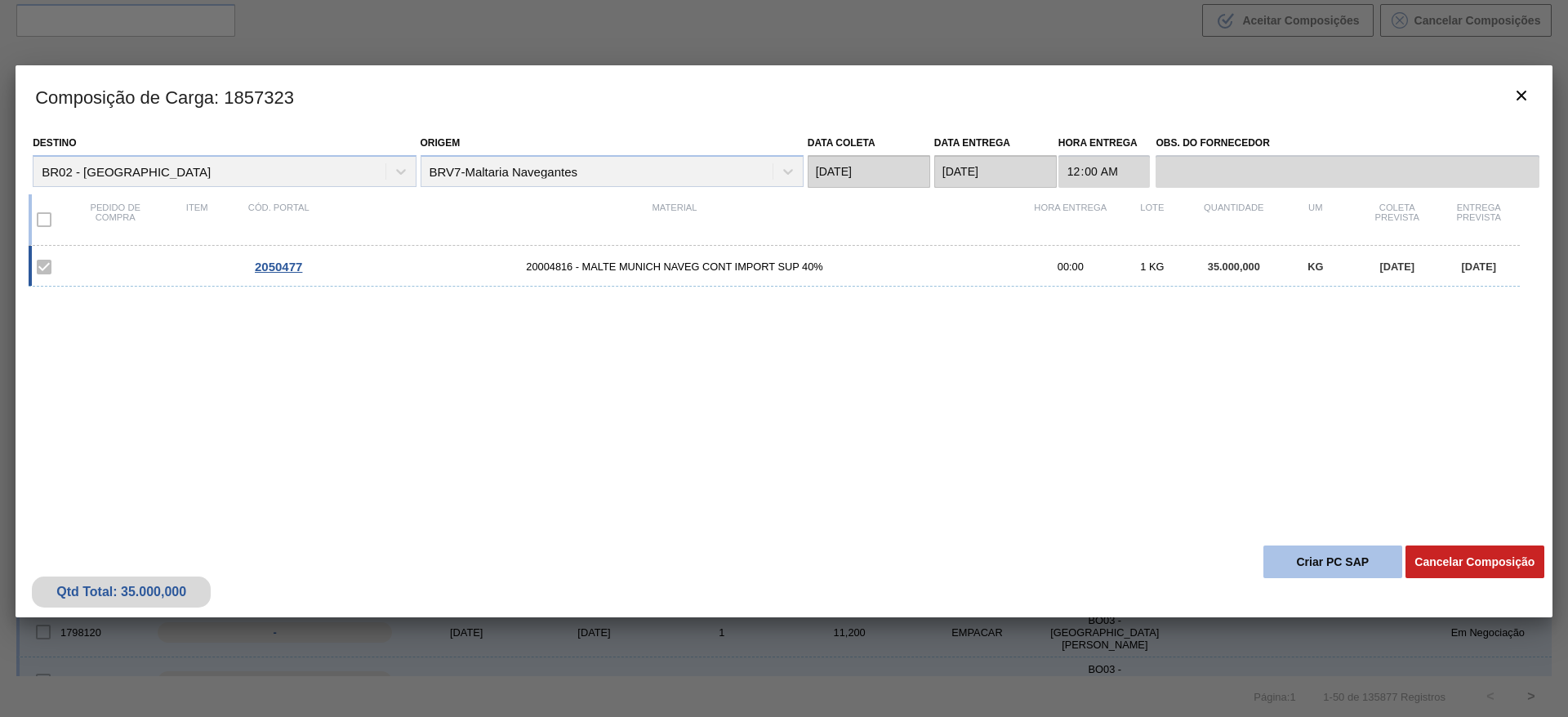
click at [1314, 545] on button "Criar PC SAP" at bounding box center [1332, 561] width 139 height 33
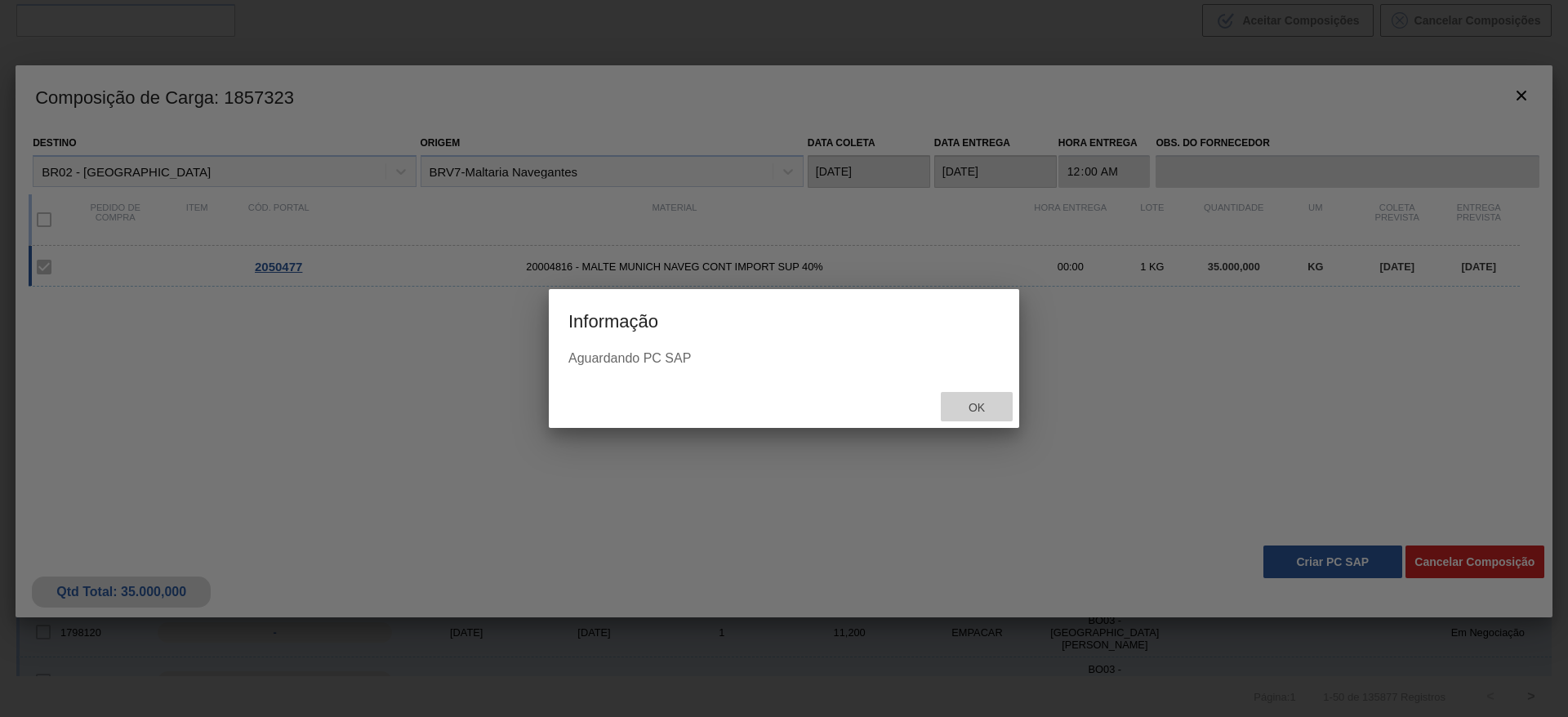
click at [978, 394] on div "Ok" at bounding box center [976, 407] width 72 height 30
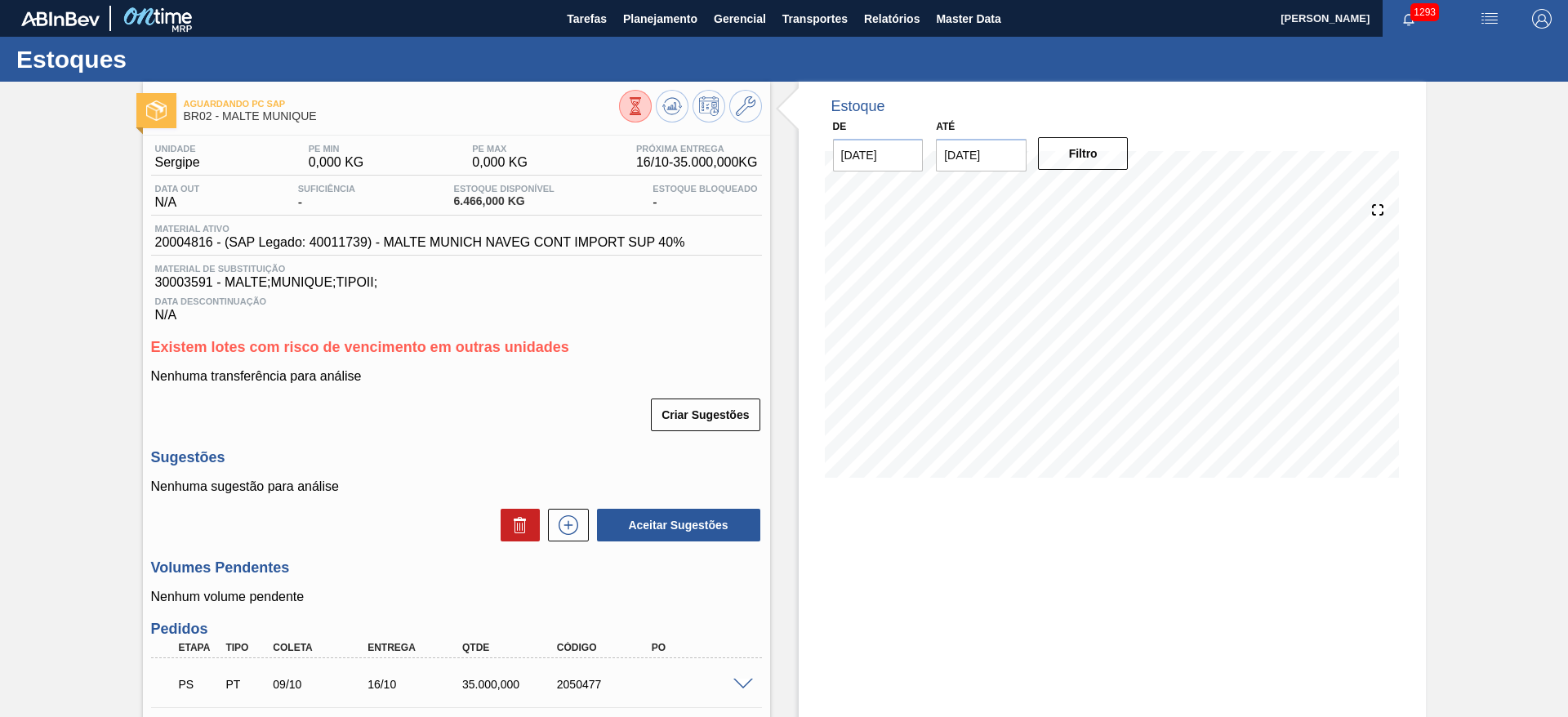
click at [44, 350] on div "Aguardando PC SAP BR02 - MALTE MUNIQUE Unidade Sergipe PE MIN 0,000 KG PE MAX 0…" at bounding box center [784, 485] width 1568 height 808
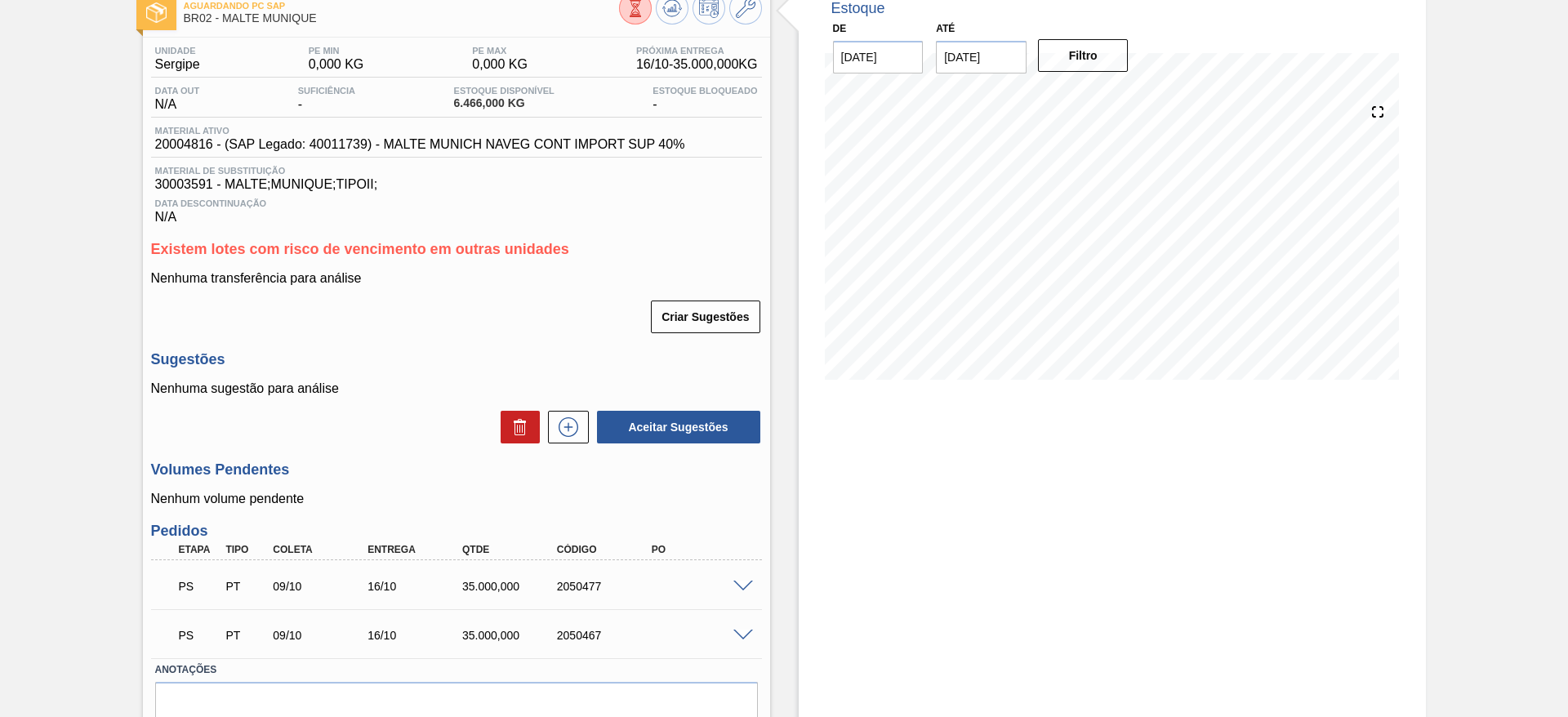
scroll to position [147, 0]
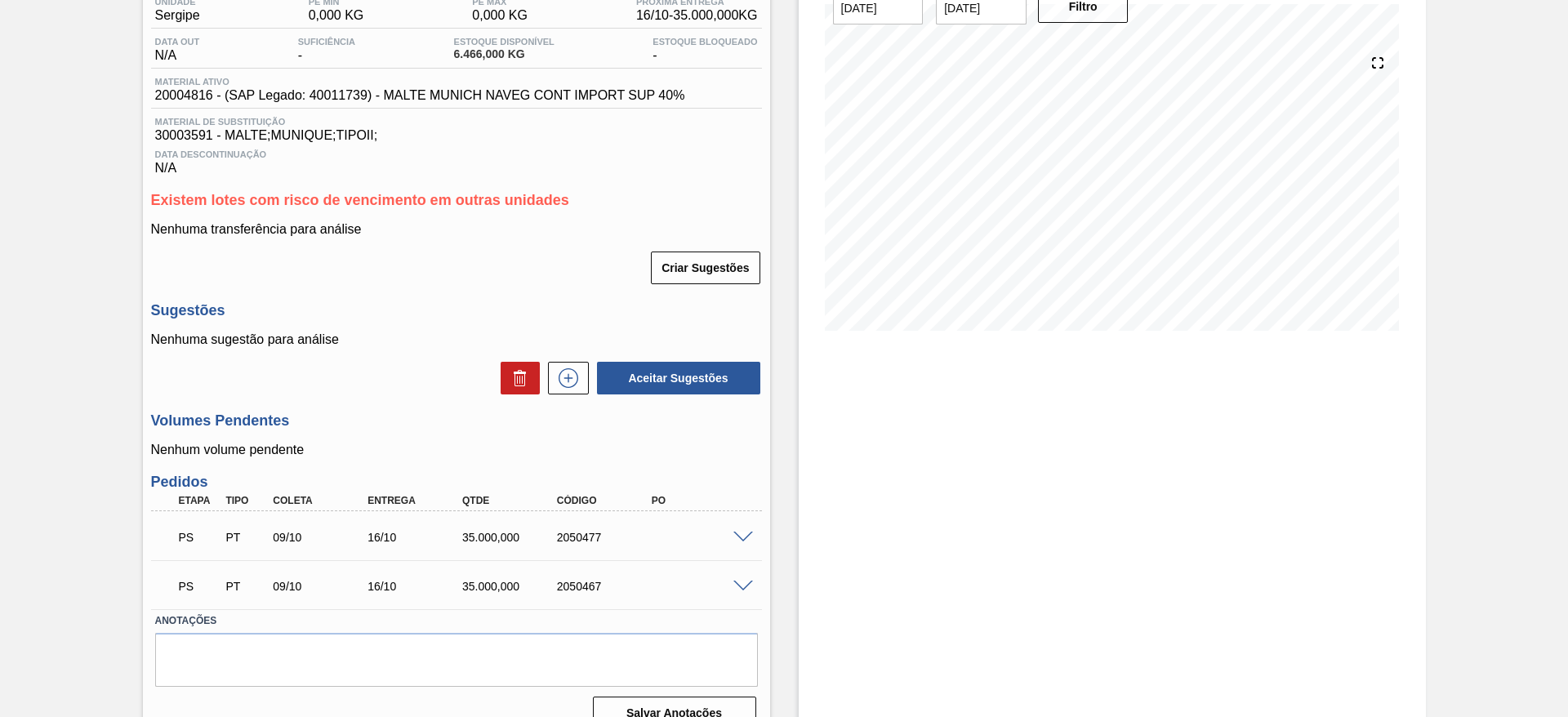
click at [742, 589] on span at bounding box center [743, 586] width 20 height 12
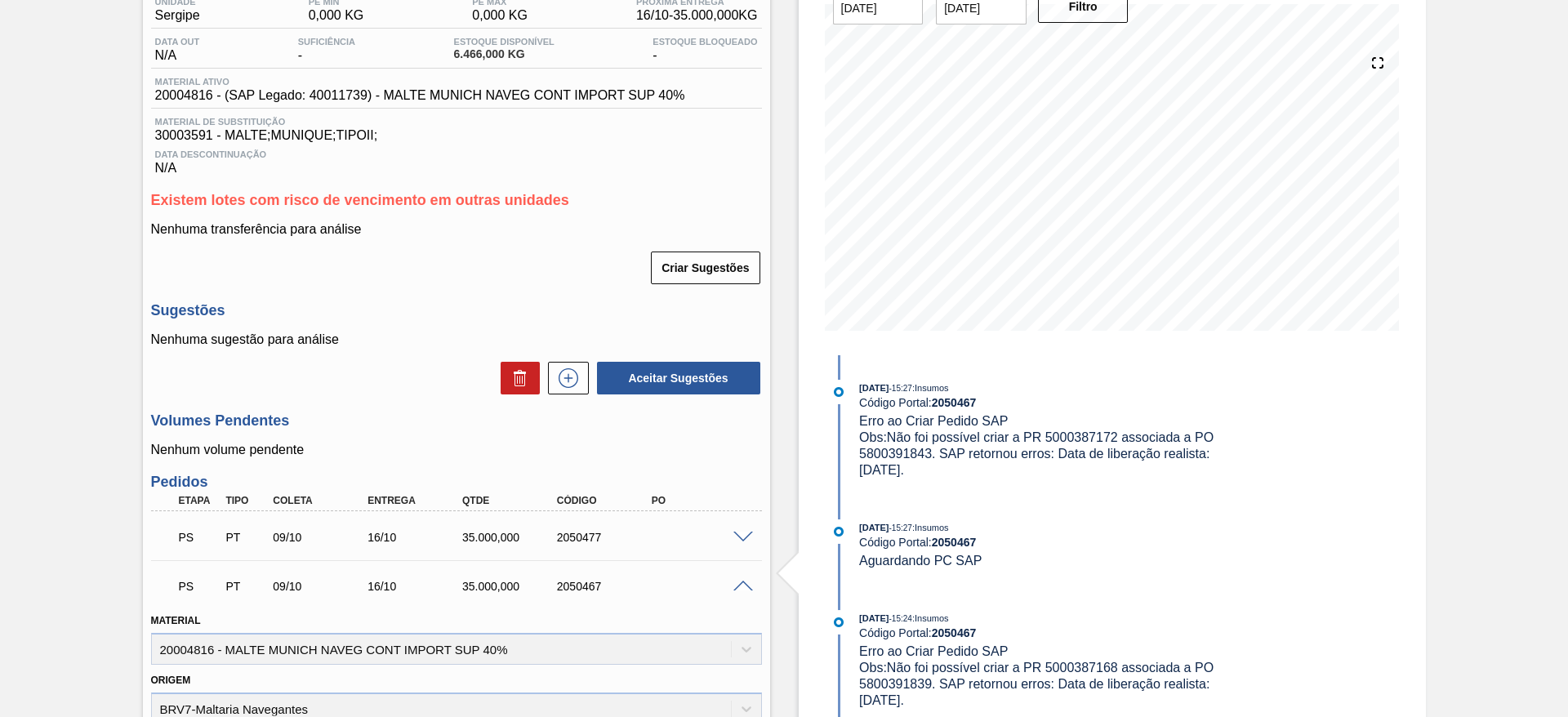
click at [95, 481] on div "Aguardando PC SAP BR02 - MALTE MUNIQUE Unidade Sergipe PE MIN 0,000 KG PE MAX 0…" at bounding box center [784, 580] width 1568 height 1291
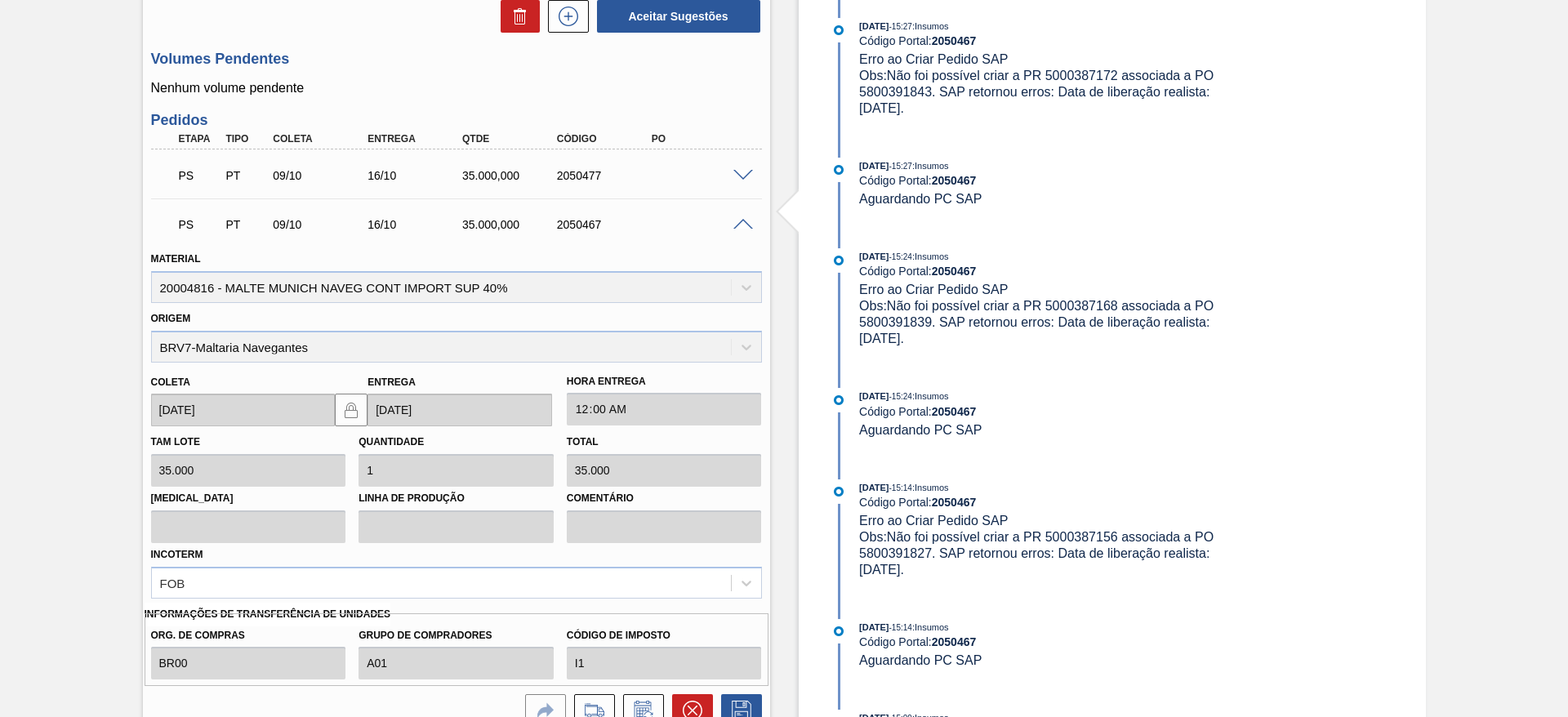
scroll to position [588, 0]
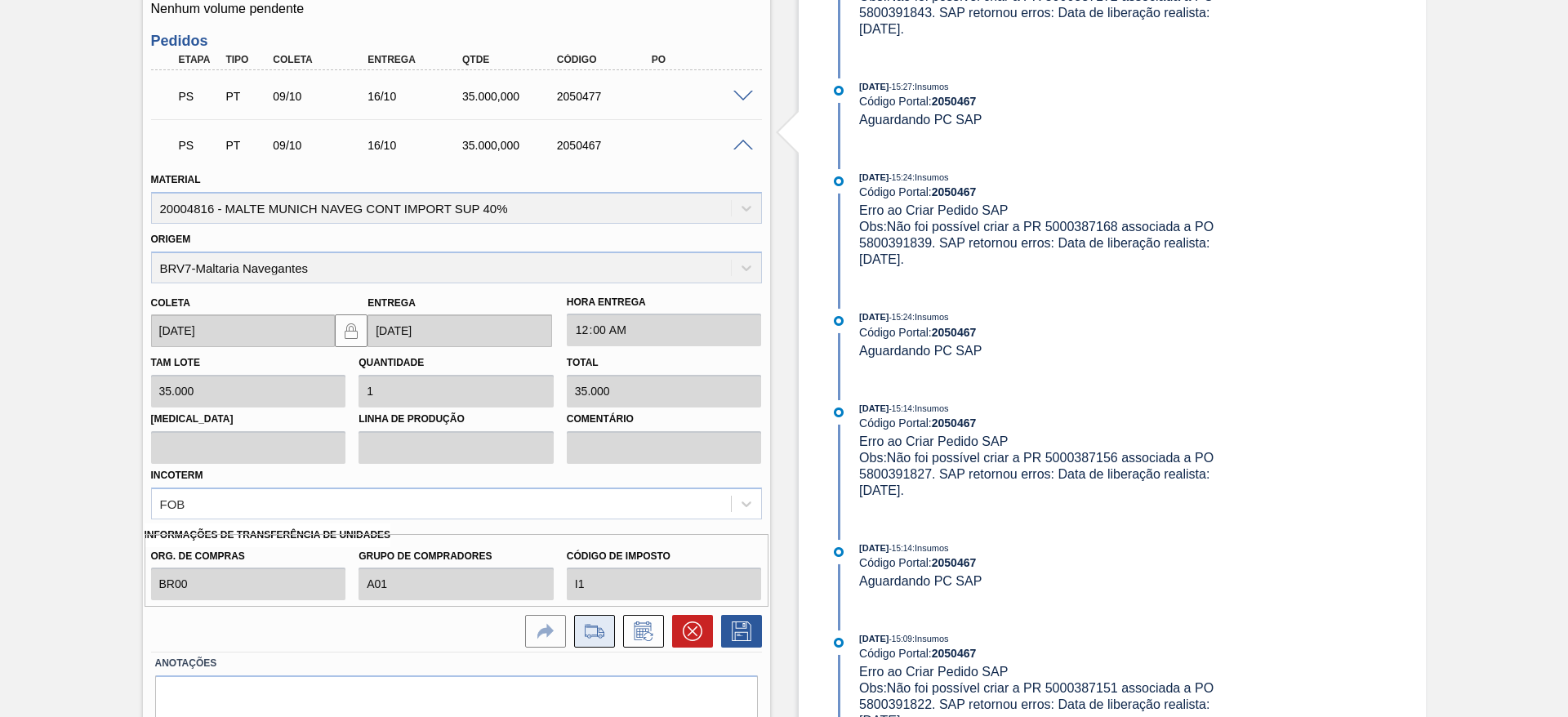
click at [600, 637] on icon at bounding box center [594, 636] width 15 height 4
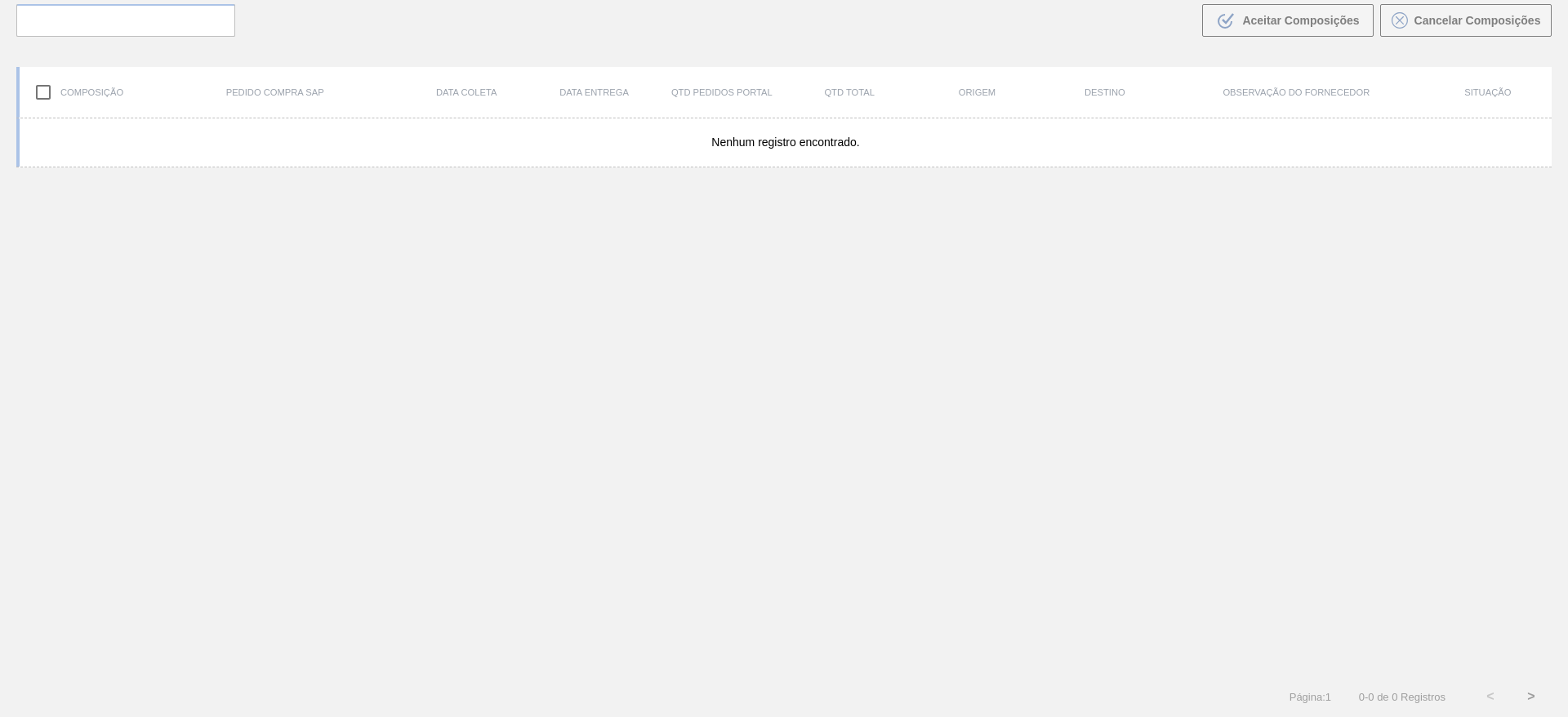
scroll to position [117, 0]
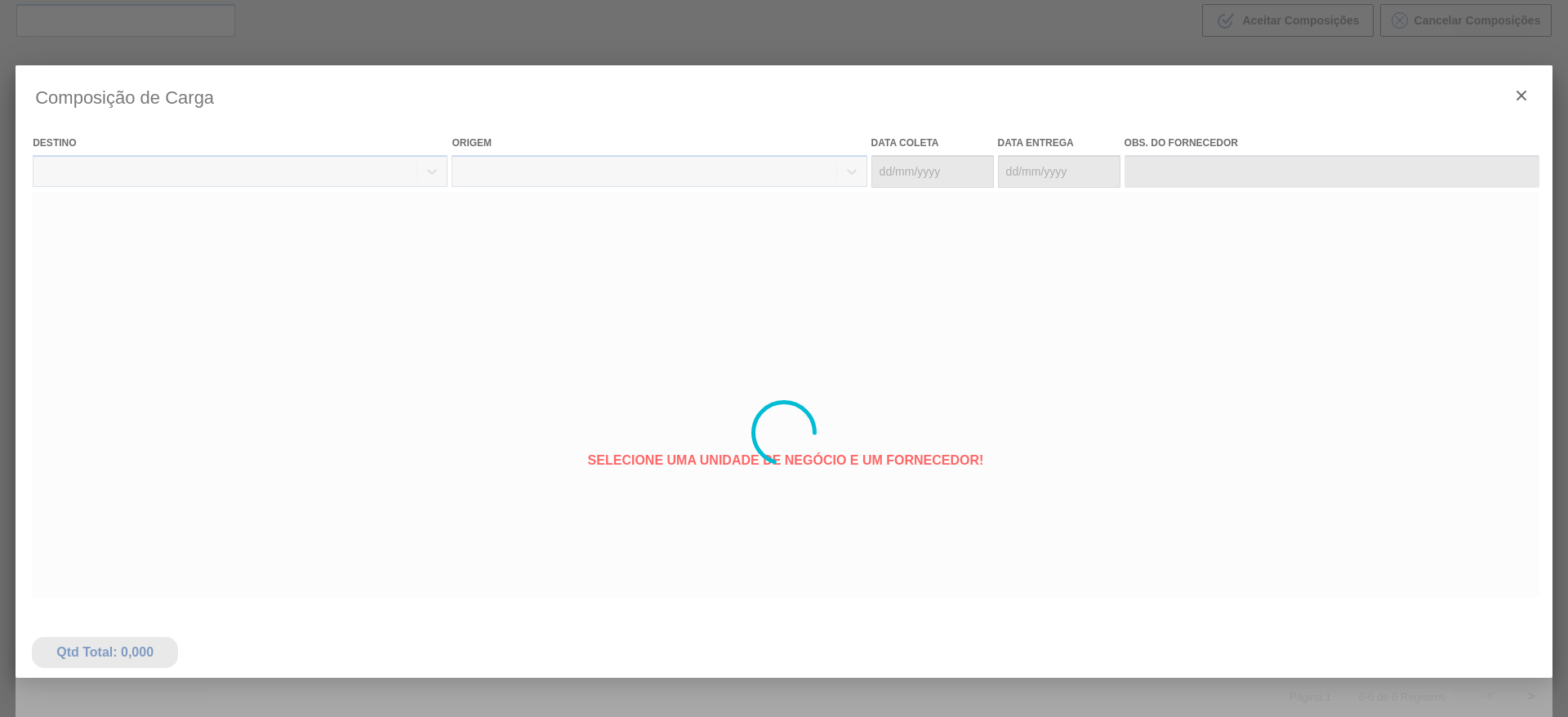
type coleta "[DATE]"
type Entrega "[DATE]"
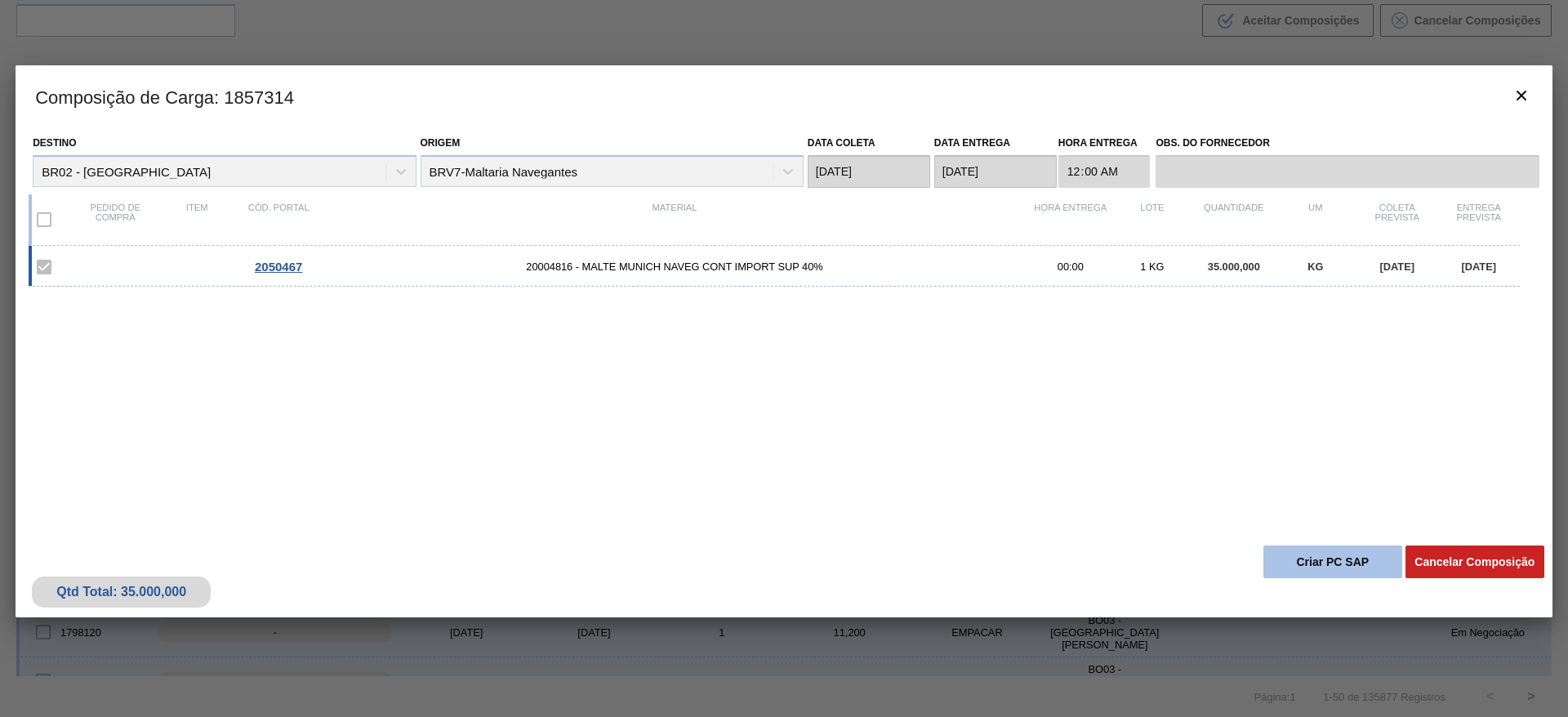
click at [1314, 566] on button "Criar PC SAP" at bounding box center [1332, 561] width 139 height 33
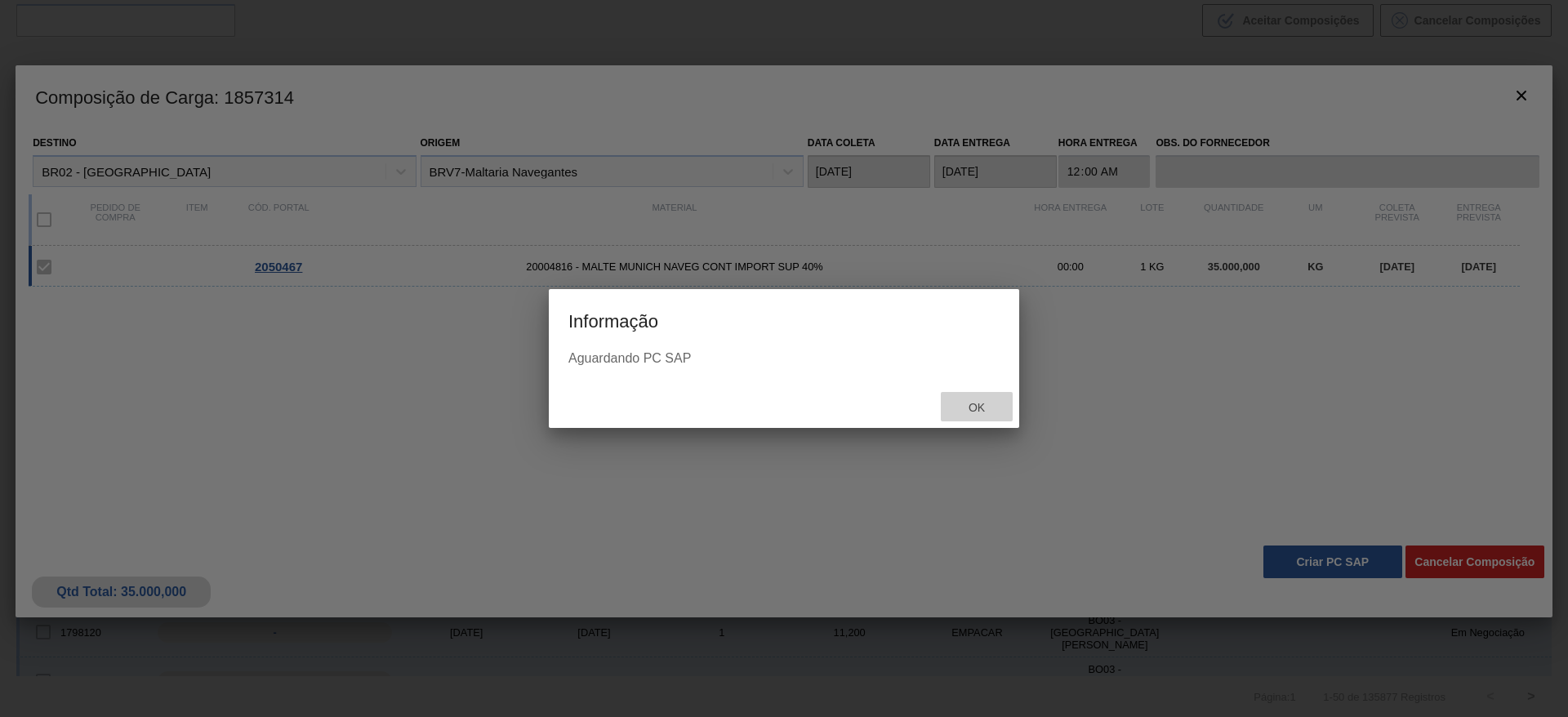
click at [976, 405] on span "Ok" at bounding box center [976, 407] width 43 height 13
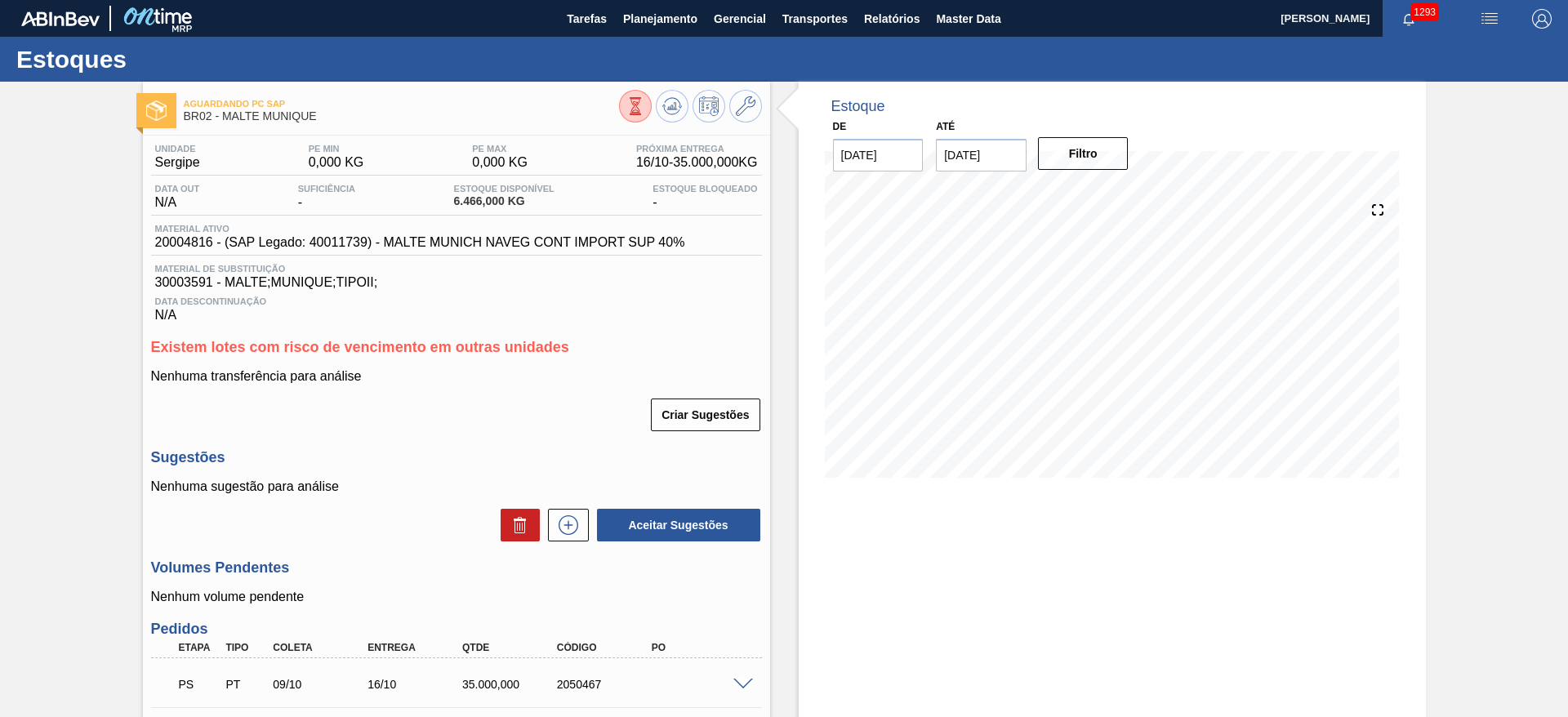
click at [61, 513] on div "Aguardando PC SAP BR02 - MALTE MUNIQUE Unidade Sergipe PE MIN 0,000 KG PE MAX 0…" at bounding box center [784, 485] width 1568 height 808
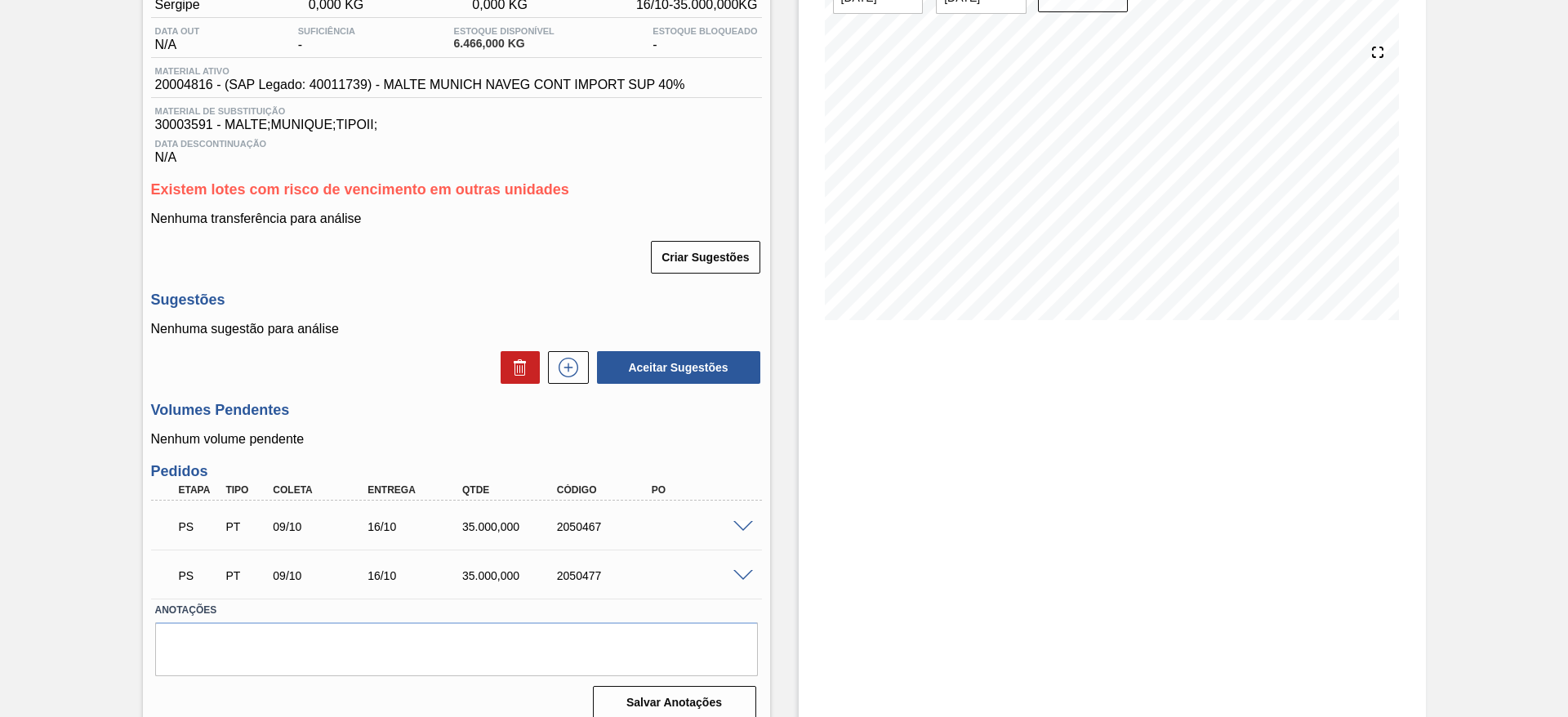
scroll to position [173, 0]
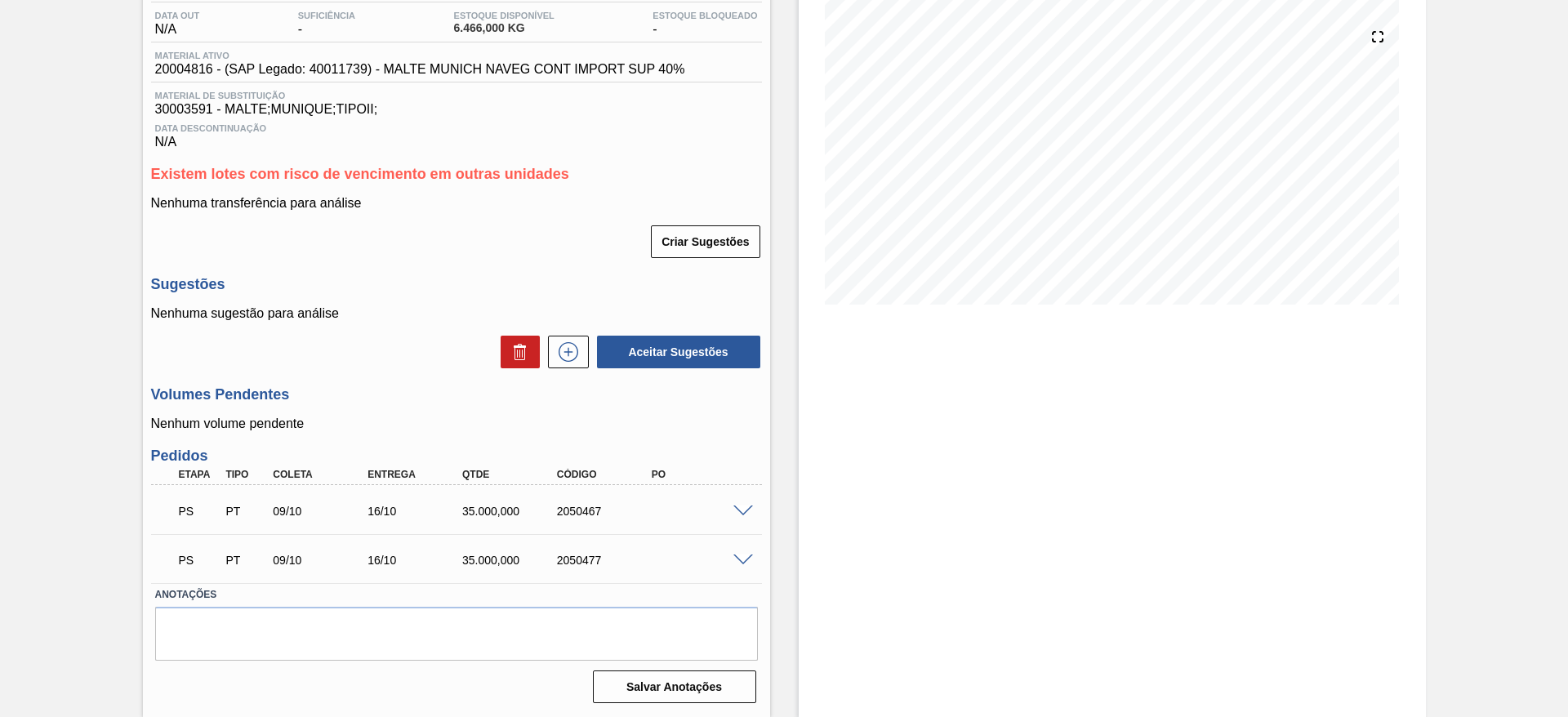
click at [741, 512] on span at bounding box center [743, 511] width 20 height 12
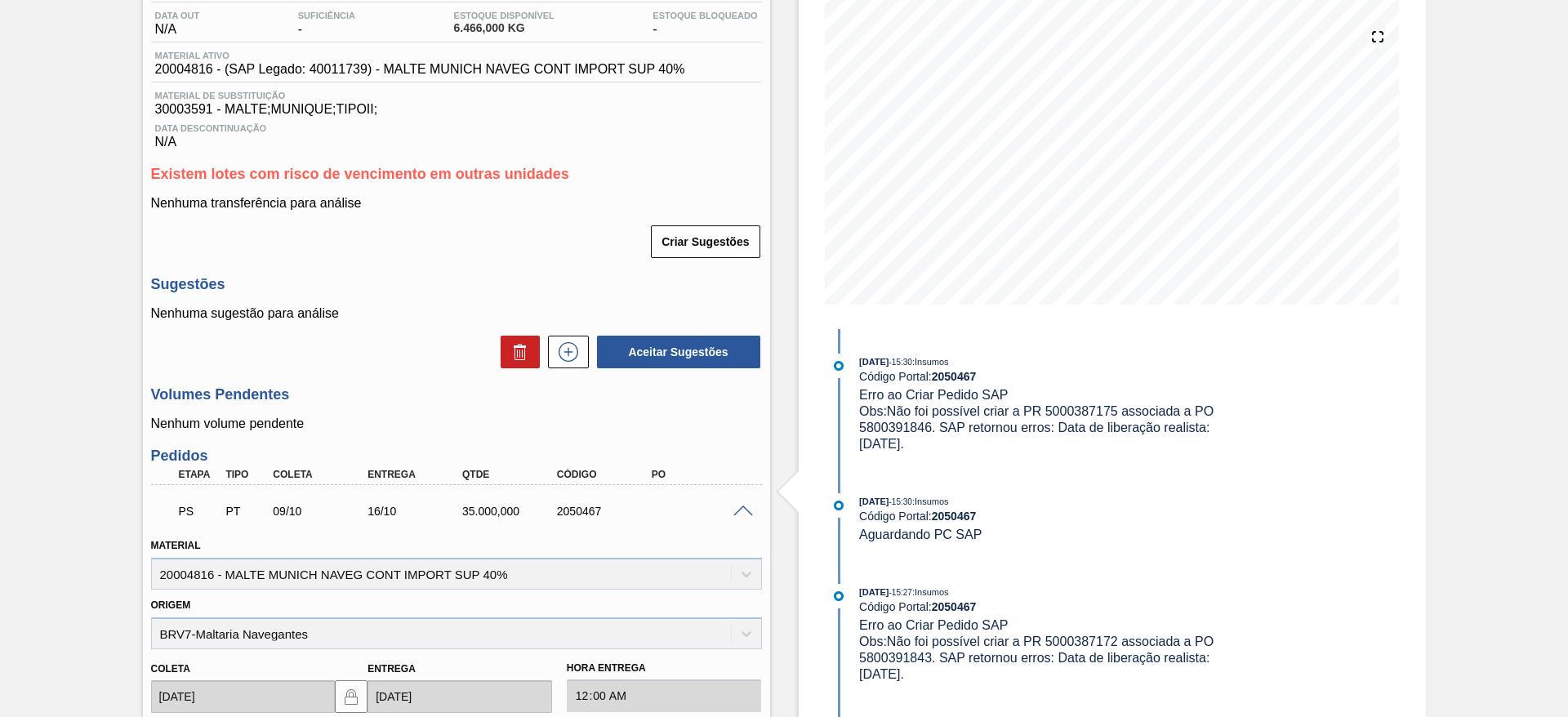
click at [75, 463] on div "Aguardando PC SAP BR02 - MALTE MUNIQUE Unidade Sergipe PE MIN 0,000 KG PE MAX 0…" at bounding box center [784, 554] width 1568 height 1291
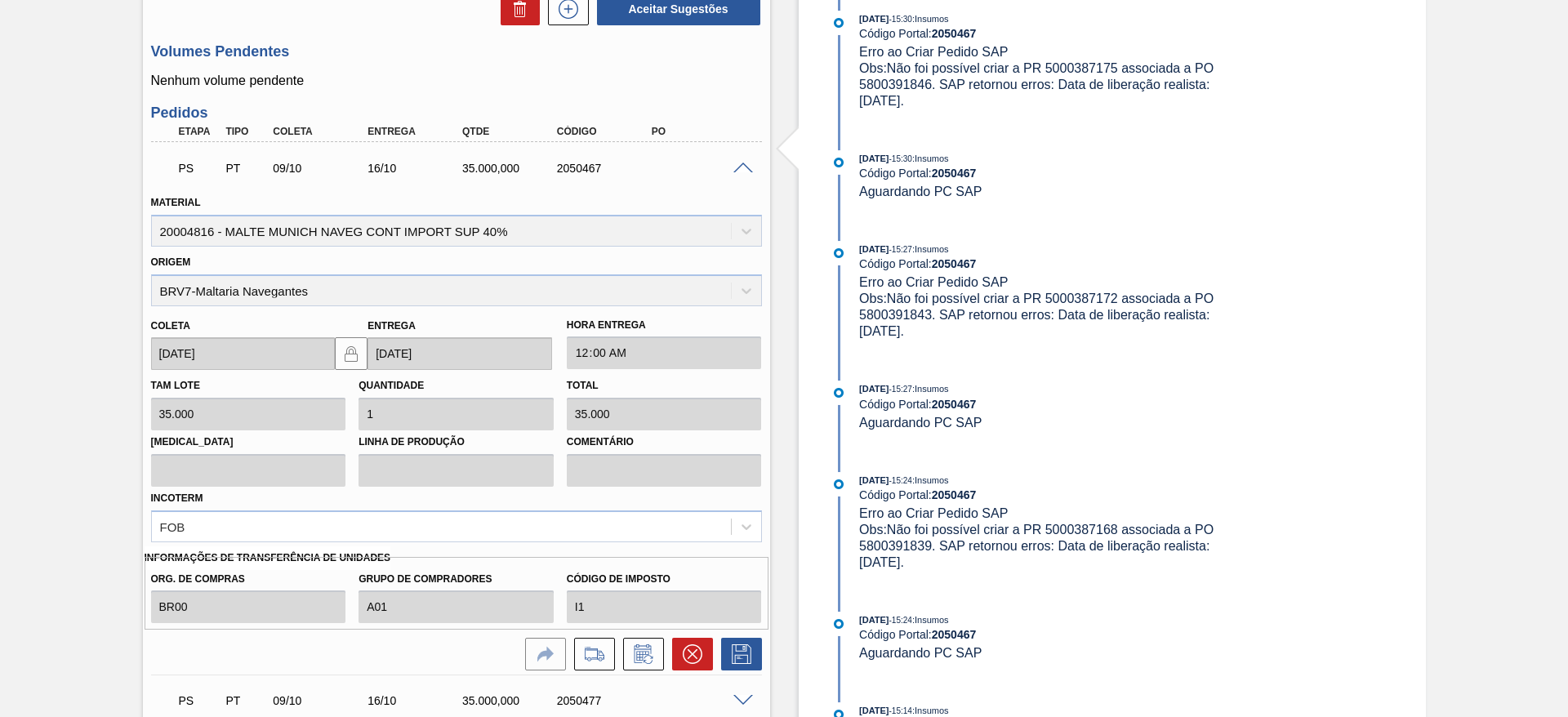
scroll to position [614, 0]
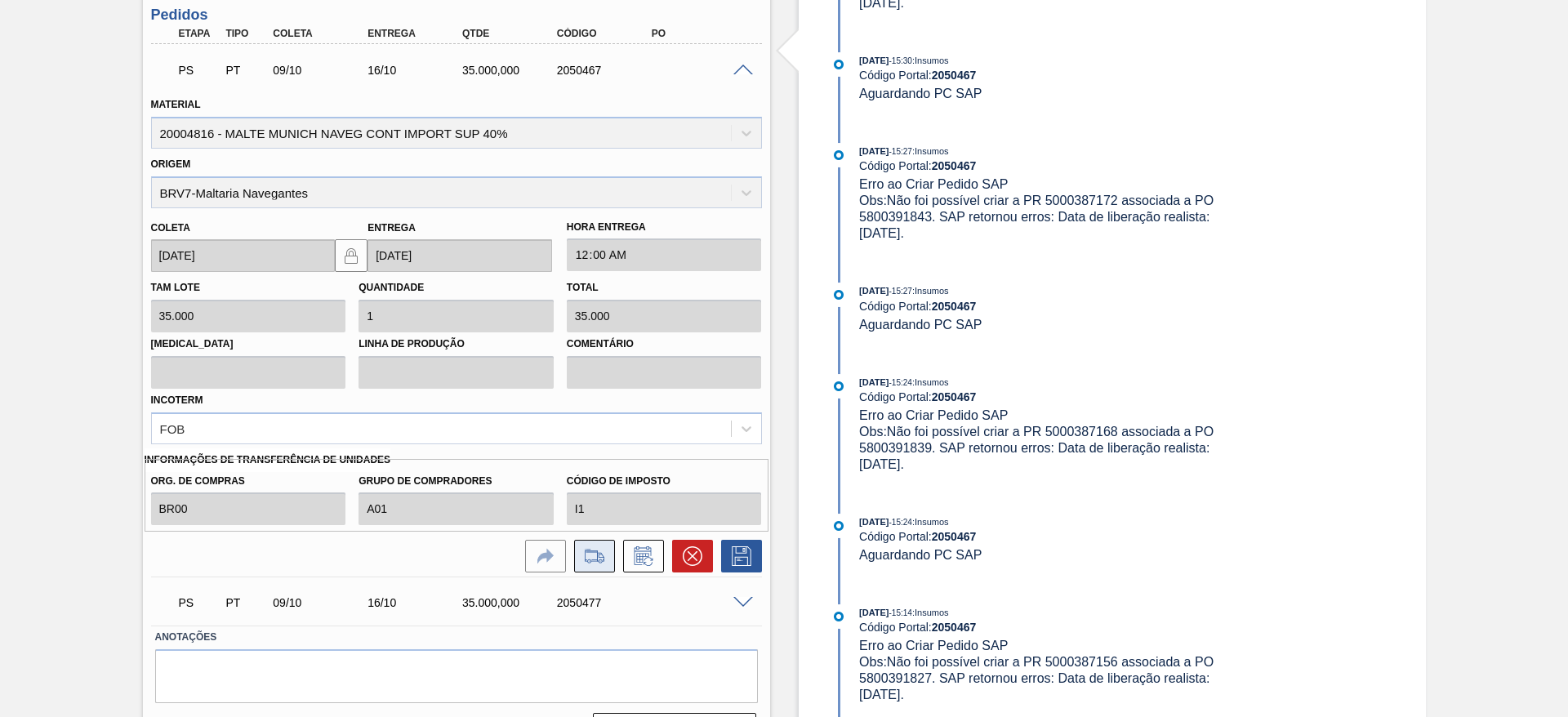
click at [604, 552] on icon at bounding box center [594, 555] width 26 height 20
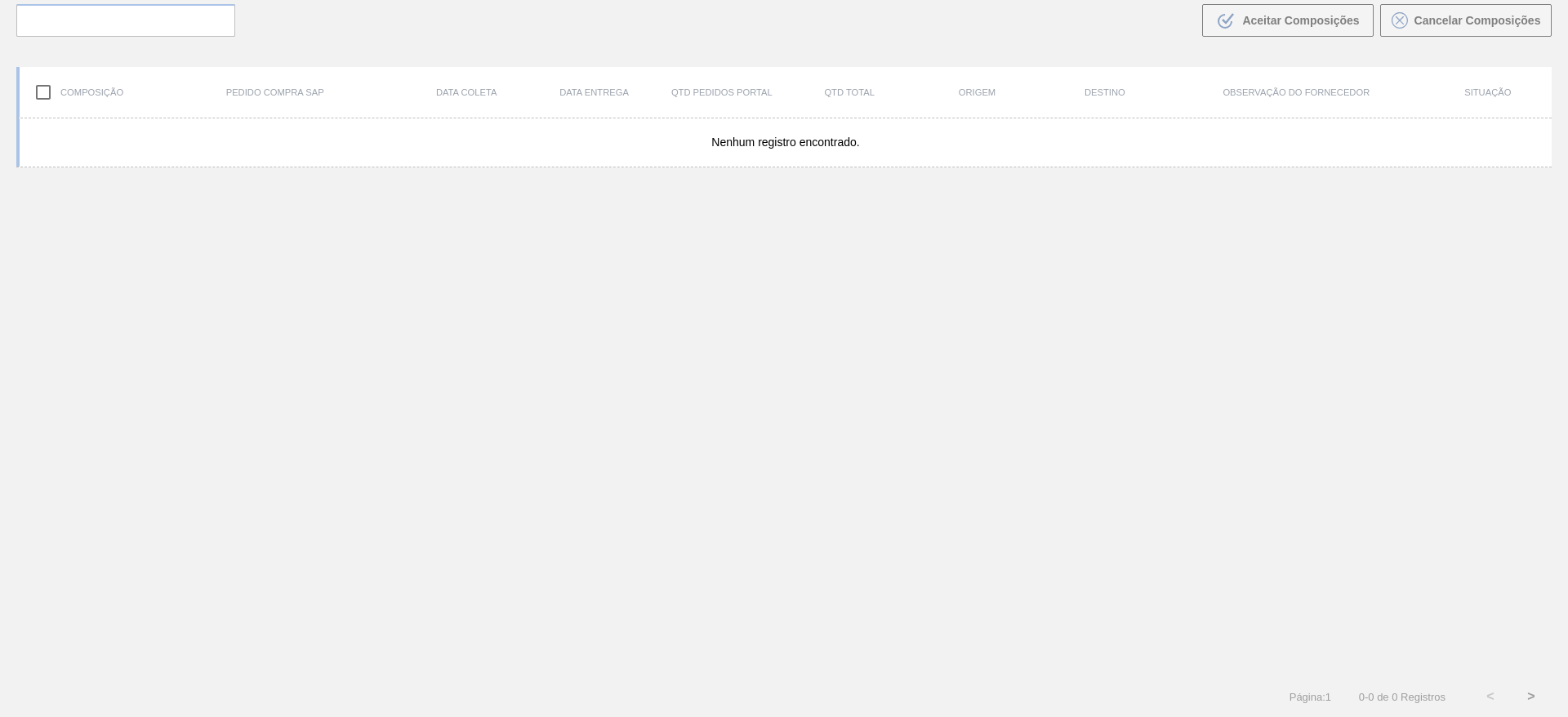
scroll to position [117, 0]
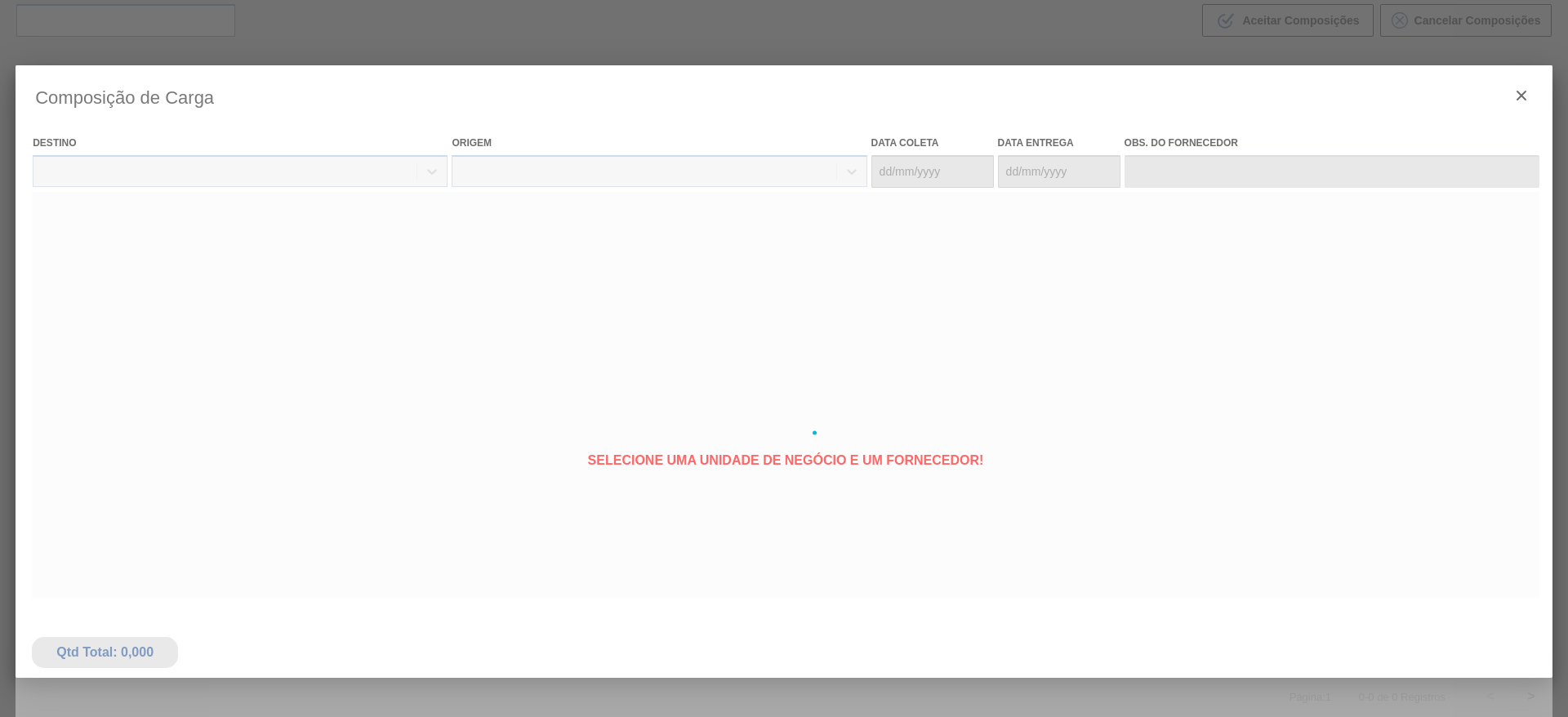
type coleta "[DATE]"
type Entrega "[DATE]"
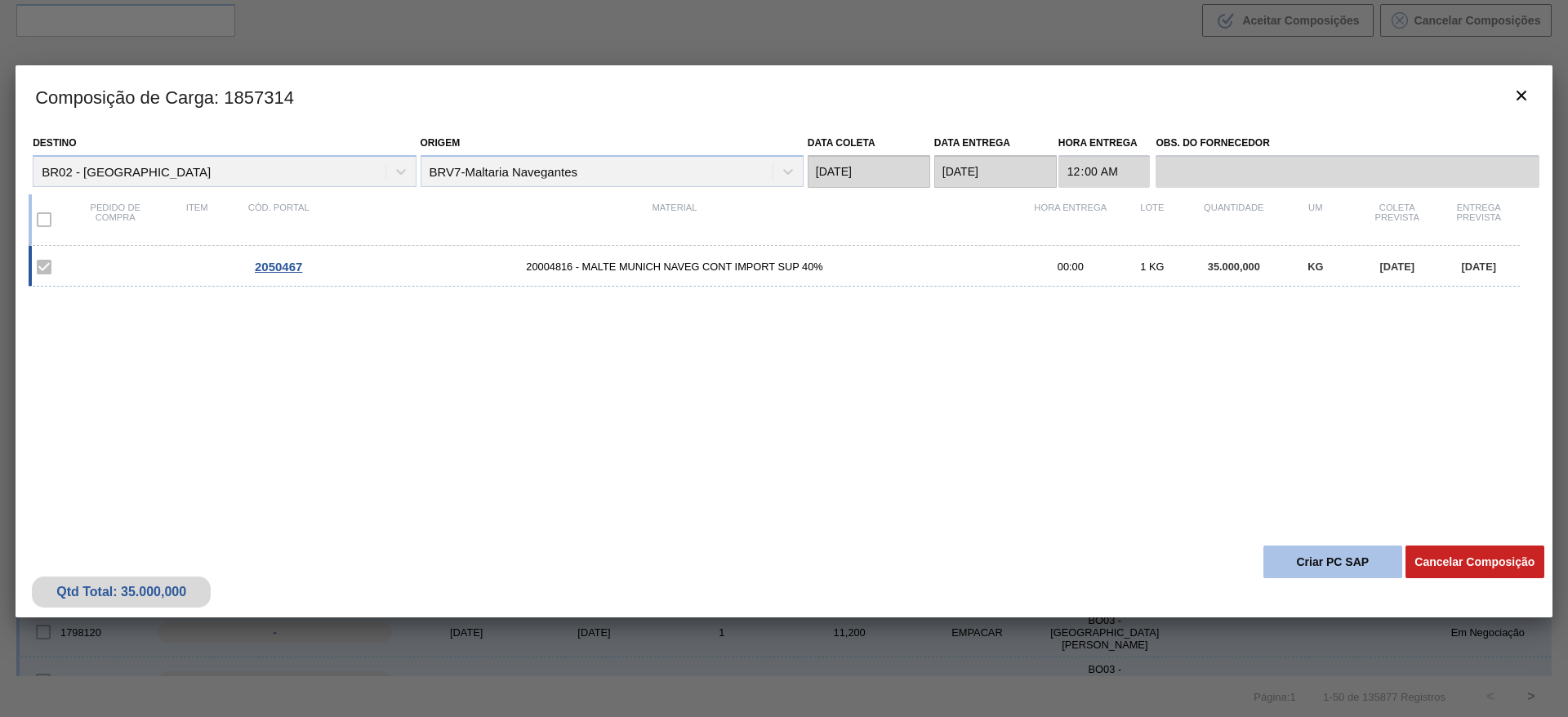
click at [1301, 557] on button "Criar PC SAP" at bounding box center [1332, 561] width 139 height 33
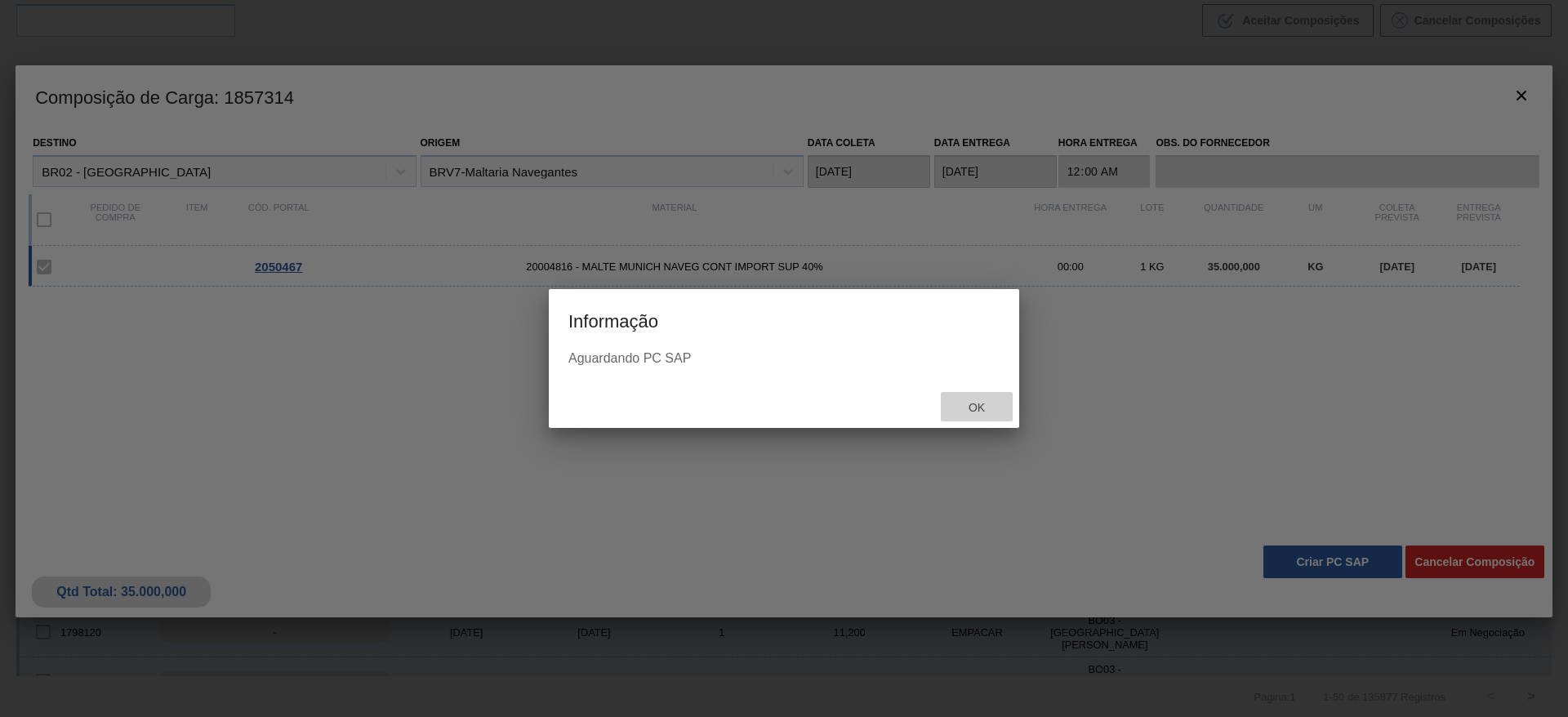
click at [980, 407] on span "Ok" at bounding box center [976, 407] width 43 height 13
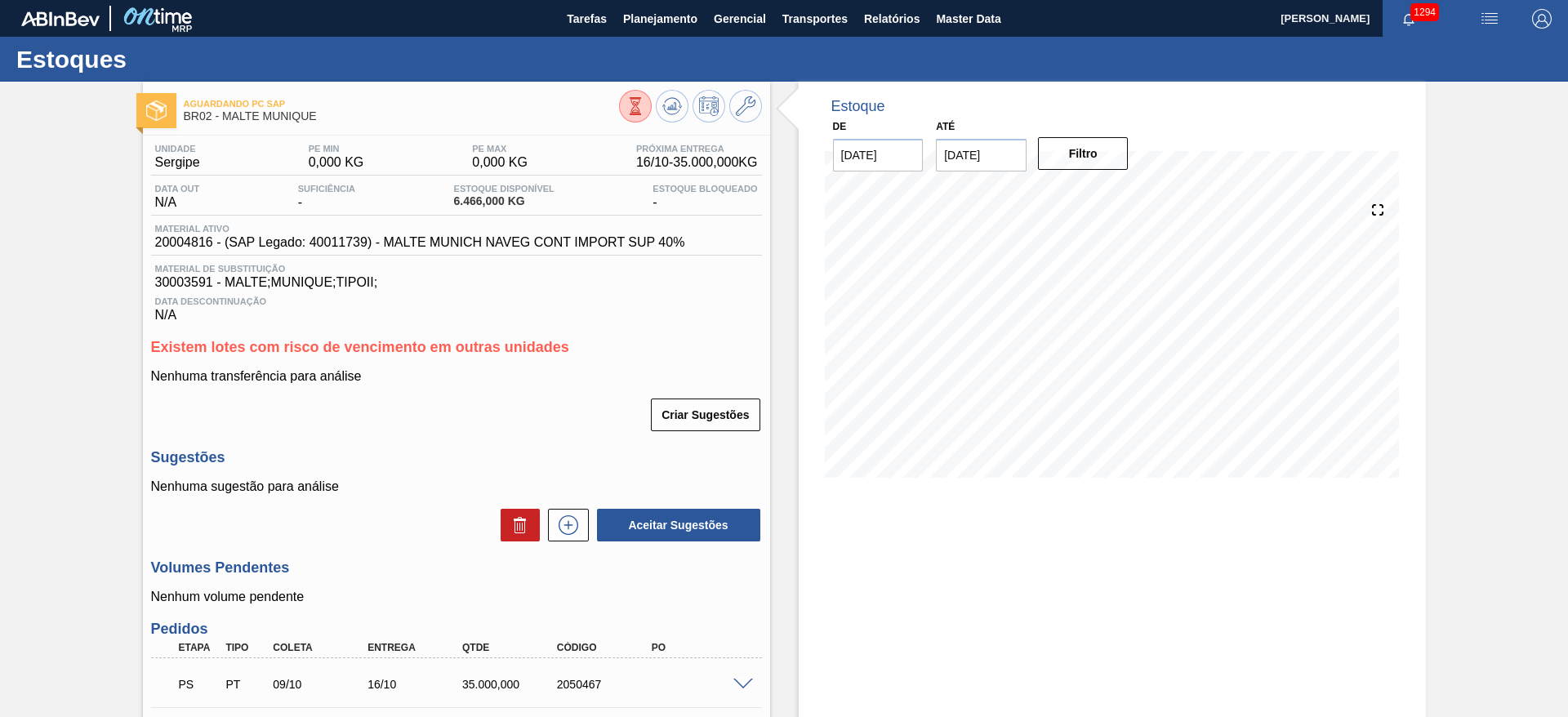
click at [50, 357] on div "Aguardando PC SAP BR02 - MALTE MUNIQUE Unidade Sergipe PE MIN 0,000 KG PE MAX 0…" at bounding box center [784, 485] width 1568 height 808
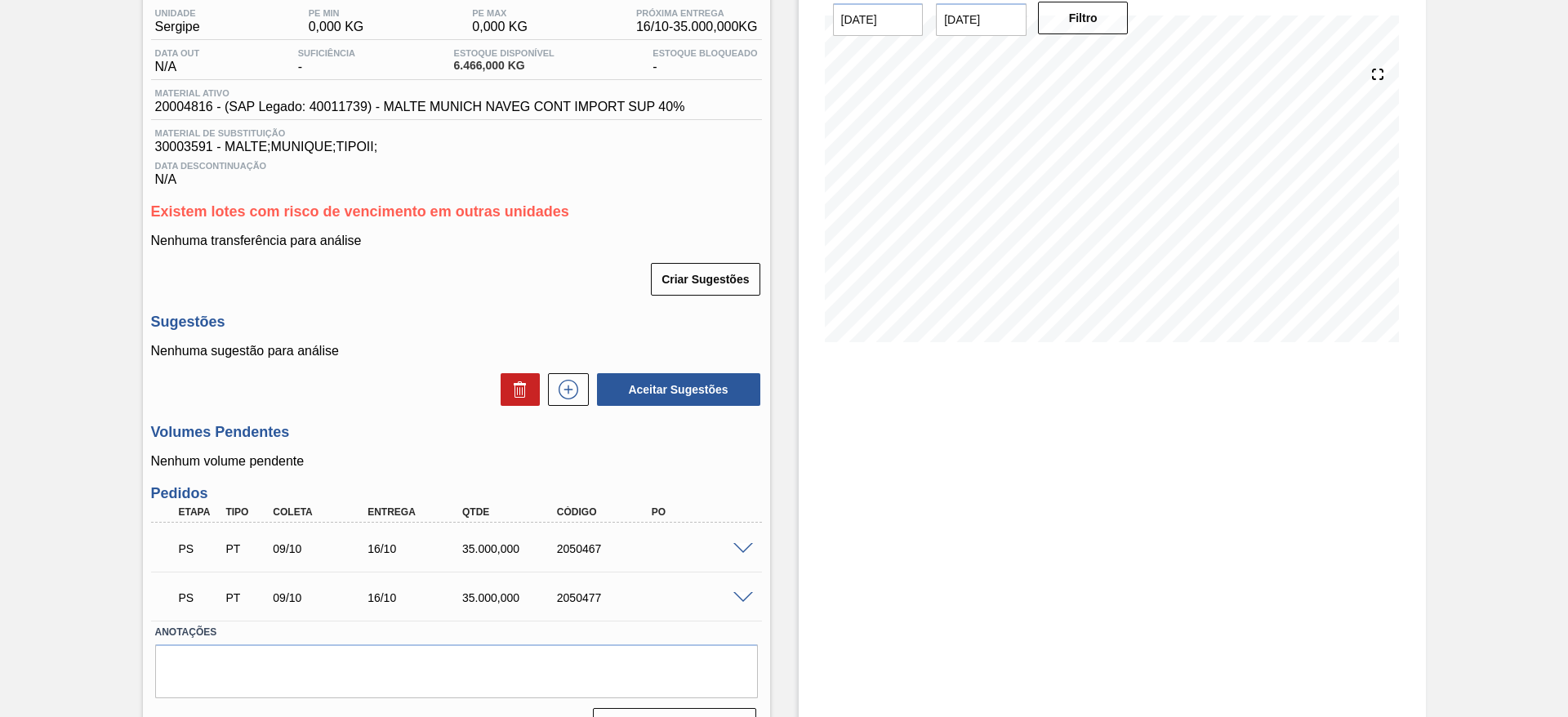
scroll to position [147, 0]
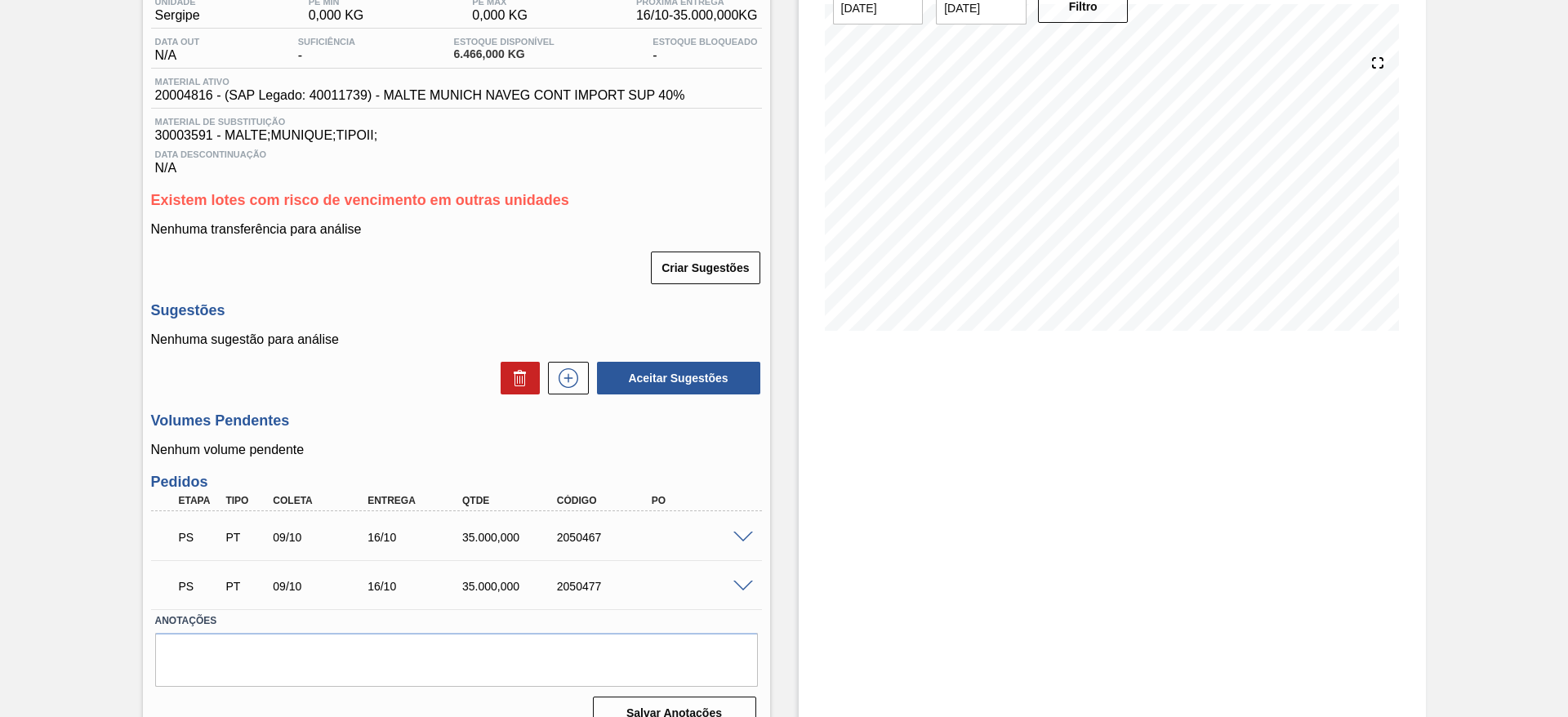
click at [75, 454] on div "Aguardando PC SAP BR02 - MALTE MUNIQUE Unidade Sergipe PE MIN 0,000 KG PE MAX 0…" at bounding box center [784, 338] width 1568 height 808
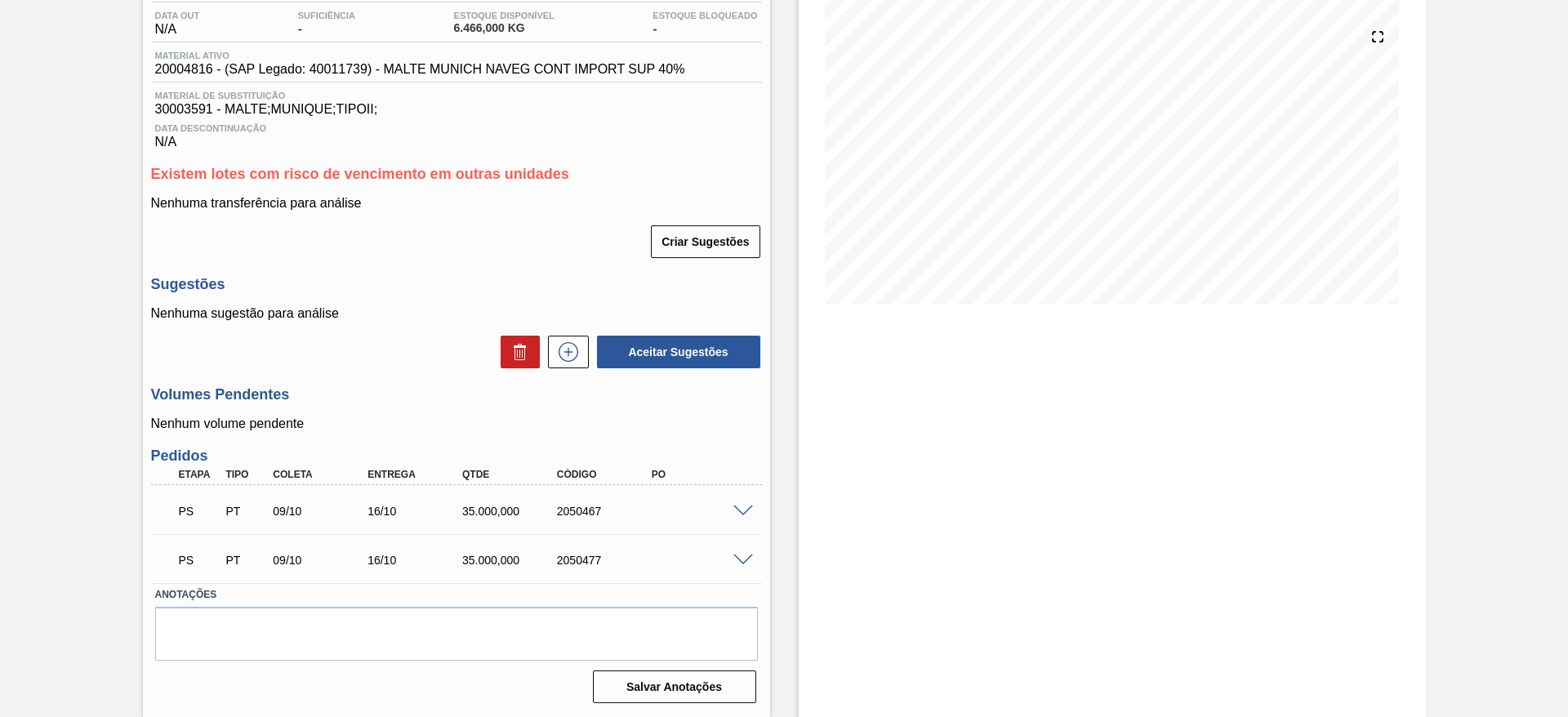
click at [50, 261] on div "Aguardando PC SAP BR02 - MALTE MUNIQUE Unidade Sergipe PE MIN 0,000 KG PE MAX 0…" at bounding box center [784, 312] width 1568 height 808
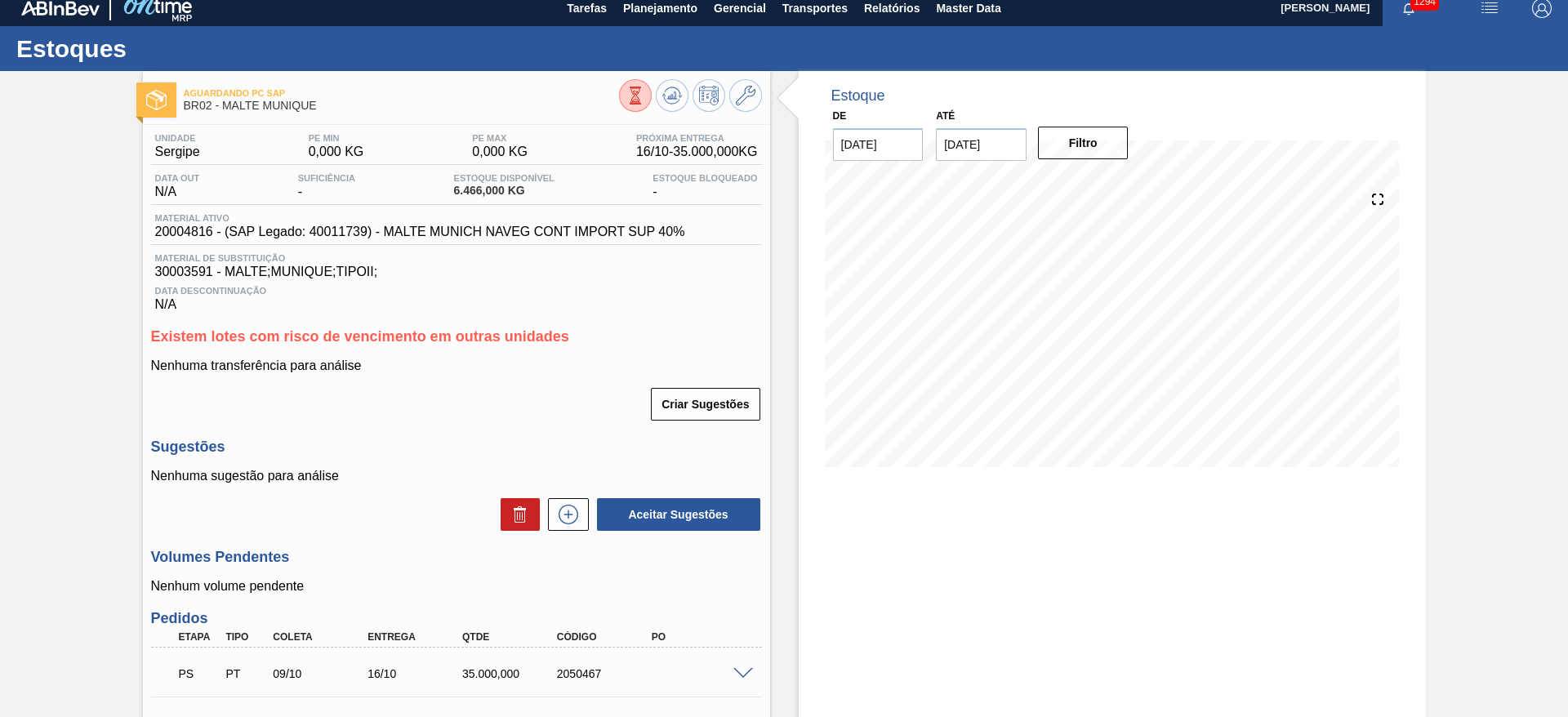
scroll to position [0, 0]
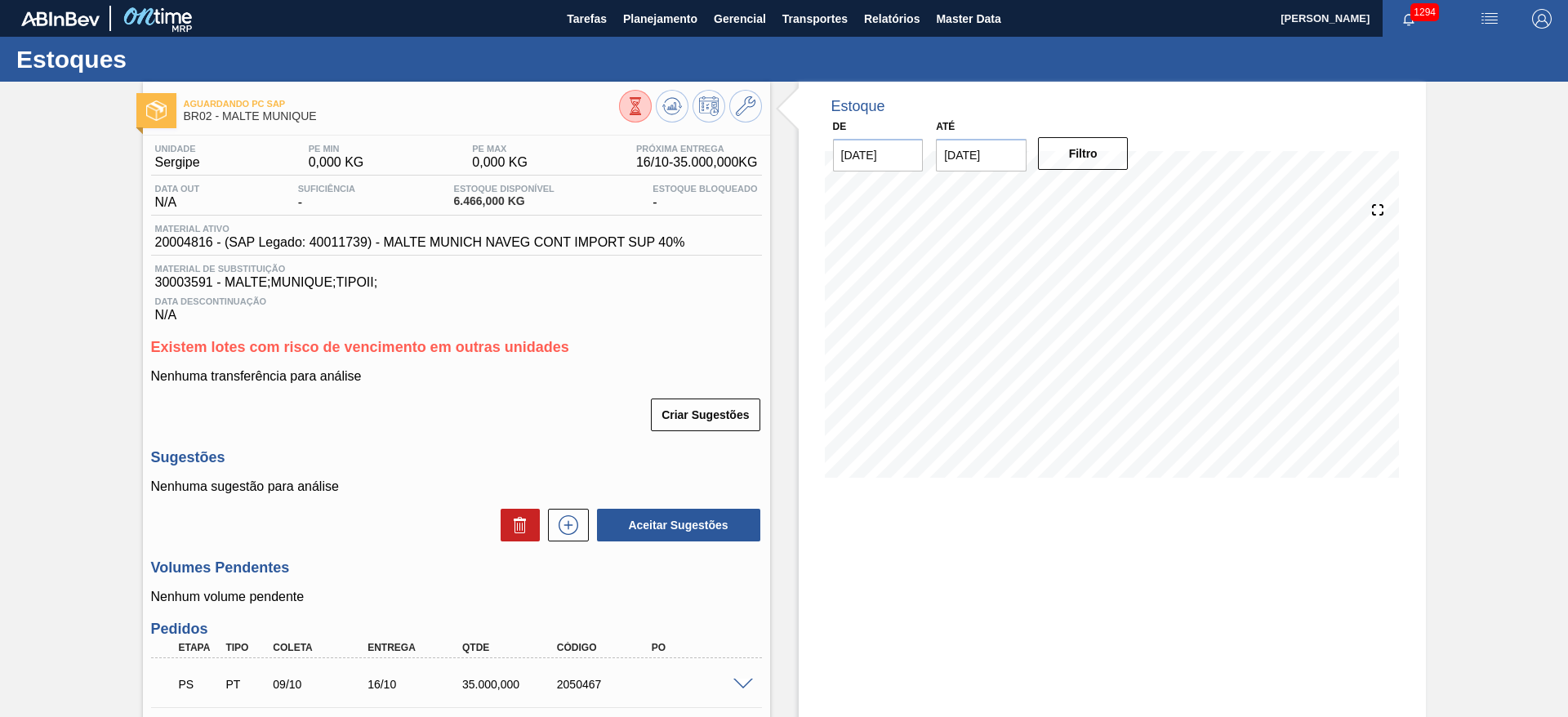
click at [57, 367] on div "Aguardando PC SAP BR02 - MALTE MUNIQUE Unidade Sergipe PE MIN 0,000 KG PE MAX 0…" at bounding box center [784, 485] width 1568 height 808
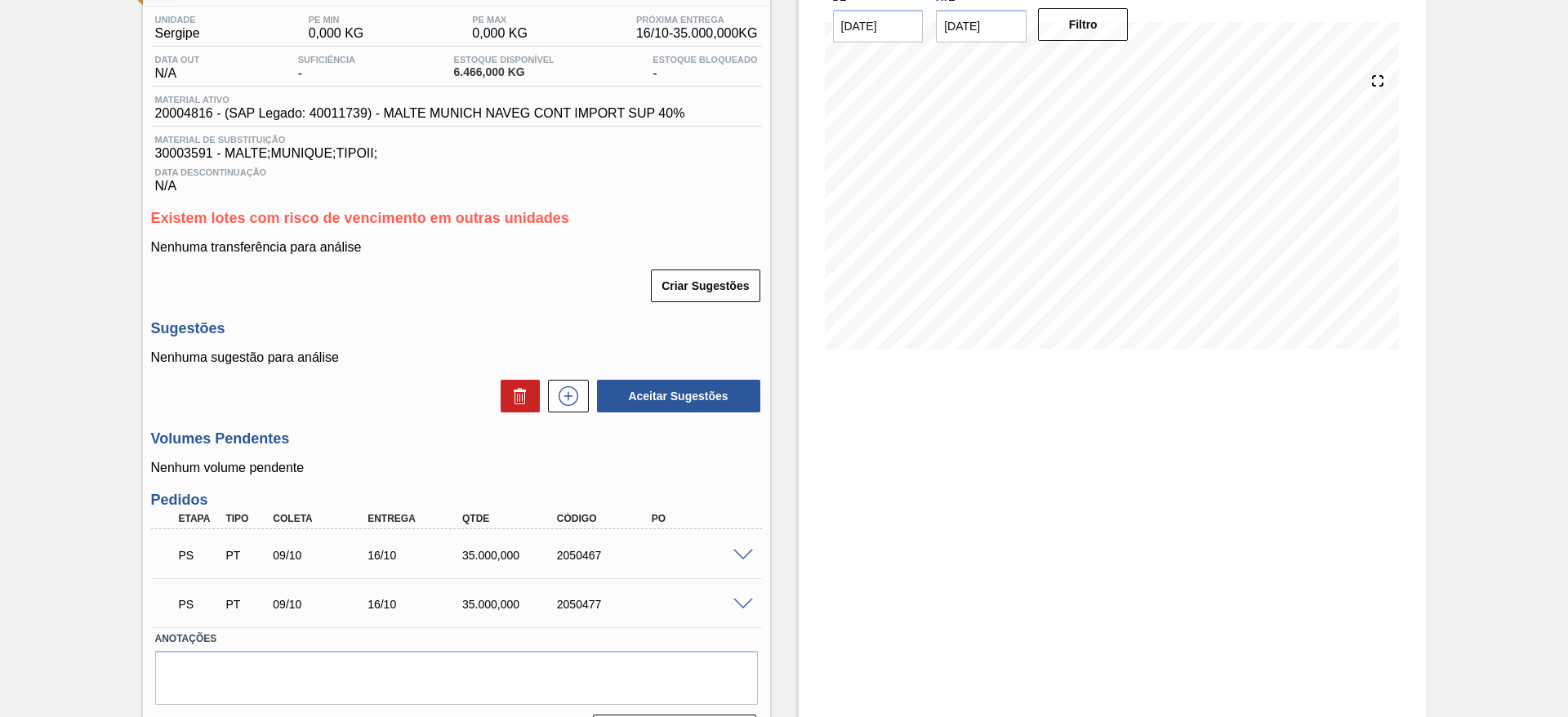
scroll to position [124, 0]
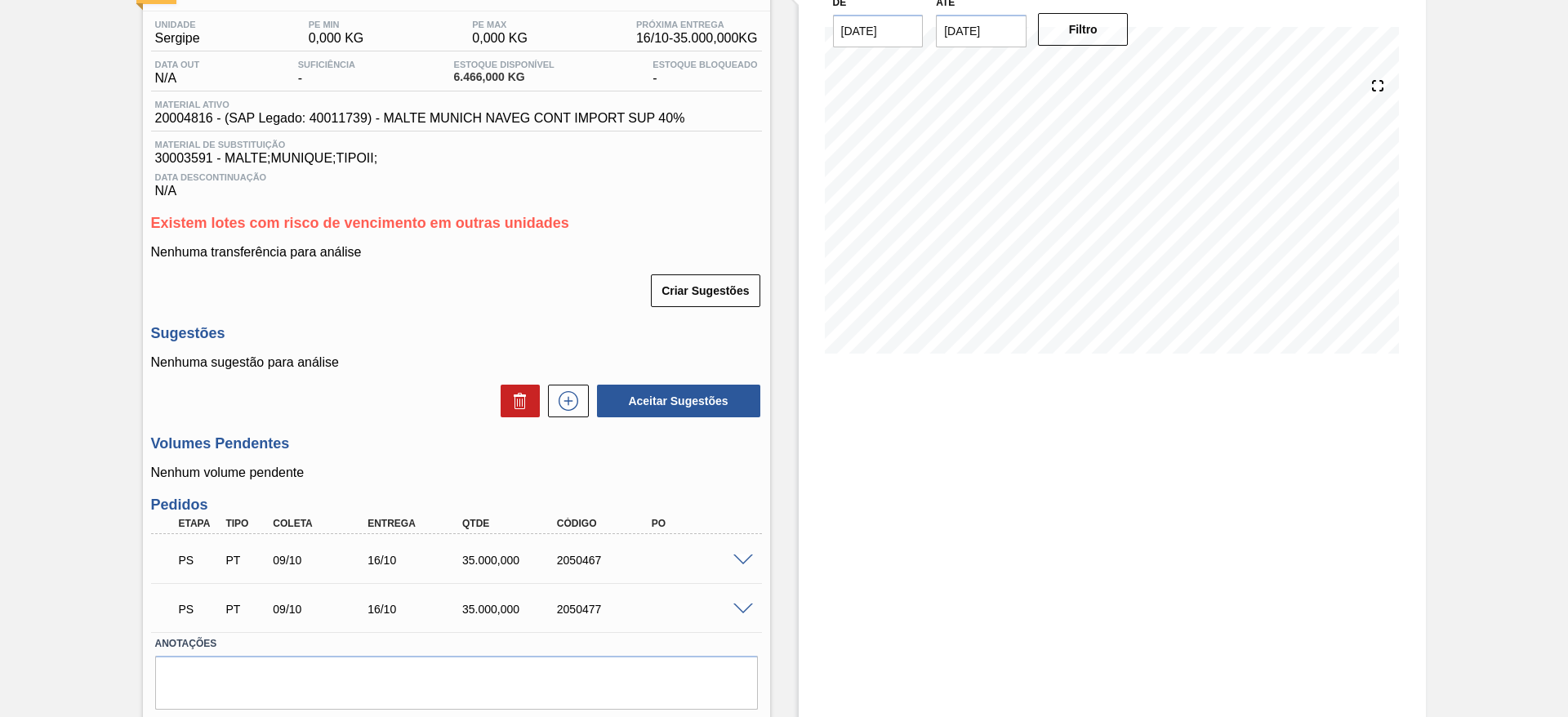
click at [737, 557] on span at bounding box center [743, 560] width 20 height 12
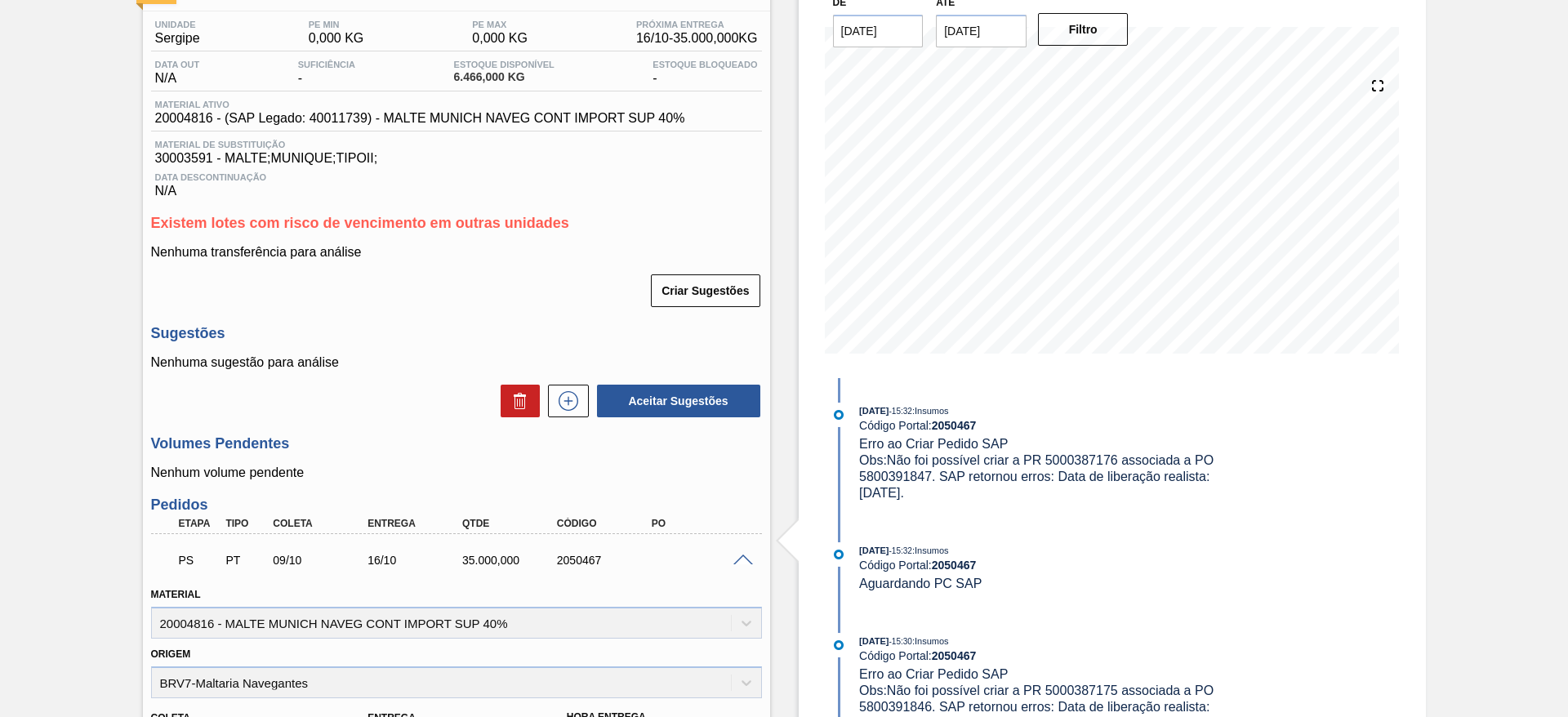
click at [78, 460] on div "Aguardando PC SAP BR02 - MALTE MUNIQUE Unidade Sergipe PE MIN 0,000 KG PE MAX 0…" at bounding box center [784, 603] width 1568 height 1291
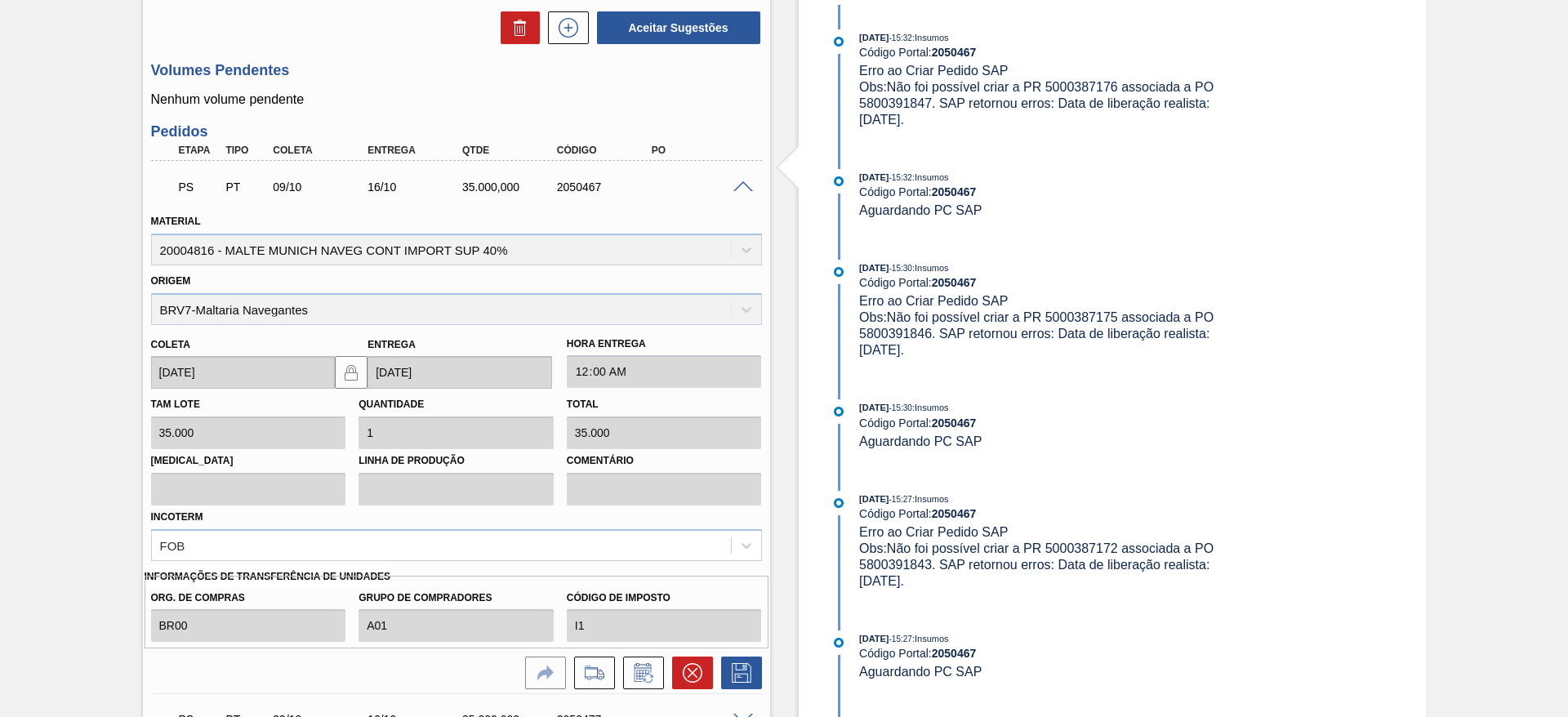
scroll to position [516, 0]
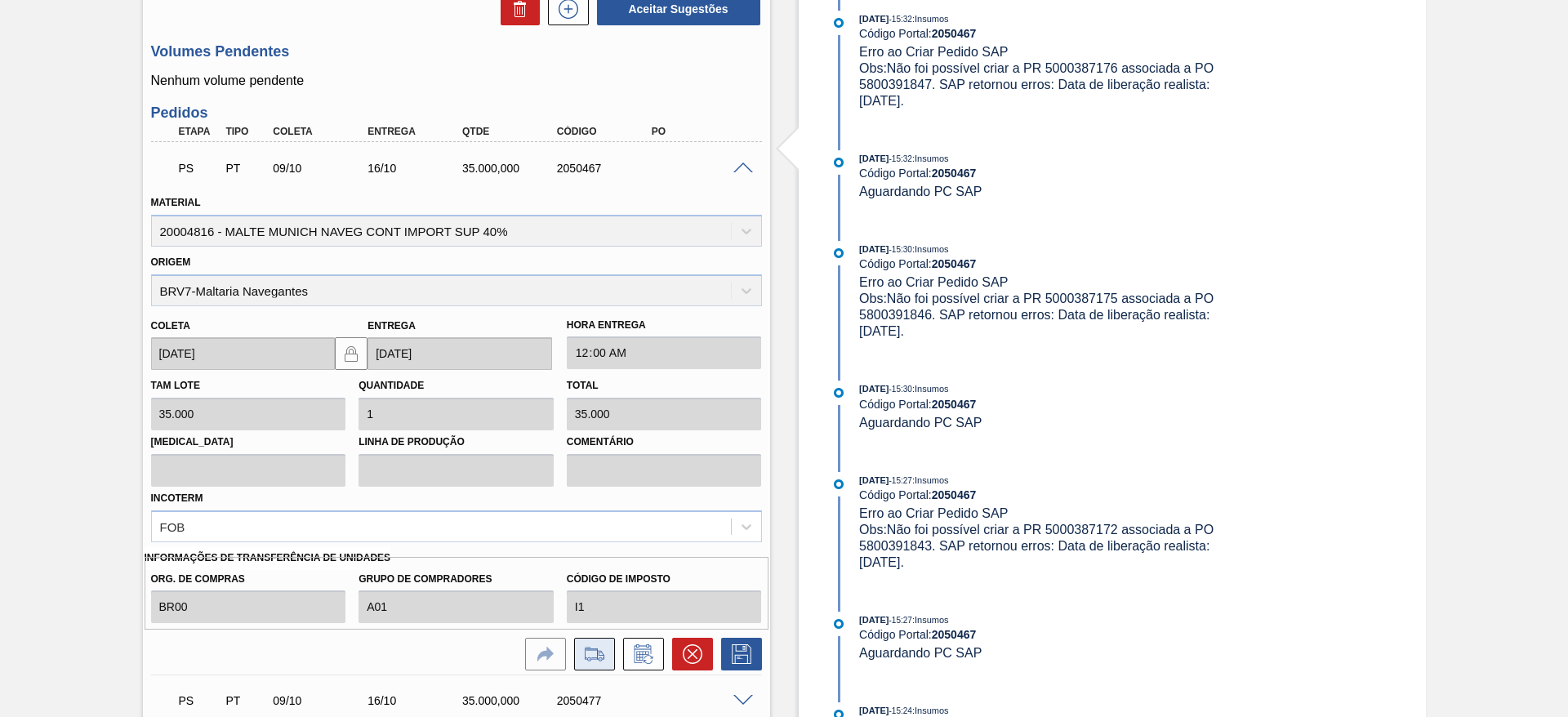
click at [585, 653] on icon at bounding box center [594, 654] width 19 height 11
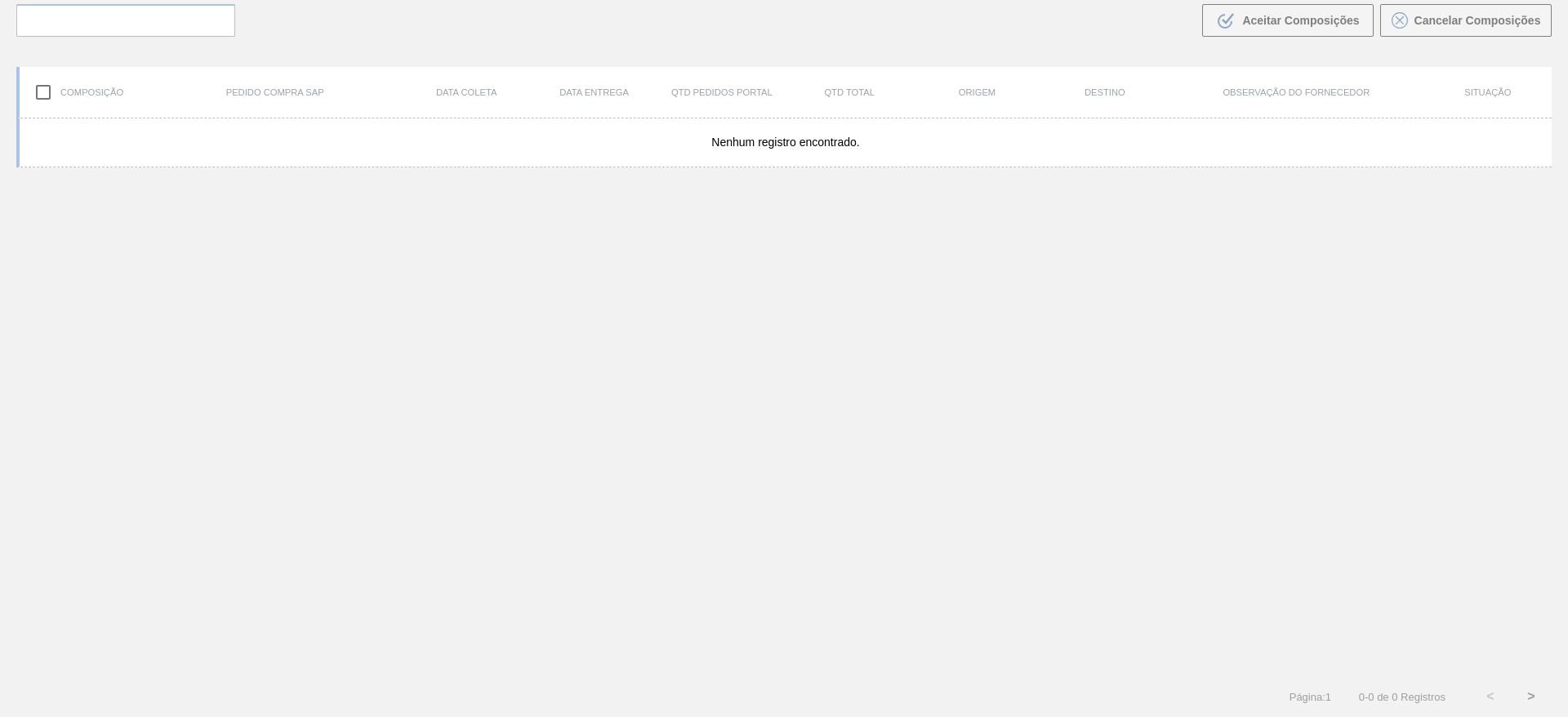
scroll to position [117, 0]
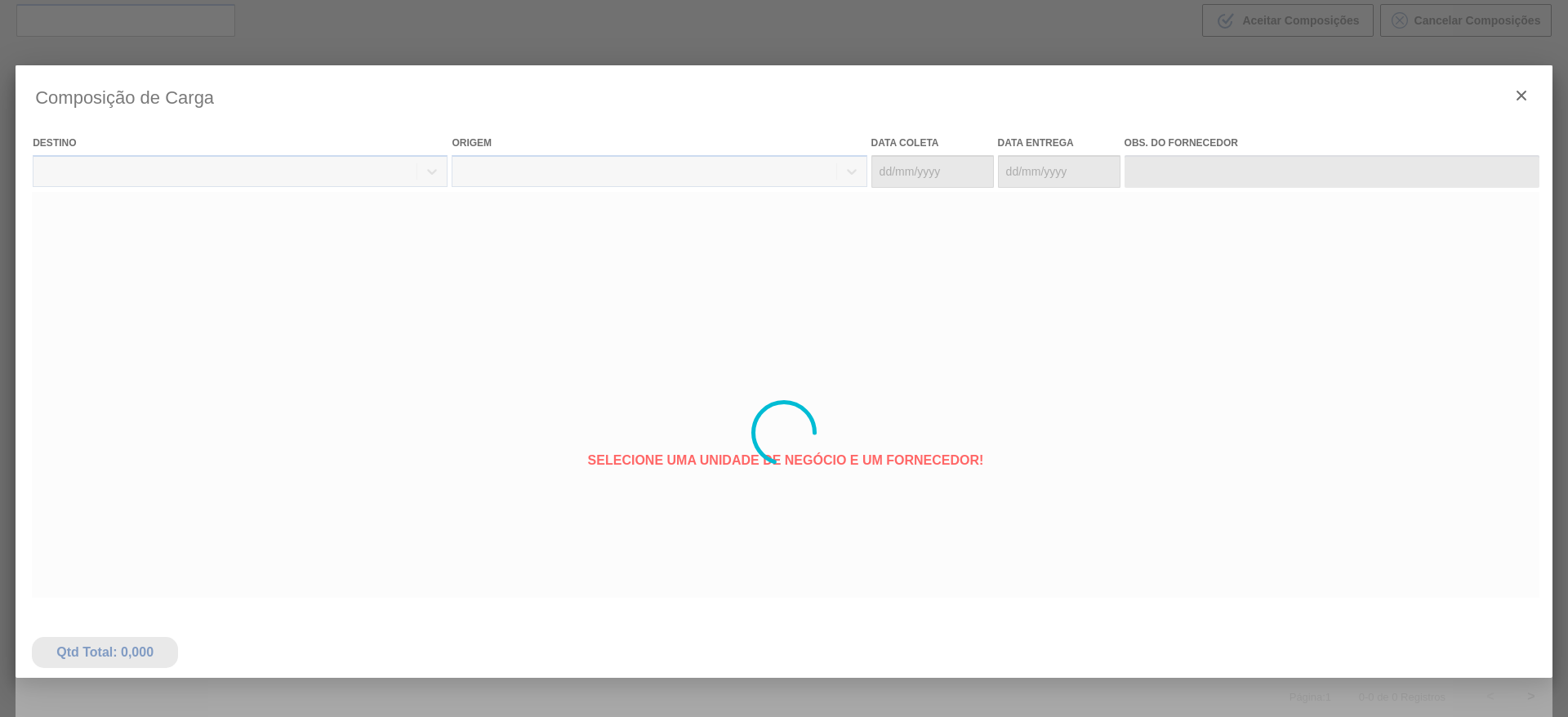
type coleta "[DATE]"
type Entrega "[DATE]"
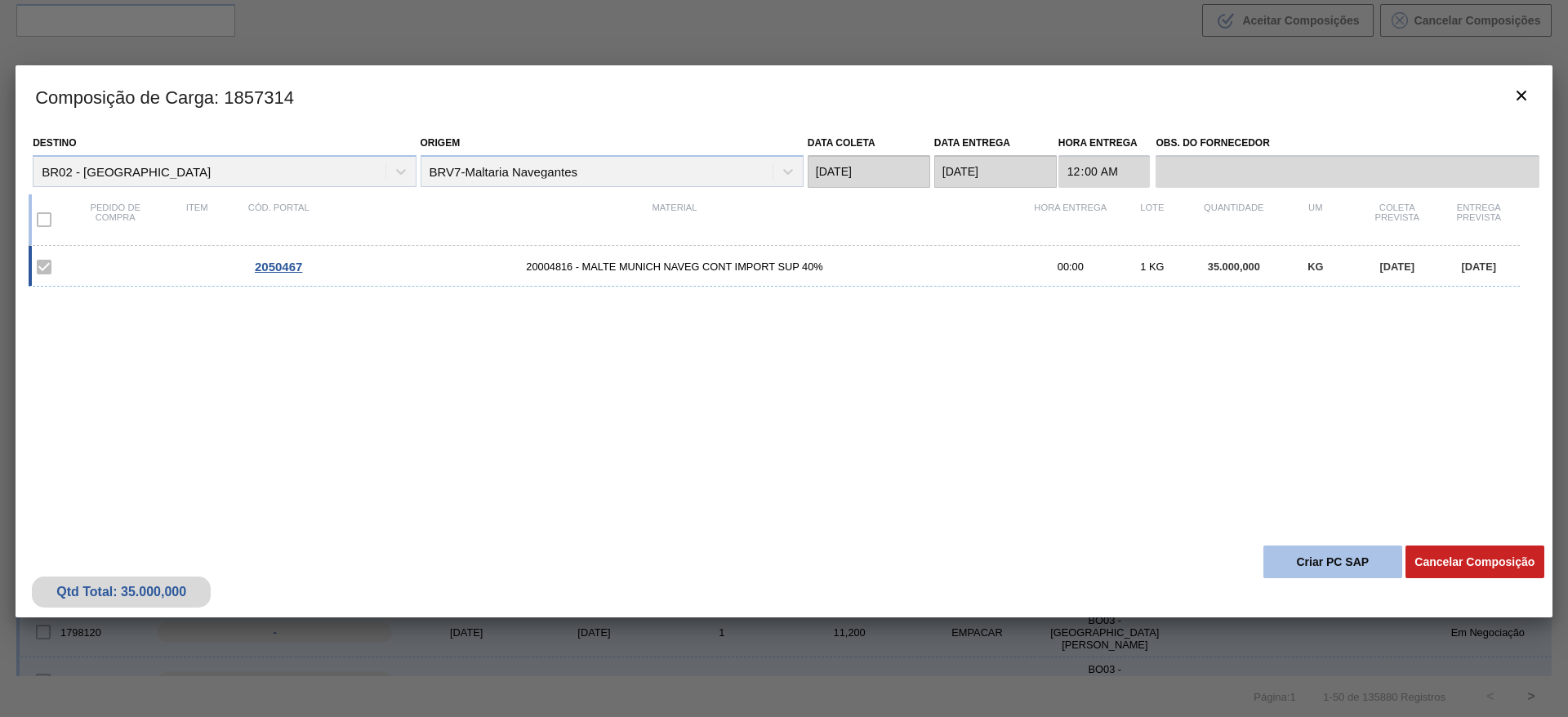
click at [1321, 569] on button "Criar PC SAP" at bounding box center [1332, 561] width 139 height 33
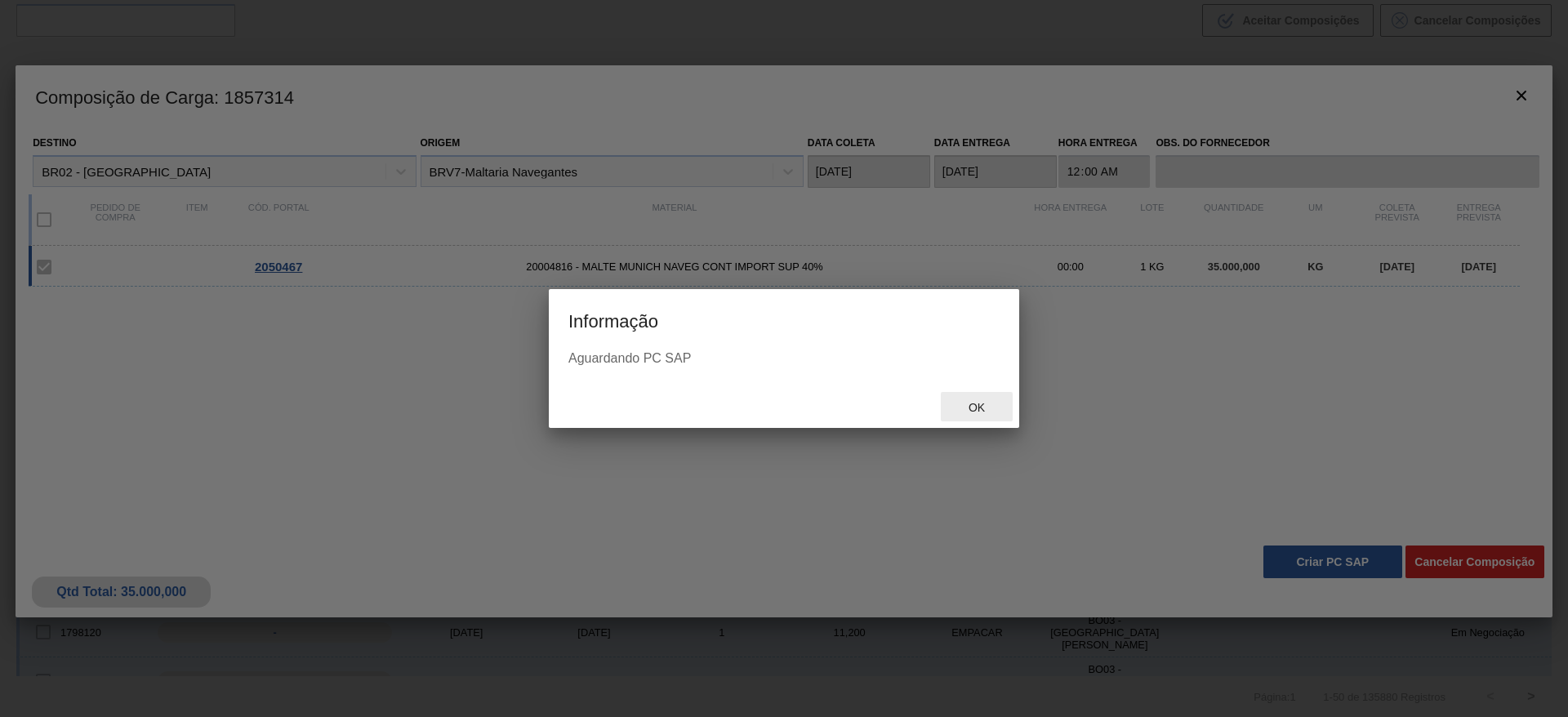
click at [980, 410] on span "Ok" at bounding box center [976, 407] width 43 height 13
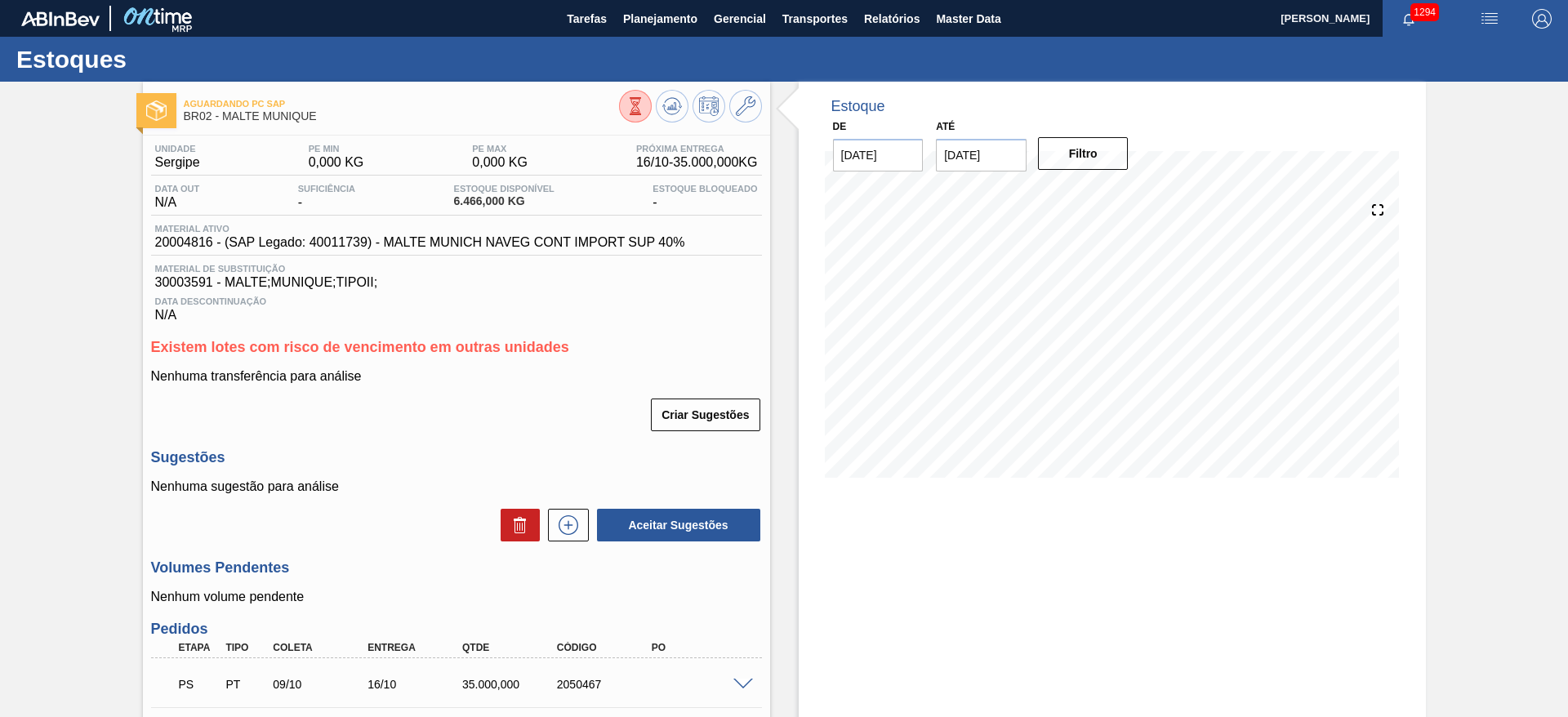
click at [43, 362] on div "Aguardando PC SAP BR02 - MALTE MUNIQUE Unidade Sergipe PE MIN 0,000 KG PE MAX 0…" at bounding box center [784, 485] width 1568 height 808
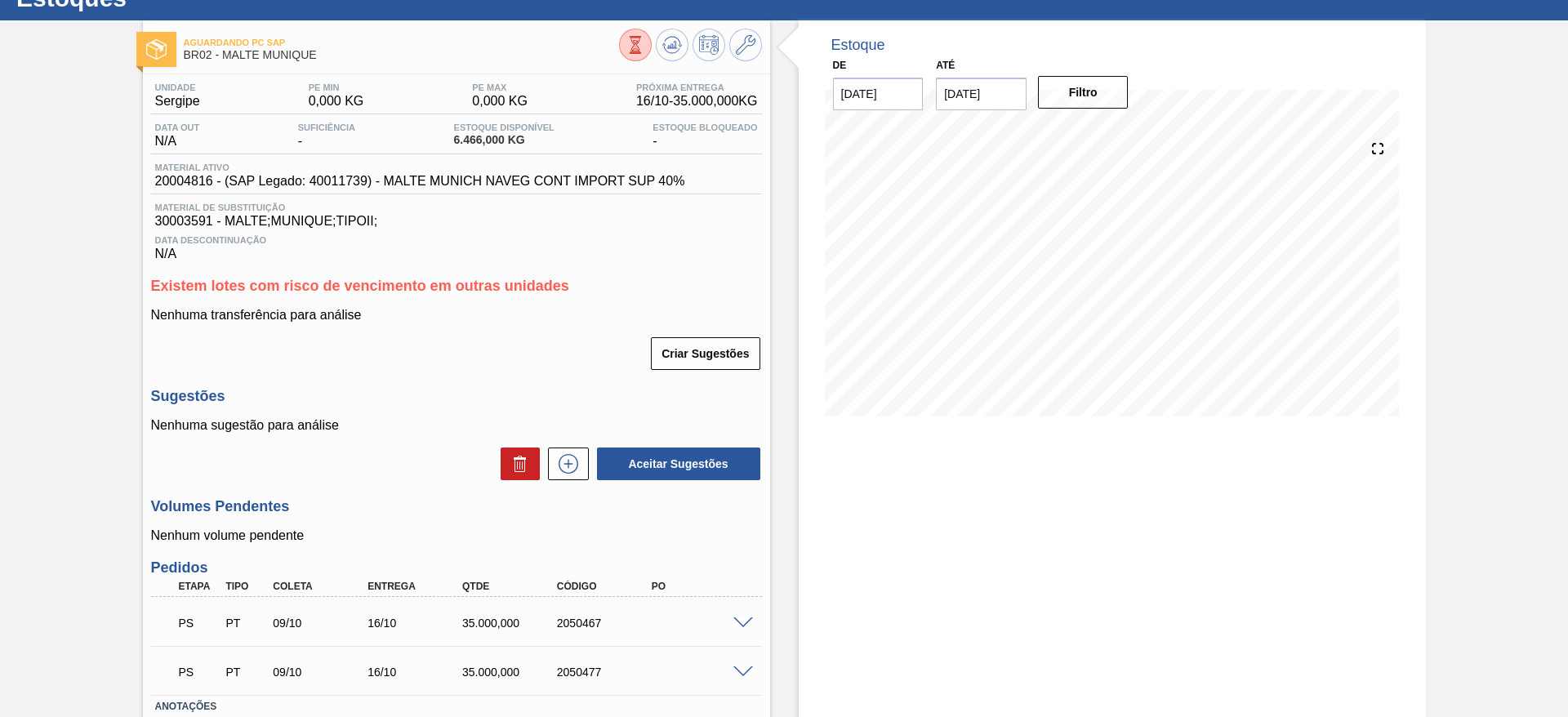
scroll to position [98, 0]
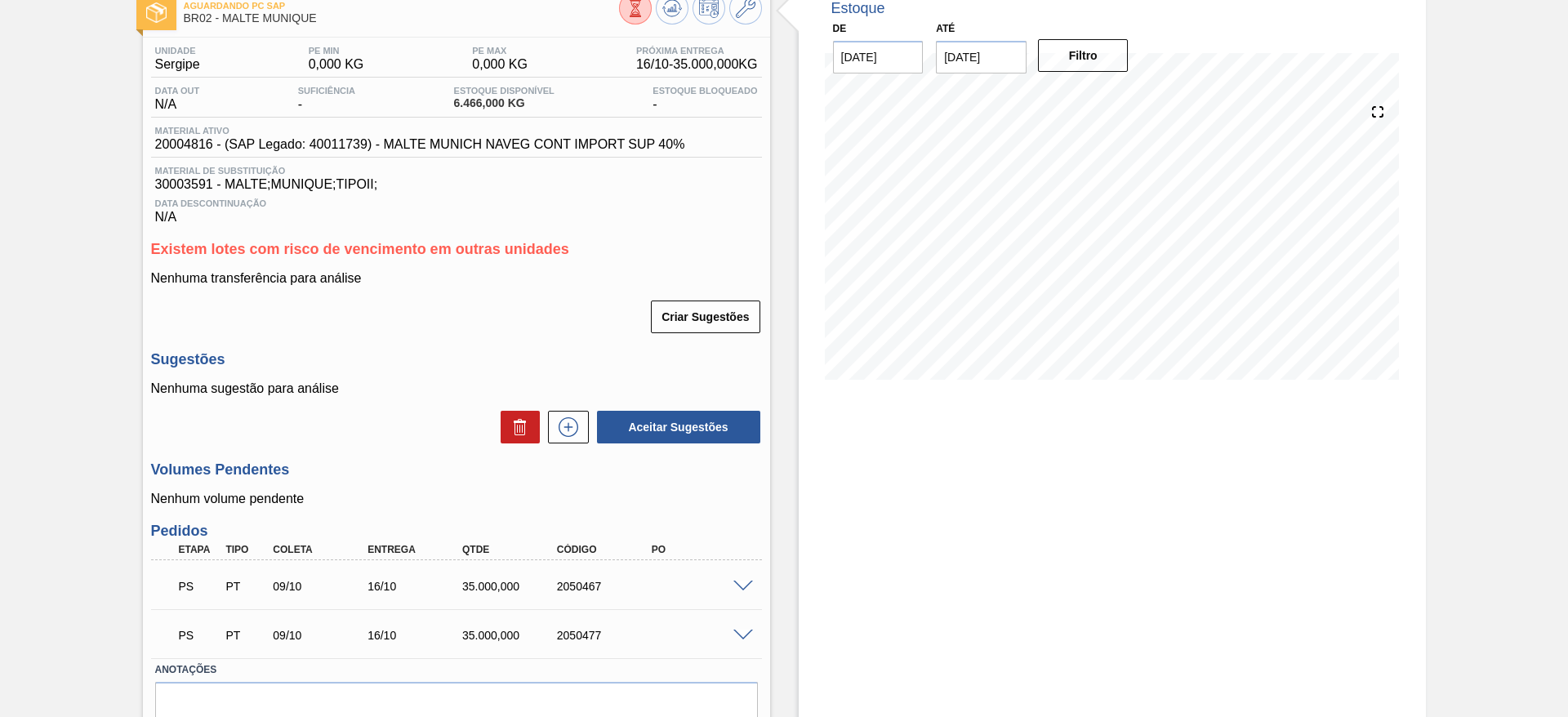
click at [747, 583] on span at bounding box center [743, 586] width 20 height 12
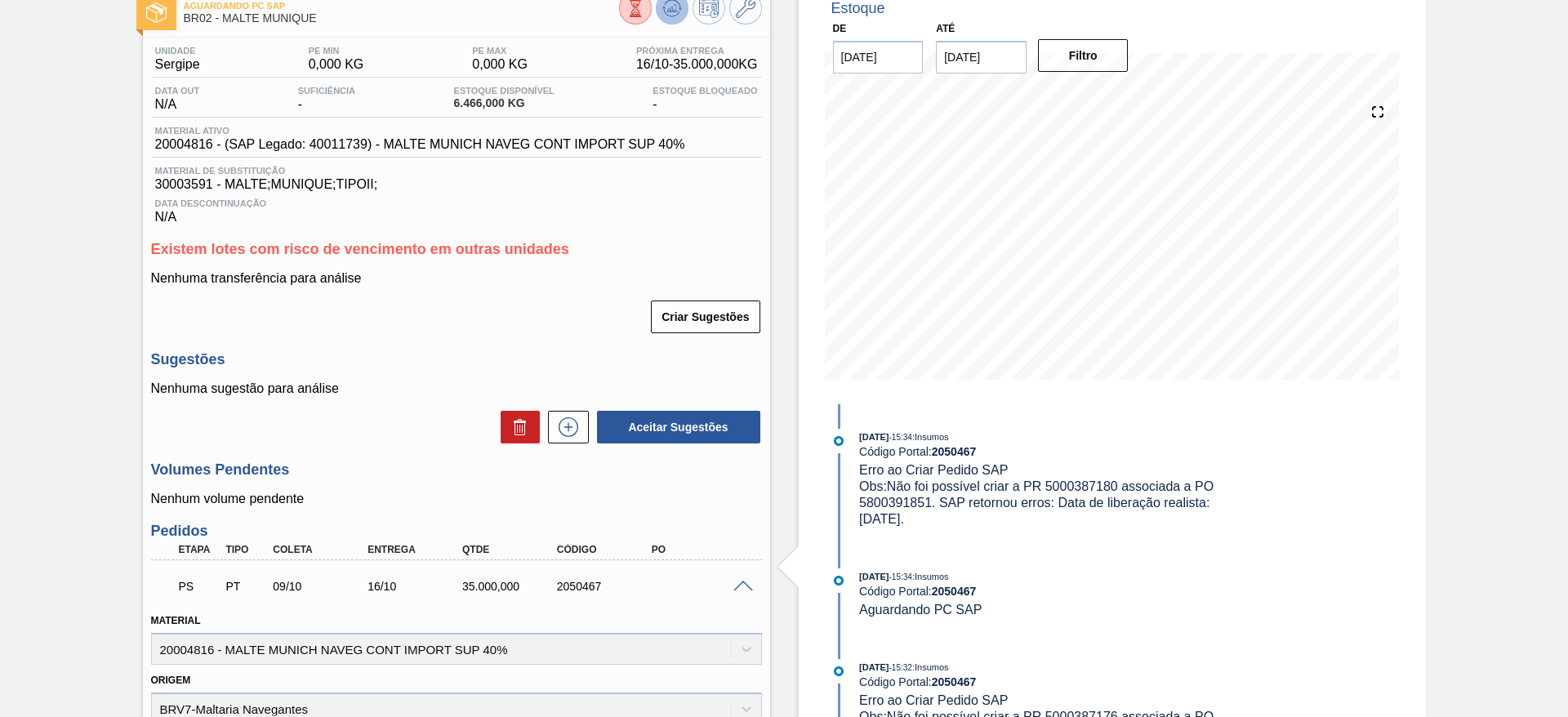
click at [671, 9] on icon at bounding box center [671, 8] width 10 height 8
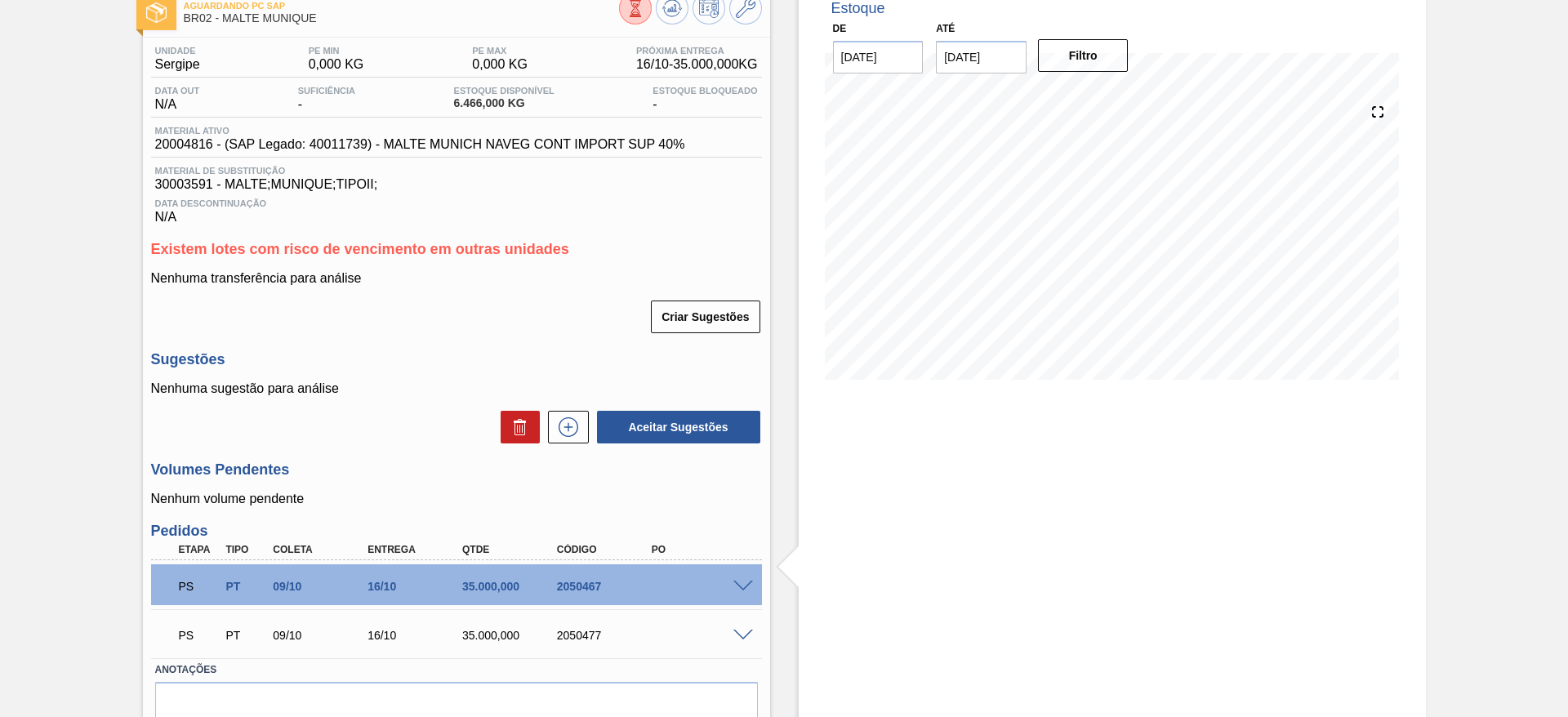
click at [743, 580] on span at bounding box center [743, 586] width 20 height 12
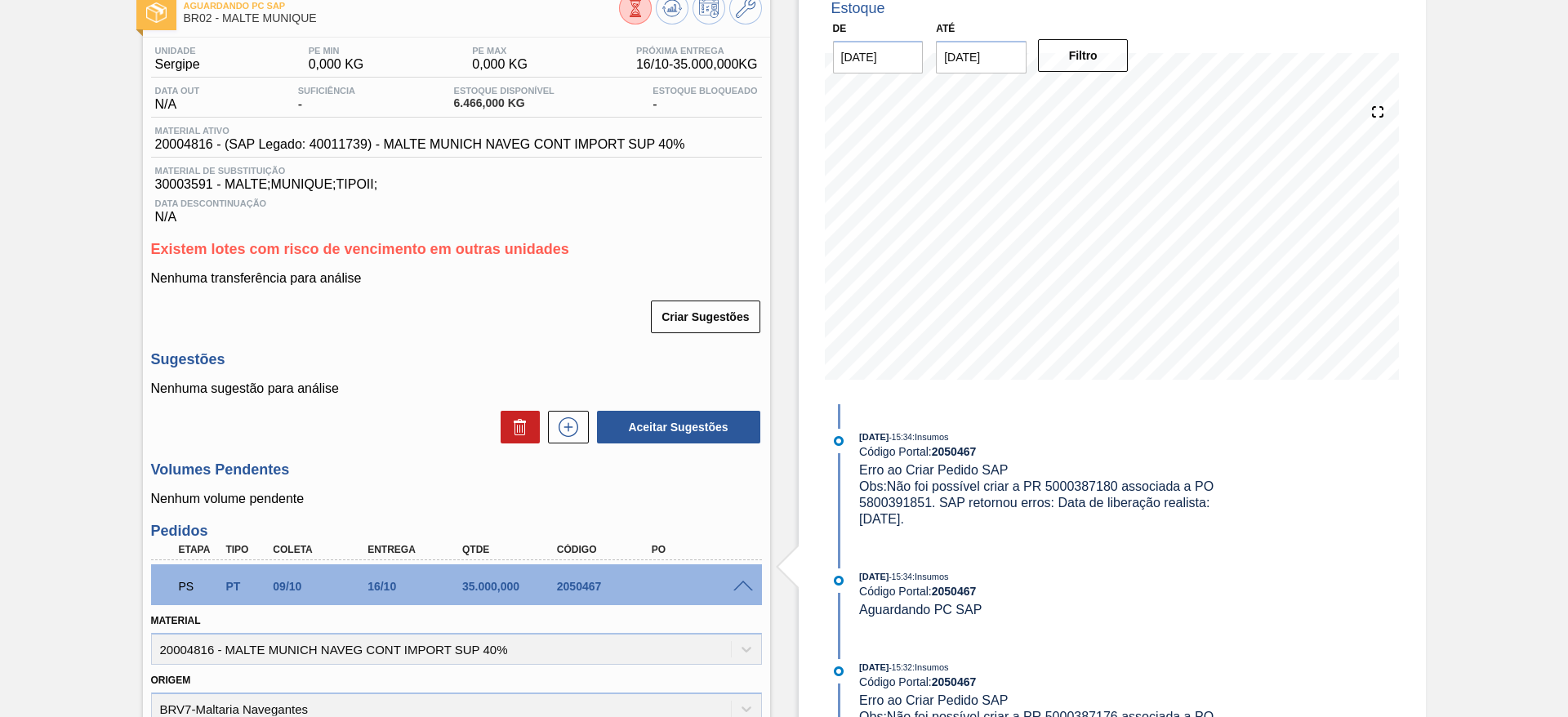
click at [47, 527] on div "Aguardando PC SAP BR02 - MALTE MUNIQUE Unidade Sergipe PE MIN 0,000 KG PE MAX 0…" at bounding box center [784, 629] width 1568 height 1291
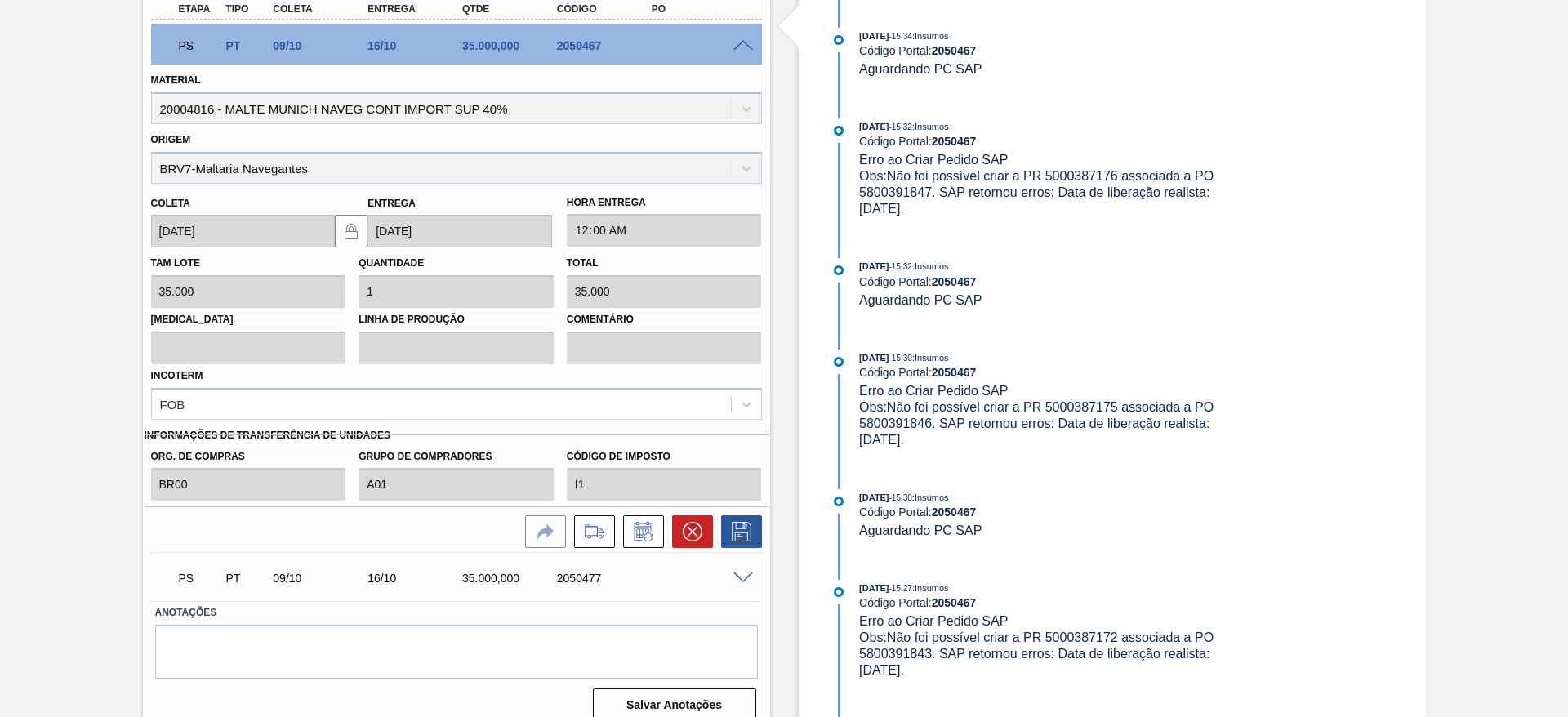
scroll to position [657, 0]
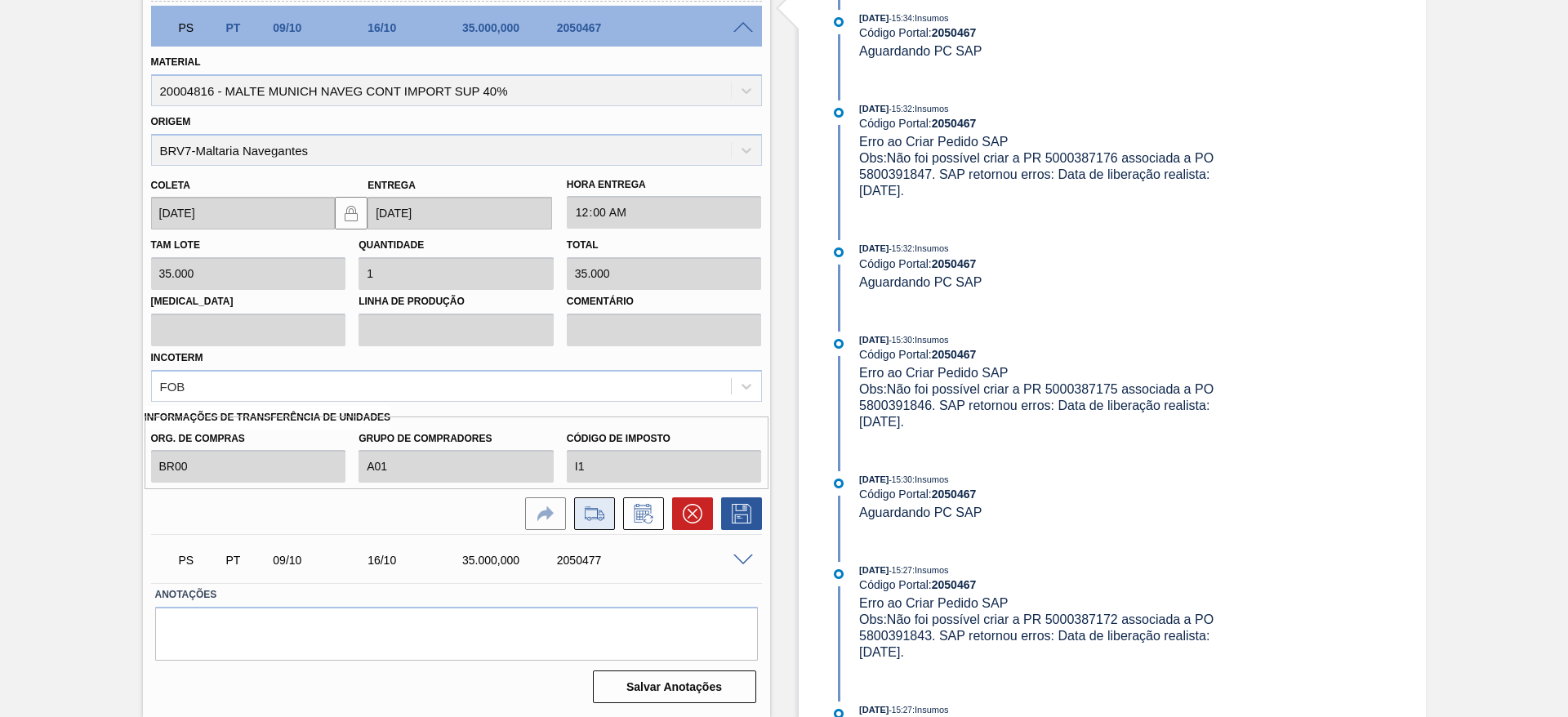
click at [601, 517] on icon at bounding box center [594, 513] width 26 height 20
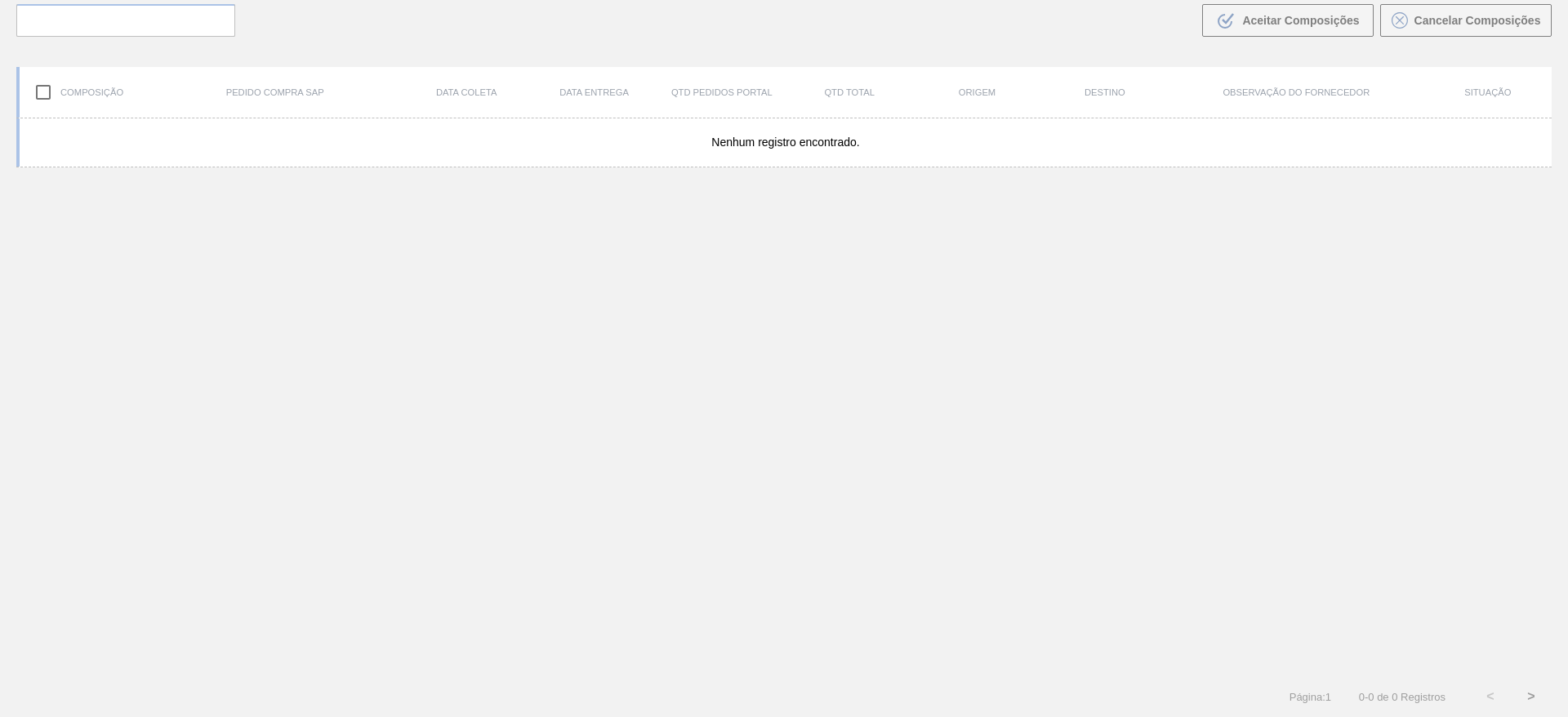
scroll to position [117, 0]
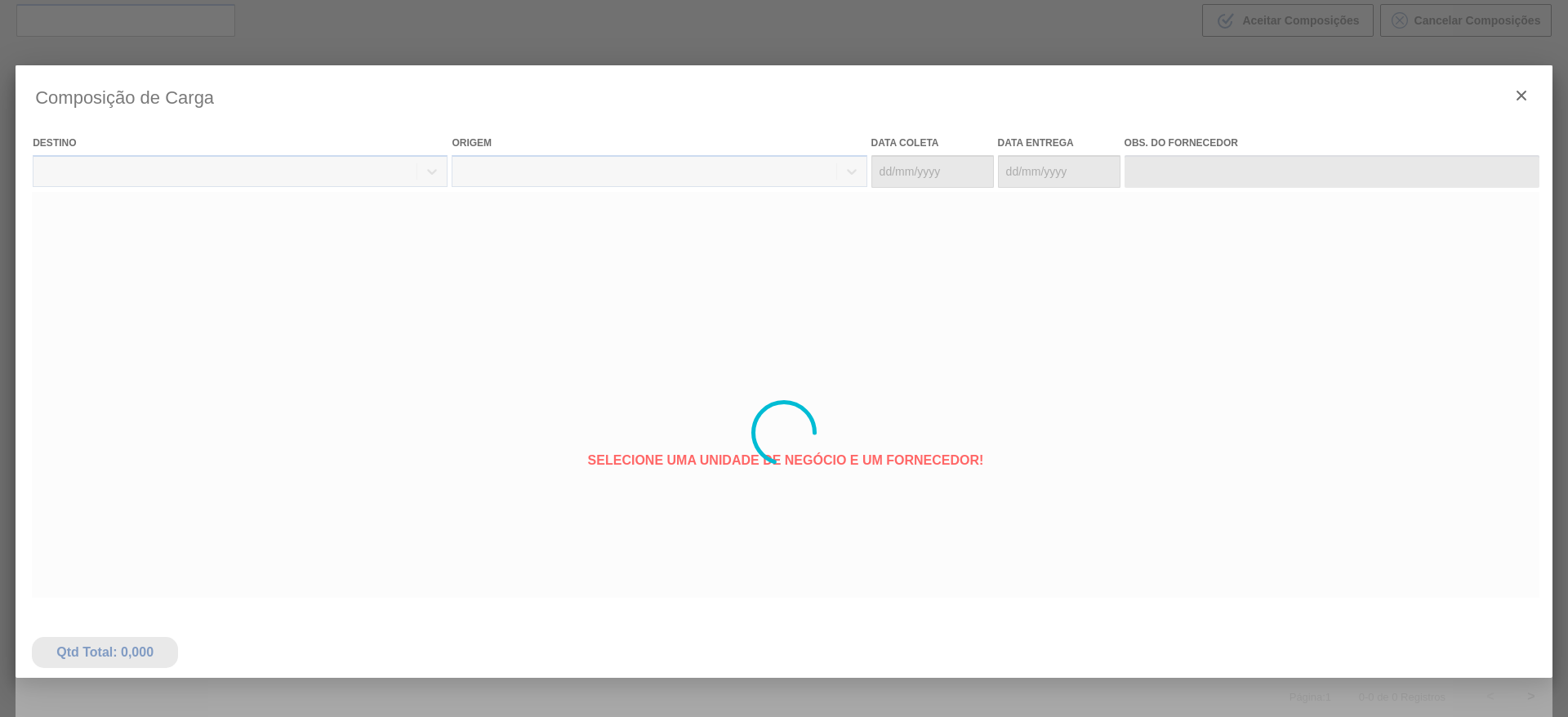
type coleta "[DATE]"
type Entrega "[DATE]"
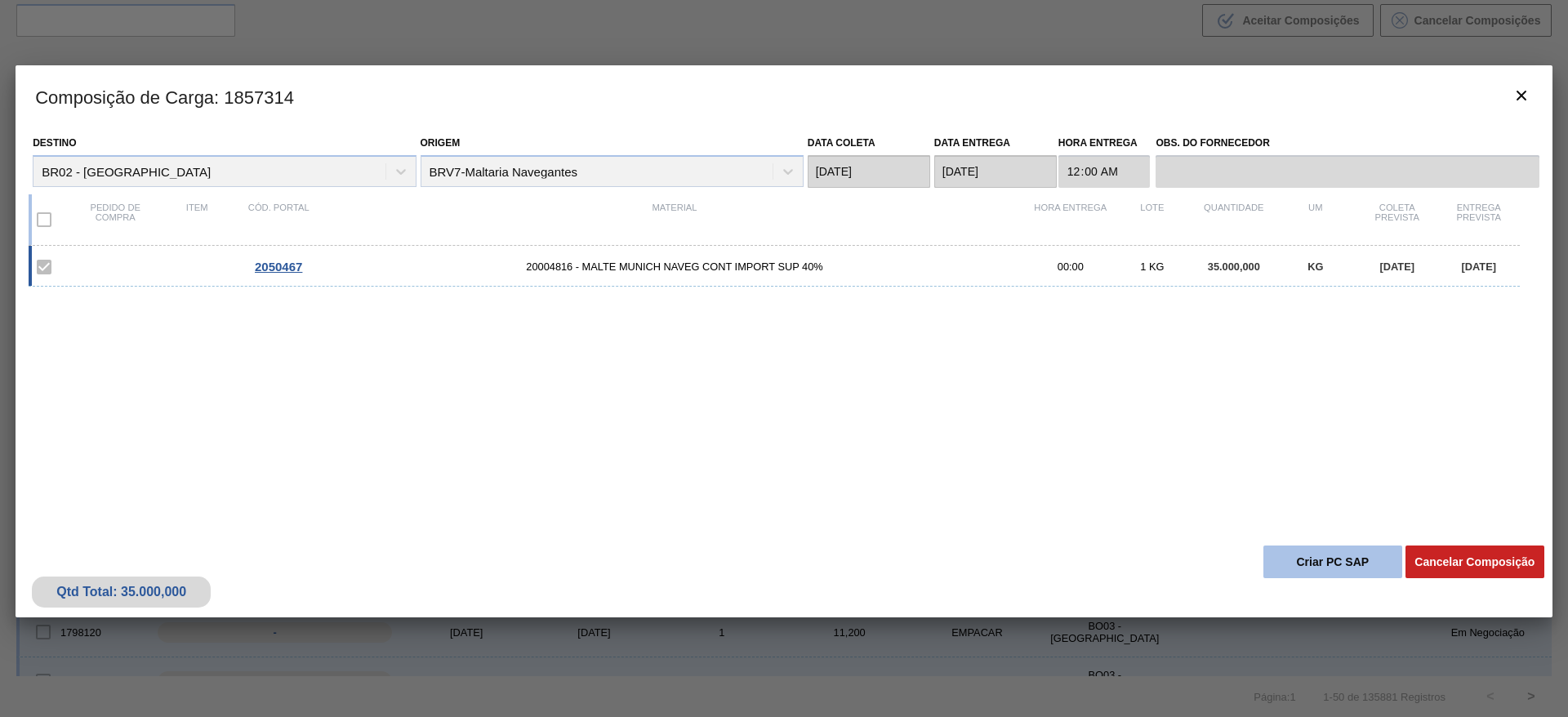
click at [1325, 567] on button "Criar PC SAP" at bounding box center [1332, 561] width 139 height 33
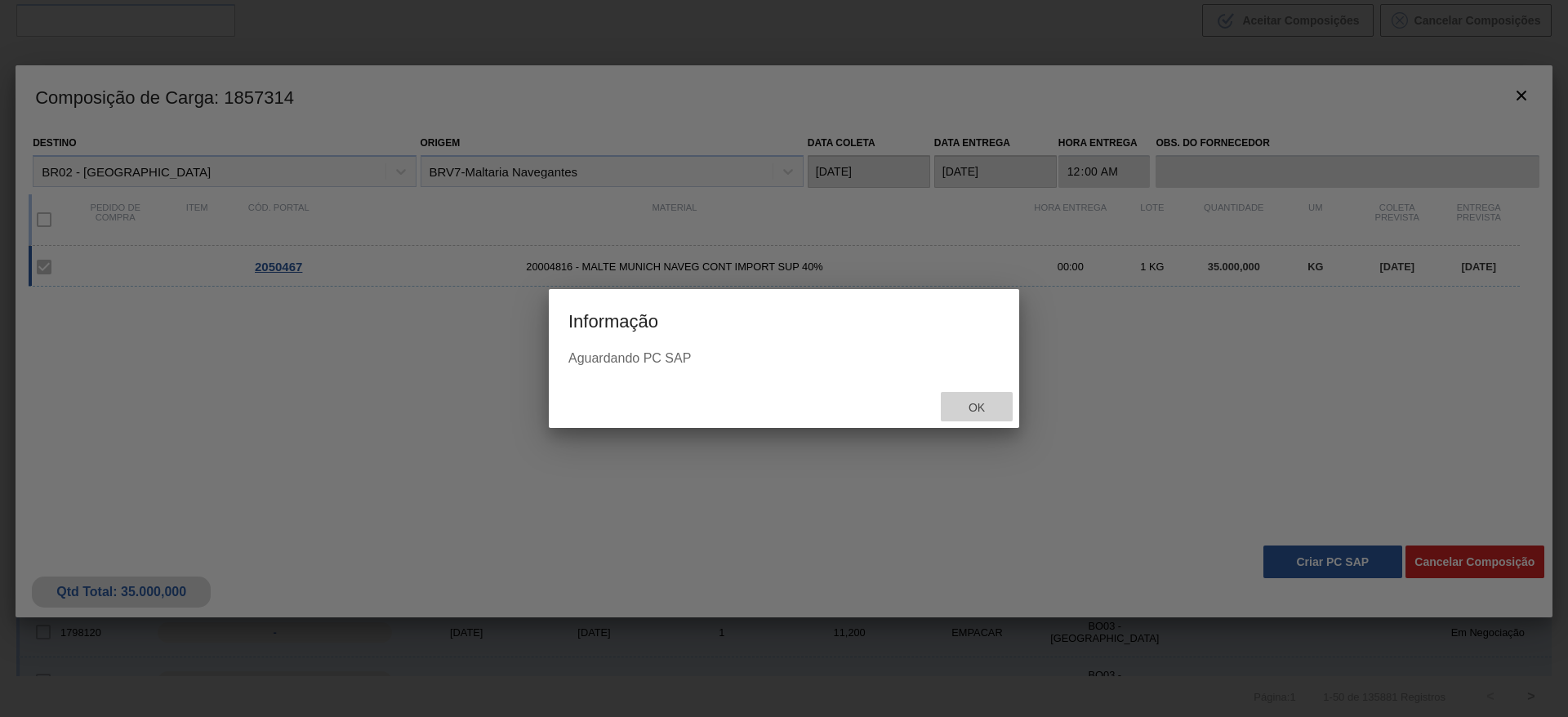
click at [975, 405] on span "Ok" at bounding box center [976, 407] width 43 height 13
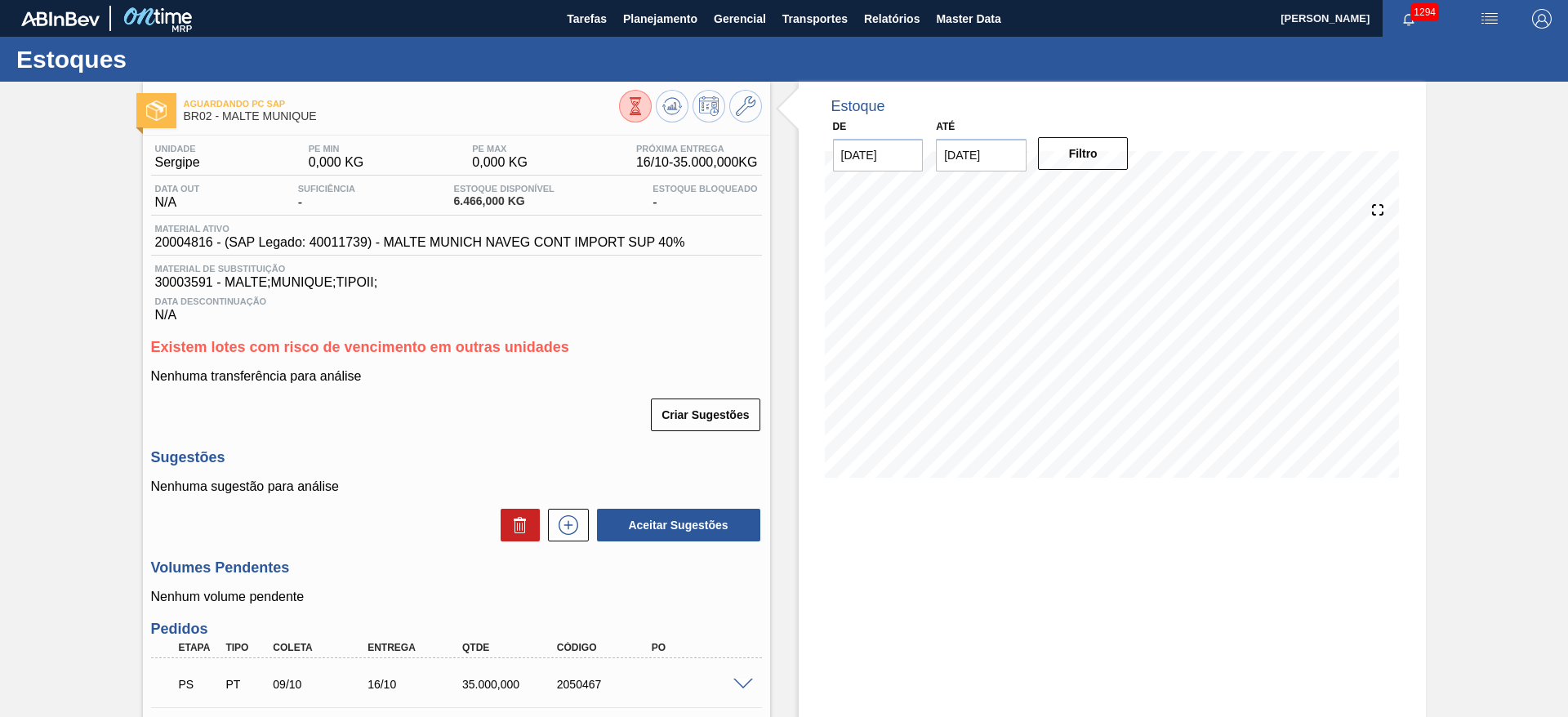
click at [45, 333] on div "Aguardando PC SAP BR02 - MALTE MUNIQUE Unidade Sergipe PE MIN 0,000 KG PE MAX 0…" at bounding box center [784, 485] width 1568 height 808
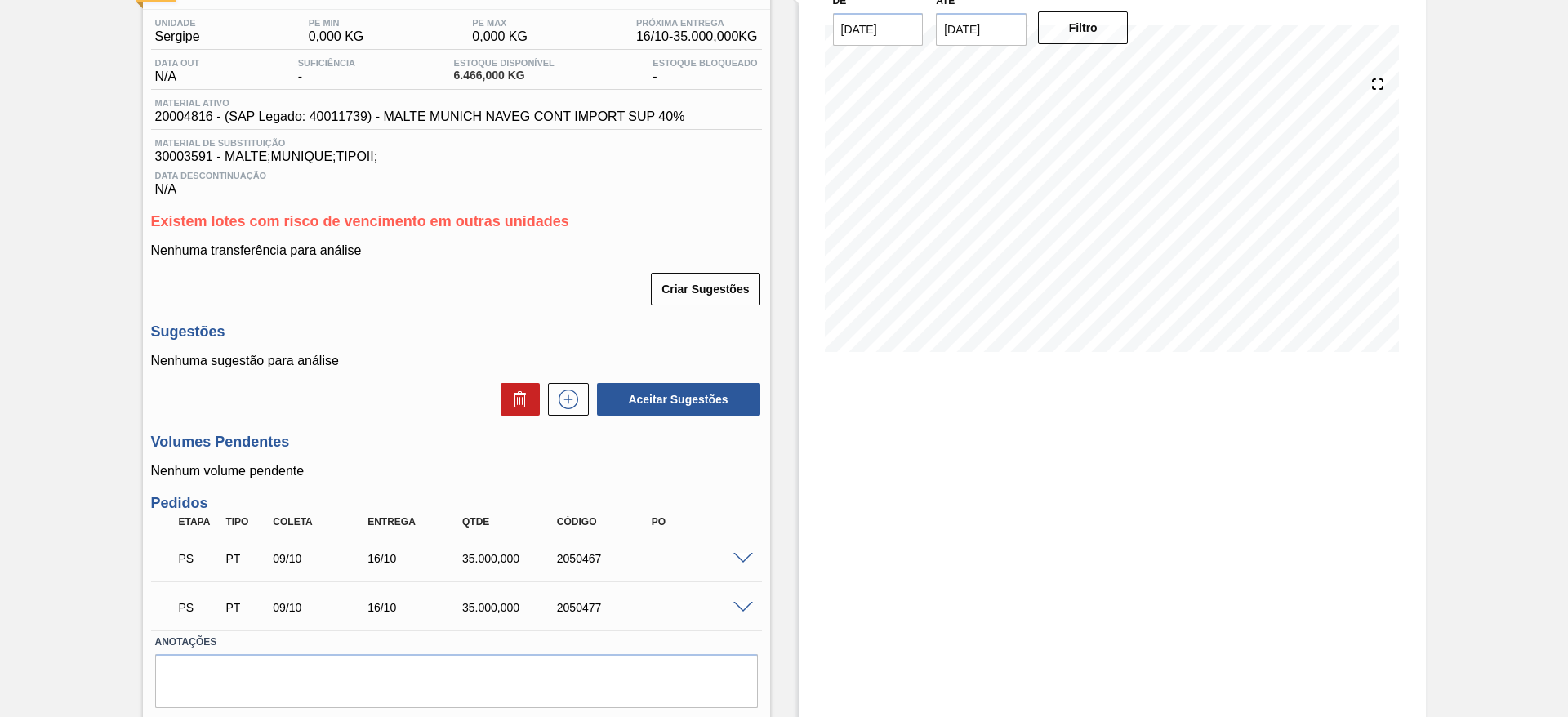
scroll to position [173, 0]
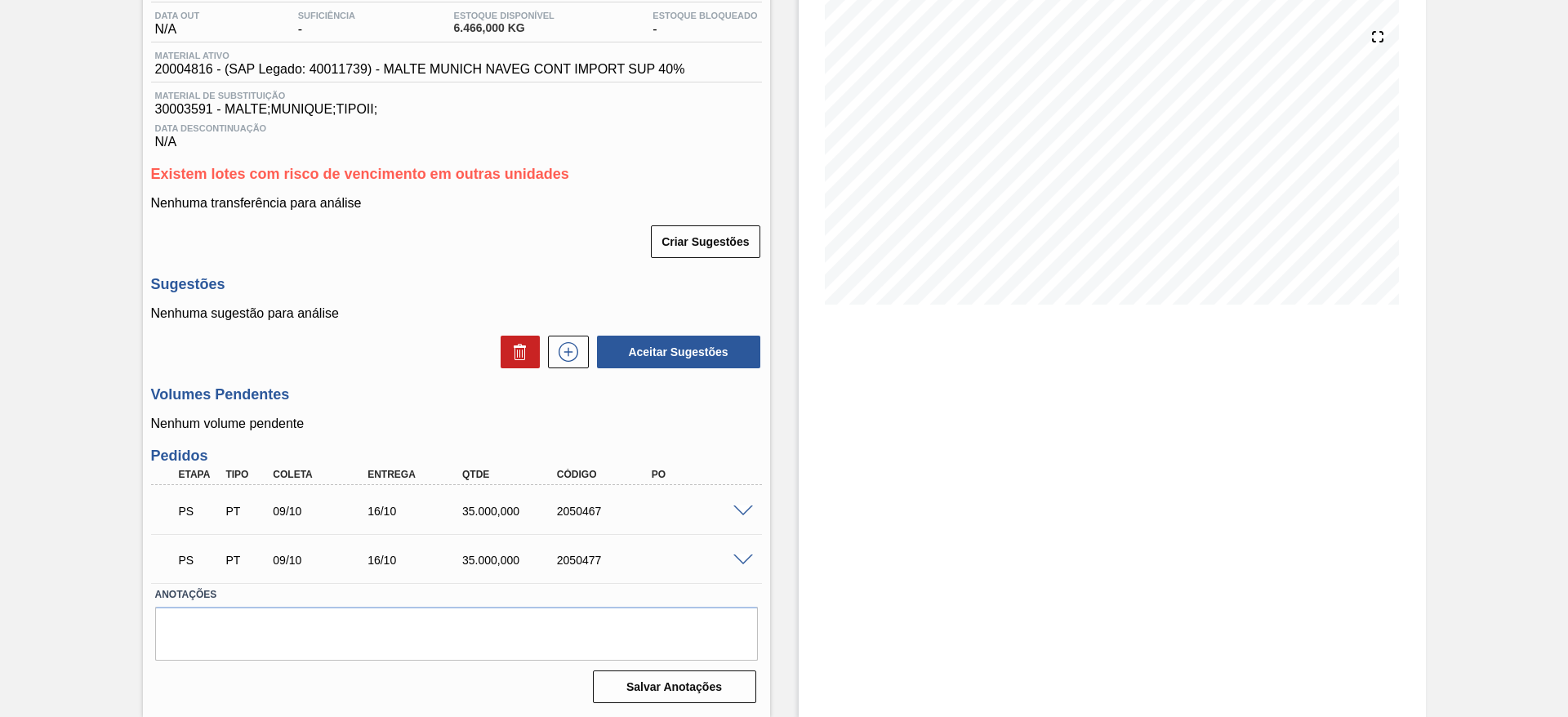
click at [741, 508] on span at bounding box center [743, 511] width 20 height 12
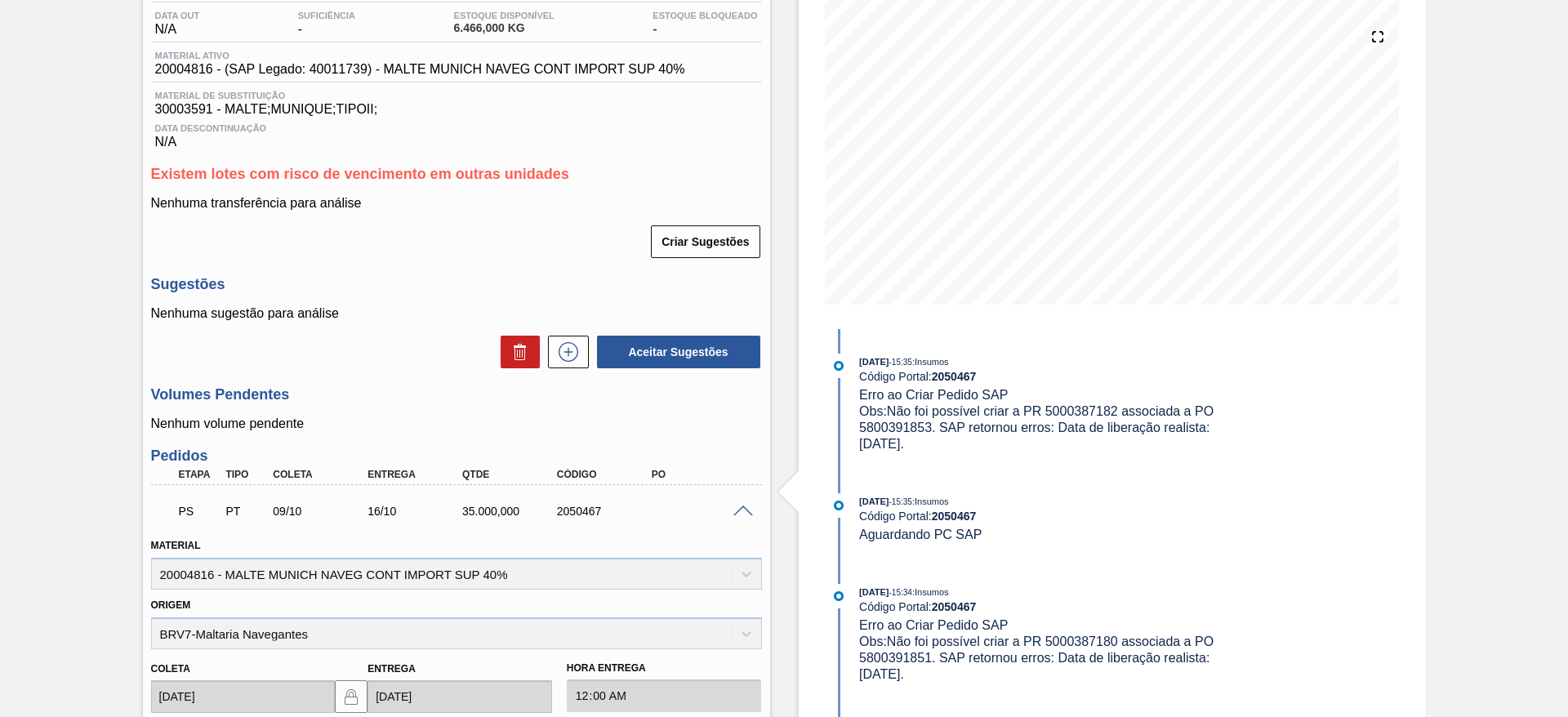
click at [1039, 449] on div "Obs: Não foi possível criar a PR 5000387182 associada a PO 5800391853. SAP reto…" at bounding box center [1053, 428] width 388 height 49
click at [69, 406] on div "Aguardando PC SAP BR02 - MALTE MUNIQUE Unidade Sergipe PE MIN 0,000 KG PE MAX 0…" at bounding box center [784, 554] width 1568 height 1291
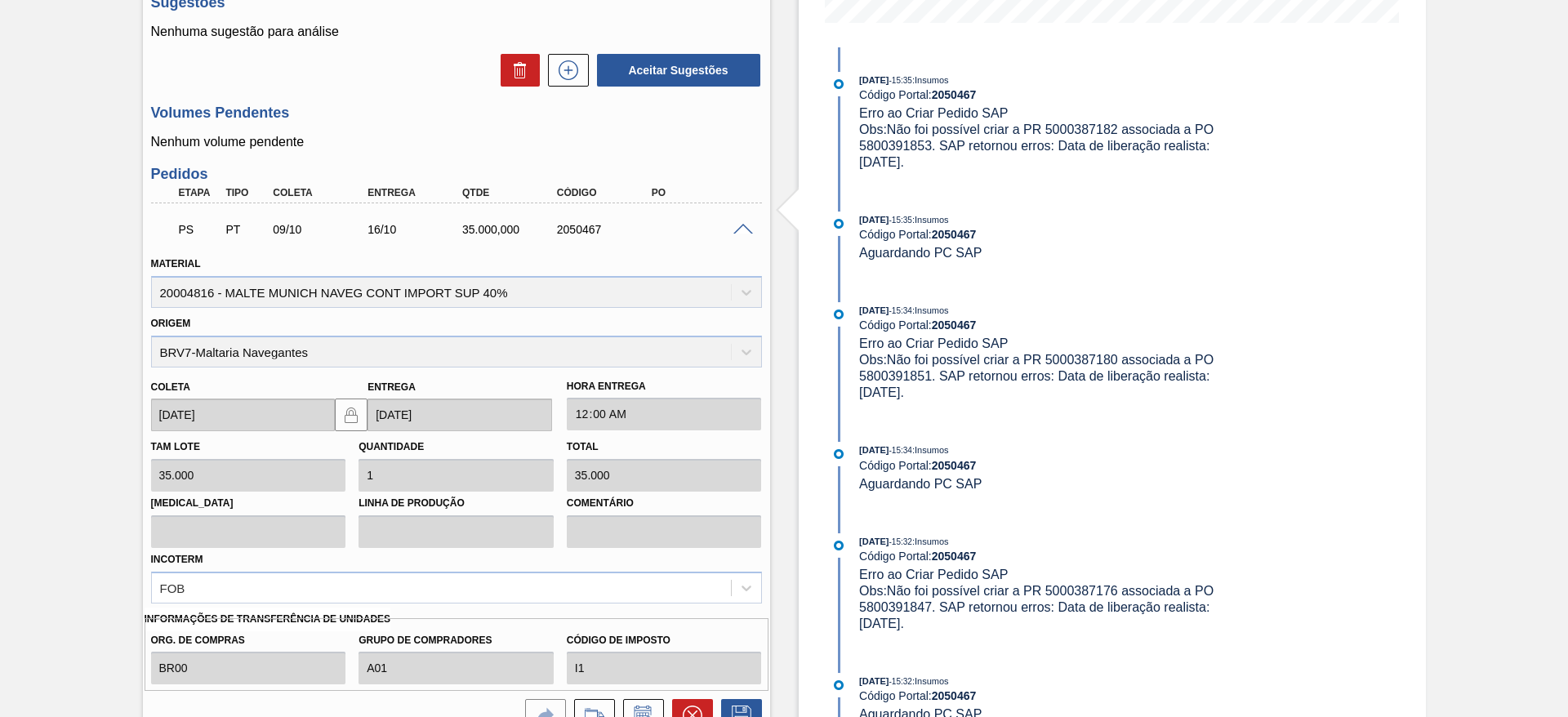
scroll to position [538, 0]
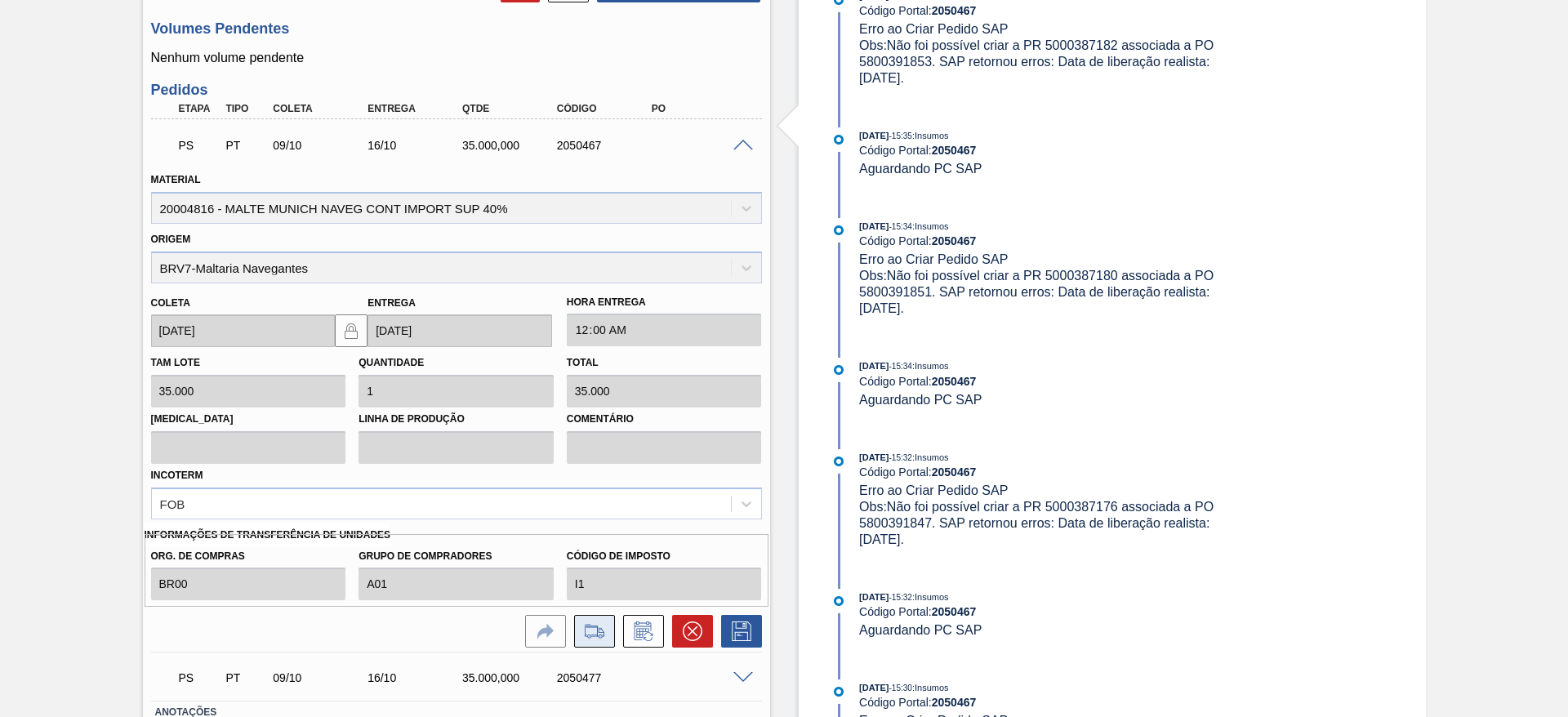
click at [587, 635] on icon at bounding box center [594, 630] width 26 height 20
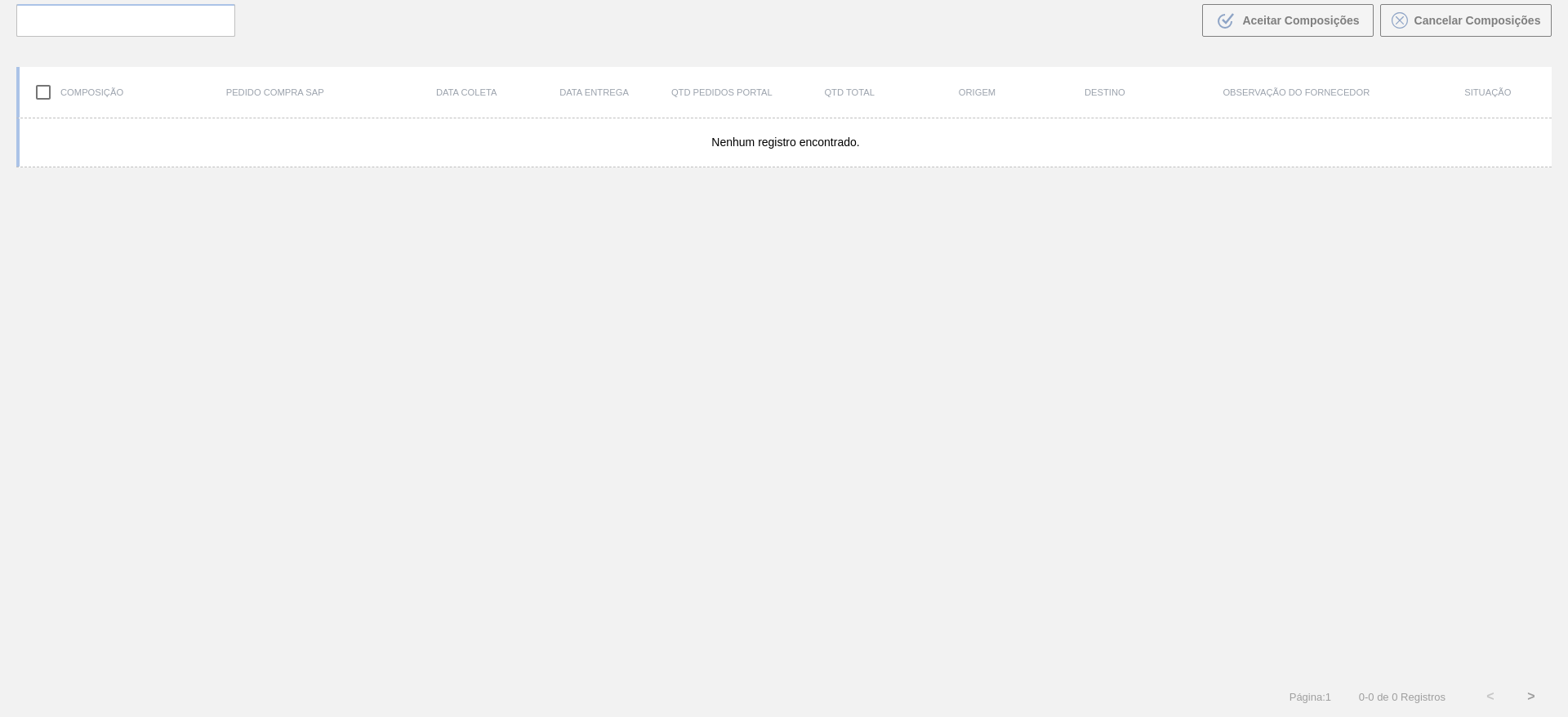
scroll to position [117, 0]
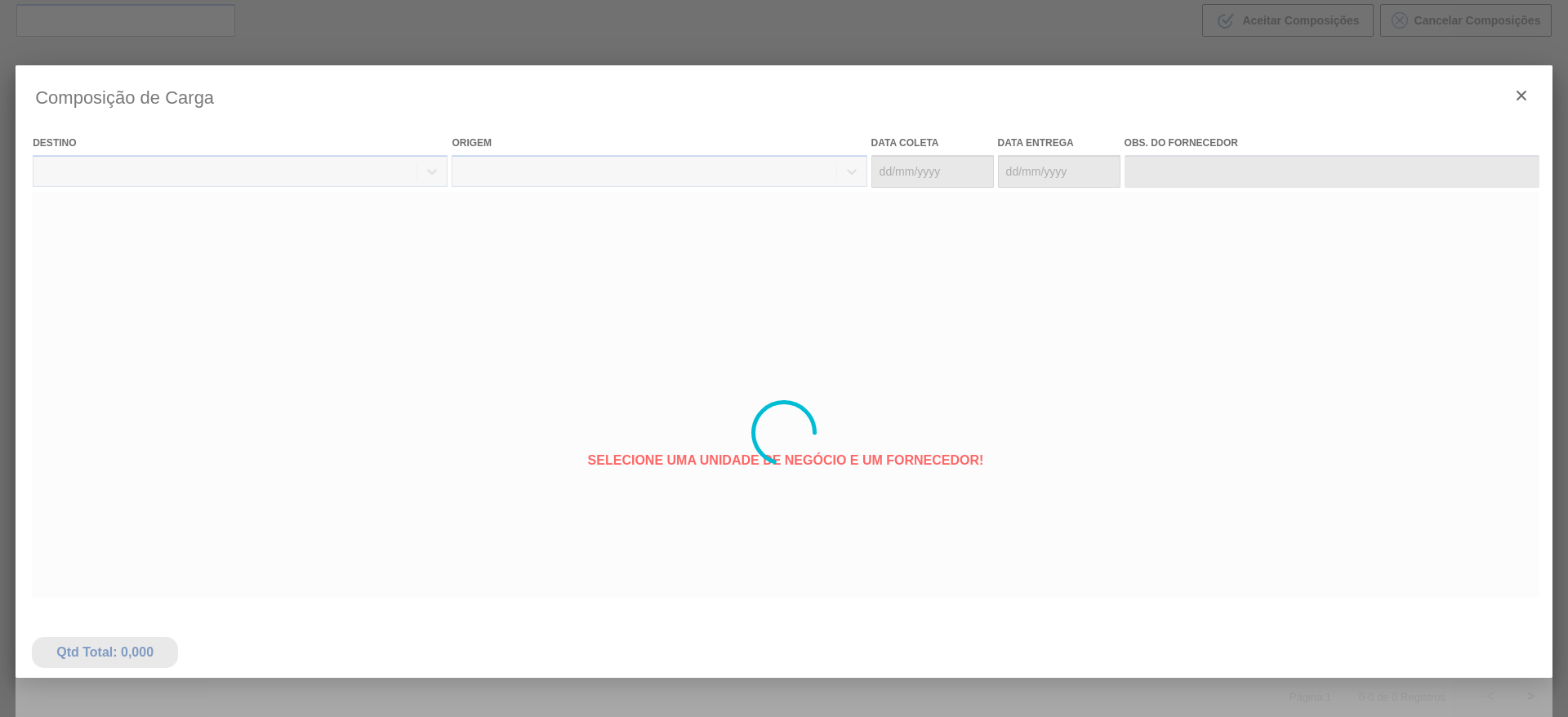
type coleta "[DATE]"
type Entrega "[DATE]"
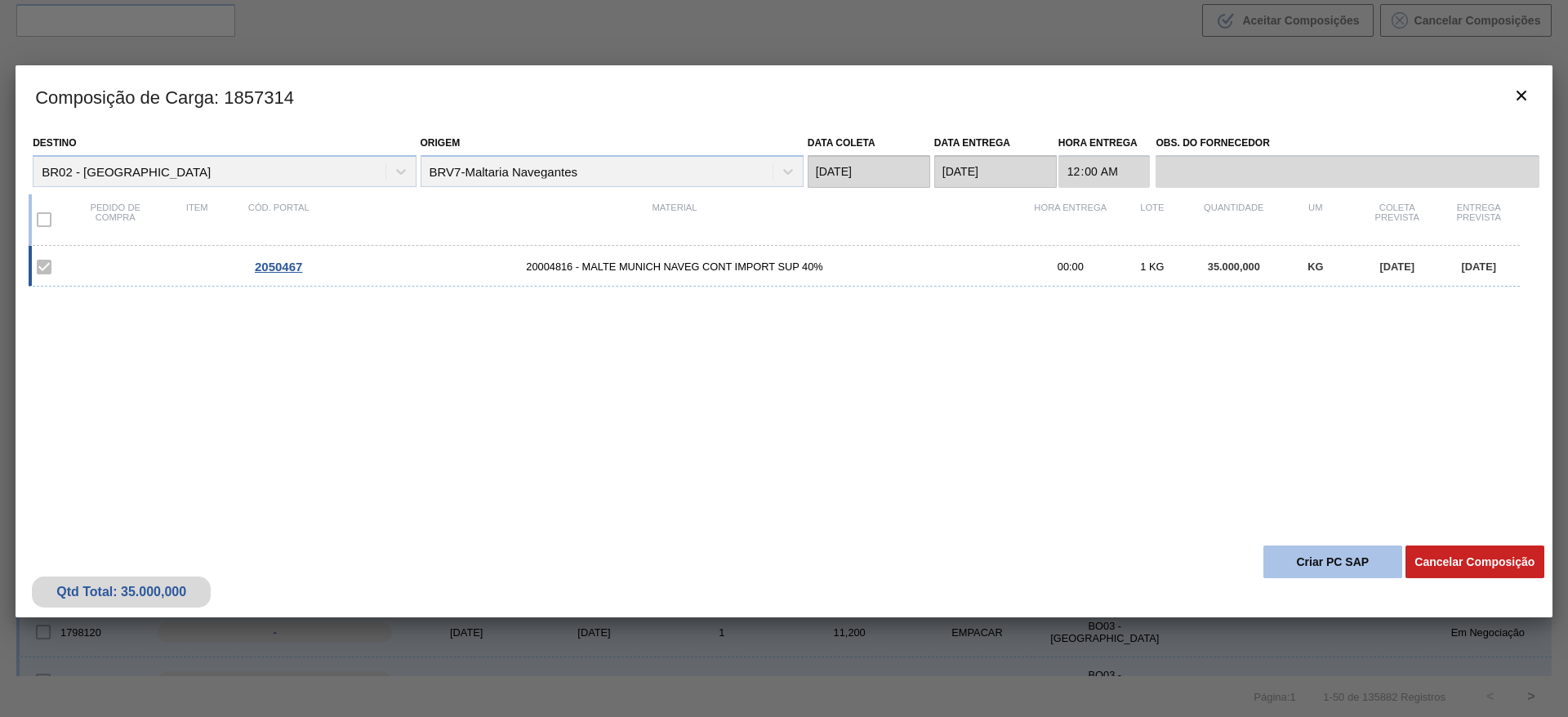
click at [1334, 557] on button "Criar PC SAP" at bounding box center [1332, 561] width 139 height 33
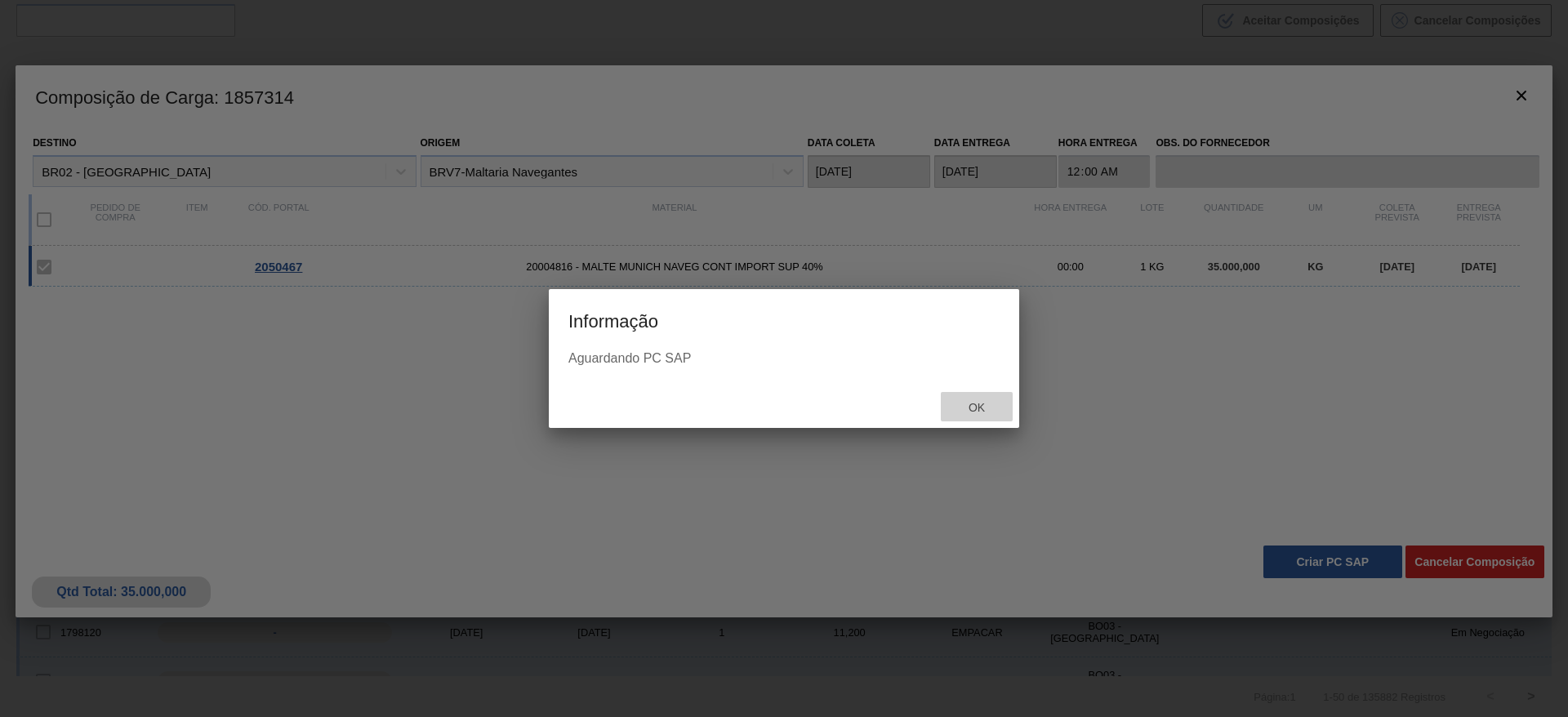
click at [970, 415] on div "Ok" at bounding box center [976, 407] width 72 height 30
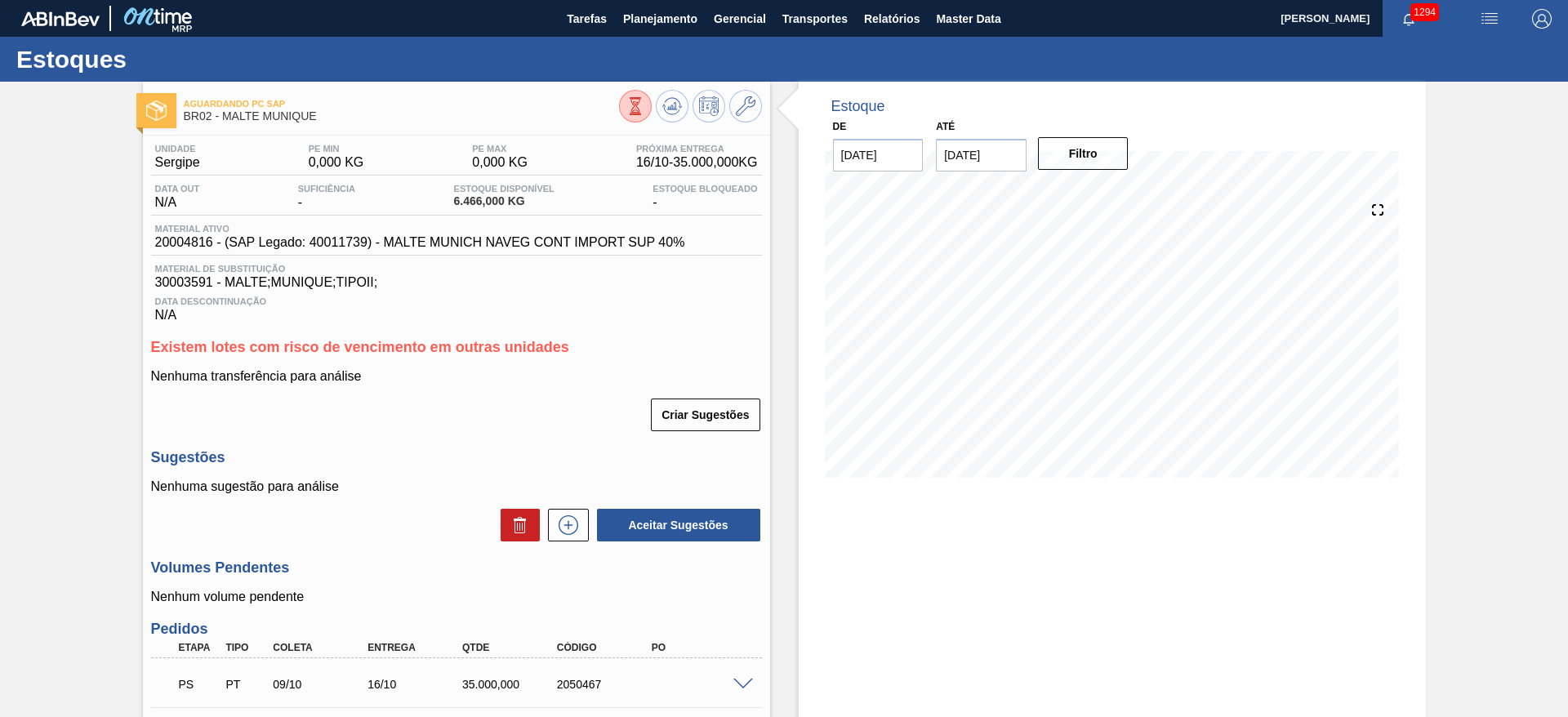
click at [65, 387] on div "Aguardando PC SAP BR02 - MALTE MUNIQUE Unidade Sergipe PE MIN 0,000 KG PE MAX 0…" at bounding box center [784, 485] width 1568 height 808
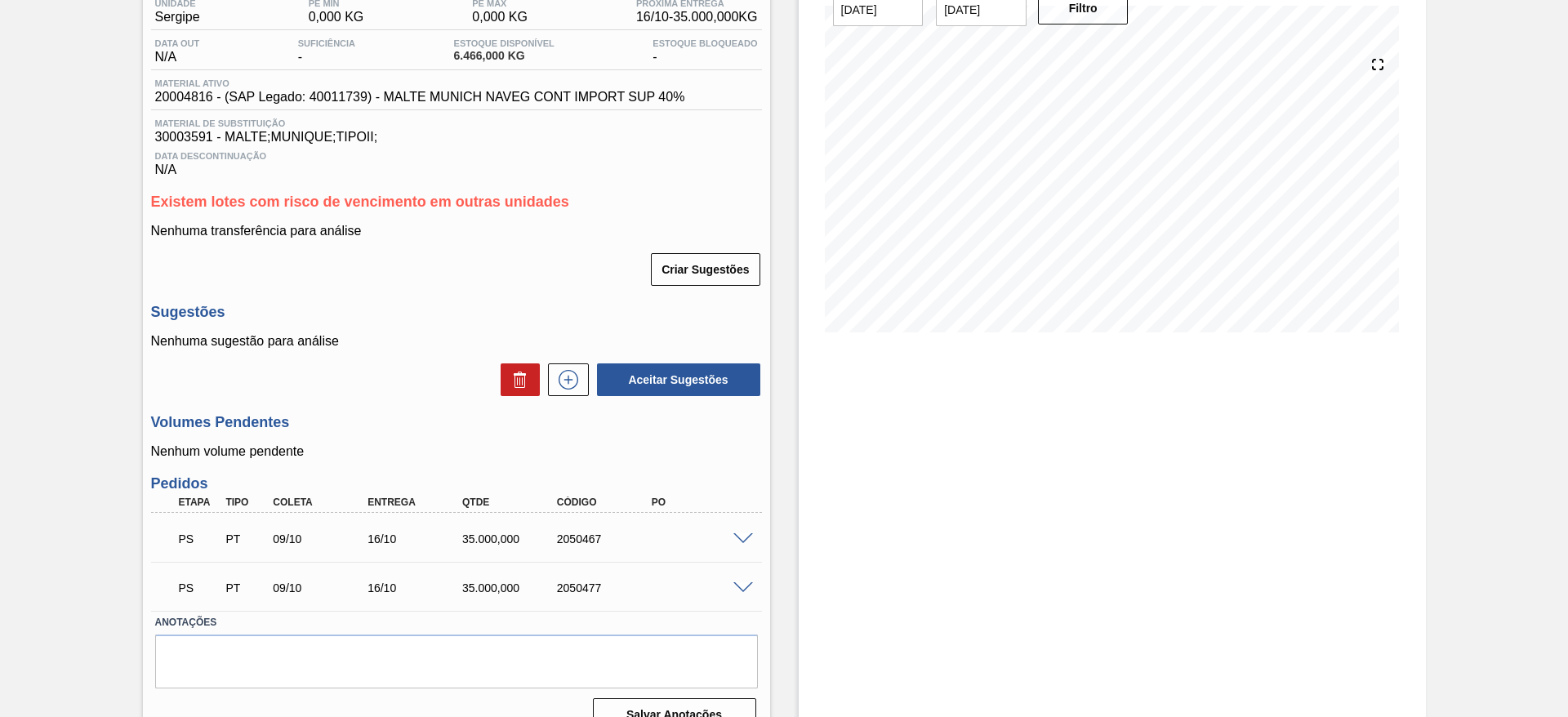
scroll to position [173, 0]
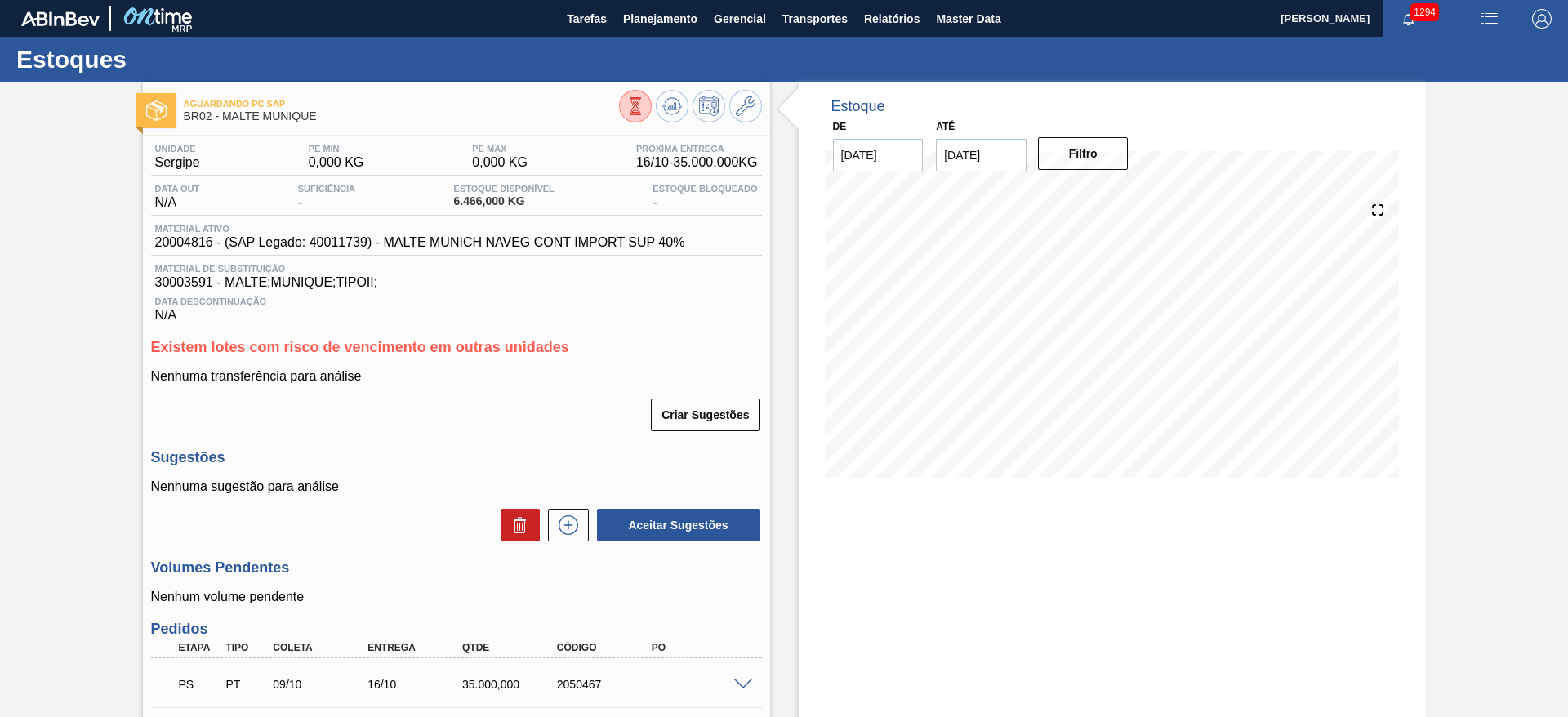
click at [57, 422] on div "Aguardando PC SAP BR02 - MALTE MUNIQUE Unidade Sergipe PE MIN 0,000 KG PE MAX 0…" at bounding box center [784, 485] width 1568 height 808
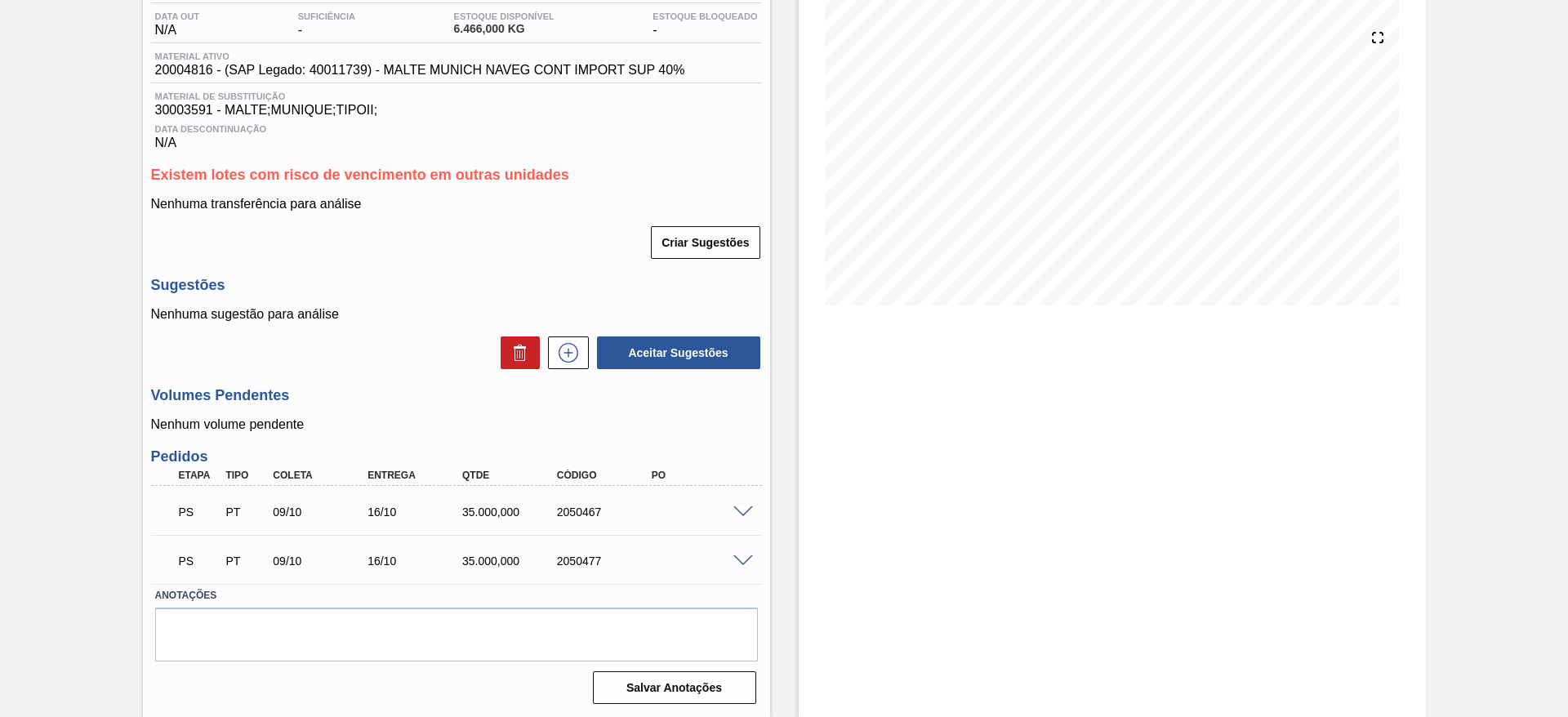
scroll to position [173, 0]
click at [739, 505] on span at bounding box center [743, 511] width 20 height 12
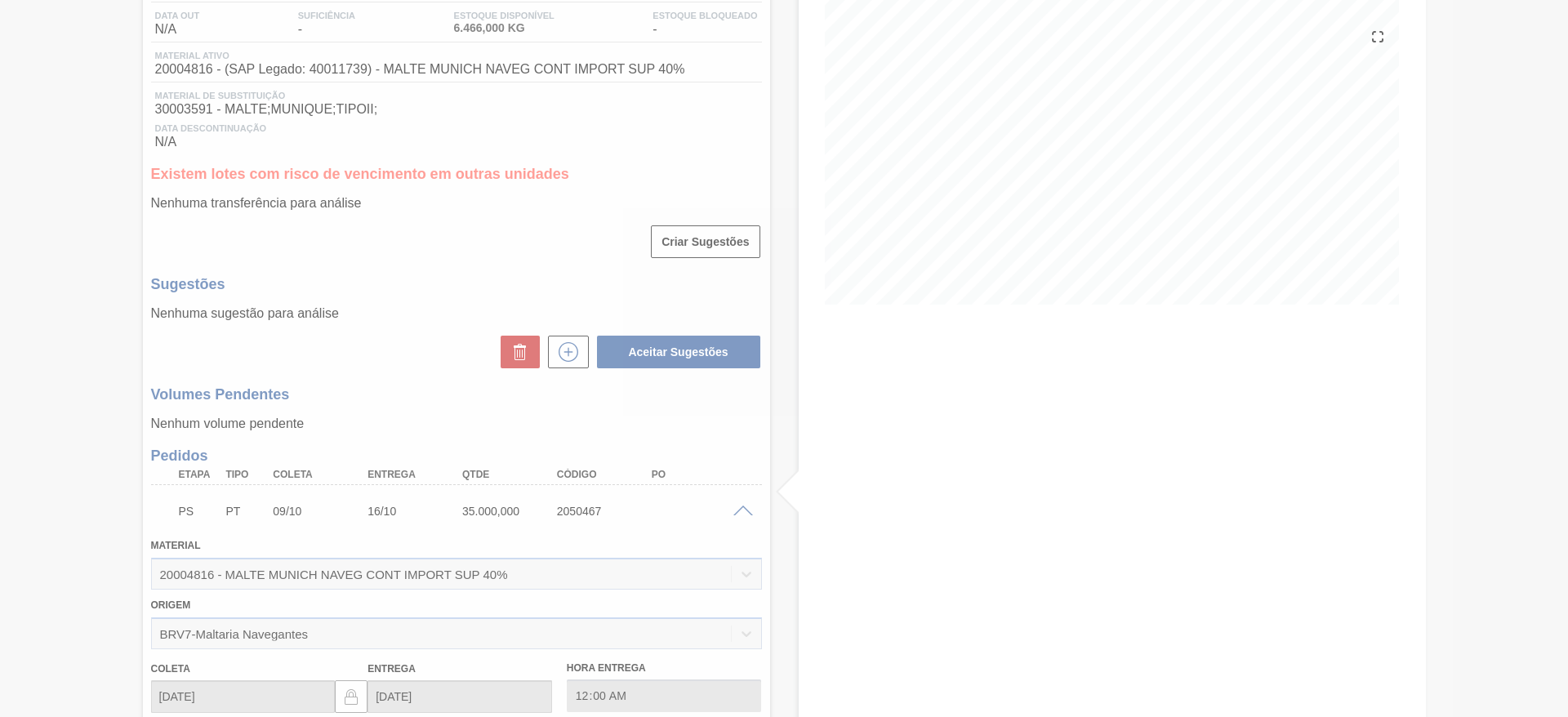
click at [71, 561] on div at bounding box center [784, 358] width 1568 height 717
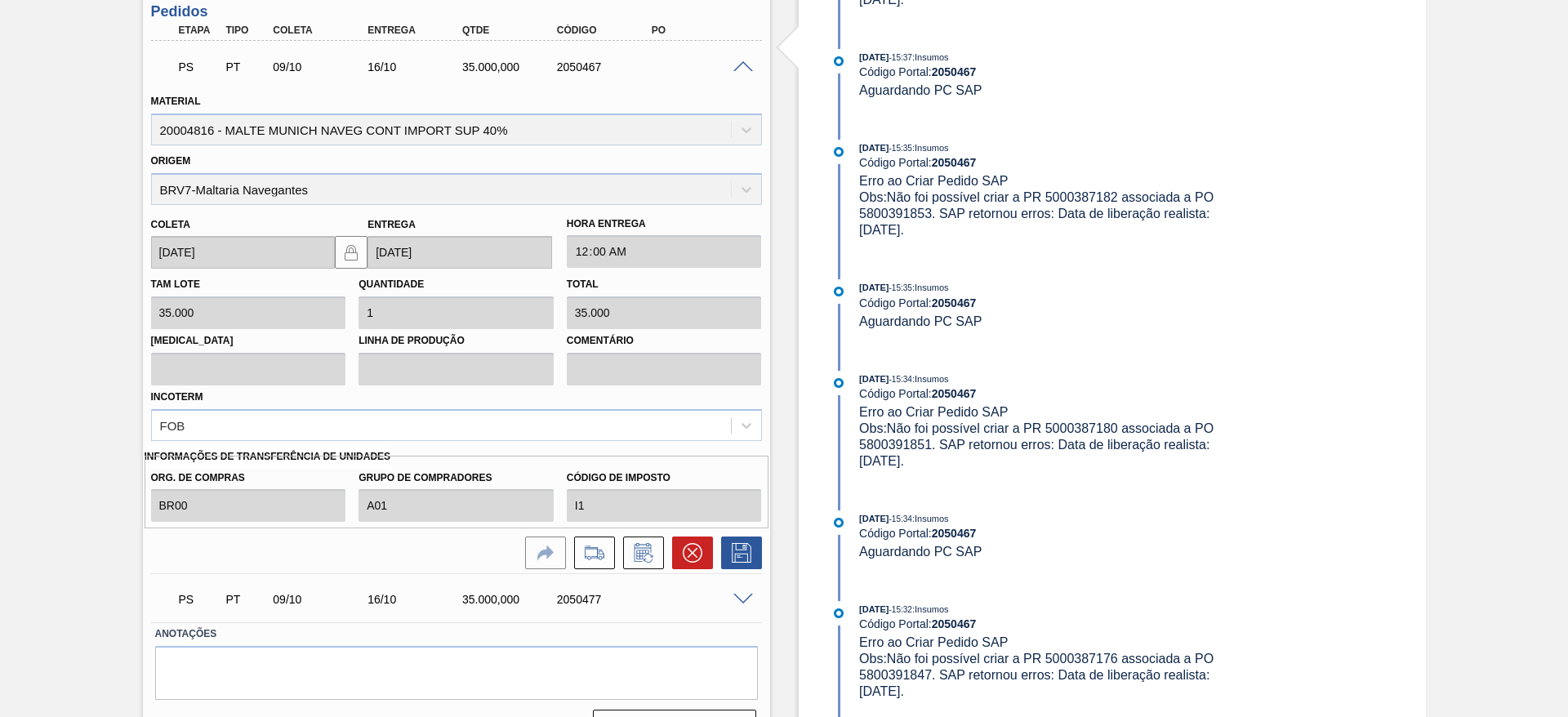
scroll to position [657, 0]
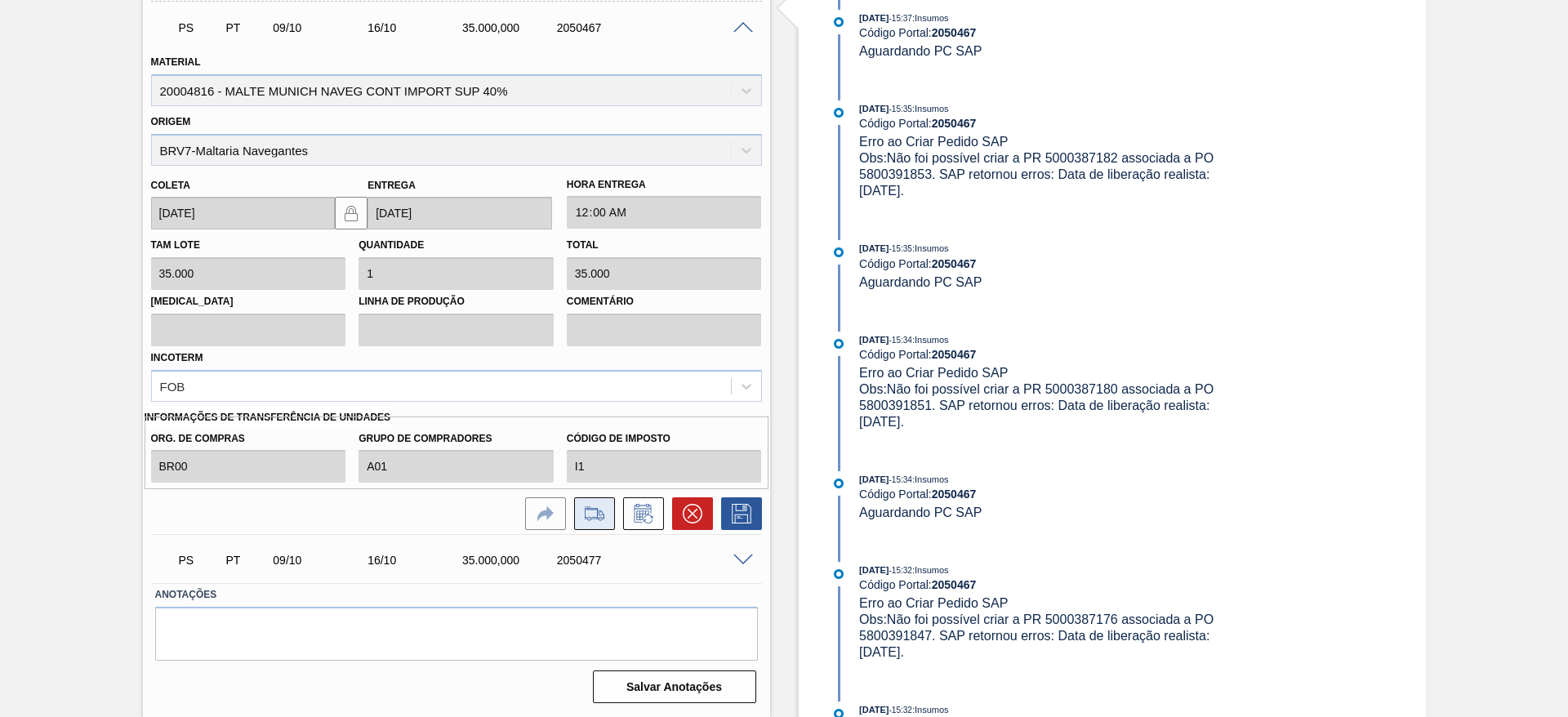
click at [587, 517] on icon at bounding box center [594, 519] width 15 height 4
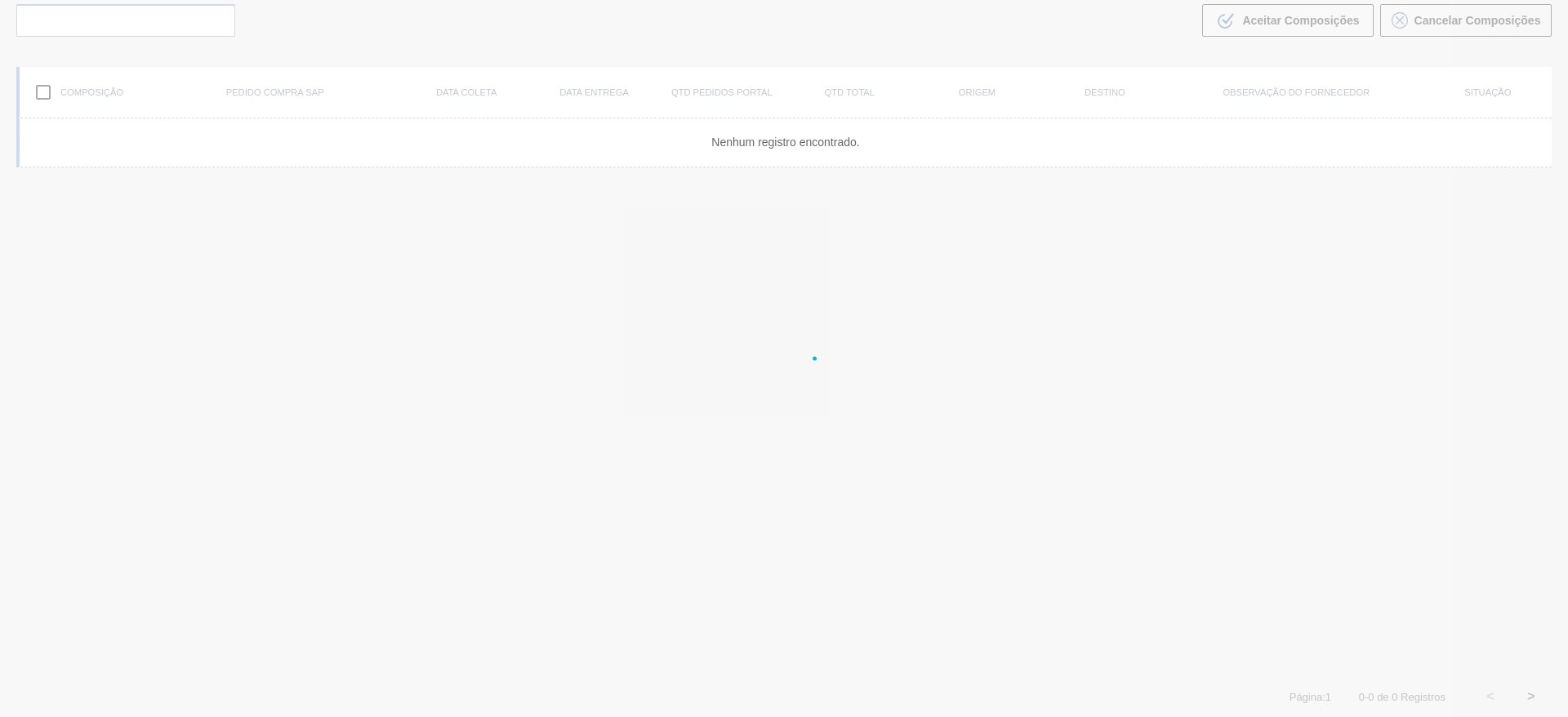
scroll to position [117, 0]
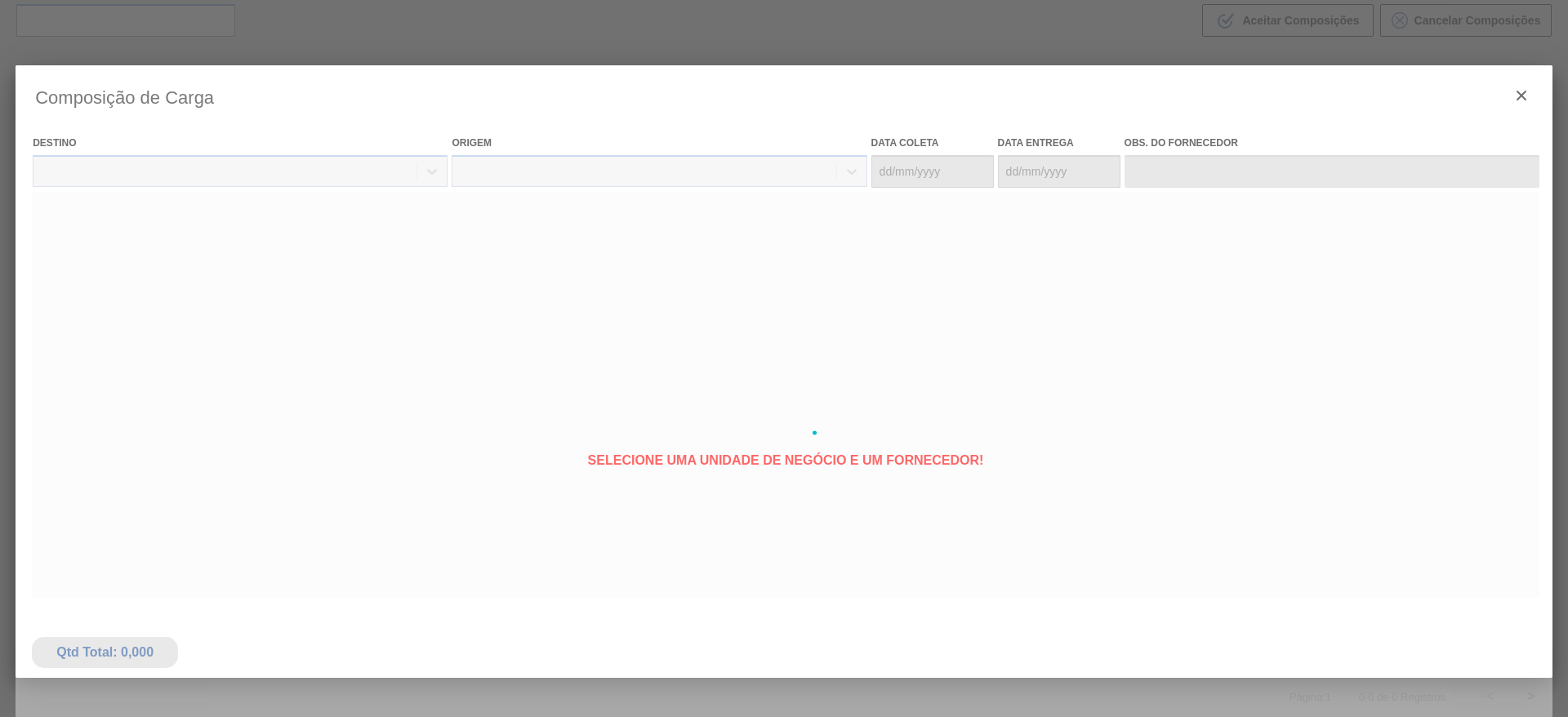
type coleta "[DATE]"
type Entrega "[DATE]"
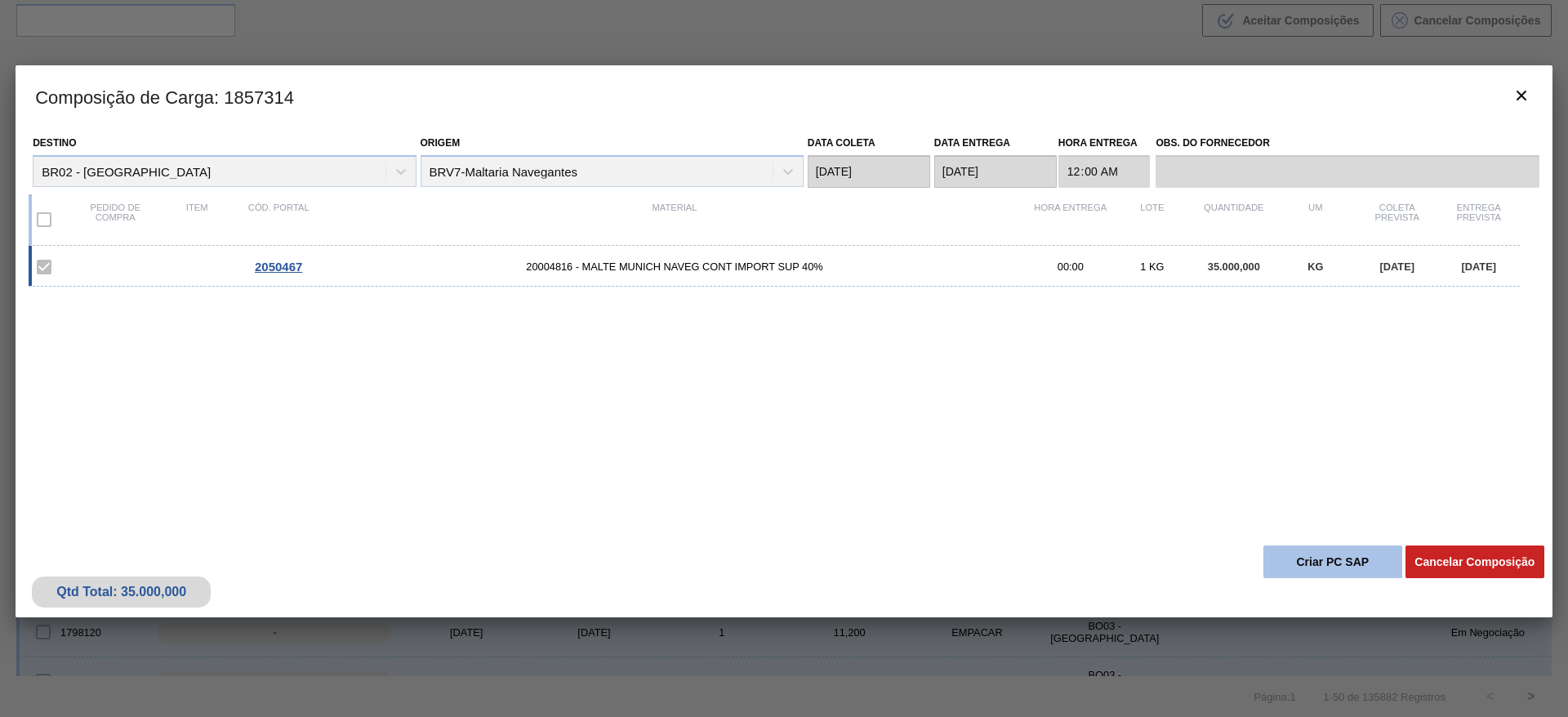
click at [1317, 563] on button "Criar PC SAP" at bounding box center [1332, 561] width 139 height 33
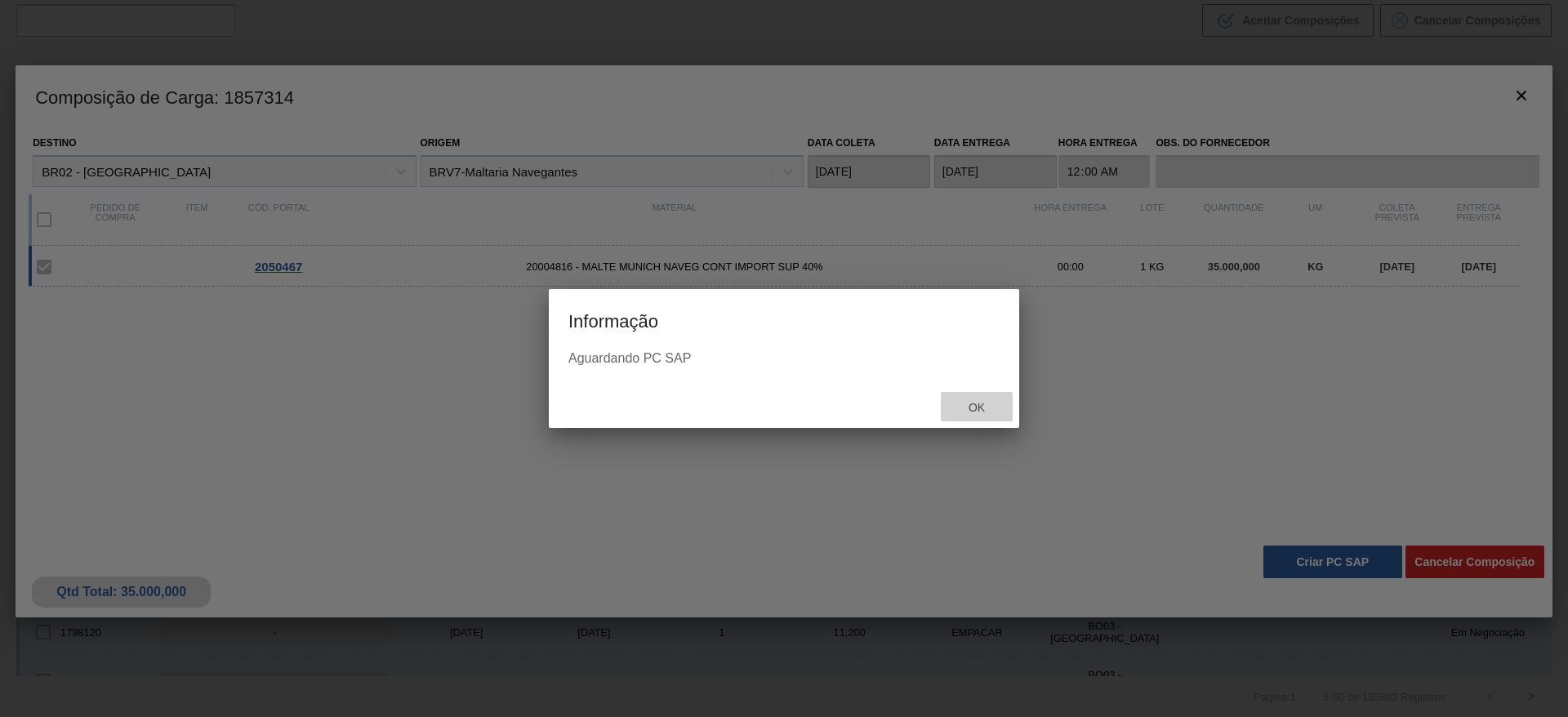
click at [974, 399] on div "Ok" at bounding box center [976, 407] width 72 height 30
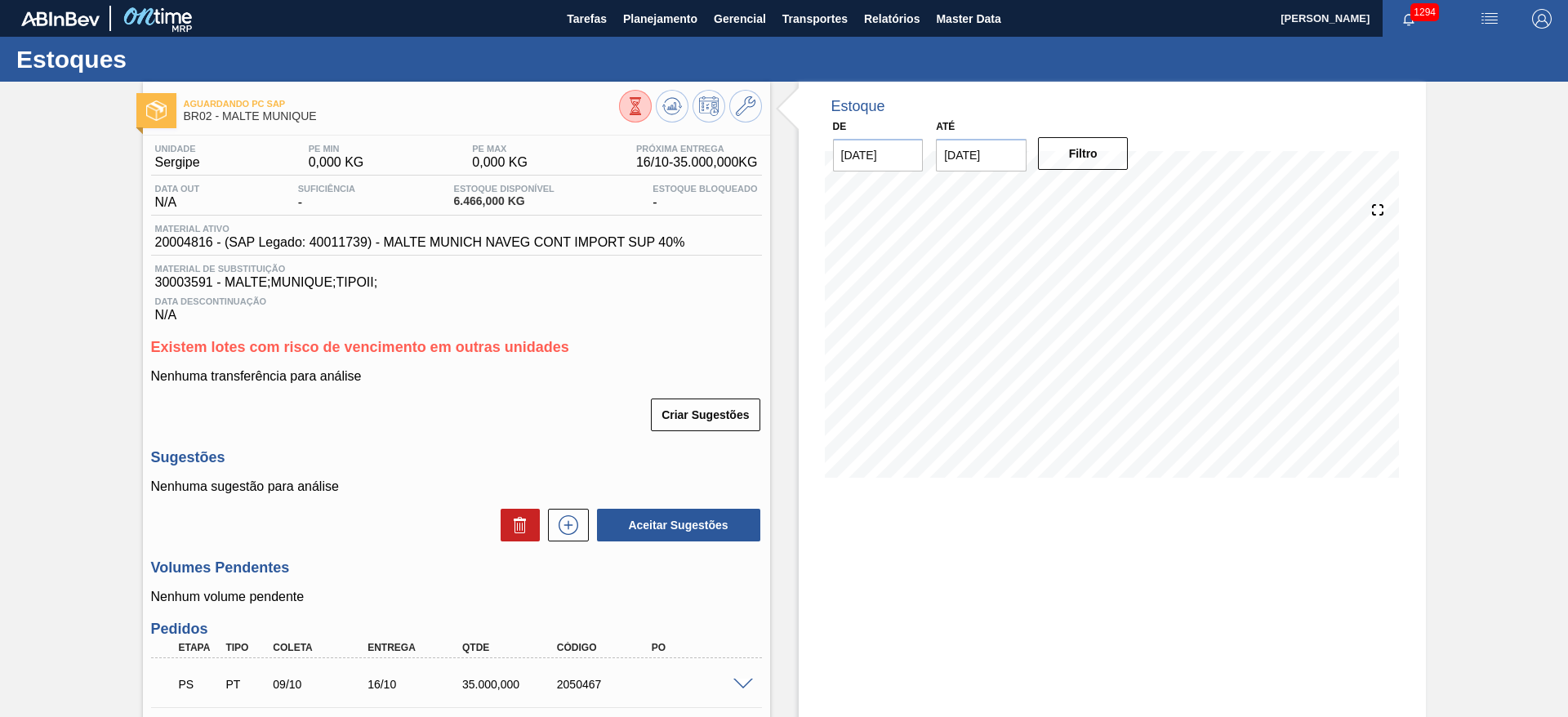
click at [82, 435] on div "Aguardando PC SAP BR02 - MALTE MUNIQUE Unidade Sergipe PE MIN 0,000 KG PE MAX 0…" at bounding box center [784, 485] width 1568 height 808
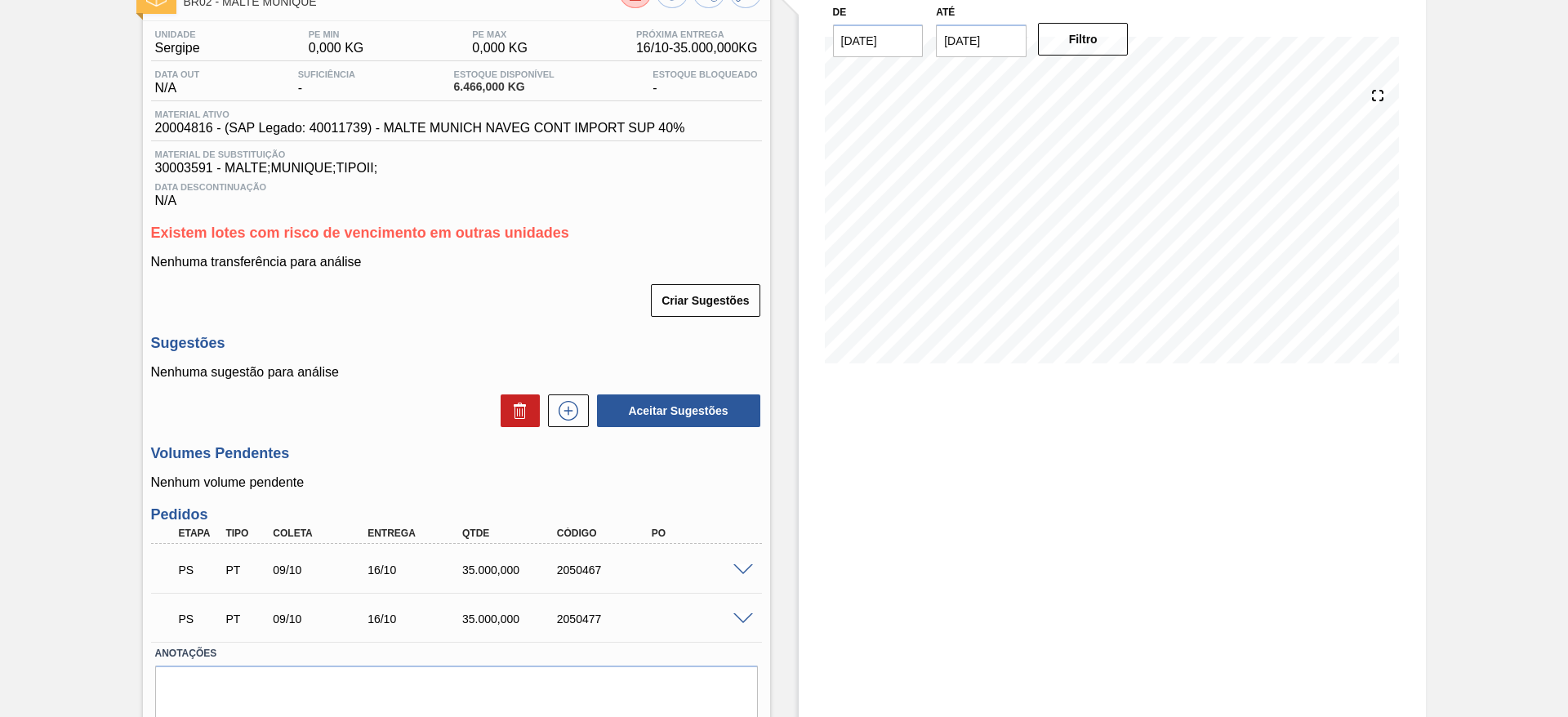
scroll to position [173, 0]
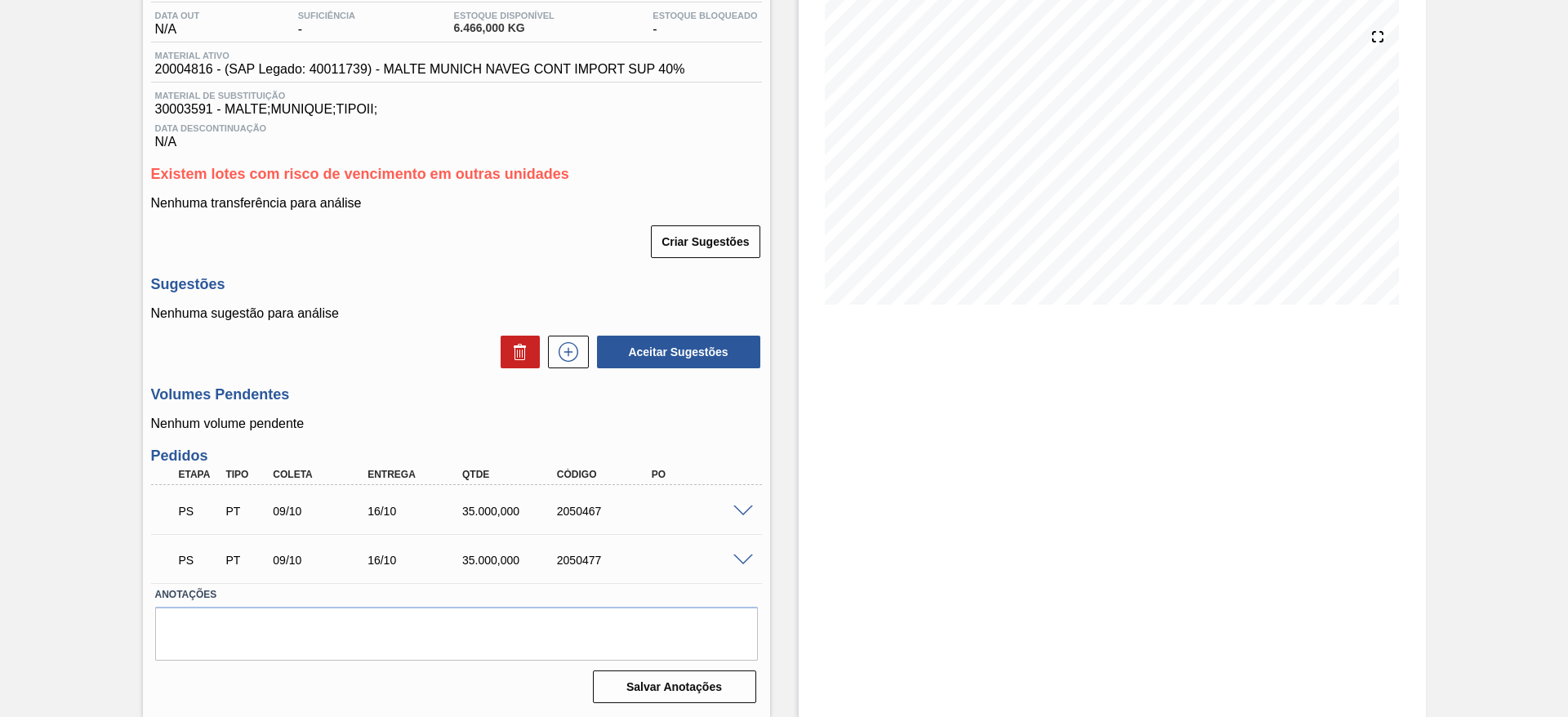
click at [737, 513] on span at bounding box center [743, 511] width 20 height 12
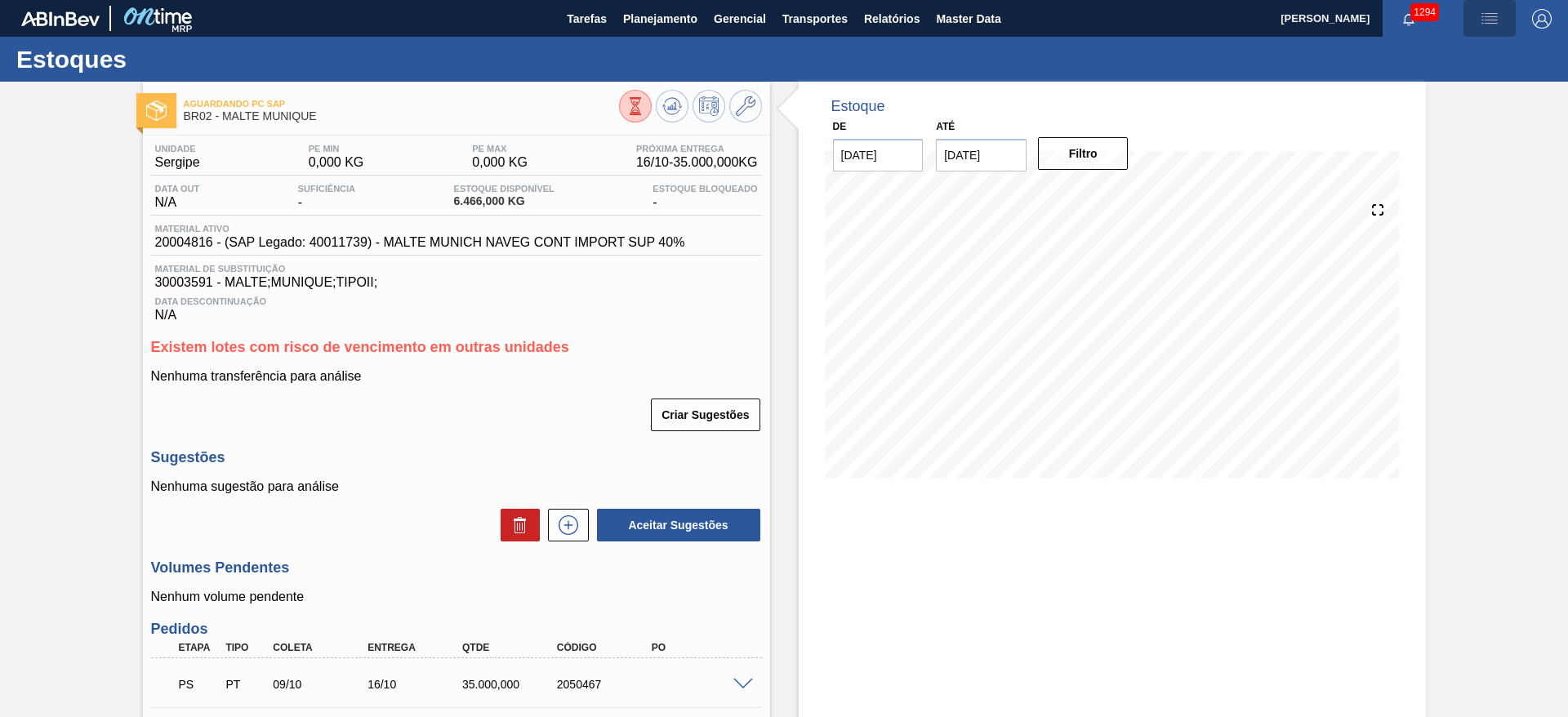
click at [1490, 21] on img "button" at bounding box center [1489, 19] width 20 height 20
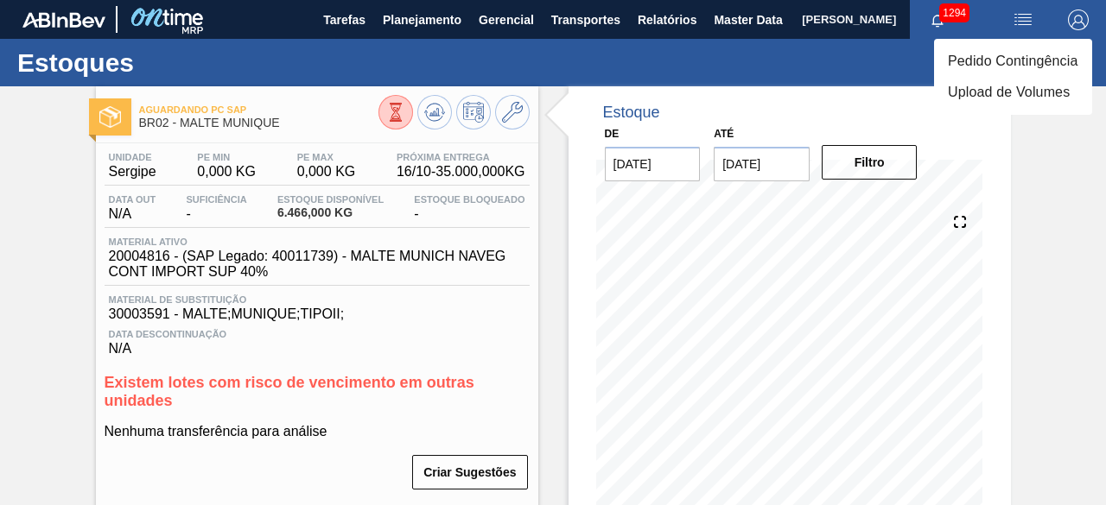
click at [40, 248] on div at bounding box center [553, 252] width 1106 height 505
